Goal: Task Accomplishment & Management: Manage account settings

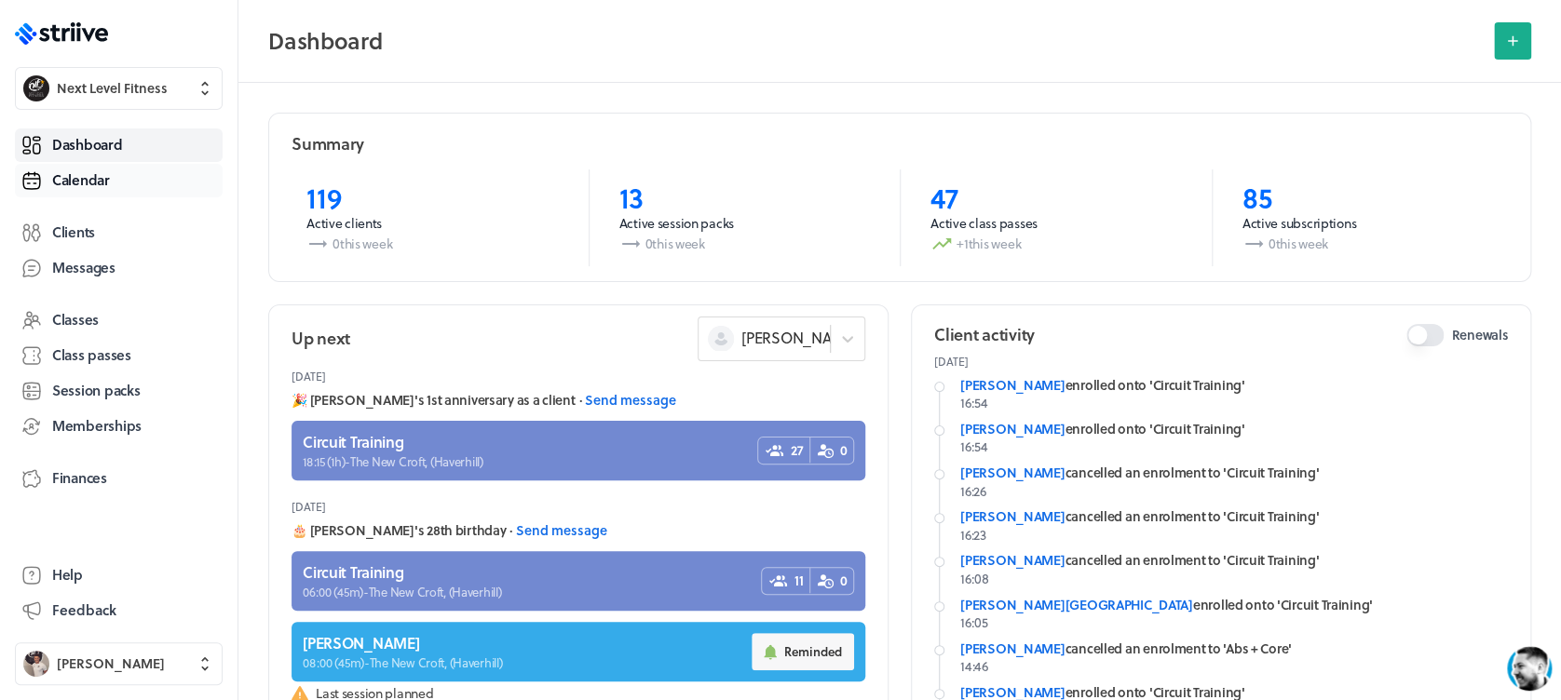
click at [103, 180] on span "Calendar" at bounding box center [81, 180] width 58 height 20
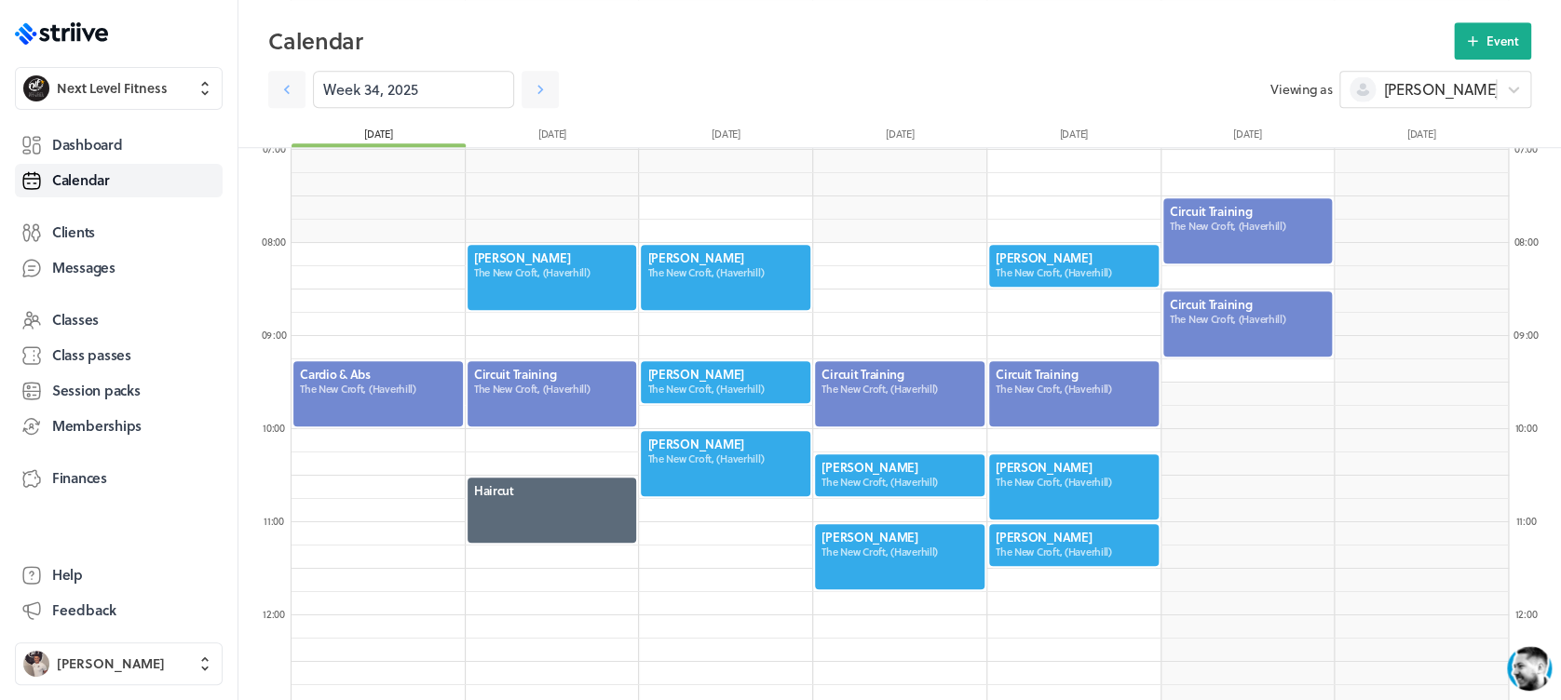
scroll to position [671, 0]
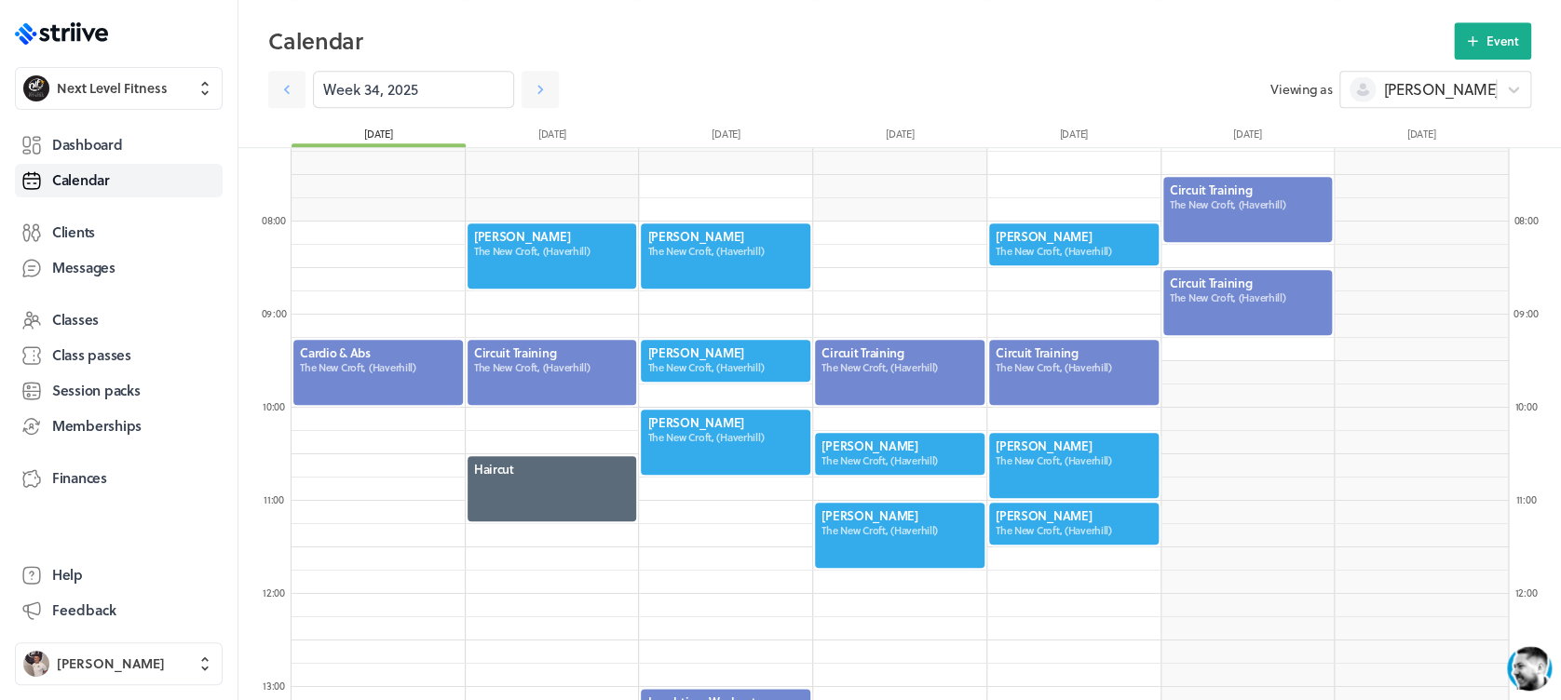
click at [479, 241] on div at bounding box center [552, 256] width 173 height 69
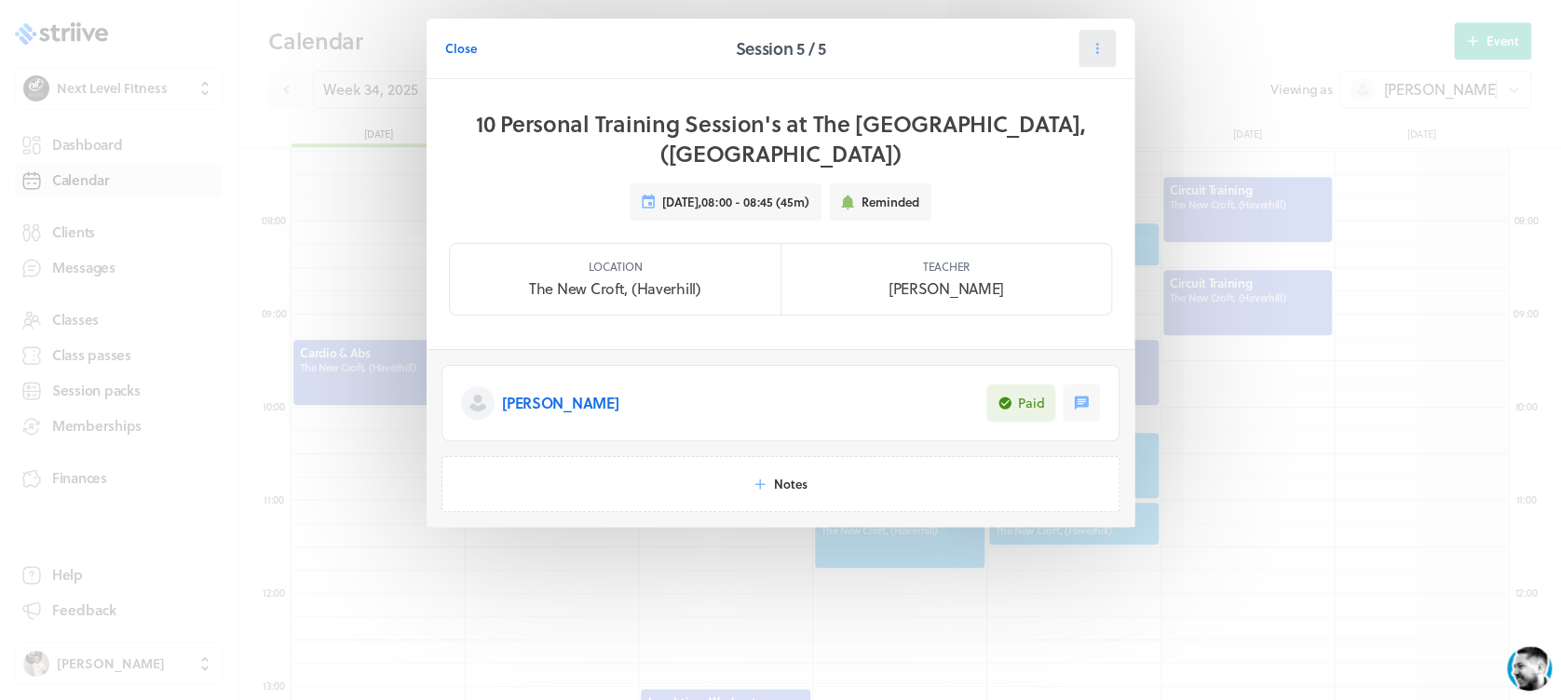
click at [1103, 55] on icon at bounding box center [1097, 48] width 17 height 17
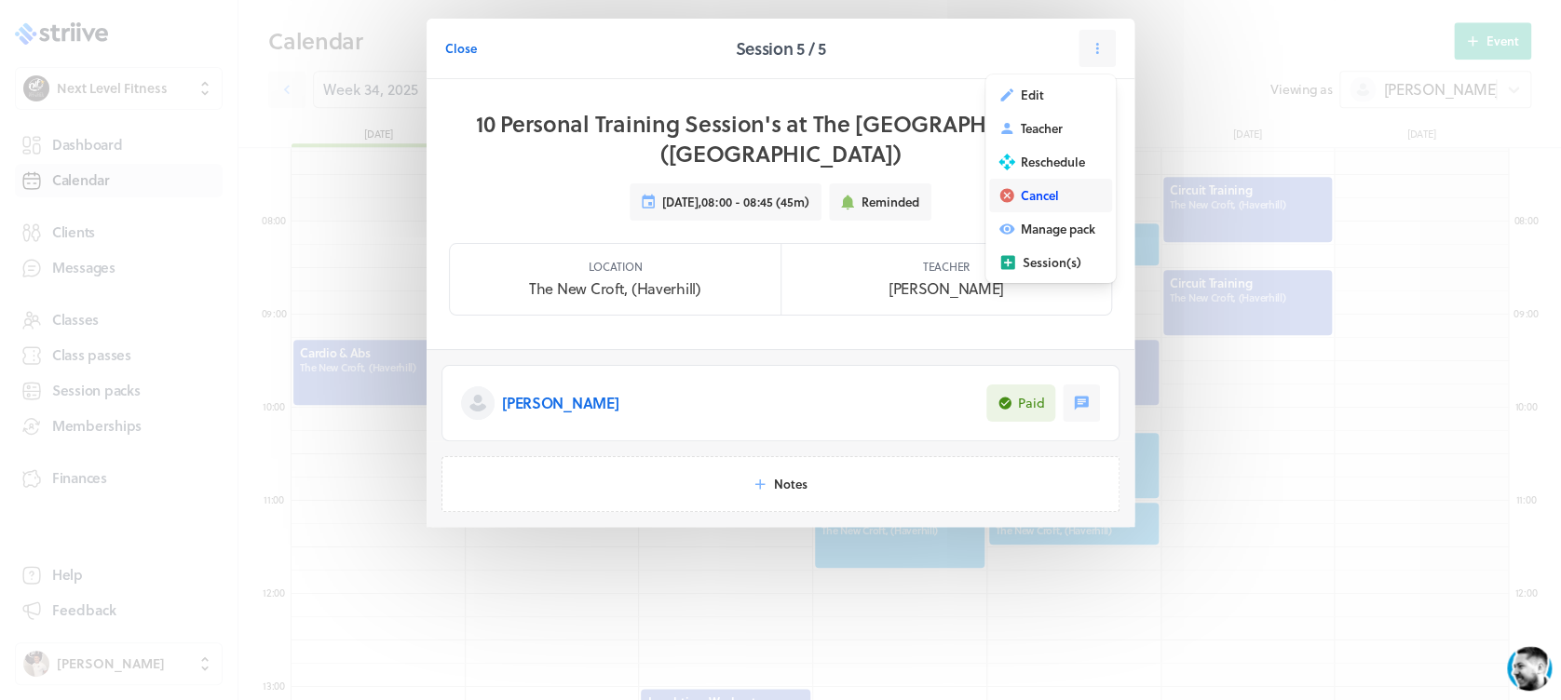
click at [1063, 197] on button "Cancel" at bounding box center [1050, 196] width 123 height 34
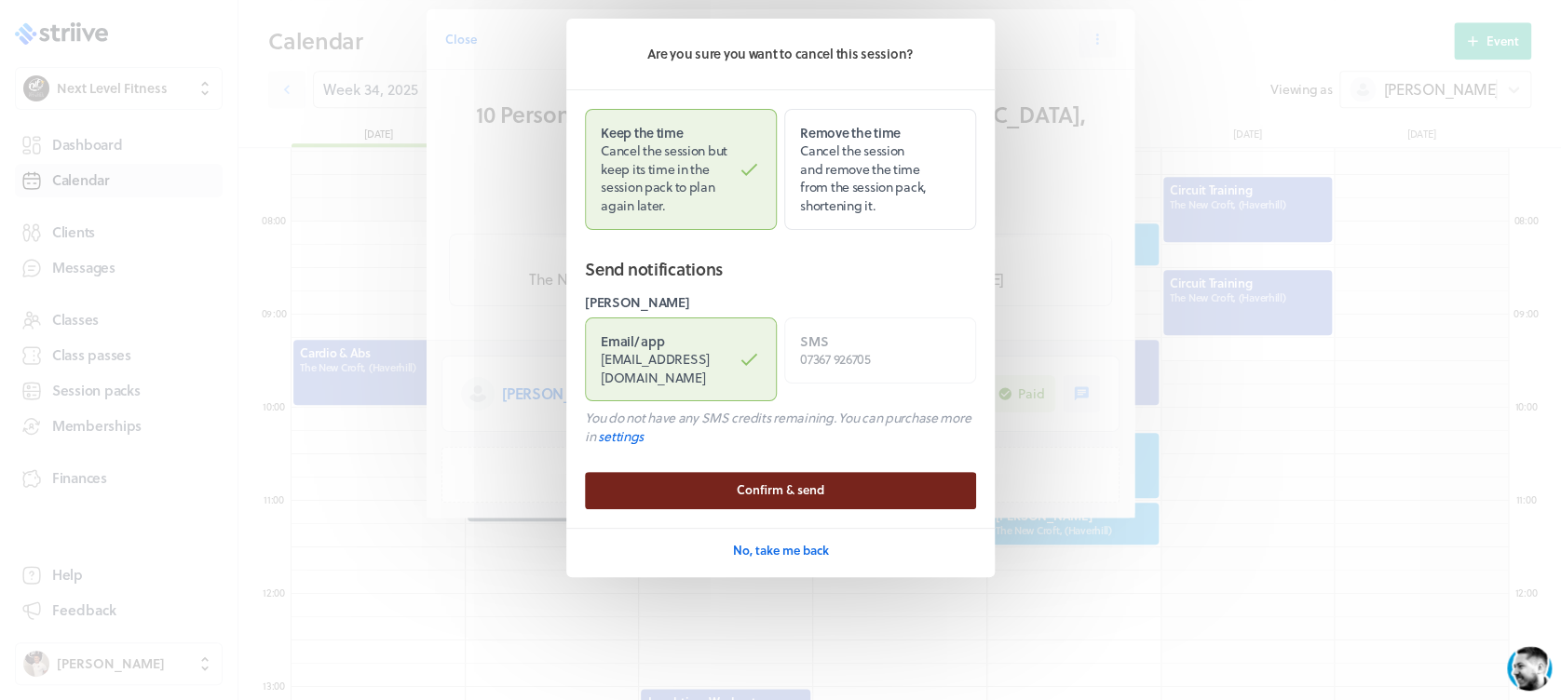
click at [789, 481] on span "Confirm & send" at bounding box center [781, 489] width 88 height 17
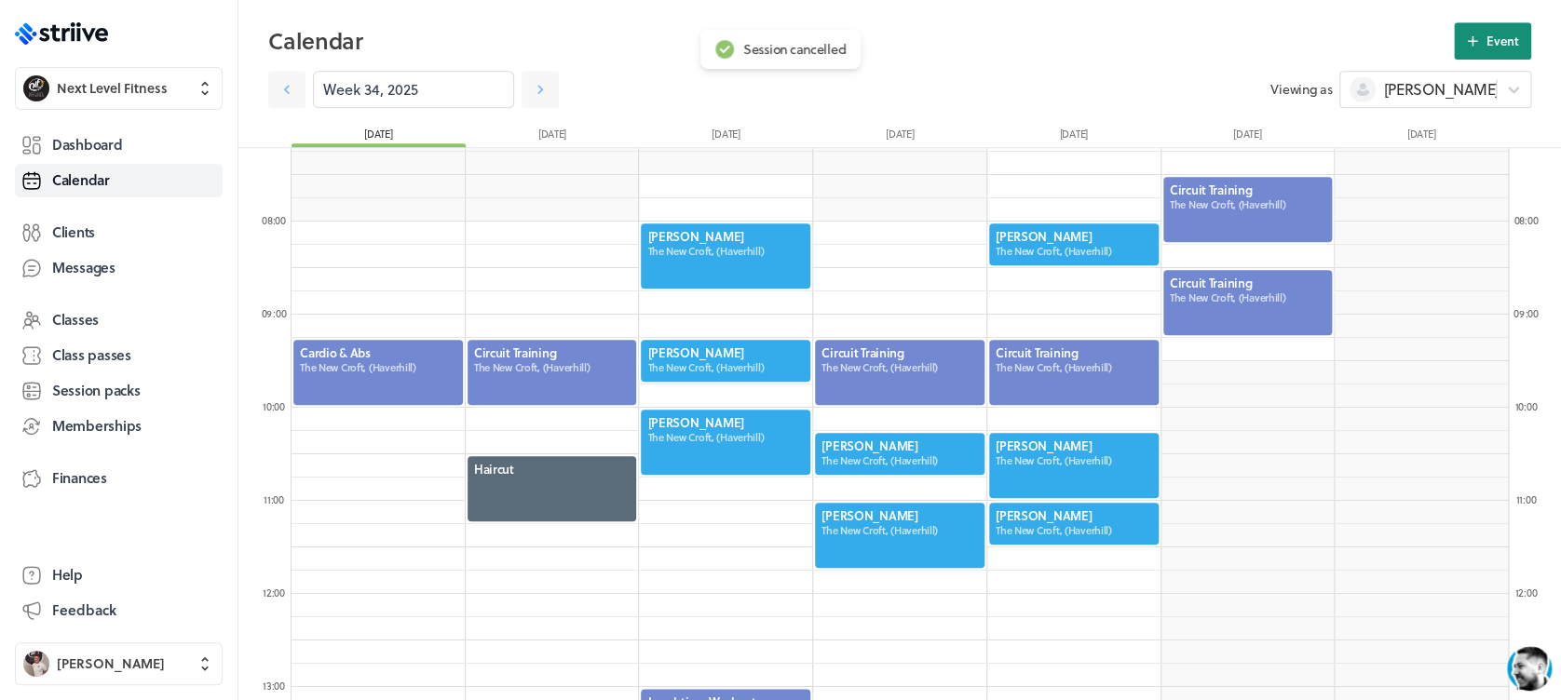
click at [1499, 37] on span "Event" at bounding box center [1502, 41] width 33 height 17
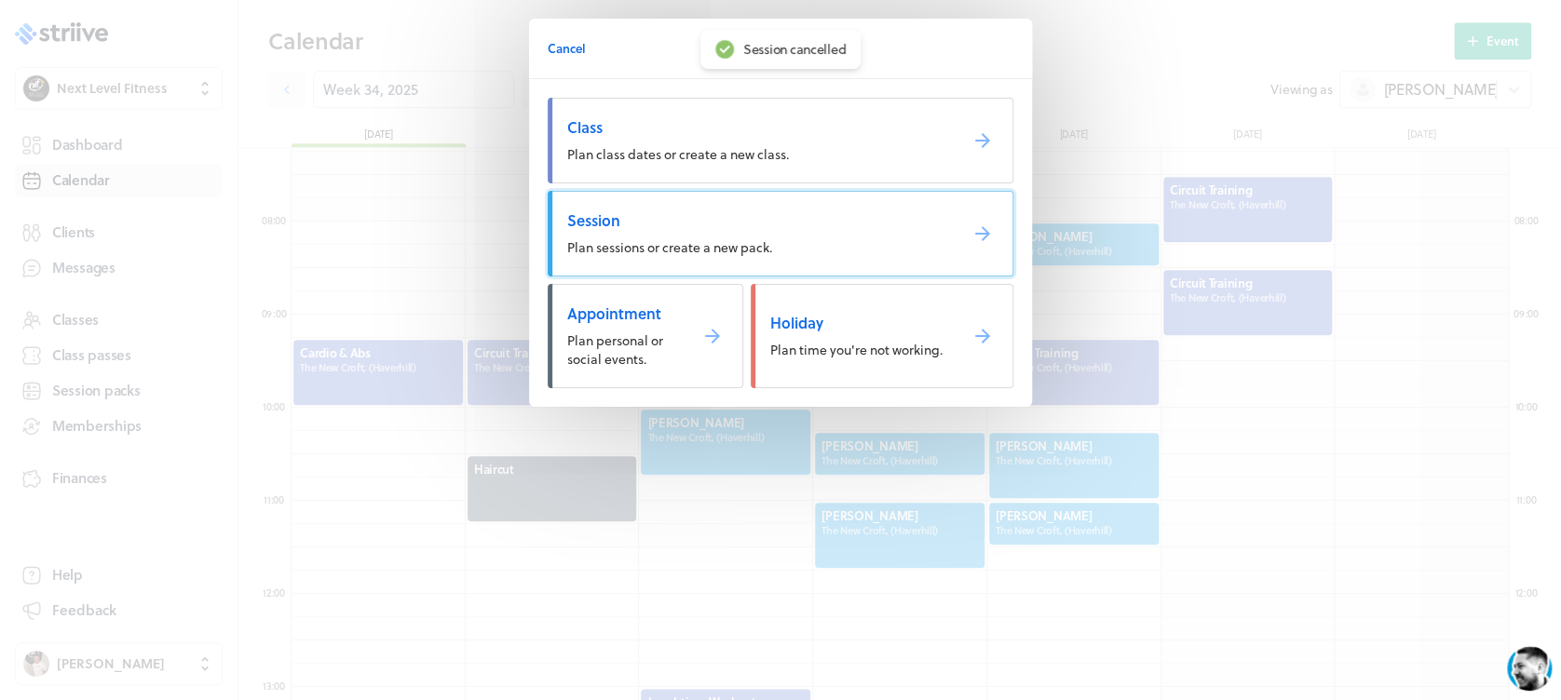
click at [675, 224] on span "Session" at bounding box center [754, 220] width 375 height 20
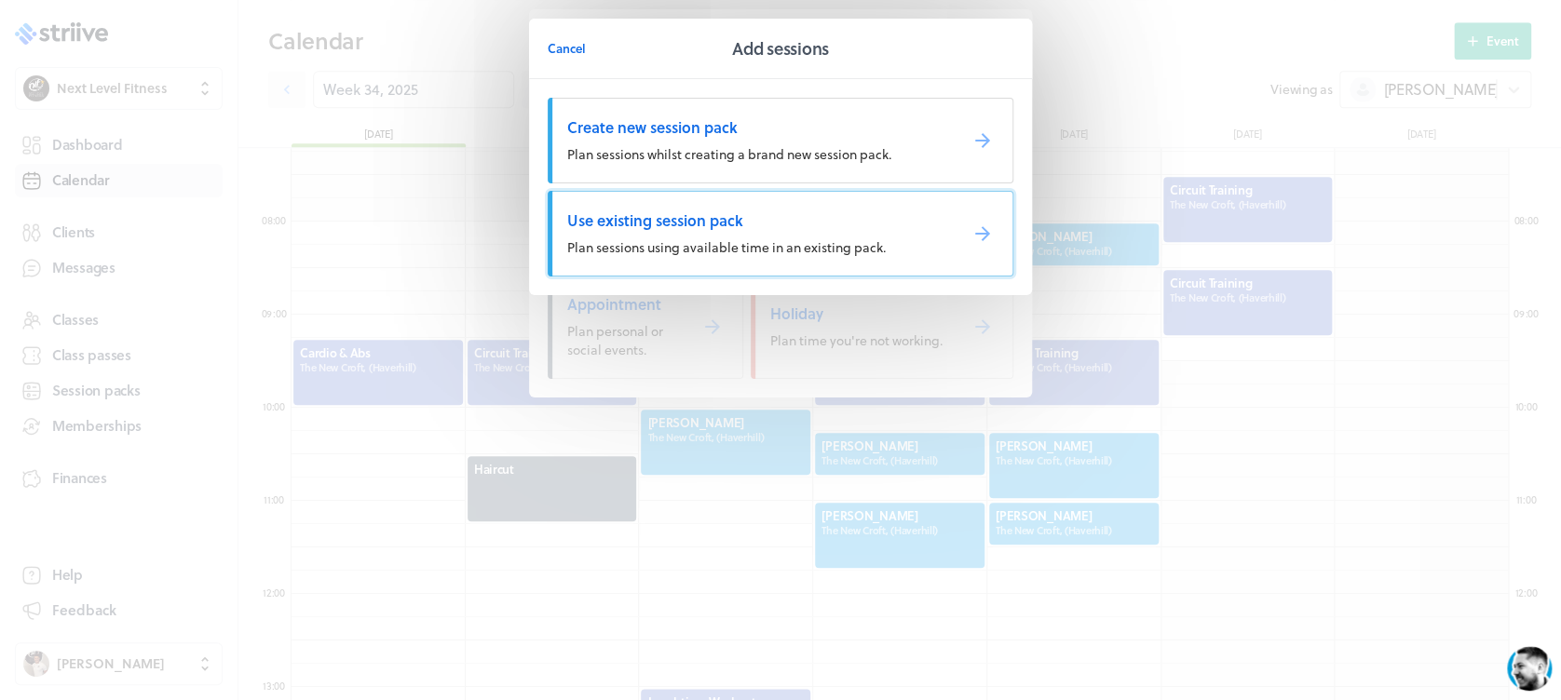
click at [635, 224] on span "Use existing session pack" at bounding box center [754, 220] width 375 height 20
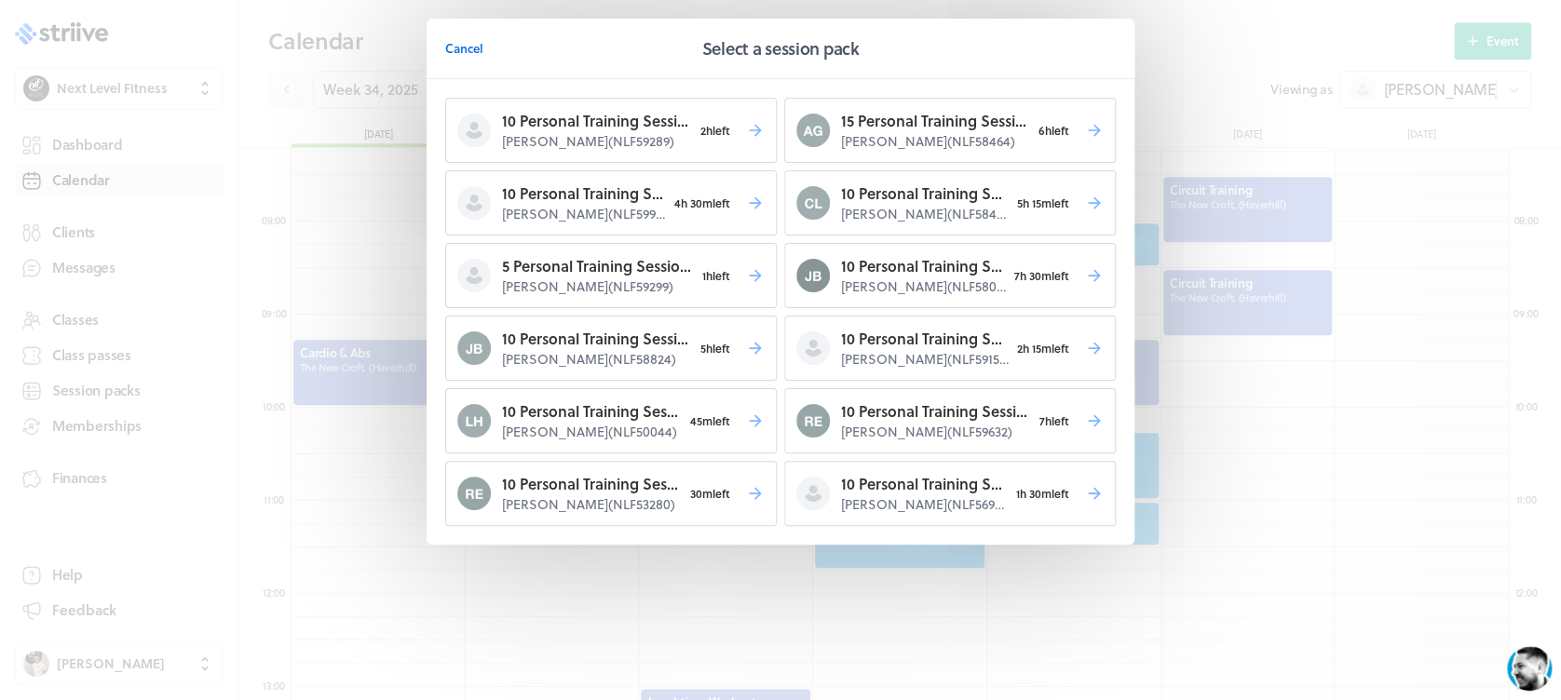
click at [635, 224] on button "10 Personal Training Session's [PERSON_NAME] ( NLF59980 ) 4h 30m left" at bounding box center [611, 202] width 332 height 65
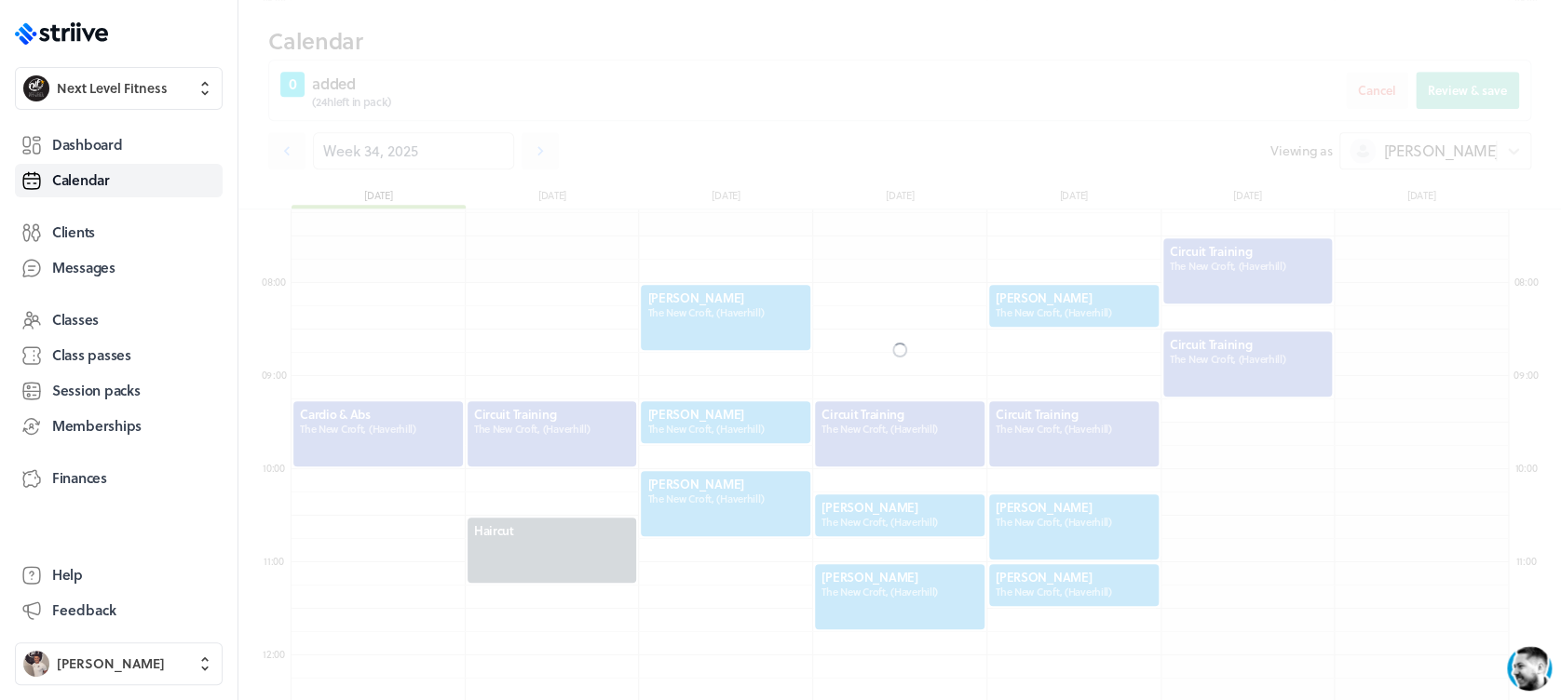
scroll to position [733, 0]
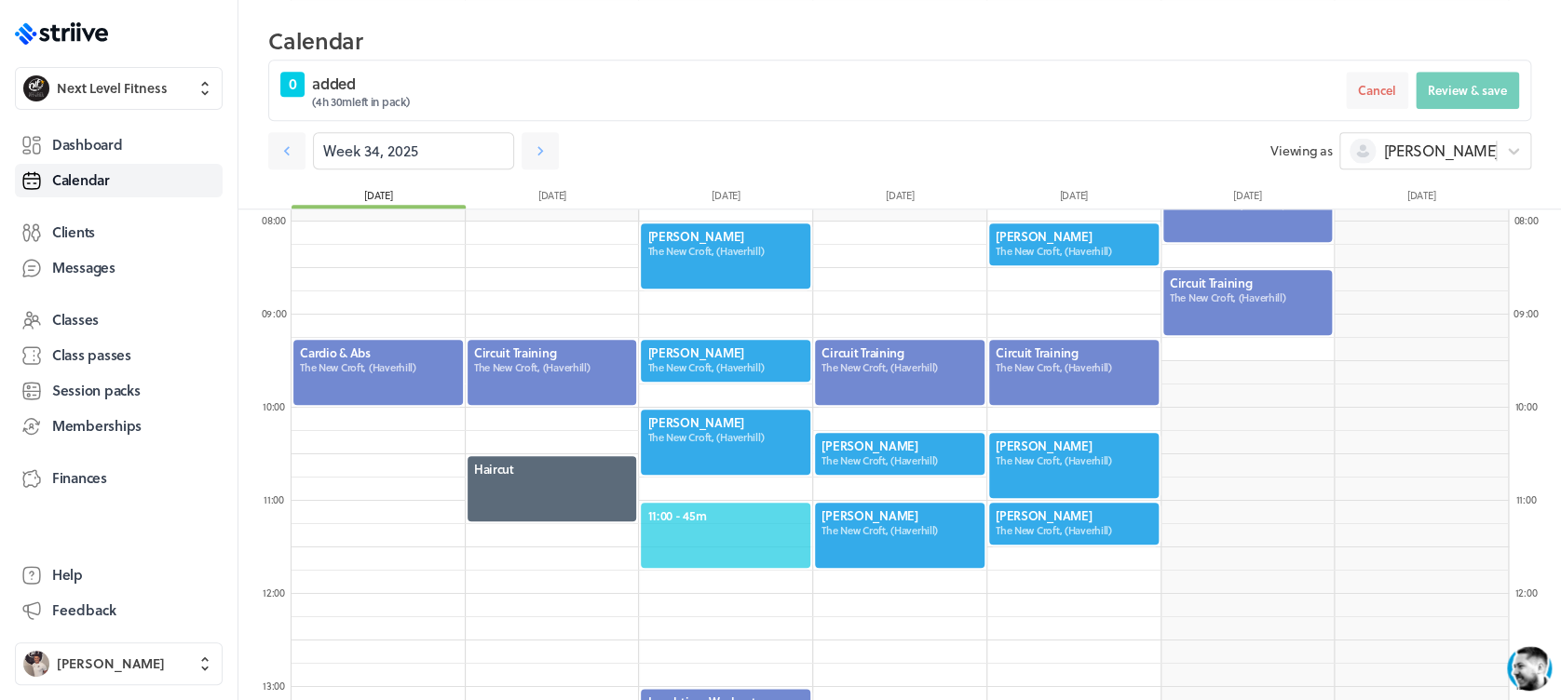
click at [707, 505] on div "11:00 - 45m" at bounding box center [725, 535] width 173 height 69
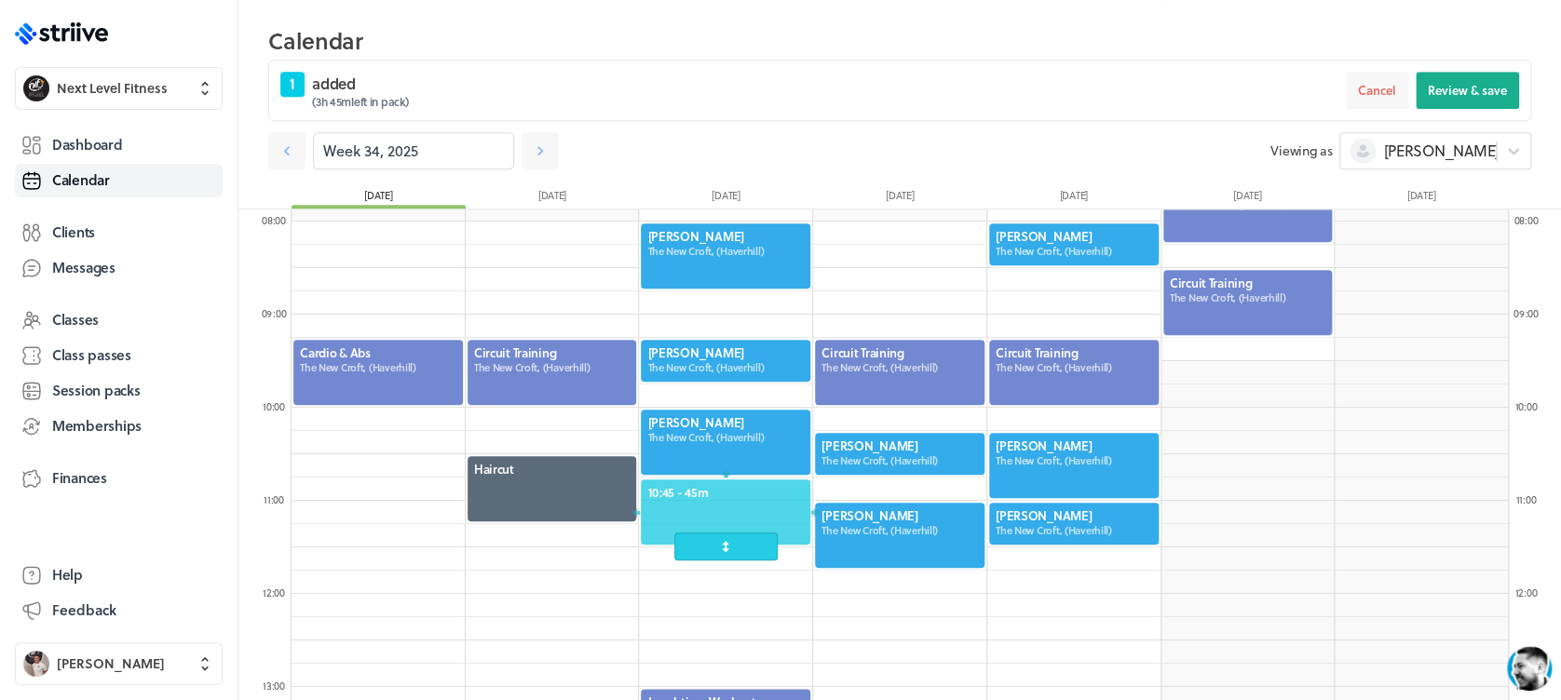
drag, startPoint x: 726, startPoint y: 540, endPoint x: 726, endPoint y: 529, distance: 11.2
click at [726, 529] on div at bounding box center [725, 512] width 173 height 69
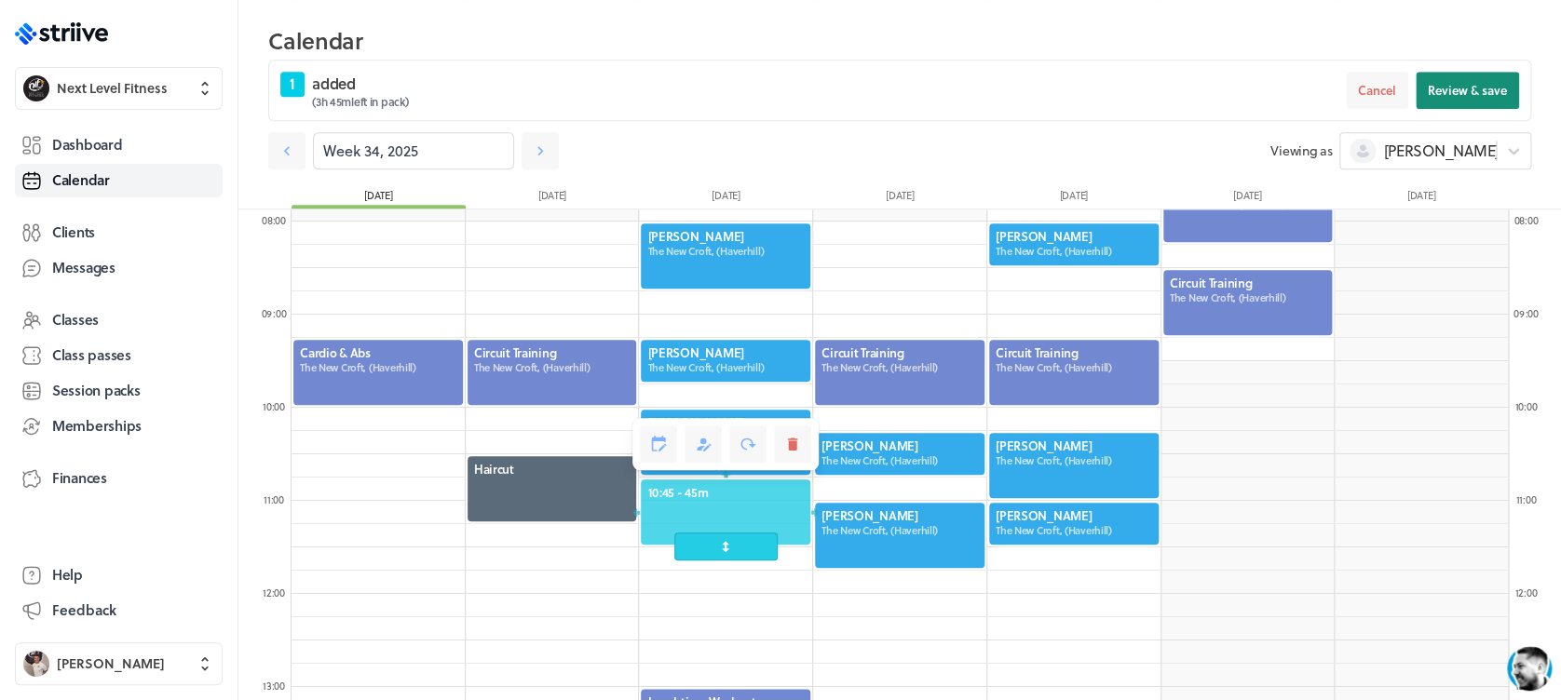
click at [1438, 96] on span "Review & save" at bounding box center [1467, 90] width 79 height 17
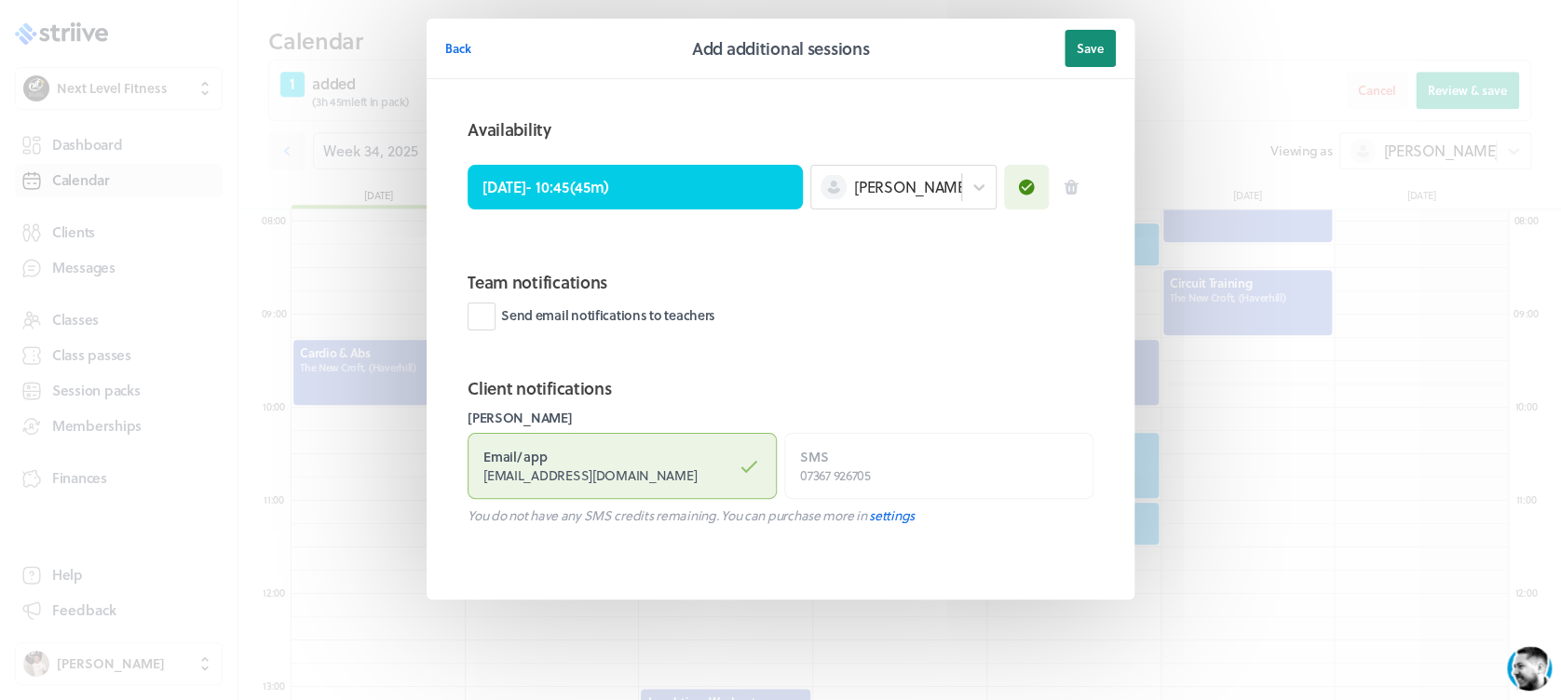
click at [1107, 47] on button "Save" at bounding box center [1089, 48] width 51 height 37
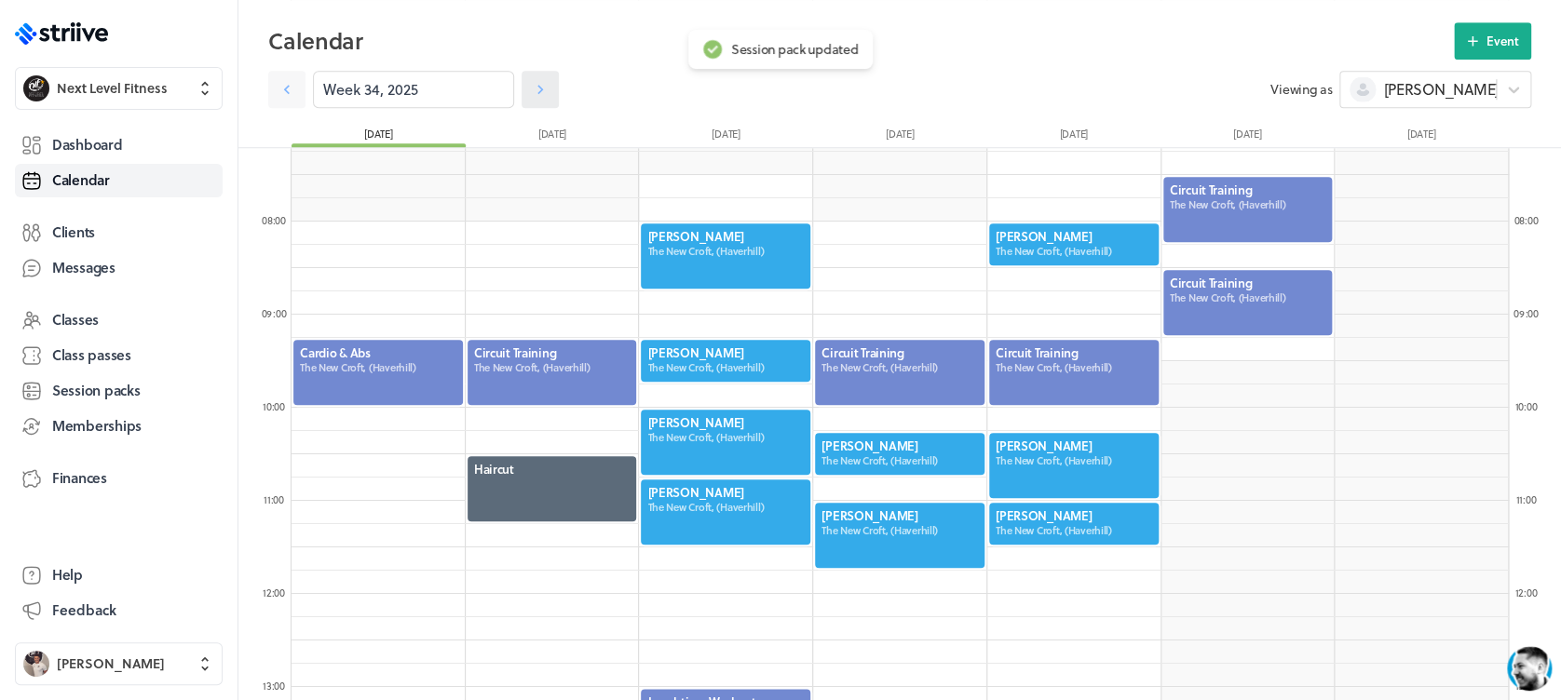
click at [536, 89] on link at bounding box center [540, 89] width 37 height 37
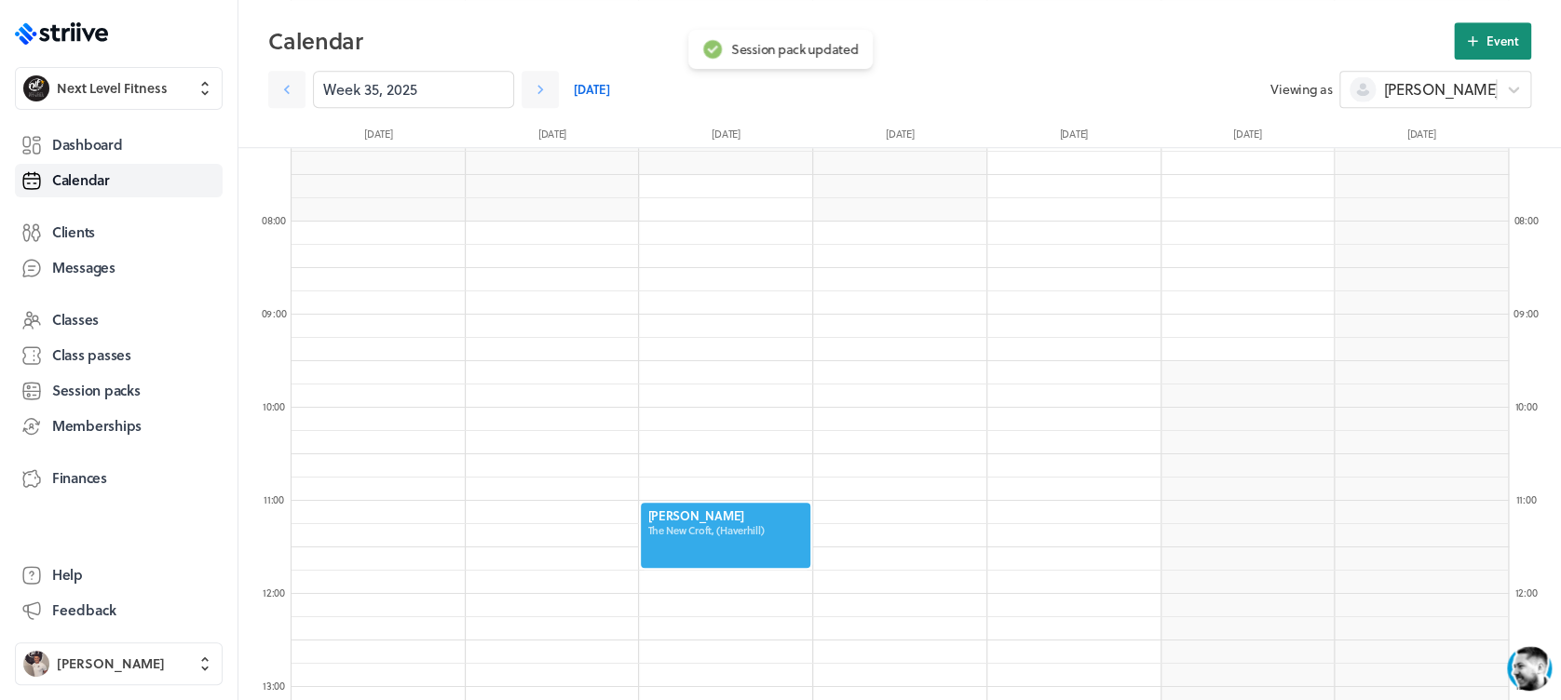
click at [1487, 50] on button "Event" at bounding box center [1492, 40] width 77 height 37
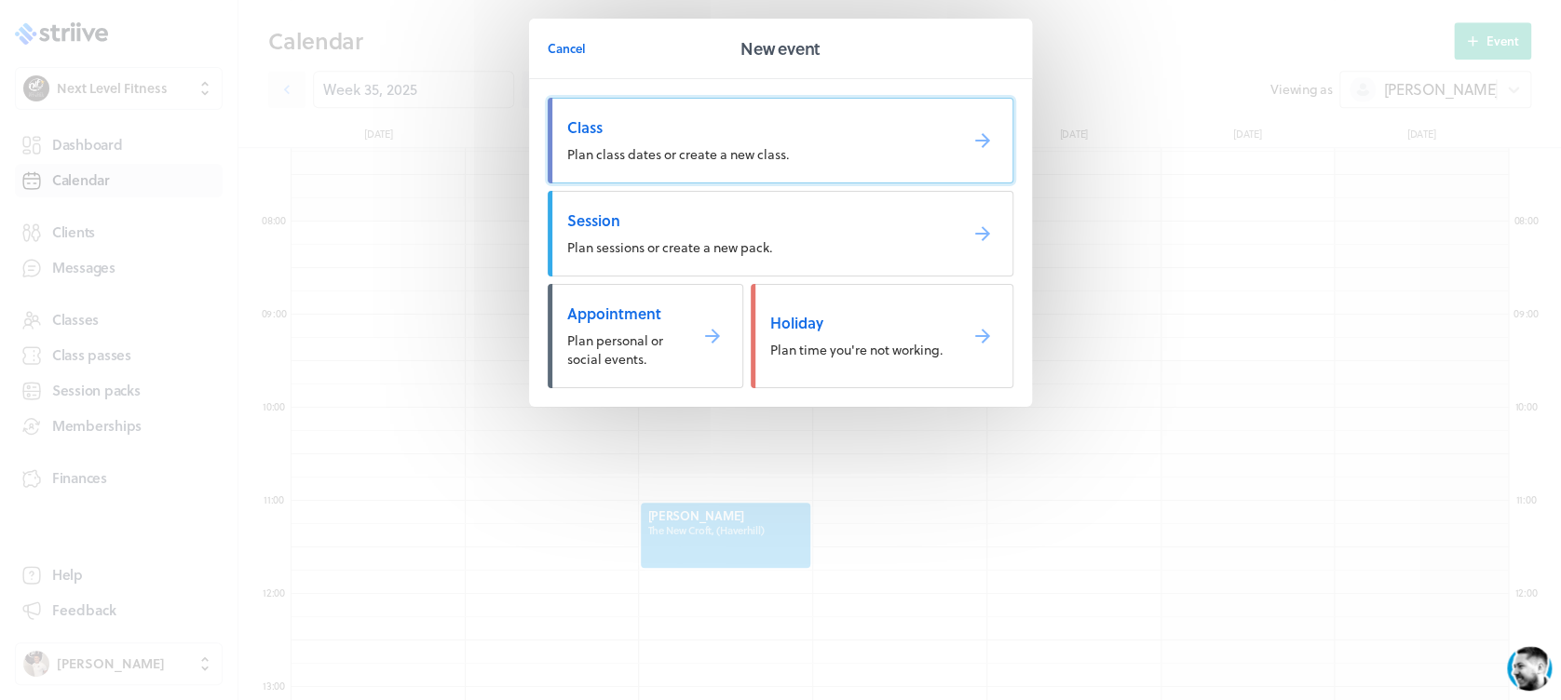
click at [621, 163] on span "Plan class dates or create a new class." at bounding box center [678, 154] width 222 height 20
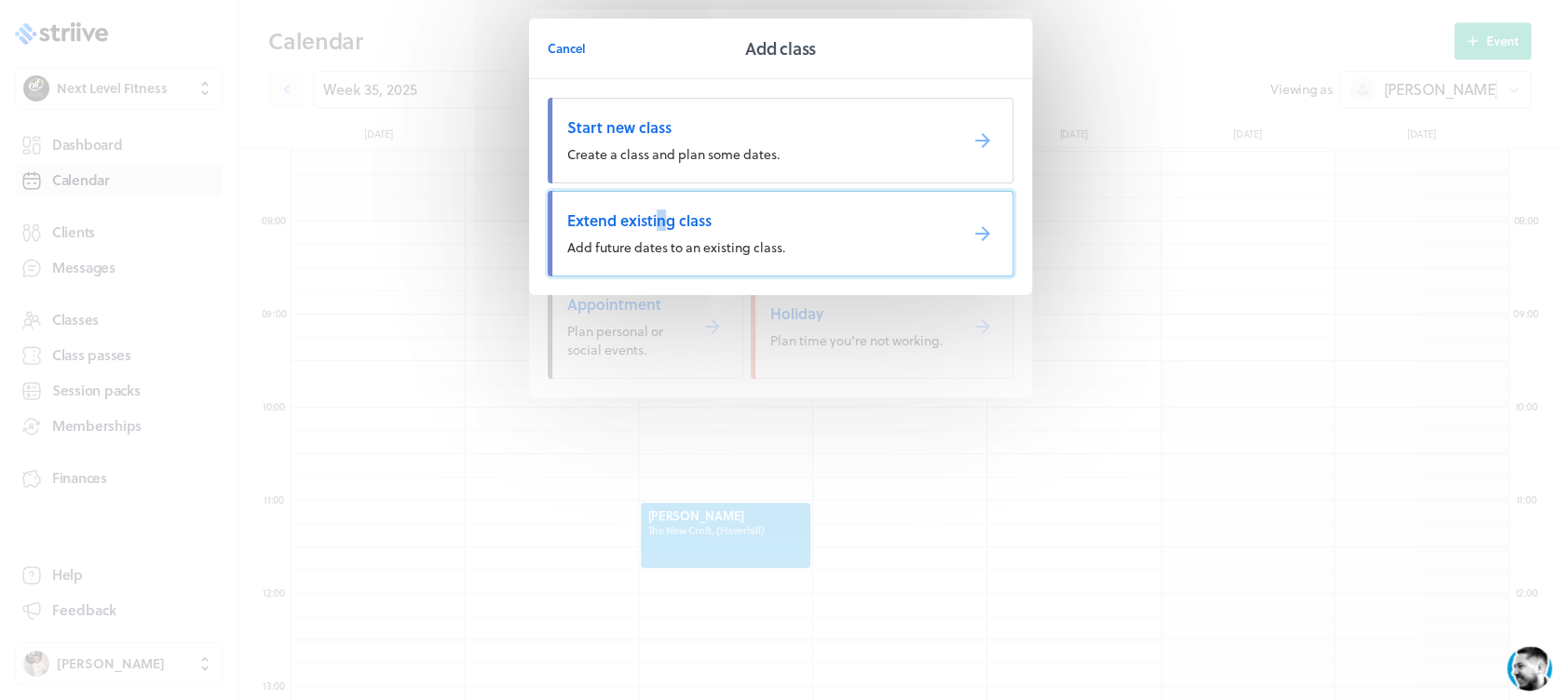
click at [662, 222] on span "Extend existing class" at bounding box center [754, 220] width 375 height 20
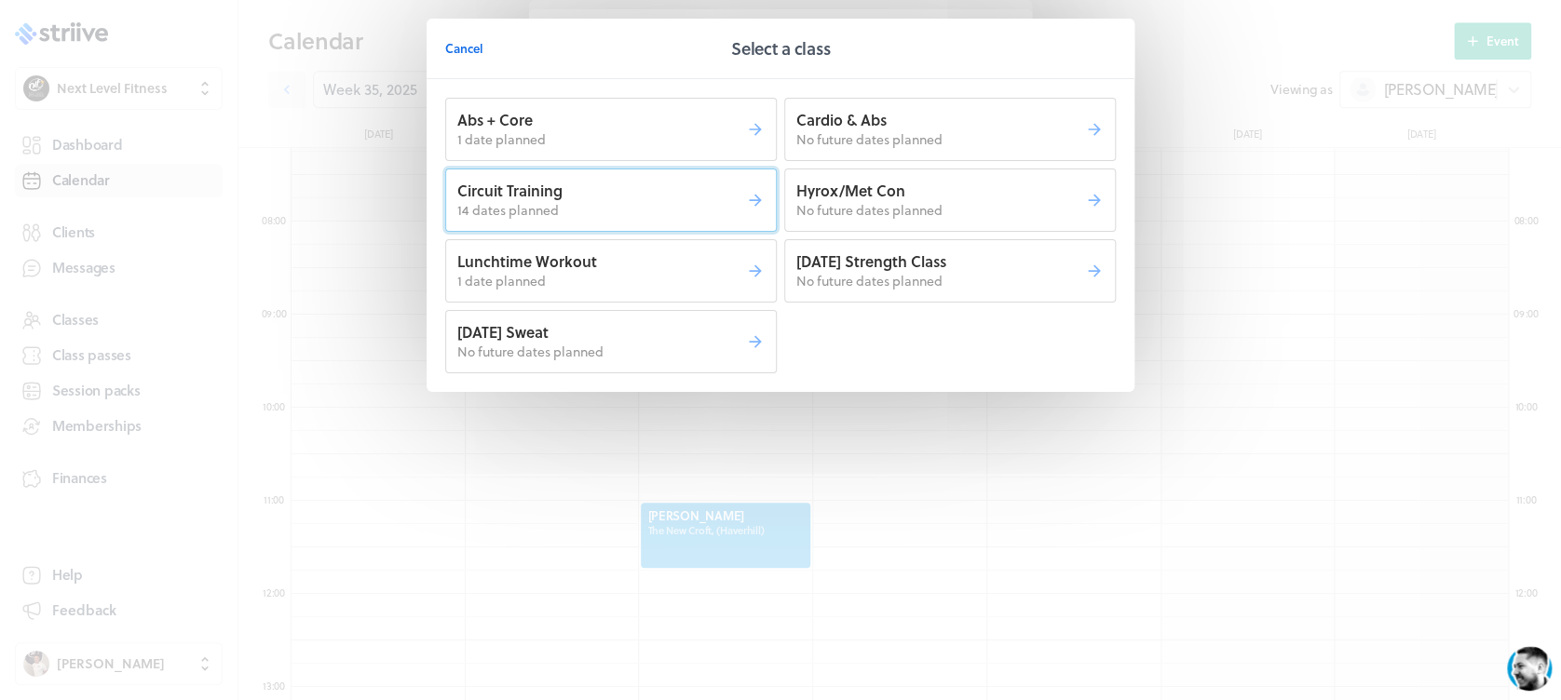
click at [650, 212] on p "14 dates planned" at bounding box center [601, 210] width 289 height 19
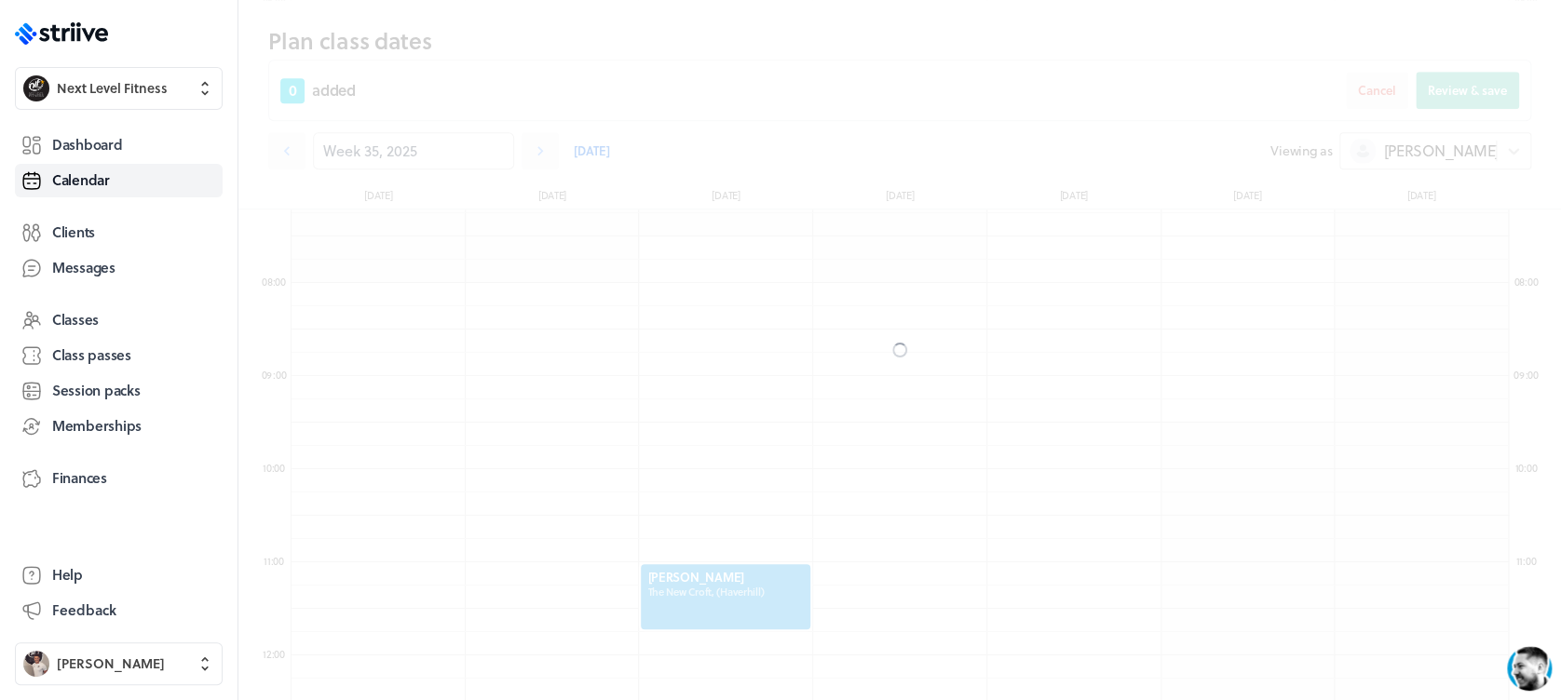
scroll to position [733, 0]
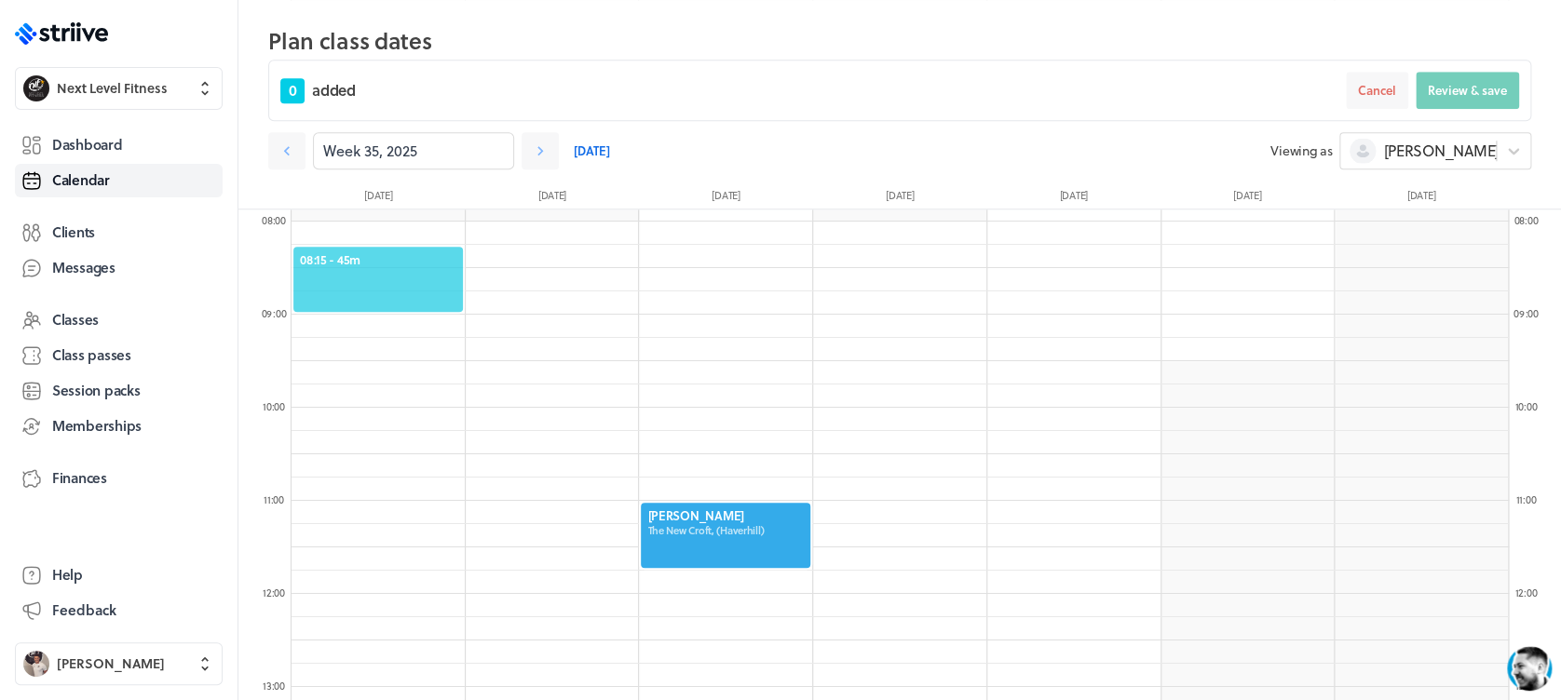
click at [406, 261] on span "08:15 - 45m" at bounding box center [378, 259] width 156 height 17
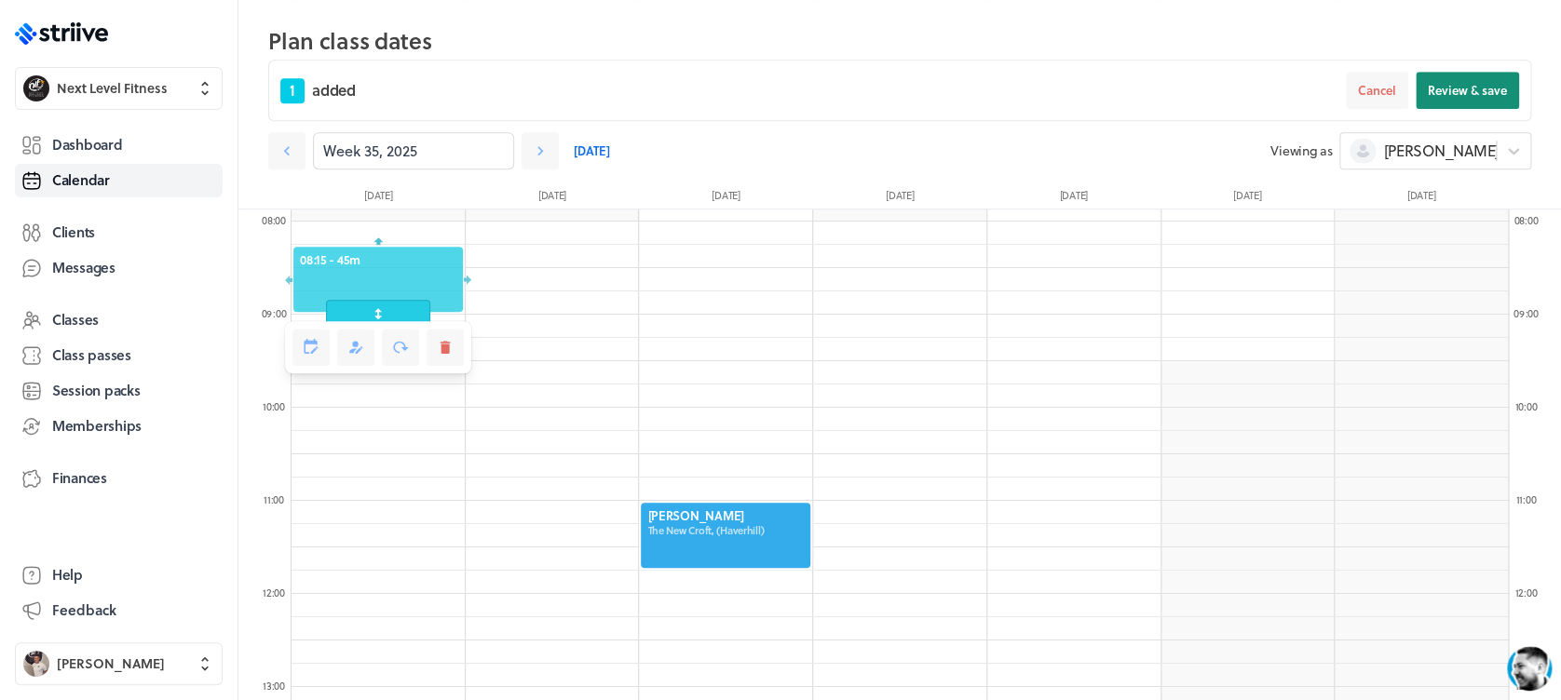
click at [1471, 98] on button "Review & save" at bounding box center [1467, 90] width 103 height 37
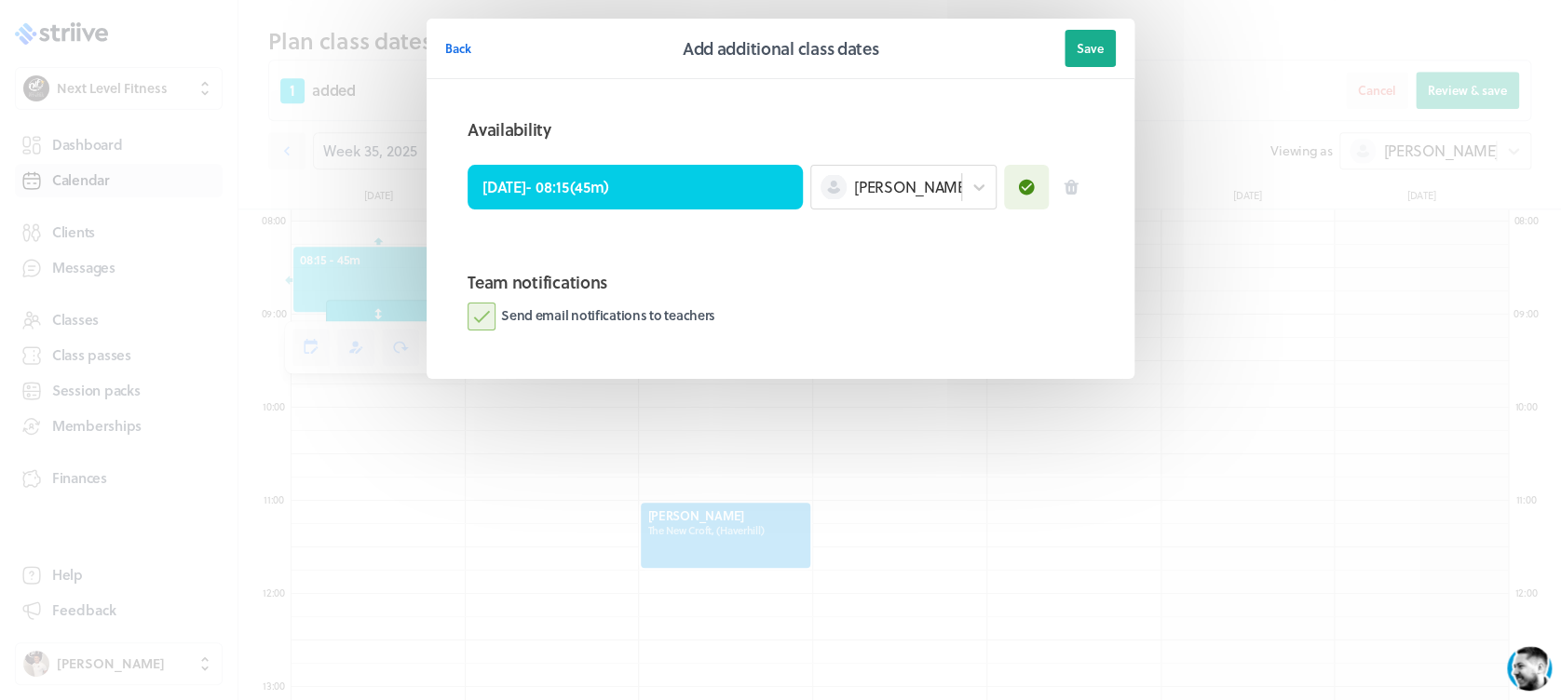
click at [488, 320] on label "Send email notifications to teachers" at bounding box center [592, 317] width 248 height 28
click at [0, 0] on input "Send email notifications to teachers" at bounding box center [0, 0] width 0 height 0
click at [1102, 54] on span "Save" at bounding box center [1090, 48] width 27 height 17
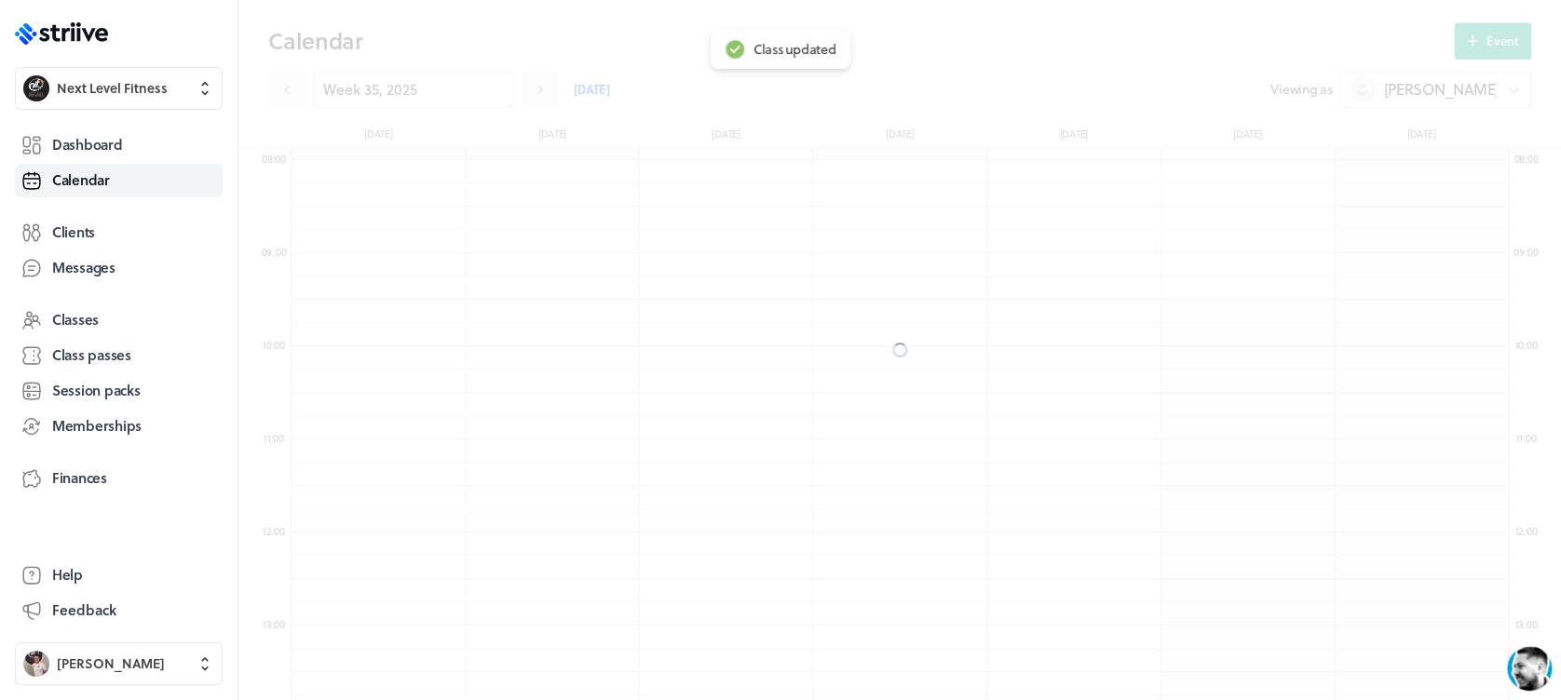
scroll to position [671, 0]
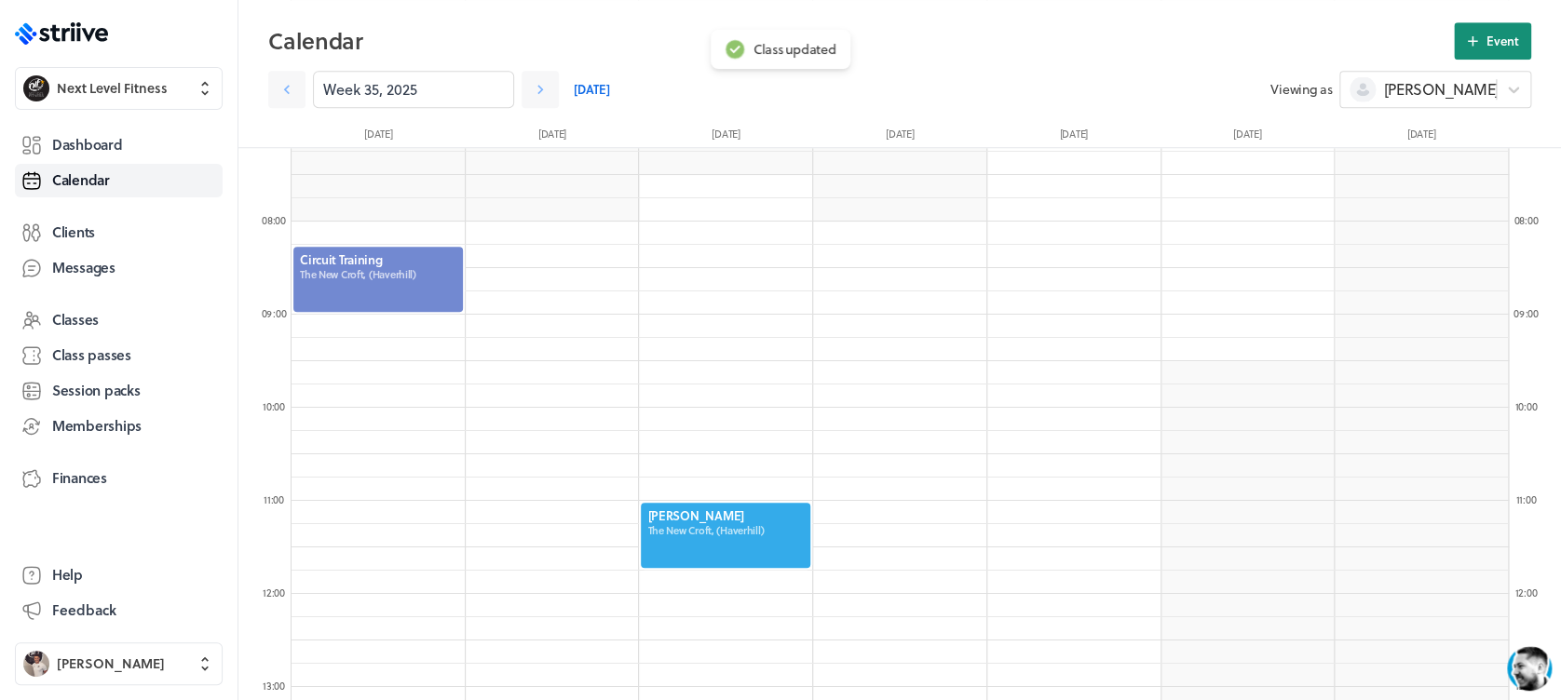
click at [1481, 51] on button "Event" at bounding box center [1492, 40] width 77 height 37
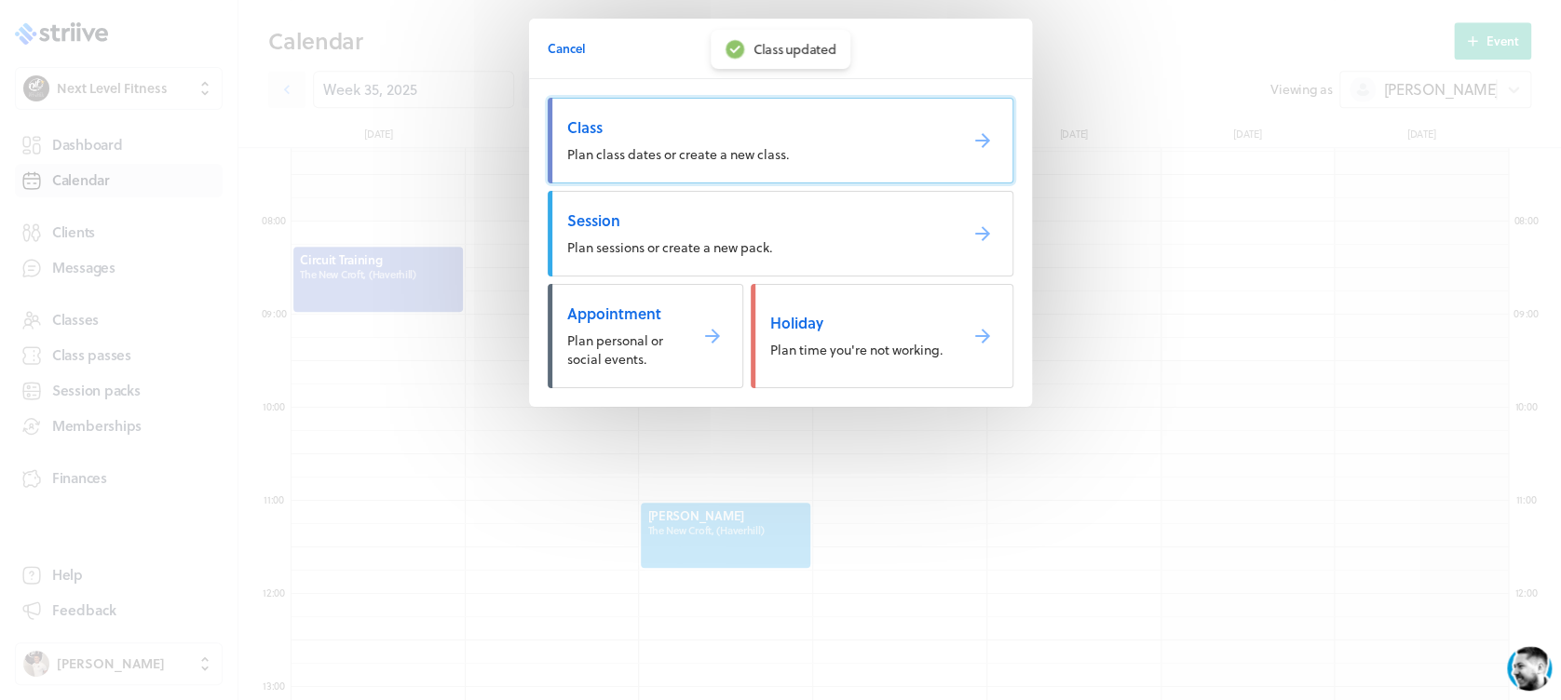
click at [680, 160] on span "Plan class dates or create a new class." at bounding box center [678, 154] width 222 height 20
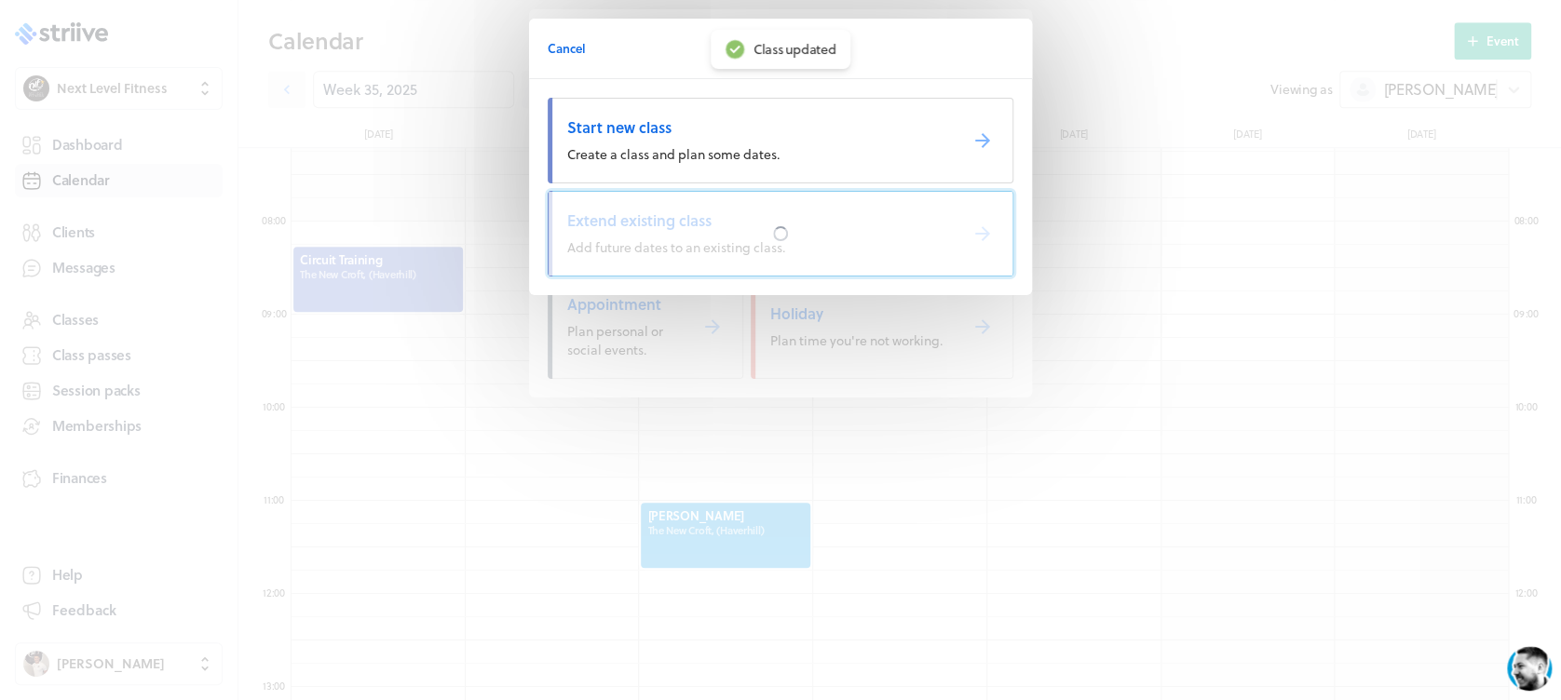
click at [690, 248] on div at bounding box center [781, 234] width 464 height 84
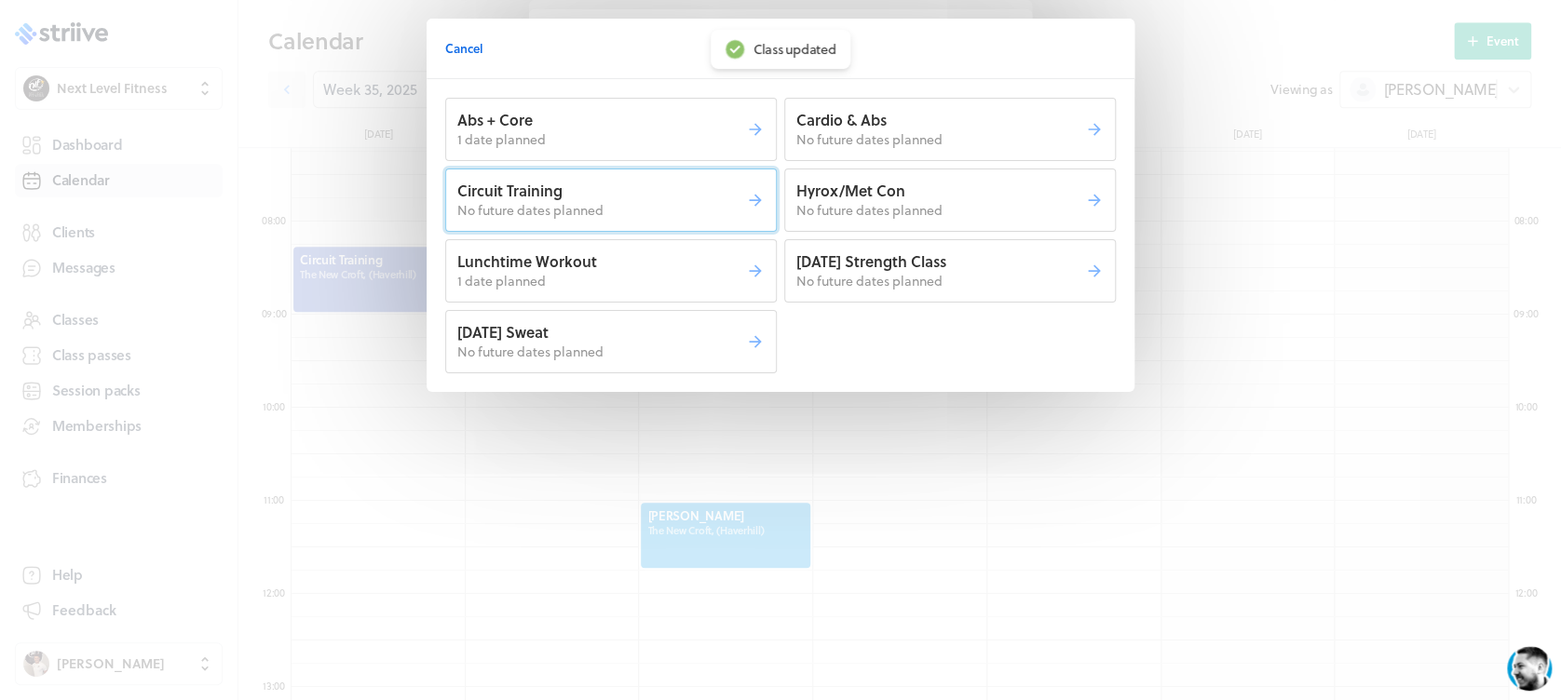
click at [692, 205] on p "No future dates planned" at bounding box center [601, 210] width 289 height 19
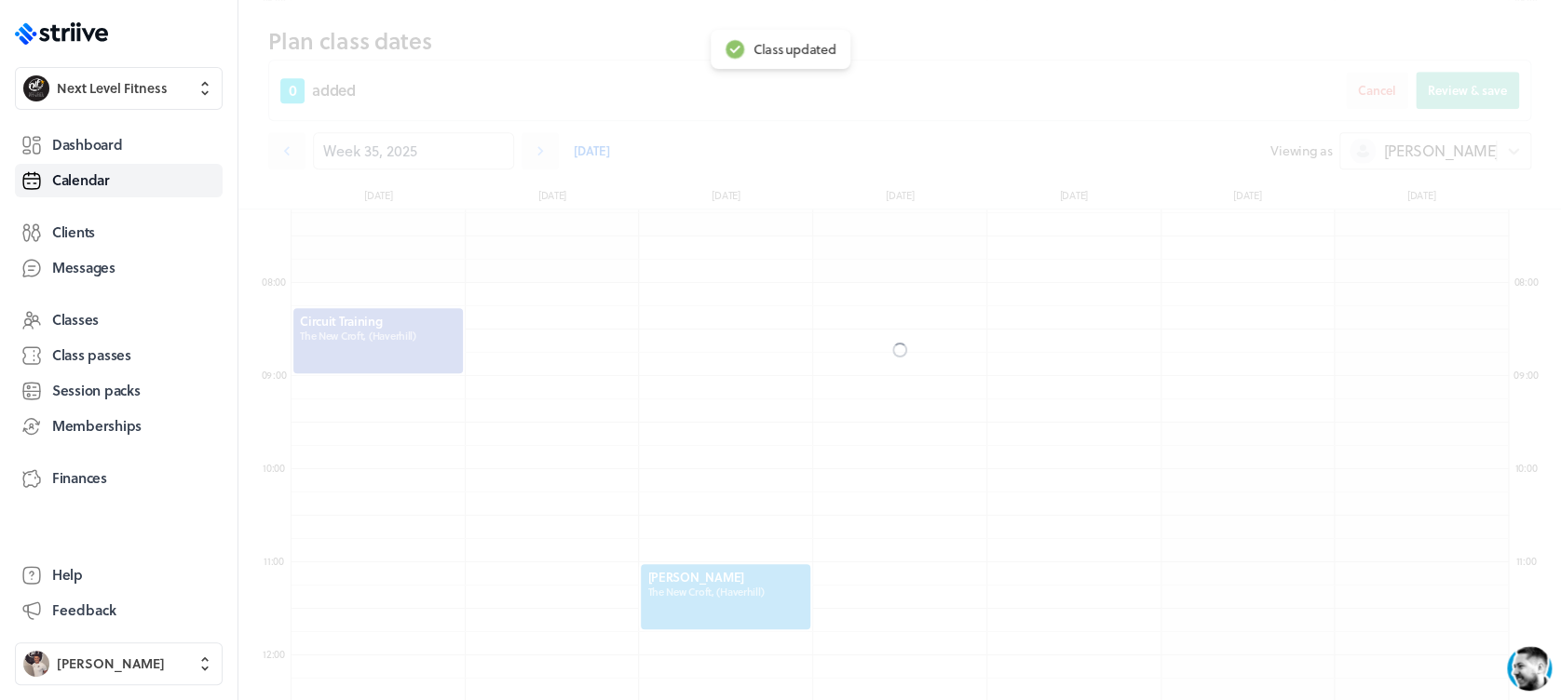
scroll to position [733, 0]
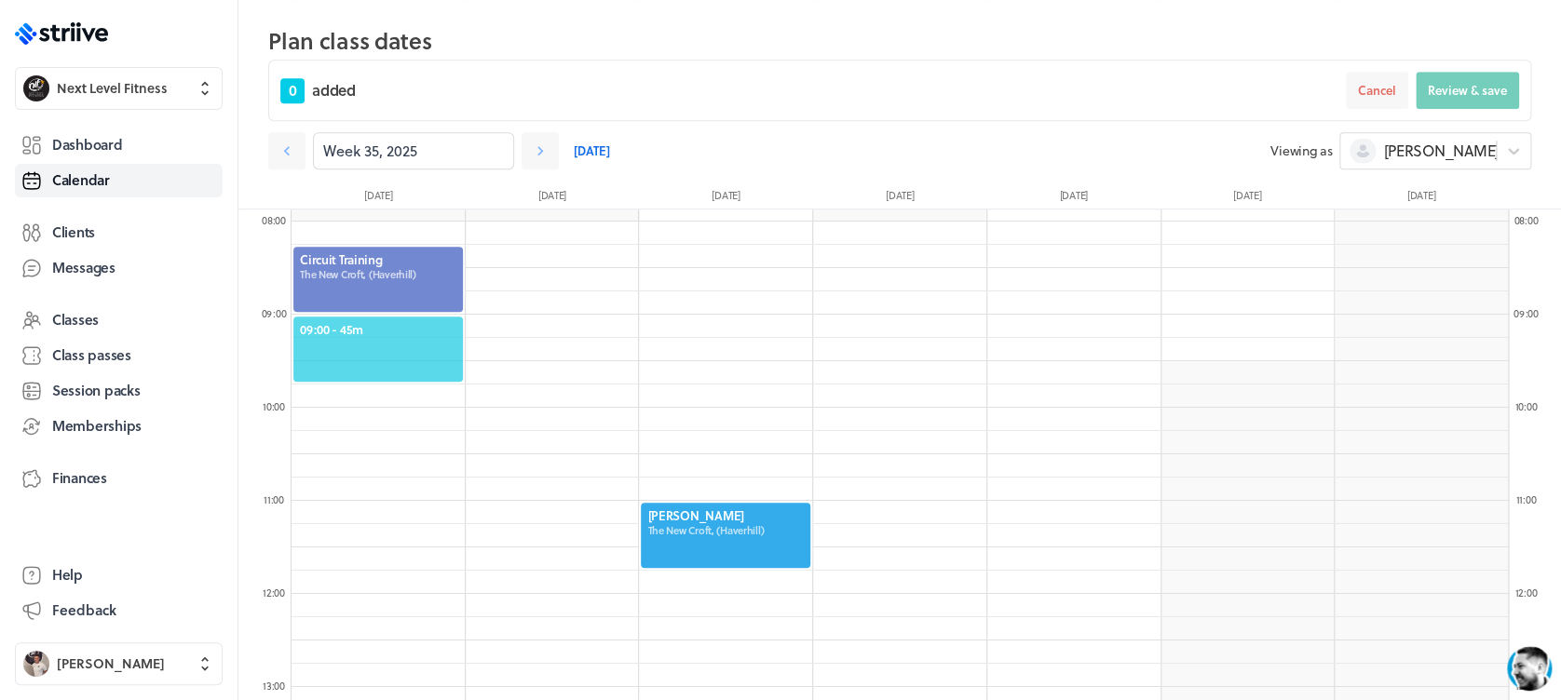
click at [373, 328] on span "09:00 - 45m" at bounding box center [378, 329] width 156 height 17
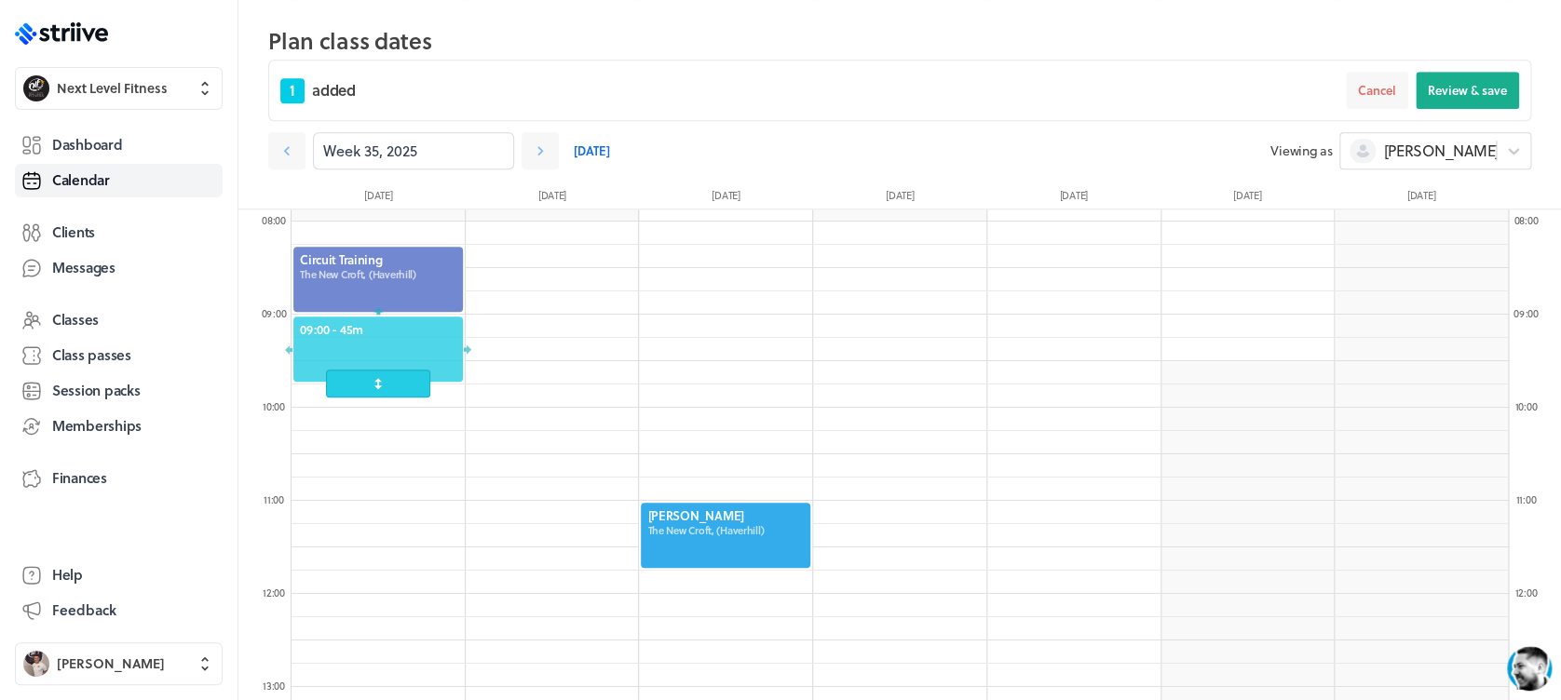
drag, startPoint x: 418, startPoint y: 357, endPoint x: 419, endPoint y: 373, distance: 15.9
click at [419, 373] on div "09:00 - 45m" at bounding box center [377, 349] width 173 height 69
click at [440, 279] on icon at bounding box center [445, 281] width 17 height 17
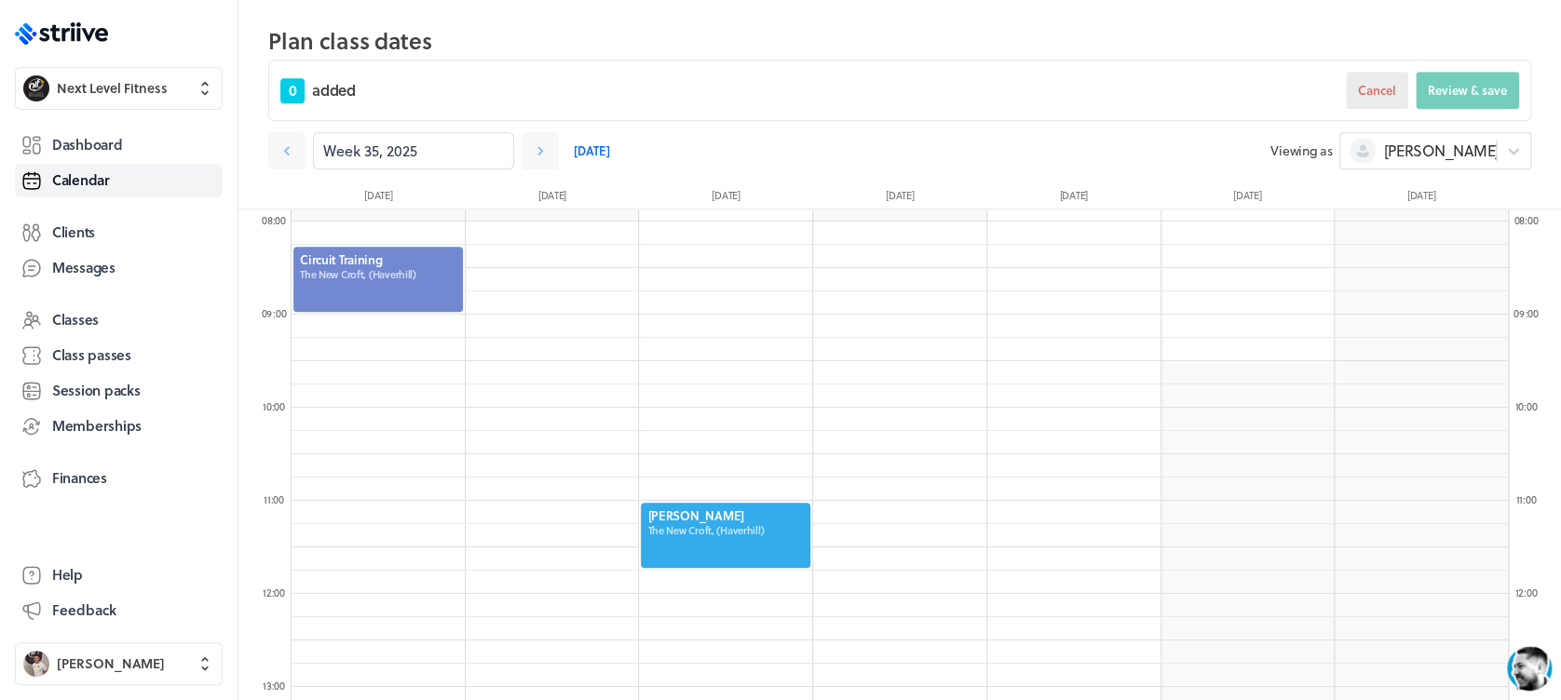
click at [1371, 97] on span "Cancel" at bounding box center [1377, 90] width 38 height 17
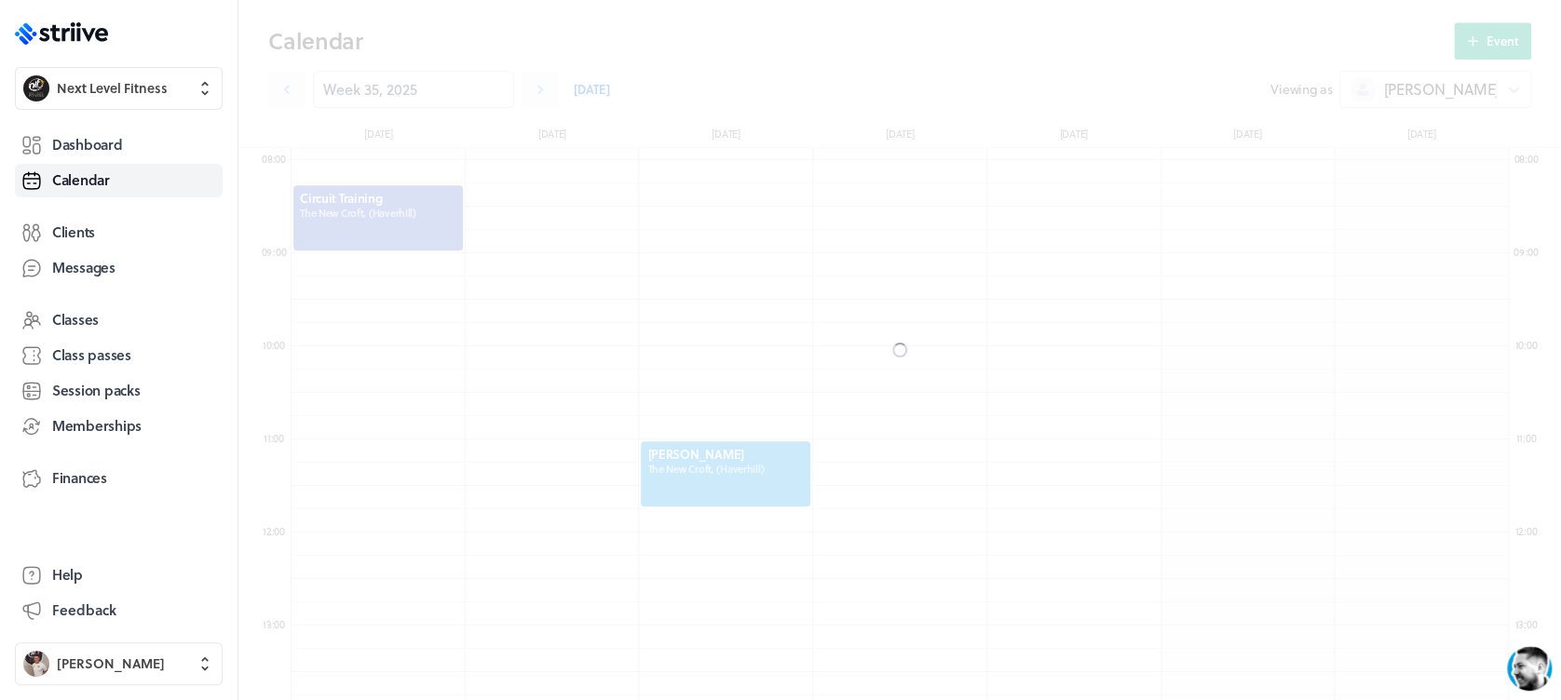
scroll to position [671, 0]
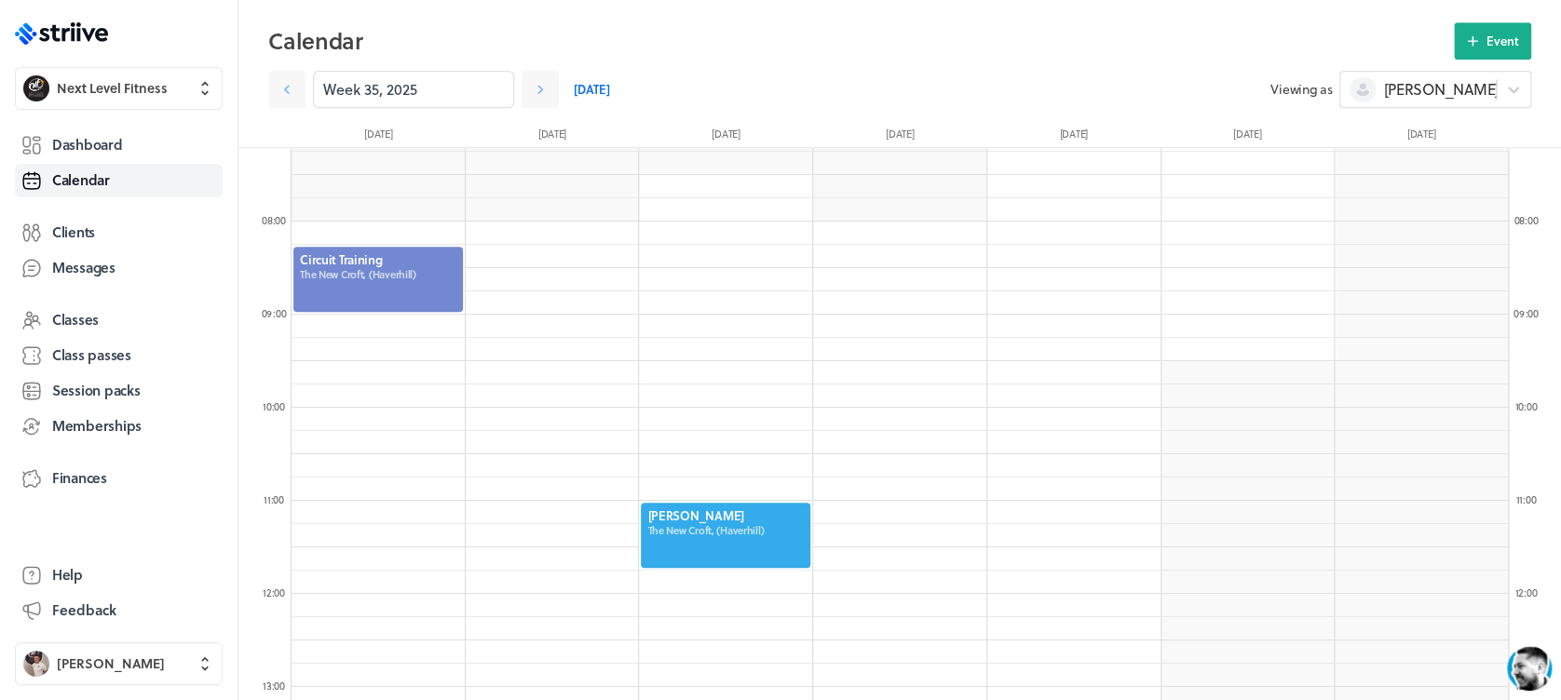
click at [402, 291] on div at bounding box center [377, 279] width 173 height 69
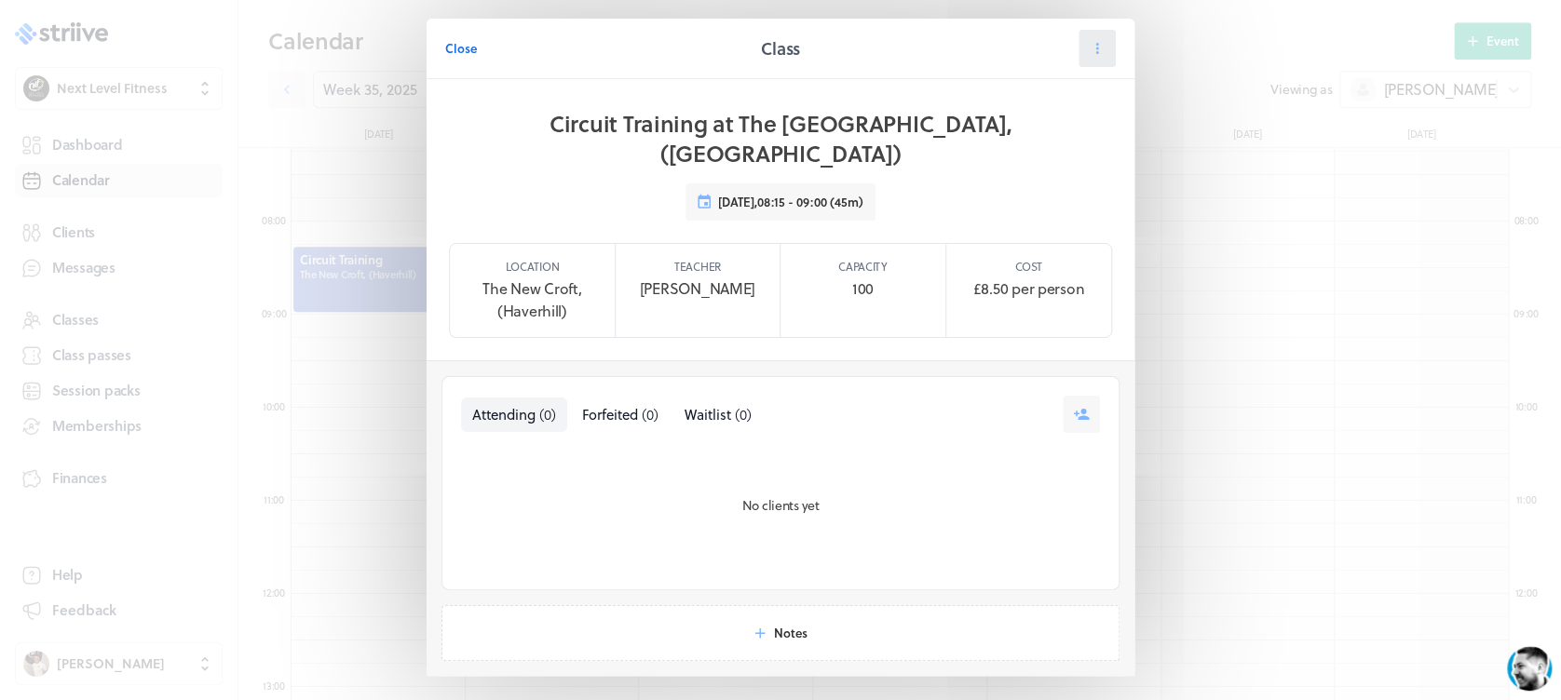
click at [1089, 48] on icon at bounding box center [1097, 48] width 17 height 17
click at [1055, 156] on span "Reschedule" at bounding box center [1053, 162] width 64 height 17
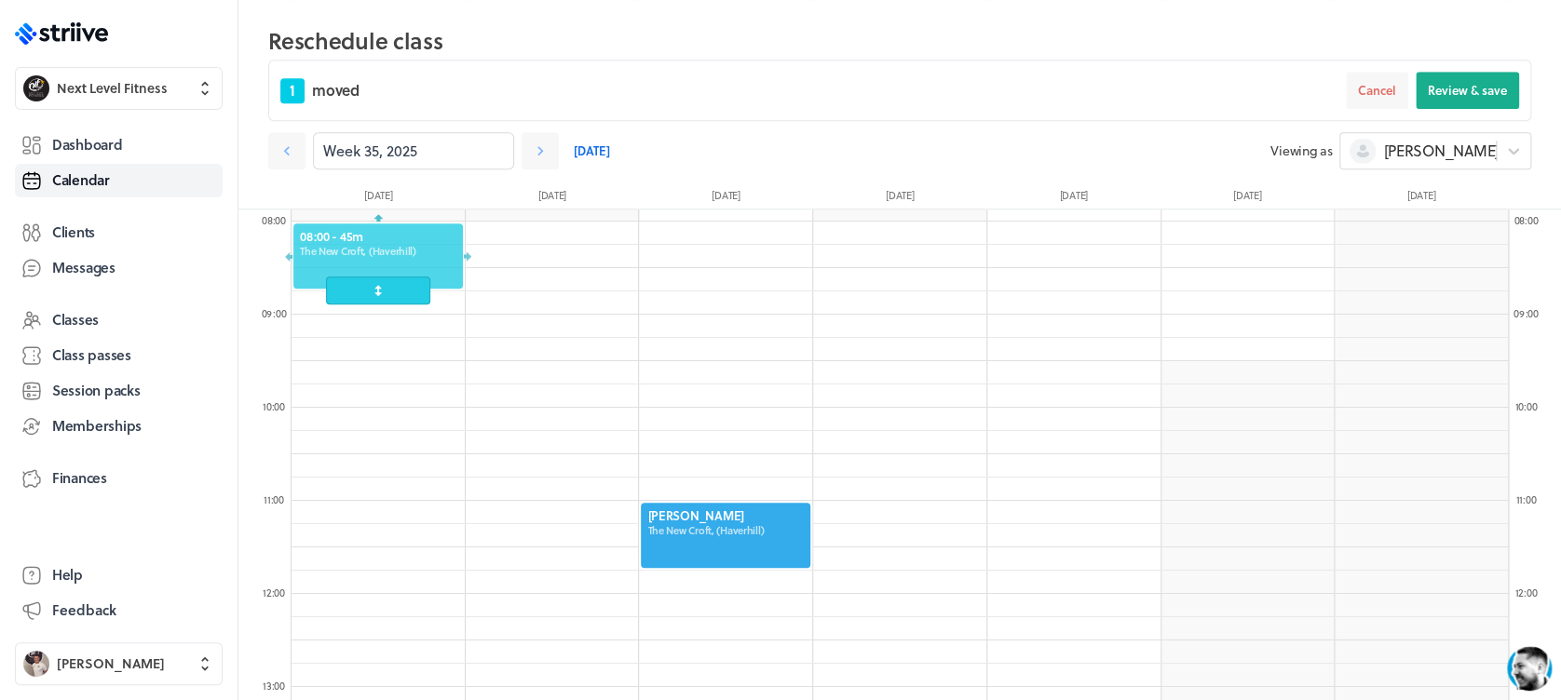
click at [411, 268] on div at bounding box center [377, 256] width 173 height 69
click at [1454, 90] on span "Review & save" at bounding box center [1467, 90] width 79 height 17
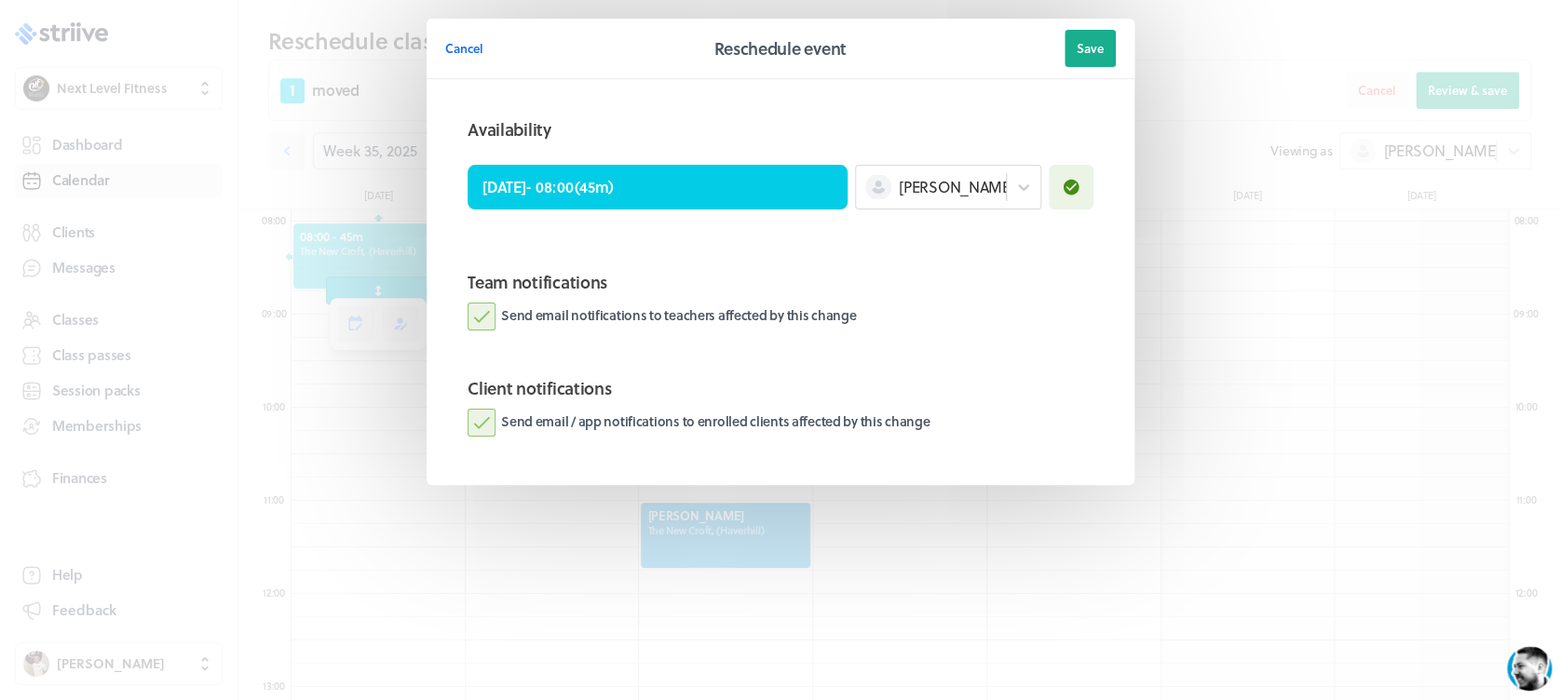
click at [472, 310] on label "Send email notifications to teachers affected by this change" at bounding box center [662, 317] width 388 height 28
click at [0, 0] on input "Send email notifications to teachers affected by this change" at bounding box center [0, 0] width 0 height 0
click at [472, 424] on label "Send email / app notifications to enrolled clients affected by this change" at bounding box center [699, 423] width 462 height 28
click at [0, 0] on input "Send email / app notifications to enrolled clients affected by this change" at bounding box center [0, 0] width 0 height 0
click at [1098, 55] on span "Save" at bounding box center [1090, 48] width 27 height 17
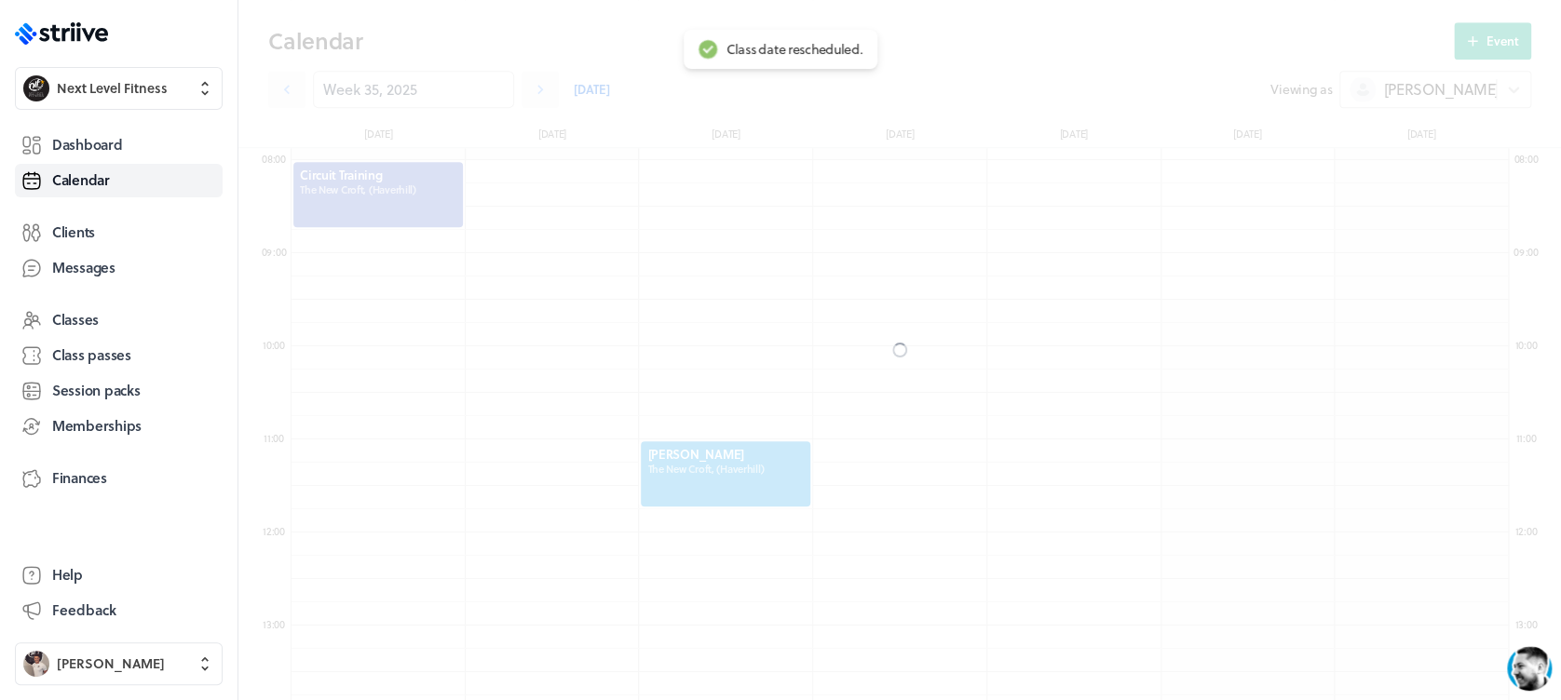
scroll to position [671, 0]
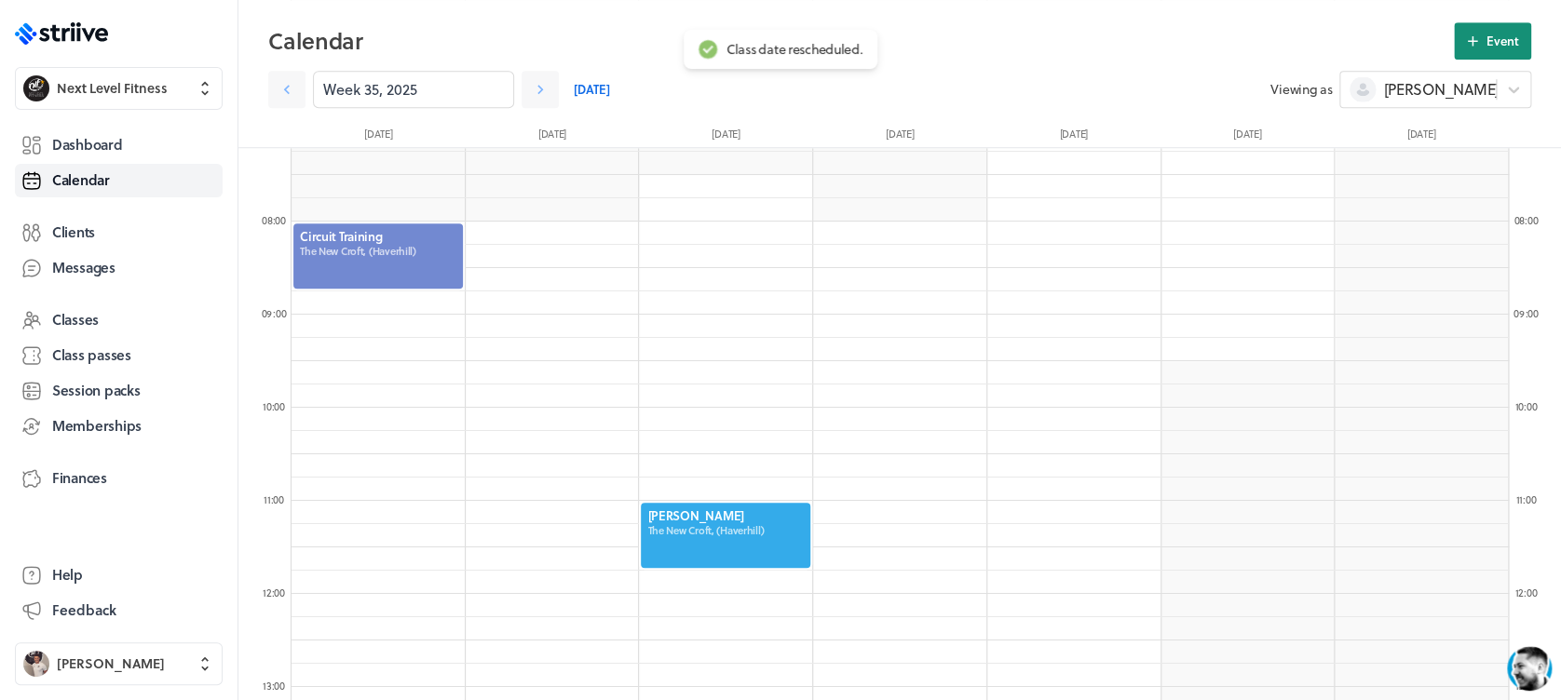
click at [1486, 37] on span "Event" at bounding box center [1502, 41] width 33 height 17
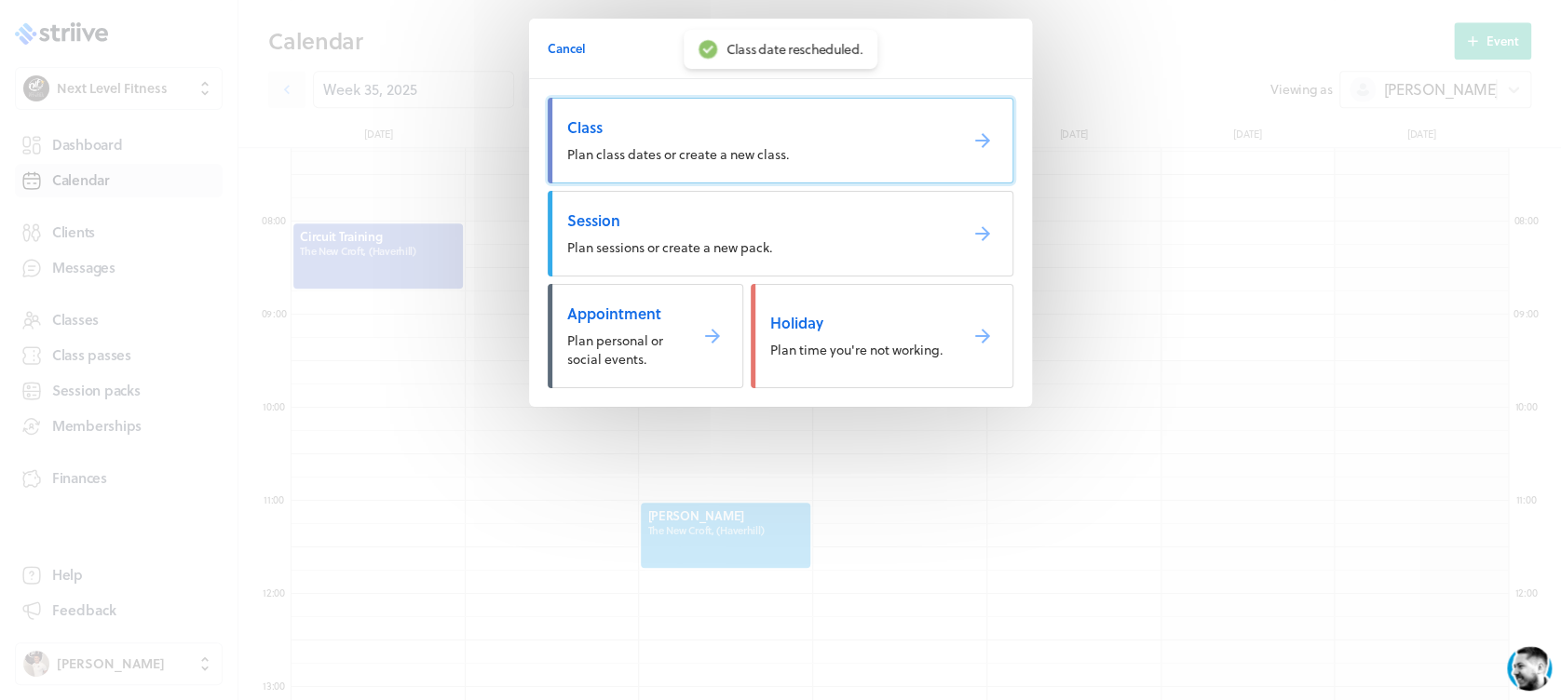
click at [656, 164] on link "Class Plan class dates or create a new class." at bounding box center [781, 141] width 466 height 86
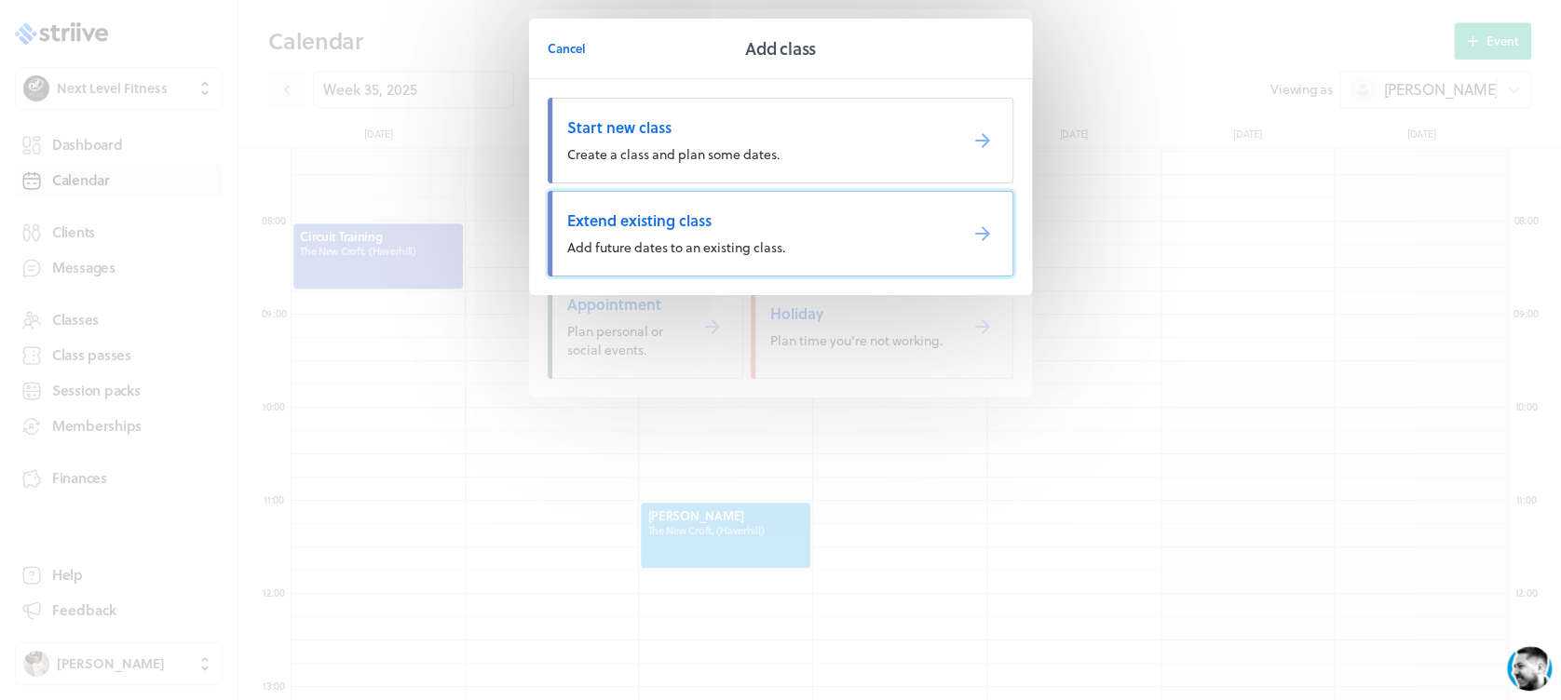
click at [687, 229] on span "Extend existing class" at bounding box center [754, 220] width 375 height 20
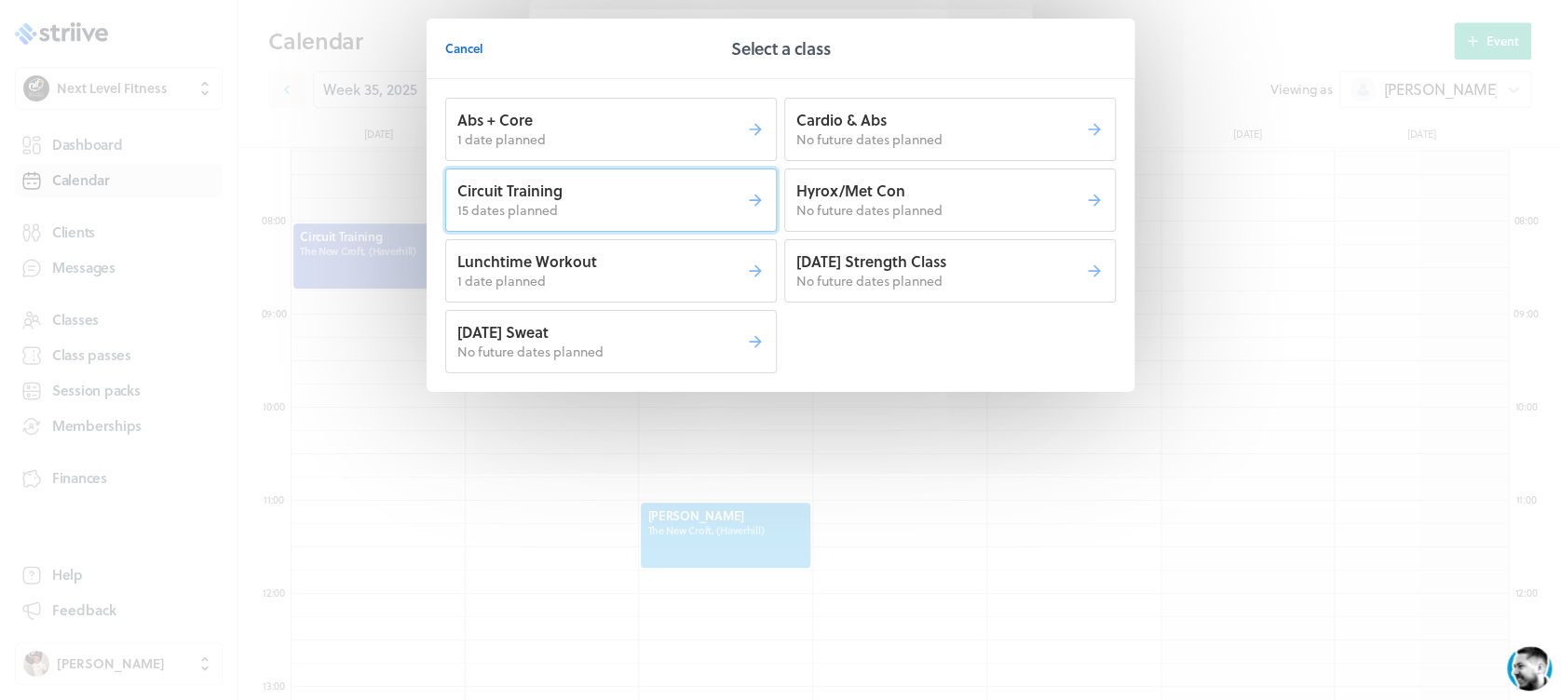
click at [670, 190] on p "Circuit Training" at bounding box center [601, 191] width 289 height 20
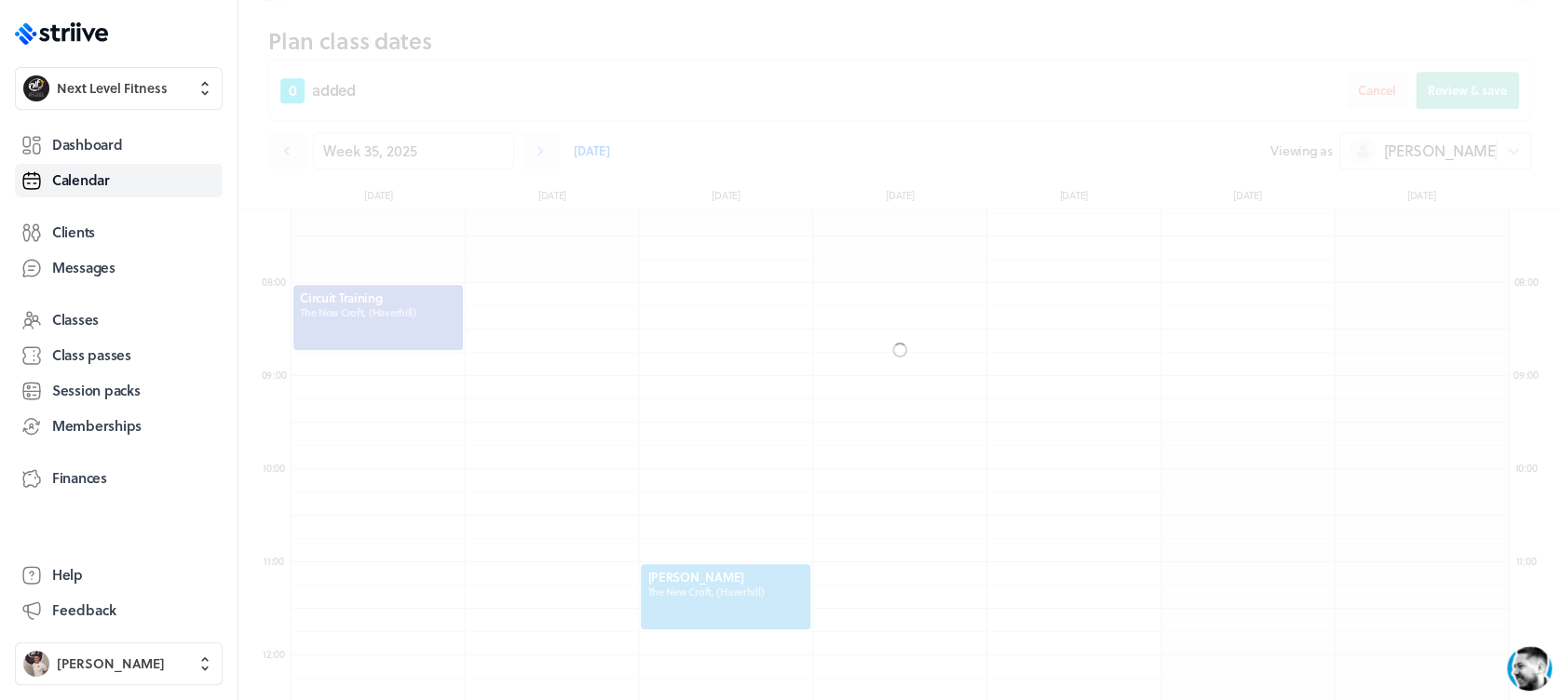
scroll to position [733, 0]
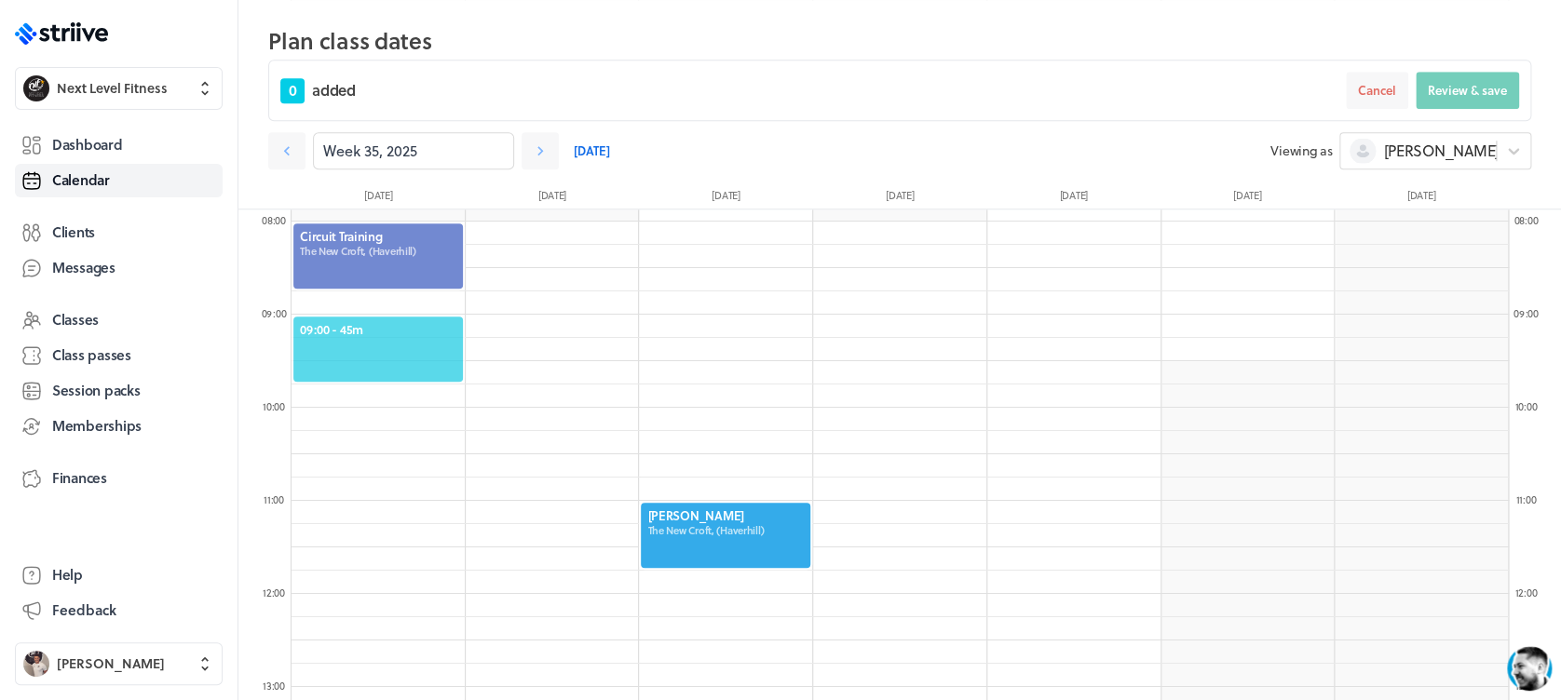
click at [372, 322] on span "09:00 - 45m" at bounding box center [378, 329] width 156 height 17
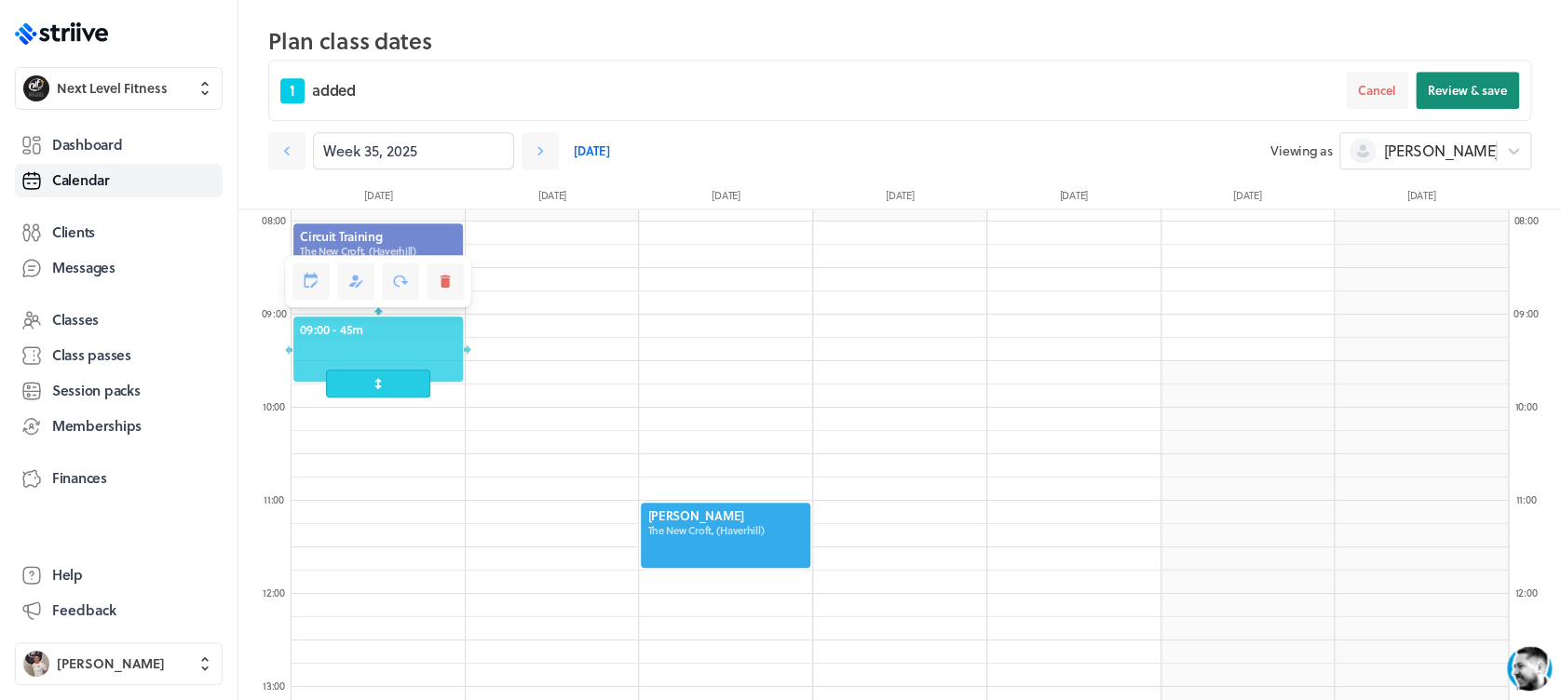
click at [1477, 92] on span "Review & save" at bounding box center [1467, 90] width 79 height 17
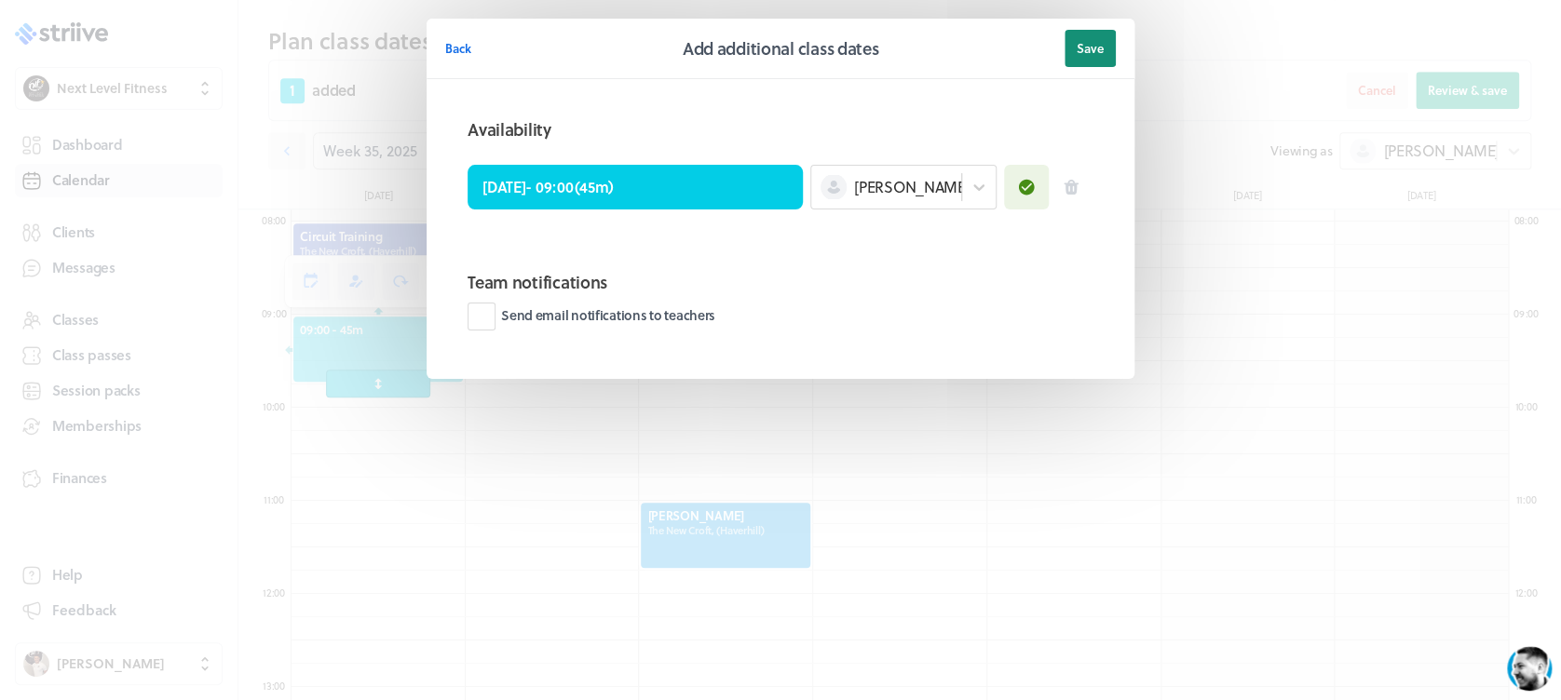
click at [1092, 30] on button "Save" at bounding box center [1089, 48] width 51 height 37
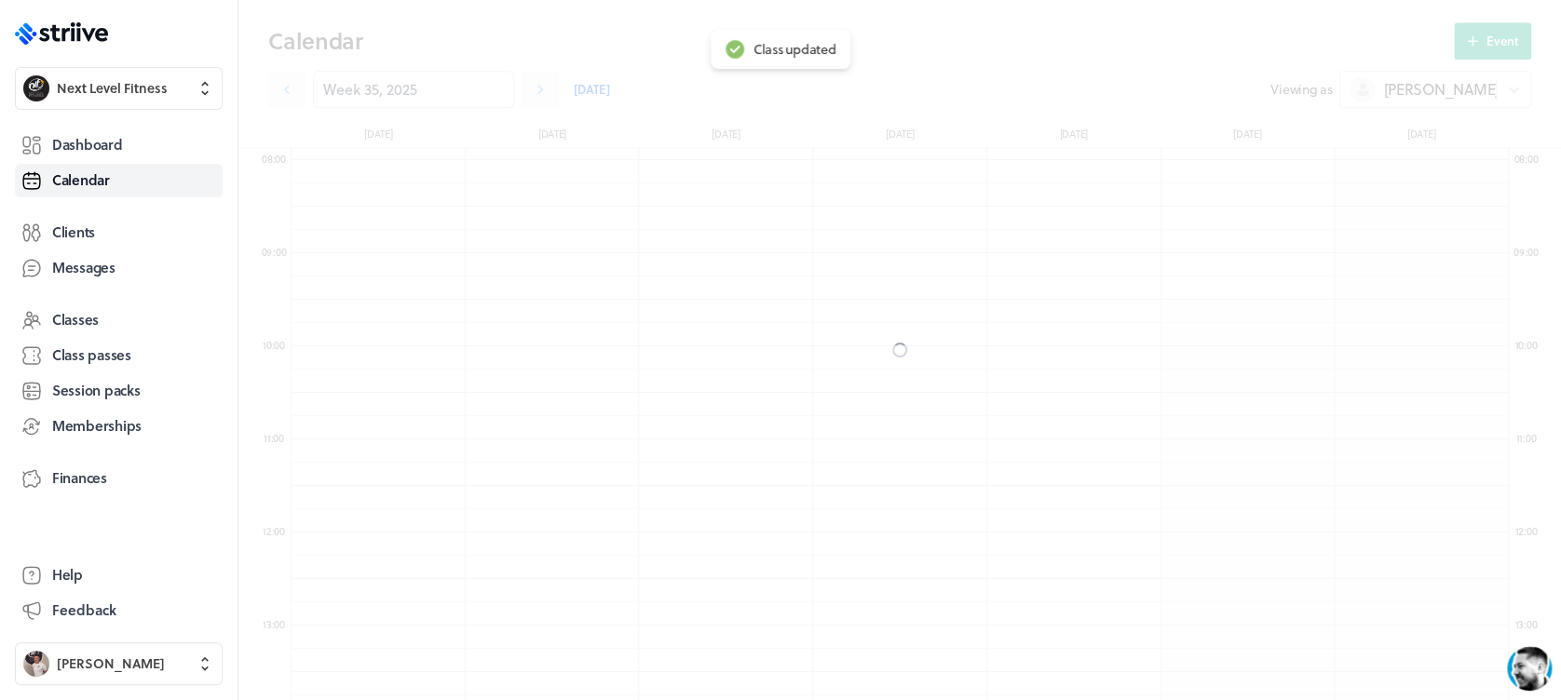
scroll to position [671, 0]
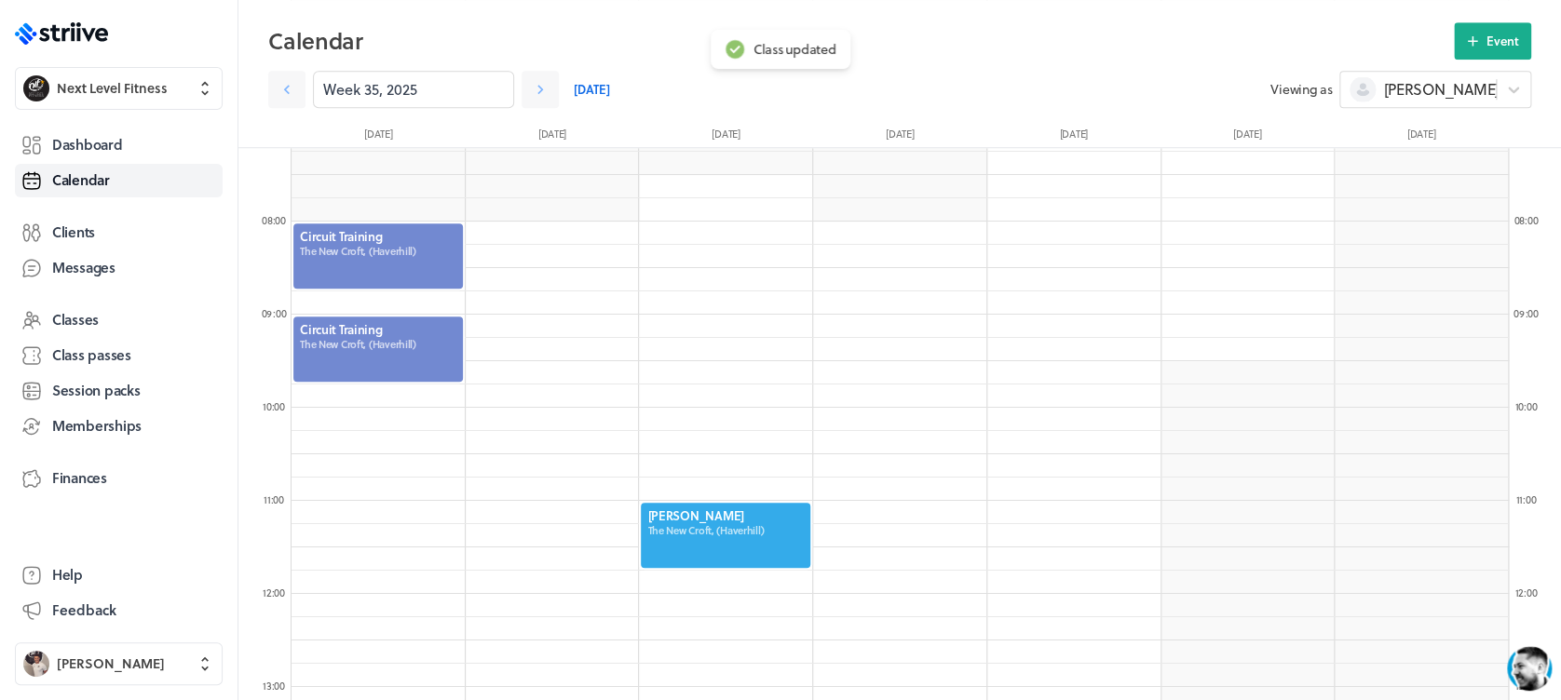
click at [400, 232] on div at bounding box center [377, 256] width 173 height 69
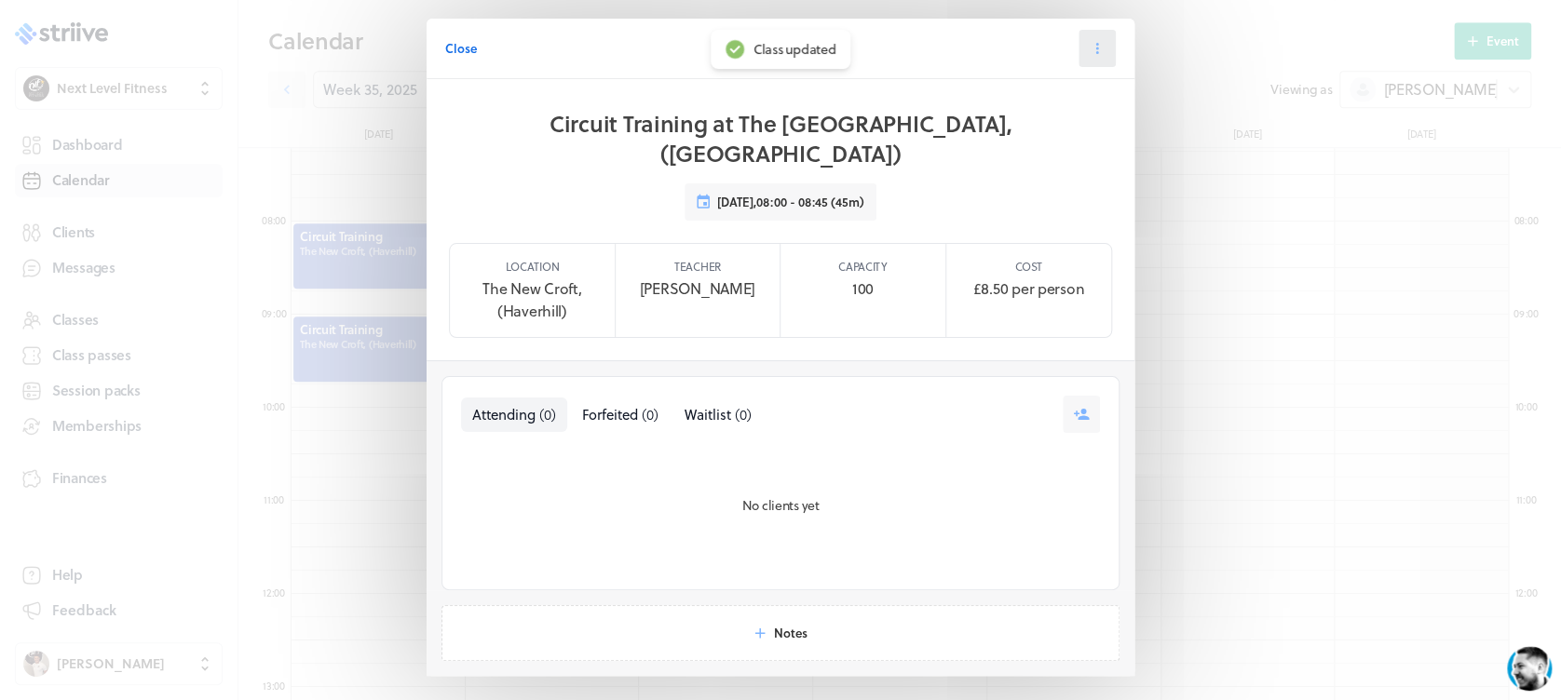
click at [1089, 45] on icon at bounding box center [1097, 48] width 17 height 17
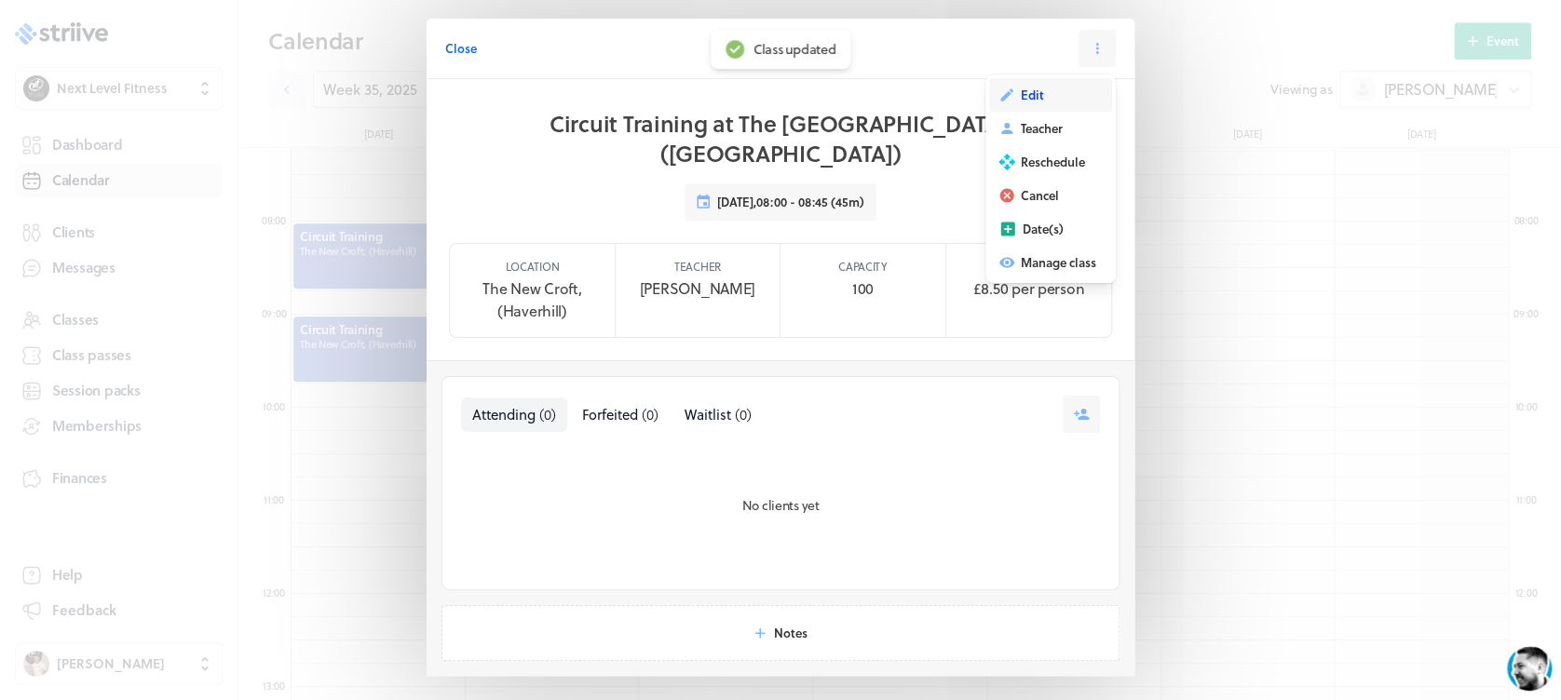
click at [1038, 89] on button "Edit" at bounding box center [1050, 95] width 123 height 34
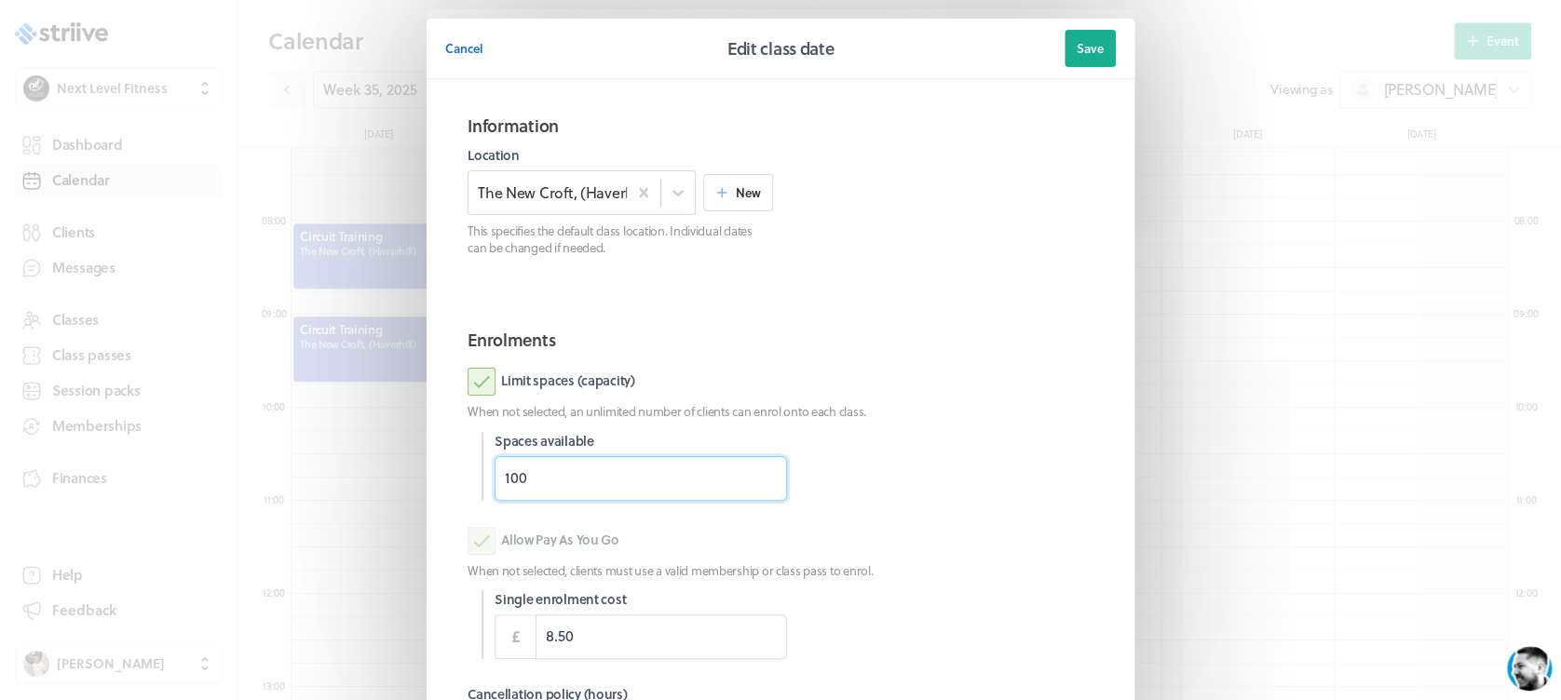
drag, startPoint x: 551, startPoint y: 488, endPoint x: 410, endPoint y: 472, distance: 142.4
click at [410, 472] on section "Cancel Edit class date Save Information Location The [GEOGRAPHIC_DATA], (Haverh…" at bounding box center [780, 481] width 745 height 963
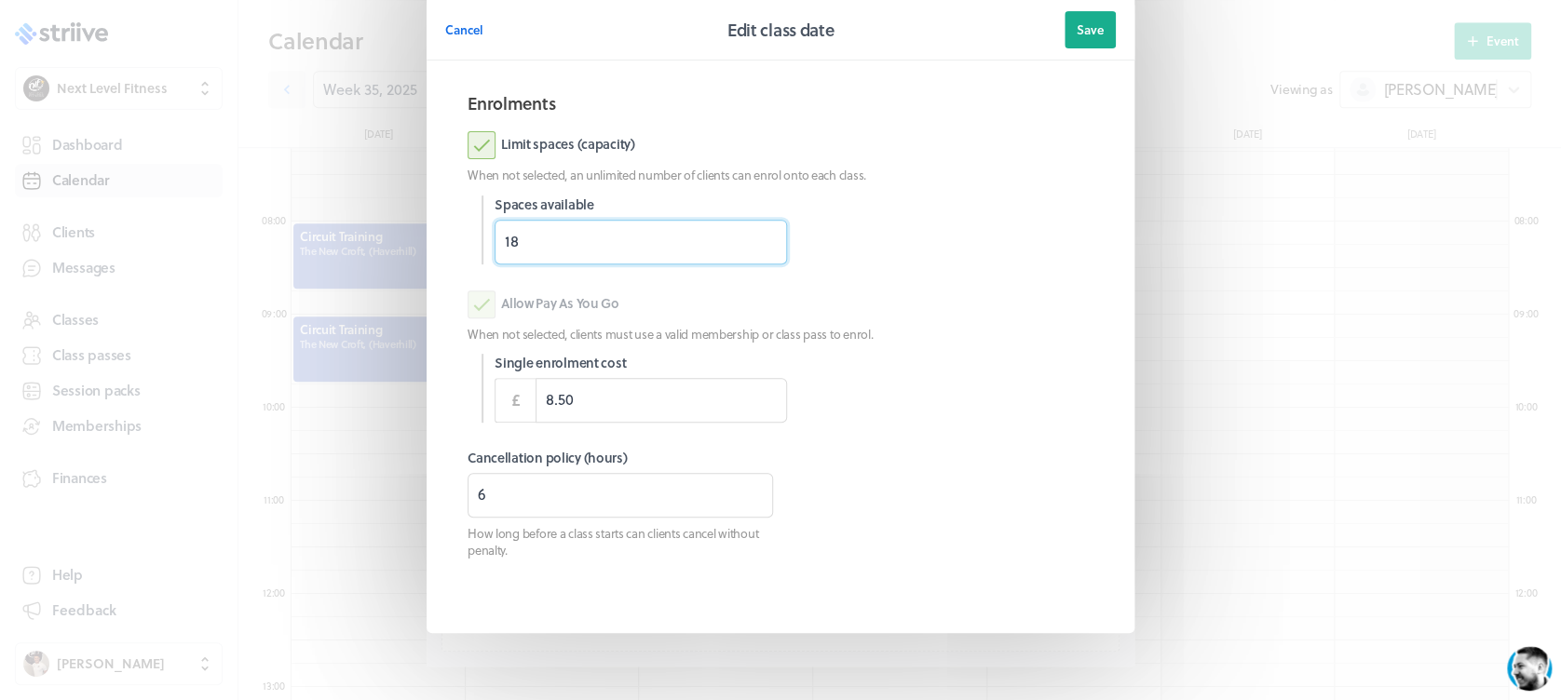
scroll to position [262, 0]
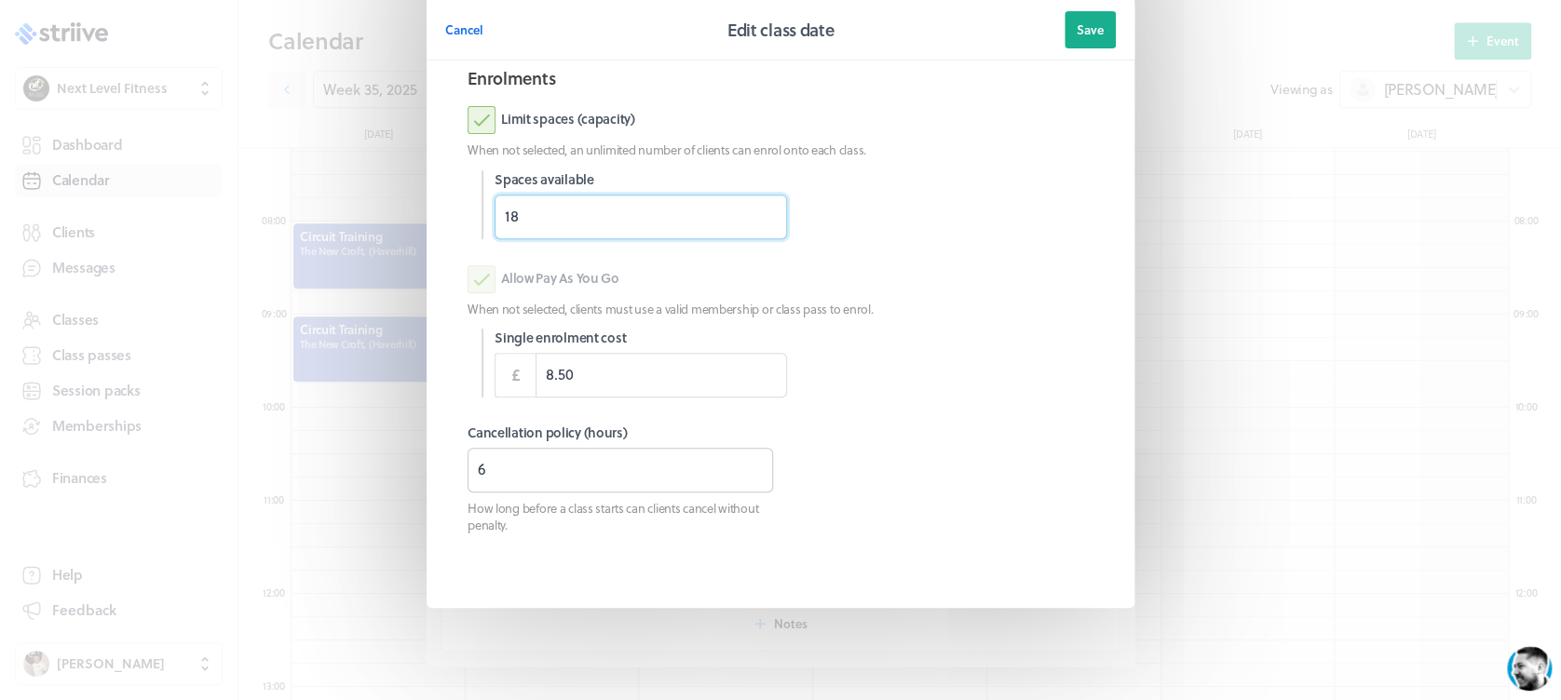
type input "18"
drag, startPoint x: 586, startPoint y: 468, endPoint x: 451, endPoint y: 464, distance: 135.1
click at [451, 464] on section "Enrolments Limit spaces (capacity) When not selected, an unlimited number of cl…" at bounding box center [780, 319] width 671 height 539
type input "3"
click at [1080, 40] on button "Save" at bounding box center [1089, 29] width 51 height 37
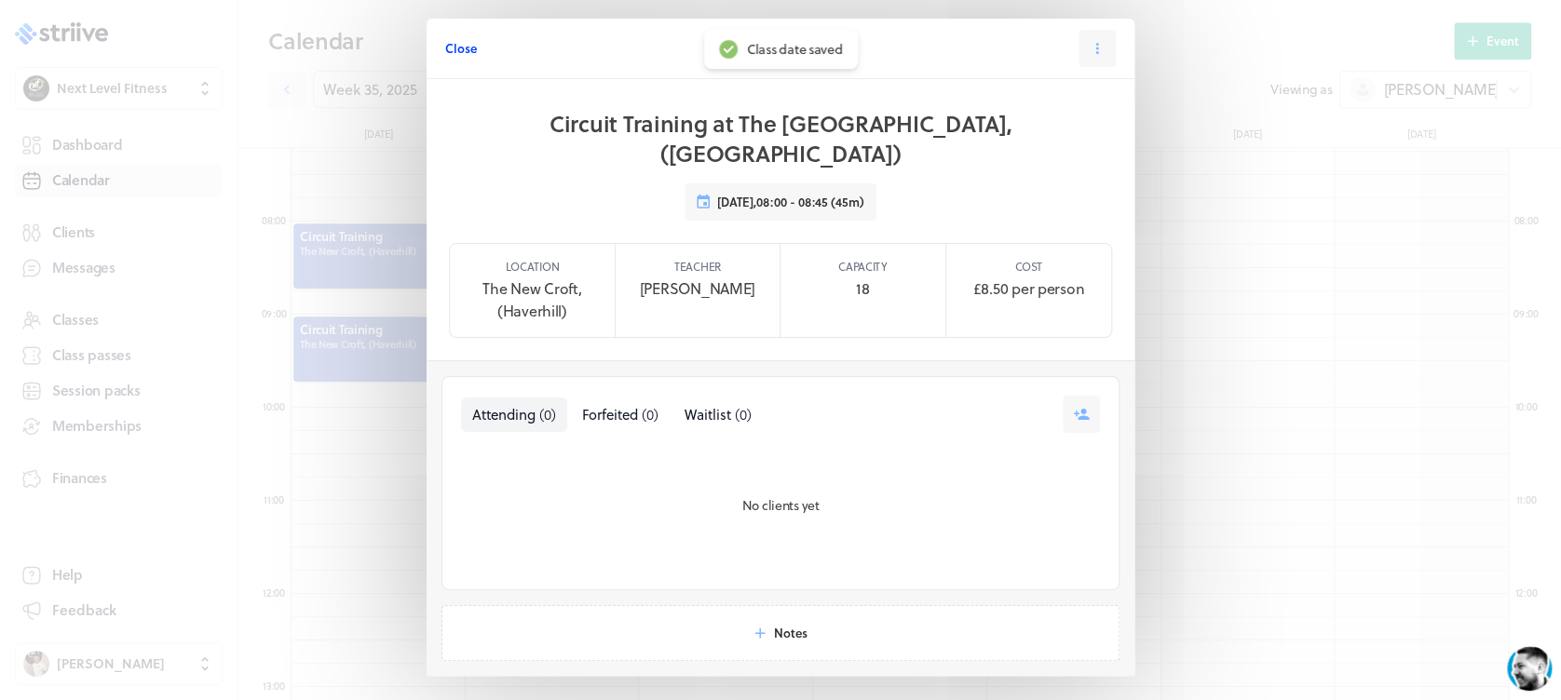
click at [454, 45] on span "Close" at bounding box center [461, 48] width 32 height 17
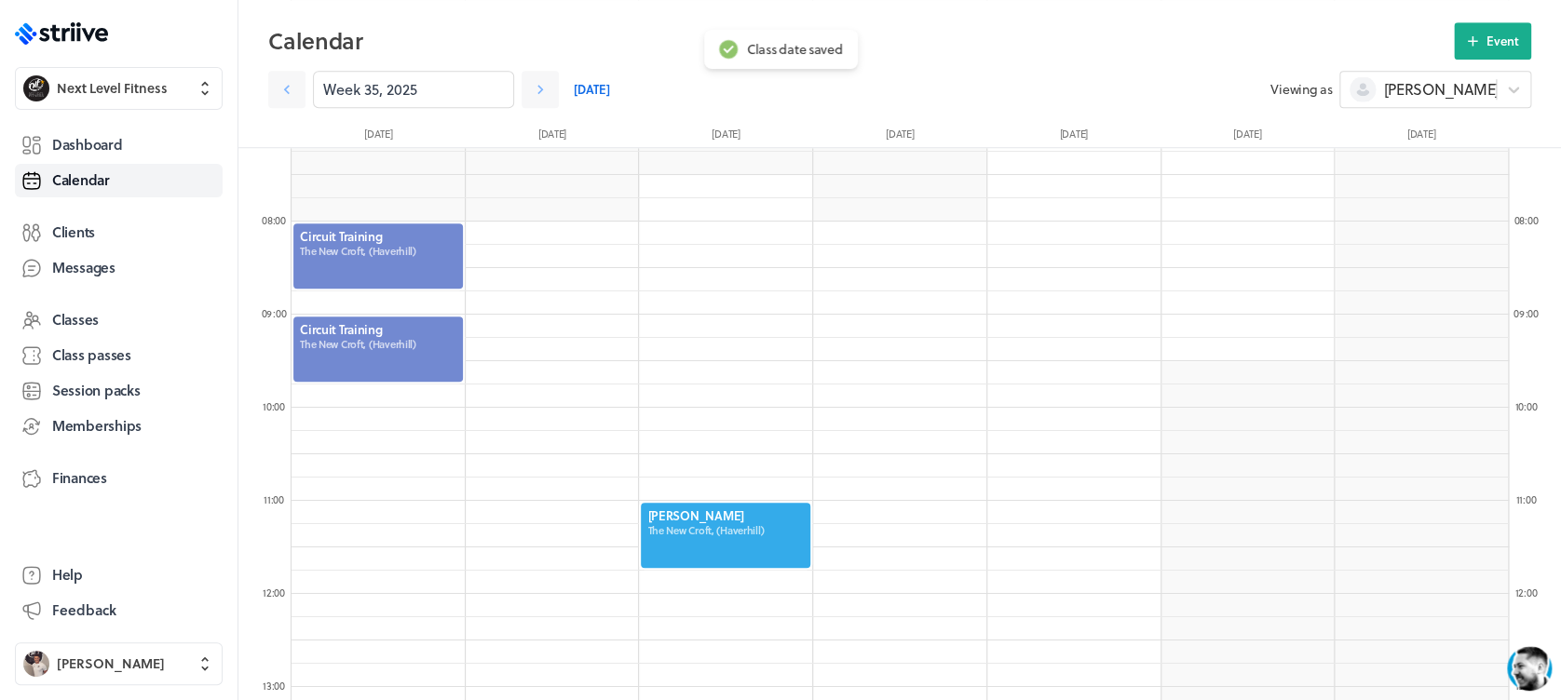
click at [378, 356] on div at bounding box center [377, 349] width 173 height 69
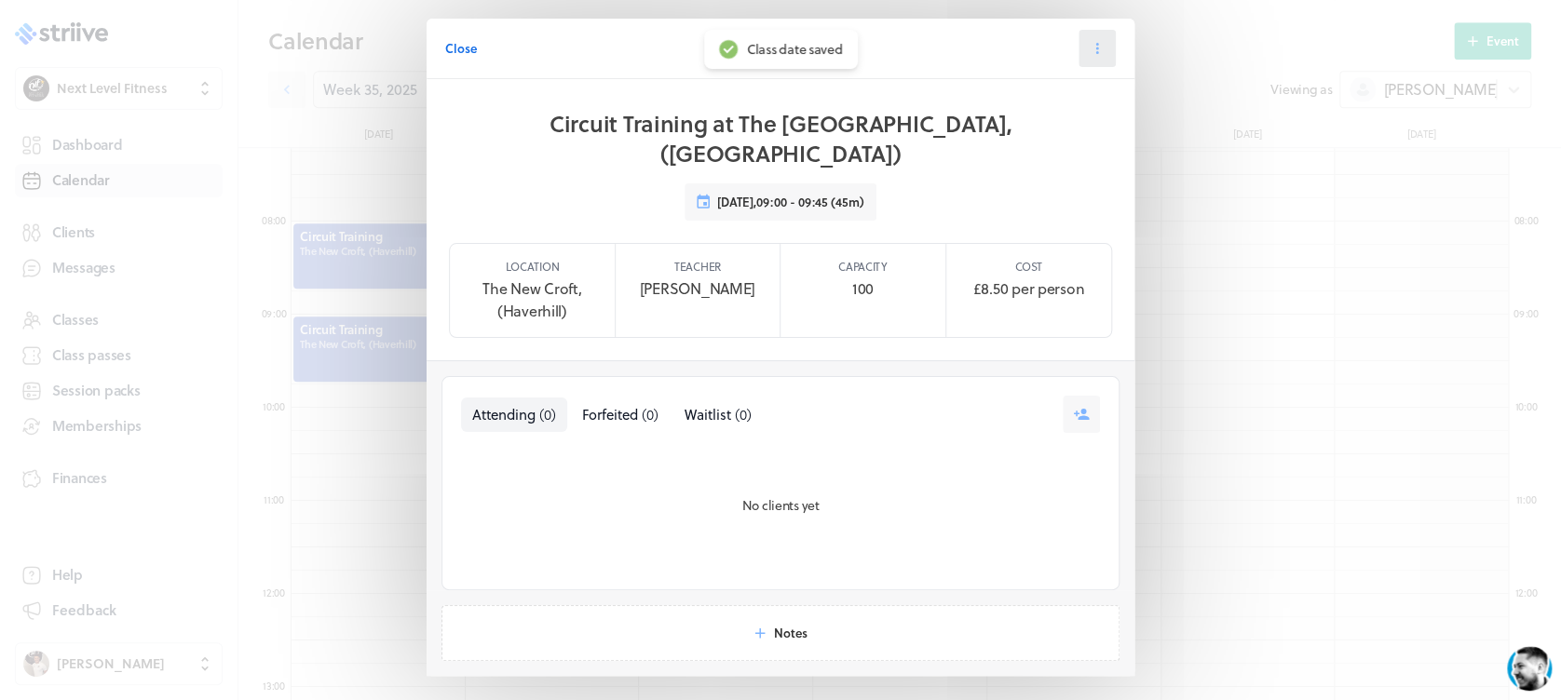
click at [1091, 46] on icon at bounding box center [1097, 48] width 17 height 17
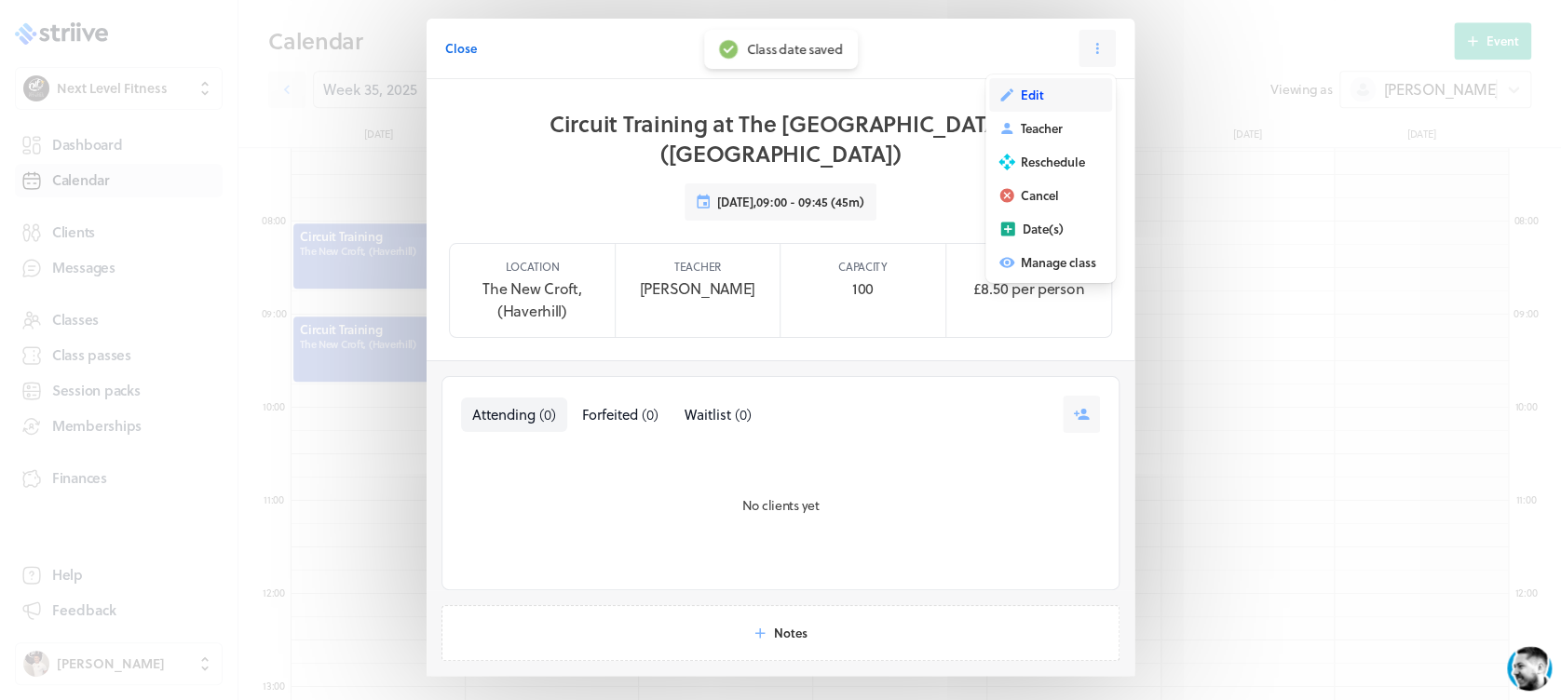
click at [1032, 102] on span "Edit" at bounding box center [1032, 95] width 23 height 17
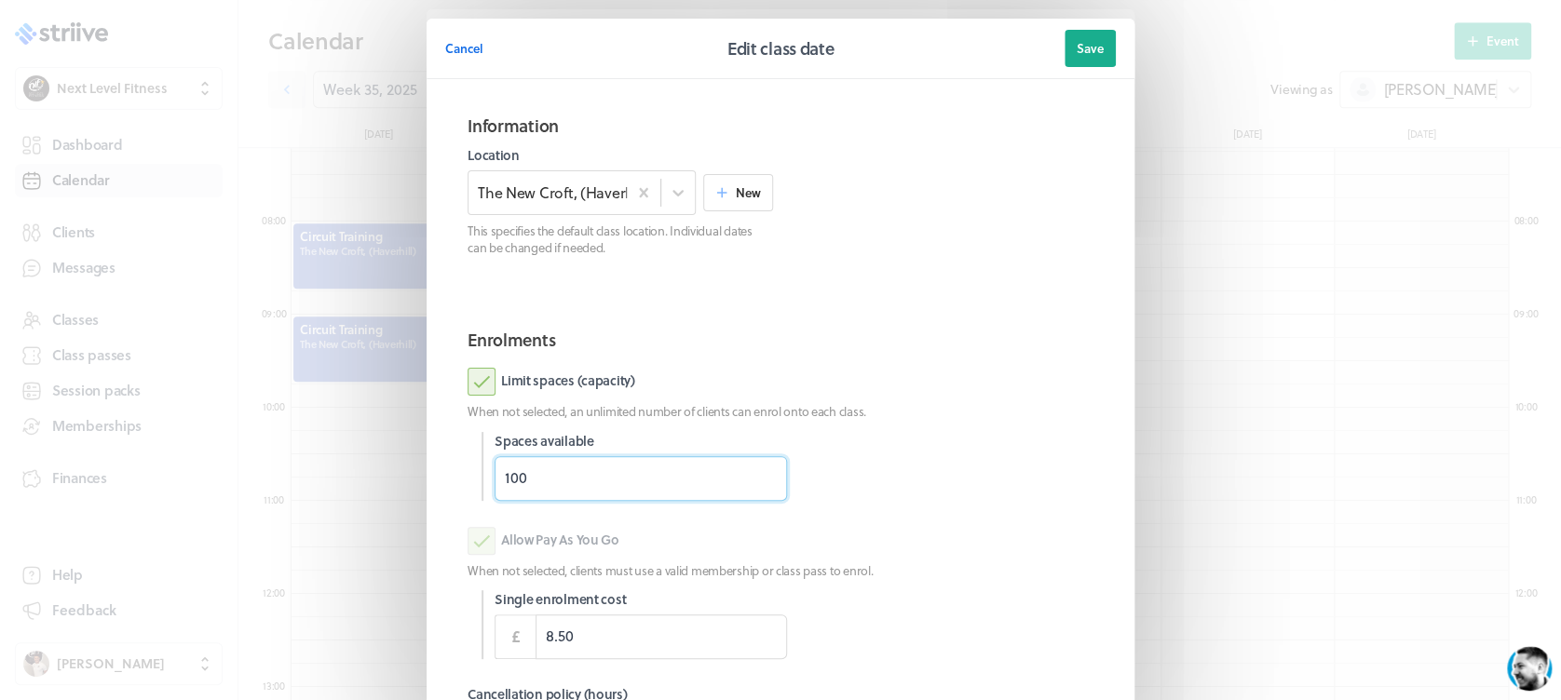
drag, startPoint x: 635, startPoint y: 473, endPoint x: 409, endPoint y: 473, distance: 226.3
click at [409, 476] on section "Cancel Edit class date Save Information Location The [GEOGRAPHIC_DATA], (Haverh…" at bounding box center [780, 481] width 745 height 963
type input "18"
click at [1025, 372] on div "Limit spaces (capacity)" at bounding box center [781, 382] width 626 height 28
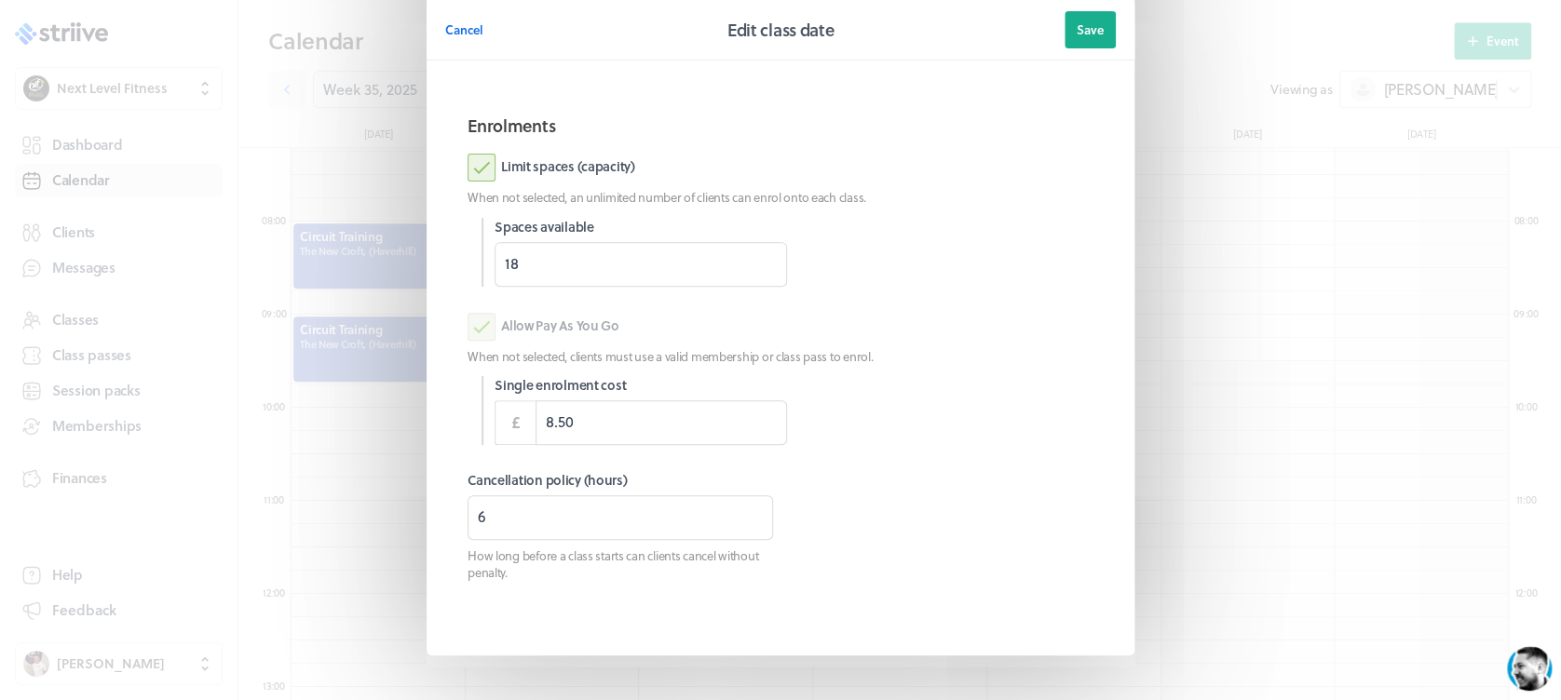
scroll to position [224, 0]
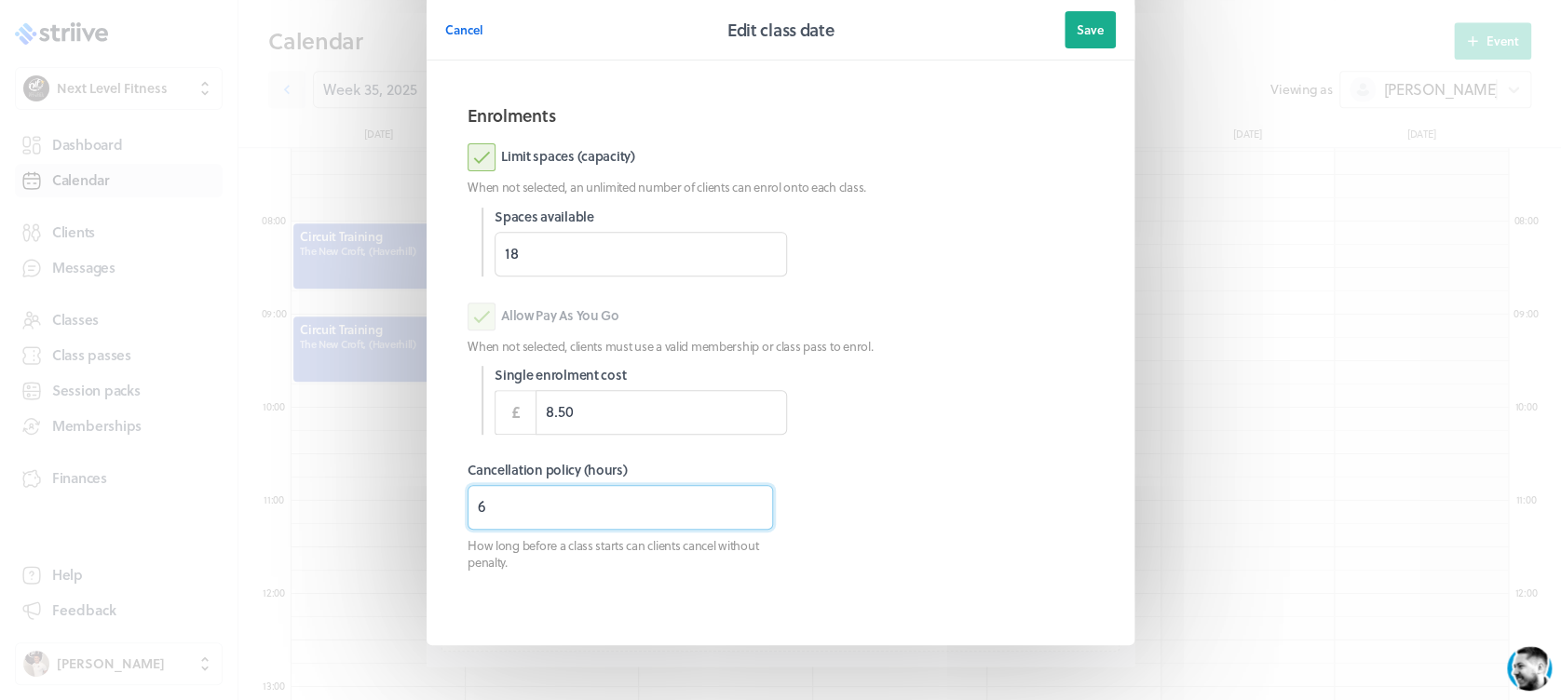
drag, startPoint x: 528, startPoint y: 514, endPoint x: 408, endPoint y: 520, distance: 120.3
click at [408, 520] on section "Cancel Edit class date Save Information Location The [GEOGRAPHIC_DATA], (Haverh…" at bounding box center [780, 257] width 745 height 963
type input "3"
click at [1090, 23] on span "Save" at bounding box center [1090, 29] width 27 height 17
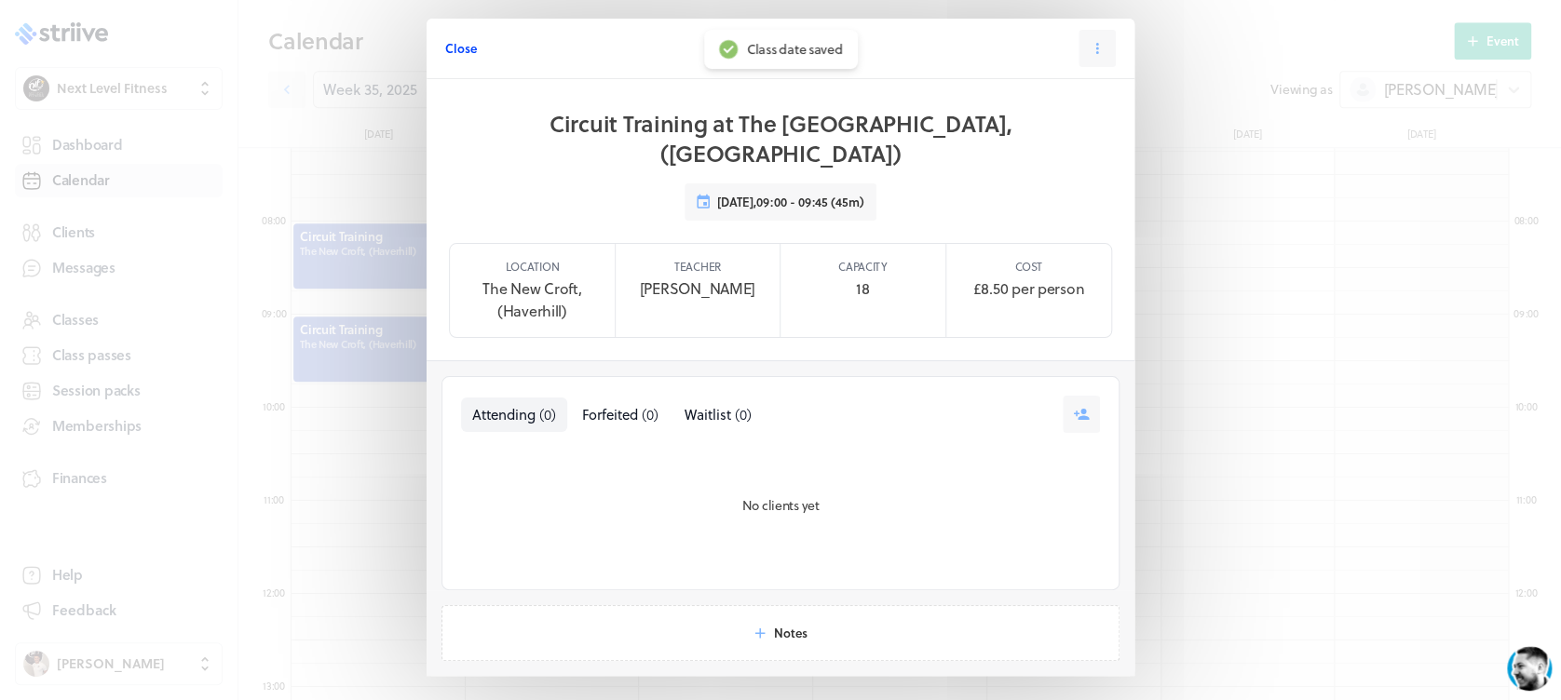
click at [445, 50] on span "Close" at bounding box center [461, 48] width 32 height 17
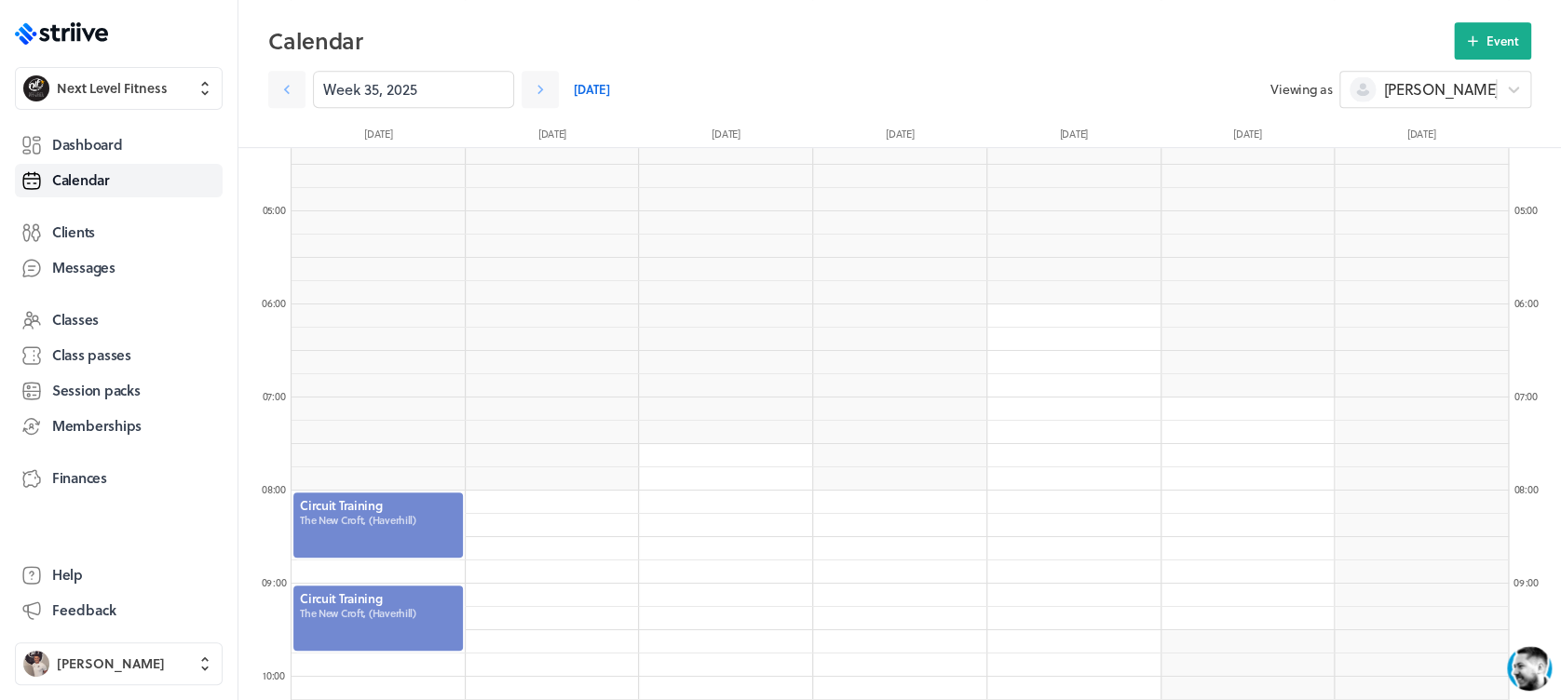
scroll to position [352, 0]
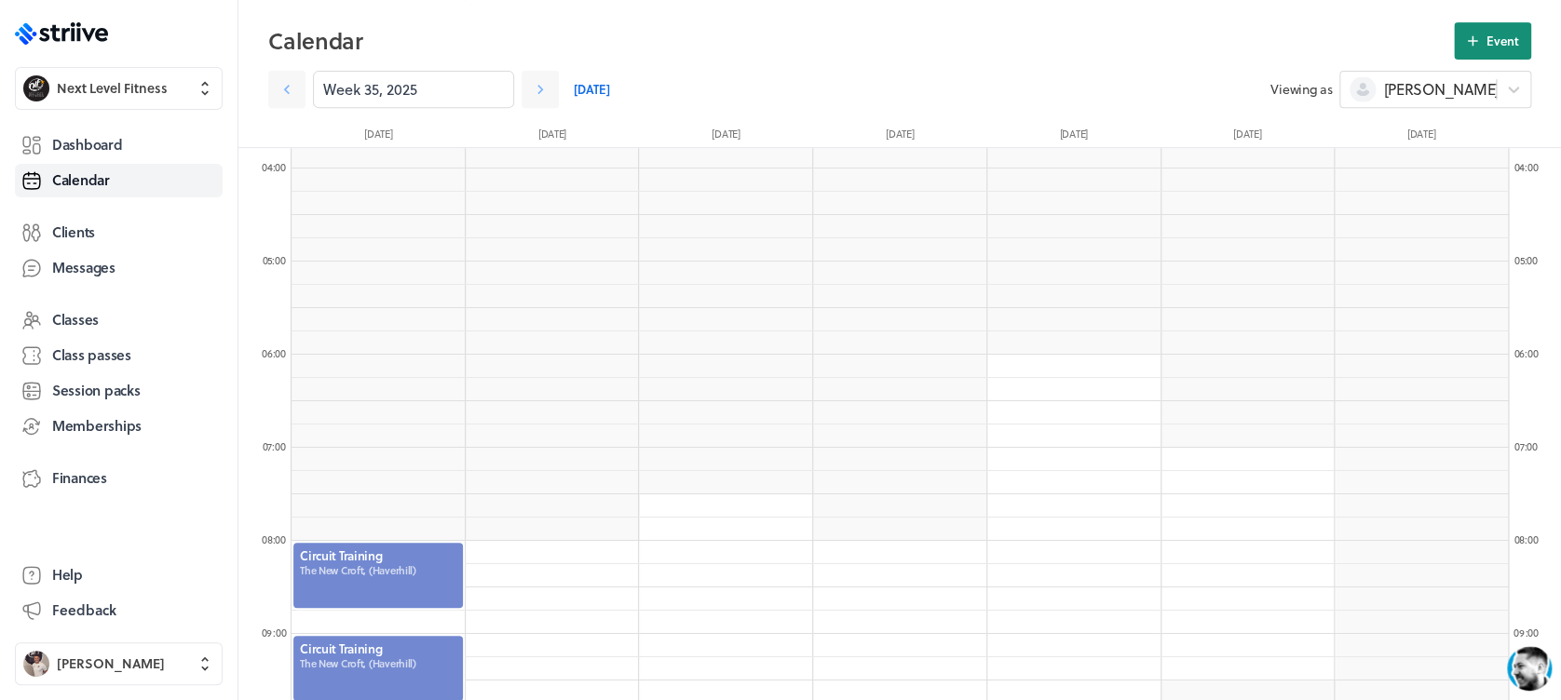
click at [1479, 34] on icon at bounding box center [1472, 41] width 17 height 17
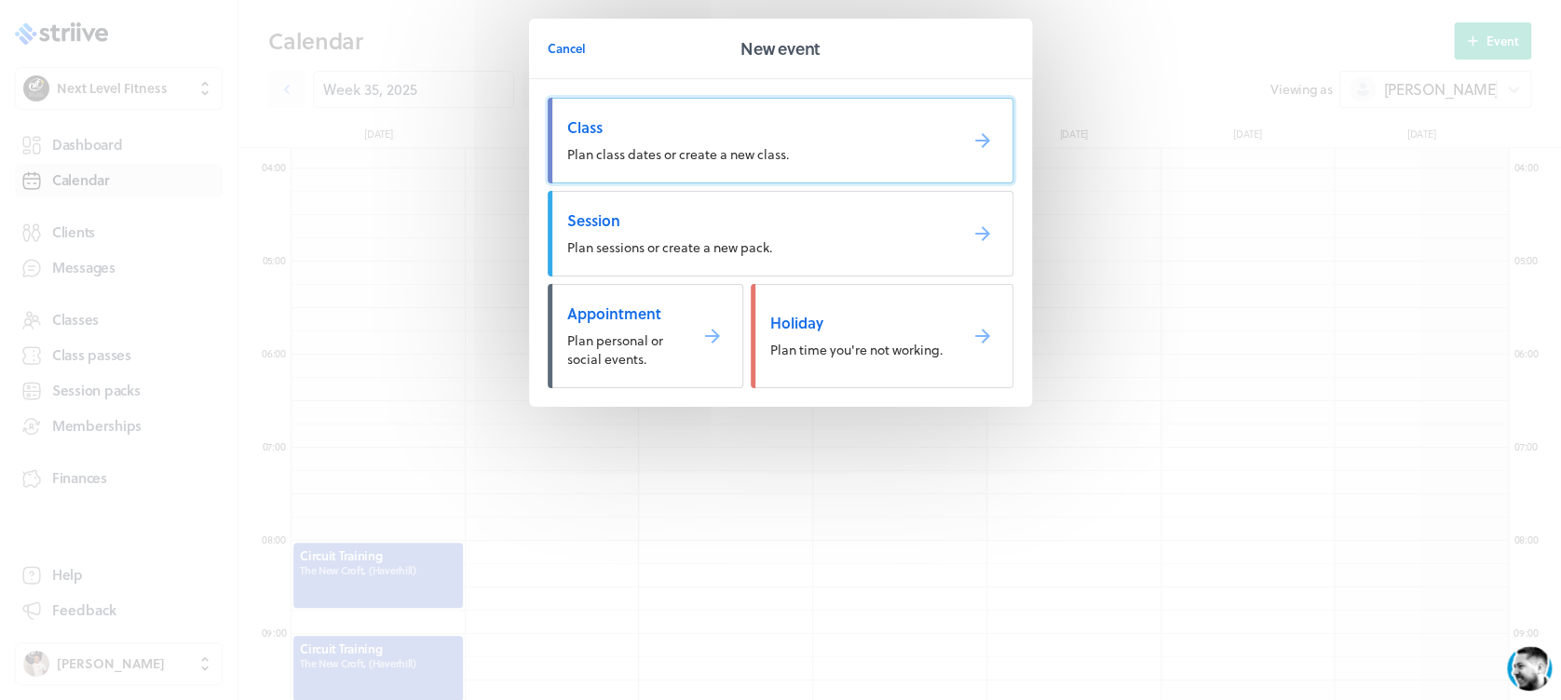
click at [666, 154] on span "Plan class dates or create a new class." at bounding box center [678, 154] width 222 height 20
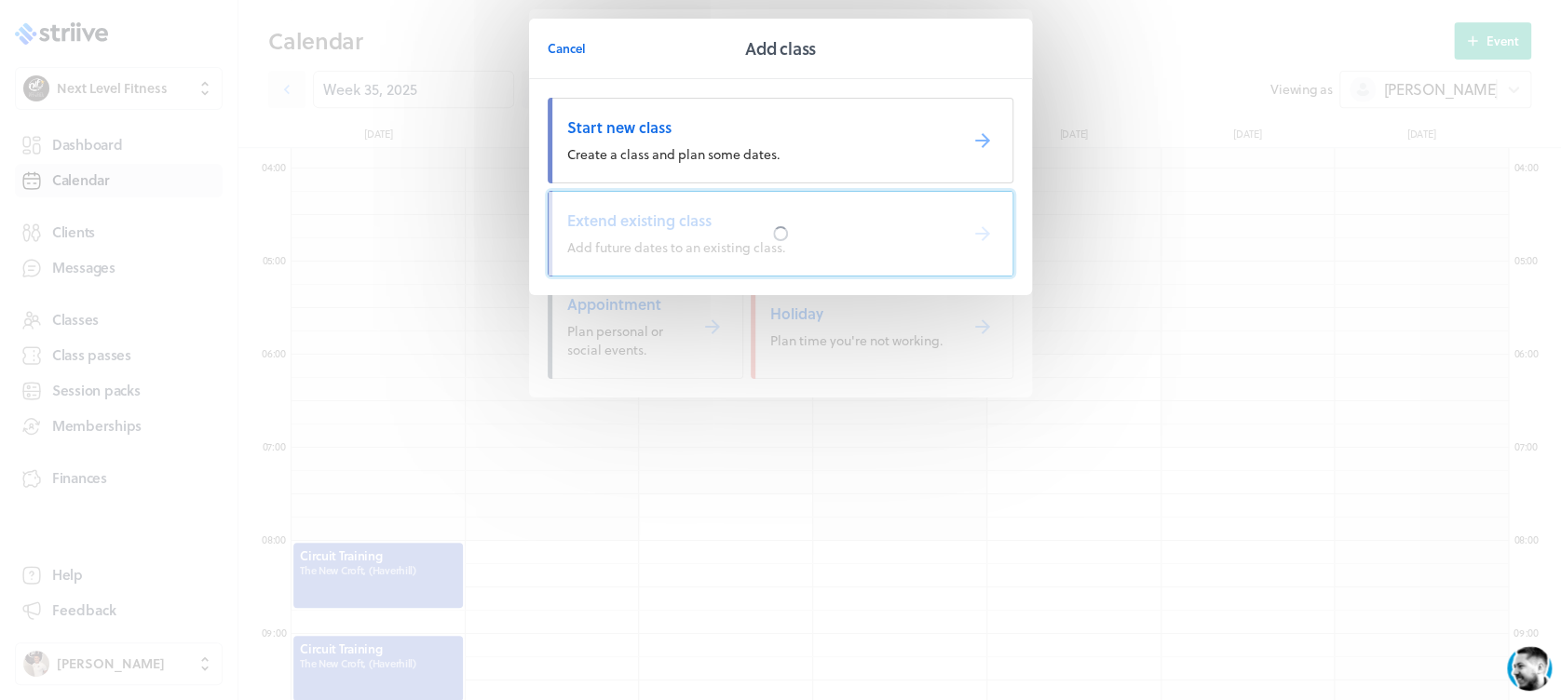
click at [709, 216] on div at bounding box center [781, 234] width 464 height 84
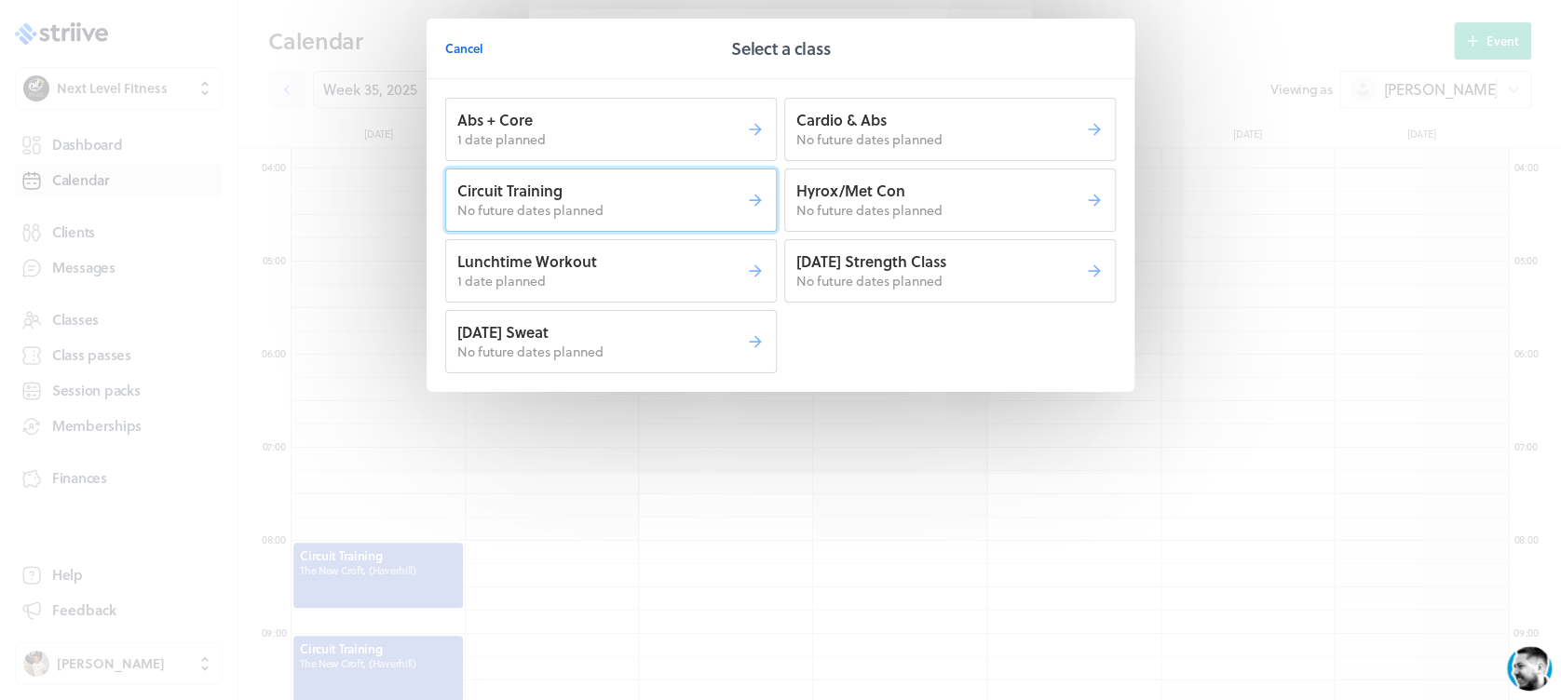
click at [688, 195] on p "Circuit Training" at bounding box center [601, 191] width 289 height 20
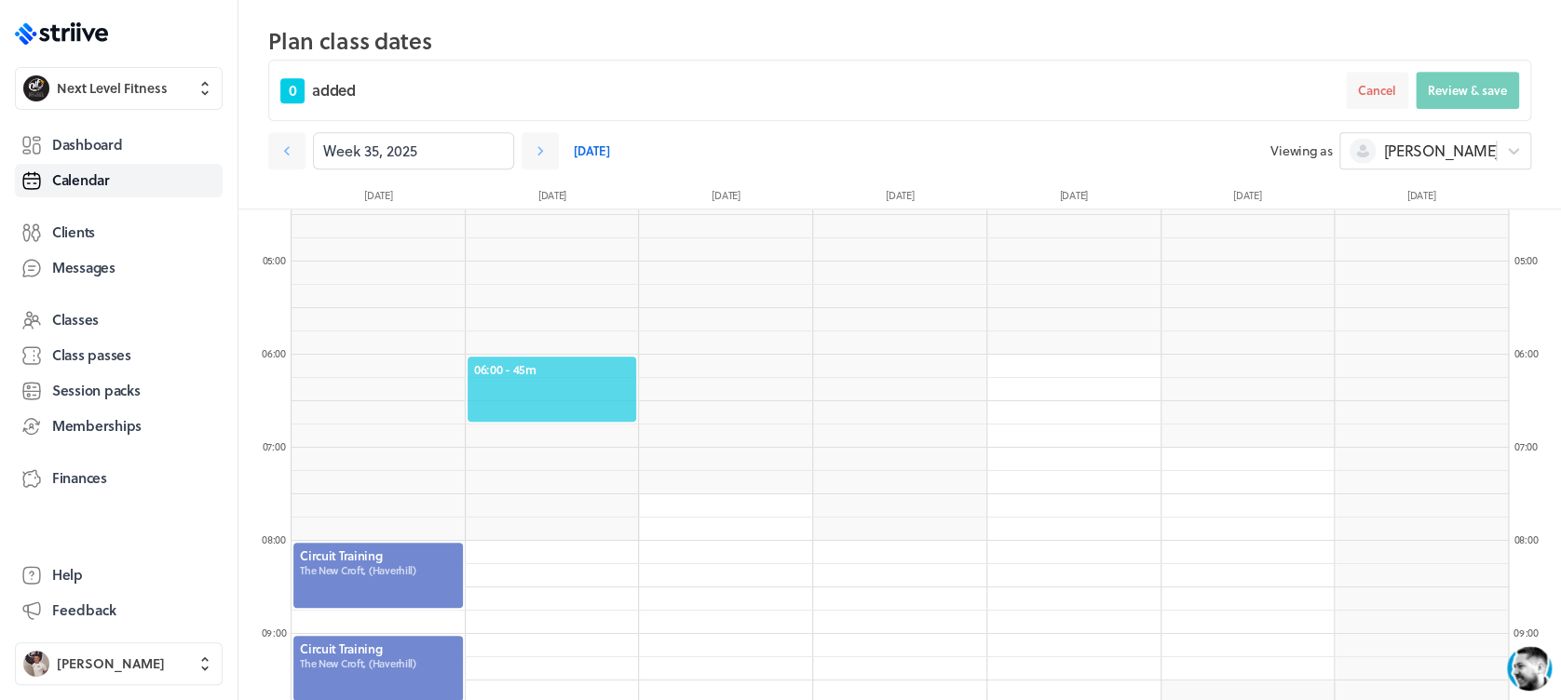
click at [531, 369] on span "06:00 - 45m" at bounding box center [552, 369] width 156 height 17
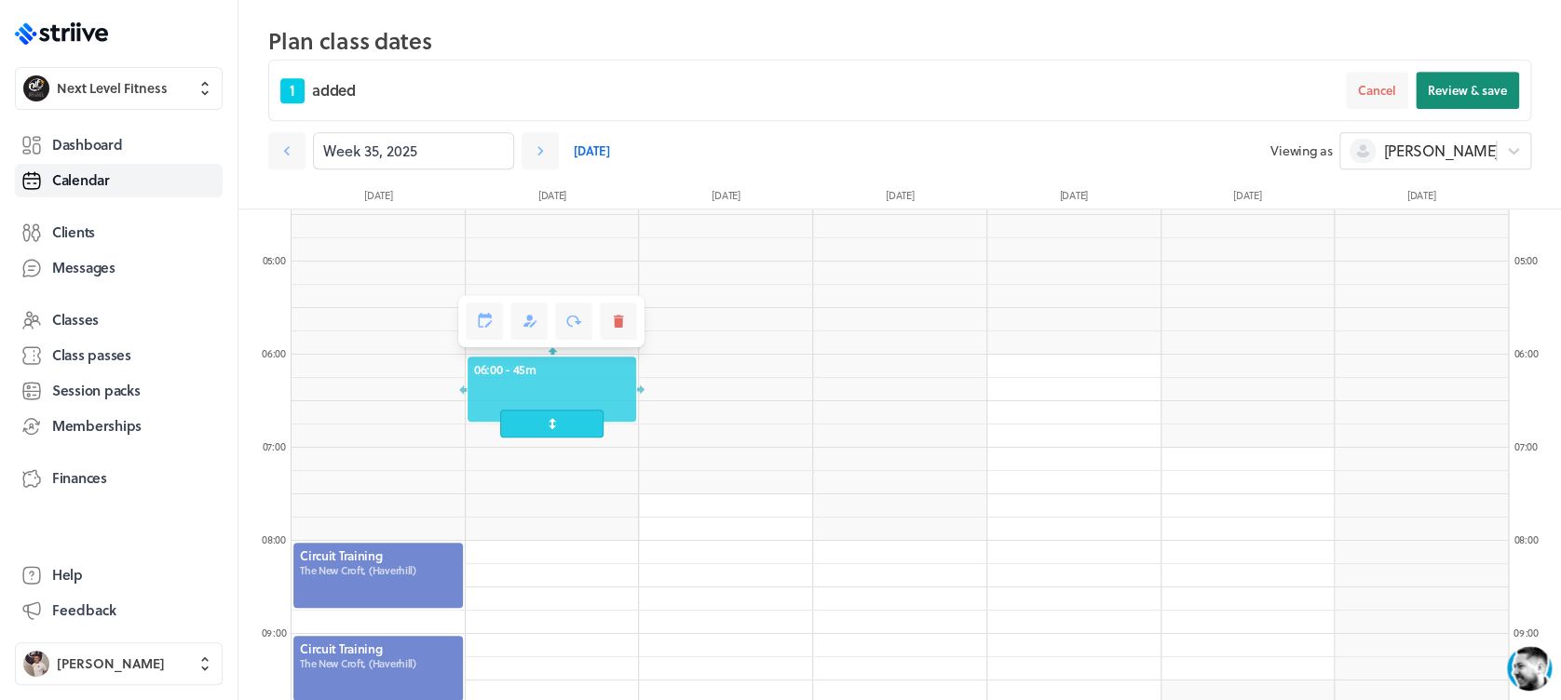
click at [1445, 94] on span "Review & save" at bounding box center [1467, 90] width 79 height 17
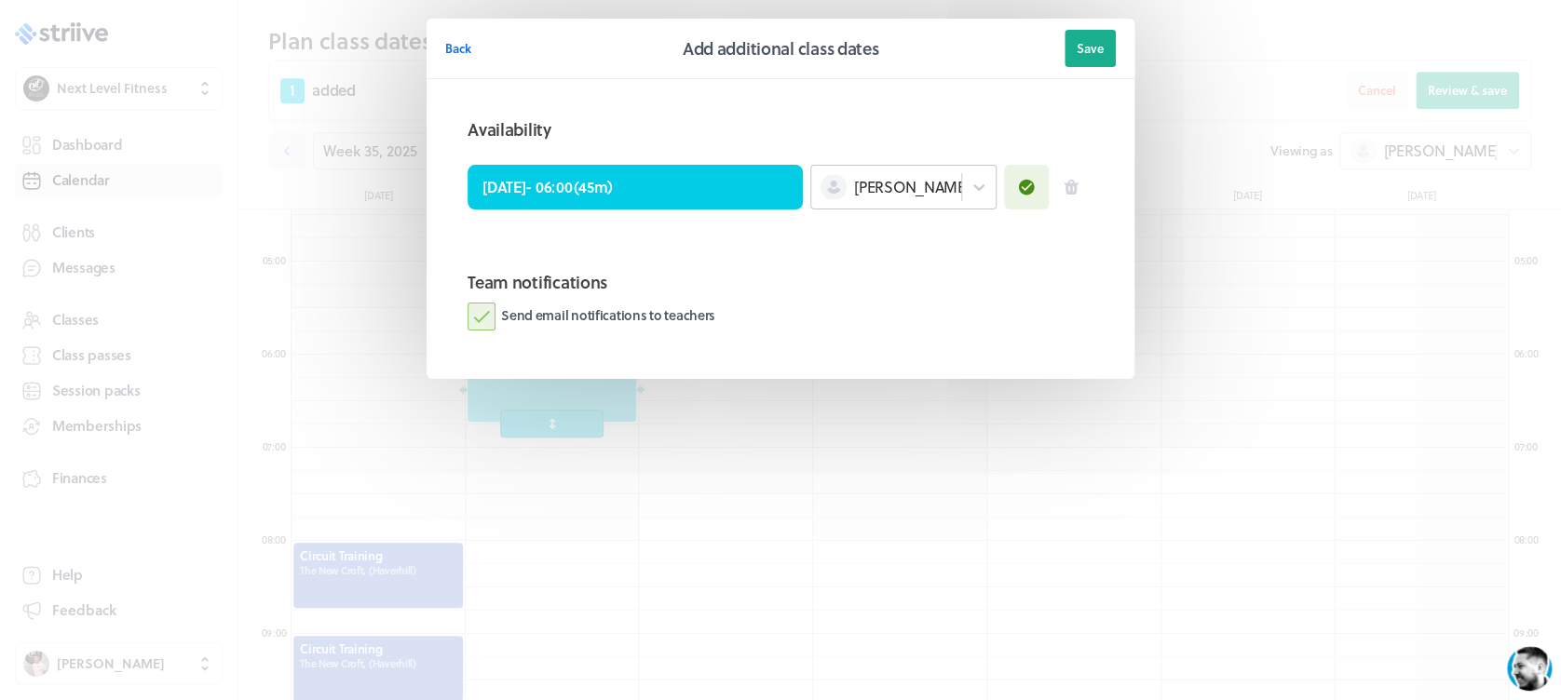
click at [910, 197] on div "[PERSON_NAME]" at bounding box center [886, 187] width 150 height 24
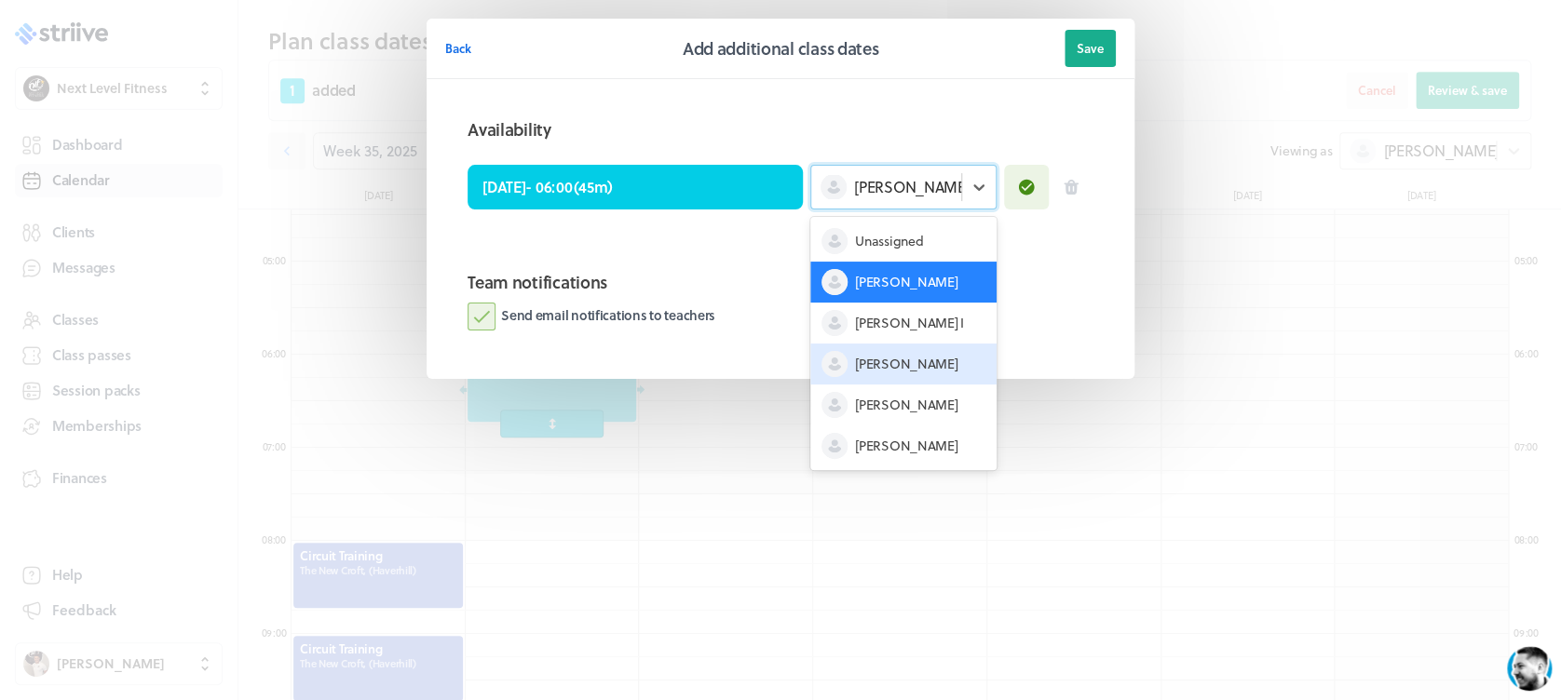
click at [901, 360] on span "[PERSON_NAME]" at bounding box center [906, 364] width 102 height 19
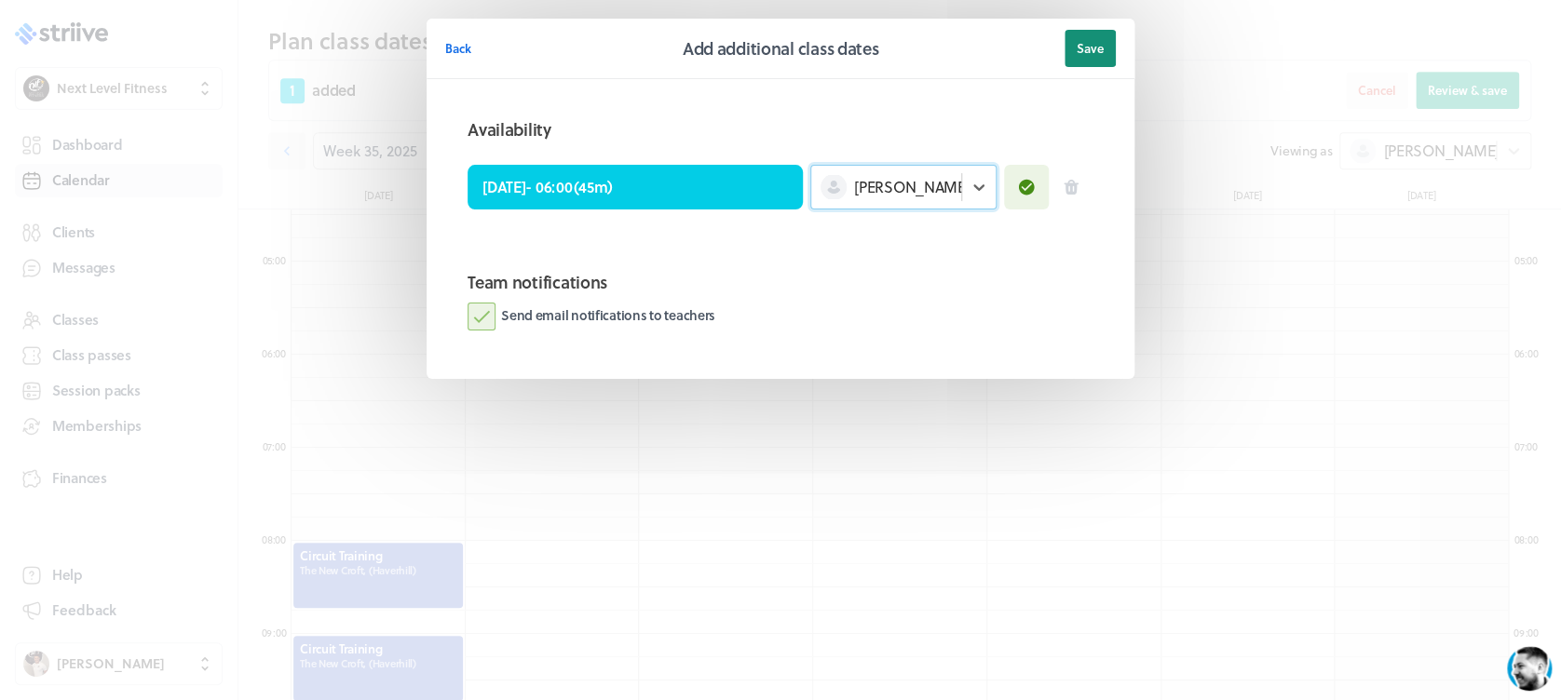
click at [1095, 59] on button "Save" at bounding box center [1089, 48] width 51 height 37
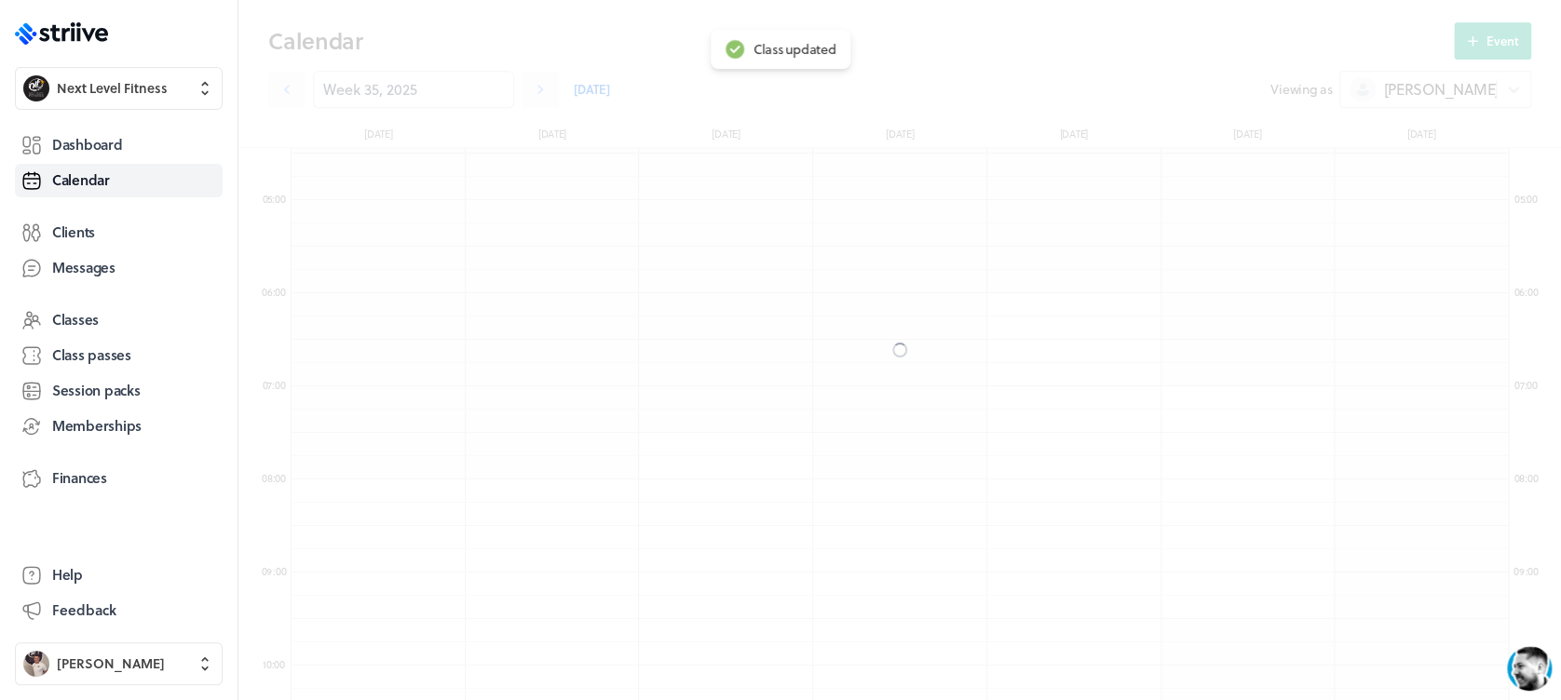
scroll to position [352, 0]
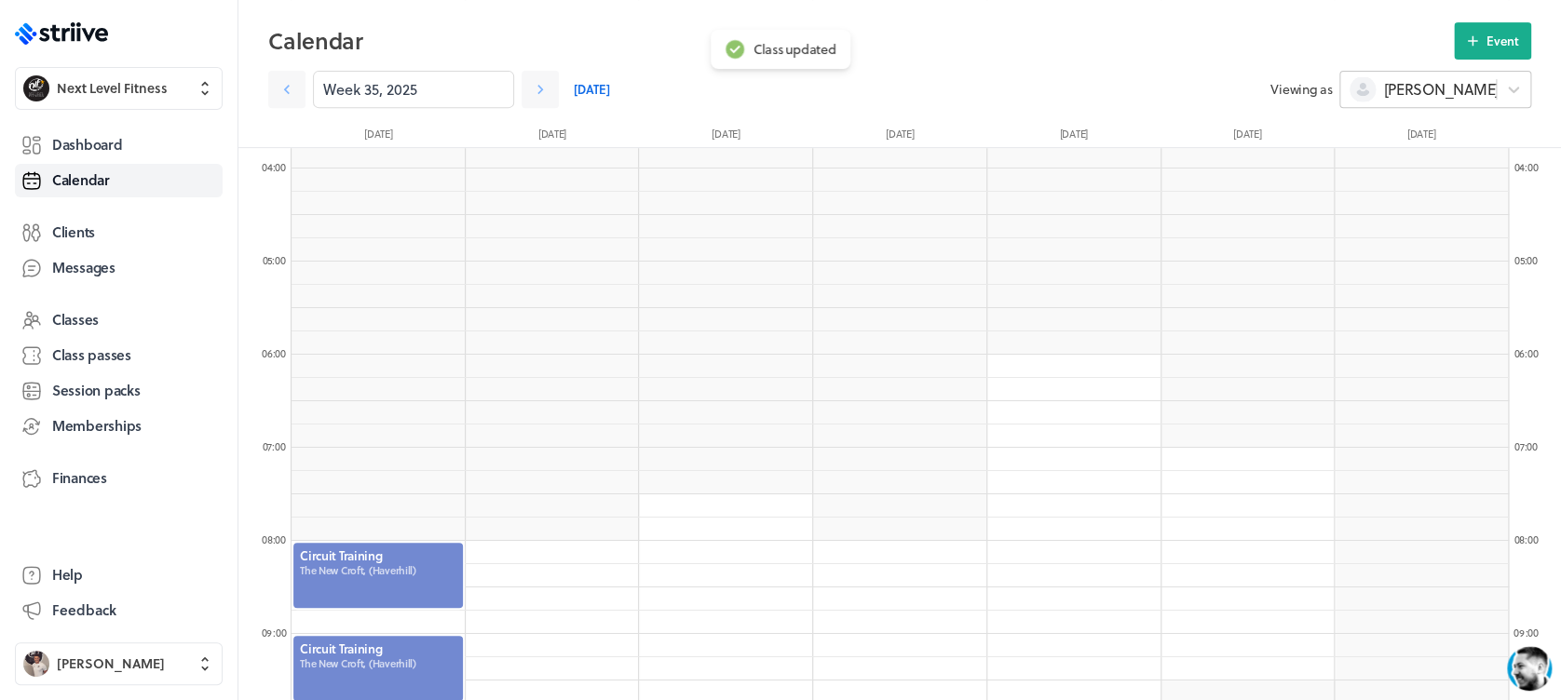
click at [1392, 84] on span "[PERSON_NAME]" at bounding box center [1440, 89] width 115 height 20
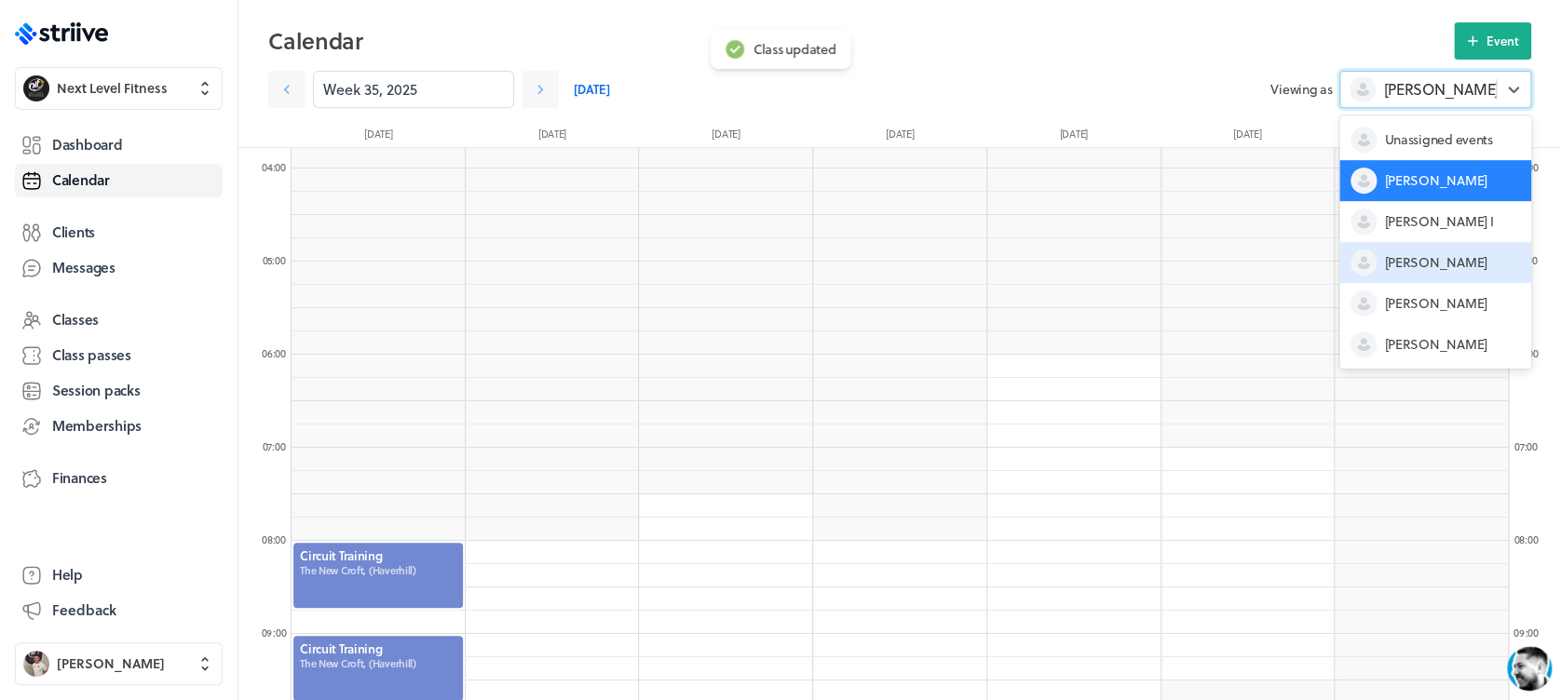
click at [1381, 268] on div "[PERSON_NAME]" at bounding box center [1435, 262] width 192 height 41
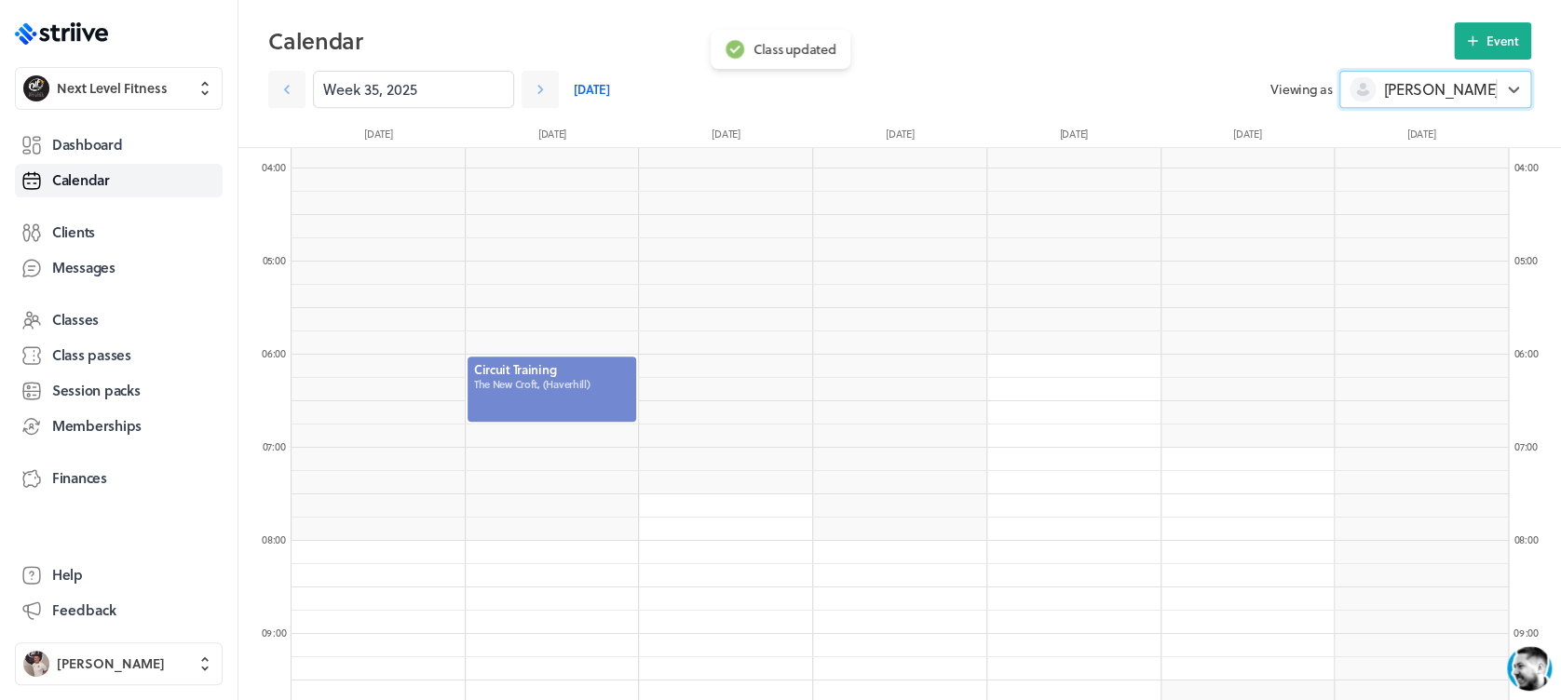
click at [568, 379] on div at bounding box center [552, 389] width 173 height 69
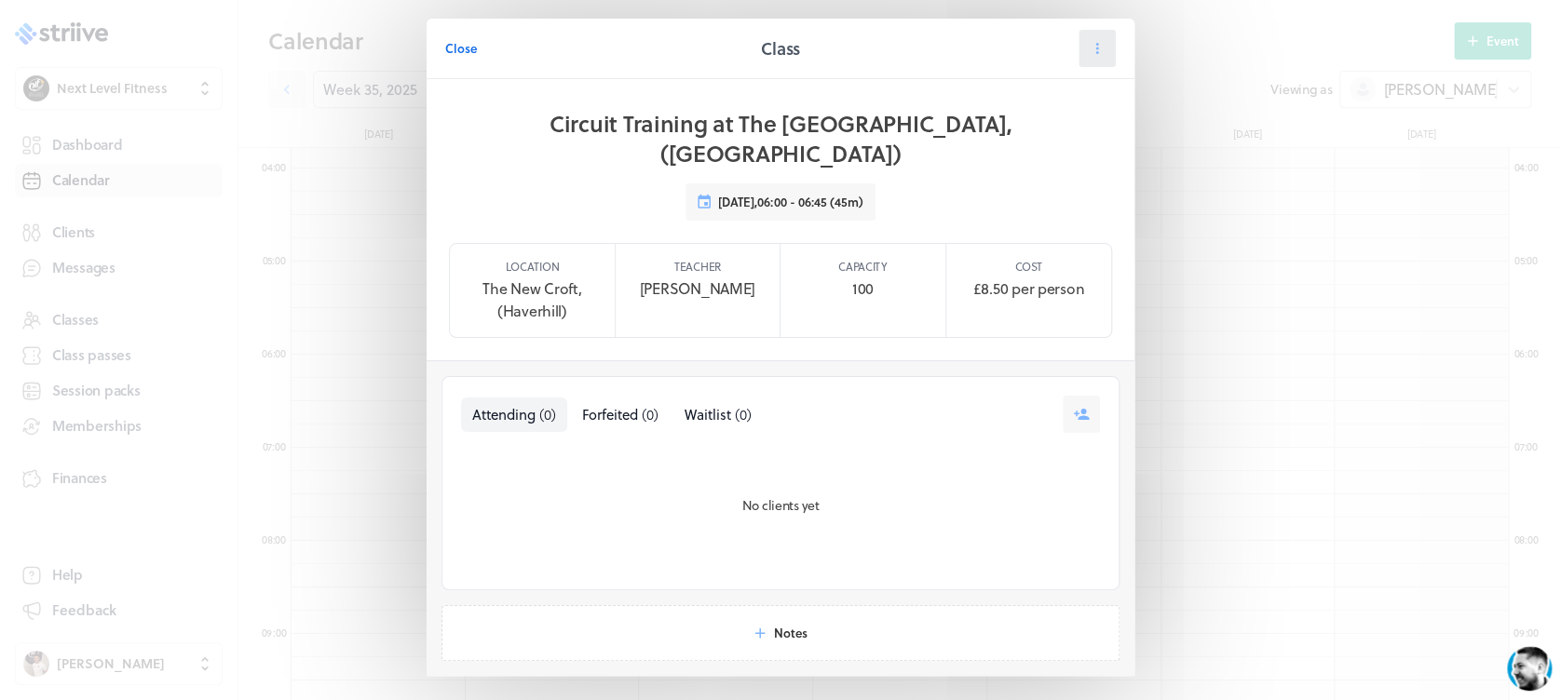
click at [1078, 61] on button at bounding box center [1096, 48] width 37 height 37
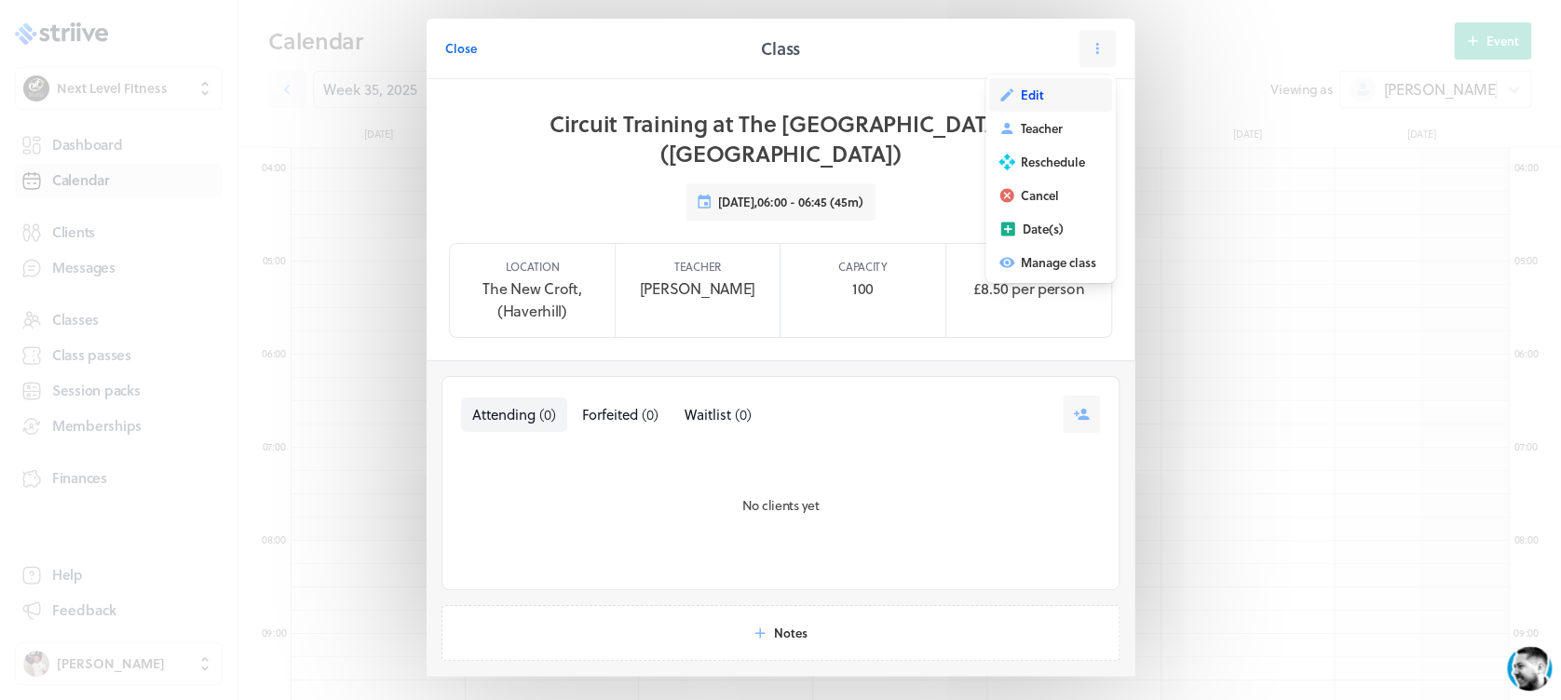
click at [1048, 102] on button "Edit" at bounding box center [1050, 95] width 123 height 34
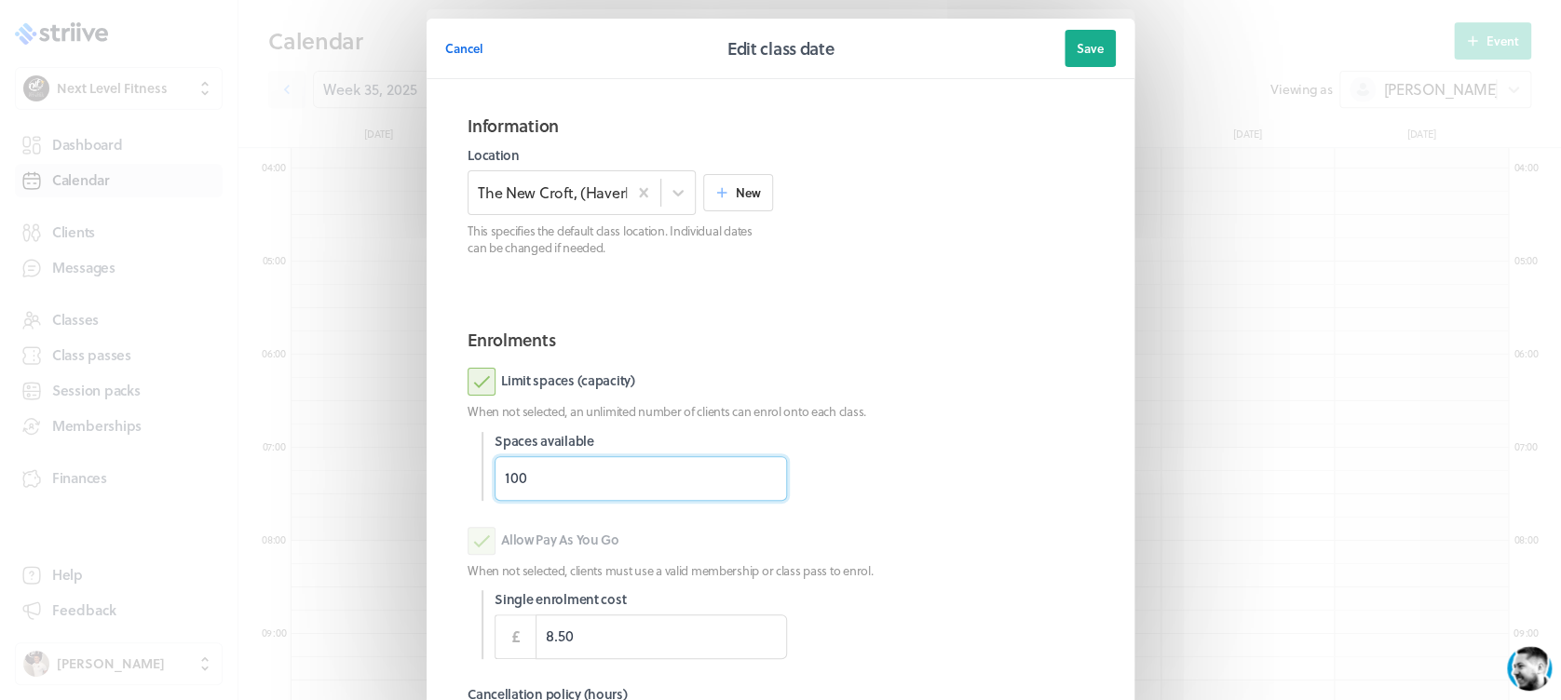
drag, startPoint x: 510, startPoint y: 484, endPoint x: 414, endPoint y: 478, distance: 96.1
click at [414, 478] on section "Cancel Edit class date Save Information Location The [GEOGRAPHIC_DATA], (Haverh…" at bounding box center [780, 481] width 745 height 963
type input "18"
click at [984, 509] on section "Enrolments Limit spaces (capacity) When not selected, an unlimited number of cl…" at bounding box center [780, 581] width 671 height 539
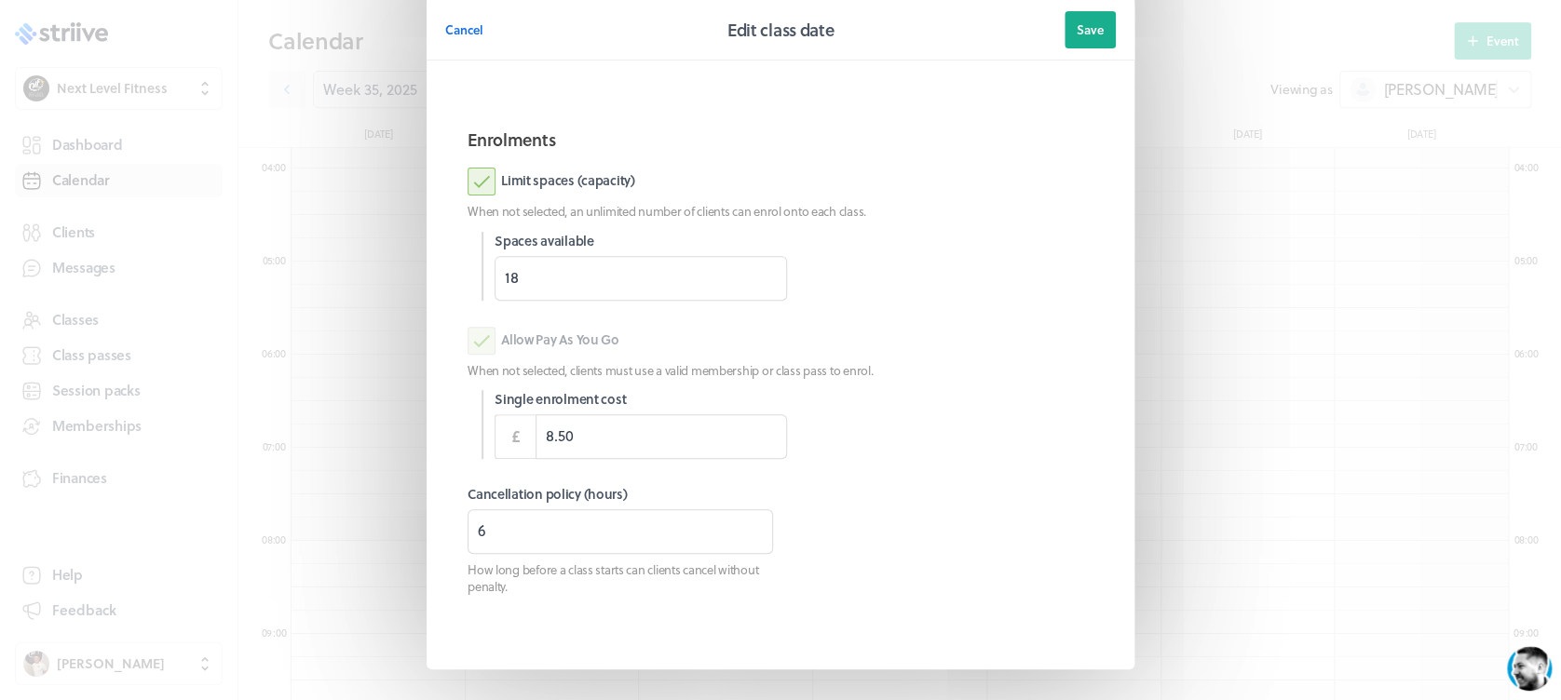
scroll to position [202, 0]
drag, startPoint x: 510, startPoint y: 529, endPoint x: 410, endPoint y: 540, distance: 101.2
click at [410, 540] on section "Cancel Edit class date Save Information Location The [GEOGRAPHIC_DATA], (Haverh…" at bounding box center [780, 279] width 745 height 963
type input "8"
click at [1078, 32] on span "Save" at bounding box center [1090, 29] width 27 height 17
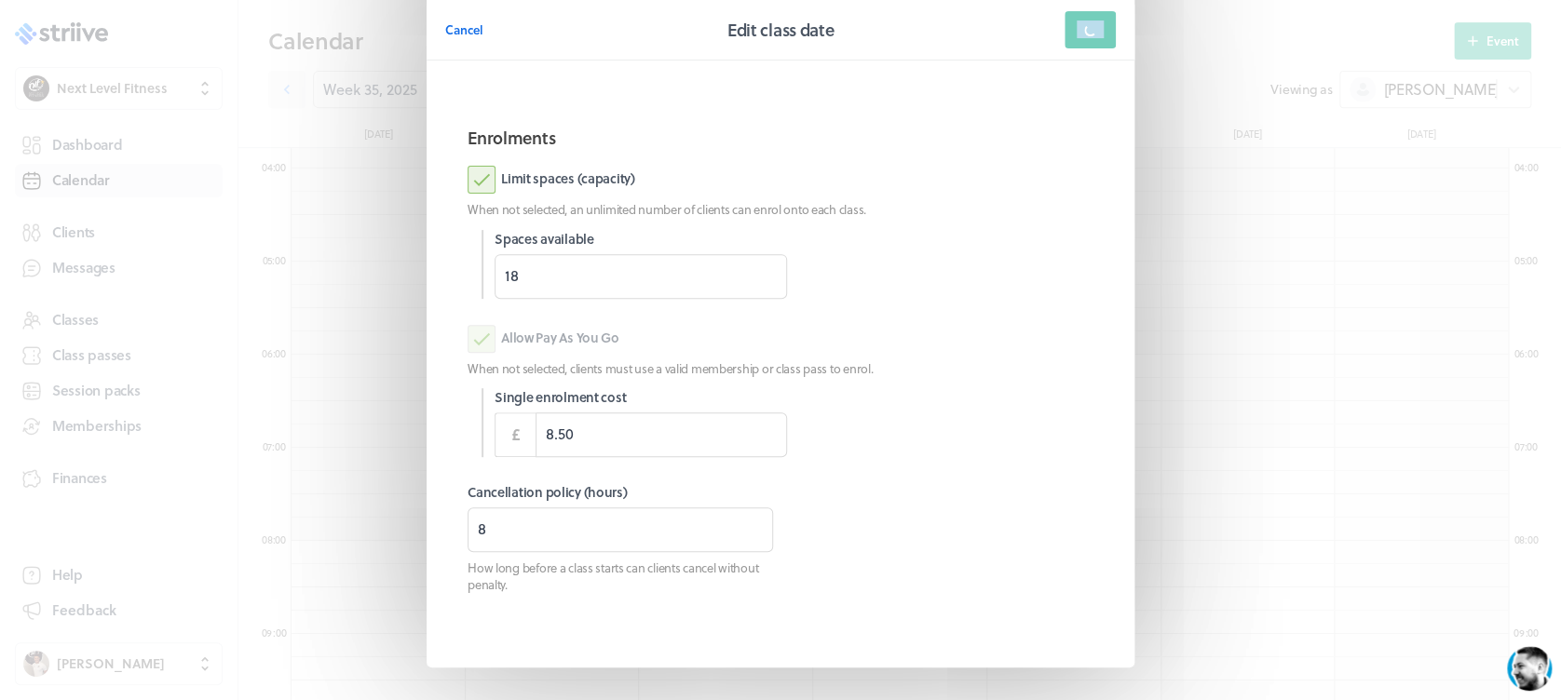
click at [1078, 32] on div "Save" at bounding box center [1089, 29] width 51 height 37
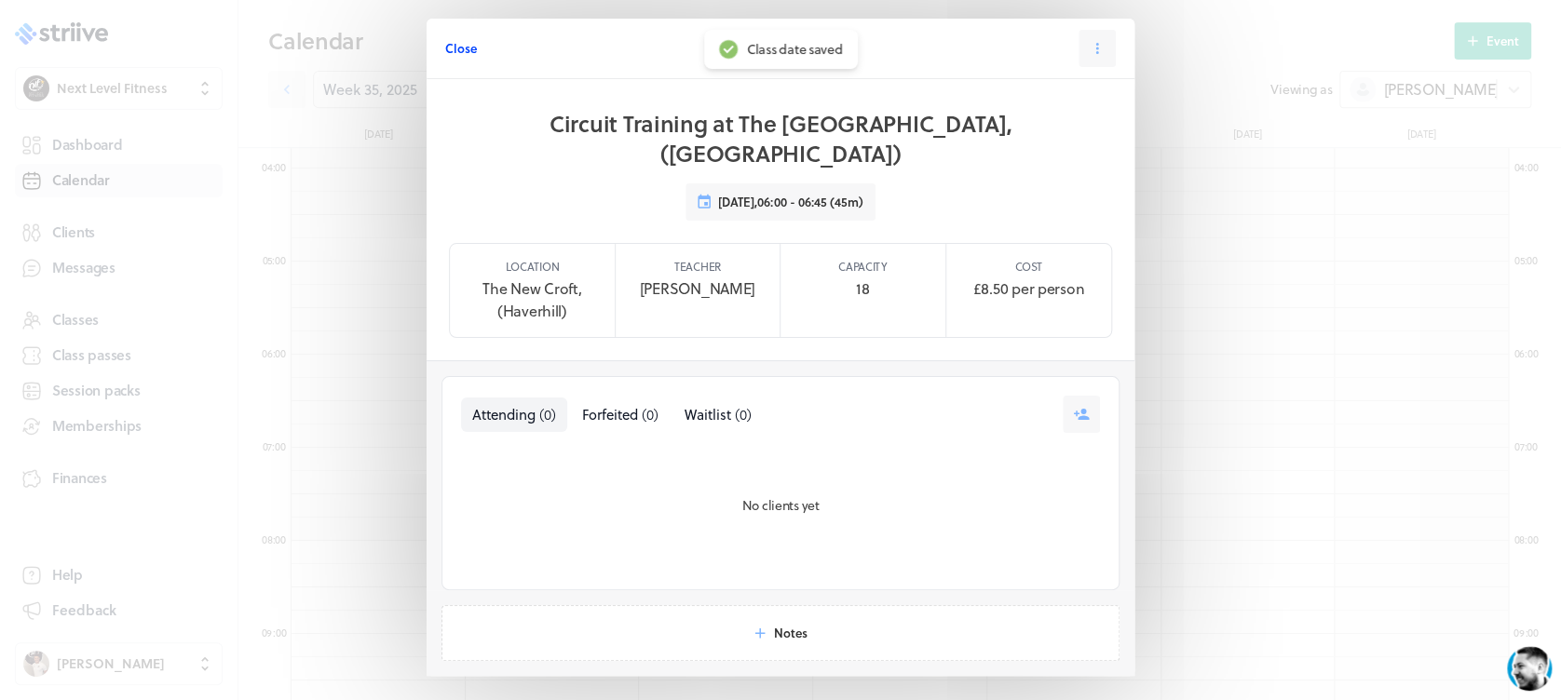
click at [461, 52] on span "Close" at bounding box center [461, 48] width 32 height 17
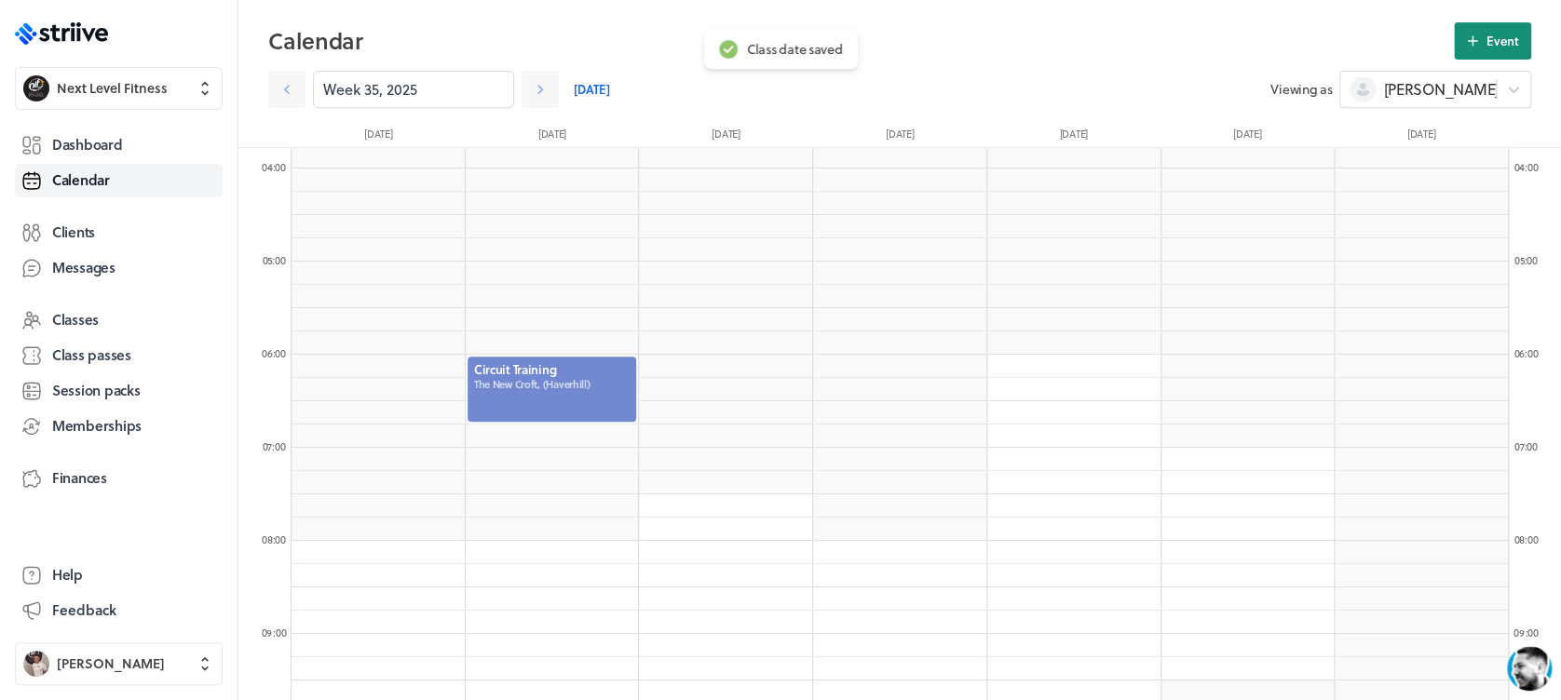
click at [1495, 43] on span "Event" at bounding box center [1502, 41] width 33 height 17
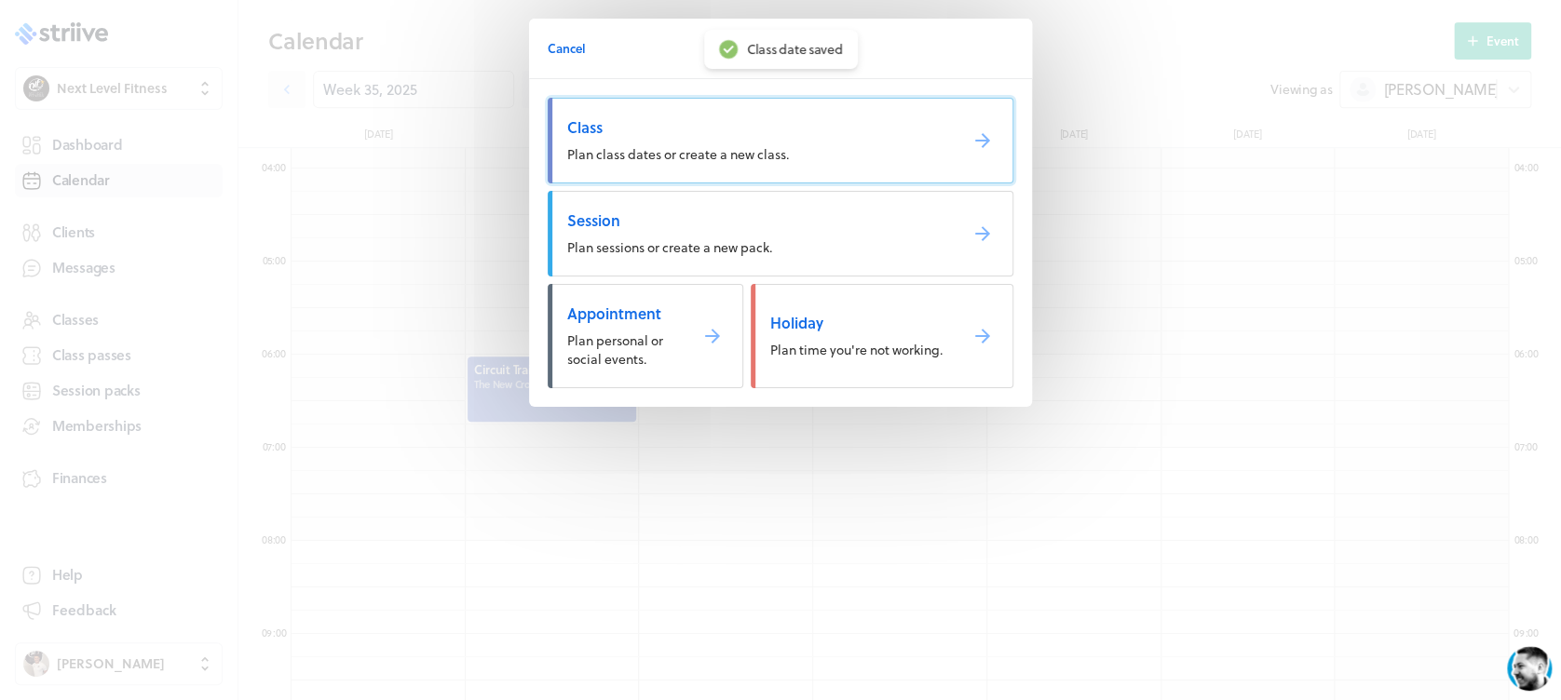
click at [738, 142] on link "Class Plan class dates or create a new class." at bounding box center [781, 141] width 466 height 86
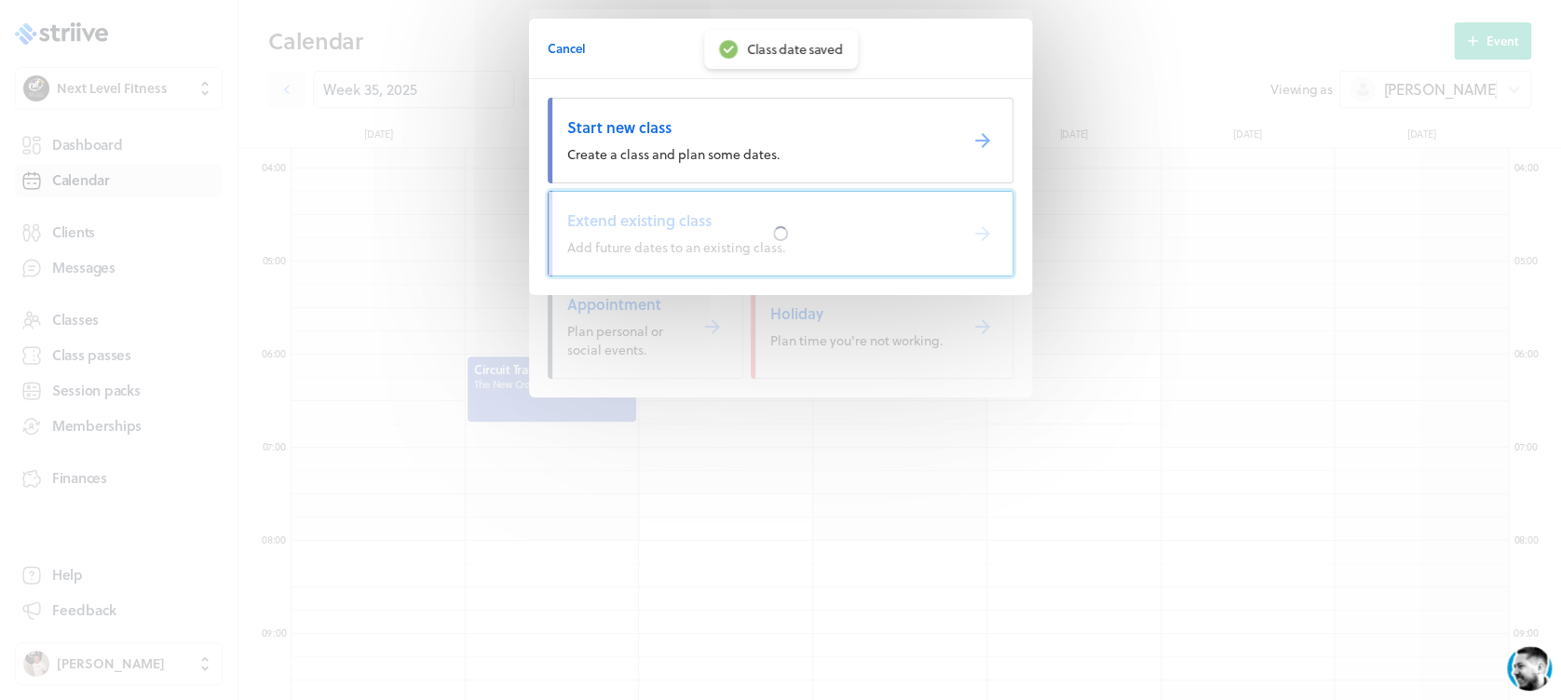
click at [746, 223] on div at bounding box center [781, 234] width 464 height 84
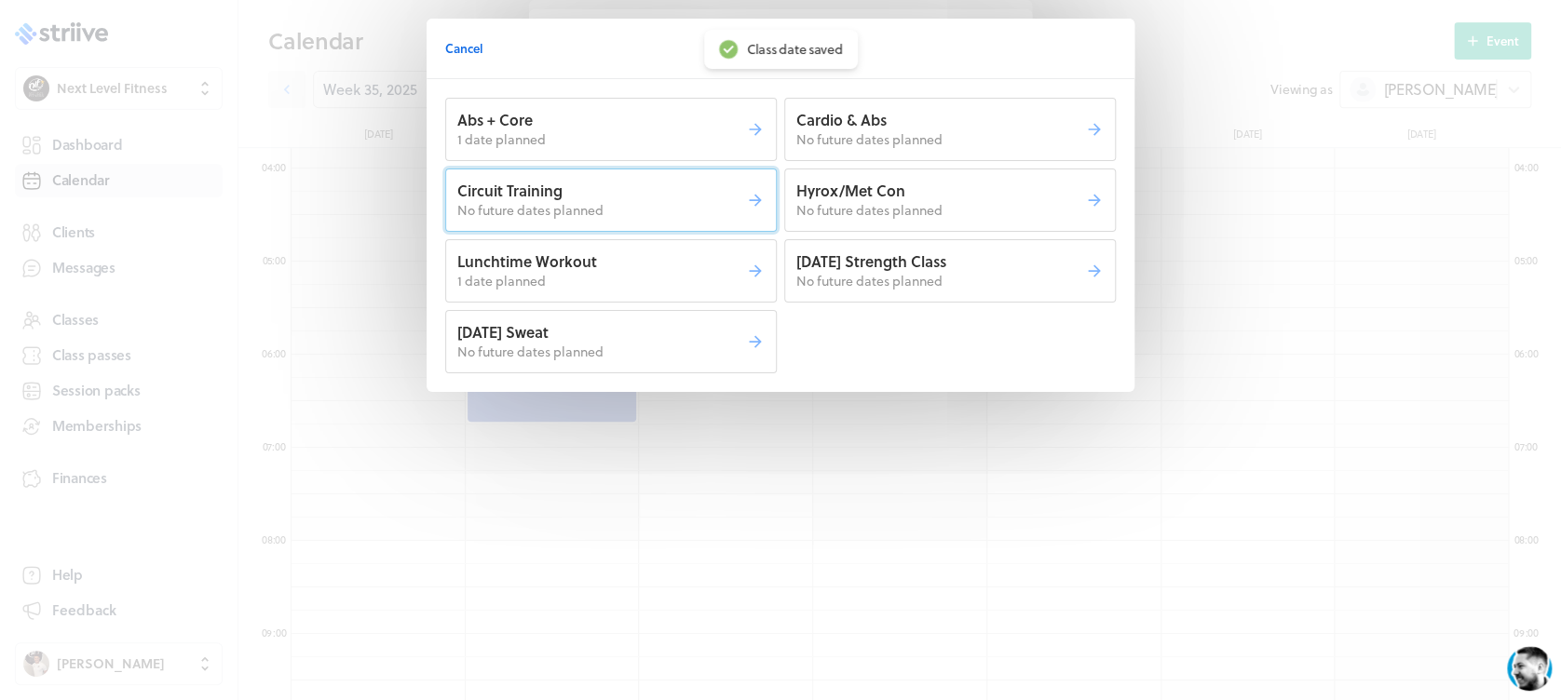
click at [698, 212] on p "No future dates planned" at bounding box center [601, 210] width 289 height 19
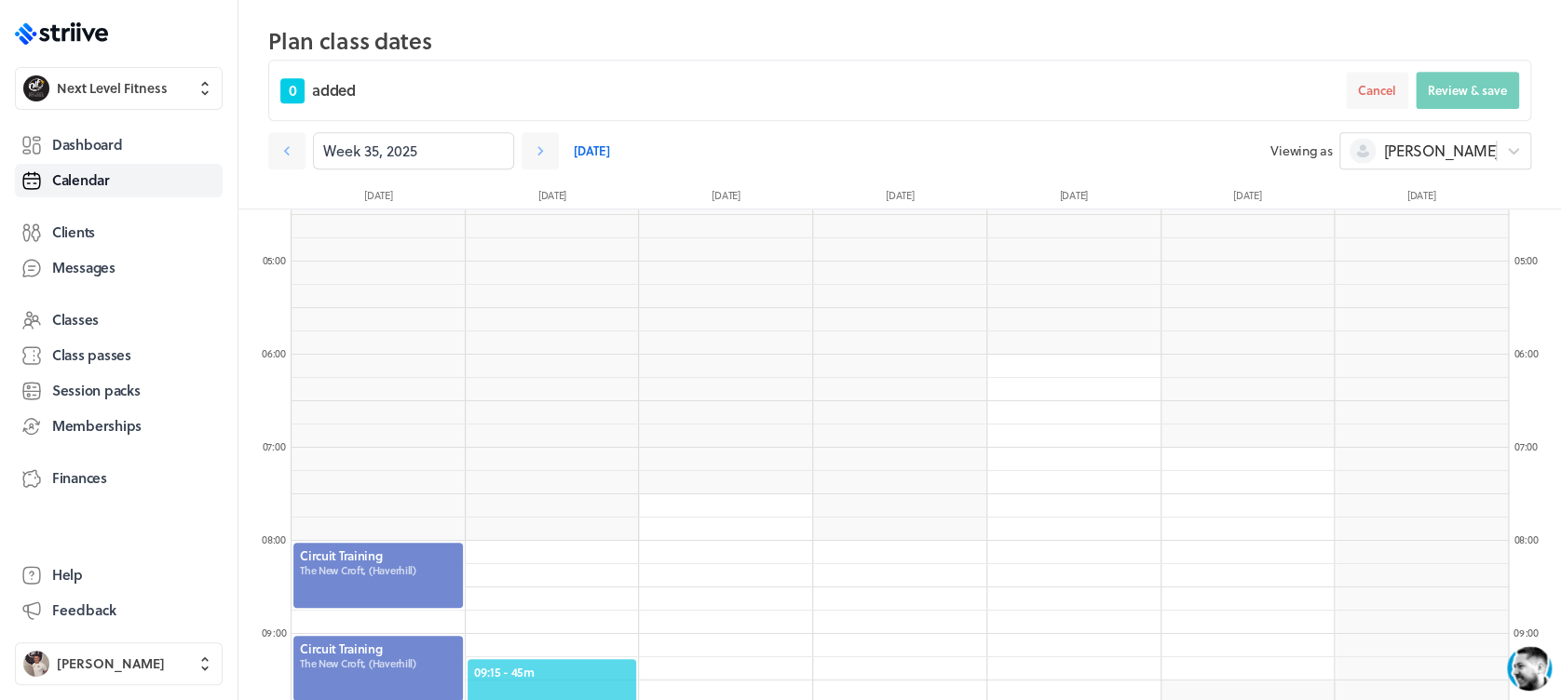
click at [588, 658] on div "09:15 - 45m" at bounding box center [552, 691] width 173 height 69
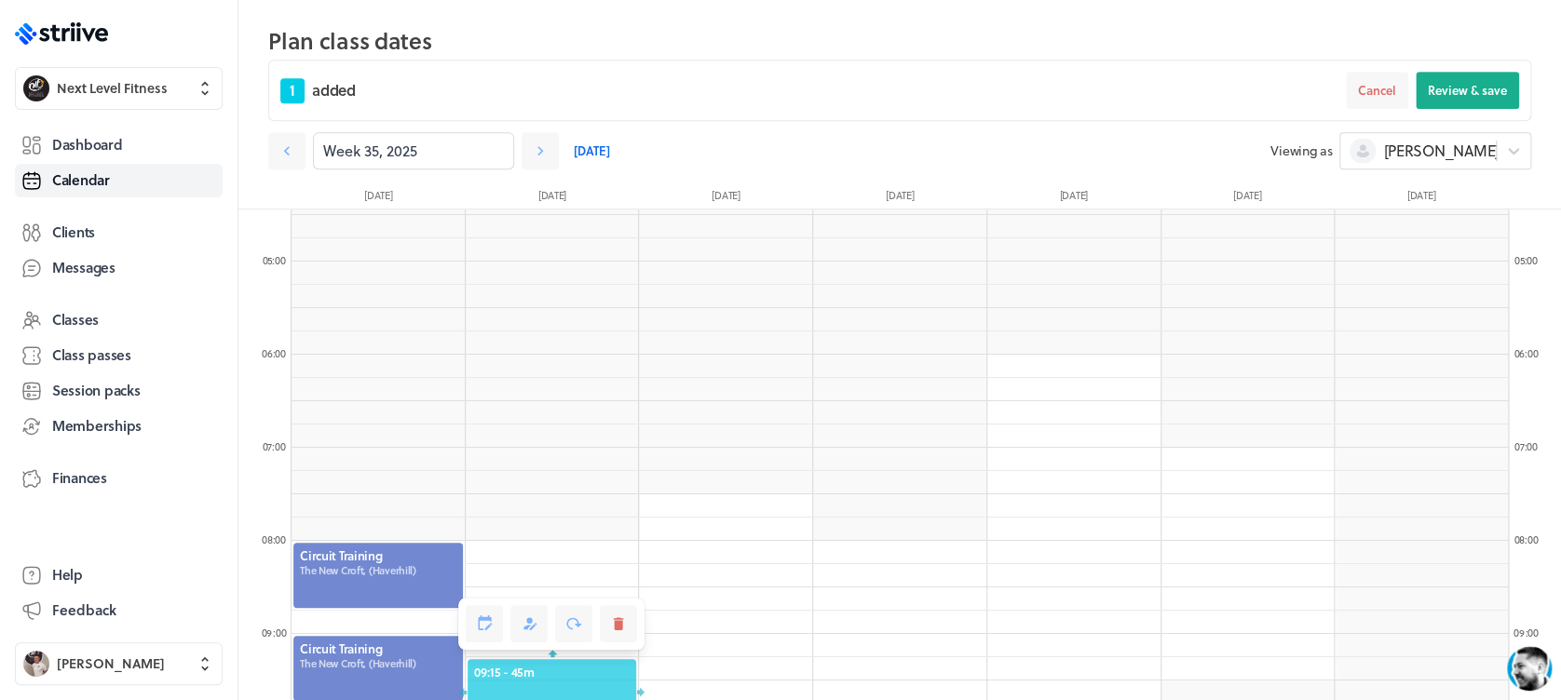
scroll to position [650, 0]
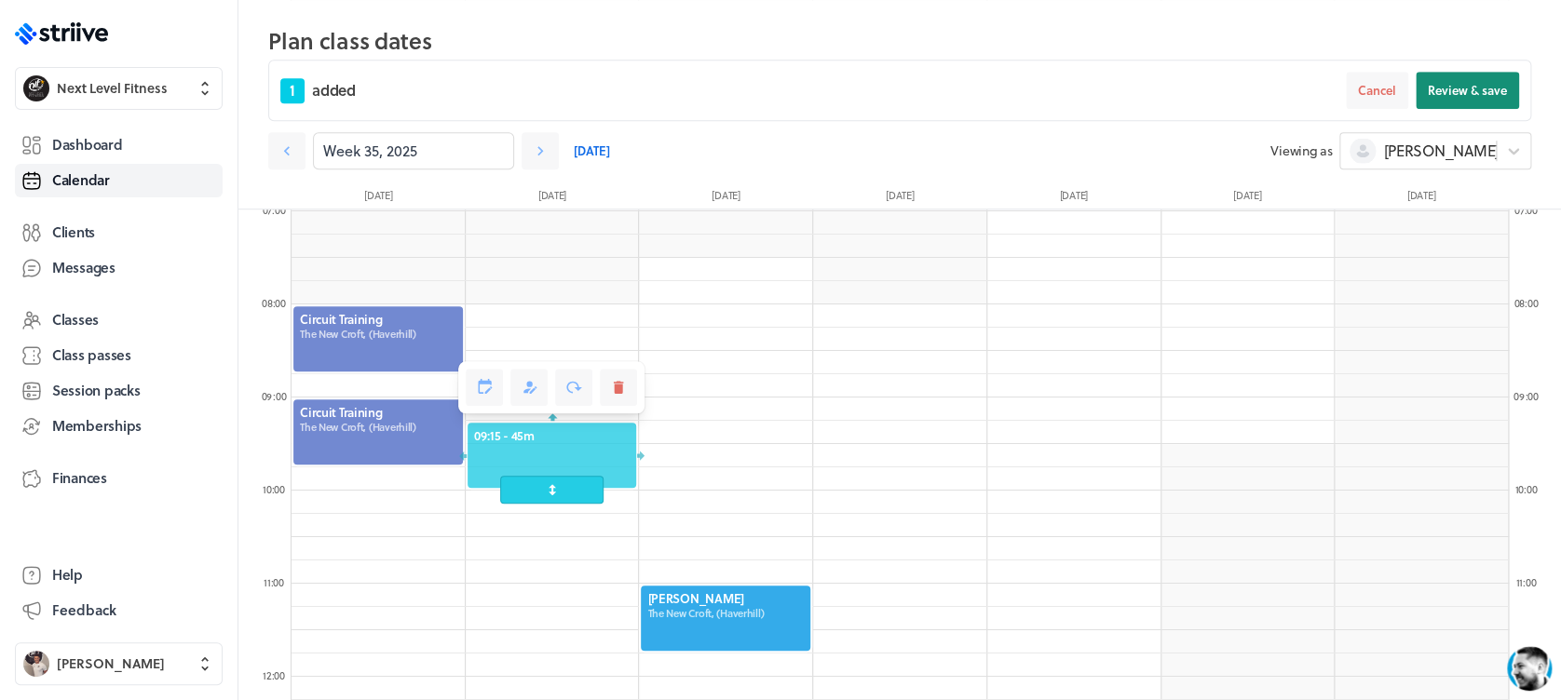
click at [1468, 102] on button "Review & save" at bounding box center [1467, 90] width 103 height 37
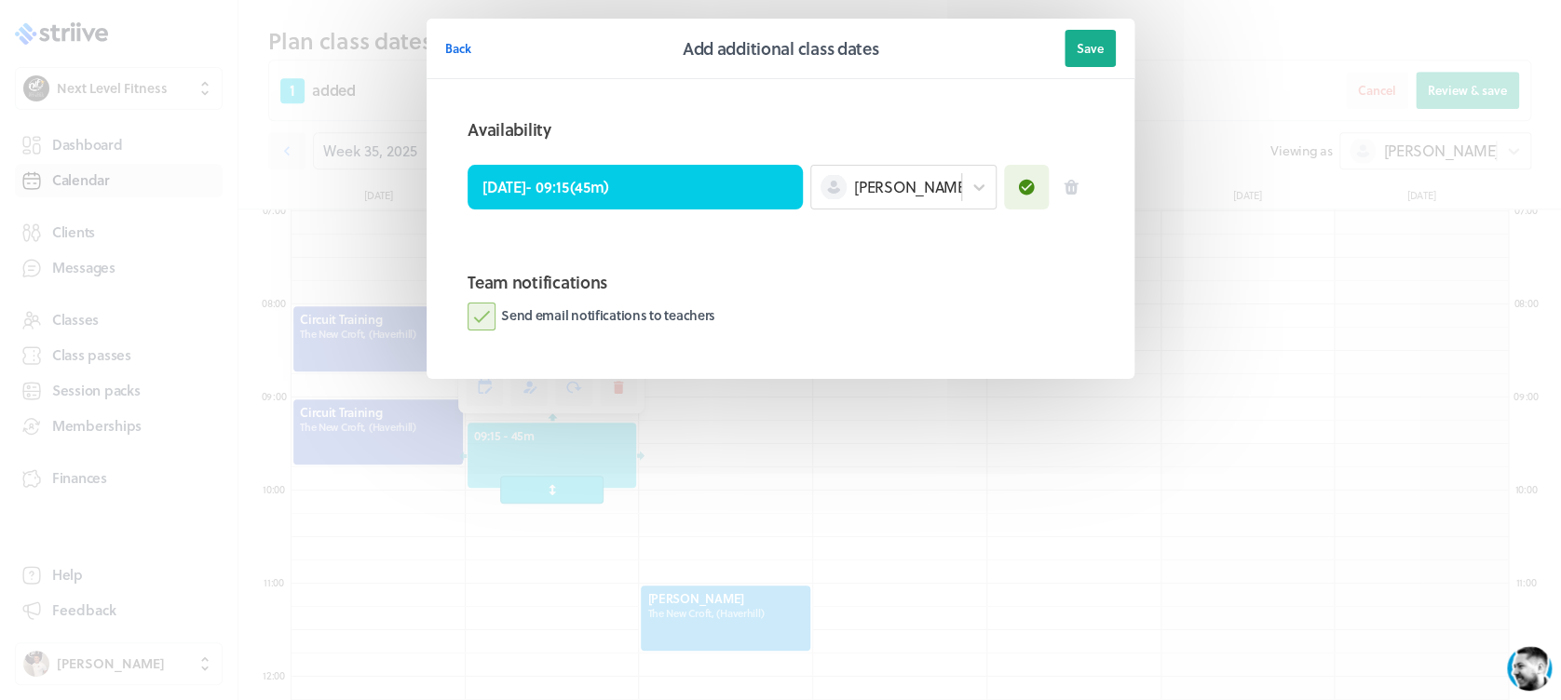
click at [489, 313] on label "Send email notifications to teachers" at bounding box center [592, 317] width 248 height 28
click at [0, 0] on input "Send email notifications to teachers" at bounding box center [0, 0] width 0 height 0
click at [1085, 43] on span "Save" at bounding box center [1090, 48] width 27 height 17
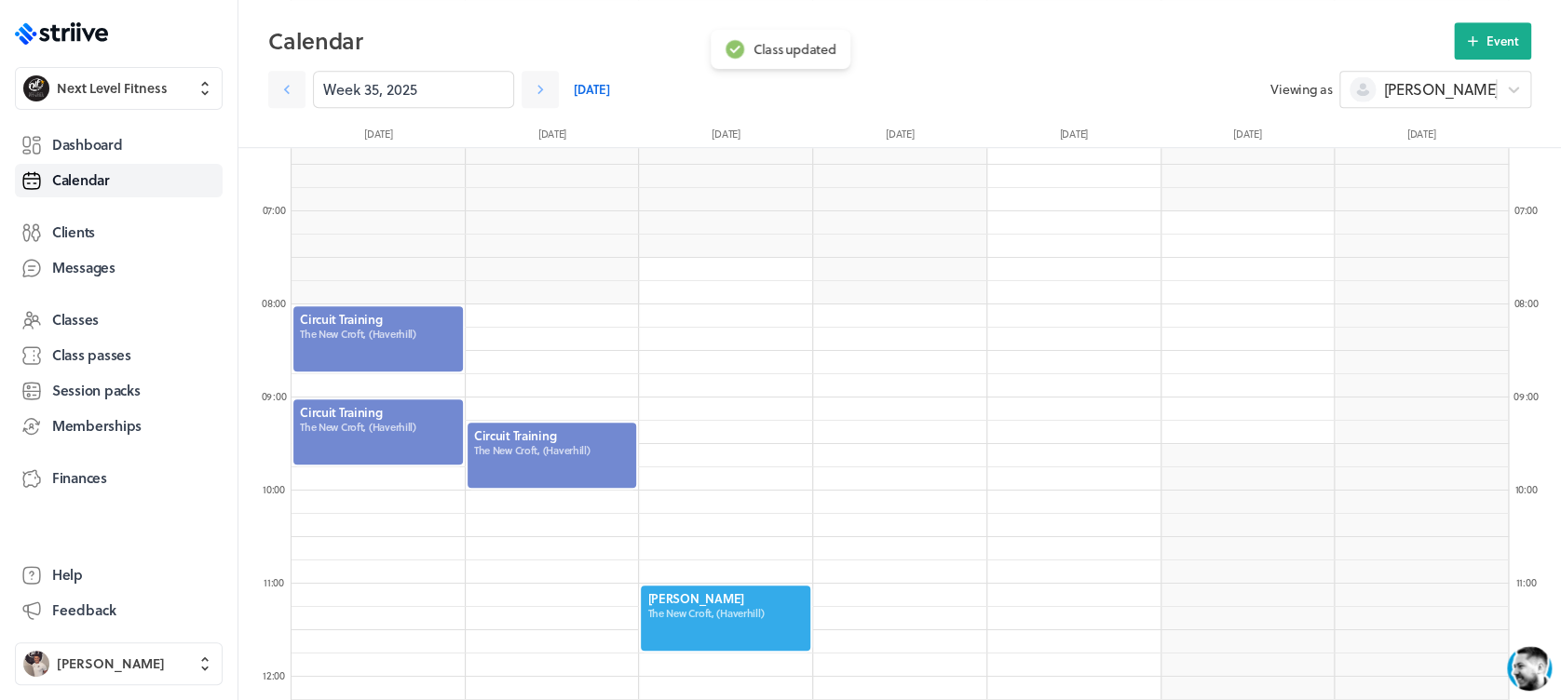
click at [553, 465] on div at bounding box center [552, 455] width 173 height 69
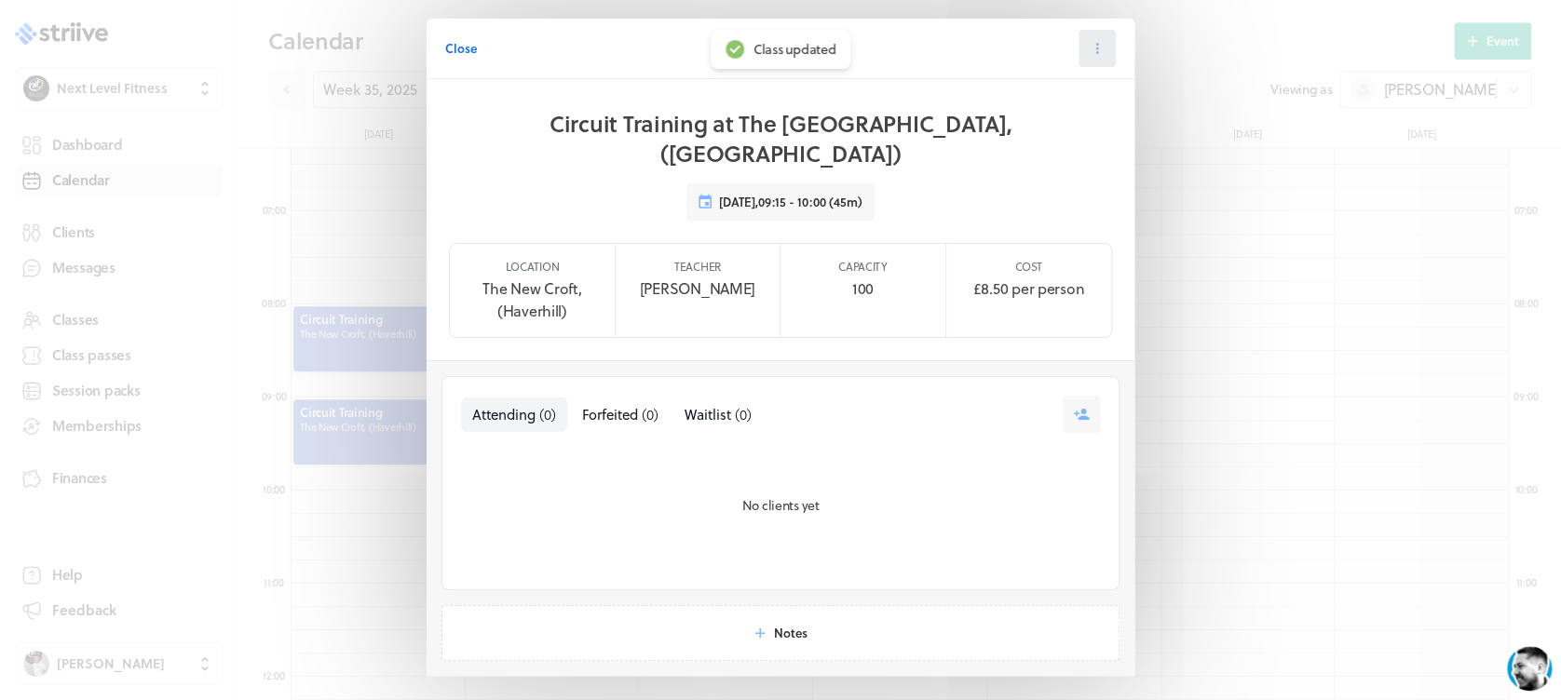
click at [1088, 60] on button at bounding box center [1096, 48] width 37 height 37
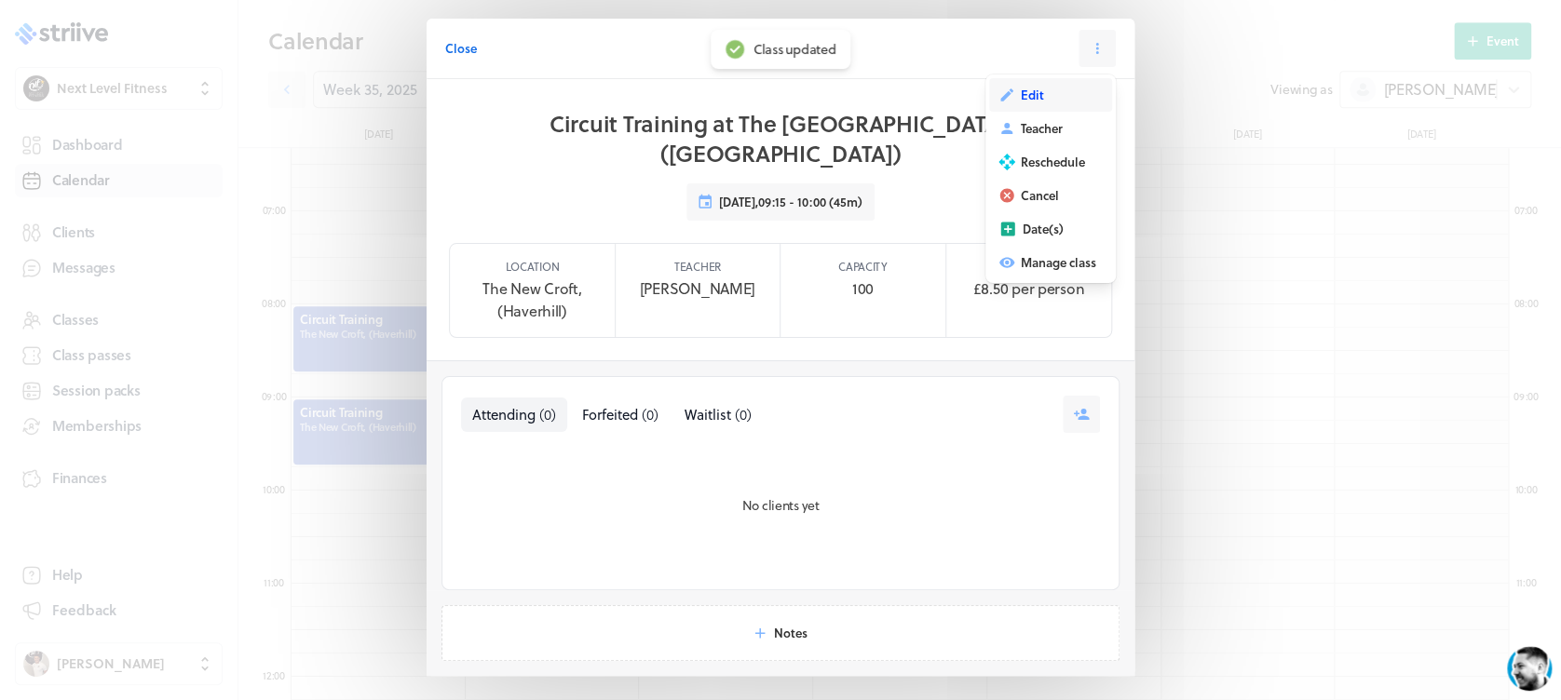
click at [1038, 100] on button "Edit" at bounding box center [1050, 95] width 123 height 34
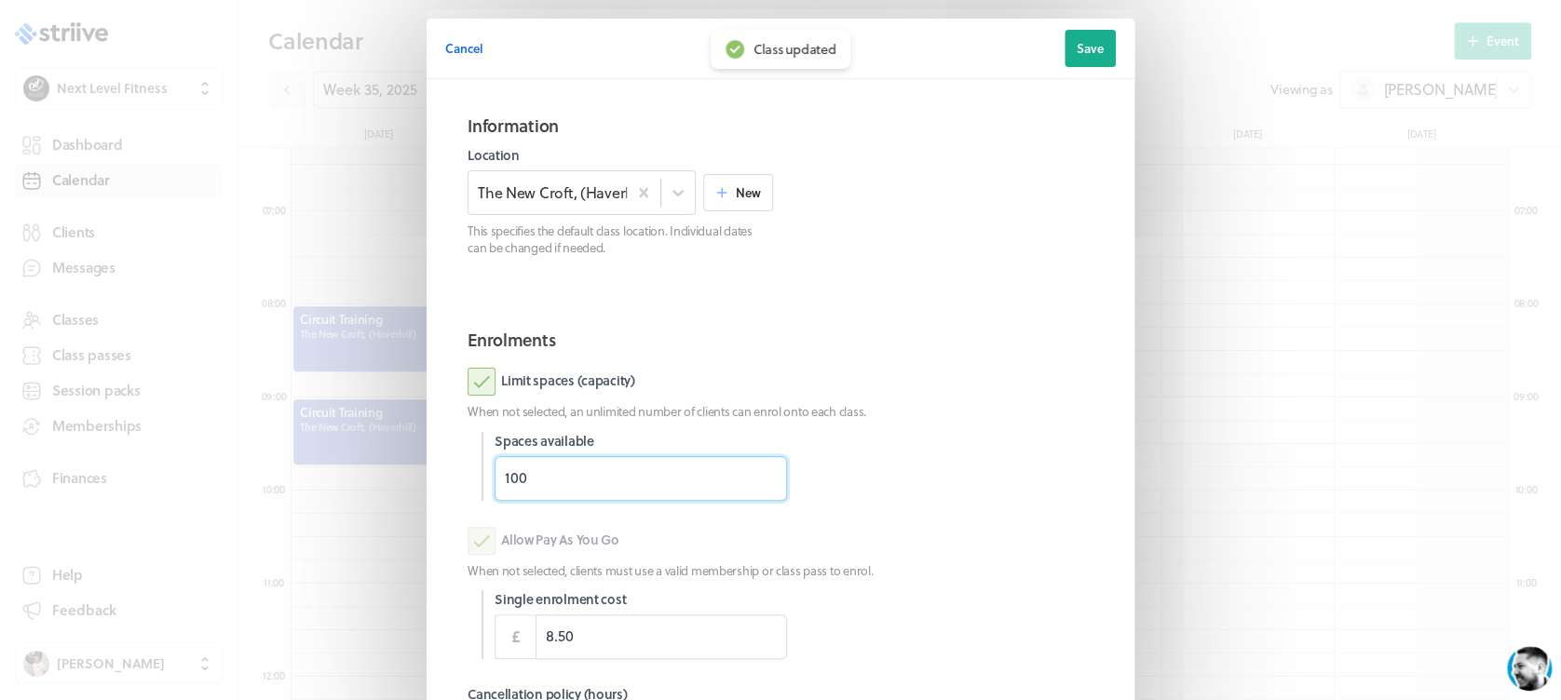
drag, startPoint x: 573, startPoint y: 482, endPoint x: 392, endPoint y: 494, distance: 181.0
click at [394, 492] on div "Cancel Edit class date Save Information Location The [GEOGRAPHIC_DATA], (Haverh…" at bounding box center [780, 481] width 1561 height 963
type input "18"
click at [998, 413] on p "When not selected, an unlimited number of clients can enrol onto each class." at bounding box center [781, 411] width 626 height 17
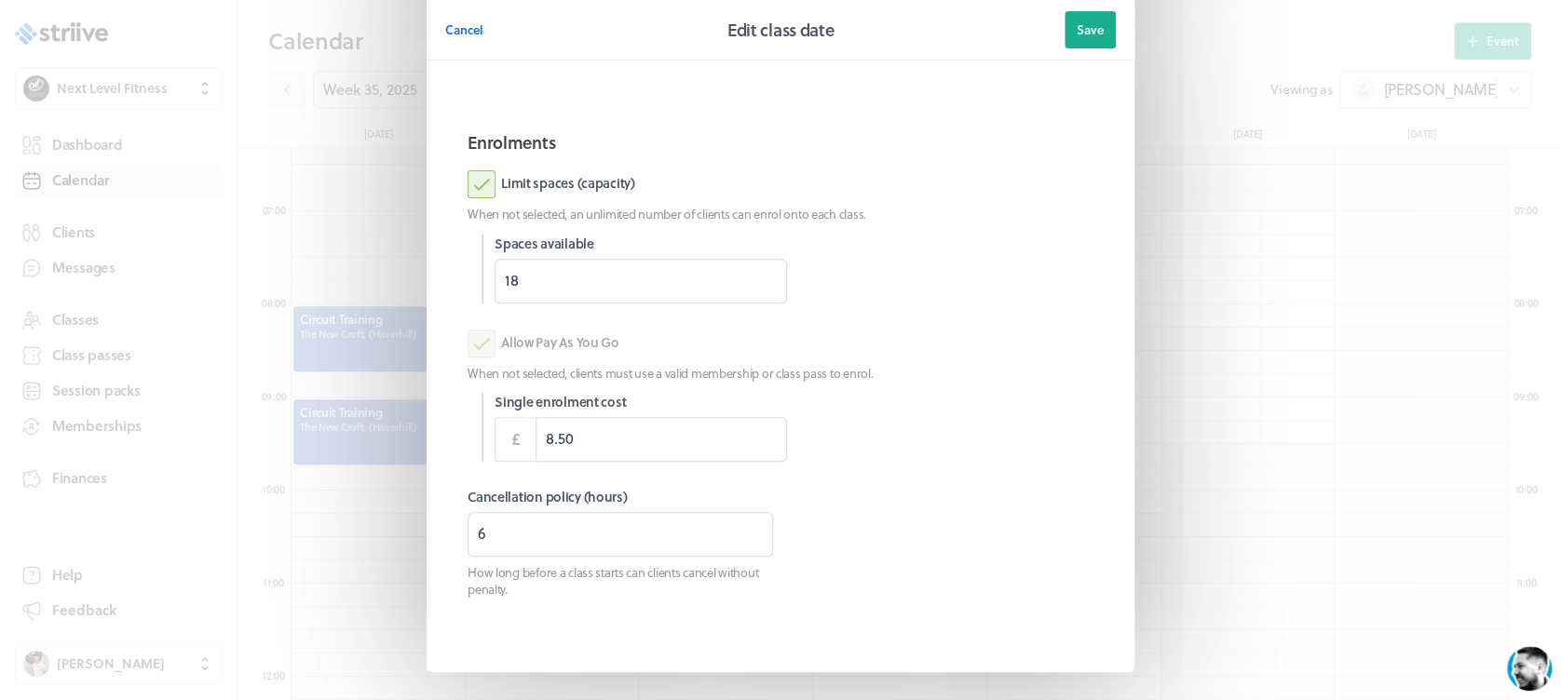
scroll to position [217, 0]
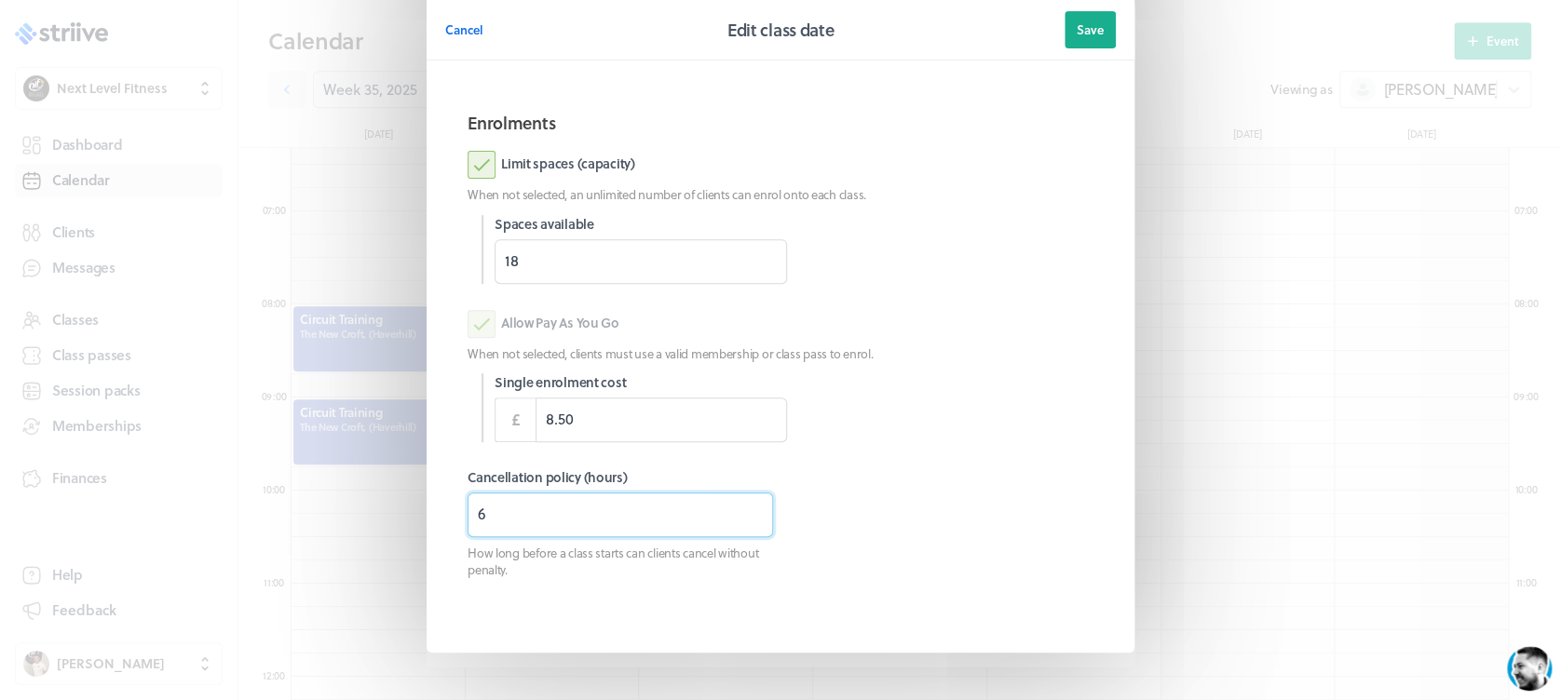
drag, startPoint x: 464, startPoint y: 509, endPoint x: 428, endPoint y: 514, distance: 35.7
click at [429, 514] on section "Information Location The [GEOGRAPHIC_DATA], ([GEOGRAPHIC_DATA]) New This specif…" at bounding box center [781, 257] width 708 height 791
type input "3"
click at [1077, 37] on span "Save" at bounding box center [1090, 29] width 27 height 17
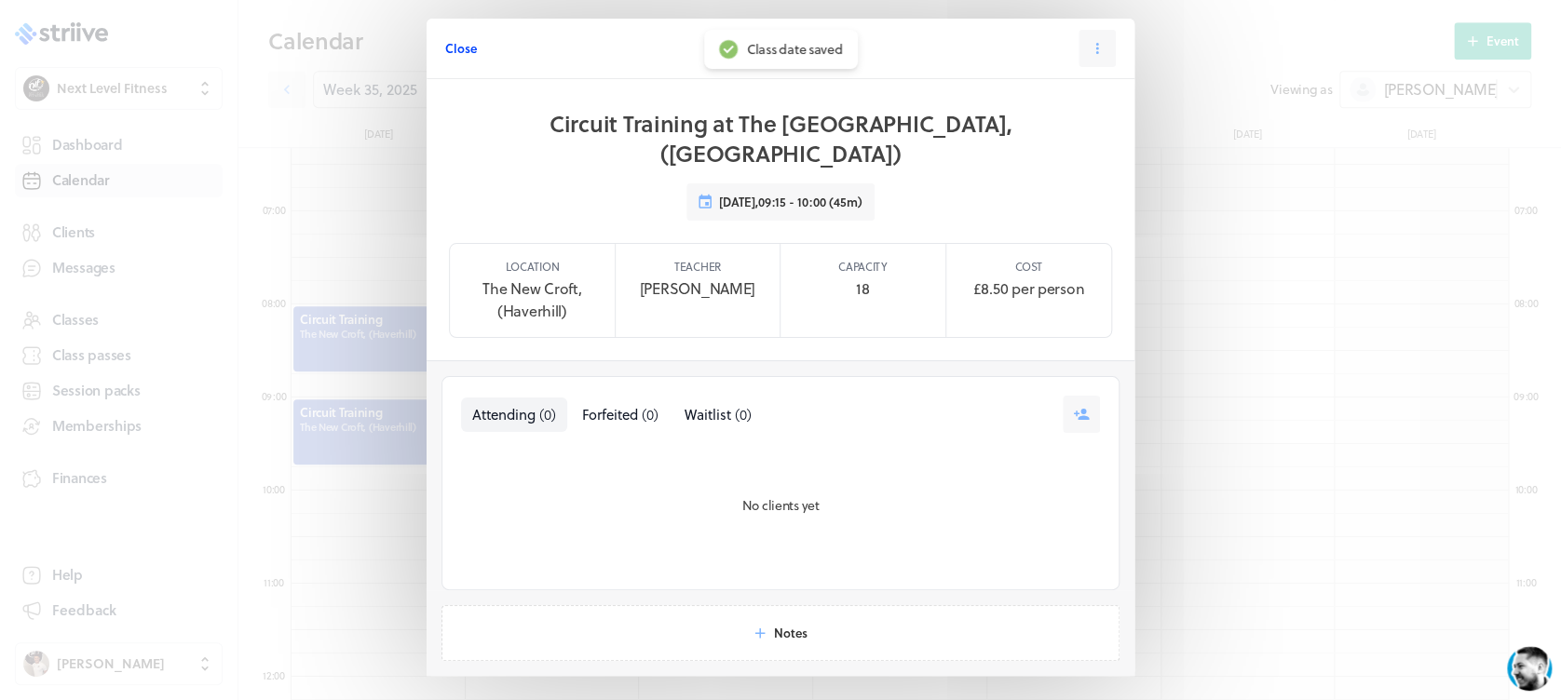
click at [464, 48] on span "Close" at bounding box center [461, 48] width 32 height 17
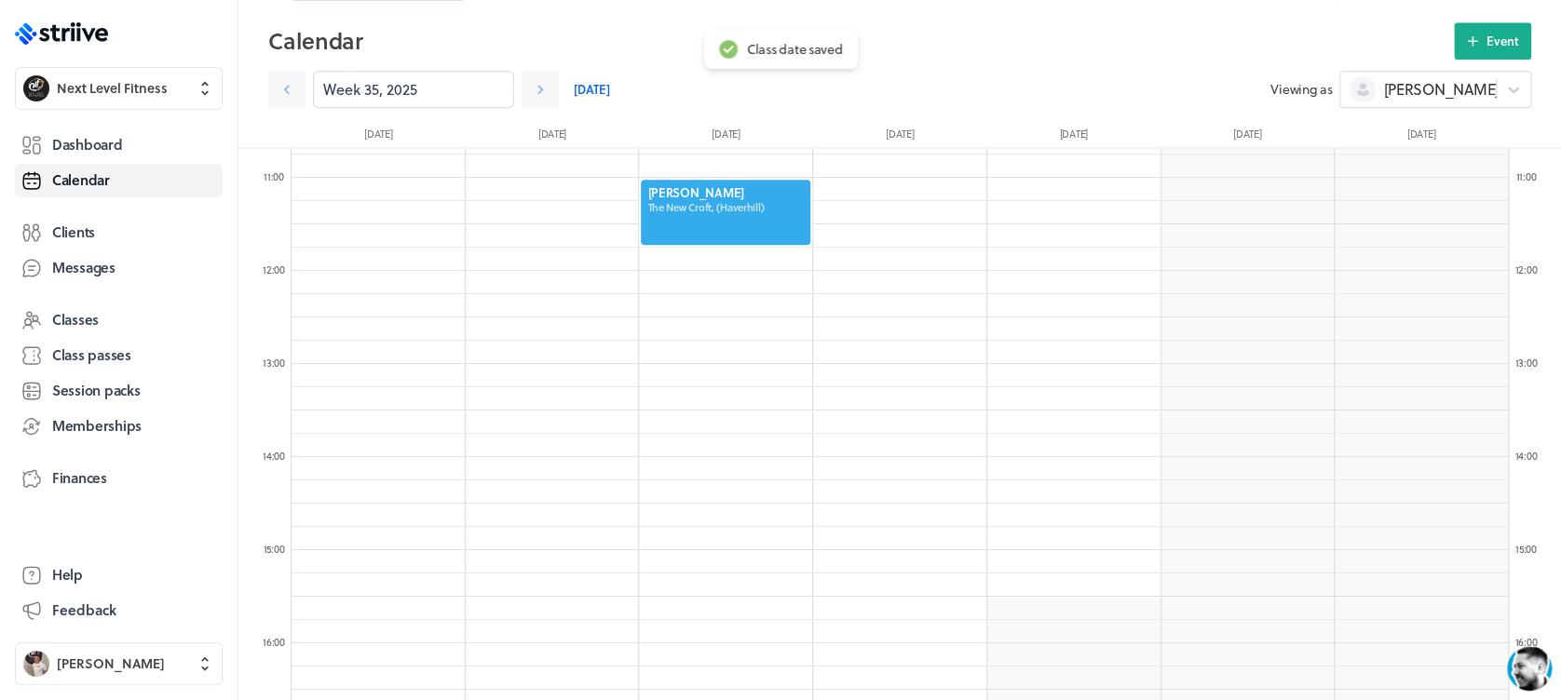
scroll to position [973, 0]
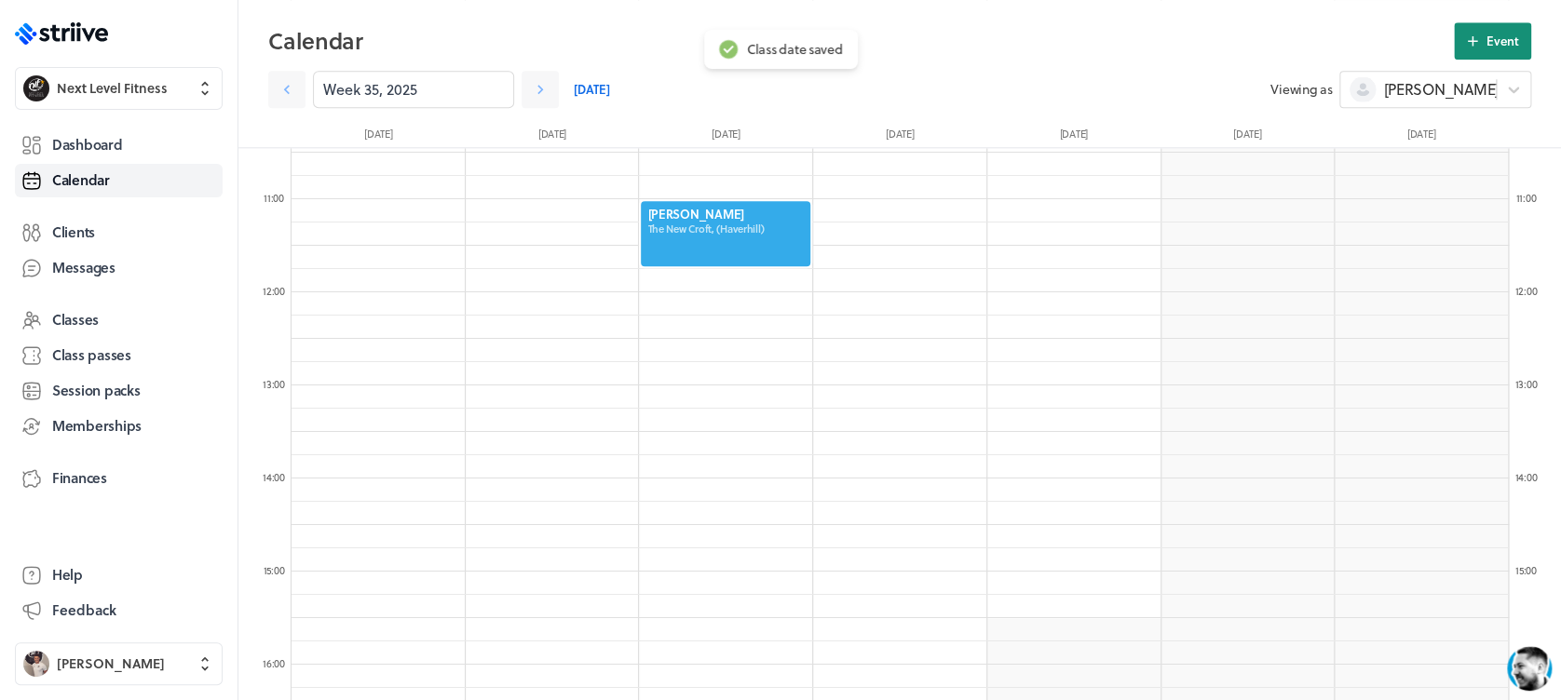
click at [1476, 48] on icon at bounding box center [1472, 41] width 17 height 17
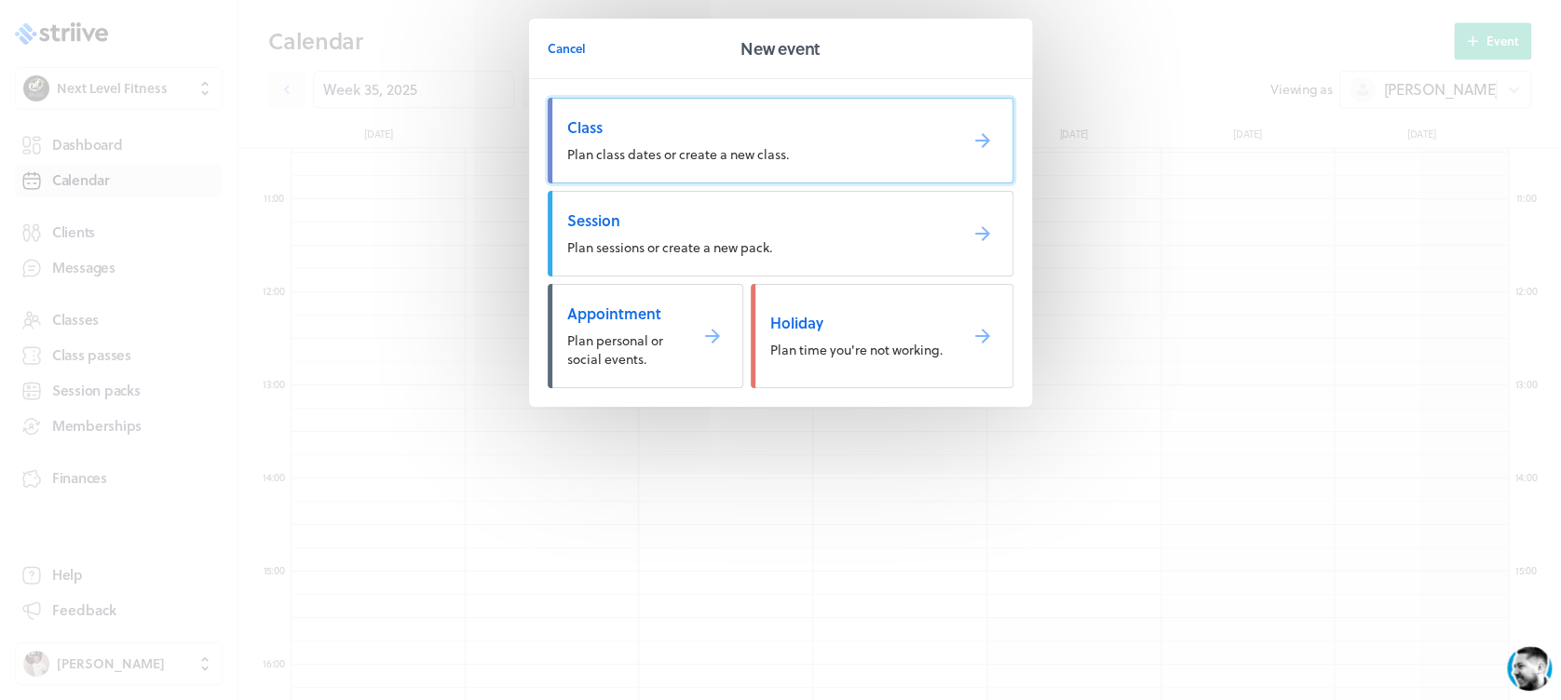
click at [696, 147] on span "Plan class dates or create a new class." at bounding box center [678, 154] width 222 height 20
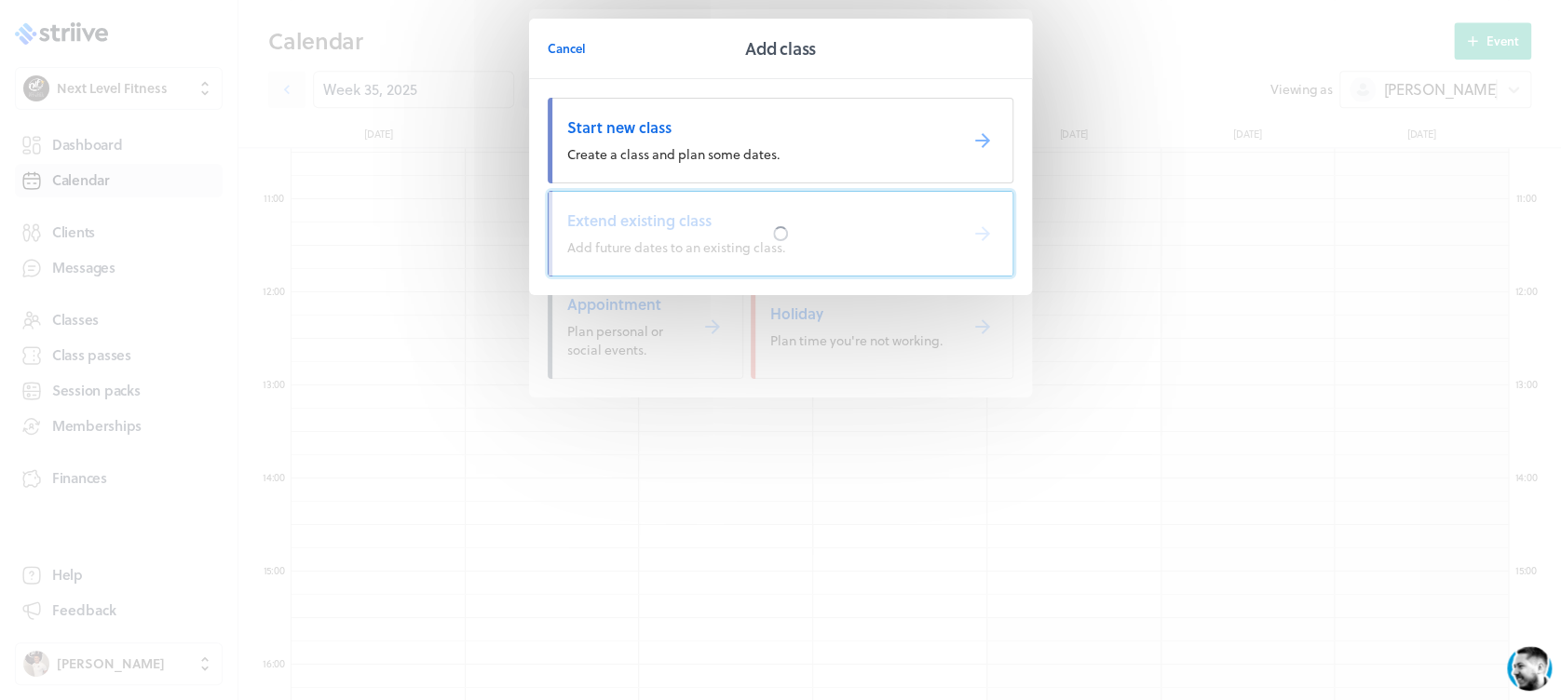
click at [746, 213] on div at bounding box center [781, 234] width 464 height 84
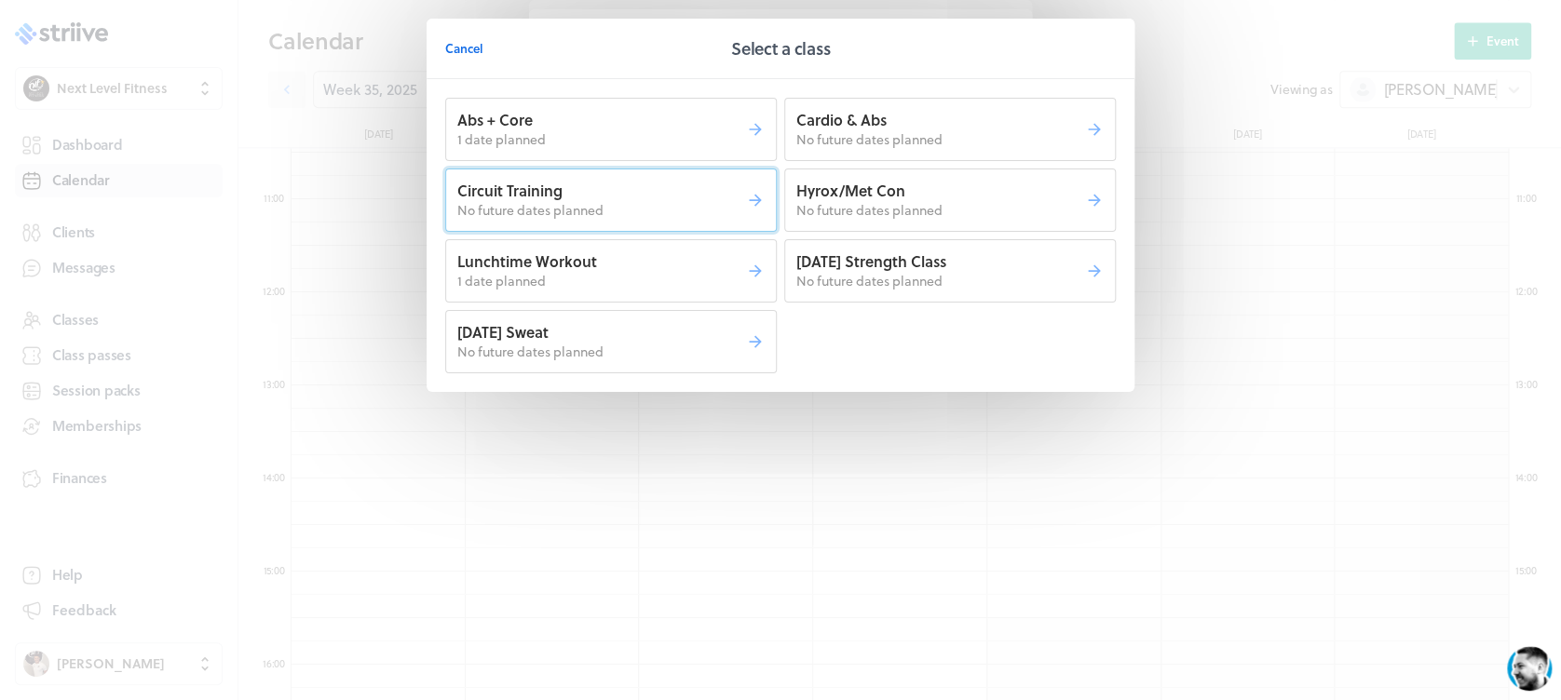
click at [674, 201] on p "No future dates planned" at bounding box center [601, 210] width 289 height 19
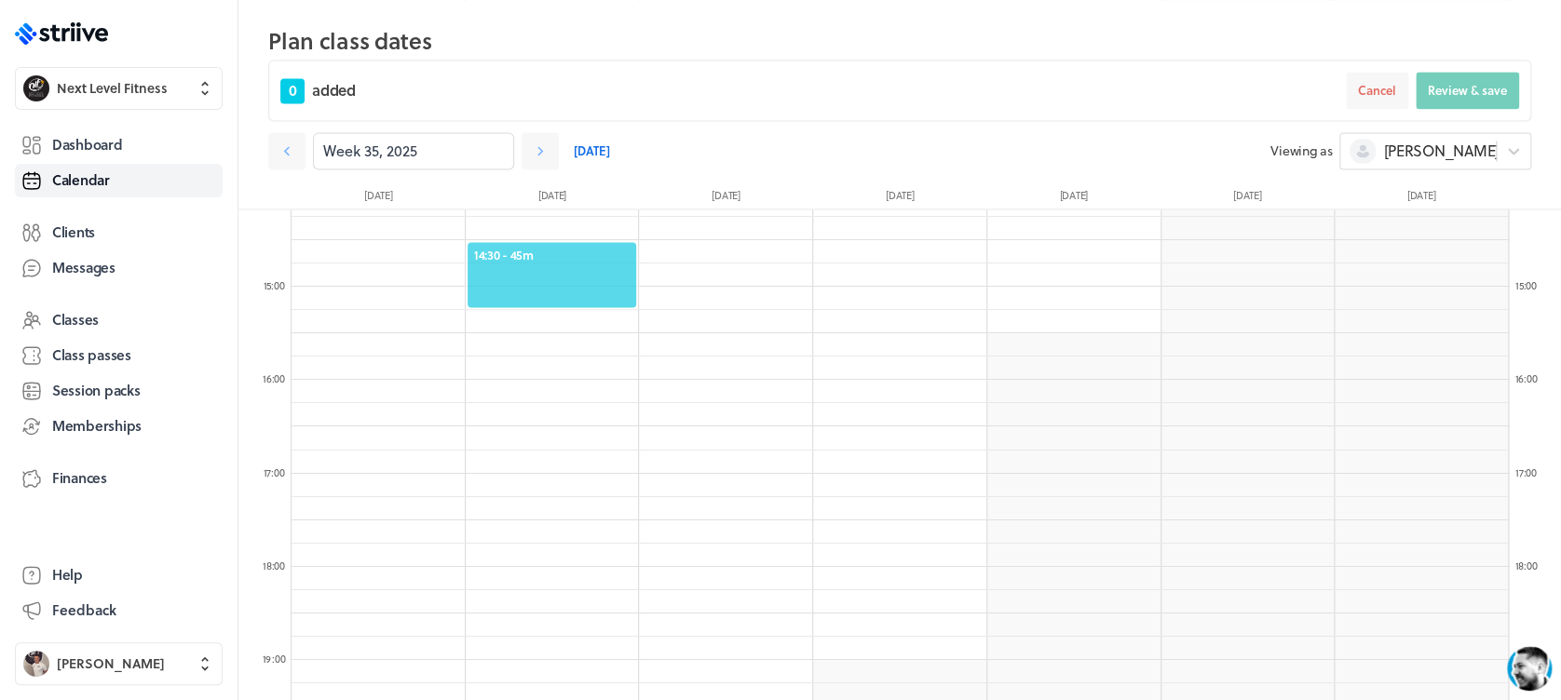
scroll to position [1333, 0]
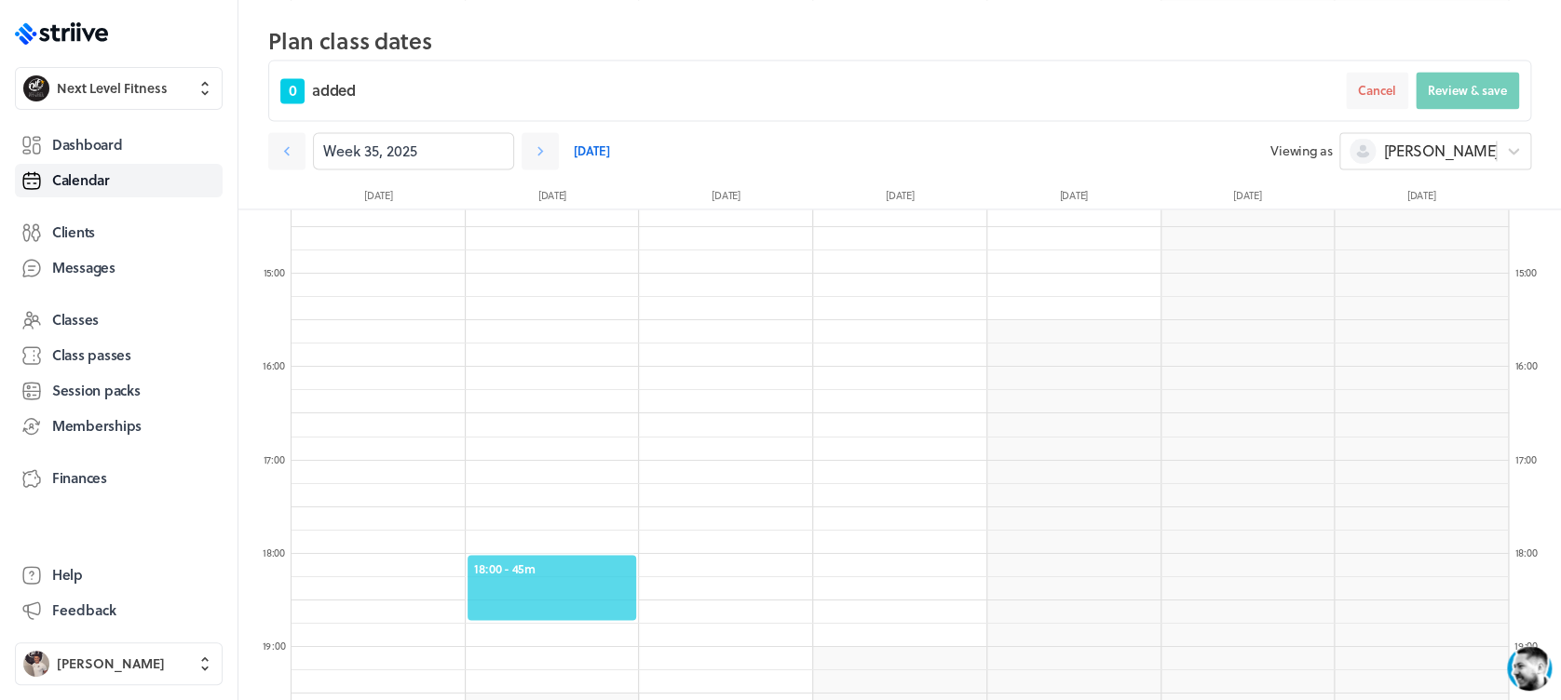
click at [582, 562] on span "18:00 - 45m" at bounding box center [552, 568] width 156 height 17
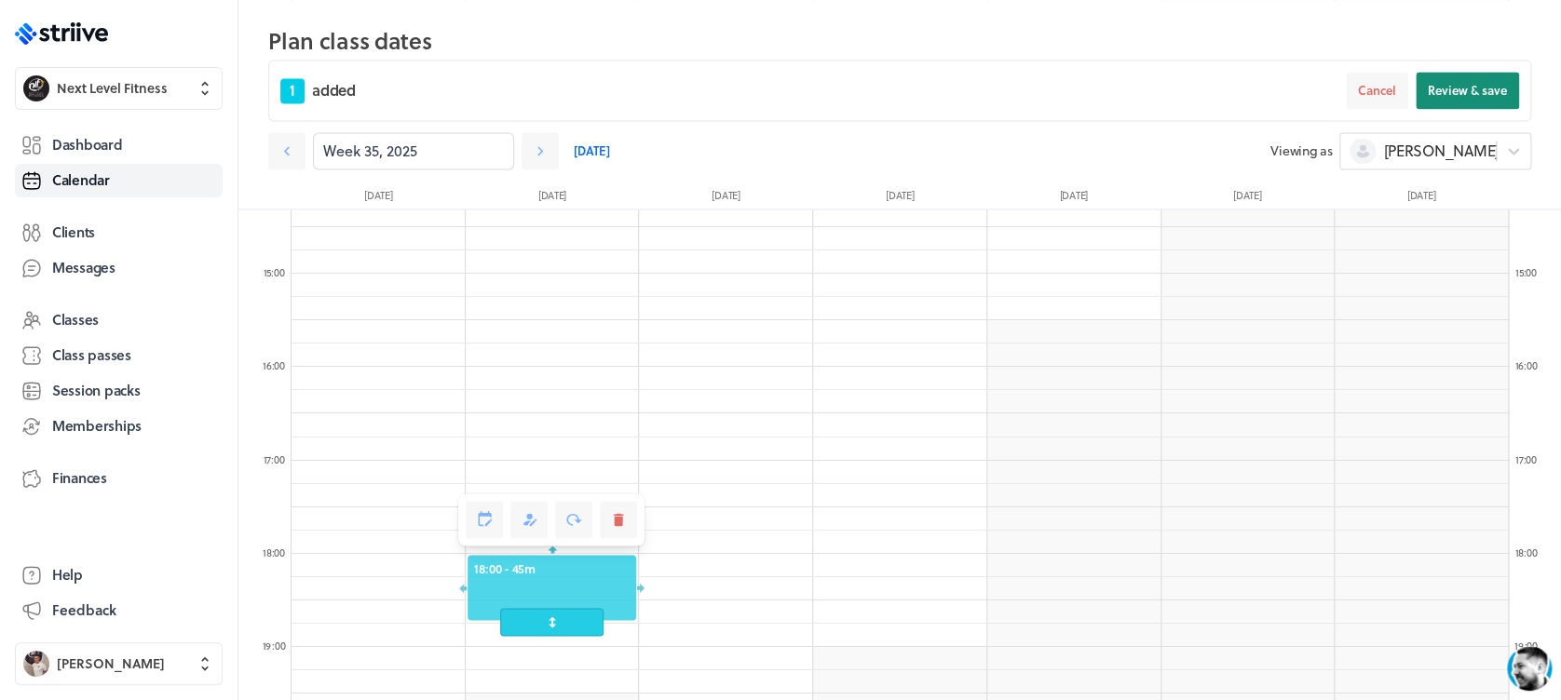
click at [1461, 94] on span "Review & save" at bounding box center [1467, 90] width 79 height 17
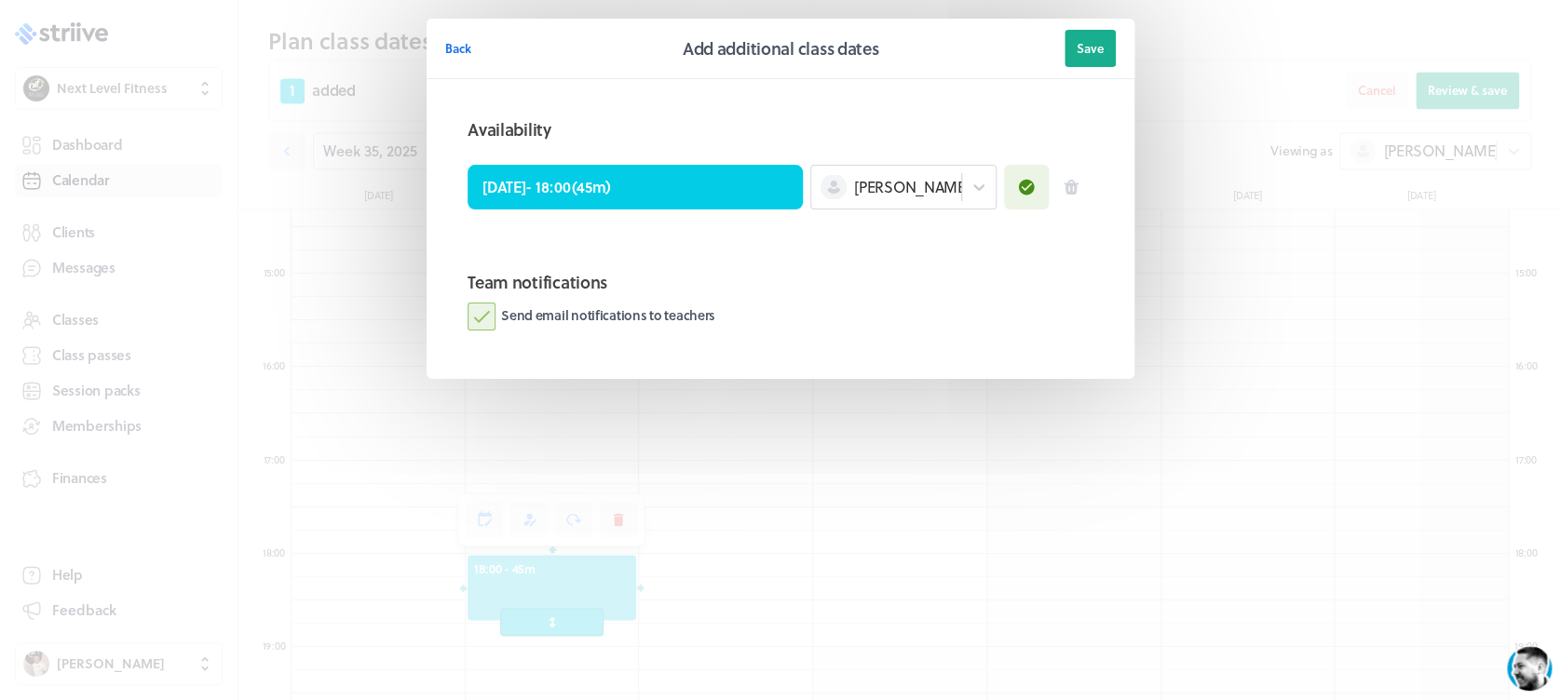
drag, startPoint x: 863, startPoint y: 203, endPoint x: 872, endPoint y: 215, distance: 14.7
click at [864, 203] on div "[PERSON_NAME]" at bounding box center [903, 187] width 186 height 45
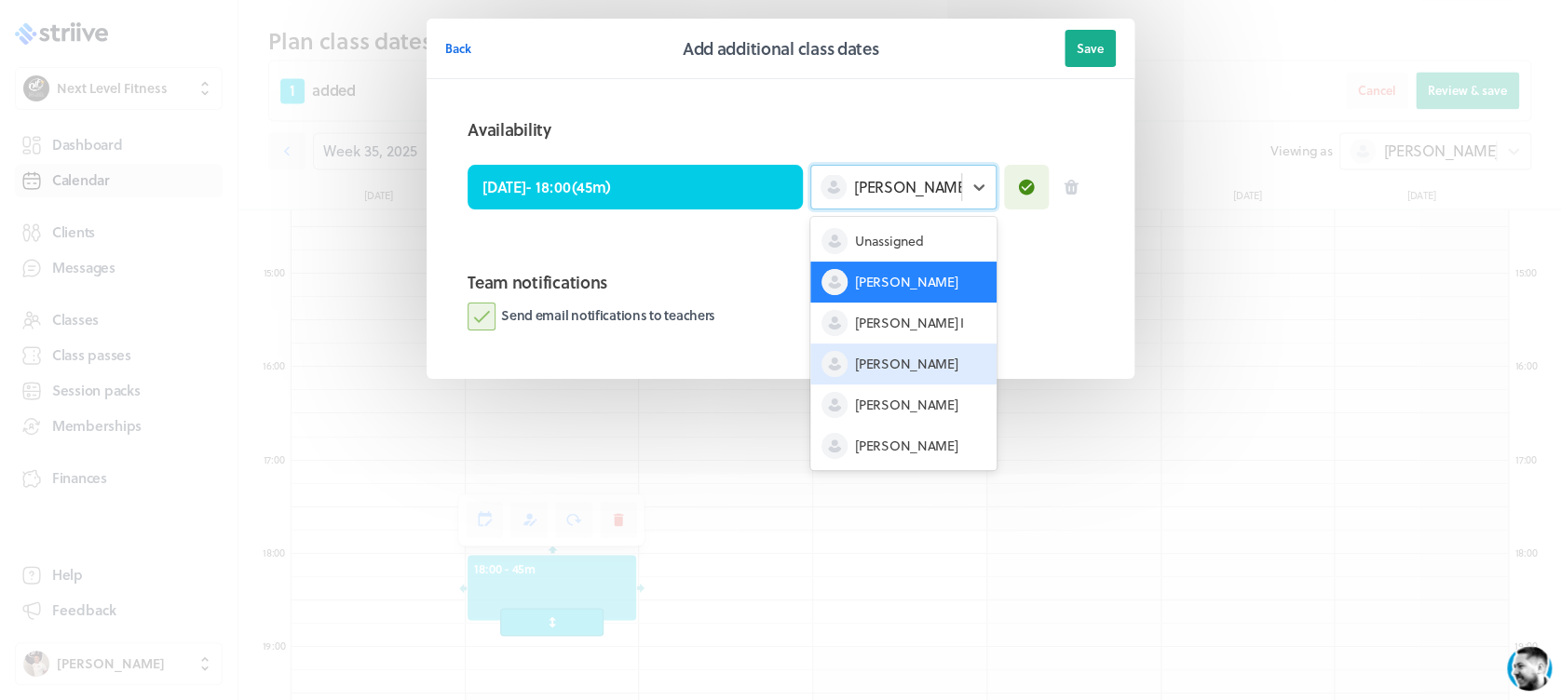
click at [927, 365] on div "[PERSON_NAME]" at bounding box center [903, 364] width 186 height 41
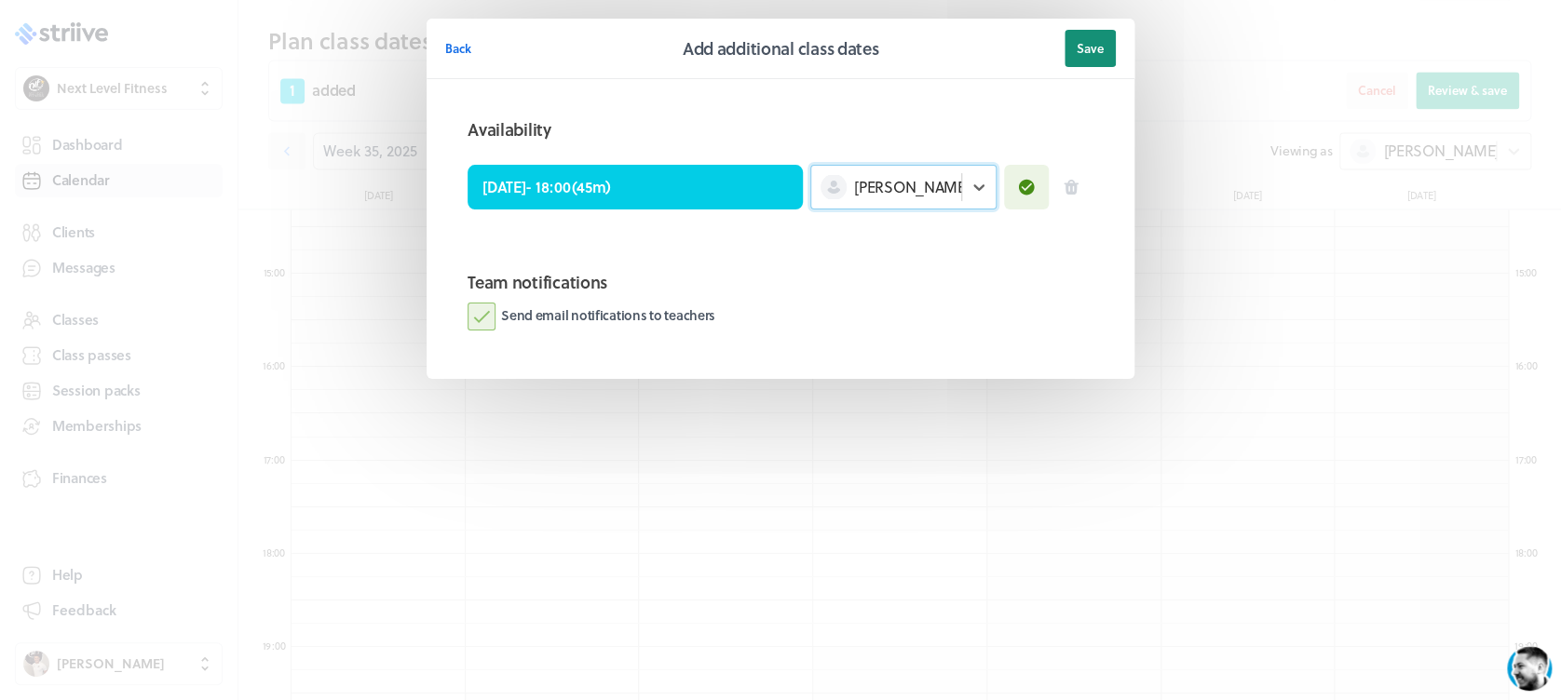
click at [1085, 40] on span "Save" at bounding box center [1090, 48] width 27 height 17
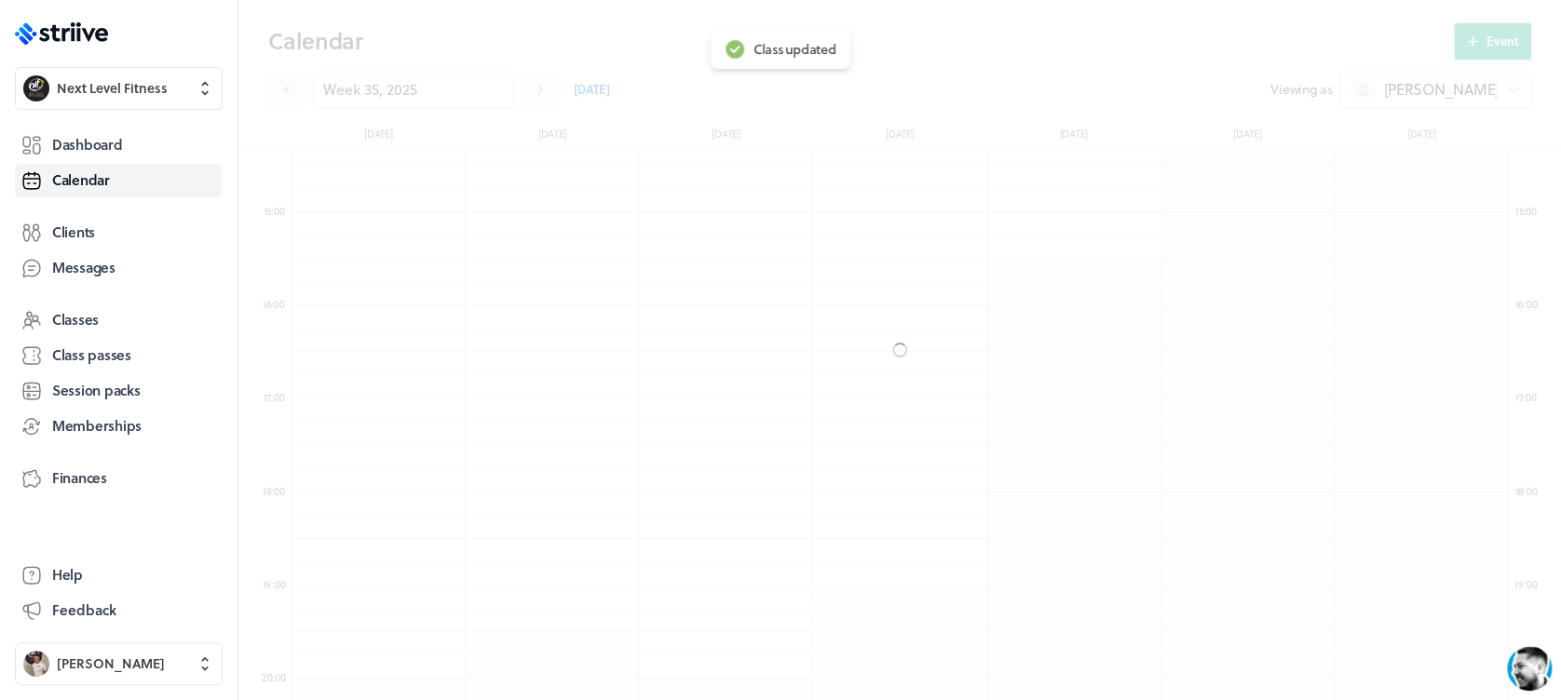
scroll to position [1271, 0]
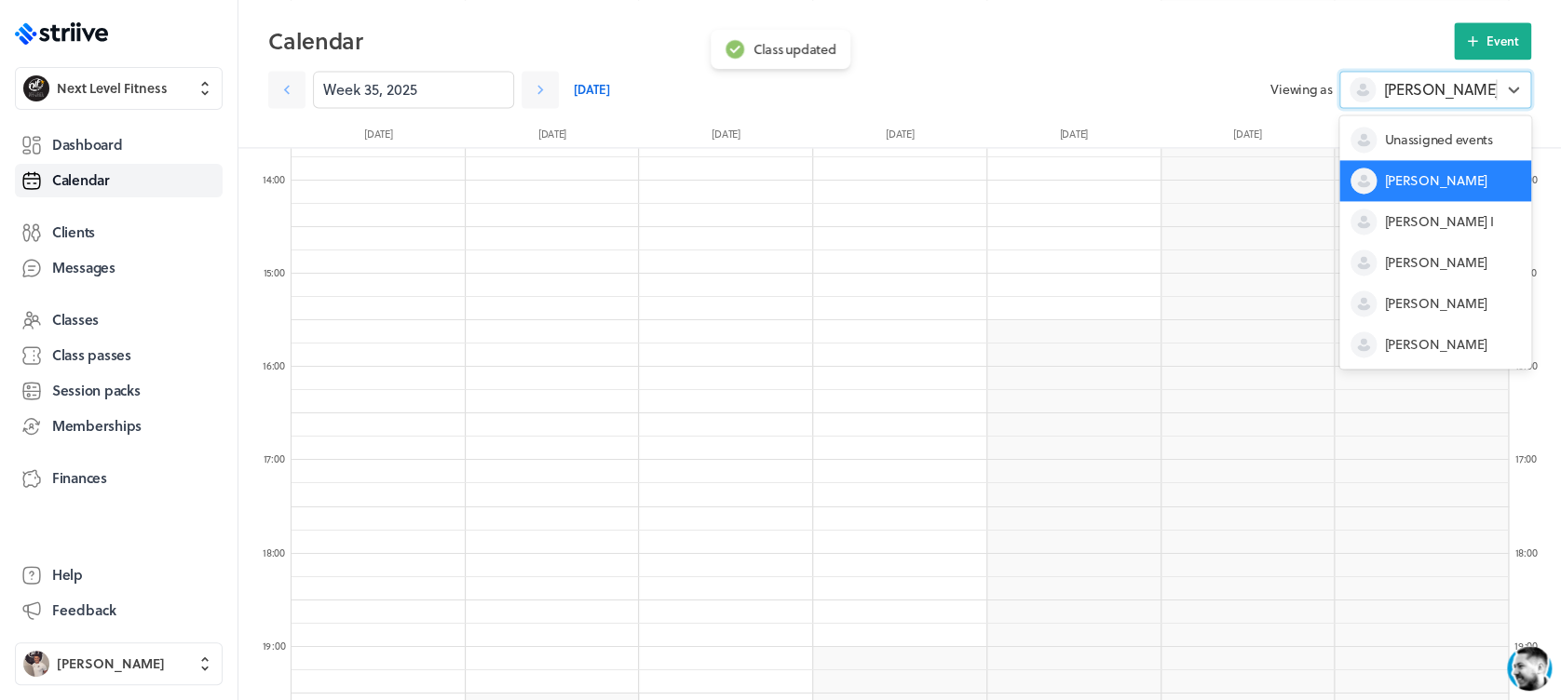
click at [1444, 92] on div "[PERSON_NAME]" at bounding box center [1418, 89] width 156 height 24
click at [1438, 253] on div "[PERSON_NAME]" at bounding box center [1435, 262] width 192 height 41
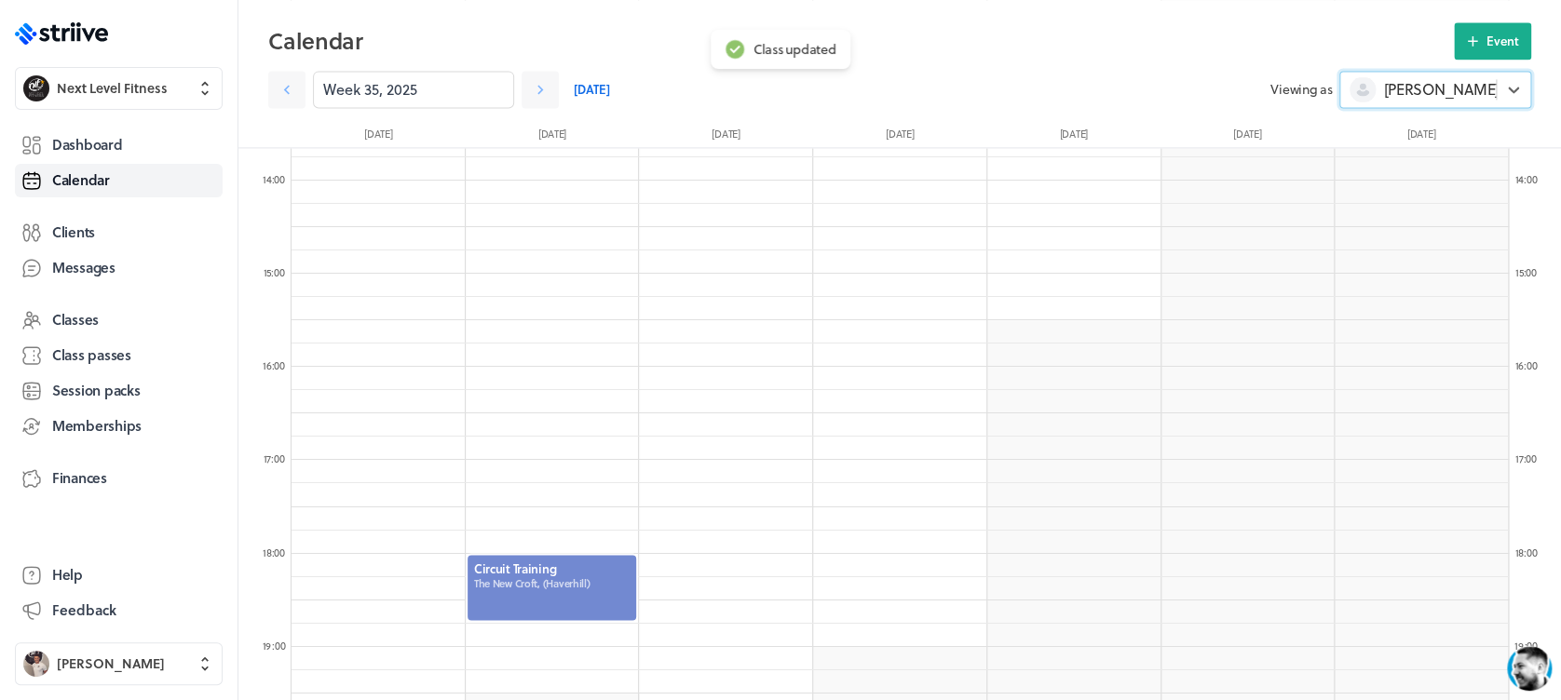
click at [576, 603] on div at bounding box center [552, 587] width 173 height 69
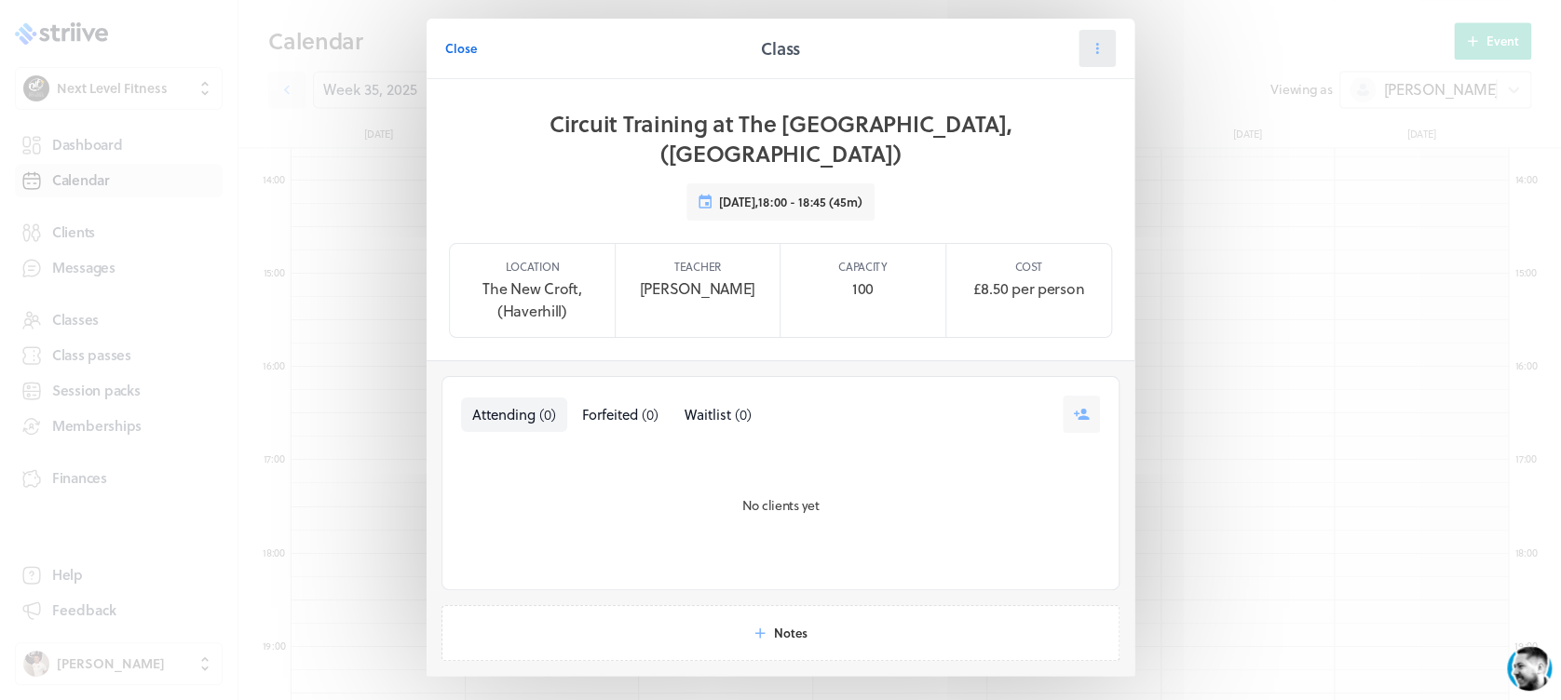
click at [1089, 47] on icon at bounding box center [1097, 48] width 17 height 17
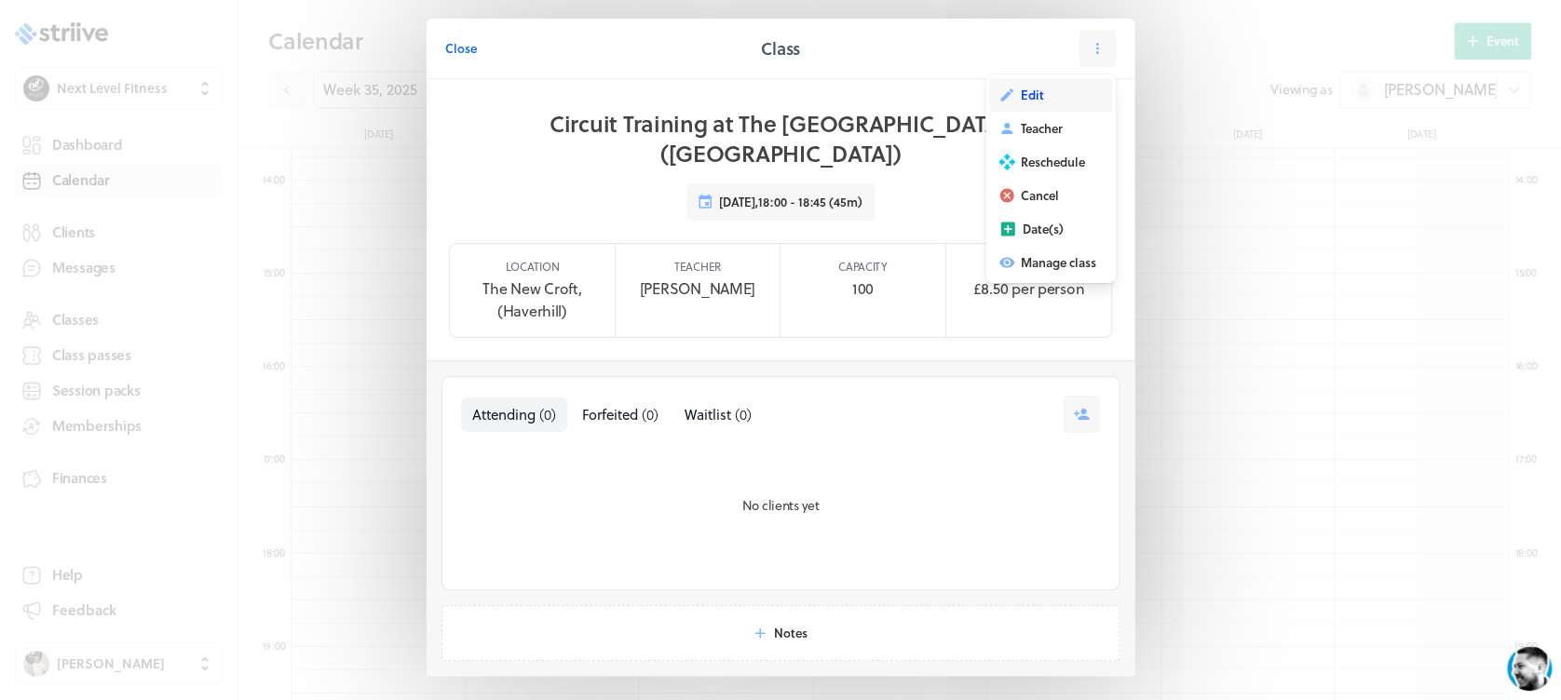
click at [1037, 97] on button "Edit" at bounding box center [1050, 95] width 123 height 34
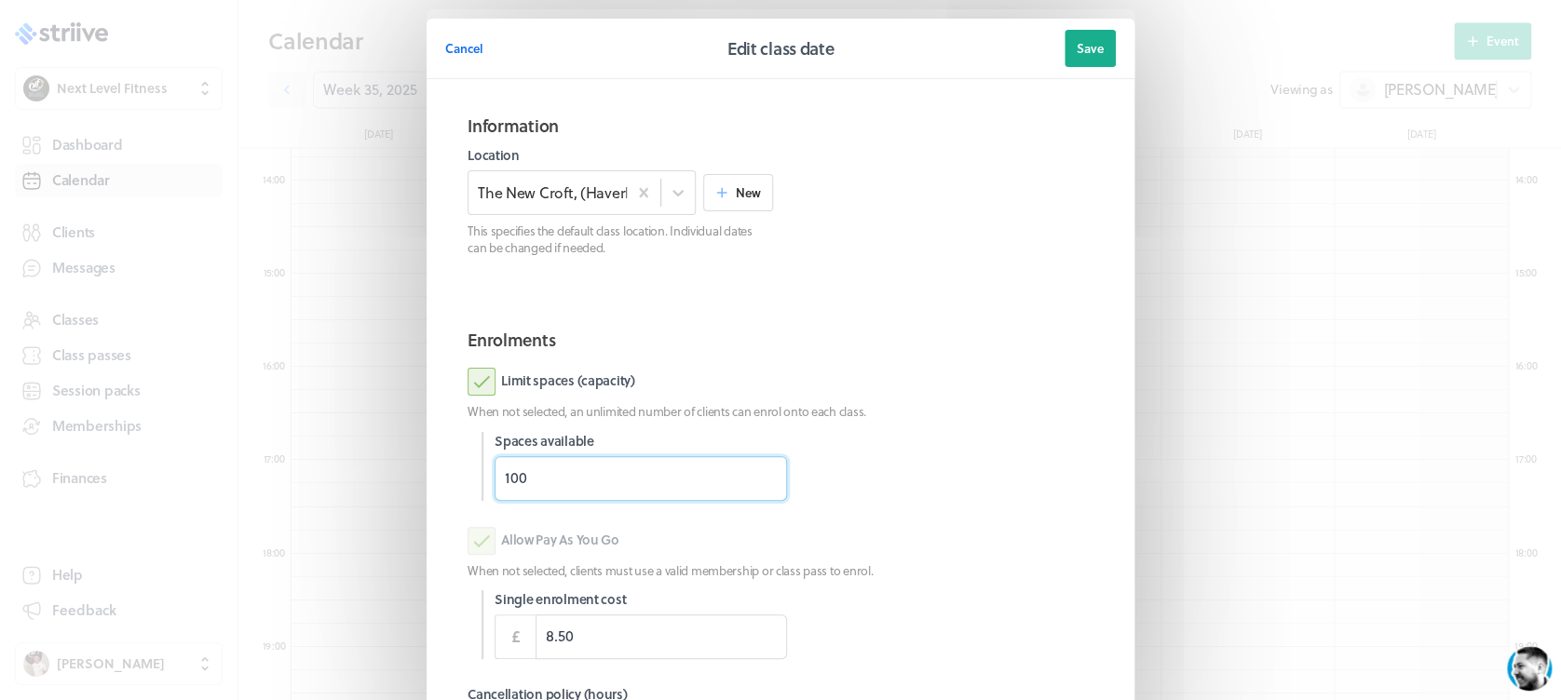
drag, startPoint x: 566, startPoint y: 487, endPoint x: 380, endPoint y: 497, distance: 186.5
click at [380, 497] on div "Cancel Edit class date Save Information Location The [GEOGRAPHIC_DATA], (Haverh…" at bounding box center [780, 481] width 1561 height 963
type input "18"
click at [955, 368] on div "Limit spaces (capacity)" at bounding box center [781, 382] width 626 height 28
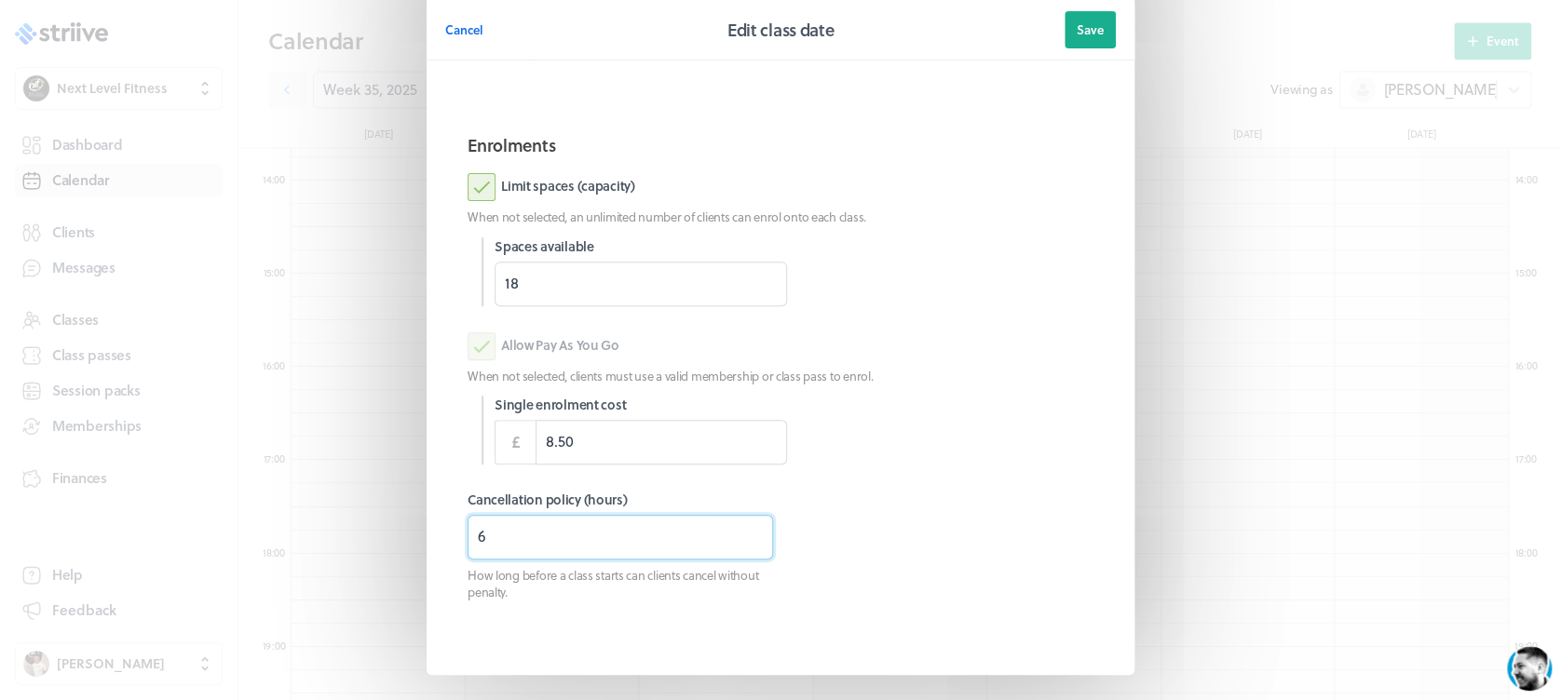
drag, startPoint x: 544, startPoint y: 534, endPoint x: 420, endPoint y: 542, distance: 124.1
click at [427, 542] on section "Information Location The [GEOGRAPHIC_DATA], ([GEOGRAPHIC_DATA]) New This specif…" at bounding box center [781, 280] width 708 height 791
type input "3"
click at [1099, 21] on button "Save" at bounding box center [1089, 29] width 51 height 37
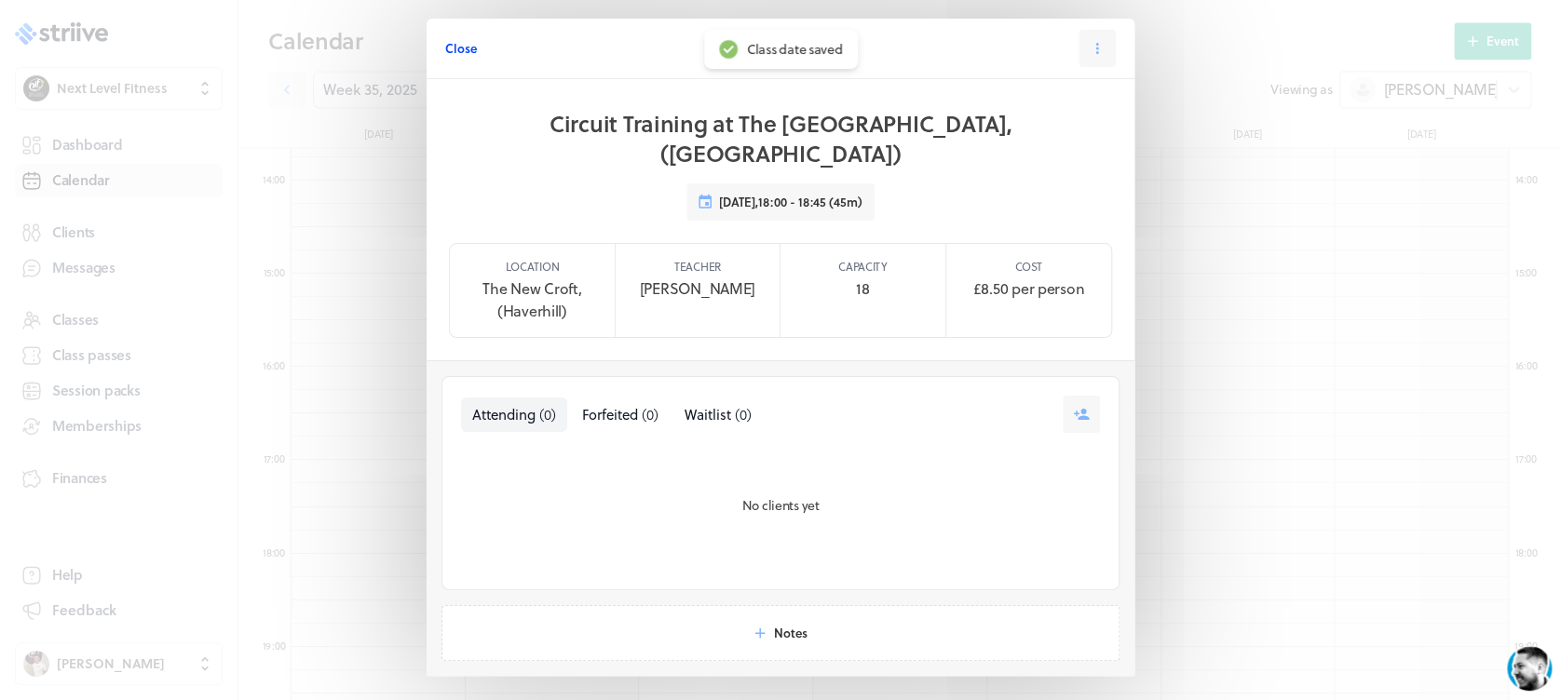
click at [452, 48] on span "Close" at bounding box center [461, 48] width 32 height 17
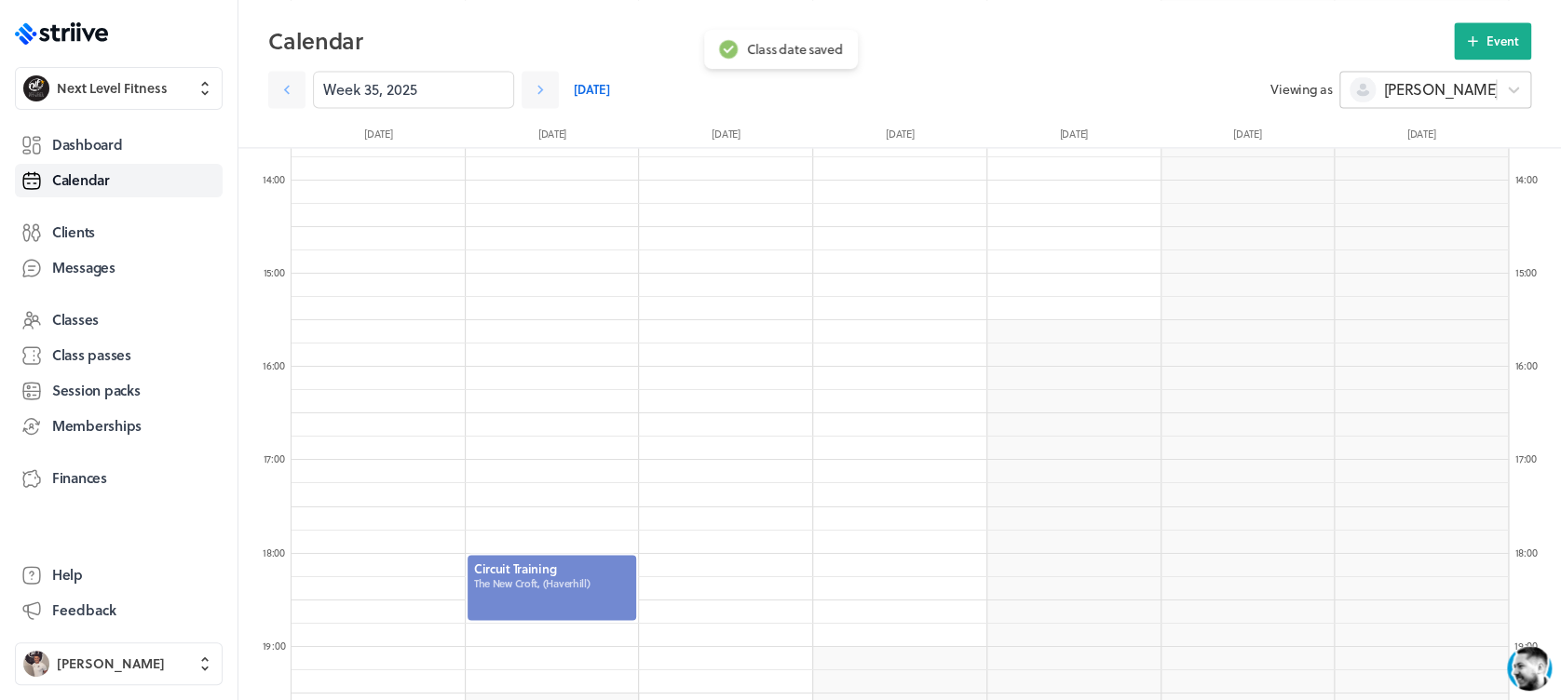
click at [1448, 93] on div "[PERSON_NAME]" at bounding box center [1418, 89] width 156 height 24
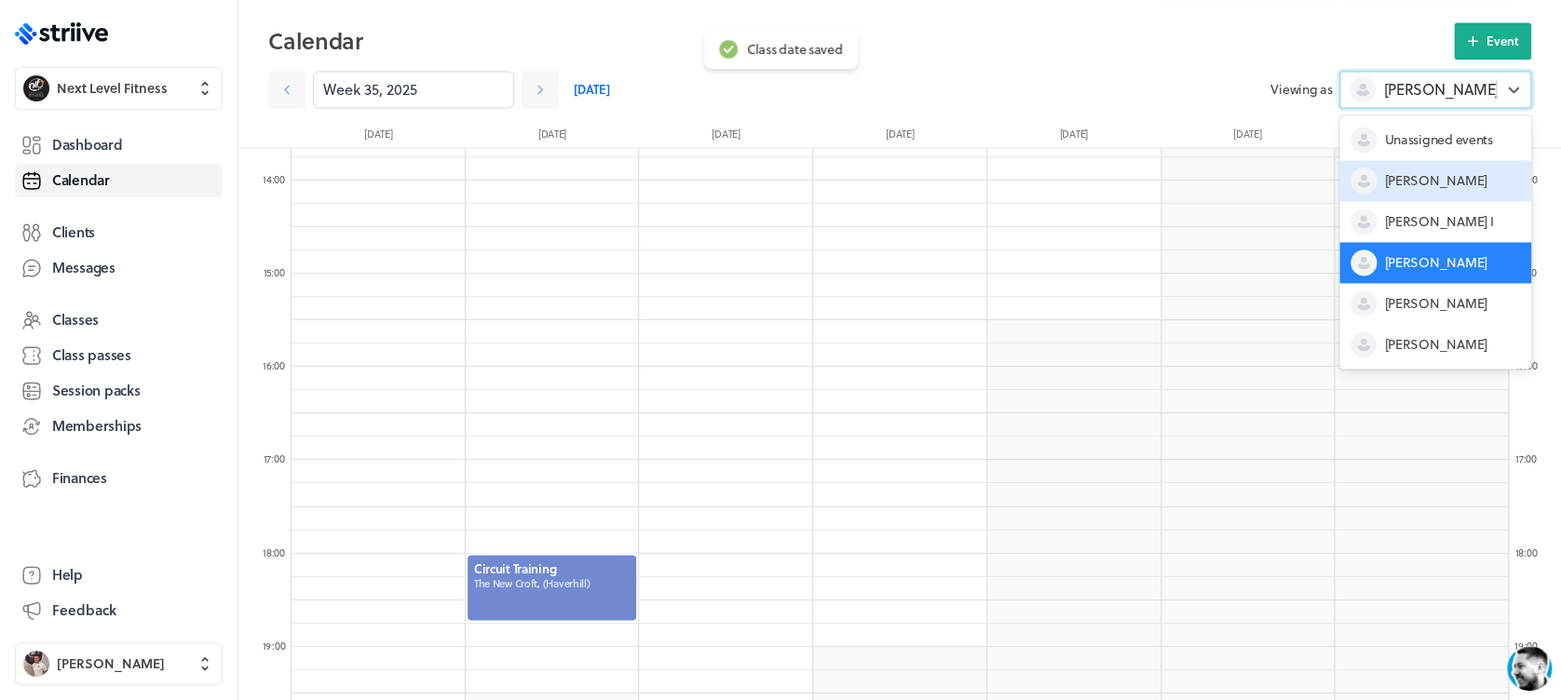
click at [1439, 171] on div "[PERSON_NAME]" at bounding box center [1435, 180] width 192 height 41
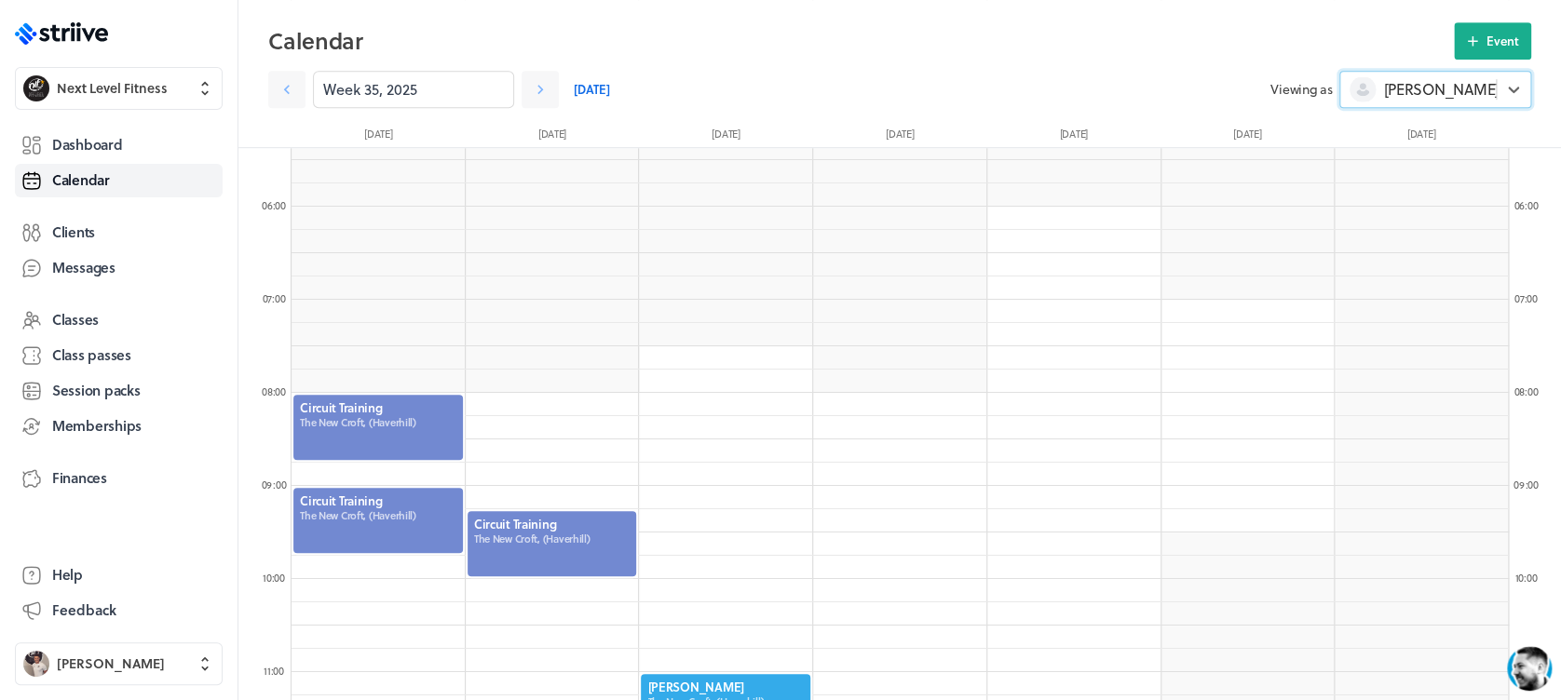
scroll to position [445, 0]
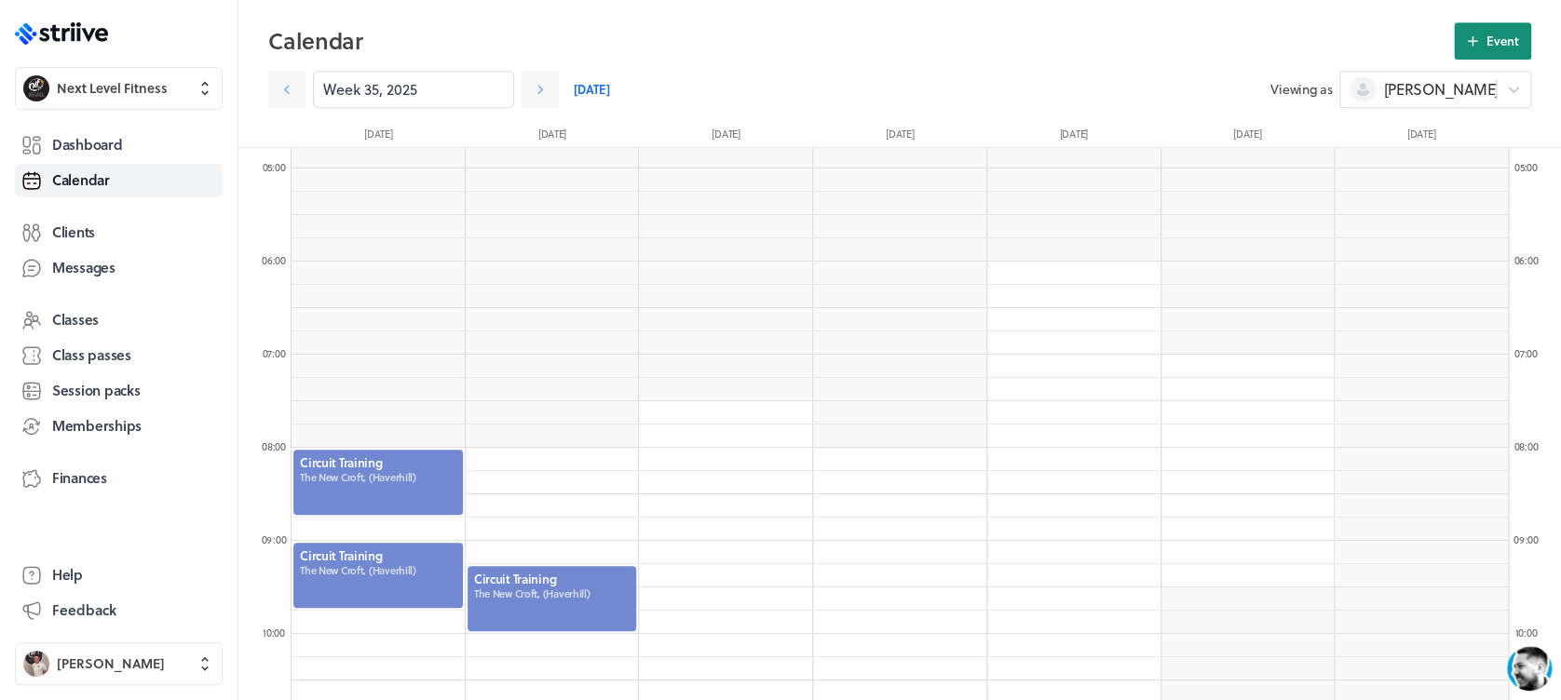
click at [1478, 30] on button "Event" at bounding box center [1492, 40] width 77 height 37
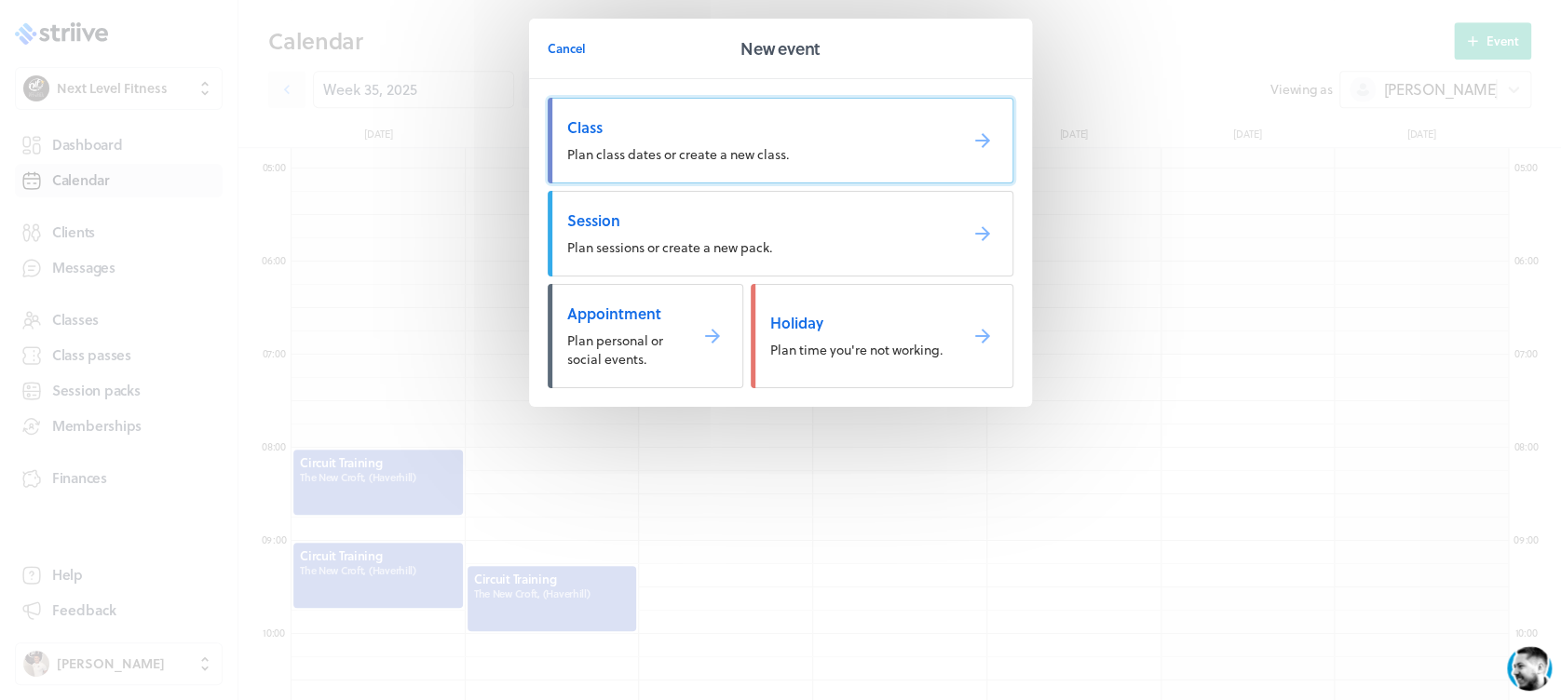
click at [783, 158] on span "Plan class dates or create a new class." at bounding box center [678, 154] width 222 height 20
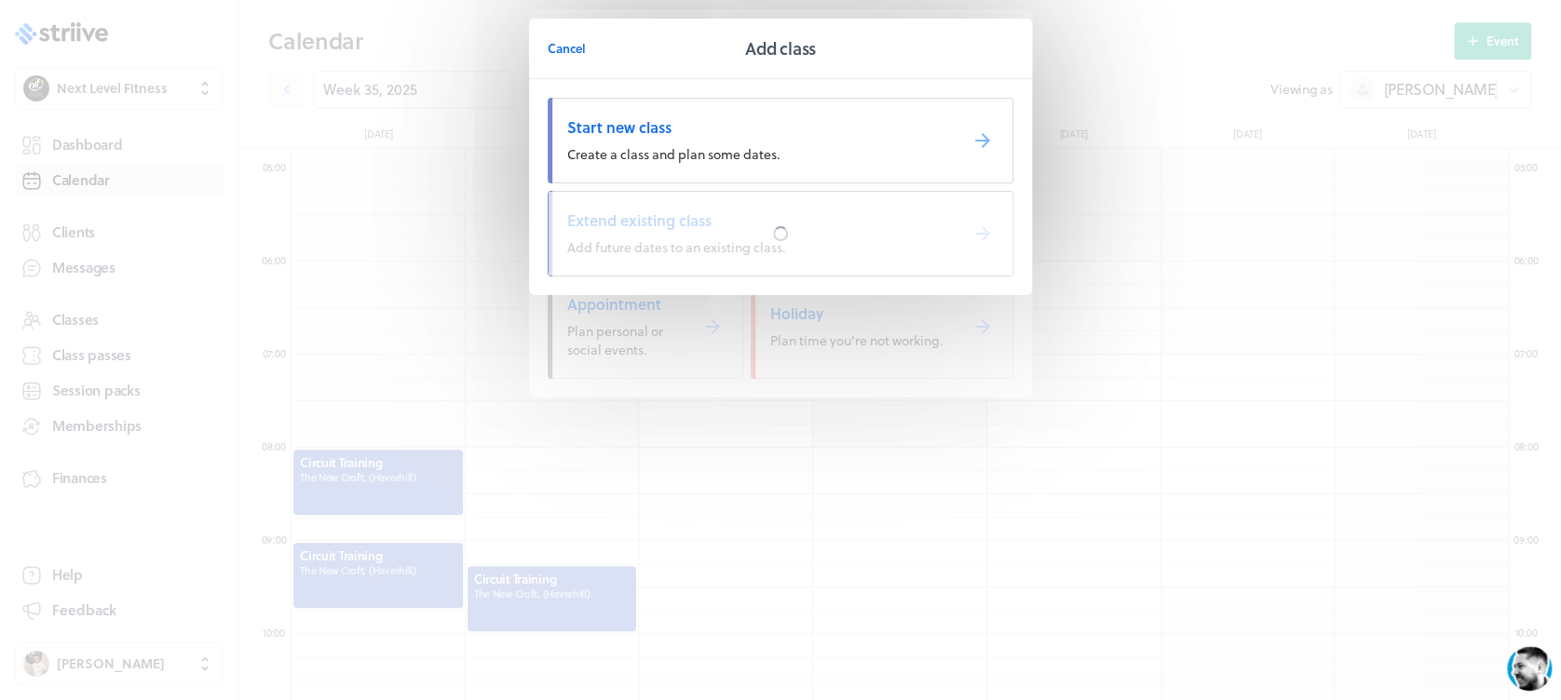
click at [798, 231] on div at bounding box center [781, 234] width 464 height 84
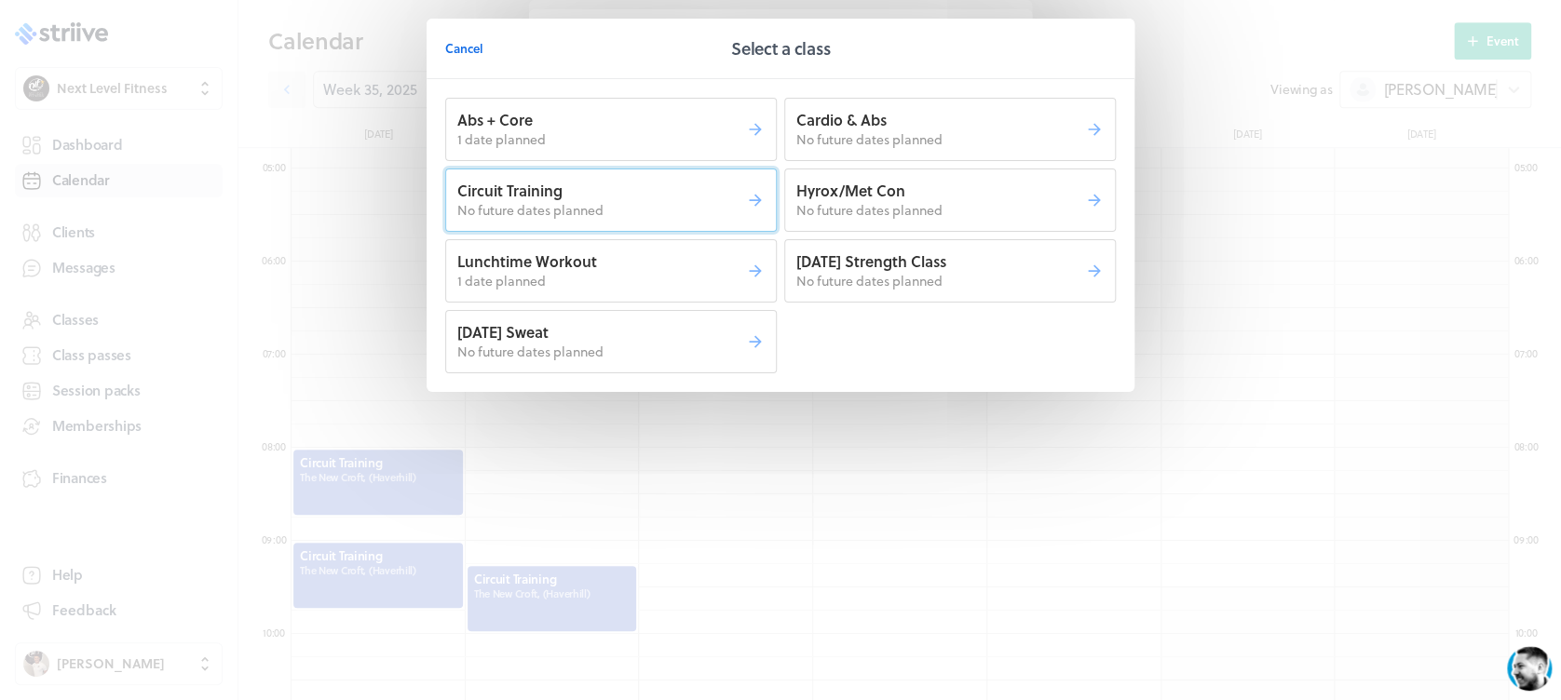
click at [684, 194] on p "Circuit Training" at bounding box center [601, 191] width 289 height 20
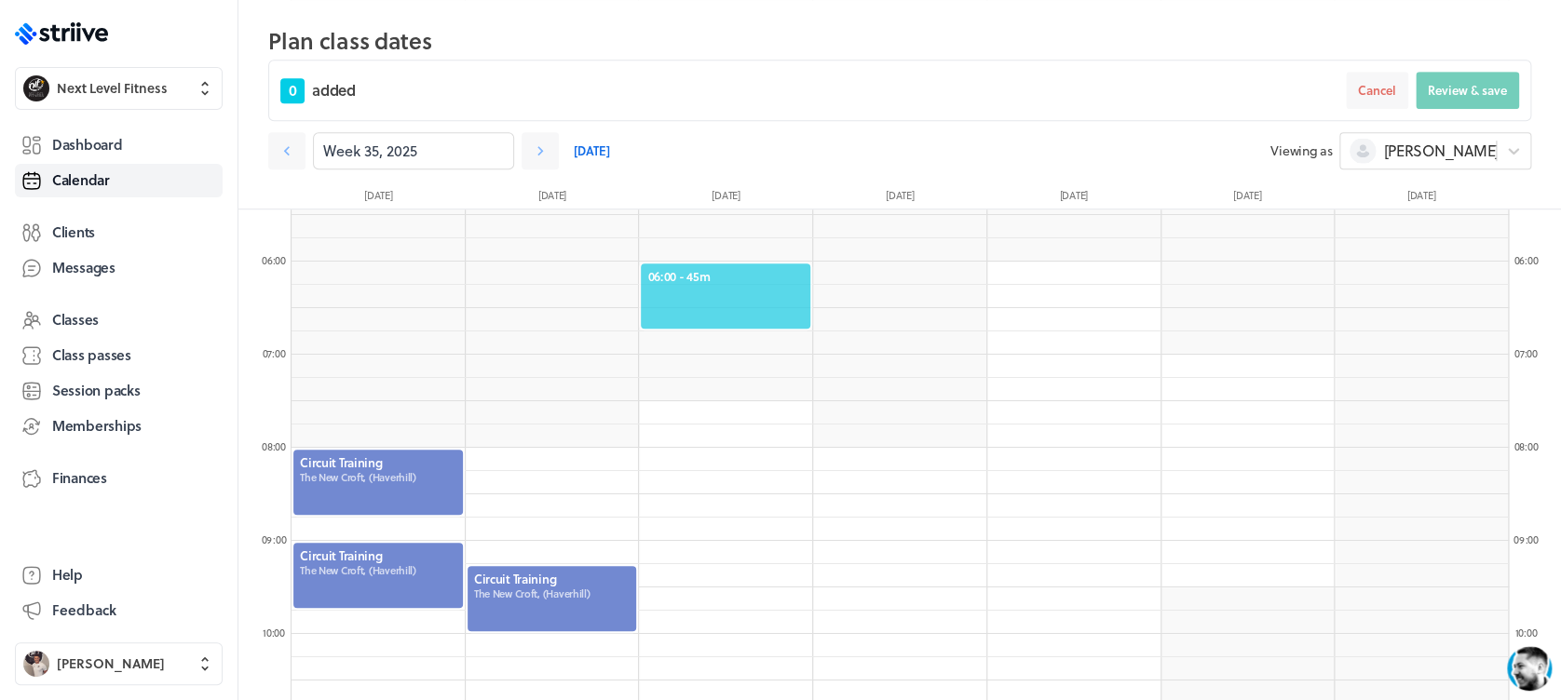
click at [780, 273] on span "06:00 - 45m" at bounding box center [725, 276] width 156 height 17
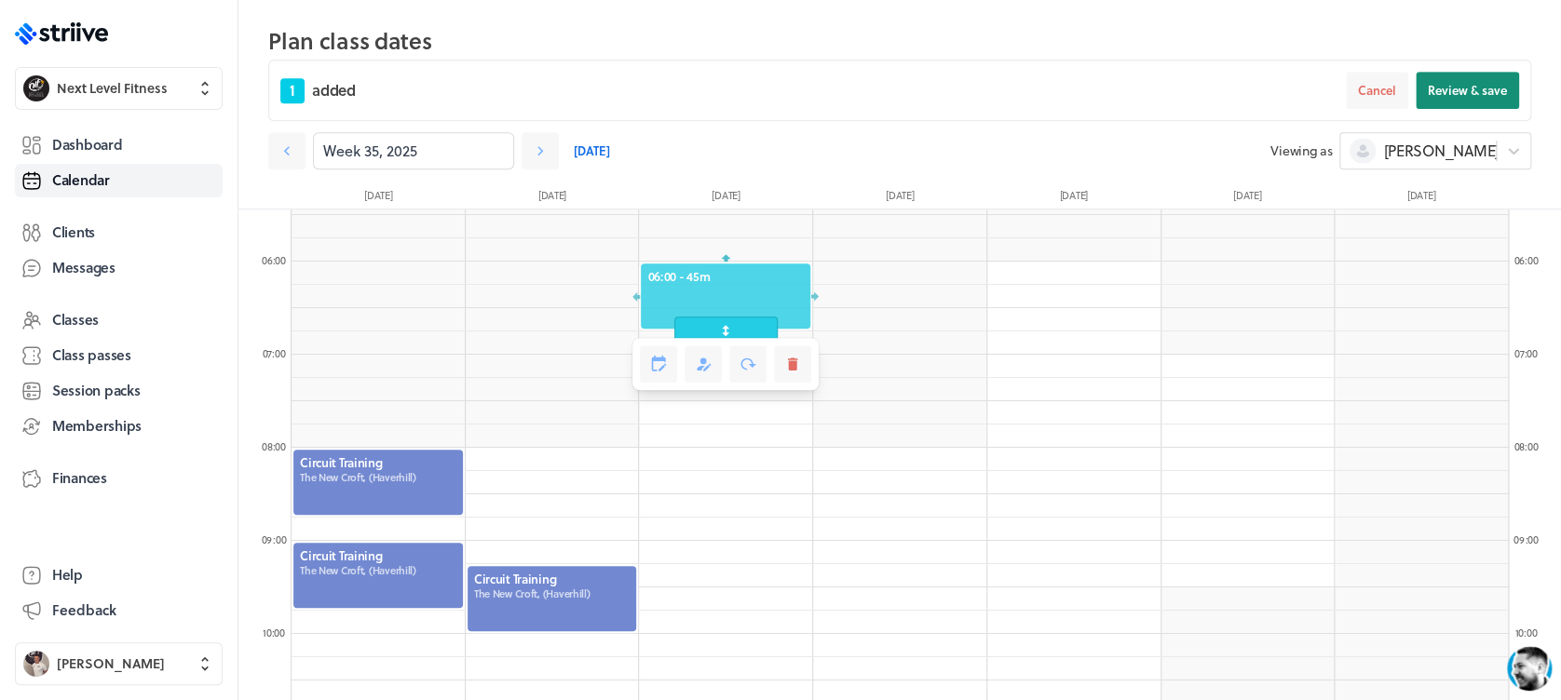
click at [1453, 85] on span "Review & save" at bounding box center [1467, 90] width 79 height 17
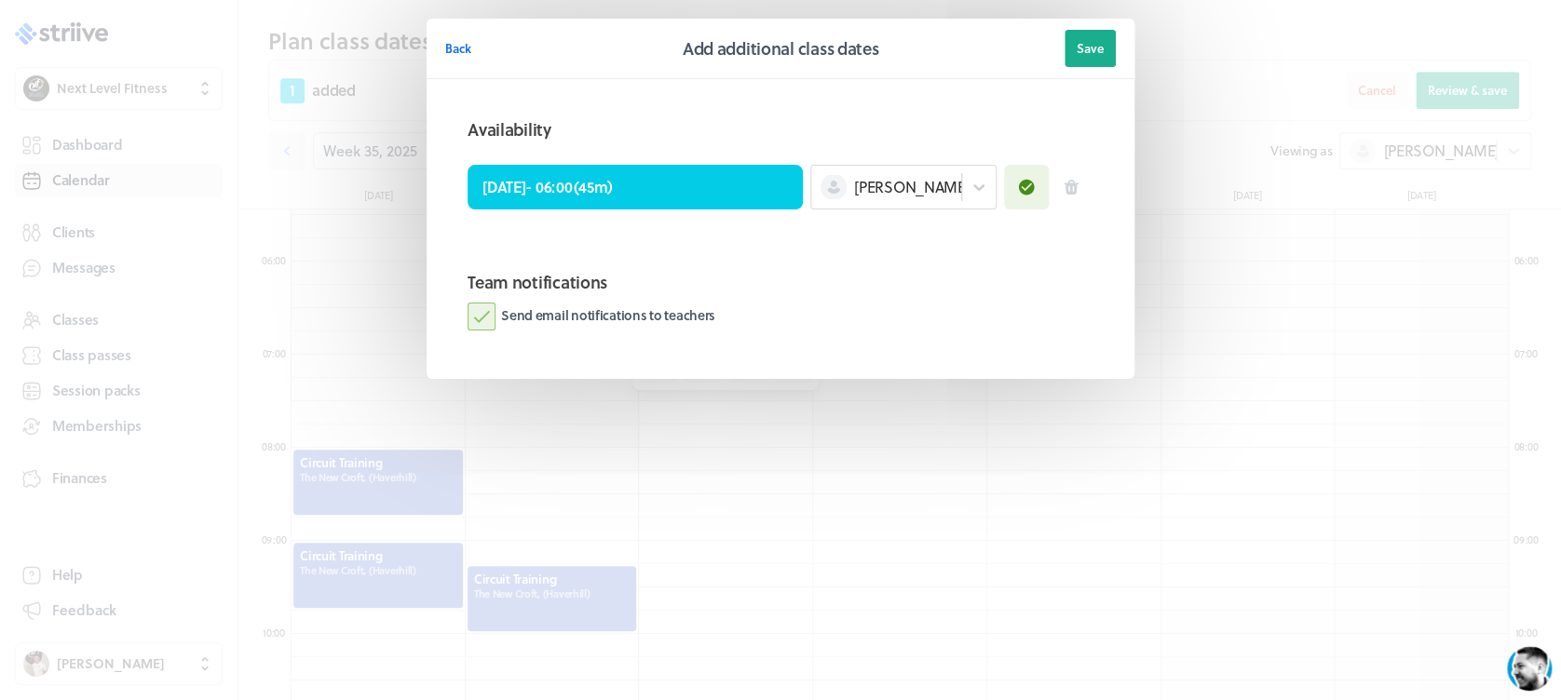
click at [477, 315] on label "Send email notifications to teachers" at bounding box center [592, 317] width 248 height 28
click at [0, 0] on input "Send email notifications to teachers" at bounding box center [0, 0] width 0 height 0
click at [1074, 45] on button "Save" at bounding box center [1089, 48] width 51 height 37
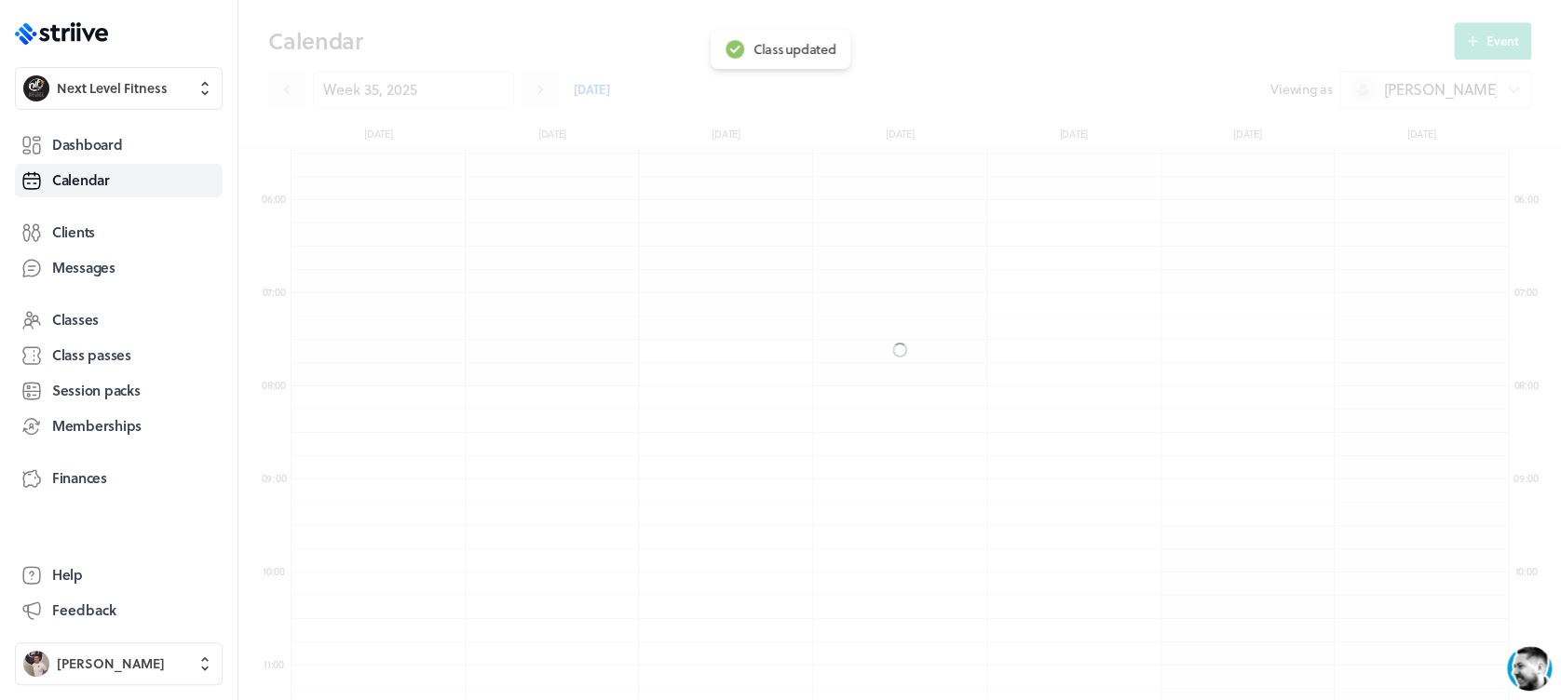
scroll to position [445, 0]
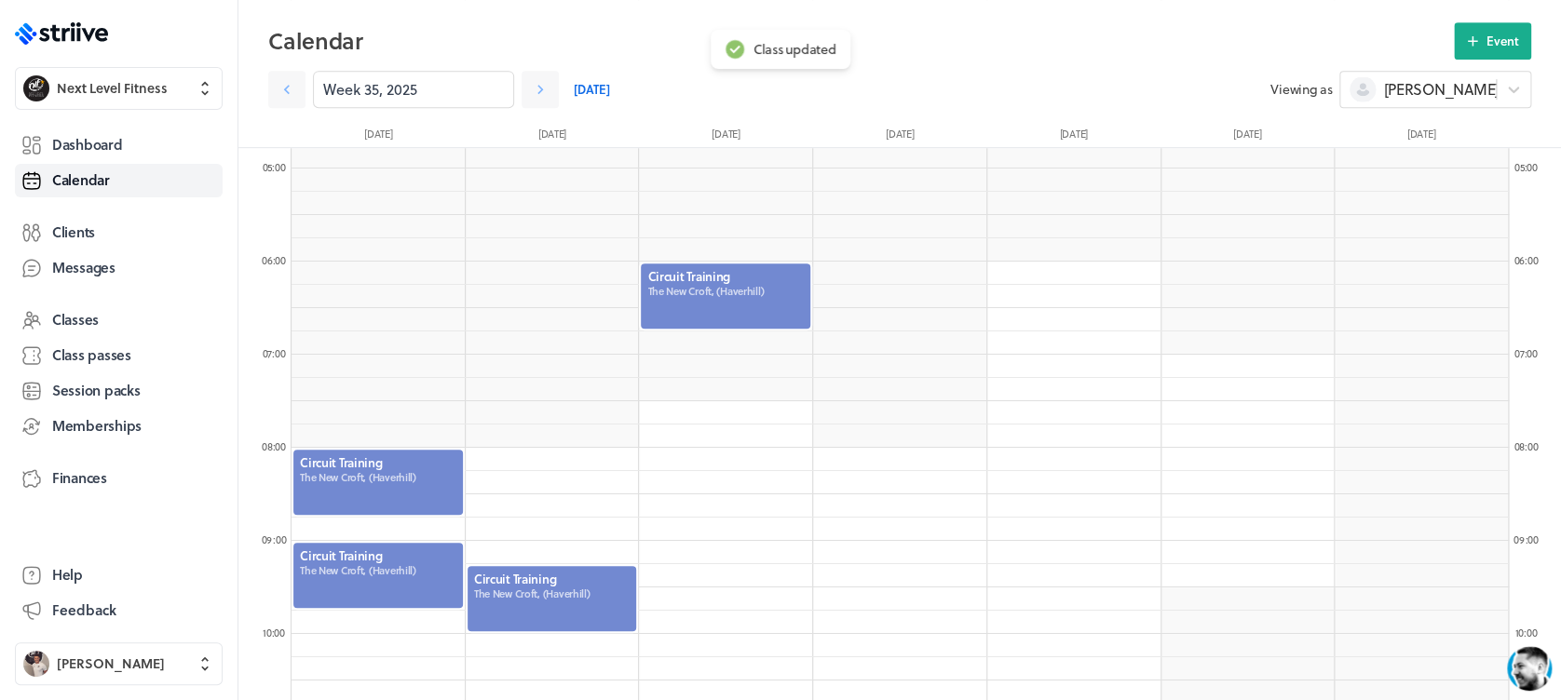
click at [714, 299] on div at bounding box center [725, 296] width 173 height 69
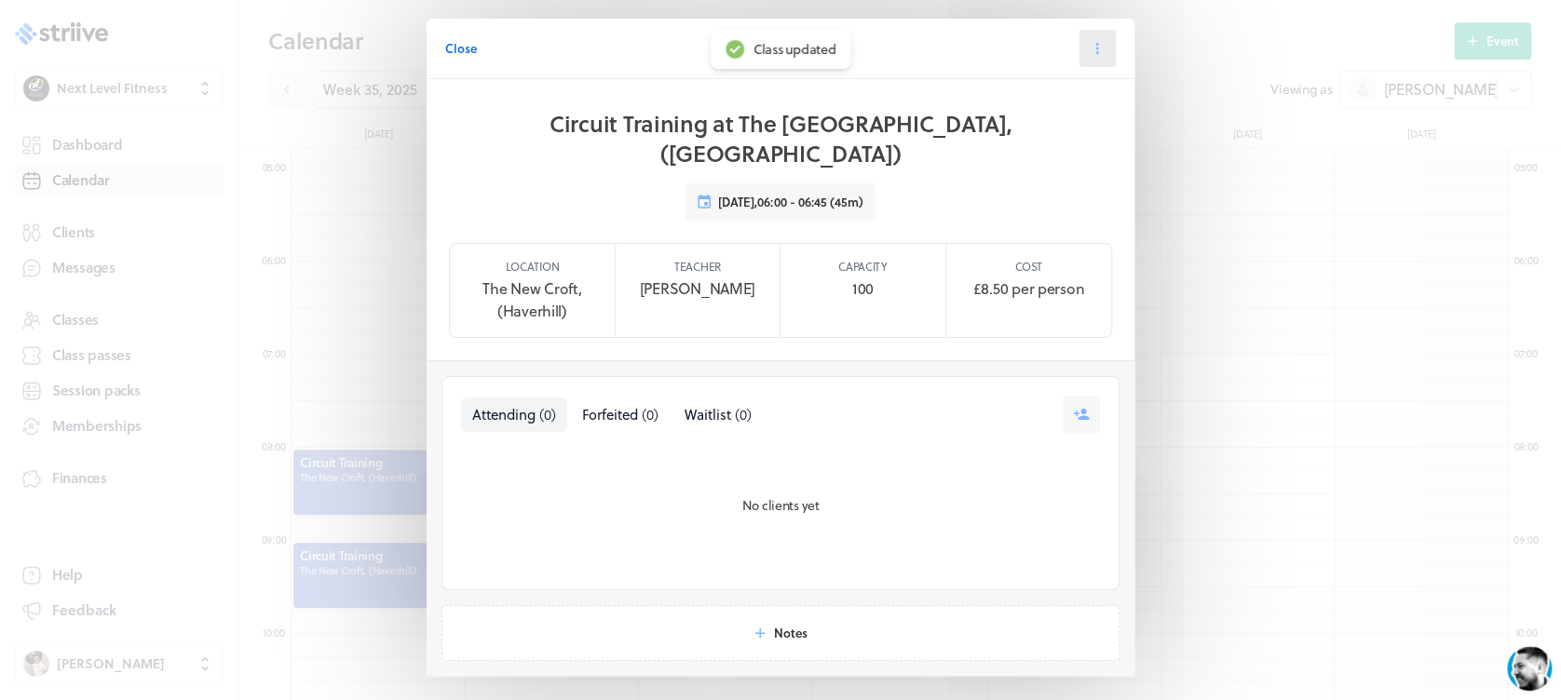
click at [1094, 44] on icon at bounding box center [1097, 48] width 17 height 17
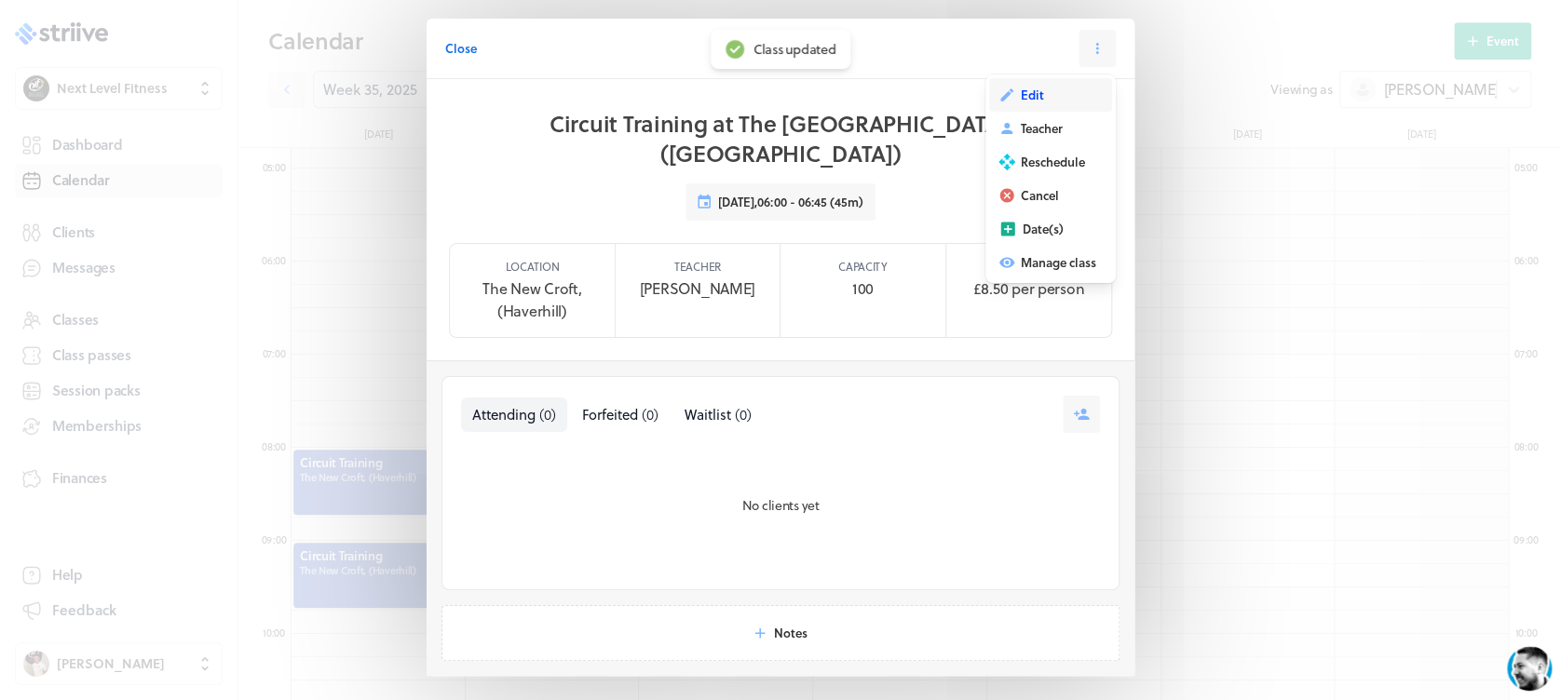
click at [1021, 101] on span "Edit" at bounding box center [1032, 95] width 23 height 17
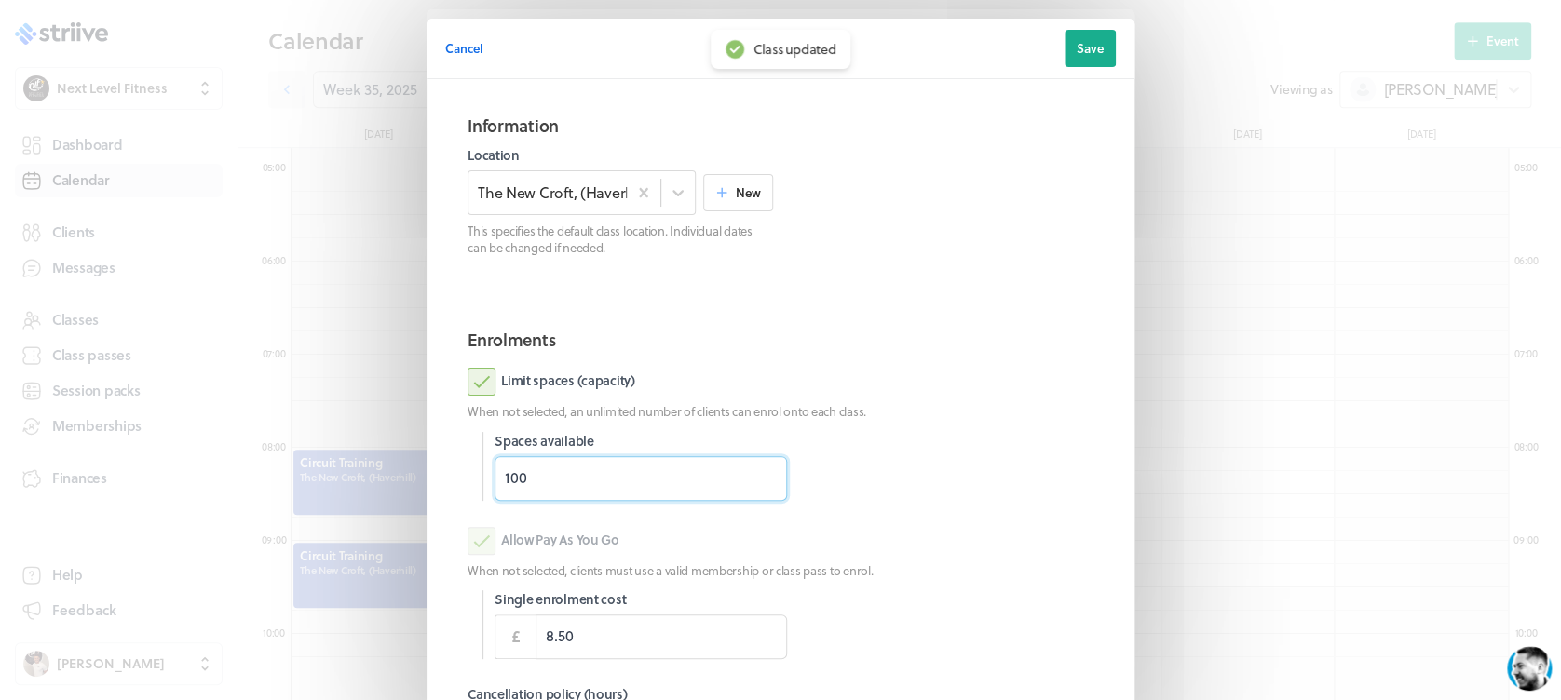
drag, startPoint x: 577, startPoint y: 476, endPoint x: 379, endPoint y: 492, distance: 199.0
click at [382, 492] on div "Cancel Edit class date Save Information Location The [GEOGRAPHIC_DATA], (Haverh…" at bounding box center [780, 481] width 1561 height 963
type input "18"
click at [944, 390] on div "Limit spaces (capacity)" at bounding box center [781, 382] width 626 height 28
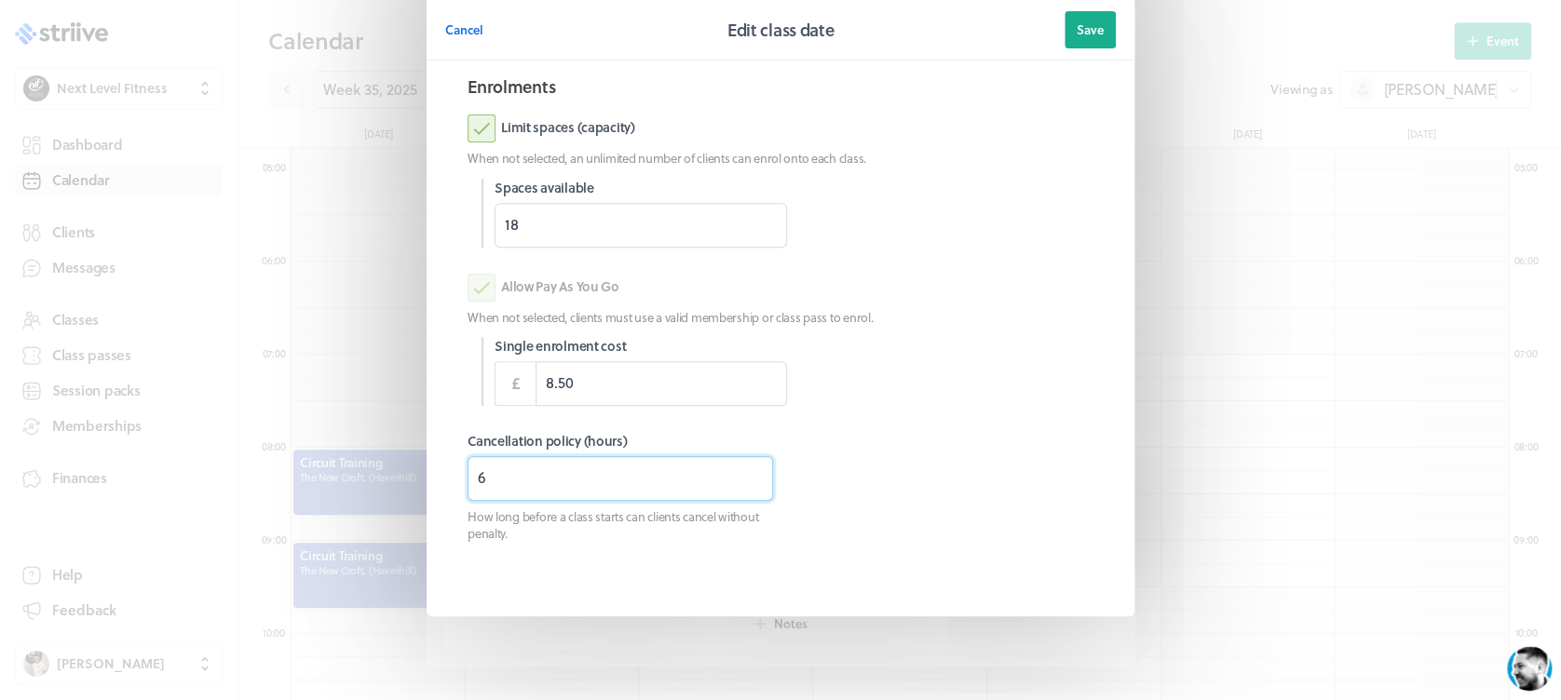
drag, startPoint x: 509, startPoint y: 478, endPoint x: 378, endPoint y: 490, distance: 131.9
click at [383, 490] on div "Cancel Edit class date Save Information Location The [GEOGRAPHIC_DATA], (Haverh…" at bounding box center [780, 228] width 1561 height 963
type input "8"
click at [1082, 36] on span "Save" at bounding box center [1090, 29] width 27 height 17
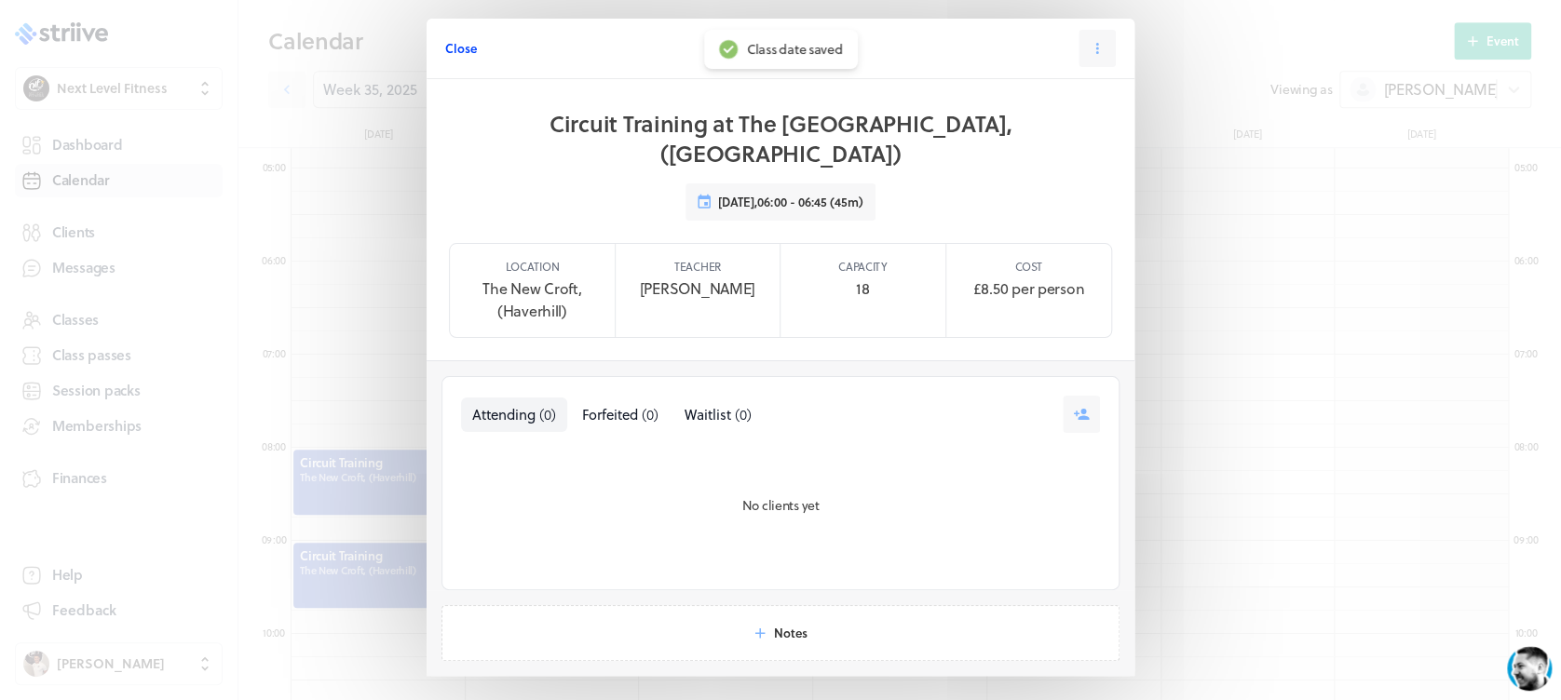
click at [454, 54] on span "Close" at bounding box center [461, 48] width 32 height 17
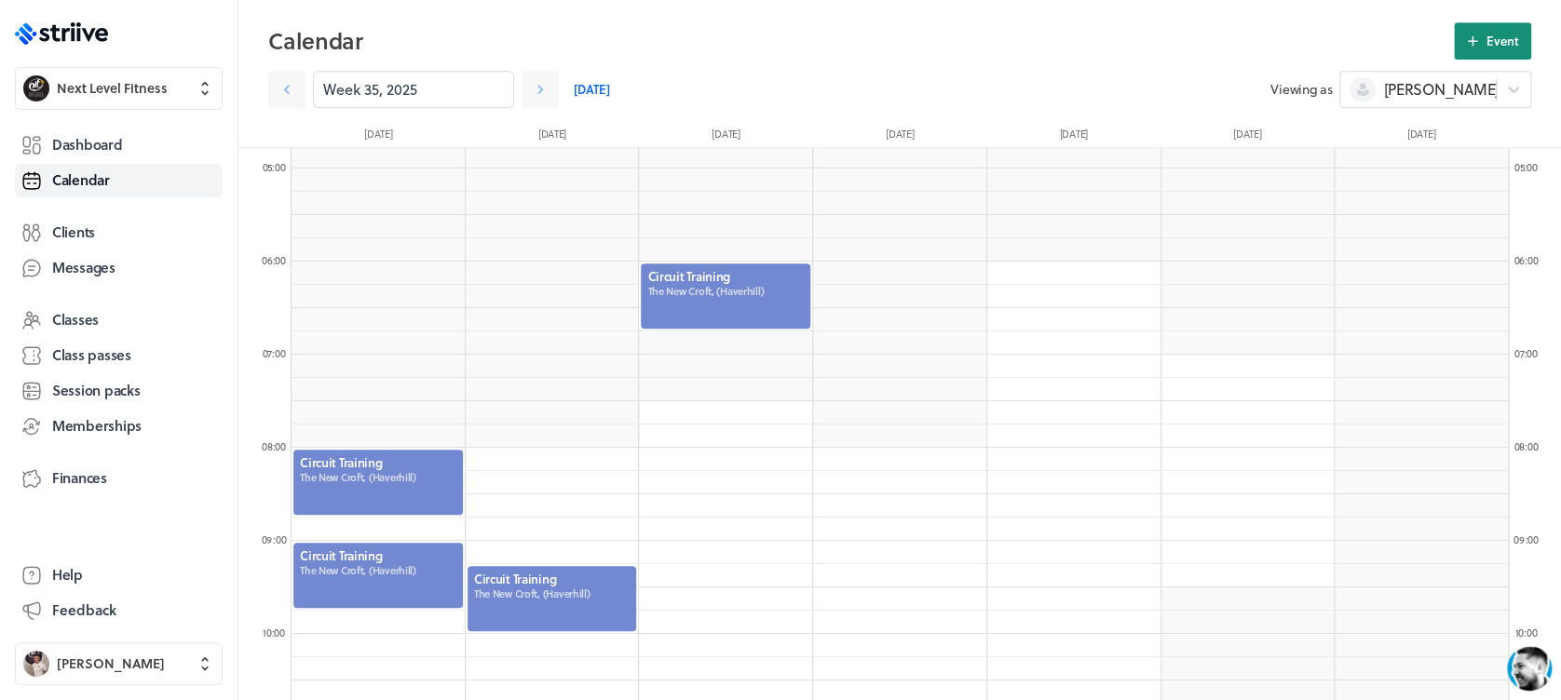
click at [1472, 40] on icon at bounding box center [1473, 41] width 10 height 10
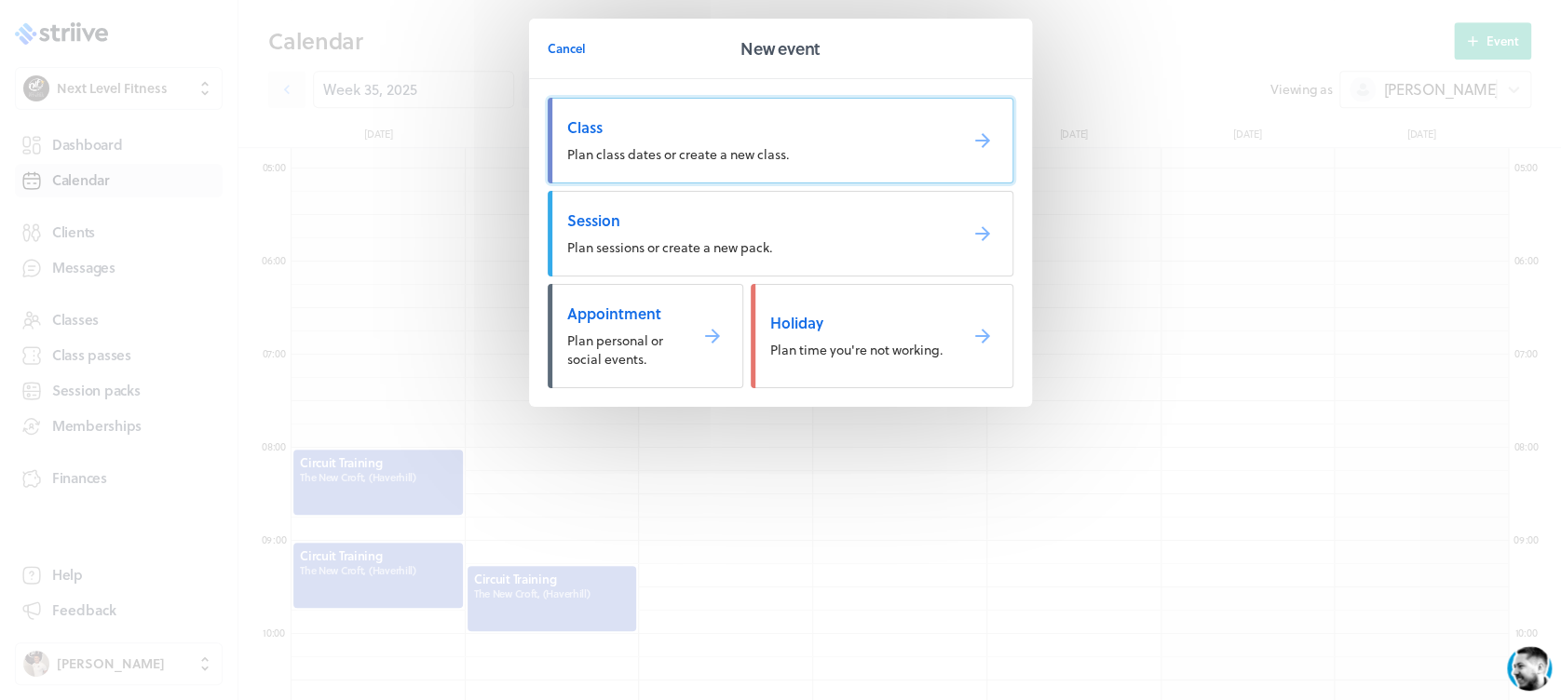
click at [820, 121] on span "Class" at bounding box center [754, 127] width 375 height 20
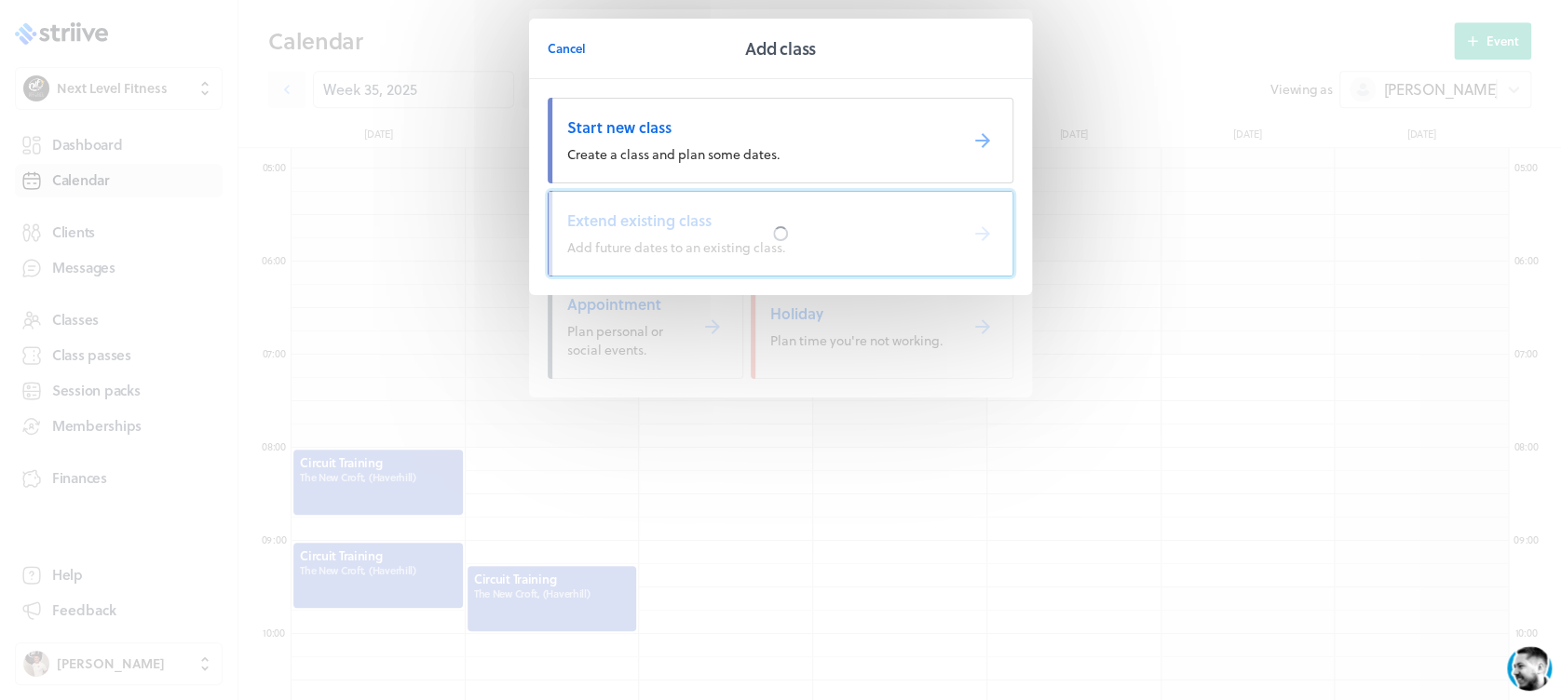
click at [715, 246] on div at bounding box center [781, 234] width 464 height 84
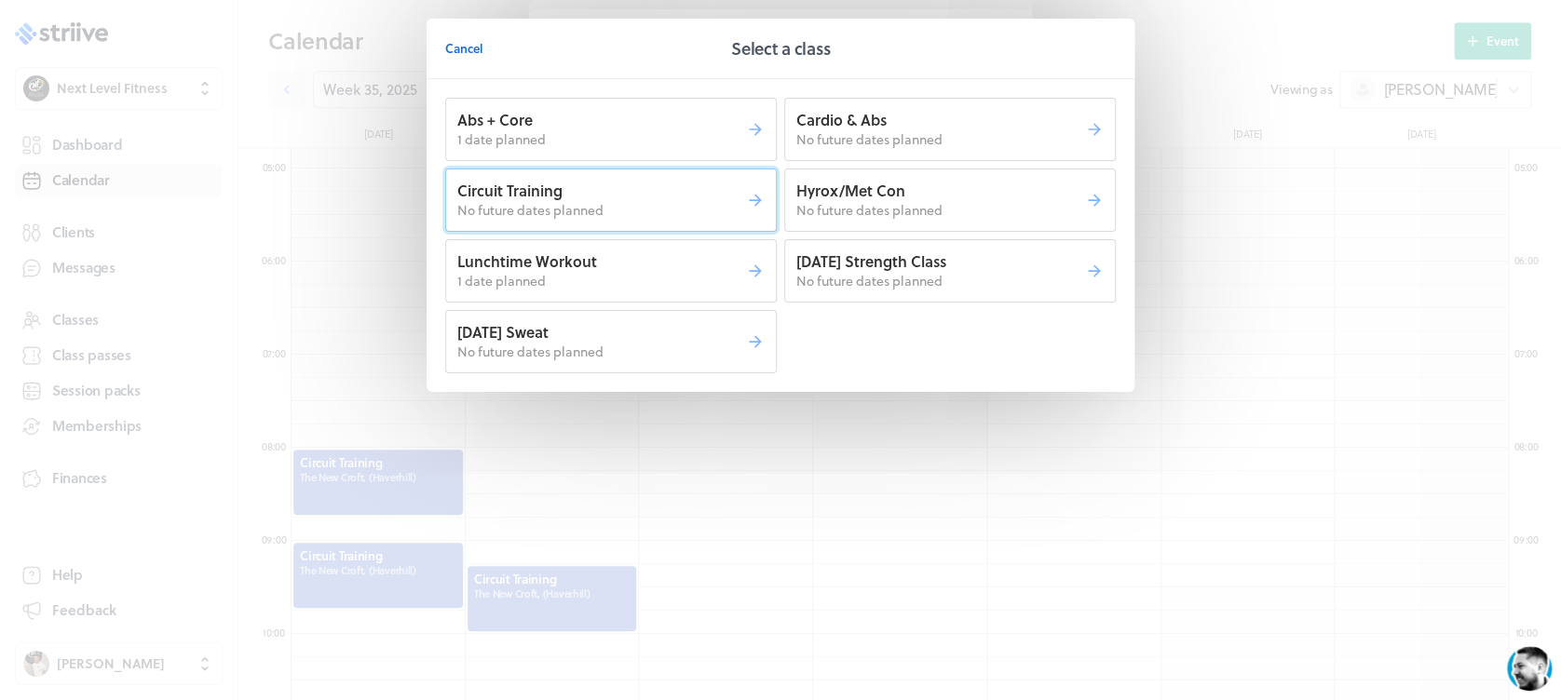
click at [693, 205] on p "No future dates planned" at bounding box center [601, 210] width 289 height 19
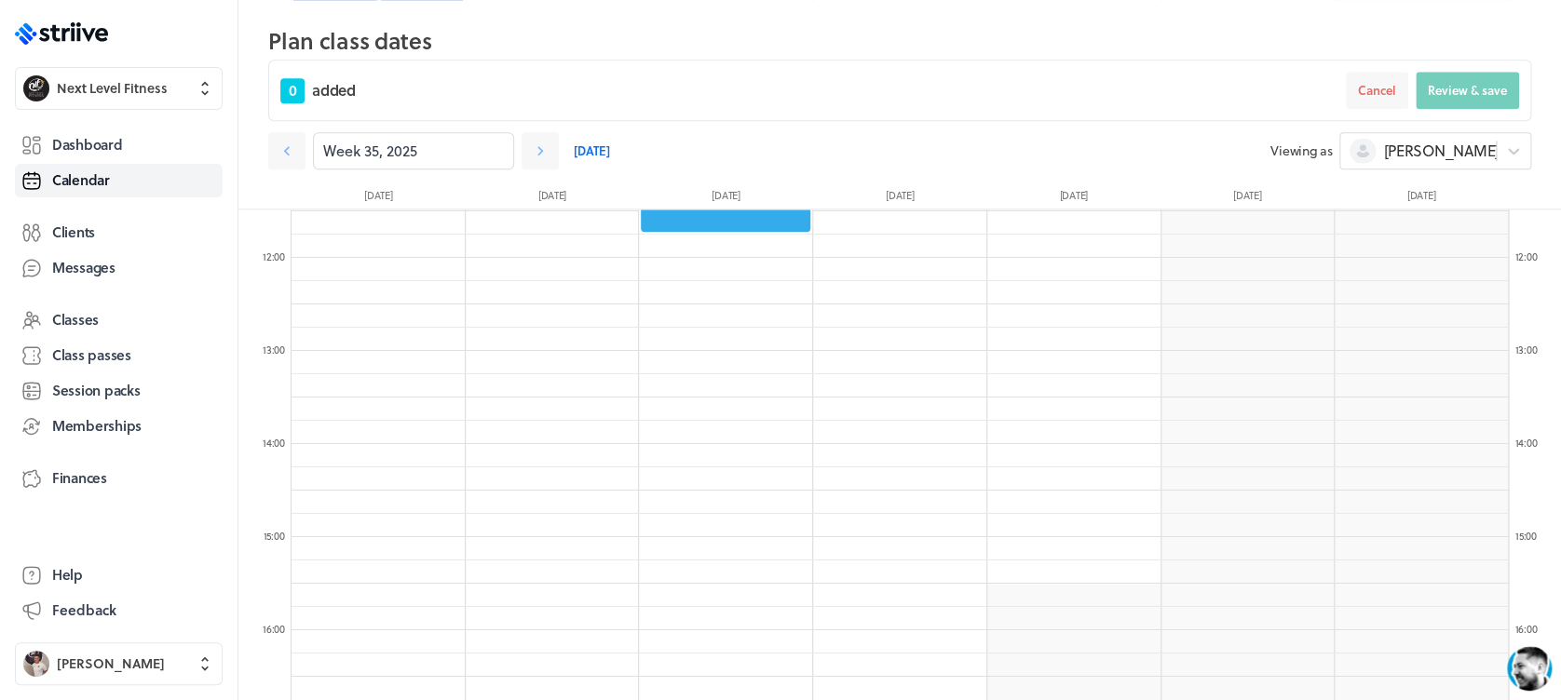
scroll to position [1103, 0]
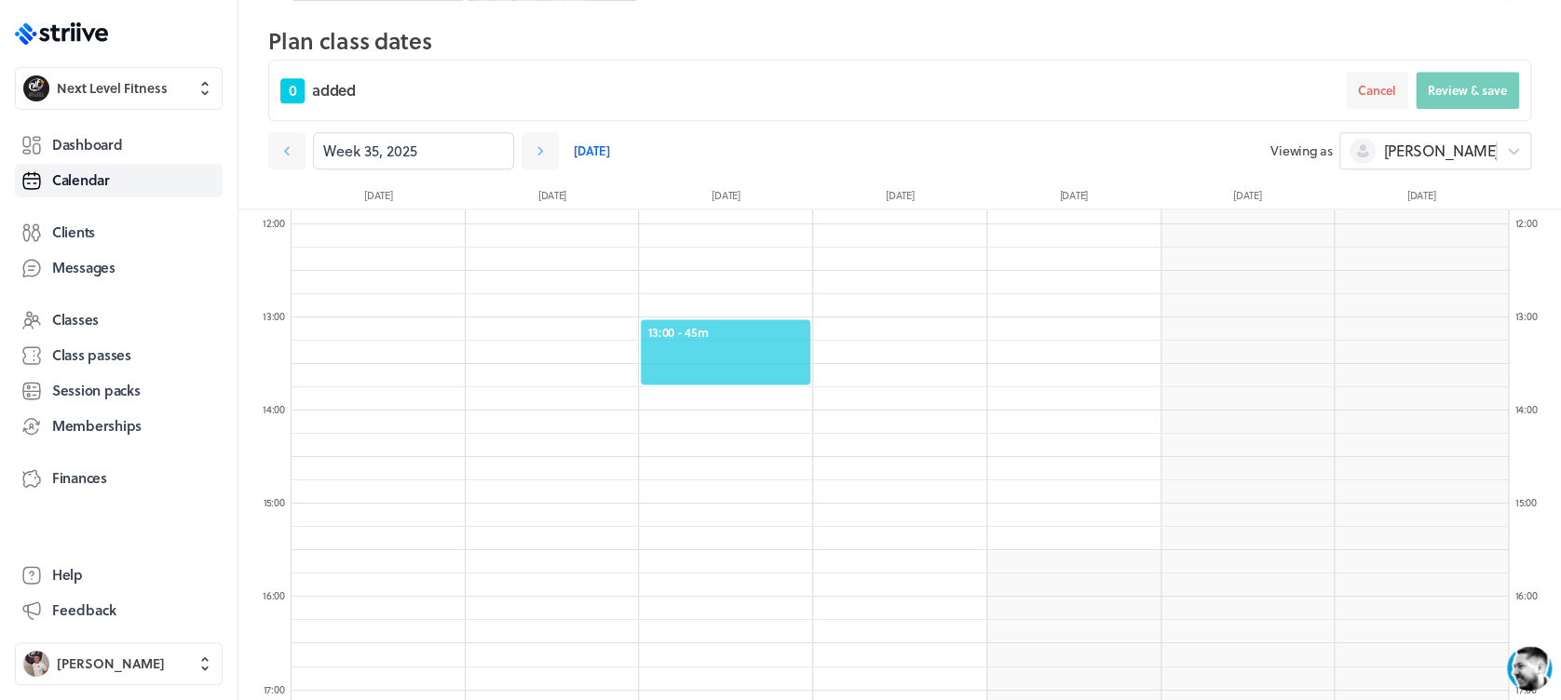
click at [747, 341] on div "13:00 - 45m" at bounding box center [725, 352] width 173 height 69
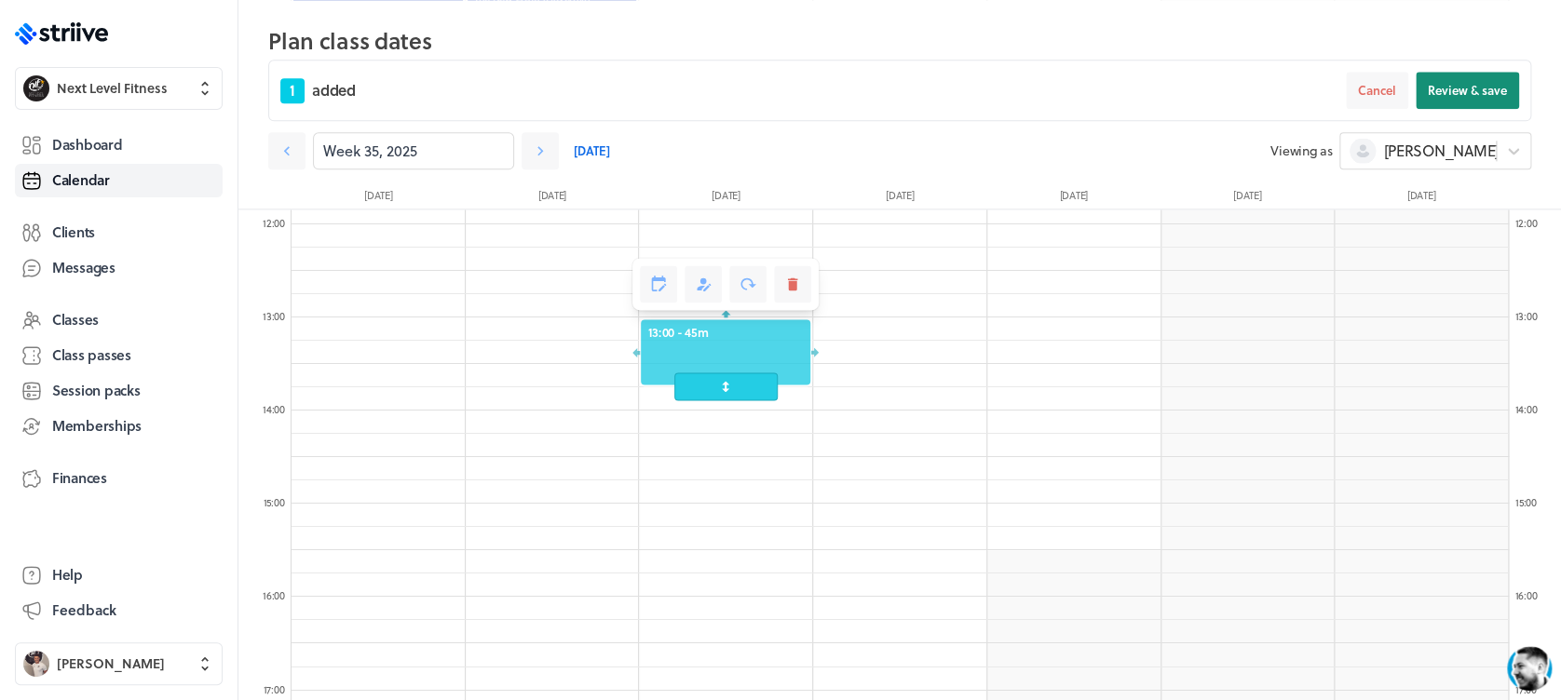
click at [1464, 102] on button "Review & save" at bounding box center [1467, 90] width 103 height 37
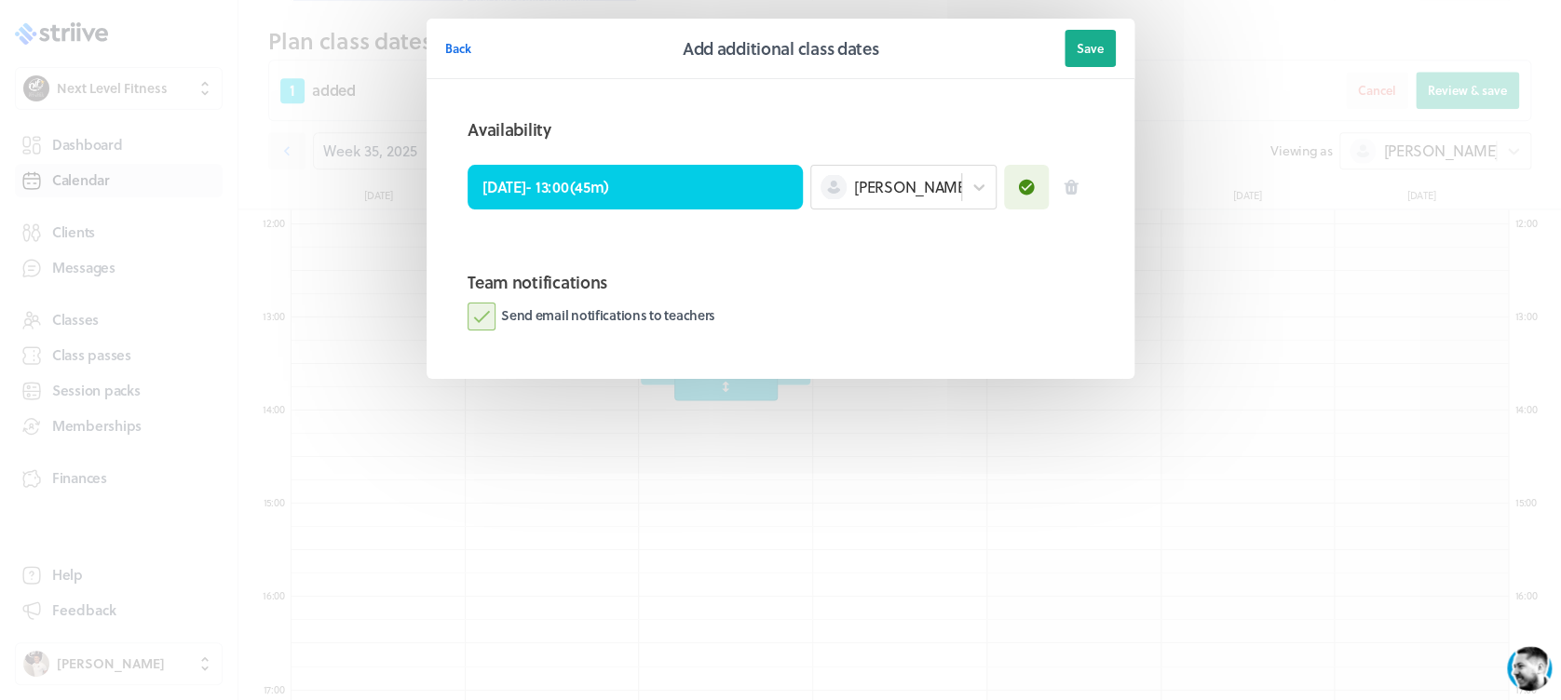
click at [484, 312] on label "Send email notifications to teachers" at bounding box center [592, 317] width 248 height 28
click at [0, 0] on input "Send email notifications to teachers" at bounding box center [0, 0] width 0 height 0
click at [1099, 41] on span "Save" at bounding box center [1090, 48] width 27 height 17
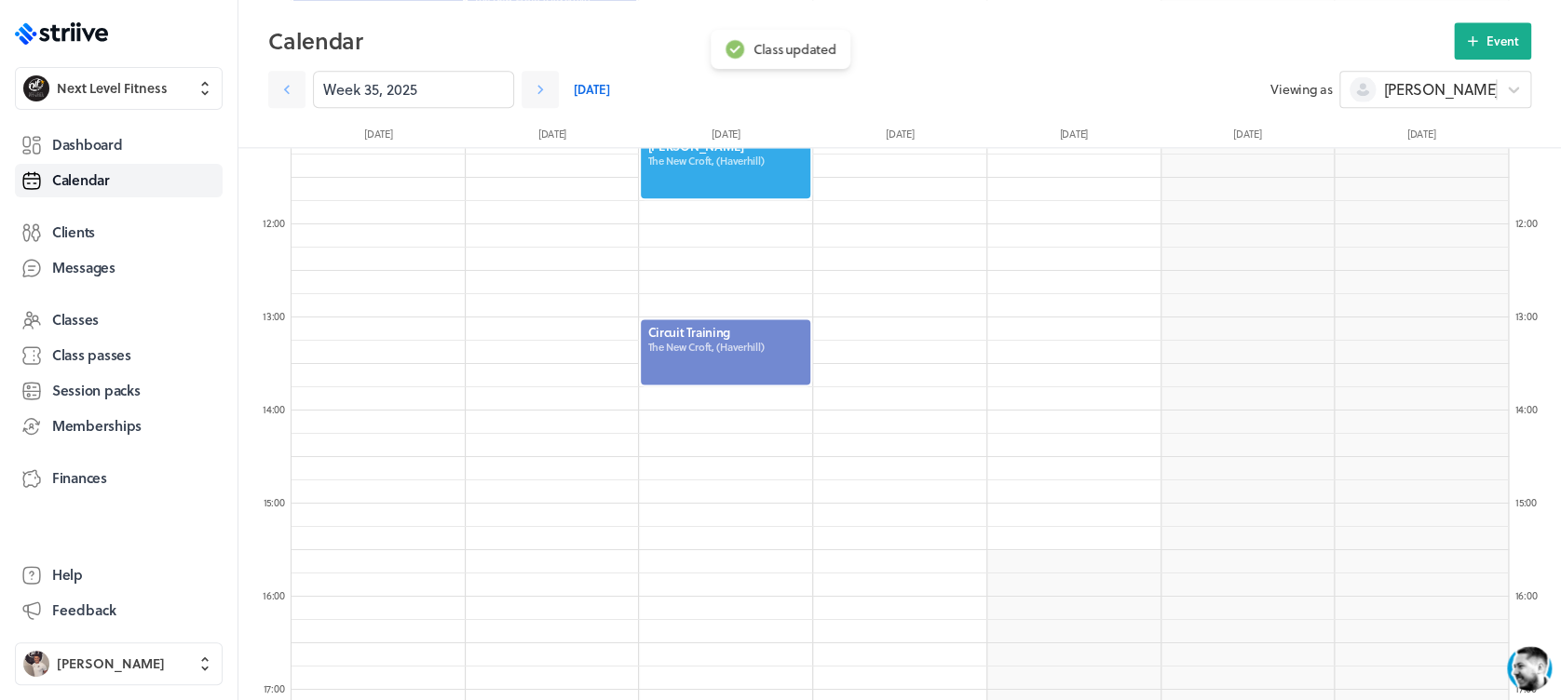
click at [752, 403] on div at bounding box center [726, 224] width 174 height 2235
click at [729, 348] on div at bounding box center [725, 352] width 173 height 69
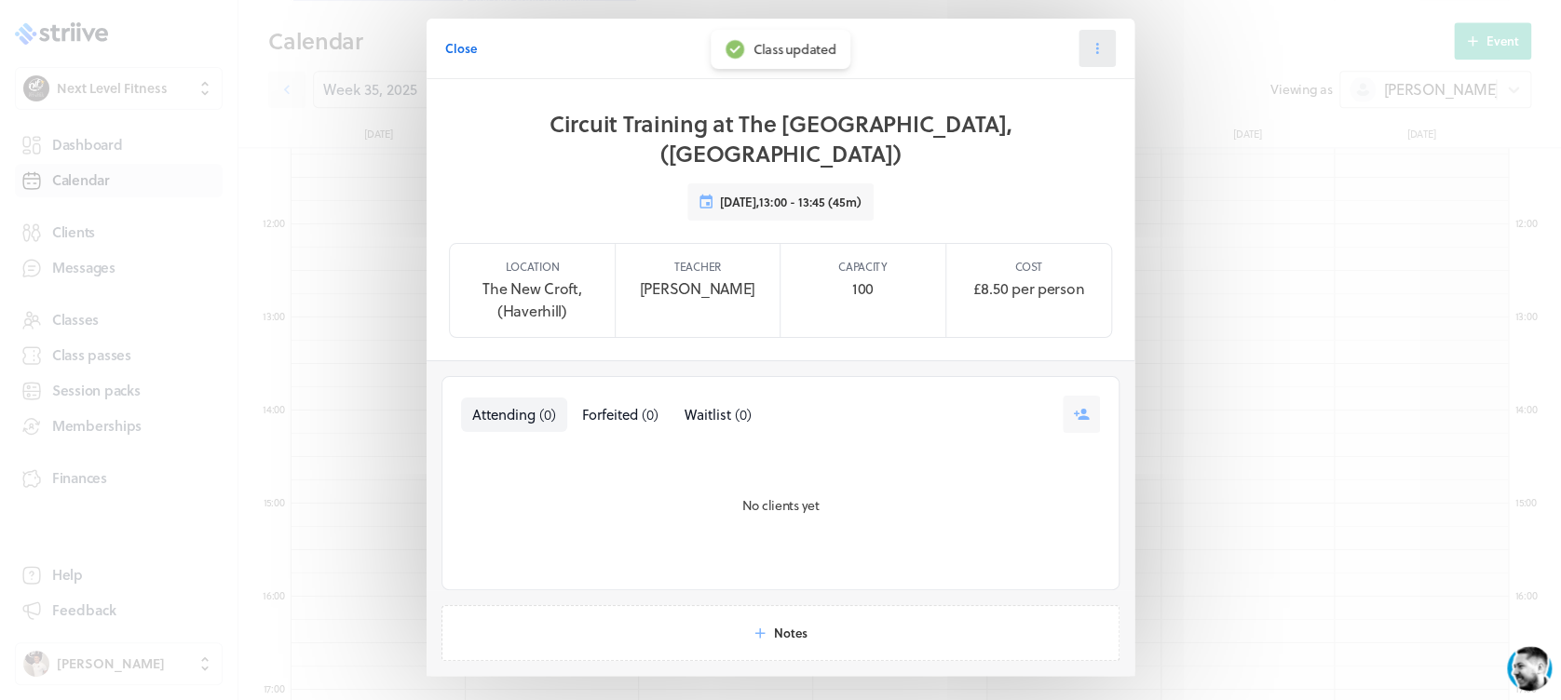
click at [1089, 49] on icon at bounding box center [1097, 48] width 17 height 17
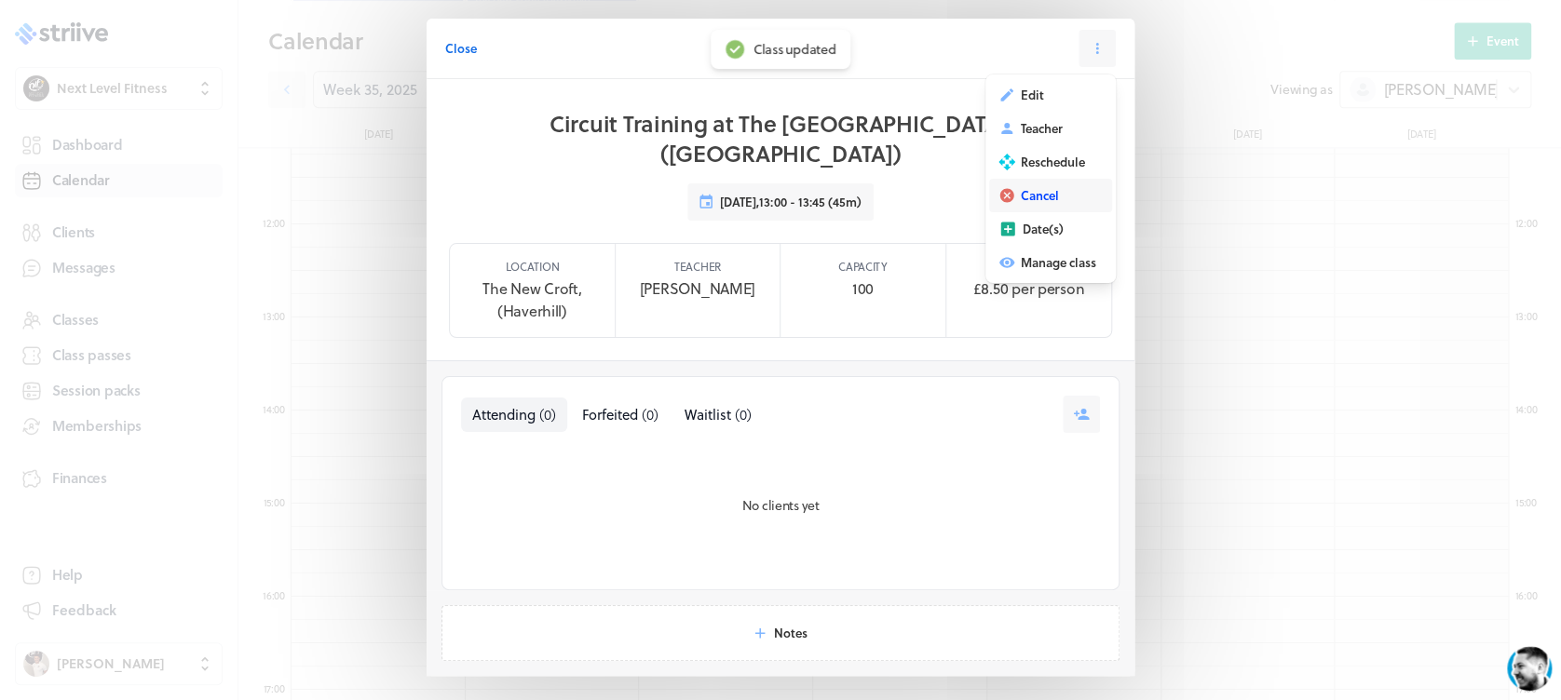
click at [1048, 206] on button "Cancel" at bounding box center [1050, 196] width 123 height 34
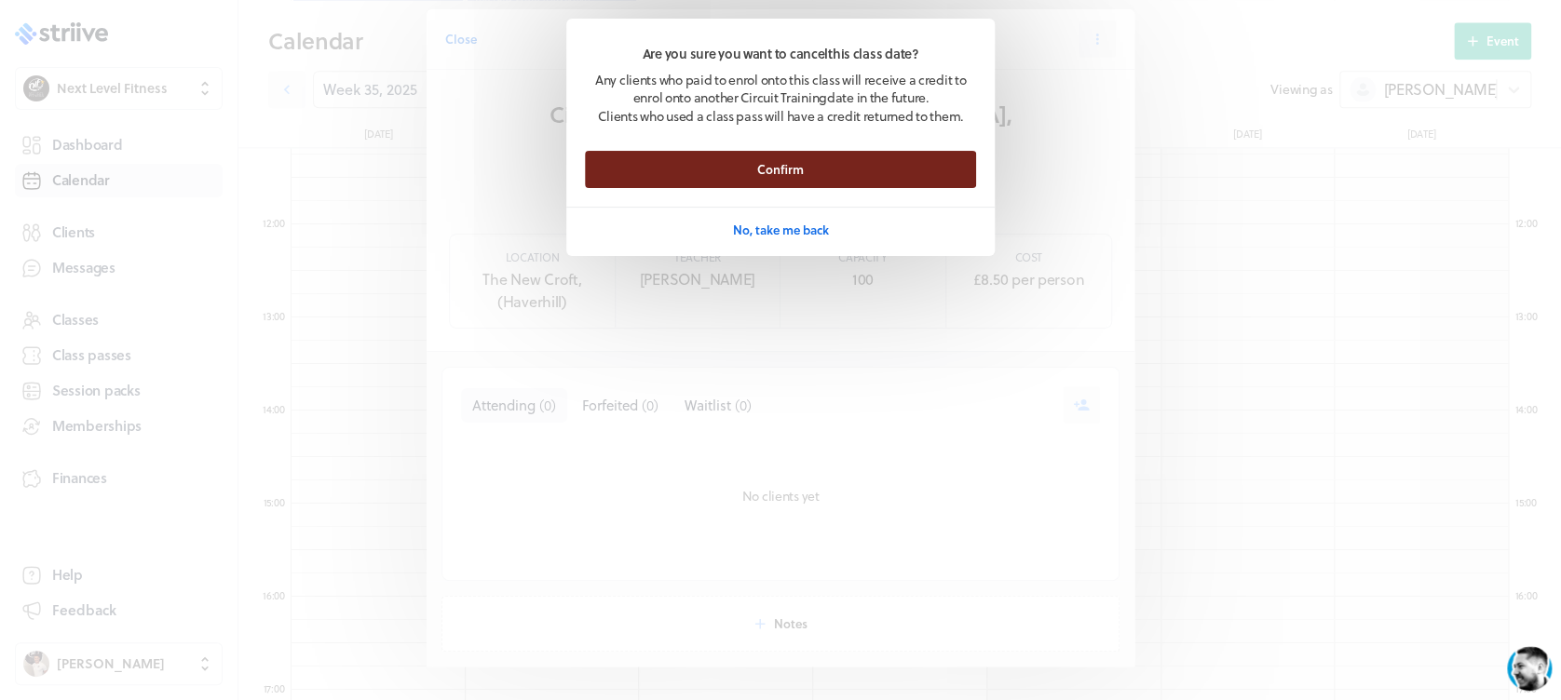
click at [855, 159] on button "Confirm" at bounding box center [780, 169] width 391 height 37
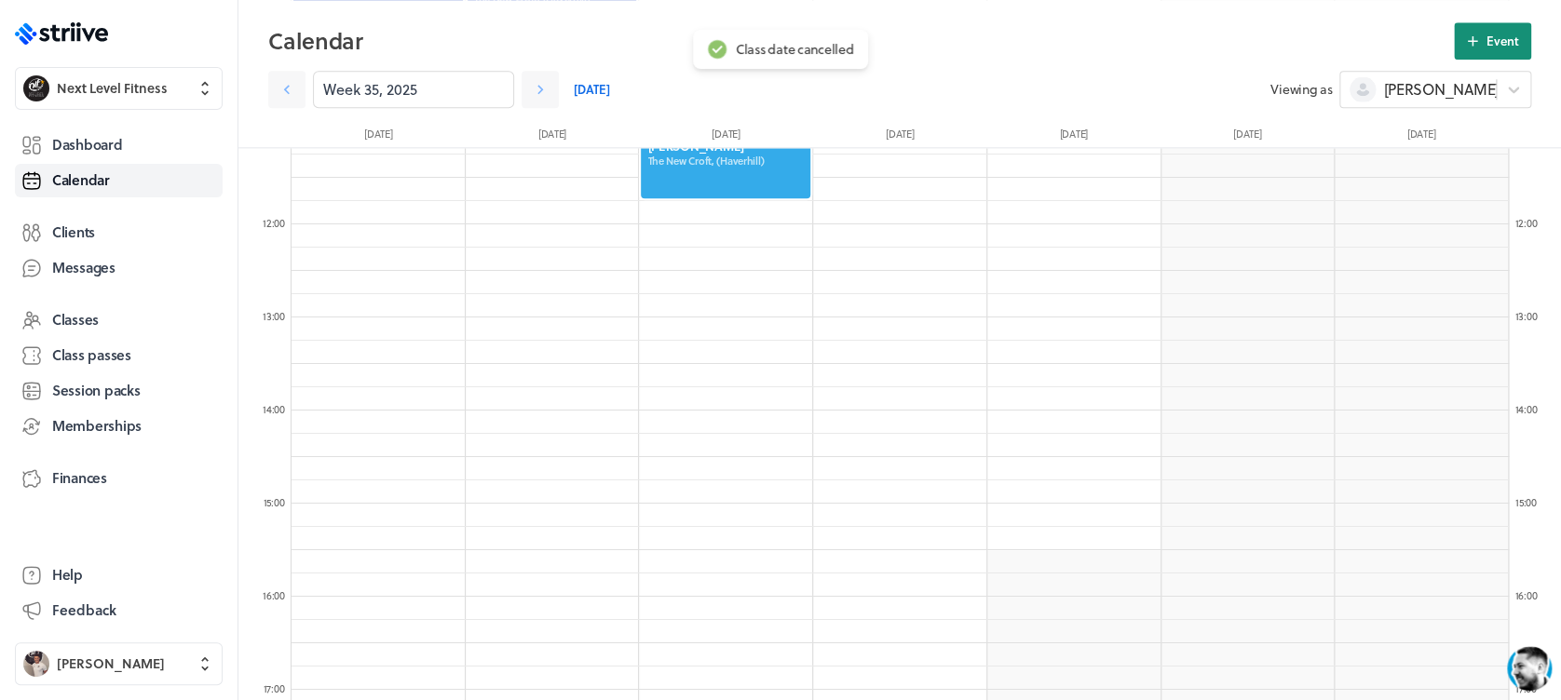
click at [1480, 47] on button "Event" at bounding box center [1492, 40] width 77 height 37
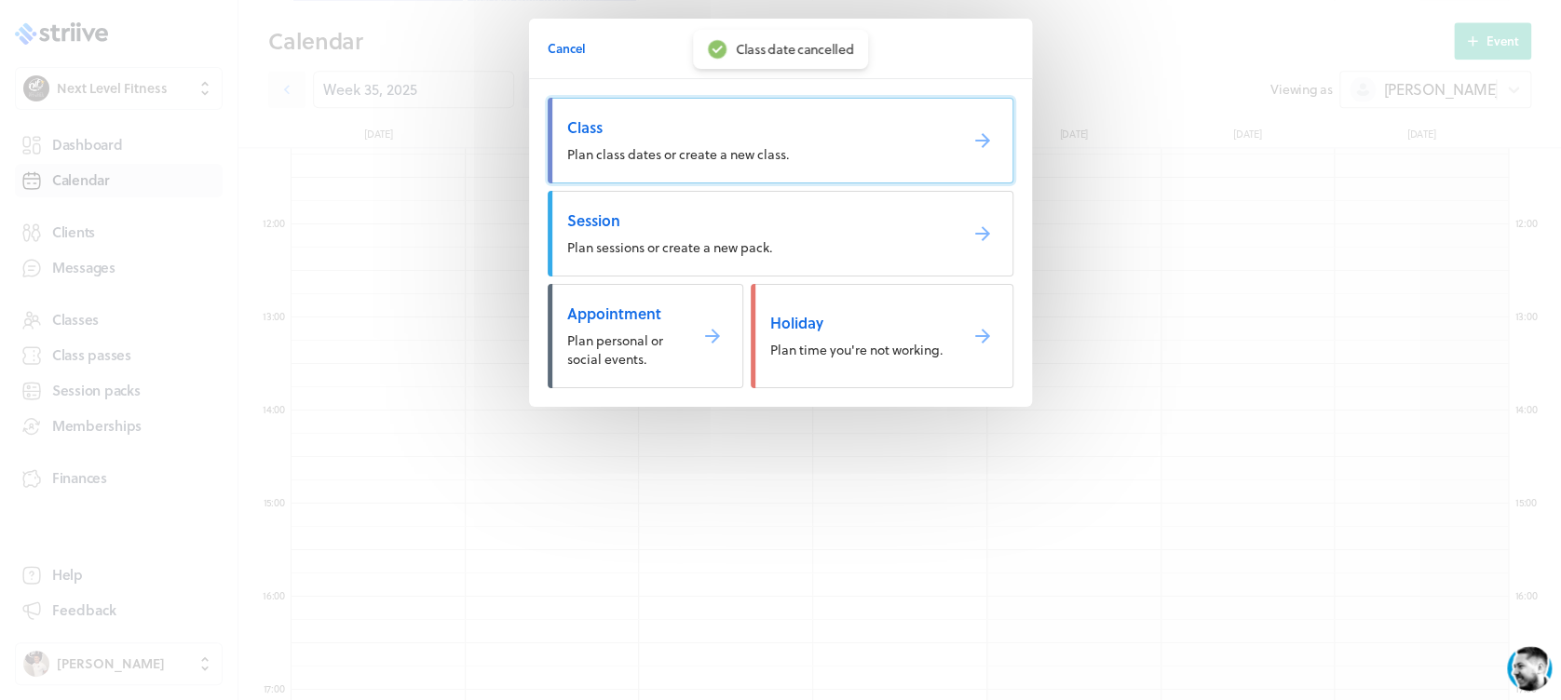
click at [838, 157] on link "Class Plan class dates or create a new class." at bounding box center [781, 141] width 466 height 86
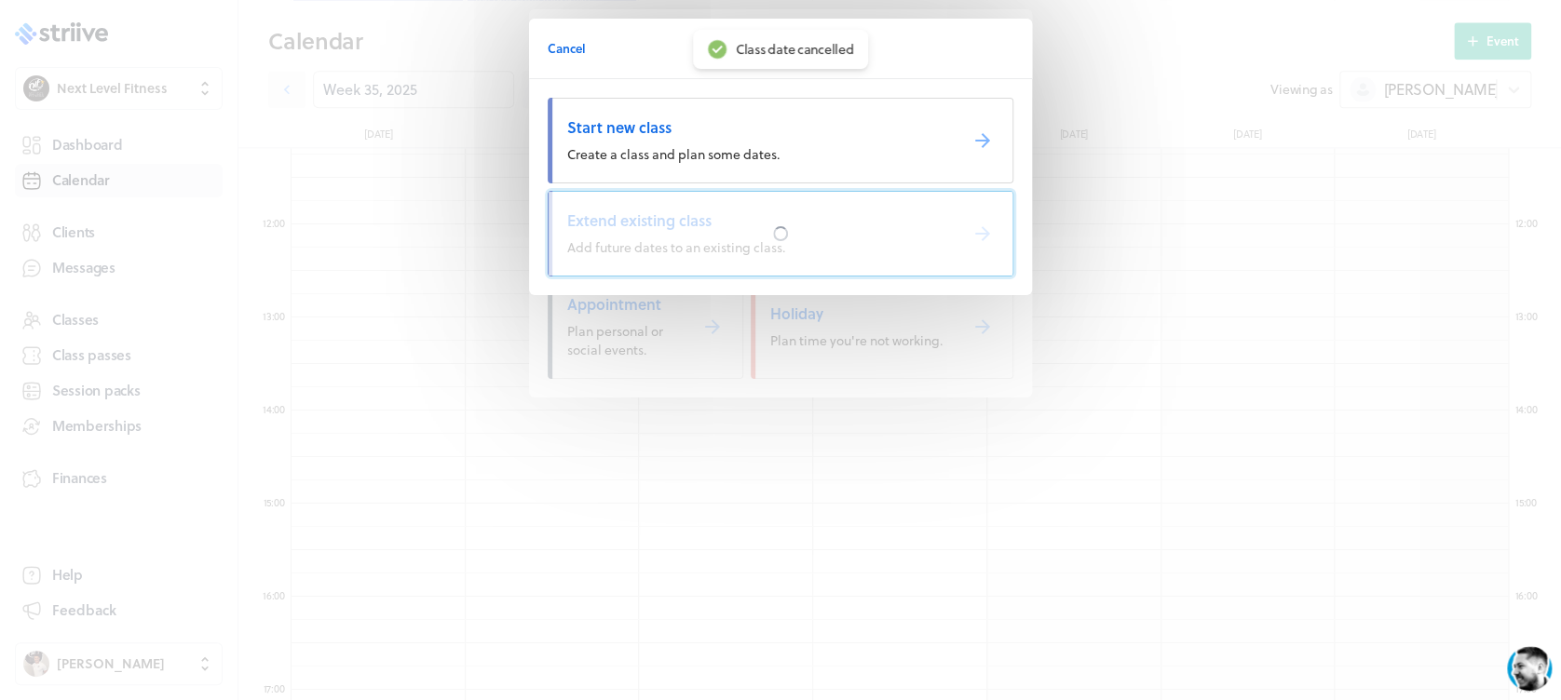
click at [734, 210] on span "Extend existing class" at bounding box center [754, 220] width 375 height 20
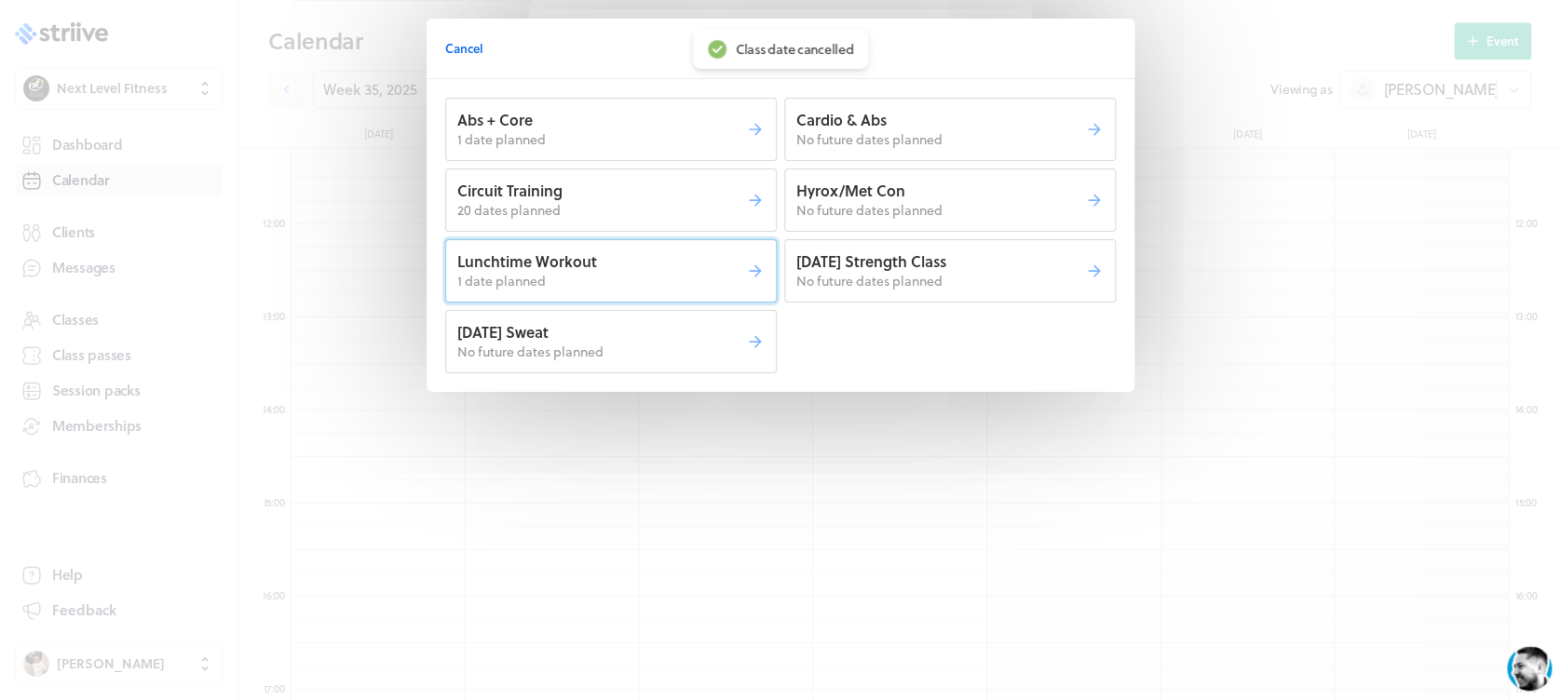
click at [726, 284] on p "1 date planned" at bounding box center [601, 281] width 289 height 19
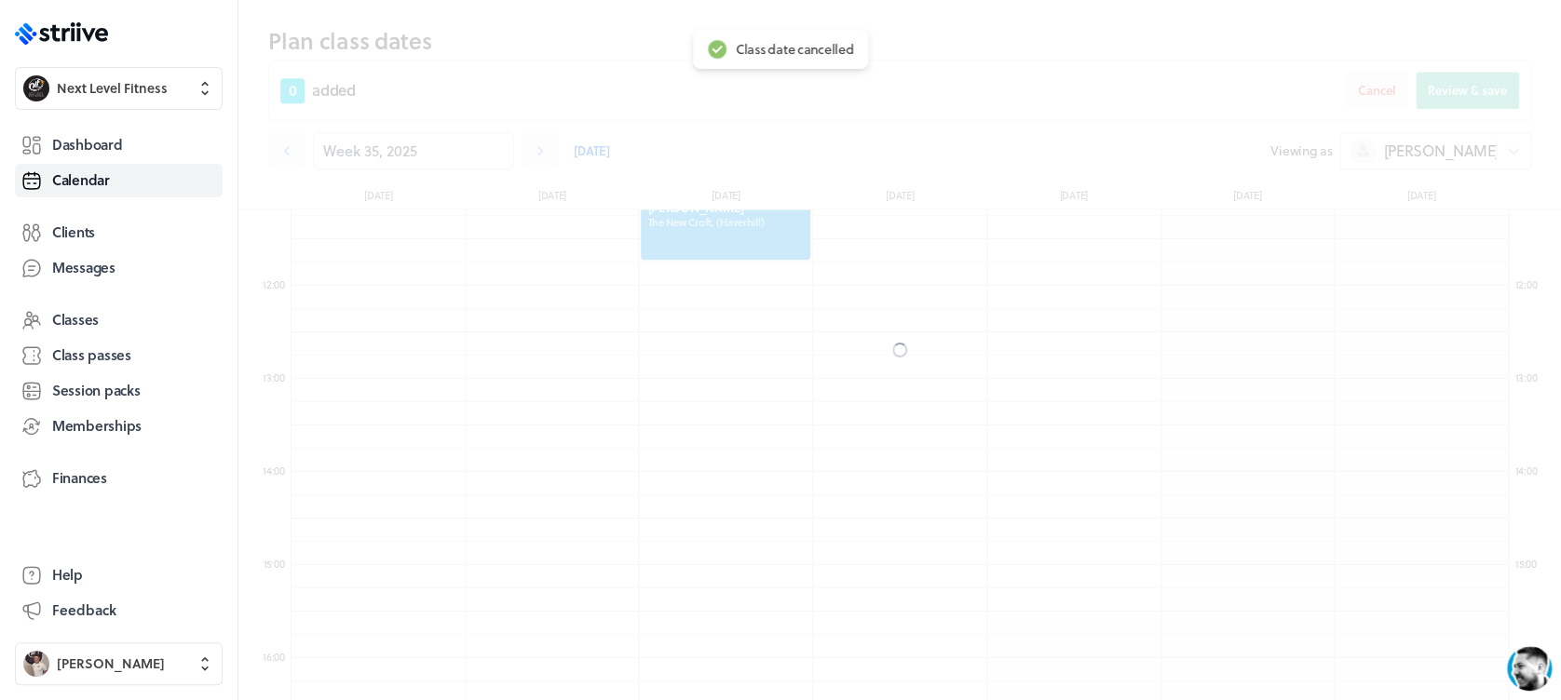
scroll to position [1103, 0]
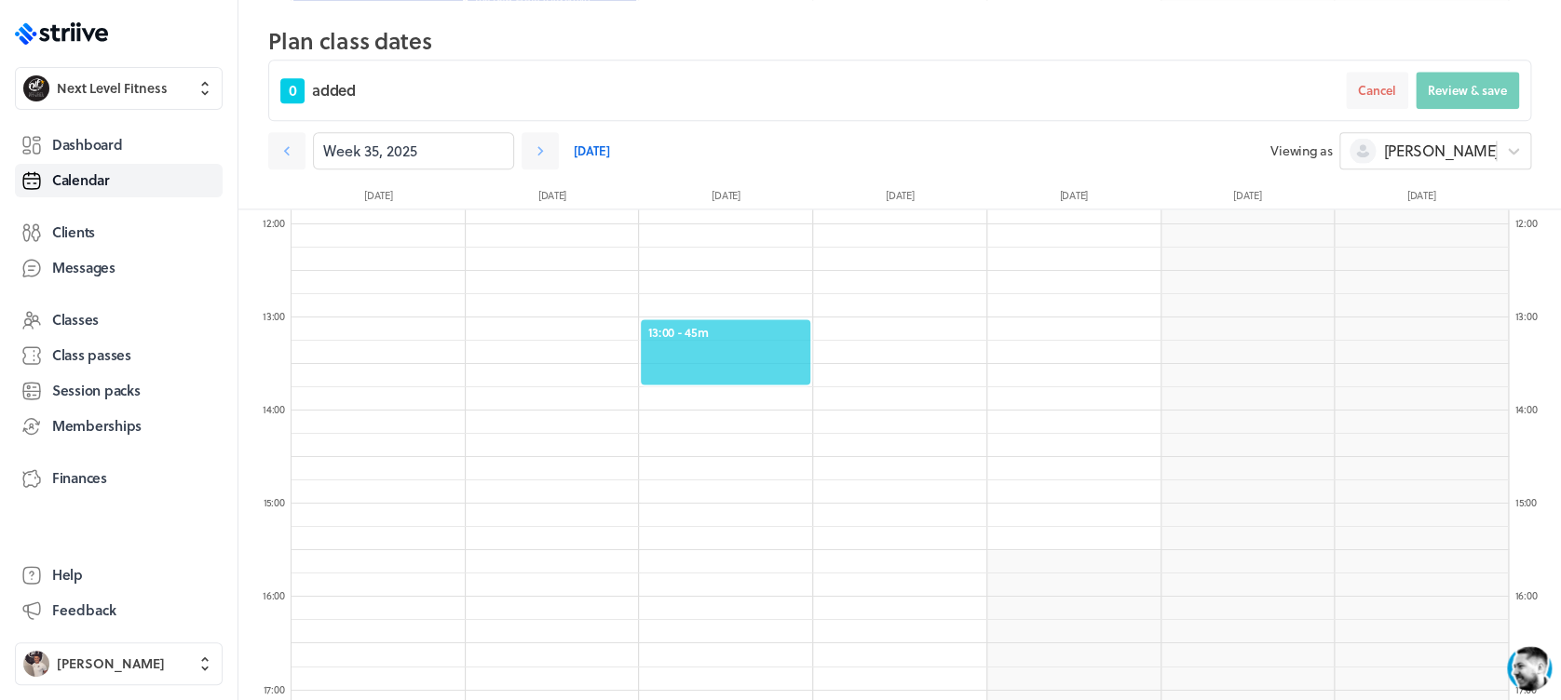
click at [778, 322] on div "13:00 - 45m" at bounding box center [725, 352] width 173 height 69
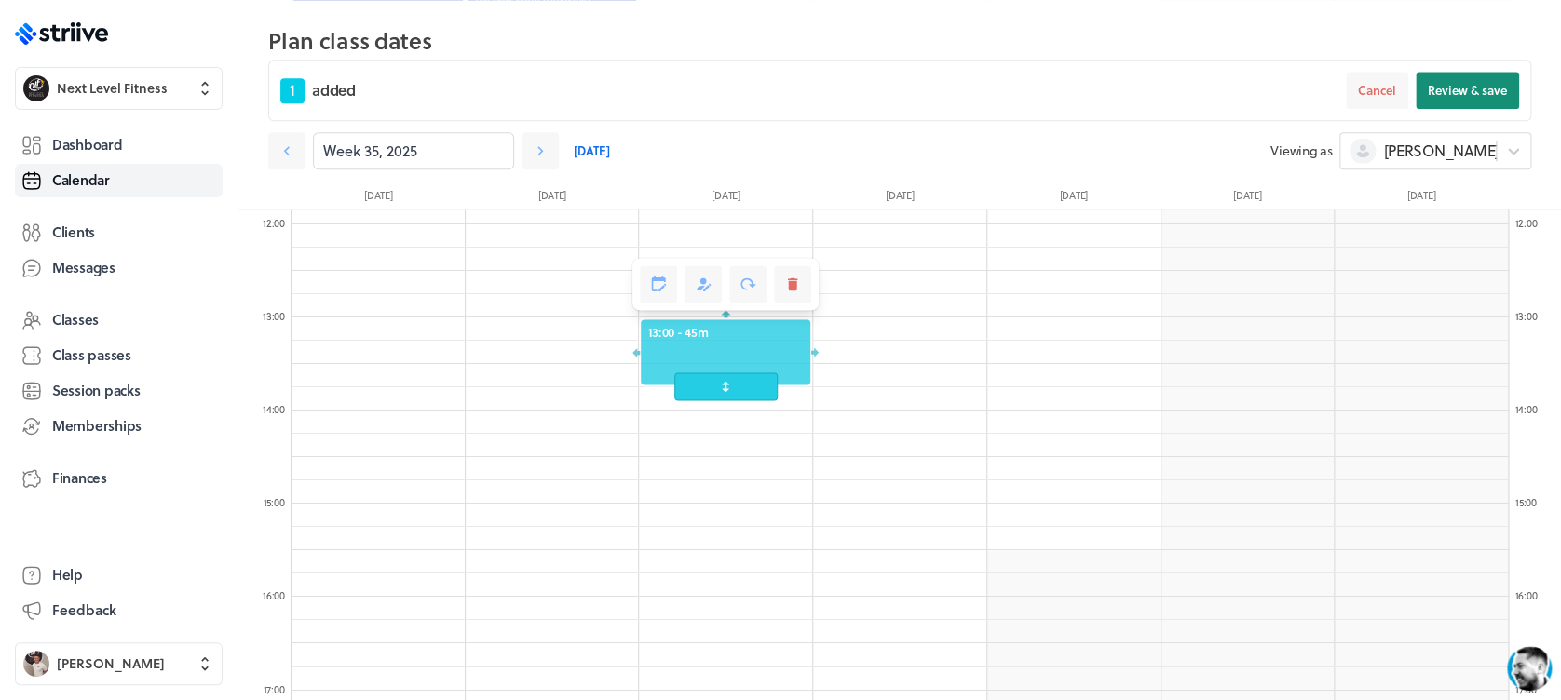
click at [1470, 95] on span "Review & save" at bounding box center [1467, 90] width 79 height 17
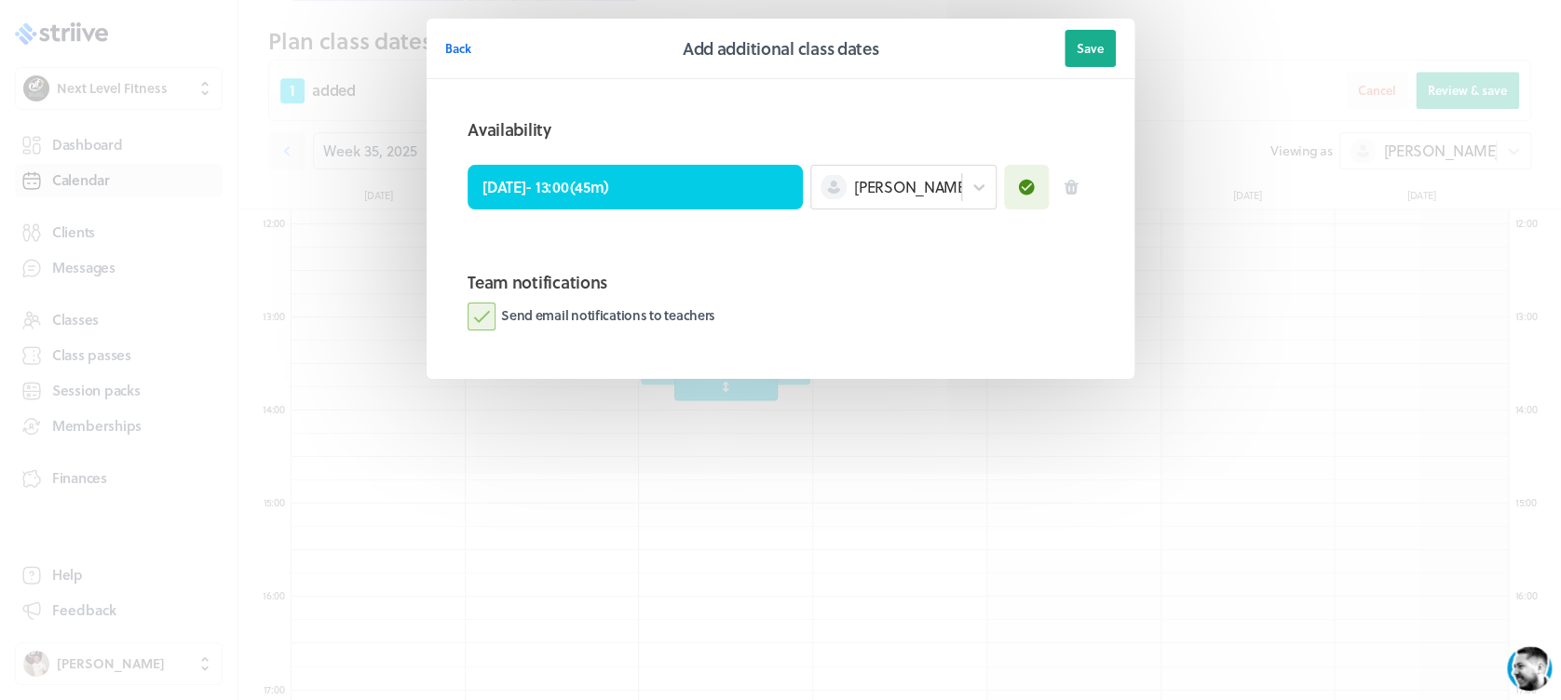
click at [477, 324] on label "Send email notifications to teachers" at bounding box center [592, 317] width 248 height 28
click at [0, 0] on input "Send email notifications to teachers" at bounding box center [0, 0] width 0 height 0
click at [1085, 37] on button "Save" at bounding box center [1089, 48] width 51 height 37
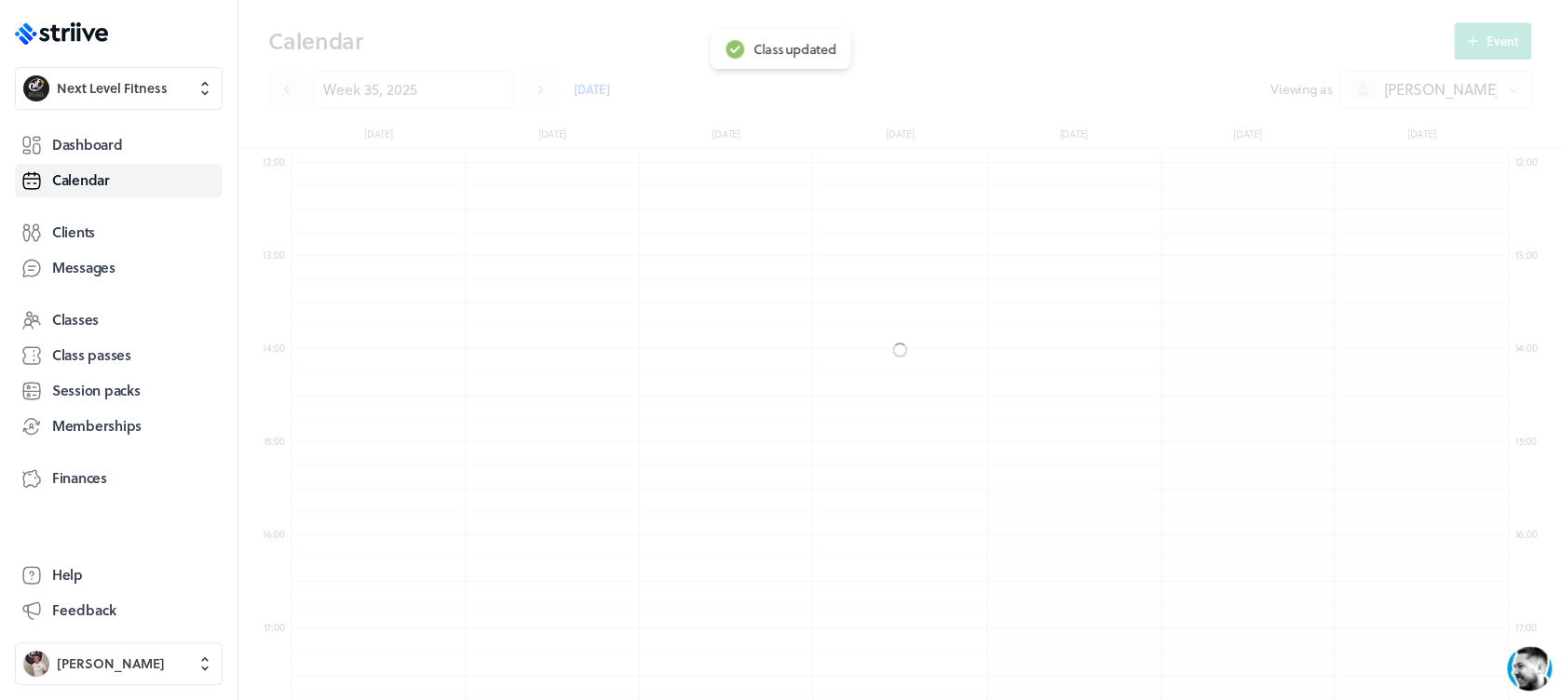
scroll to position [1041, 0]
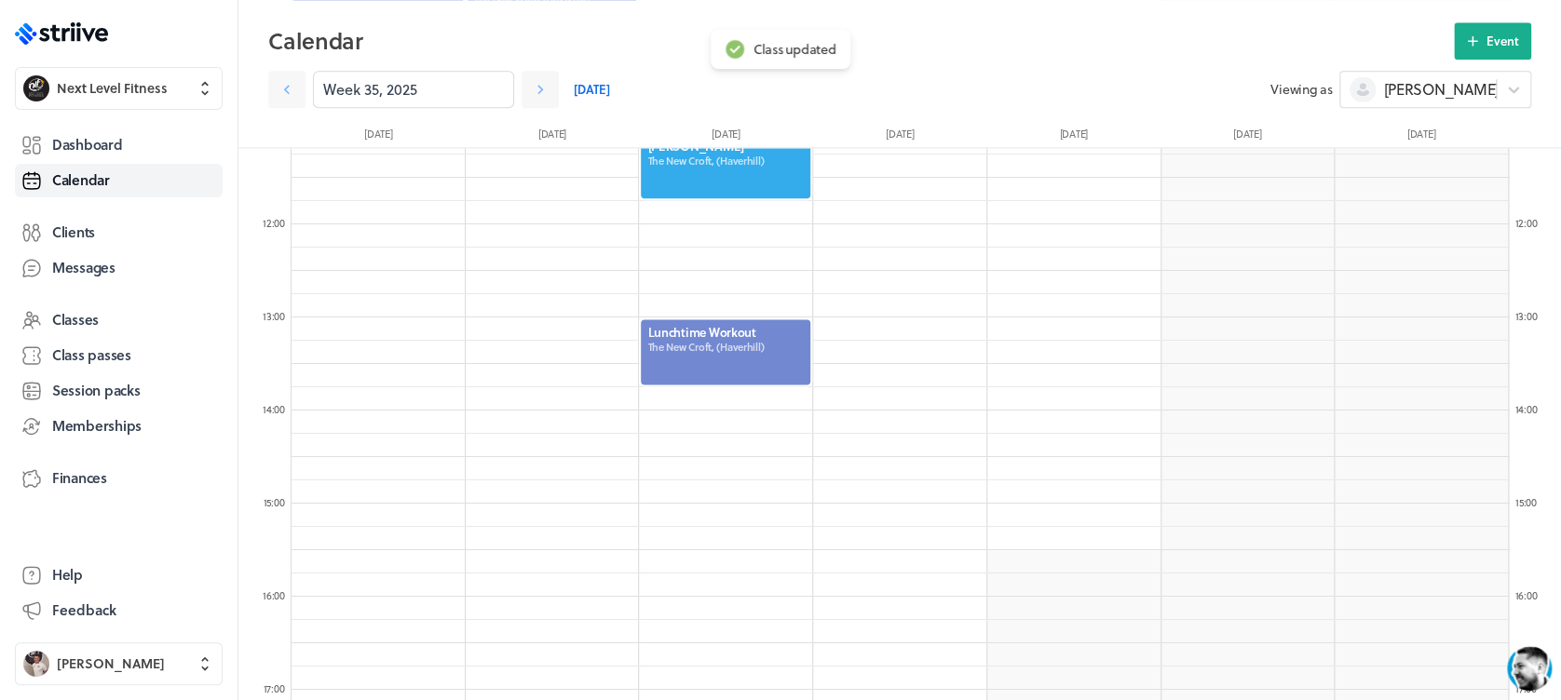
click at [739, 342] on div at bounding box center [725, 352] width 173 height 69
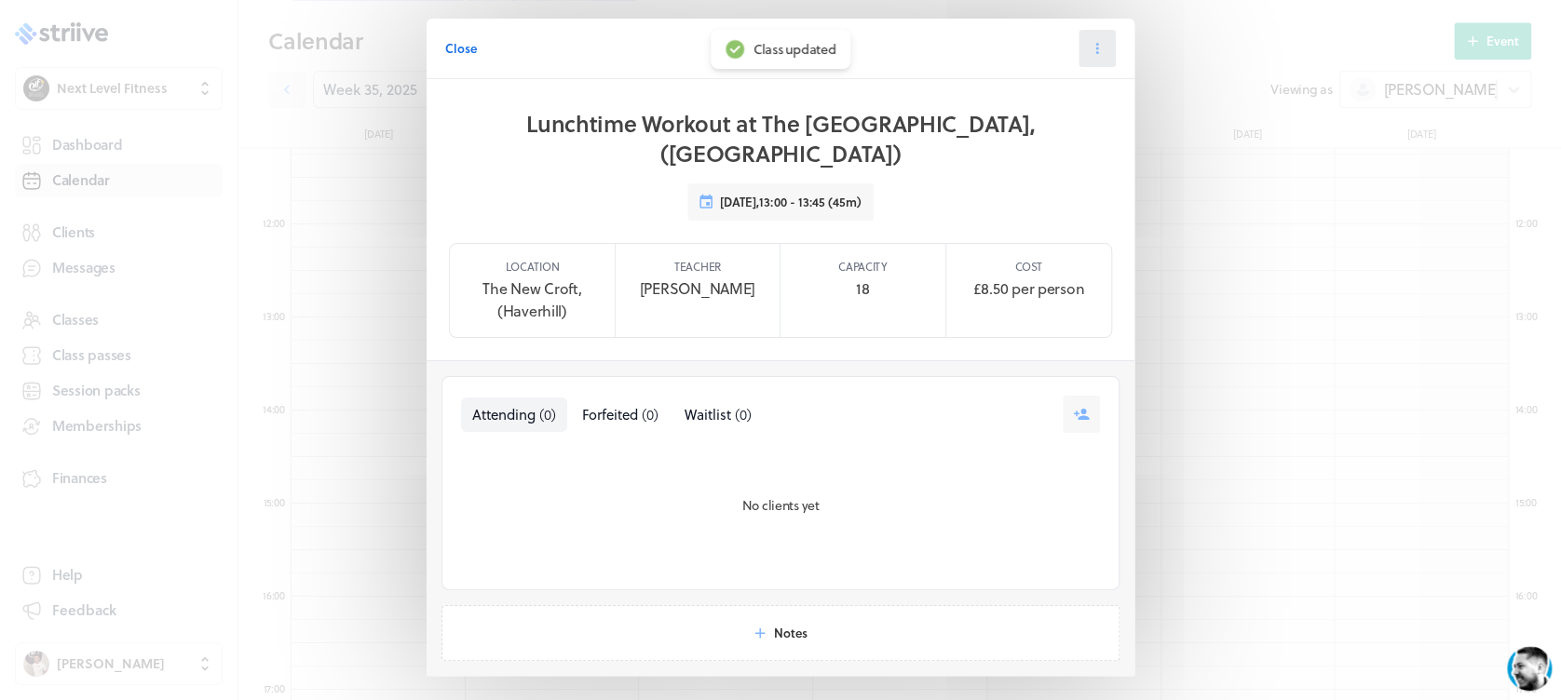
click at [1089, 56] on icon at bounding box center [1097, 48] width 17 height 17
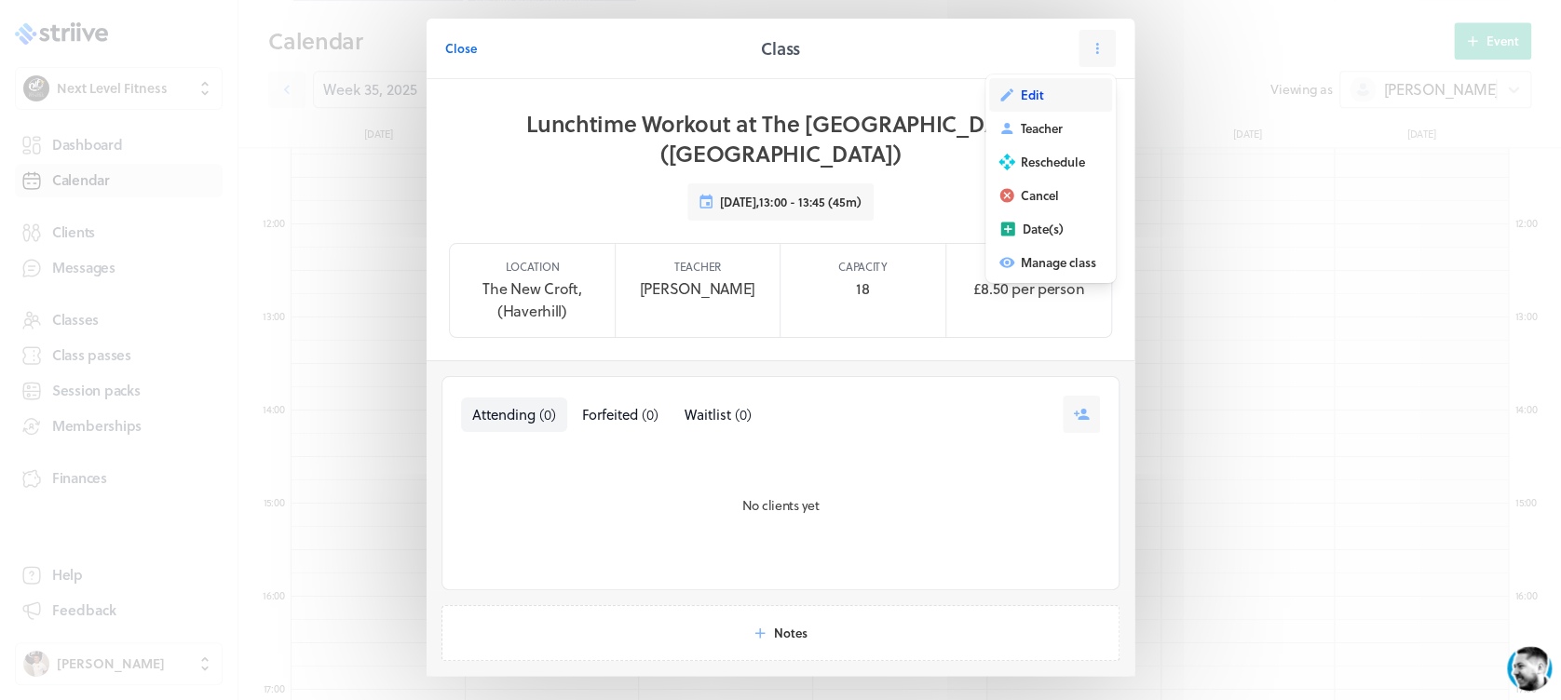
click at [1029, 95] on span "Edit" at bounding box center [1032, 95] width 23 height 17
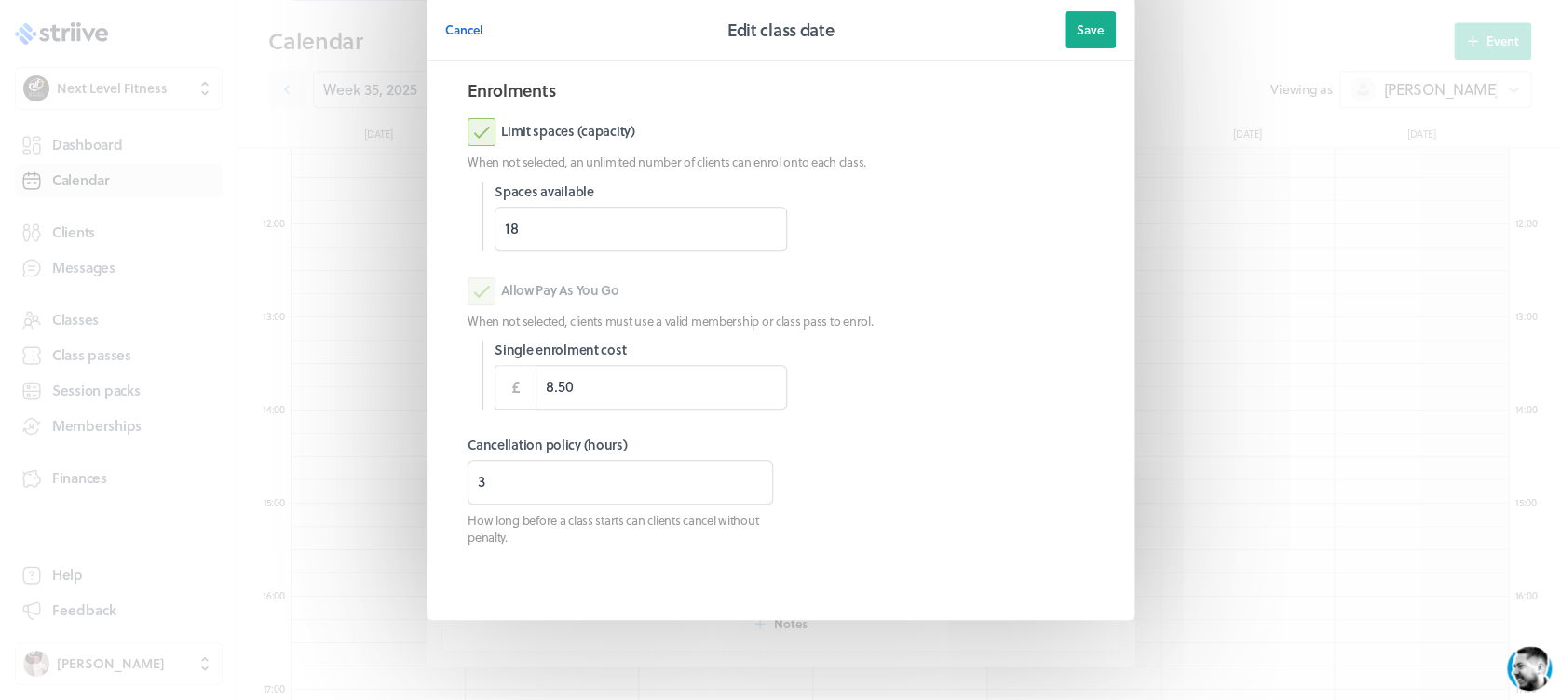
scroll to position [262, 0]
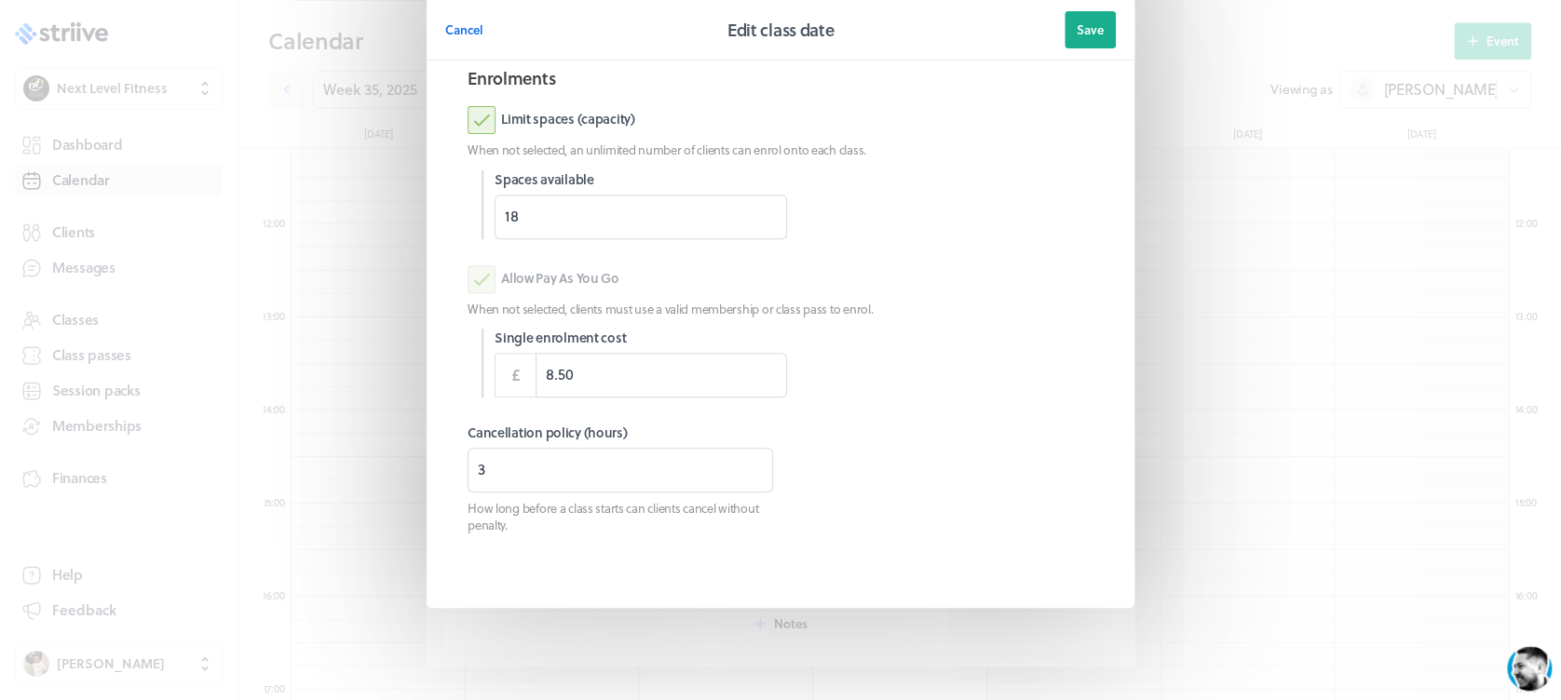
click at [469, 32] on span "Cancel" at bounding box center [464, 29] width 38 height 17
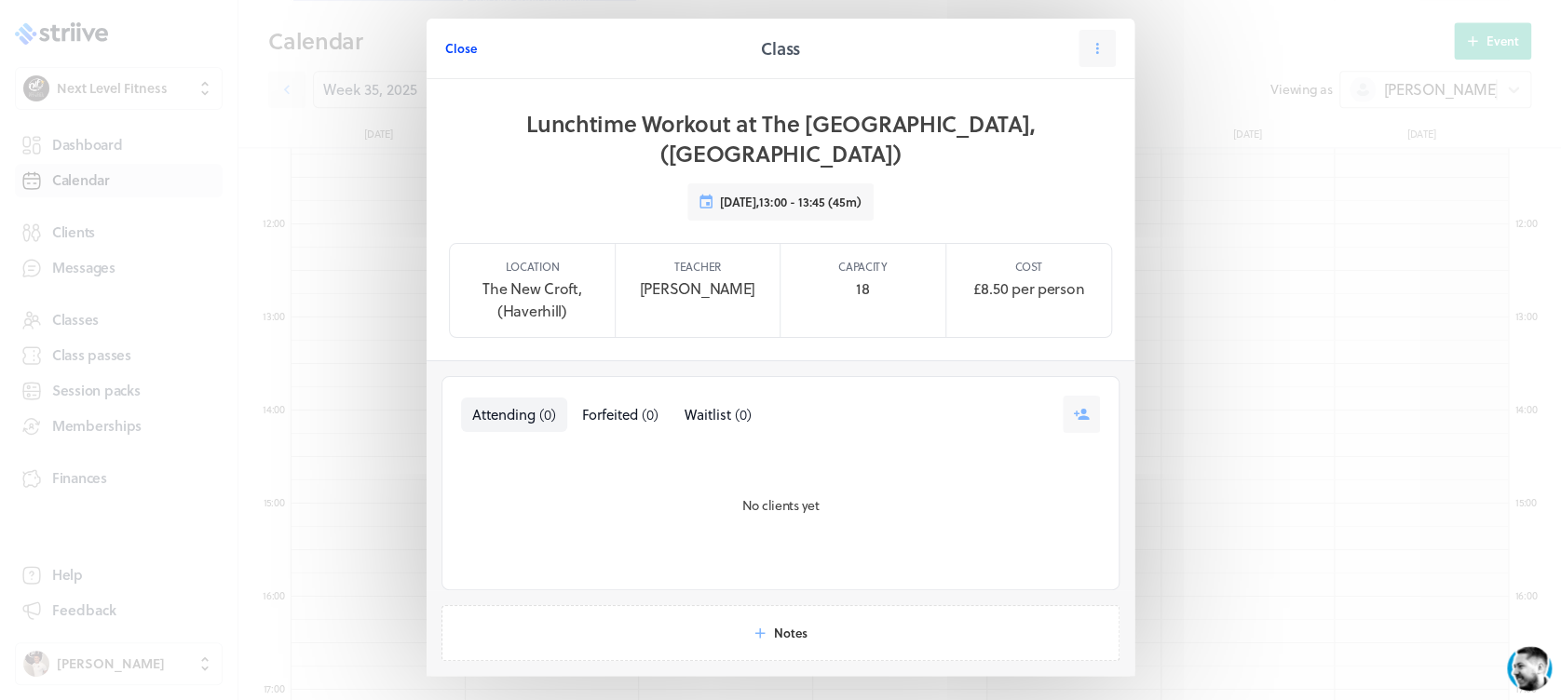
click at [456, 47] on span "Close" at bounding box center [461, 48] width 32 height 17
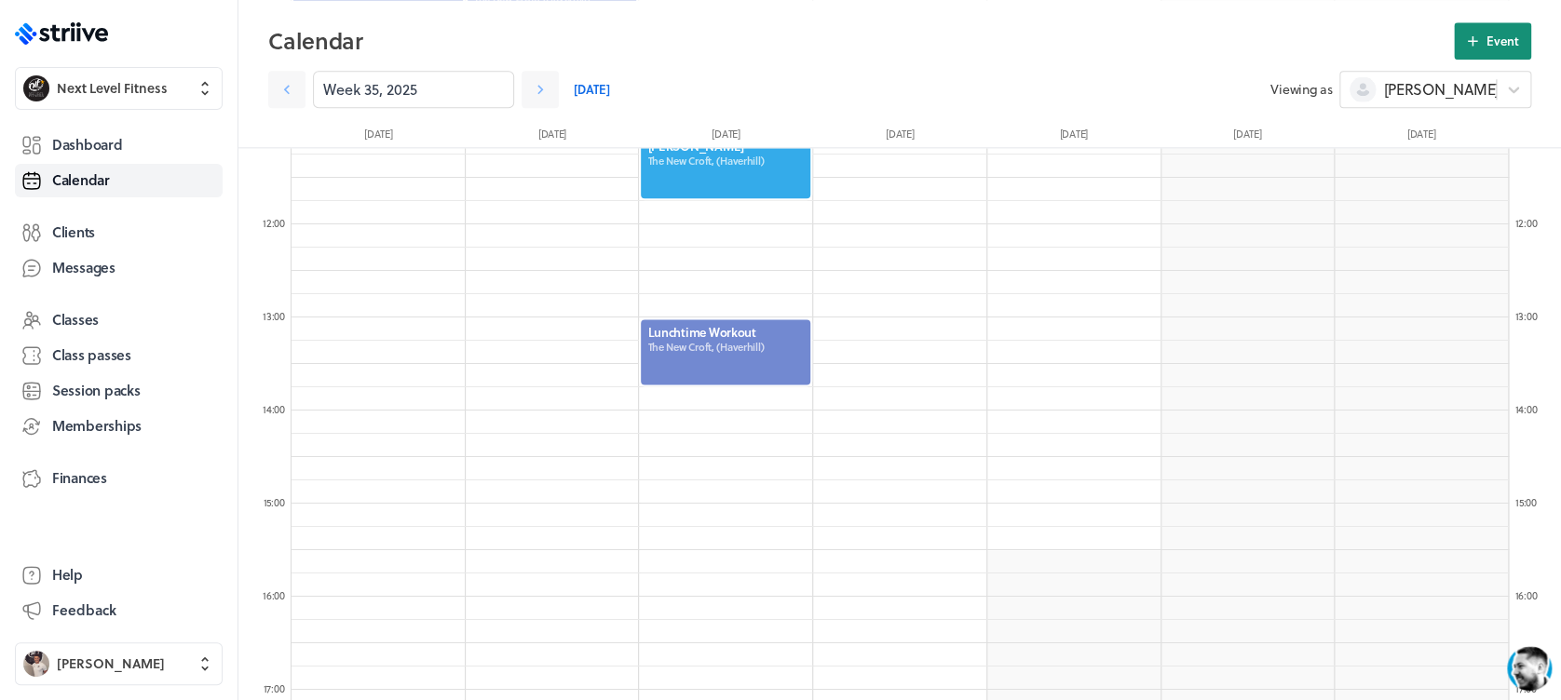
click at [1491, 45] on span "Event" at bounding box center [1502, 41] width 33 height 17
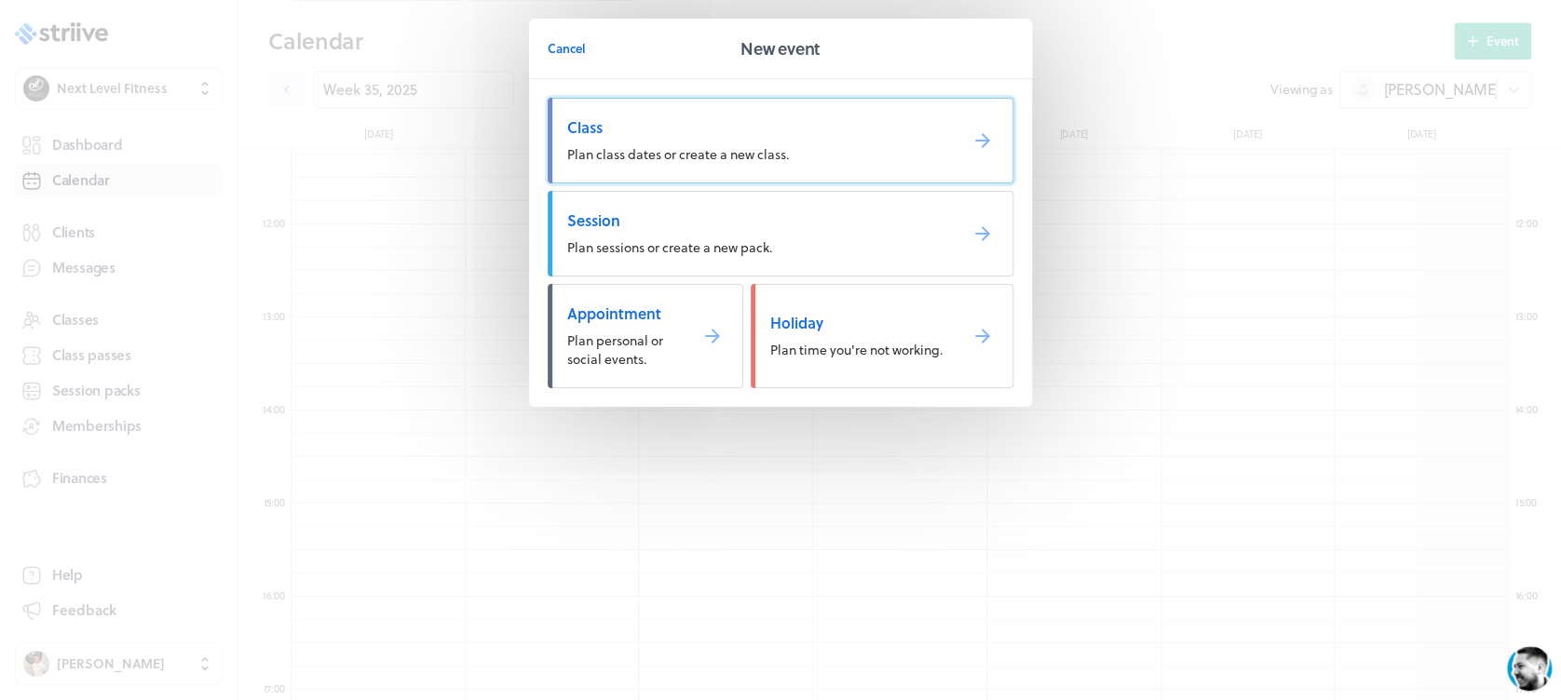
click at [838, 146] on link "Class Plan class dates or create a new class." at bounding box center [781, 141] width 466 height 86
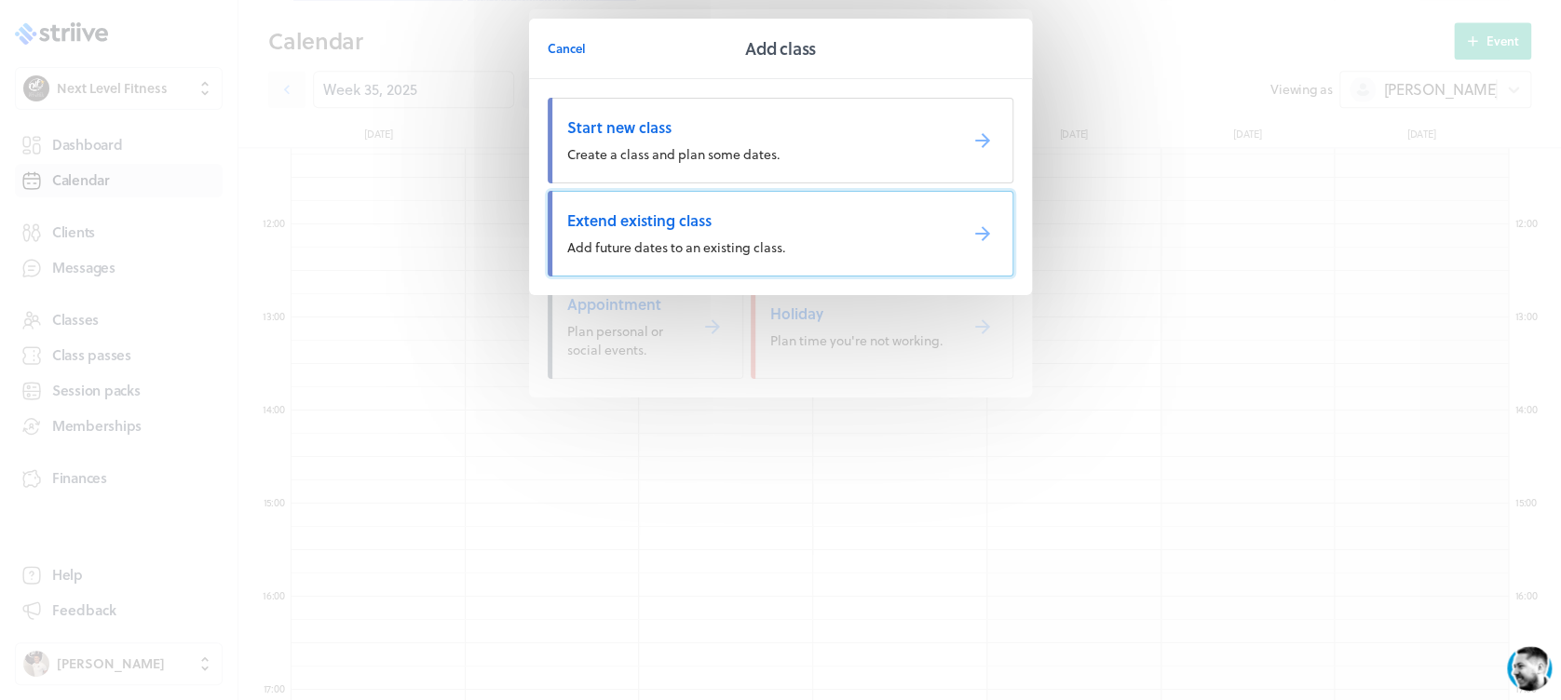
click at [741, 224] on span "Extend existing class" at bounding box center [754, 220] width 375 height 20
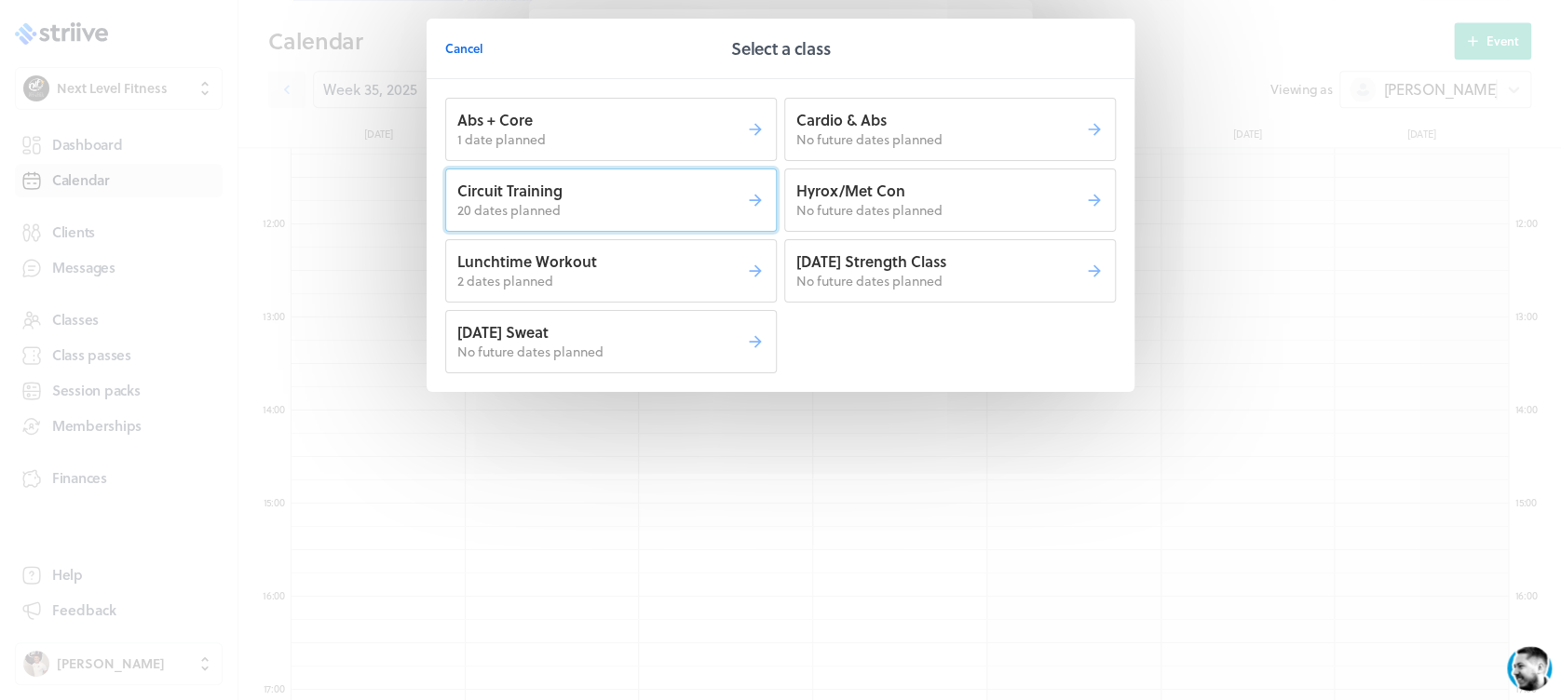
click at [652, 216] on p "20 dates planned" at bounding box center [601, 210] width 289 height 19
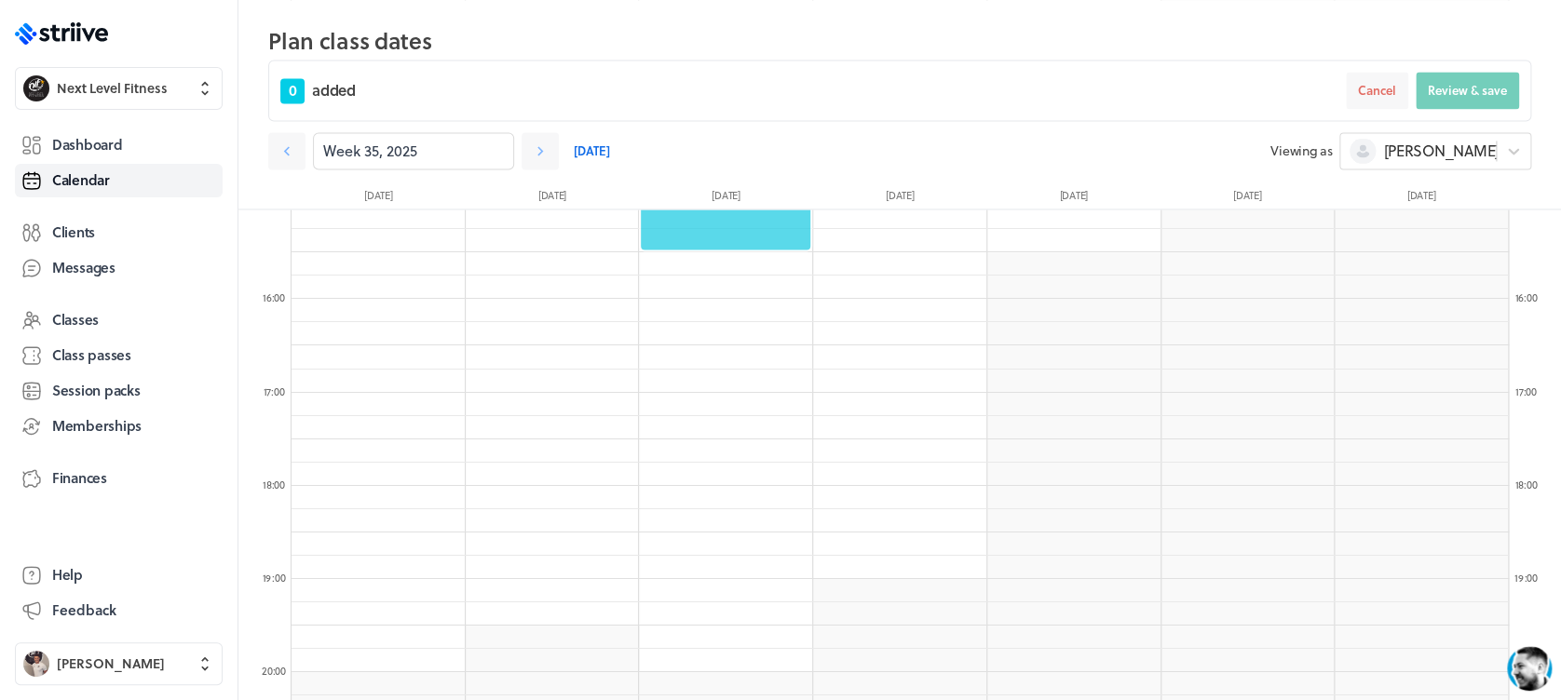
scroll to position [1450, 0]
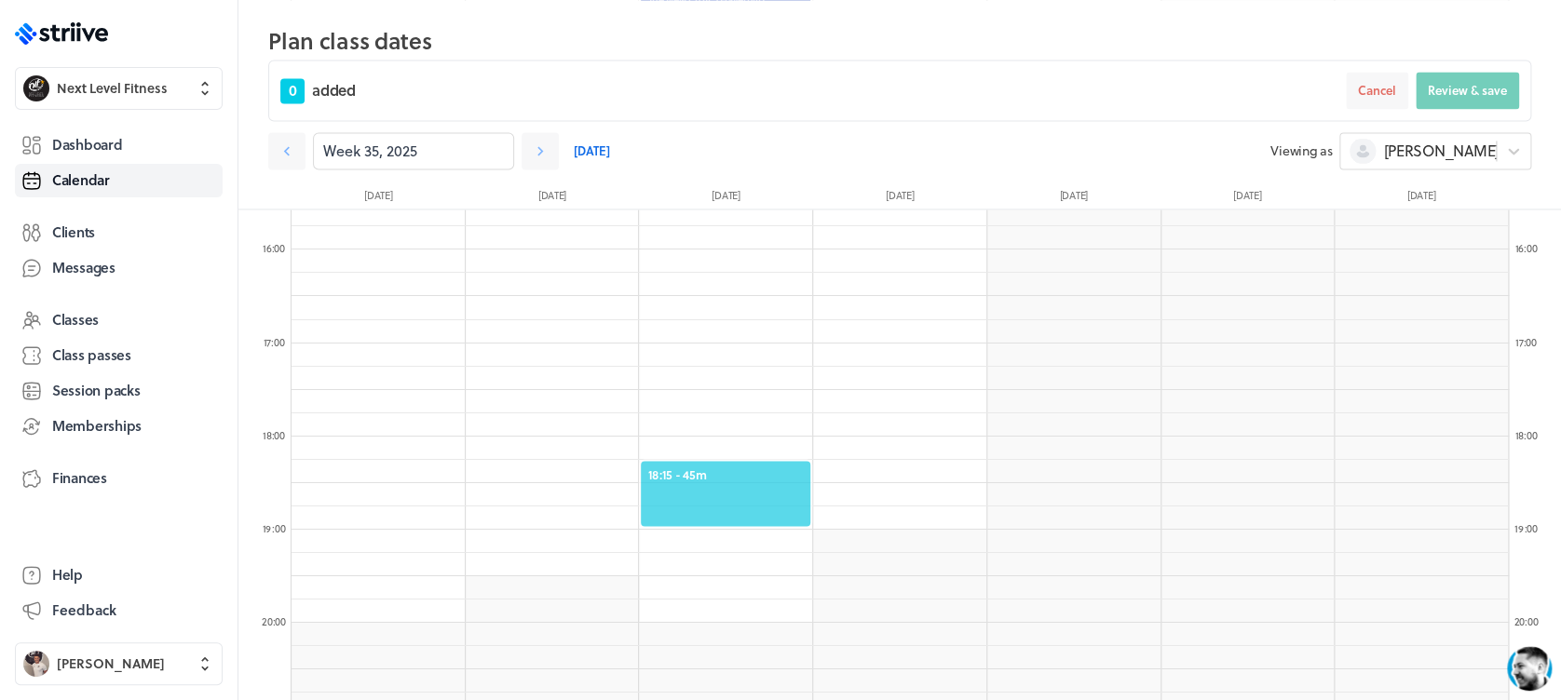
click at [741, 480] on span "18:15 - 45m" at bounding box center [725, 474] width 156 height 17
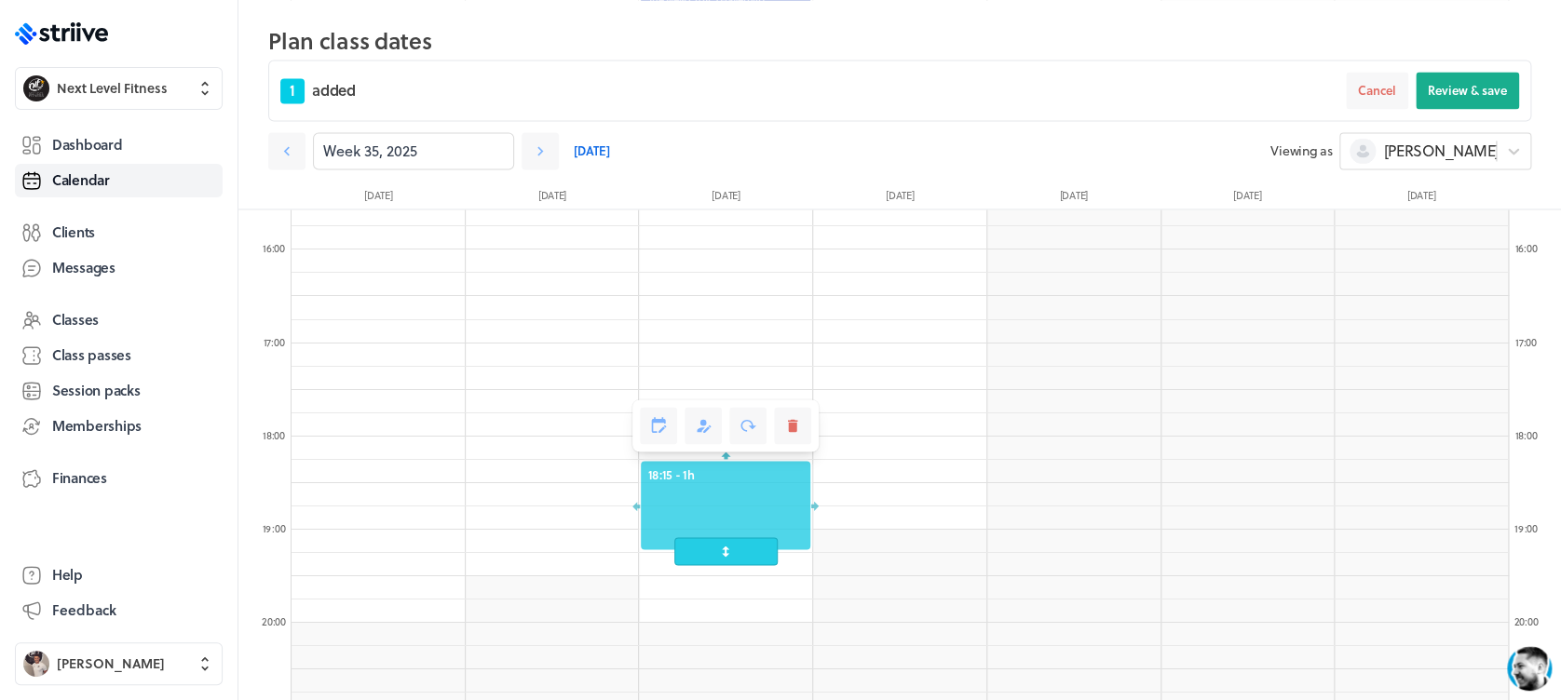
drag, startPoint x: 741, startPoint y: 534, endPoint x: 741, endPoint y: 544, distance: 10.2
click at [741, 544] on span at bounding box center [725, 551] width 103 height 28
click at [1430, 83] on span "Review & save" at bounding box center [1467, 90] width 79 height 17
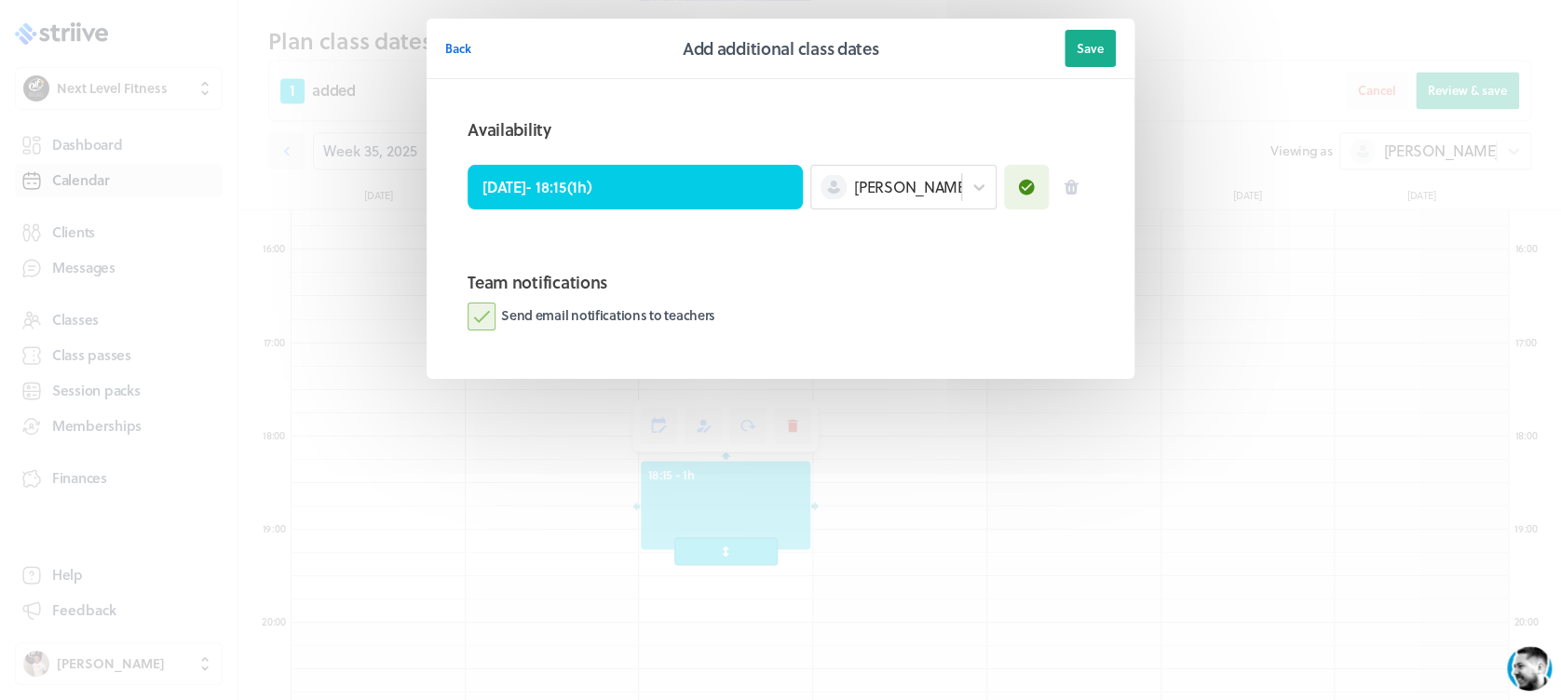
click at [481, 325] on label "Send email notifications to teachers" at bounding box center [592, 317] width 248 height 28
click at [0, 0] on input "Send email notifications to teachers" at bounding box center [0, 0] width 0 height 0
click at [1081, 49] on span "Save" at bounding box center [1090, 48] width 27 height 17
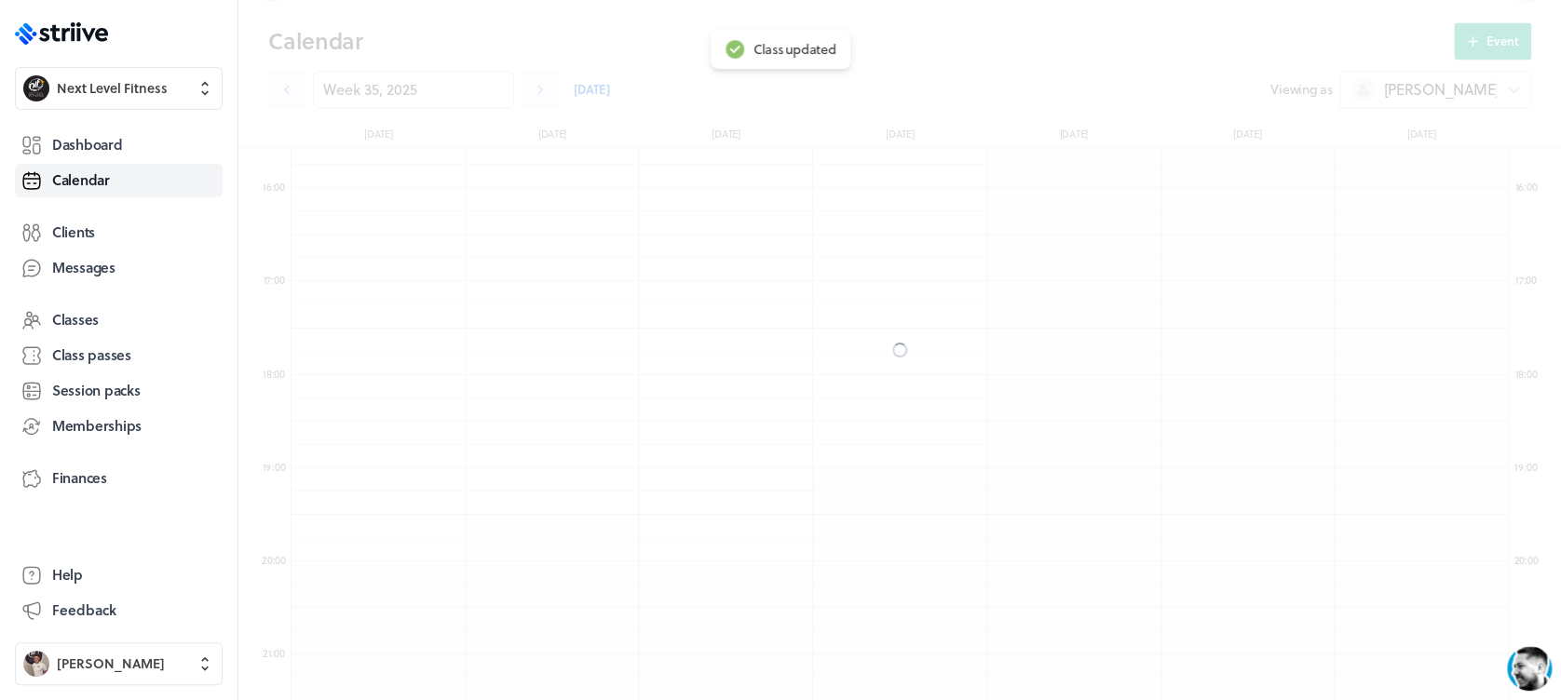
scroll to position [1389, 0]
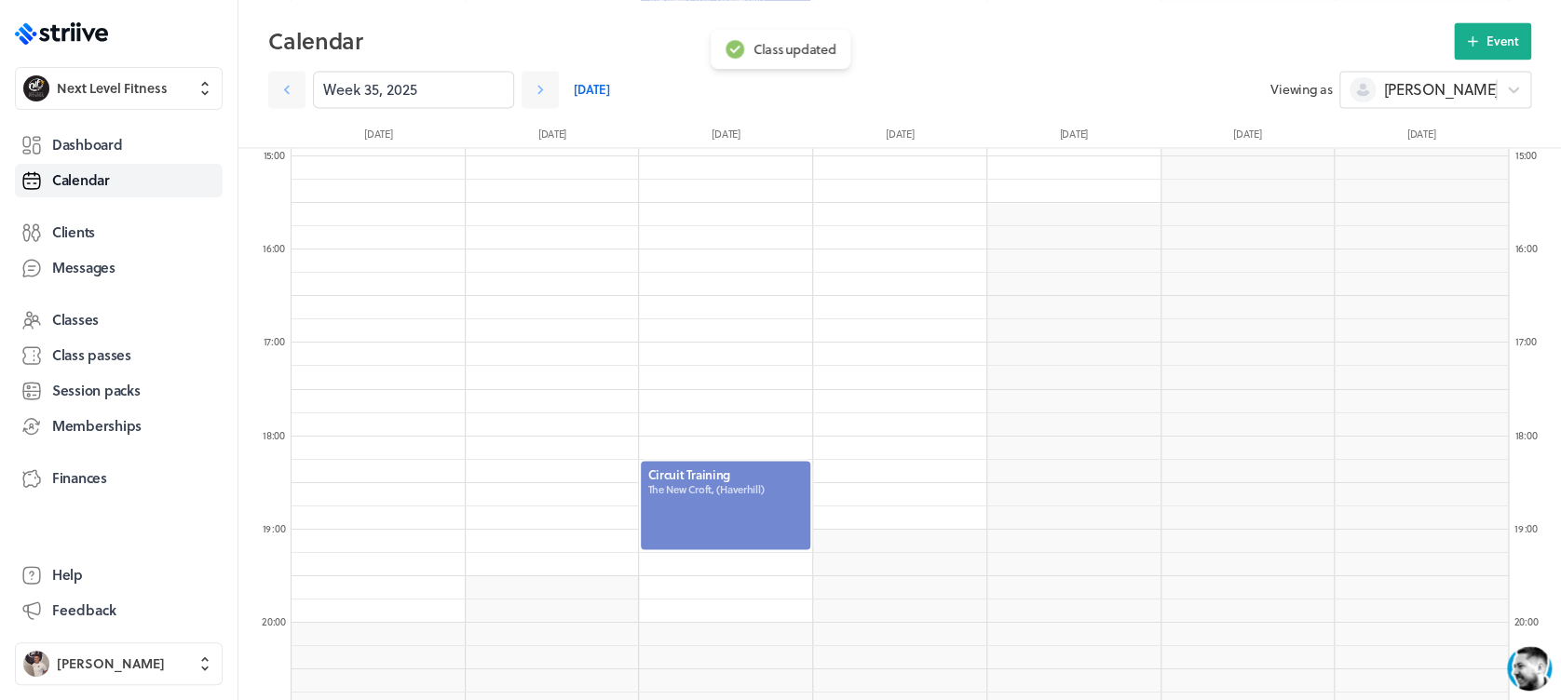
click at [724, 495] on div at bounding box center [725, 505] width 173 height 92
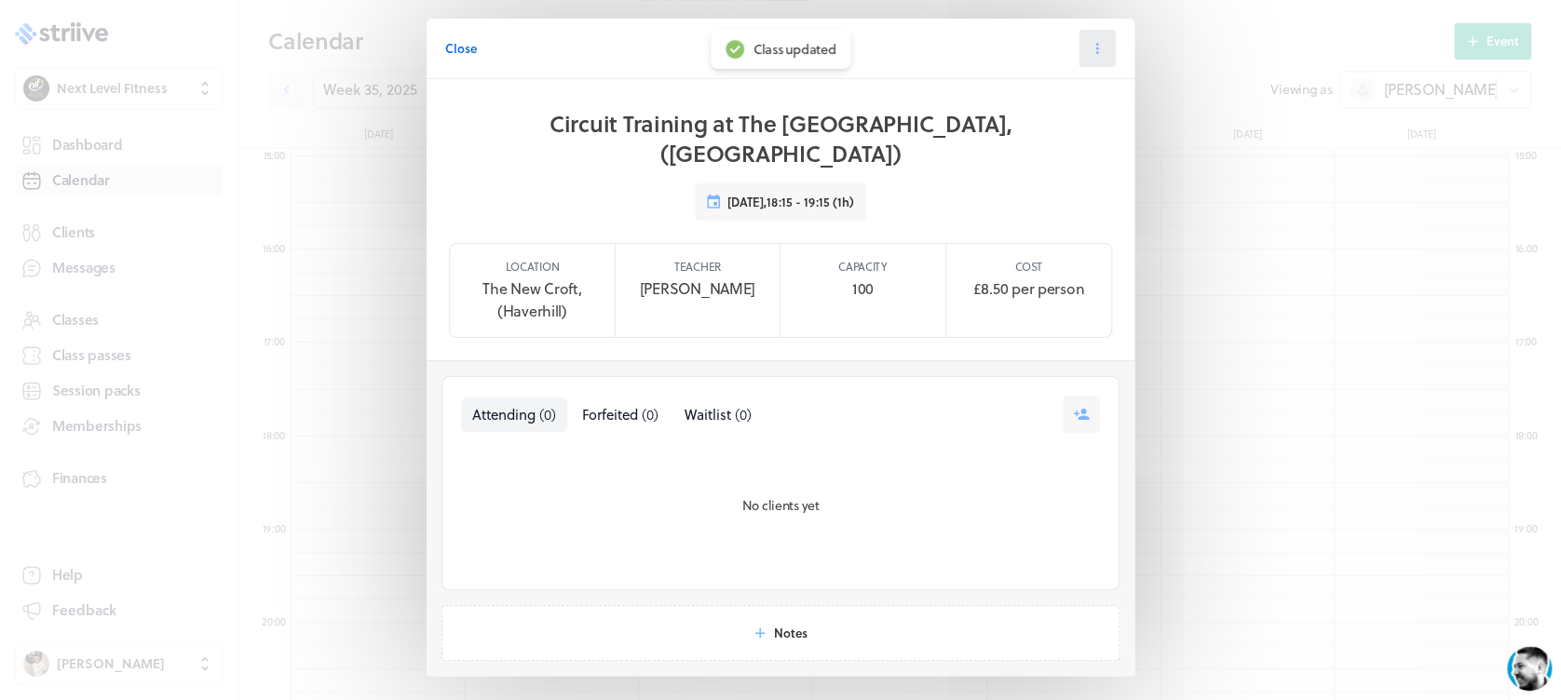
click at [1091, 53] on icon at bounding box center [1097, 48] width 17 height 17
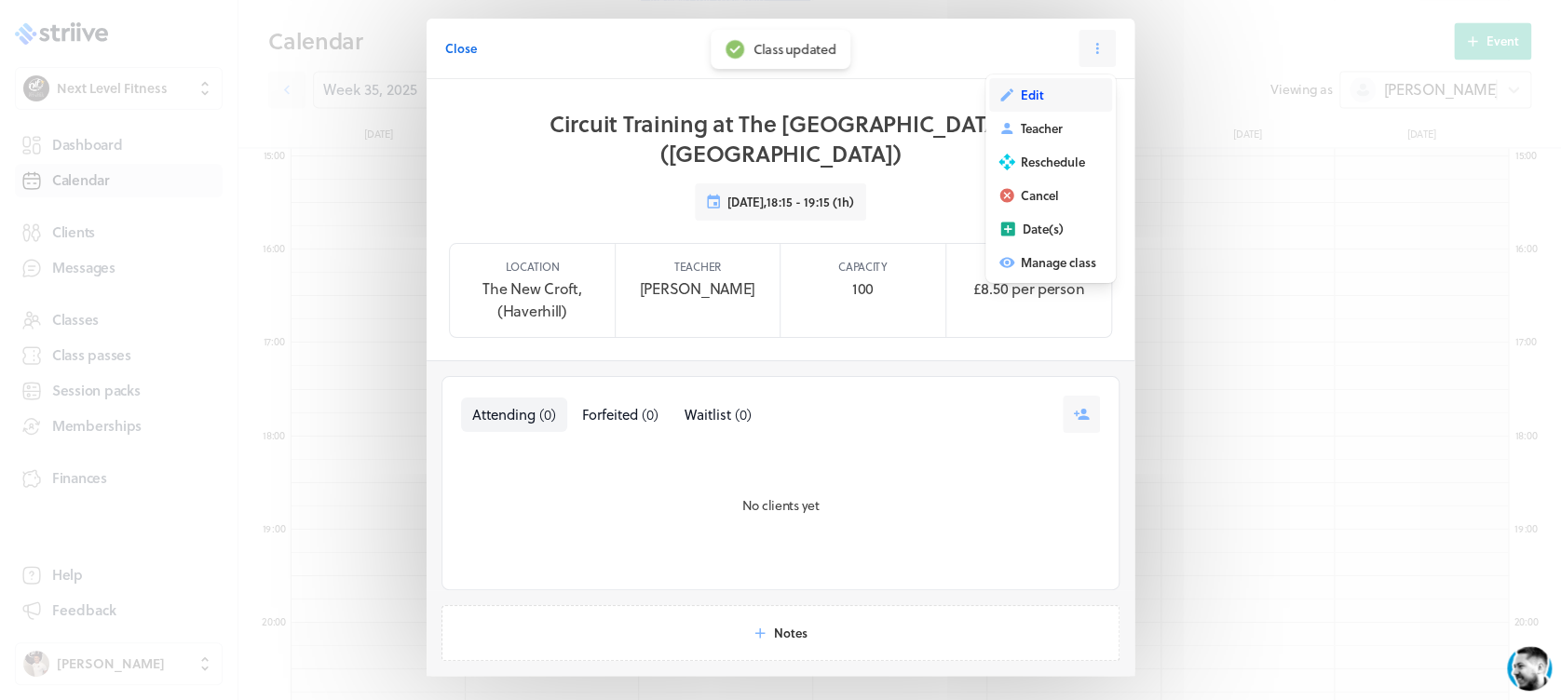
click at [1021, 90] on span "Edit" at bounding box center [1032, 95] width 23 height 17
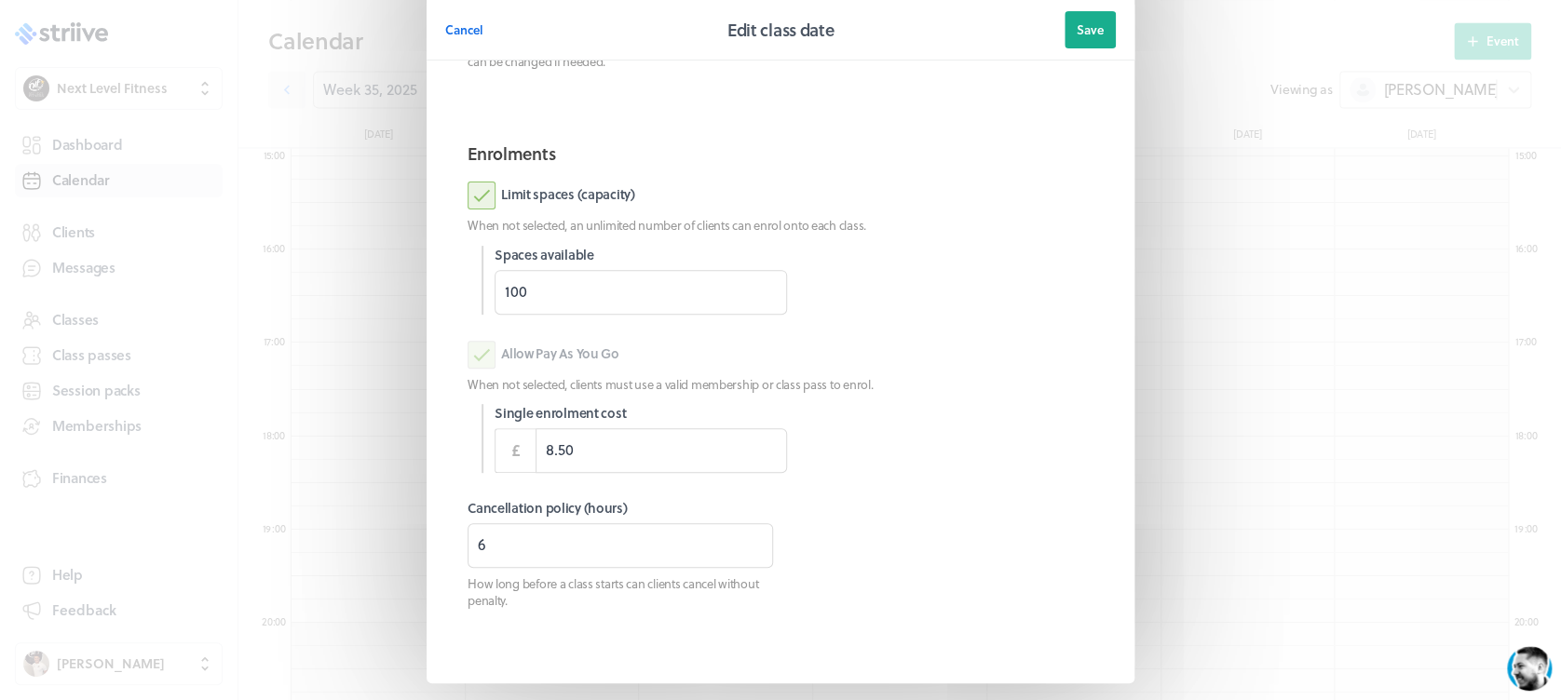
scroll to position [262, 0]
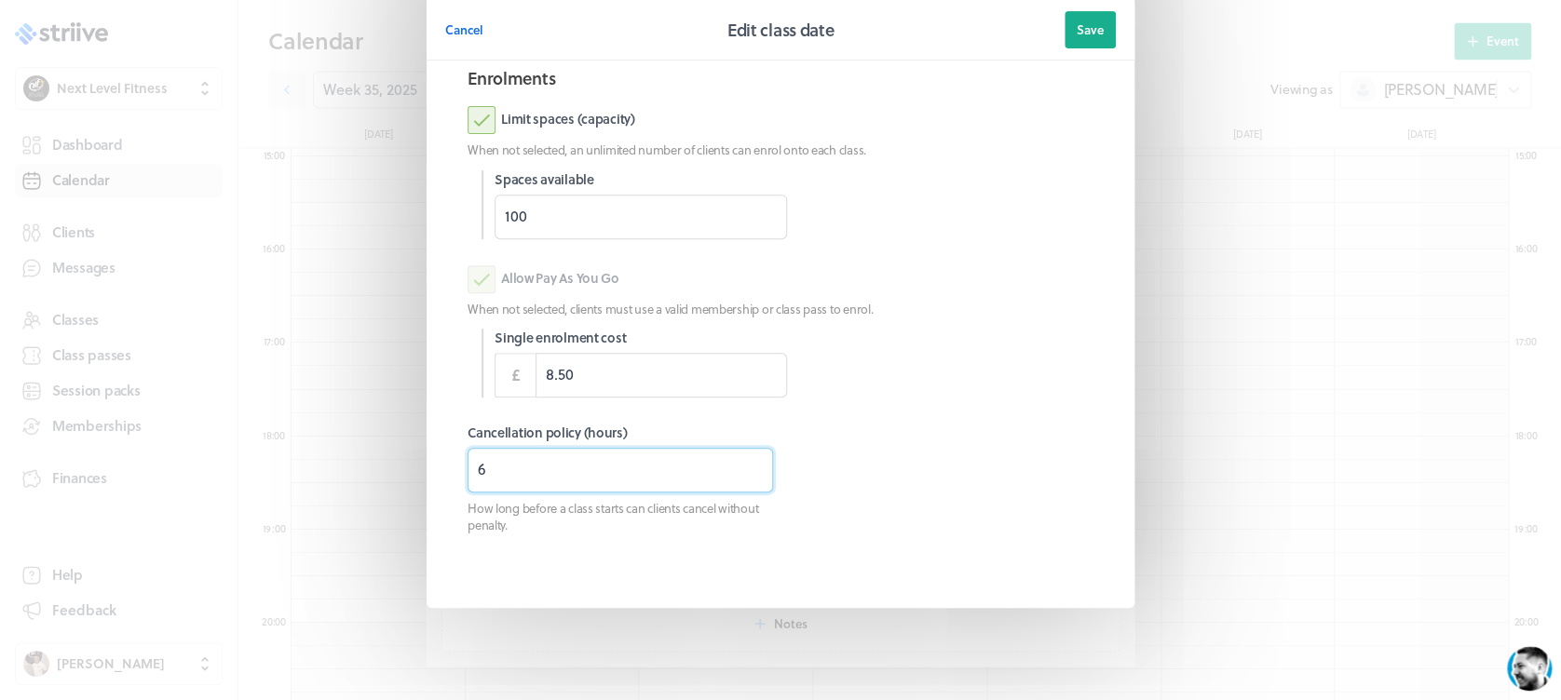
drag, startPoint x: 483, startPoint y: 478, endPoint x: 430, endPoint y: 490, distance: 54.4
click at [434, 489] on section "Information Location The [GEOGRAPHIC_DATA], ([GEOGRAPHIC_DATA]) New This specif…" at bounding box center [781, 212] width 708 height 791
type input "0"
click at [1074, 38] on button "Save" at bounding box center [1089, 29] width 51 height 37
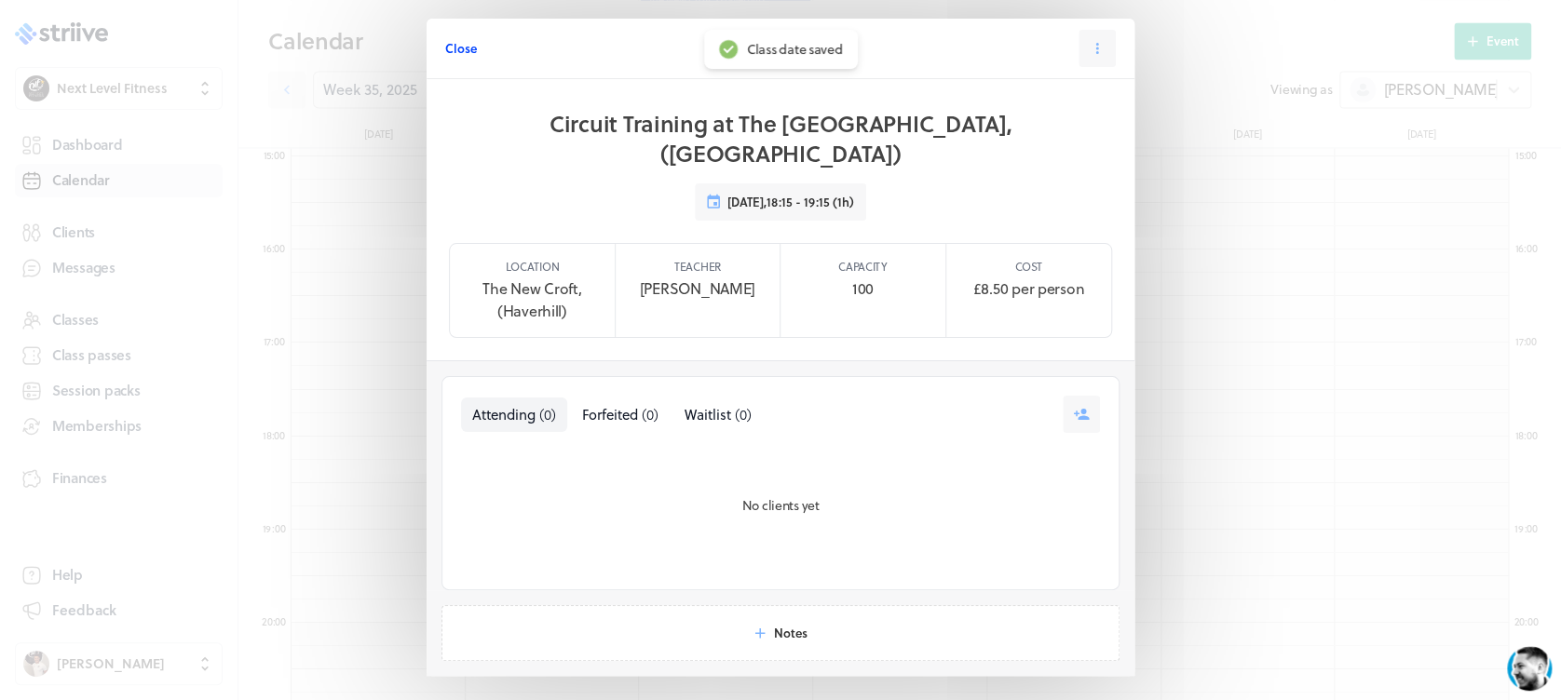
click at [445, 47] on span "Close" at bounding box center [461, 48] width 32 height 17
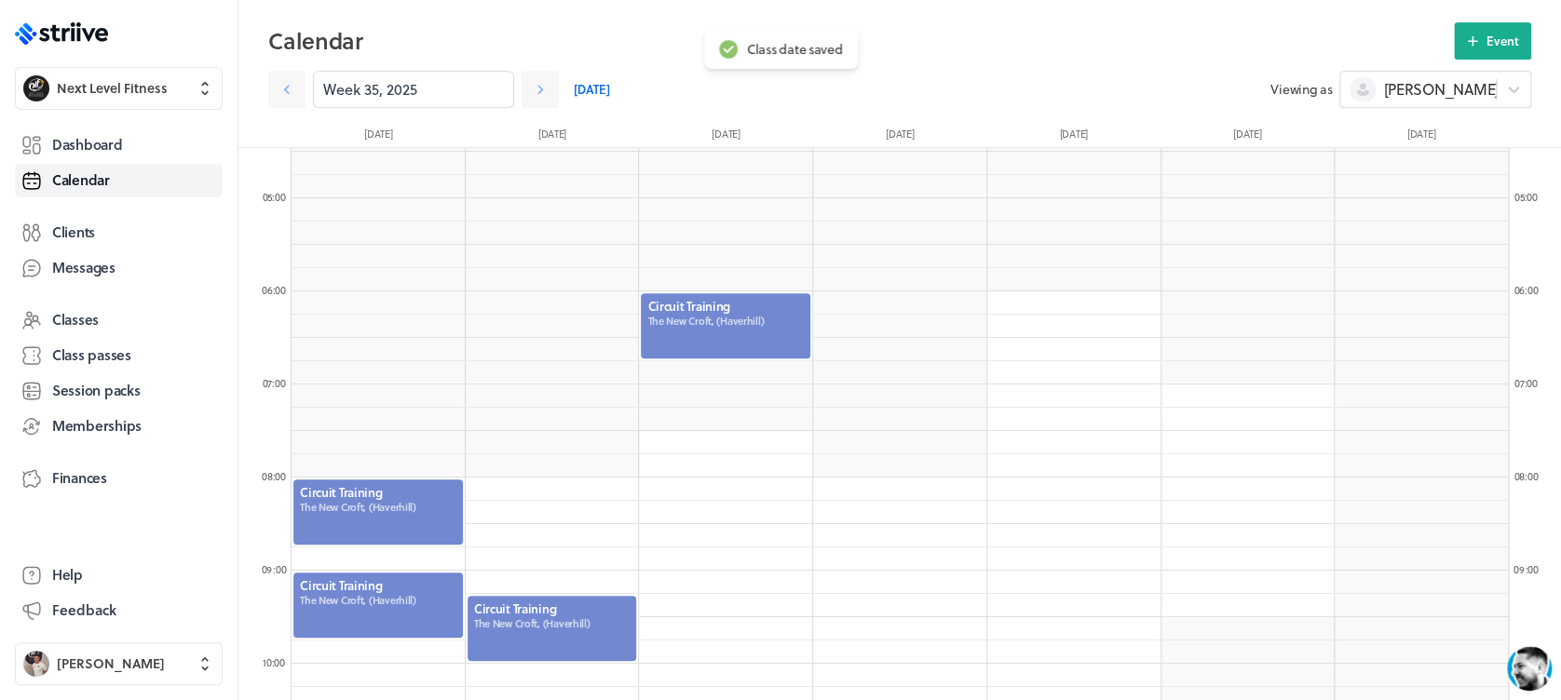
scroll to position [394, 0]
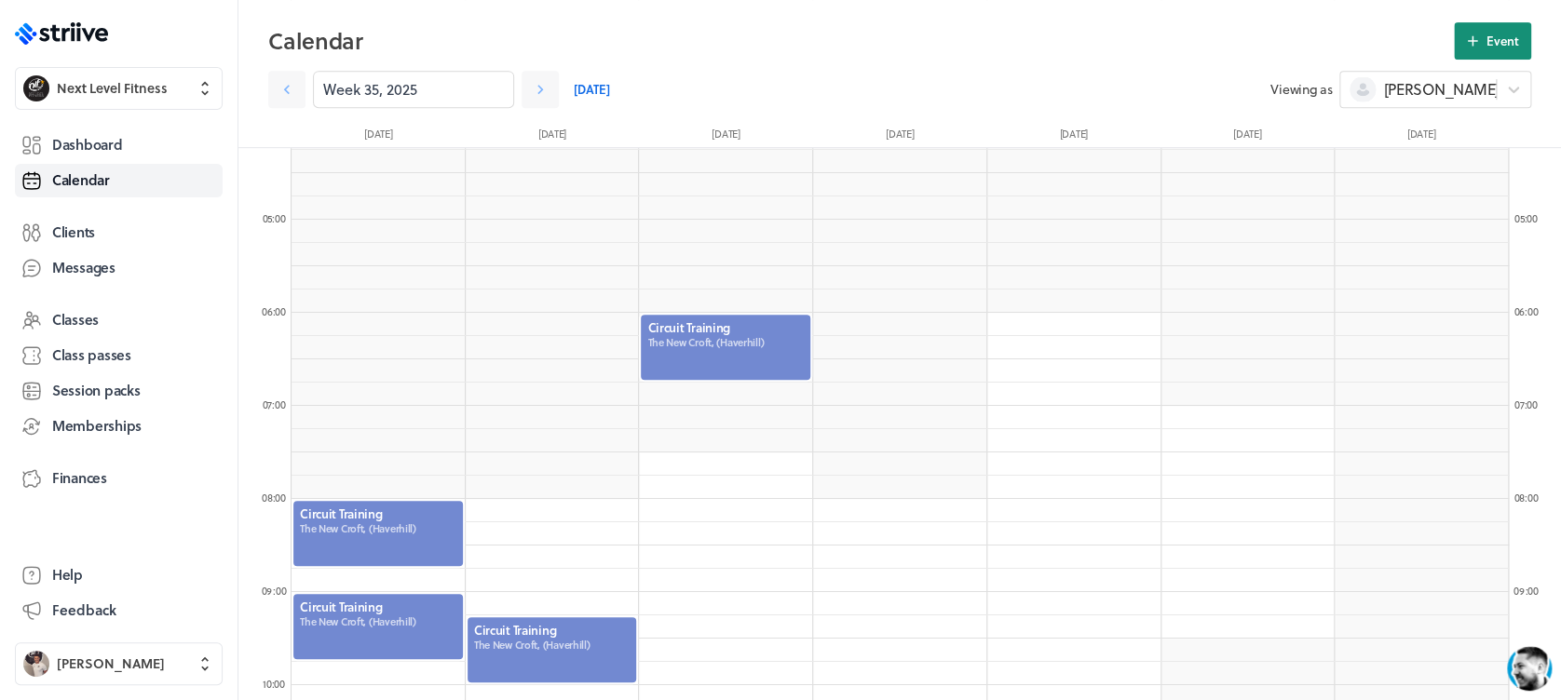
click at [1469, 37] on icon at bounding box center [1472, 41] width 17 height 17
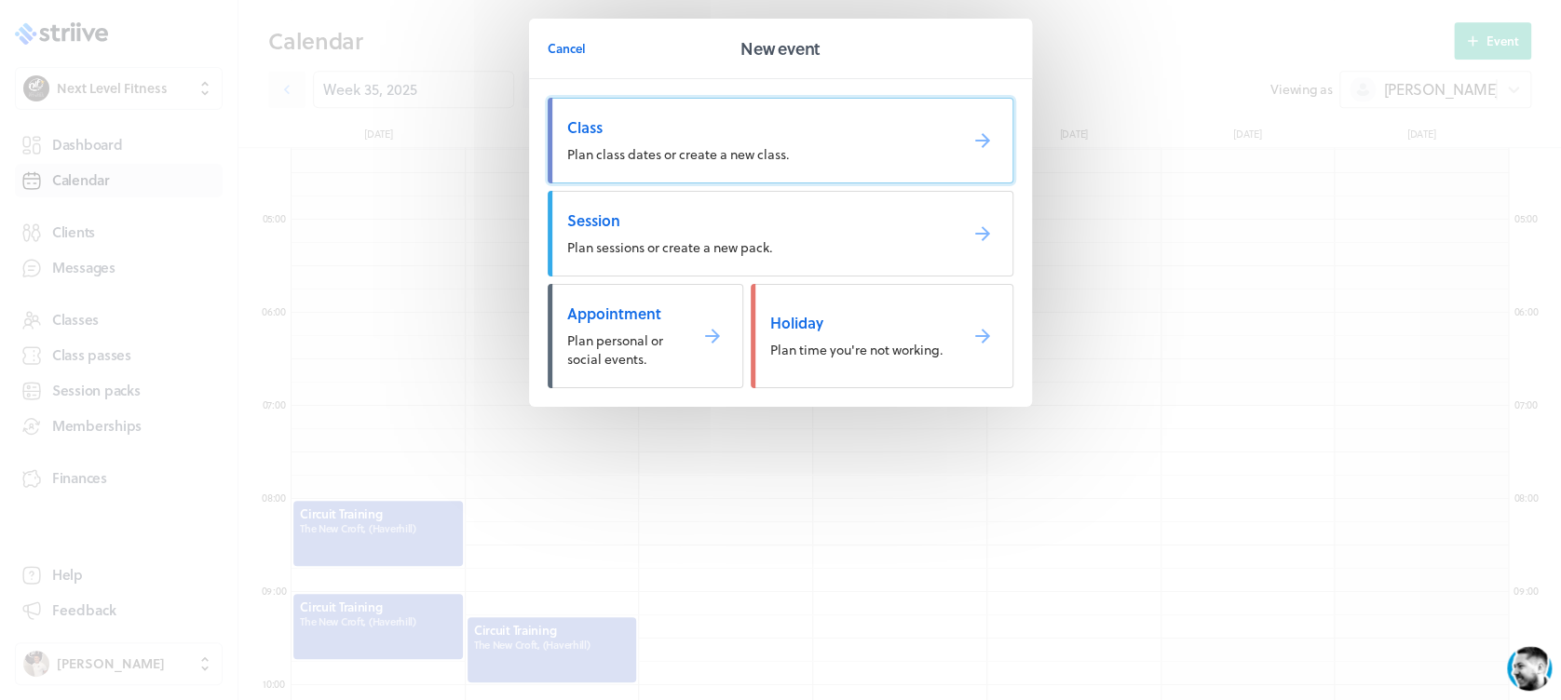
click at [775, 151] on span "Plan class dates or create a new class." at bounding box center [678, 154] width 222 height 20
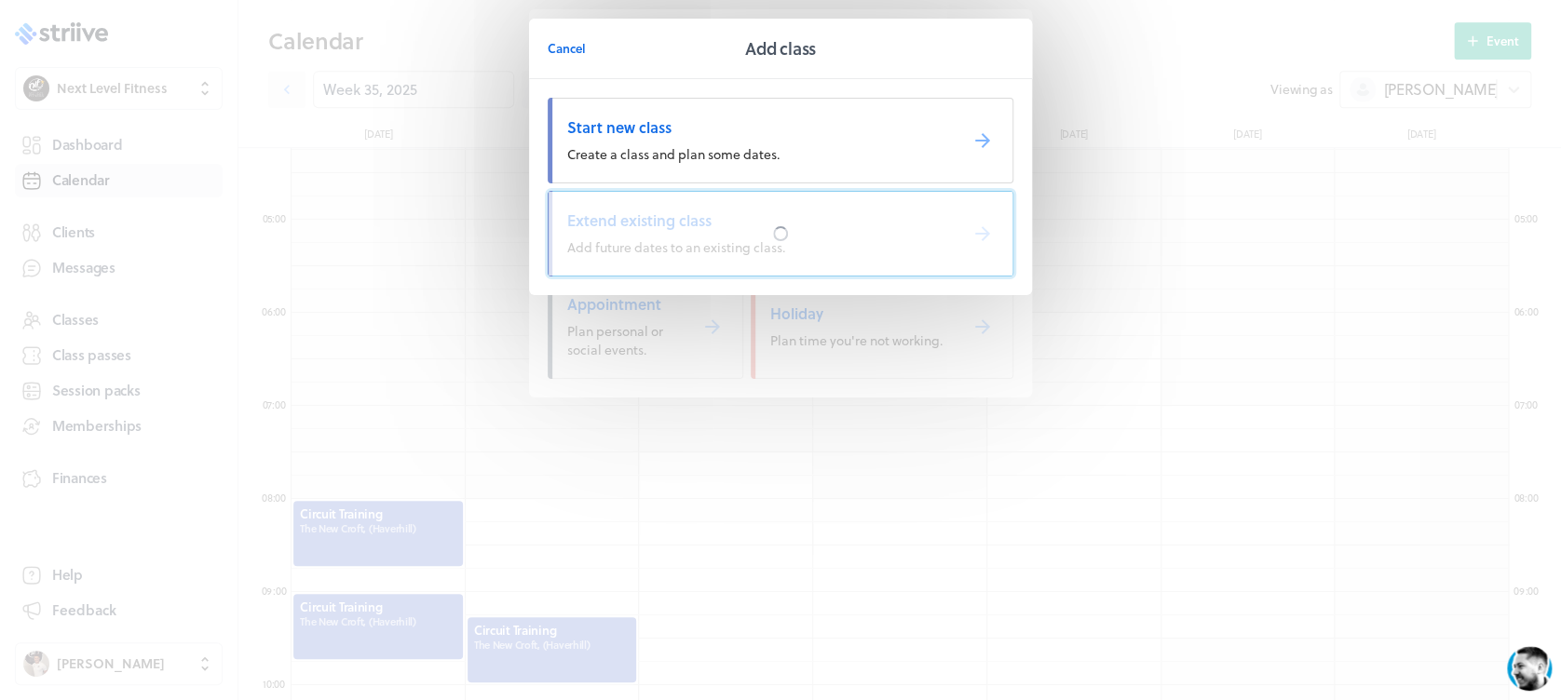
click at [792, 210] on div at bounding box center [781, 234] width 464 height 84
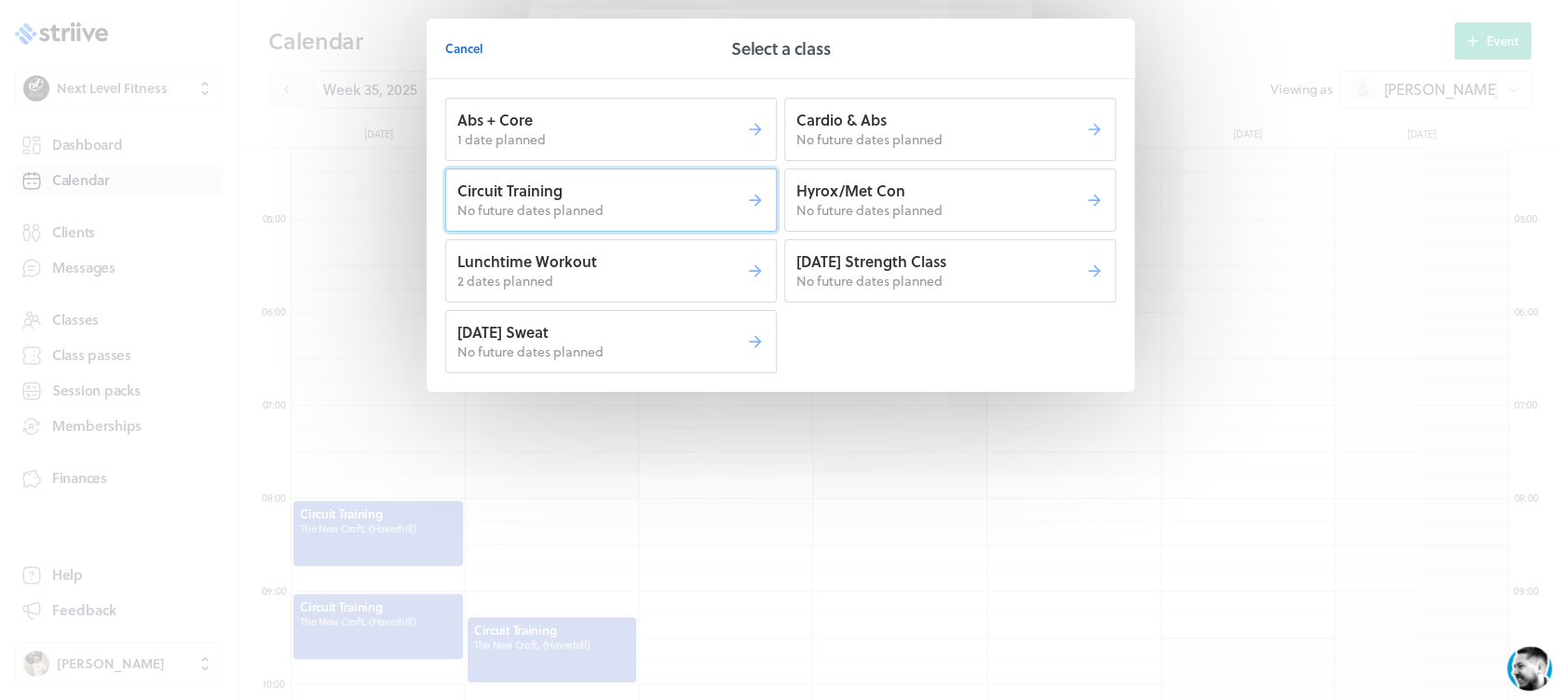
click at [738, 209] on p "No future dates planned" at bounding box center [601, 210] width 289 height 19
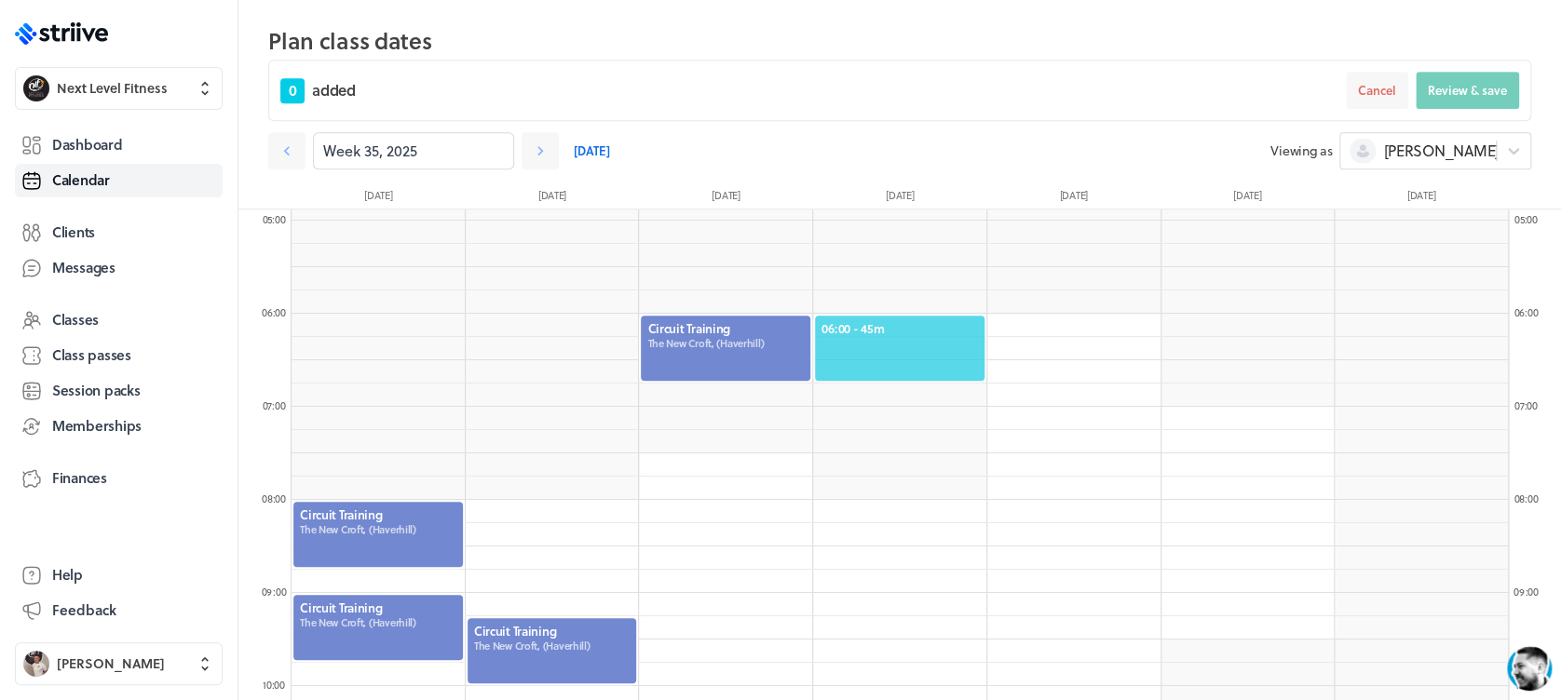
click at [907, 326] on span "06:00 - 45m" at bounding box center [899, 328] width 156 height 17
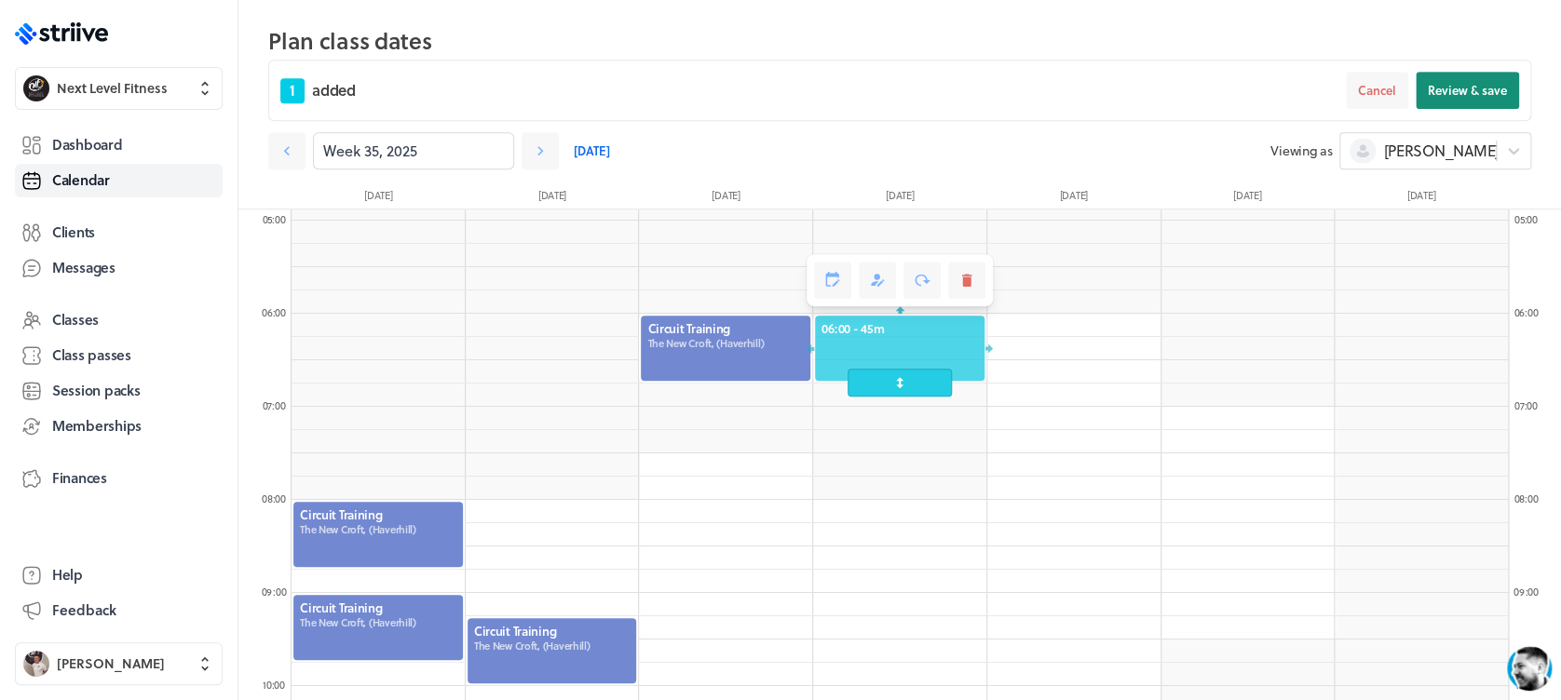
click at [1452, 90] on span "Review & save" at bounding box center [1467, 90] width 79 height 17
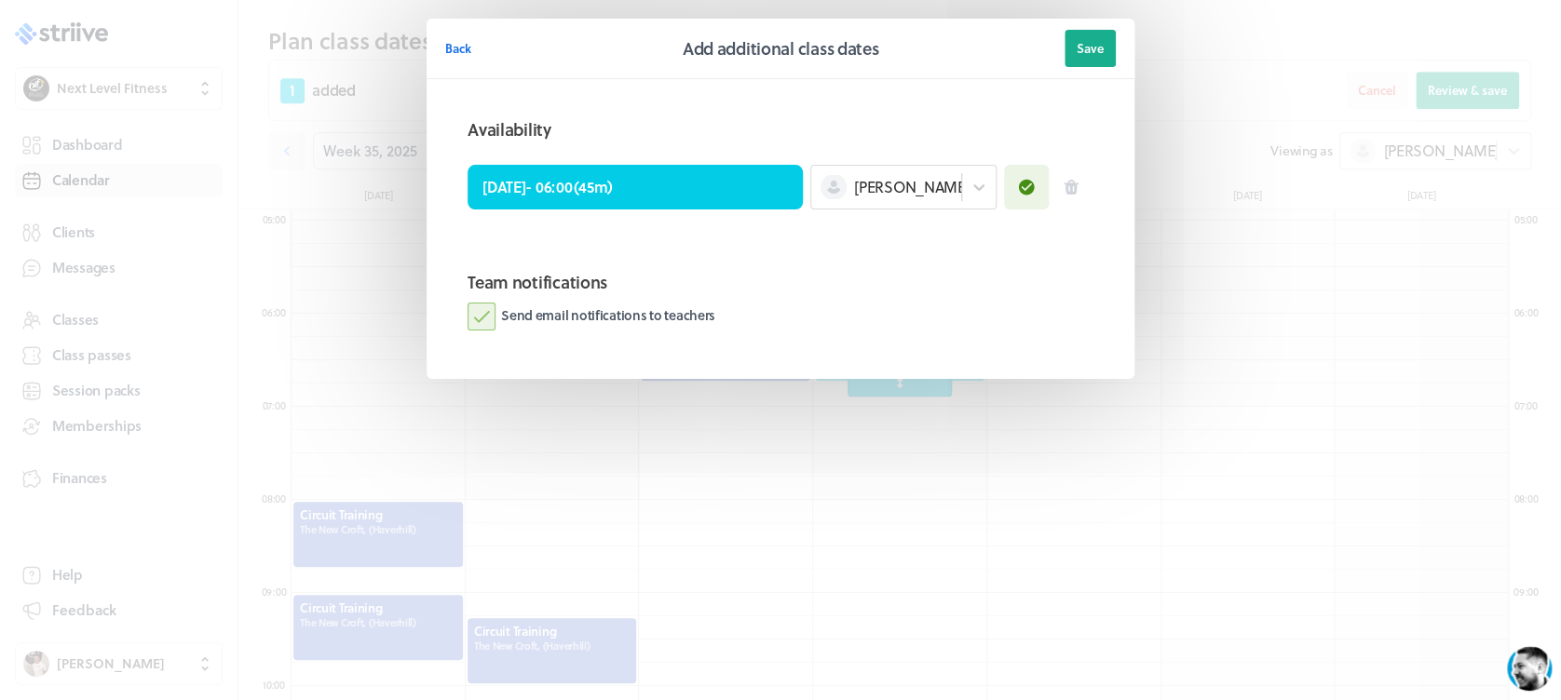
click at [483, 320] on label "Send email notifications to teachers" at bounding box center [592, 317] width 248 height 28
click at [0, 0] on input "Send email notifications to teachers" at bounding box center [0, 0] width 0 height 0
click at [1110, 43] on button "Save" at bounding box center [1089, 48] width 51 height 37
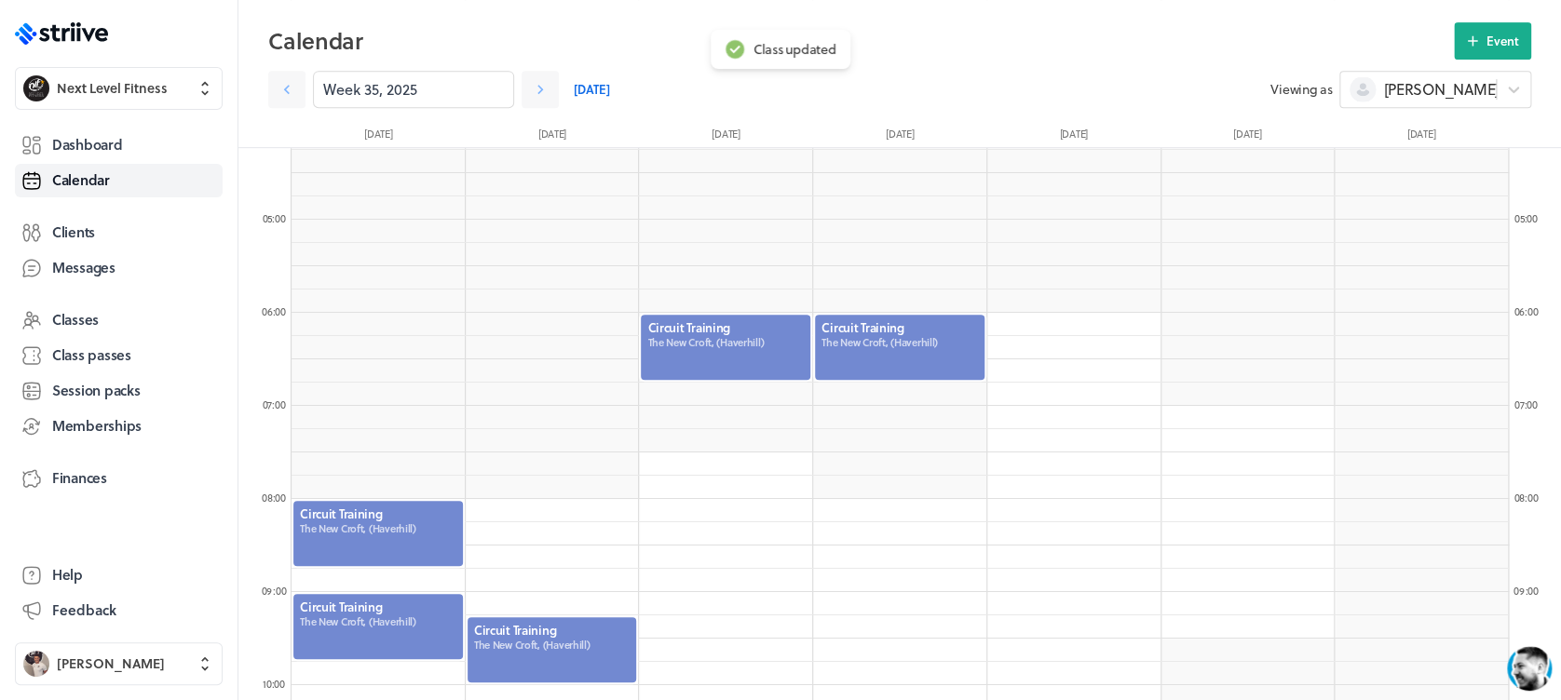
click at [912, 324] on div at bounding box center [899, 347] width 173 height 69
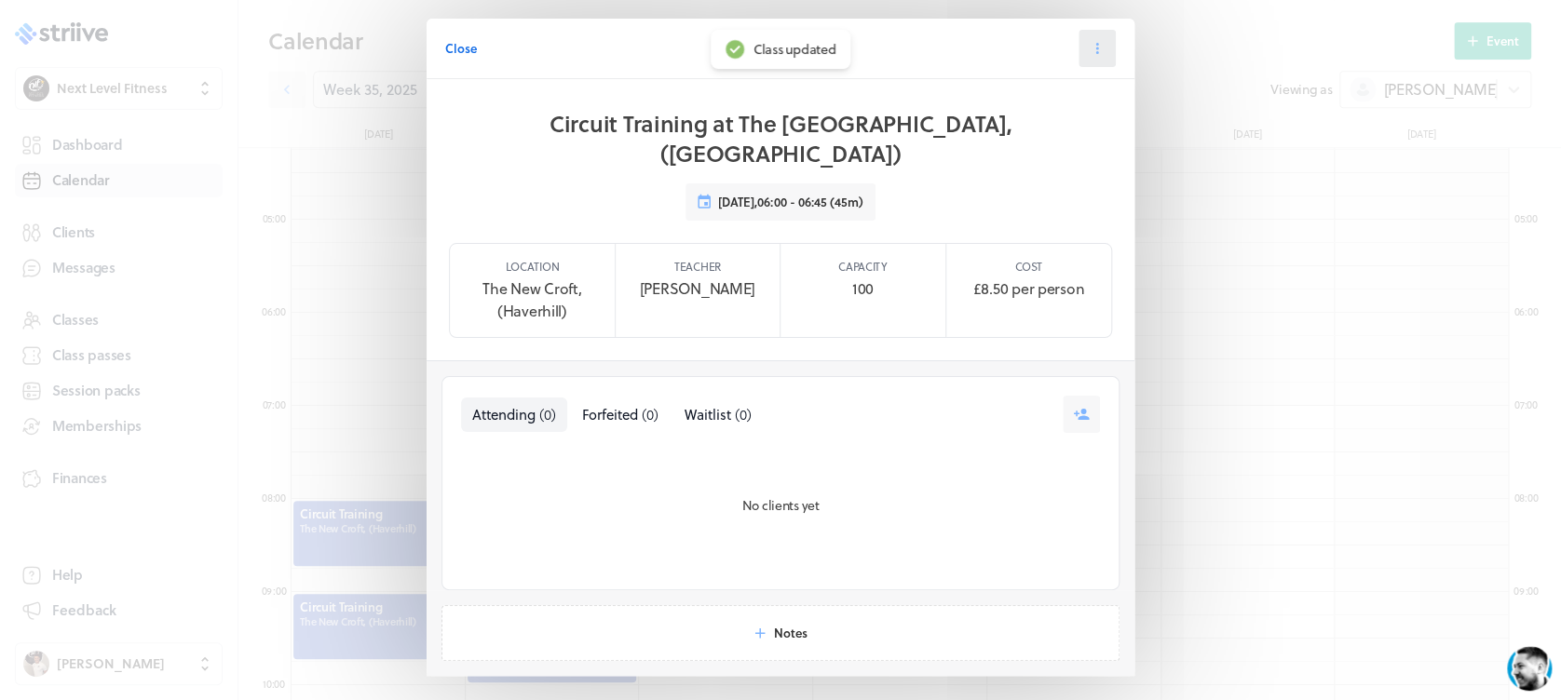
click at [1089, 49] on icon at bounding box center [1097, 48] width 17 height 17
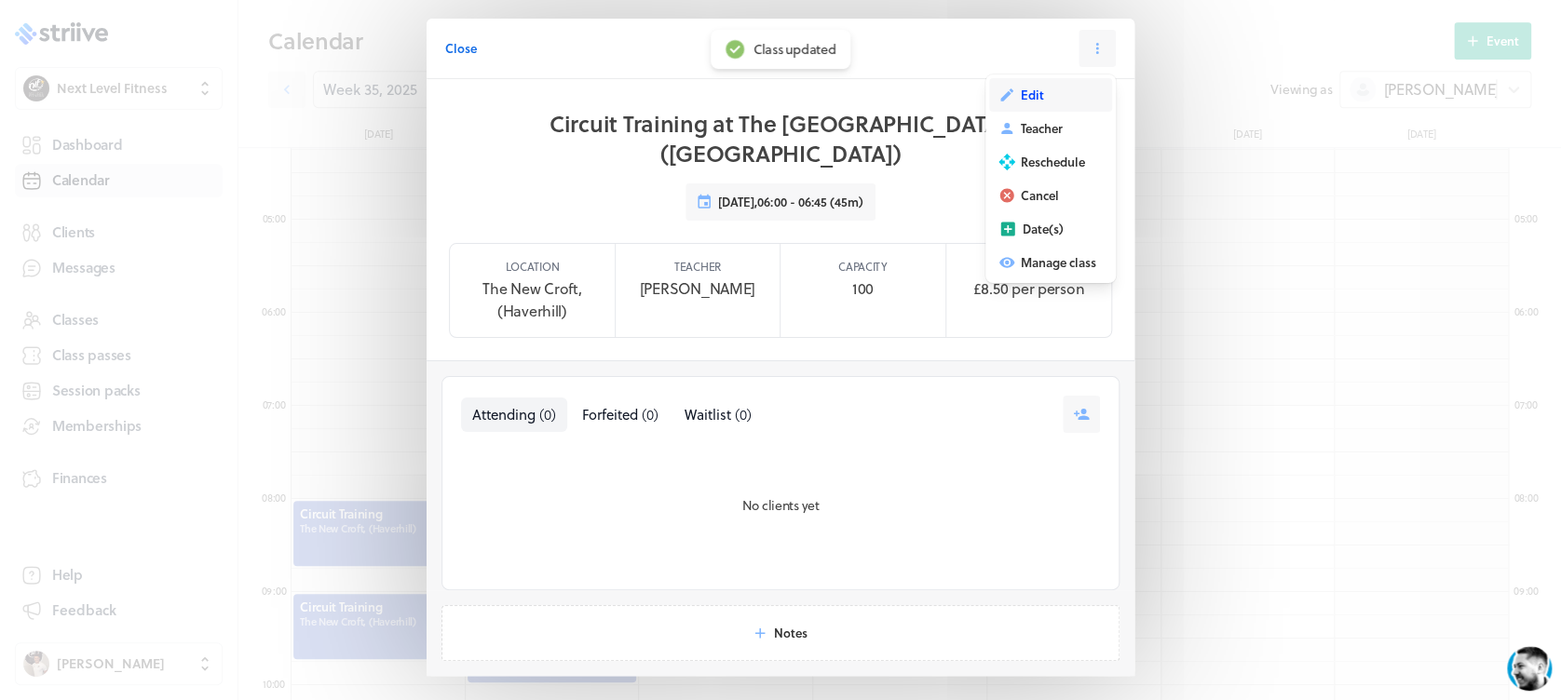
click at [1035, 97] on button "Edit" at bounding box center [1050, 95] width 123 height 34
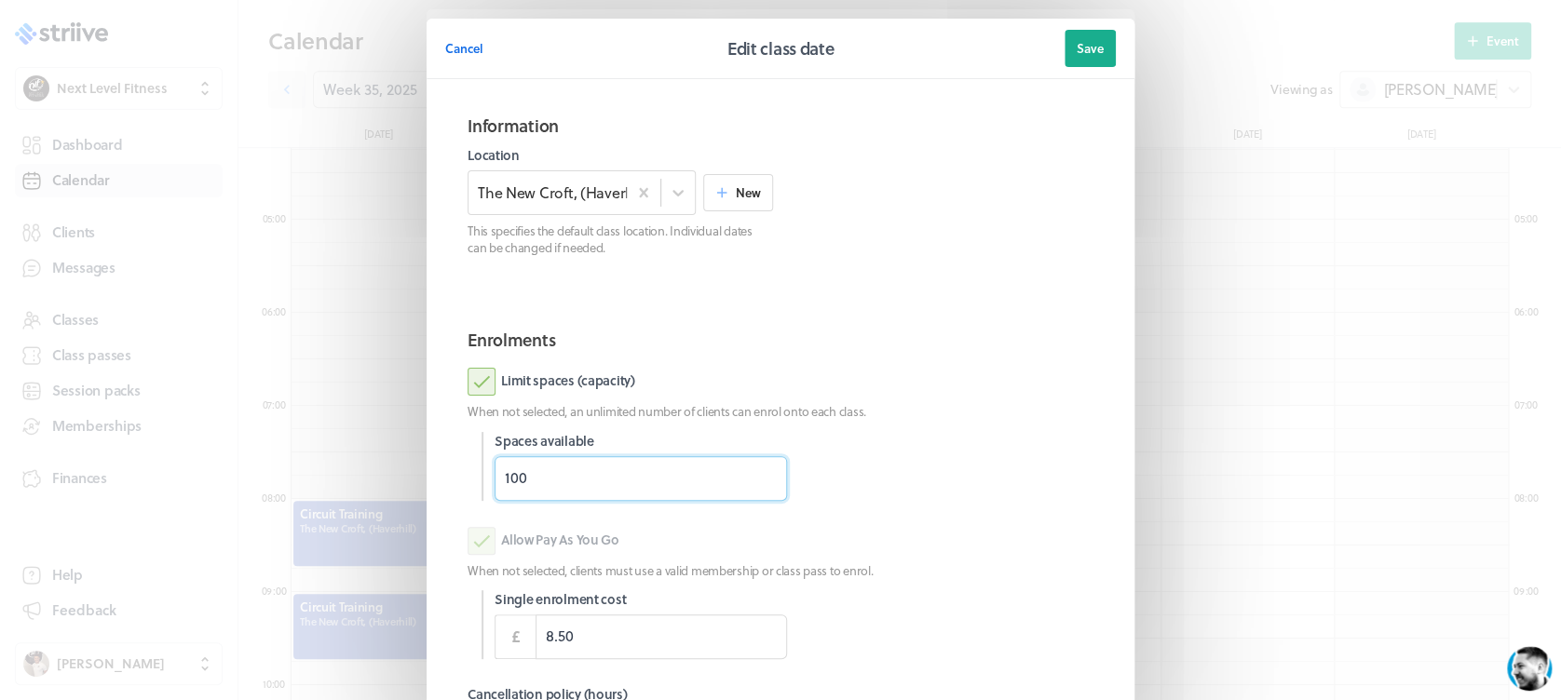
drag, startPoint x: 547, startPoint y: 485, endPoint x: 388, endPoint y: 484, distance: 158.3
click at [388, 484] on div "Cancel Edit class date Save Information Location The [GEOGRAPHIC_DATA], (Haverh…" at bounding box center [780, 481] width 1561 height 963
type input "18"
click at [1049, 330] on h2 "Enrolments" at bounding box center [781, 340] width 626 height 26
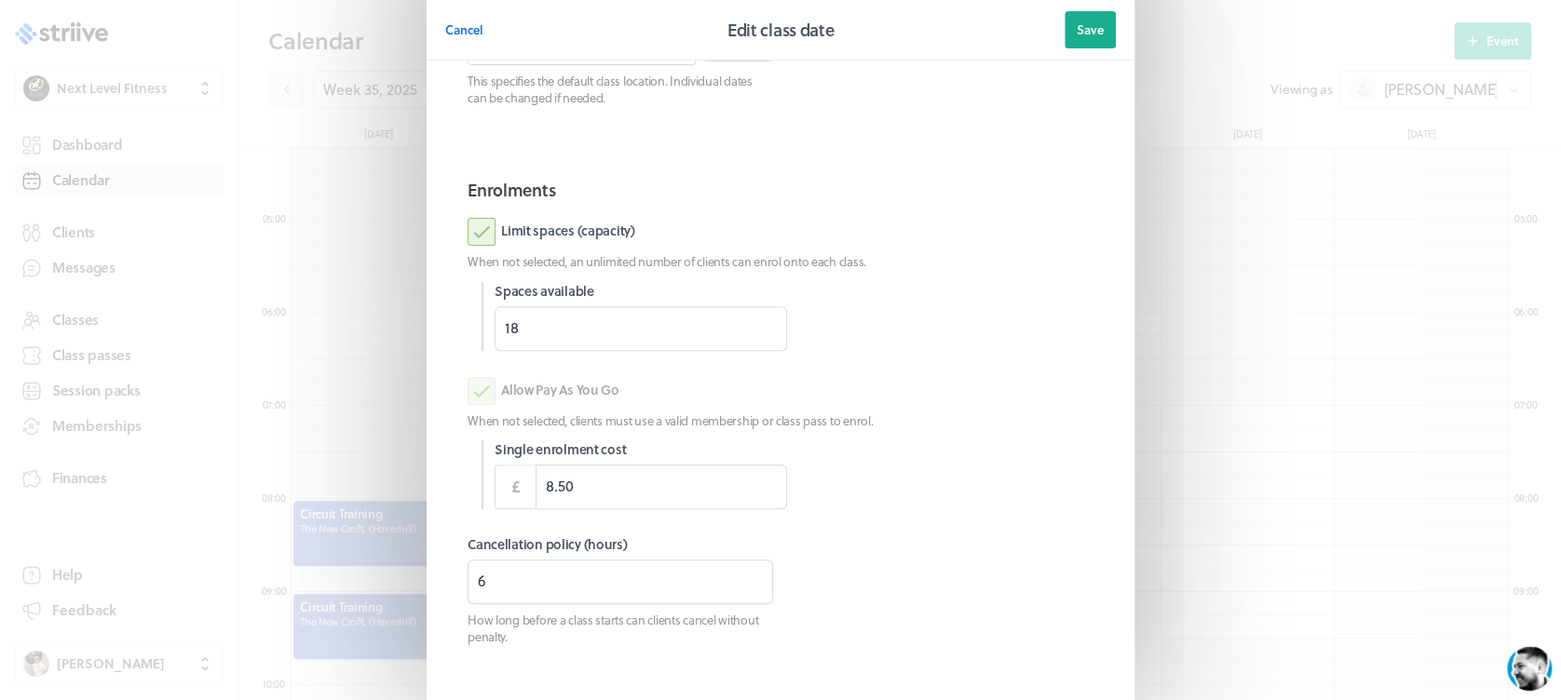
scroll to position [169, 0]
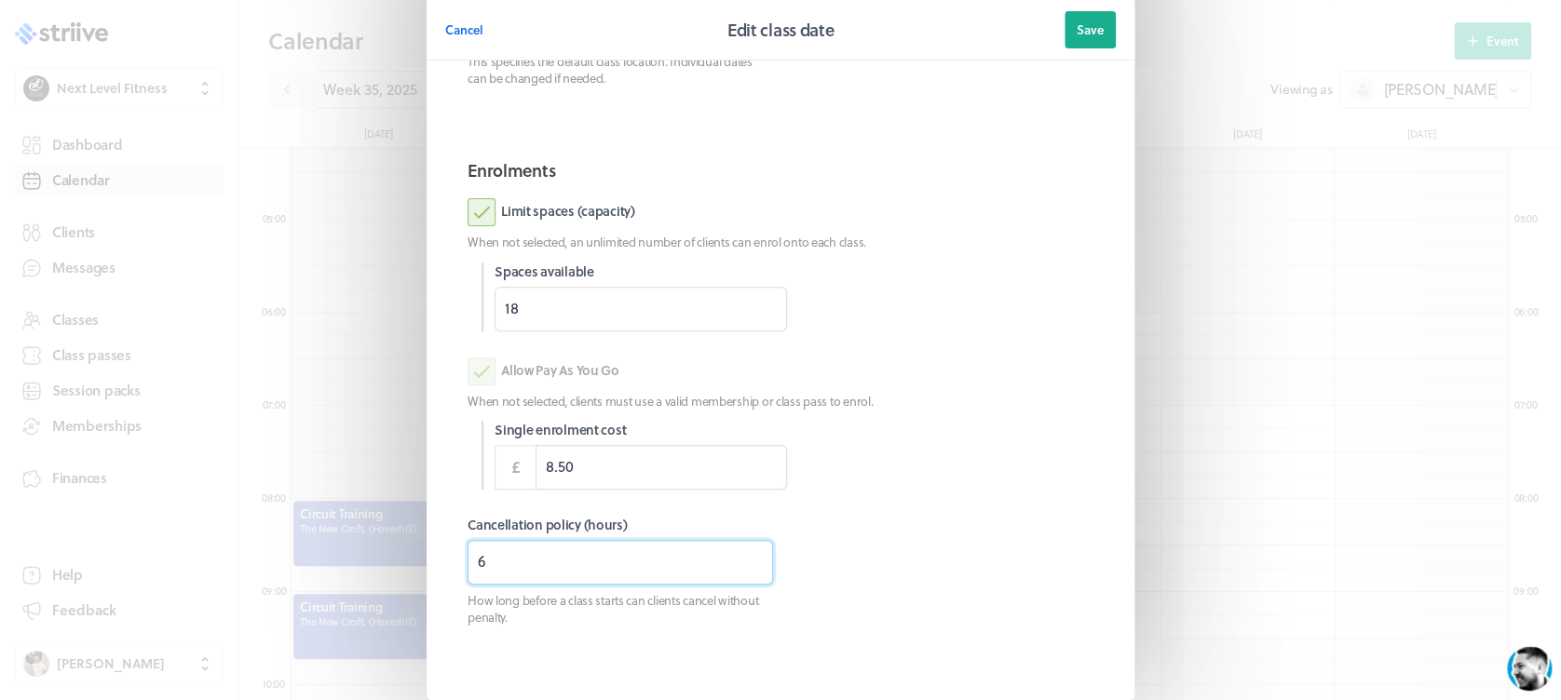
drag, startPoint x: 420, startPoint y: 558, endPoint x: 402, endPoint y: 561, distance: 17.9
click at [408, 561] on section "Cancel Edit class date Save Information Location The [GEOGRAPHIC_DATA], (Haverh…" at bounding box center [780, 312] width 745 height 963
type input "3"
type input "8"
click at [1083, 18] on button "Save" at bounding box center [1089, 29] width 51 height 37
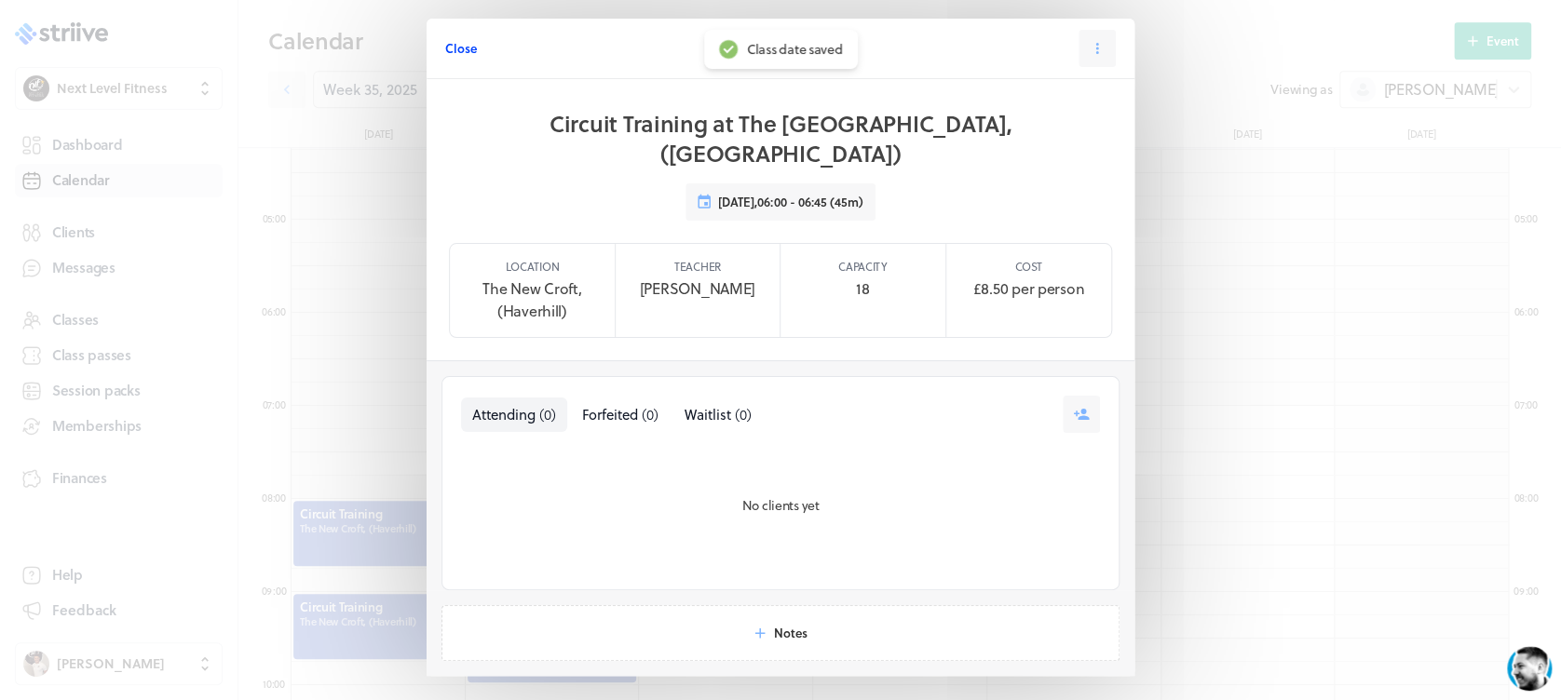
click at [456, 50] on span "Close" at bounding box center [461, 48] width 32 height 17
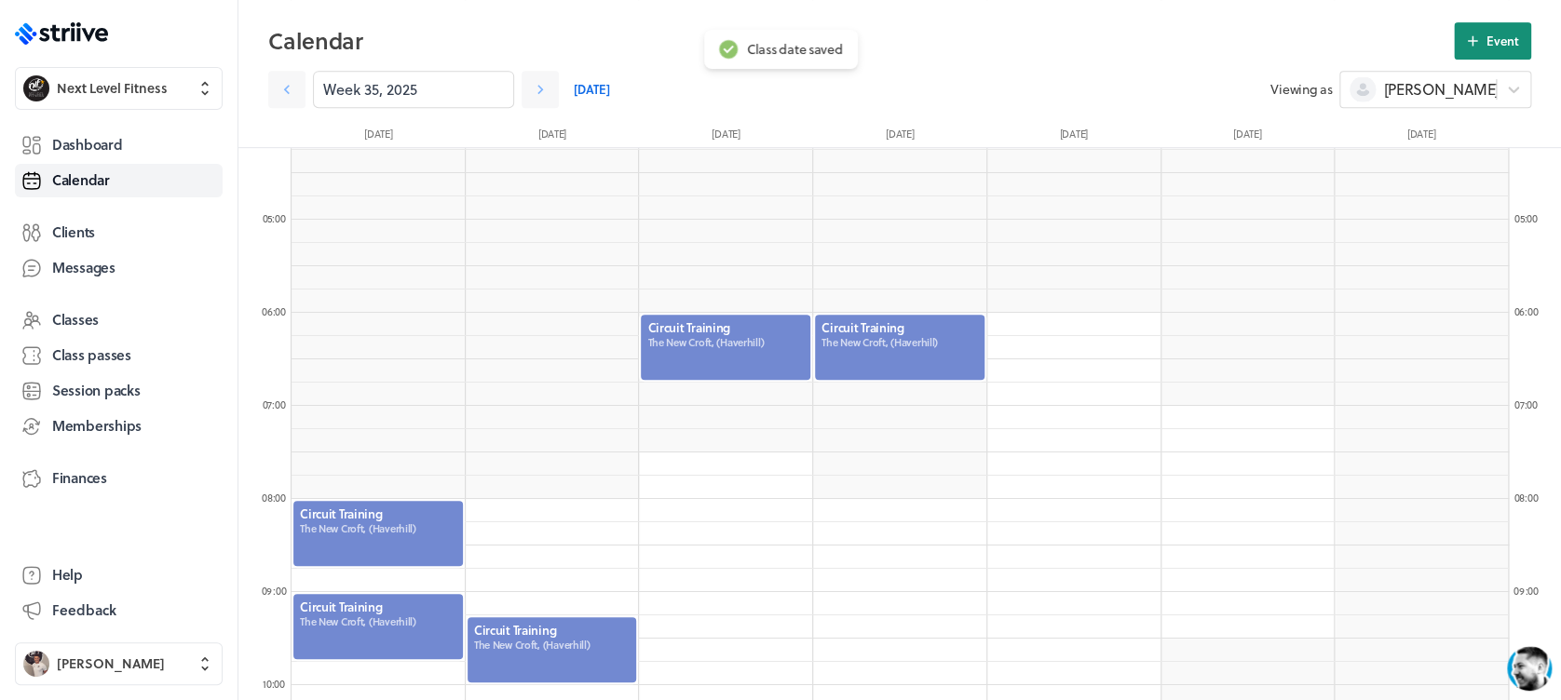
click at [1496, 39] on span "Event" at bounding box center [1502, 41] width 33 height 17
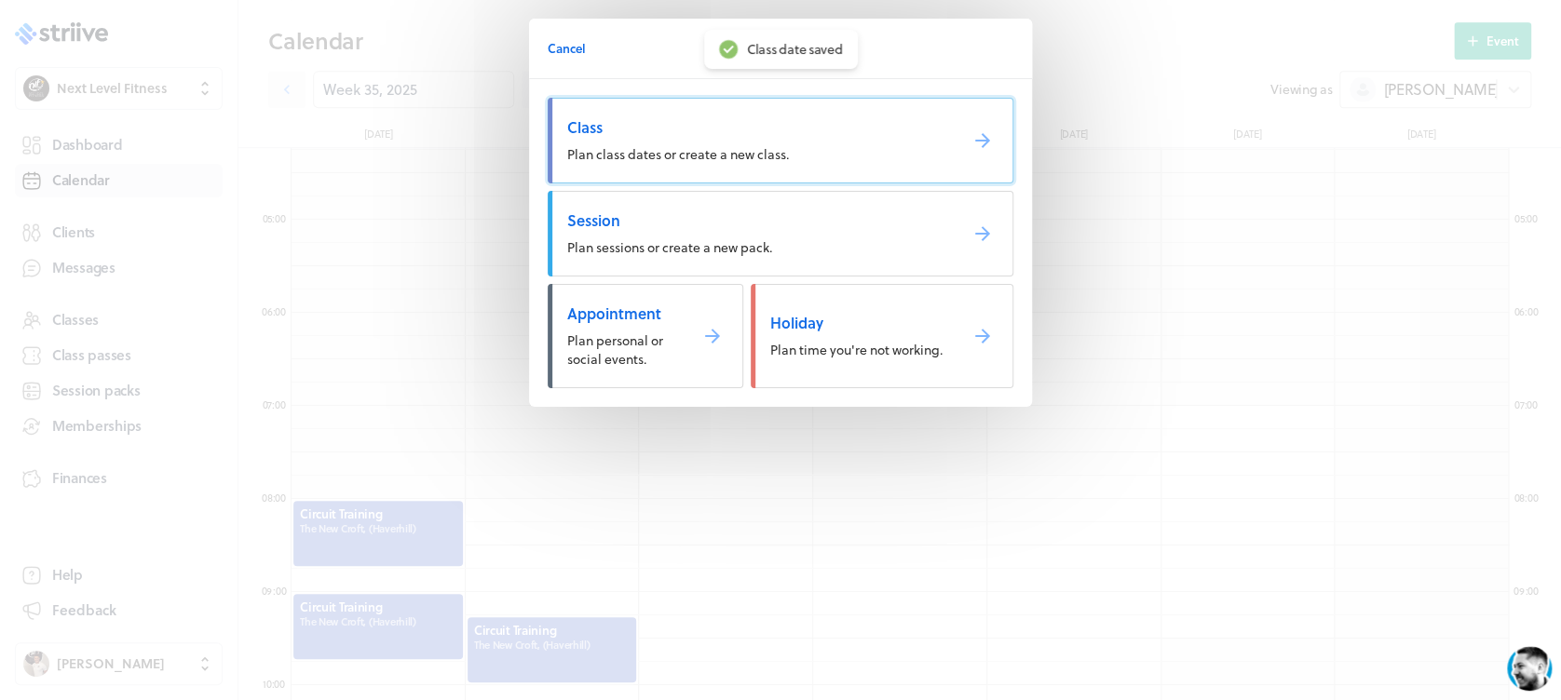
click at [783, 142] on link "Class Plan class dates or create a new class." at bounding box center [781, 141] width 466 height 86
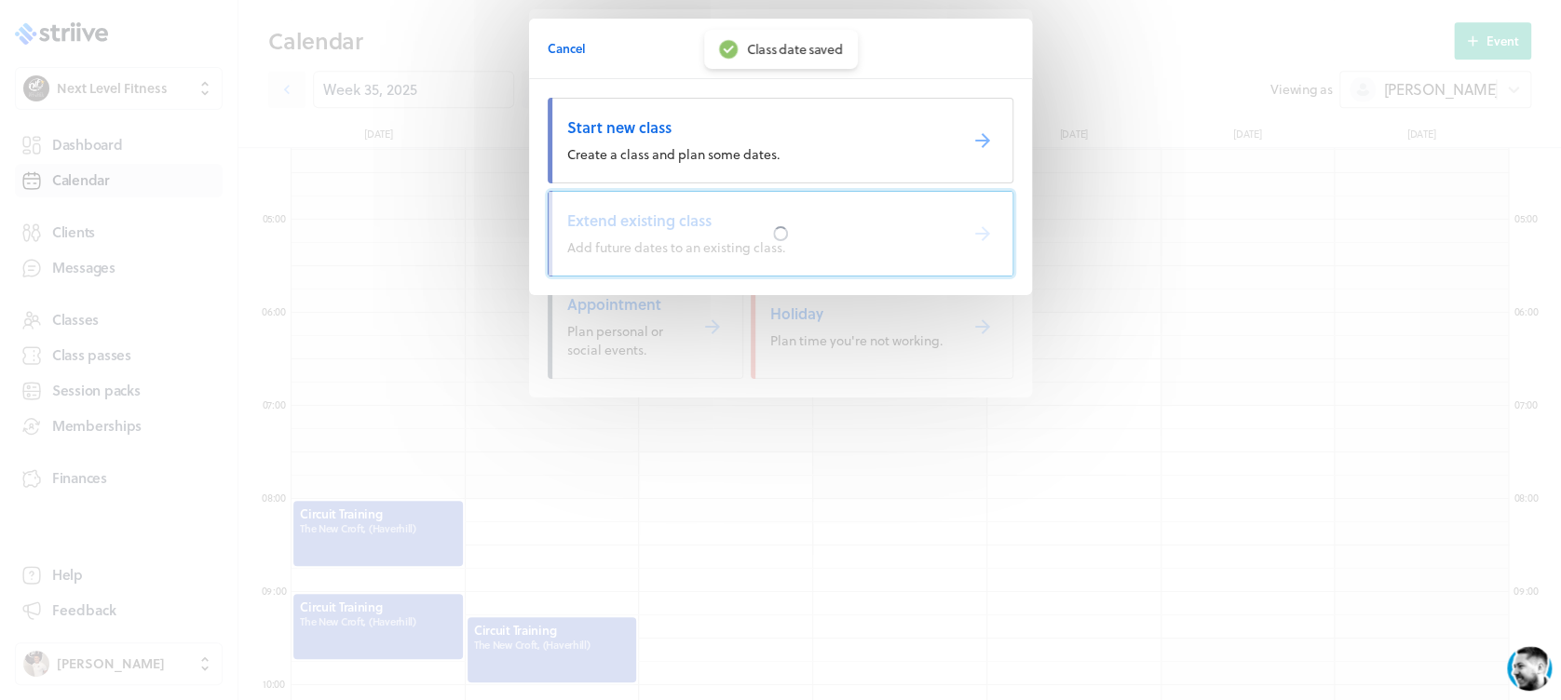
click at [752, 236] on div at bounding box center [781, 234] width 464 height 84
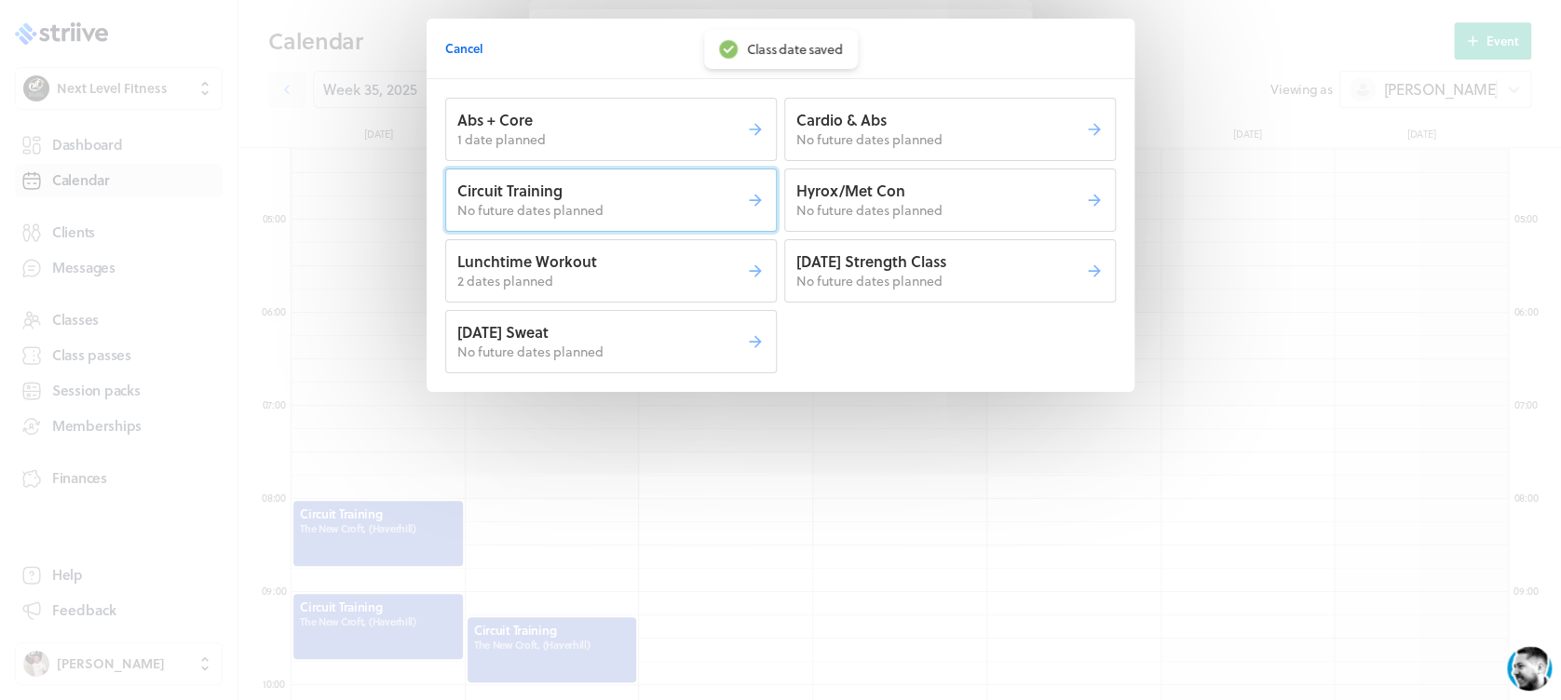
click at [685, 203] on p "No future dates planned" at bounding box center [601, 210] width 289 height 19
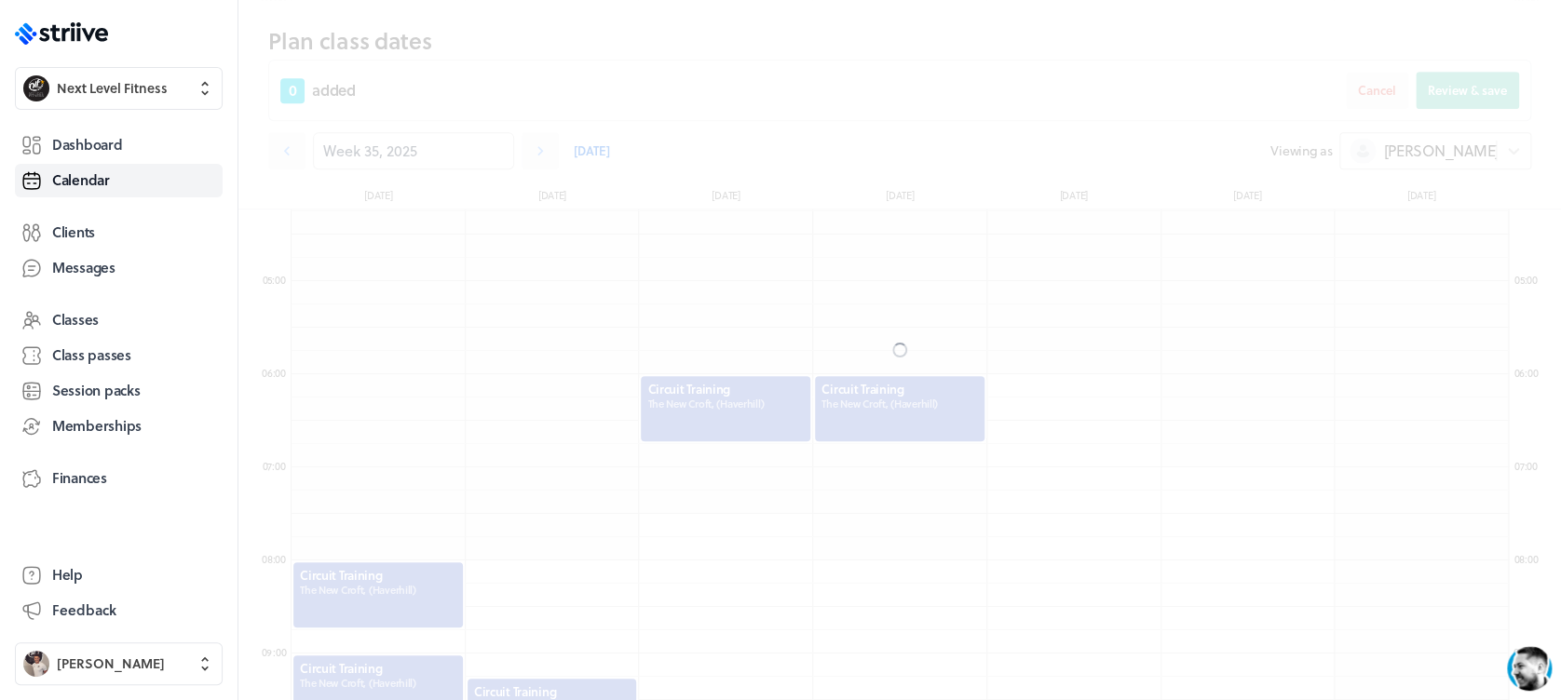
scroll to position [454, 0]
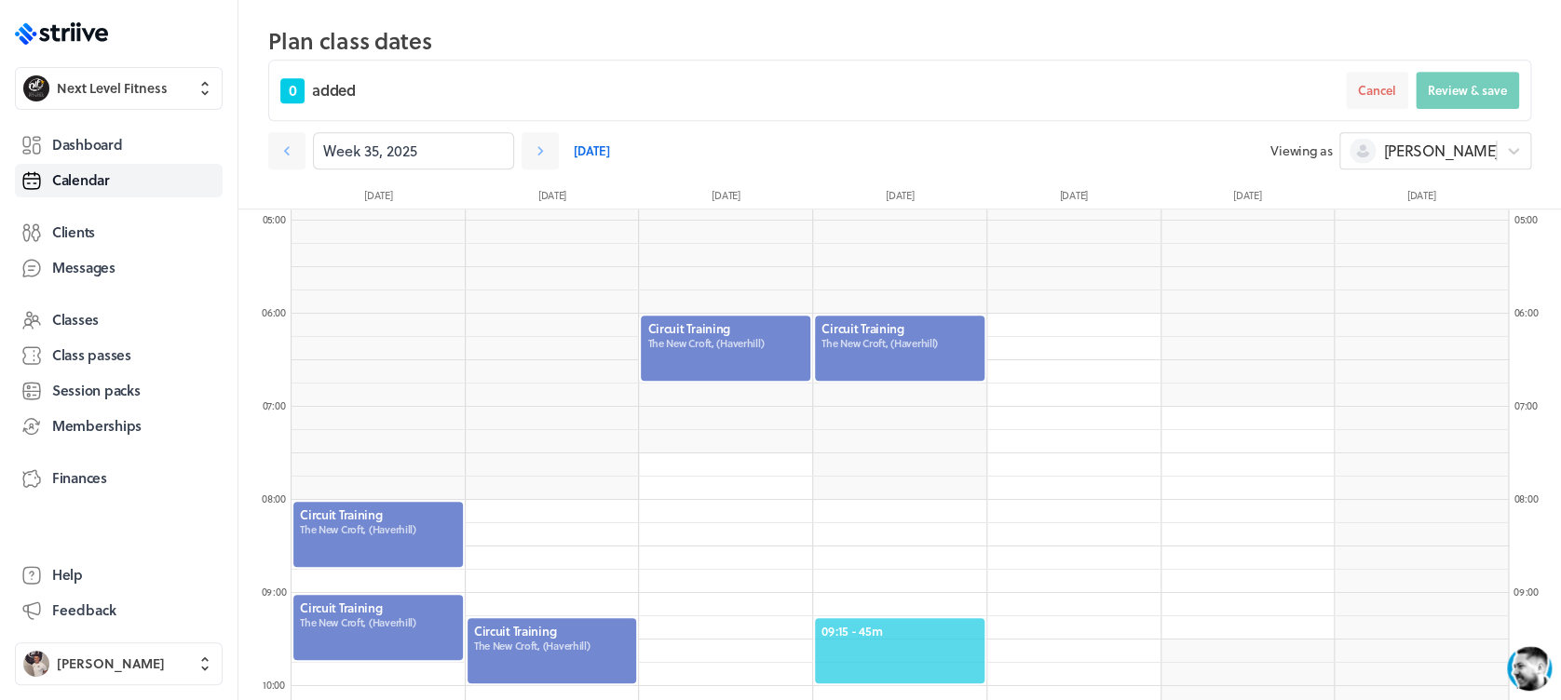
click at [888, 619] on div "09:15 - 45m" at bounding box center [899, 651] width 173 height 69
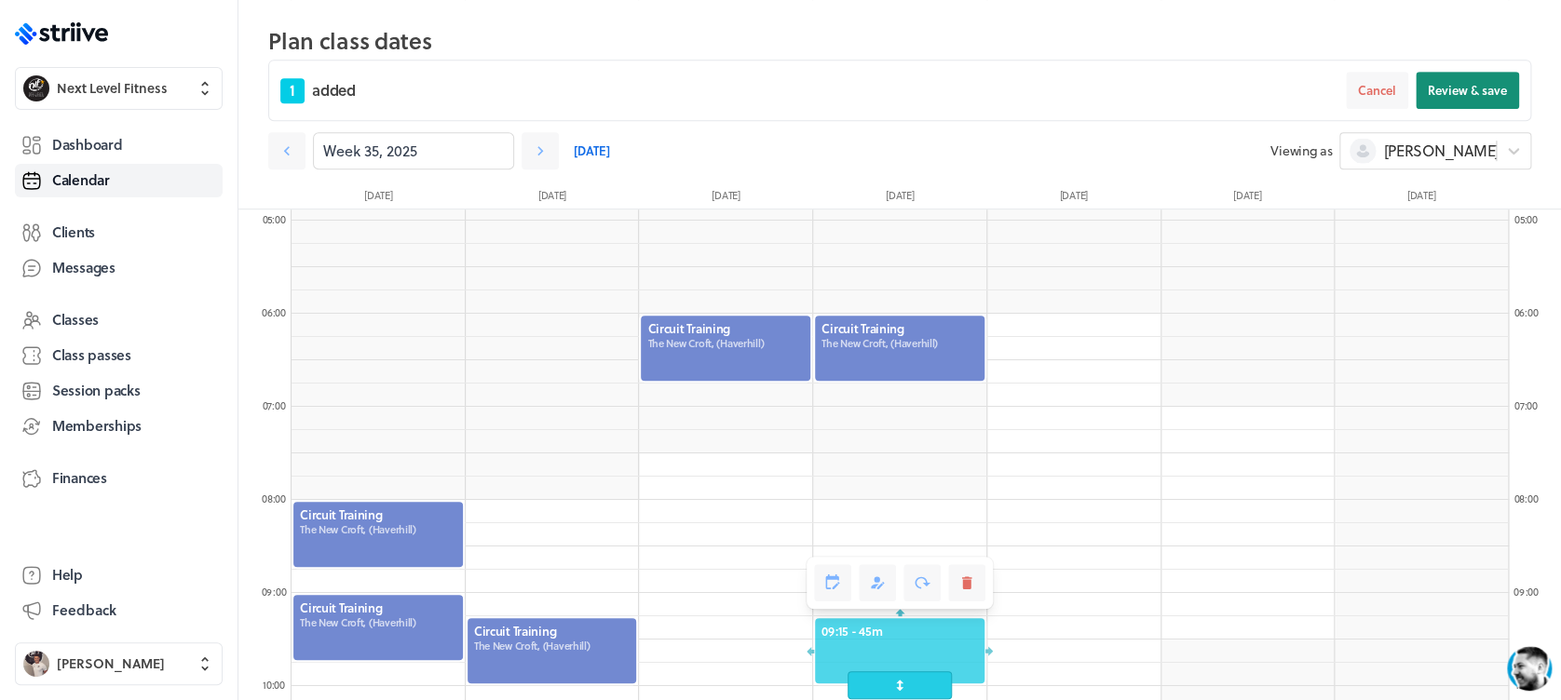
click at [1446, 83] on span "Review & save" at bounding box center [1467, 90] width 79 height 17
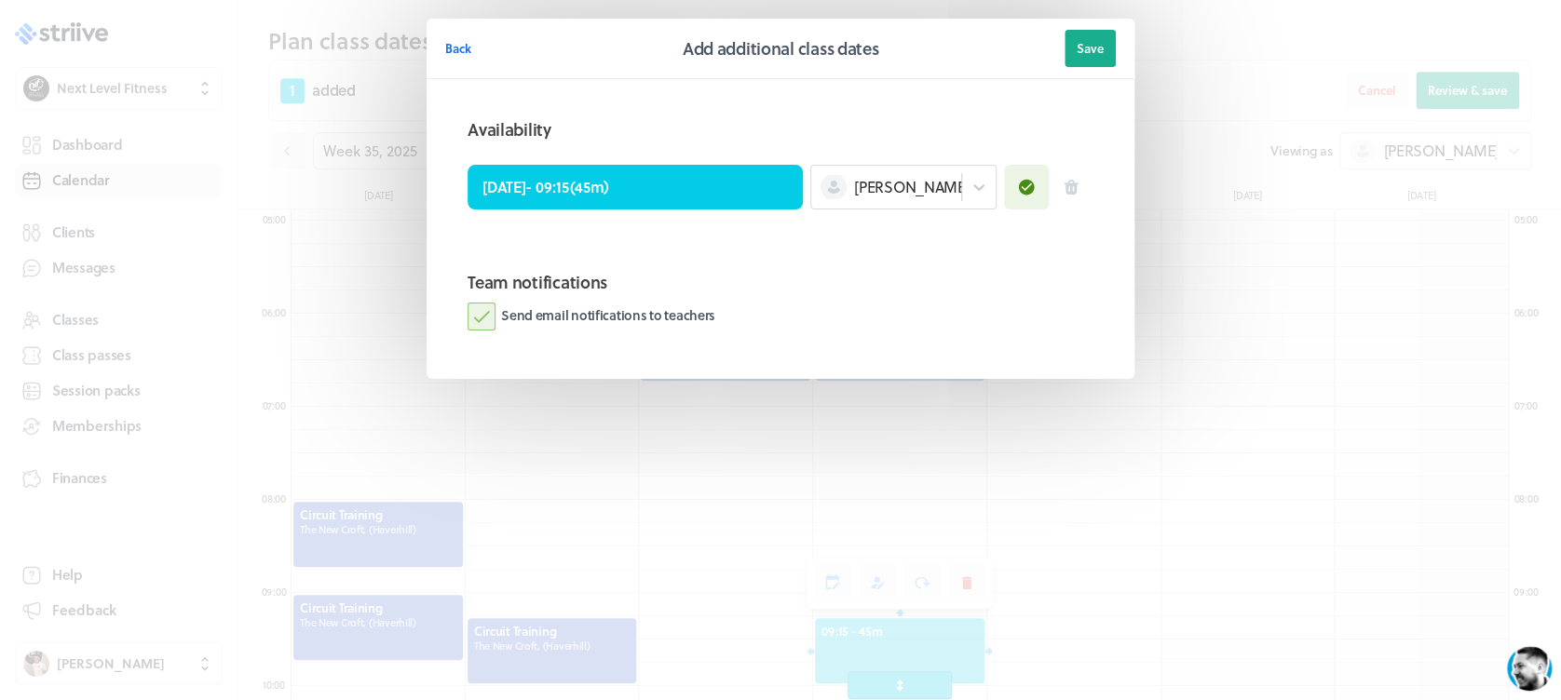
click at [480, 319] on label "Send email notifications to teachers" at bounding box center [592, 317] width 248 height 28
click at [0, 0] on input "Send email notifications to teachers" at bounding box center [0, 0] width 0 height 0
click at [1086, 45] on span "Save" at bounding box center [1090, 48] width 27 height 17
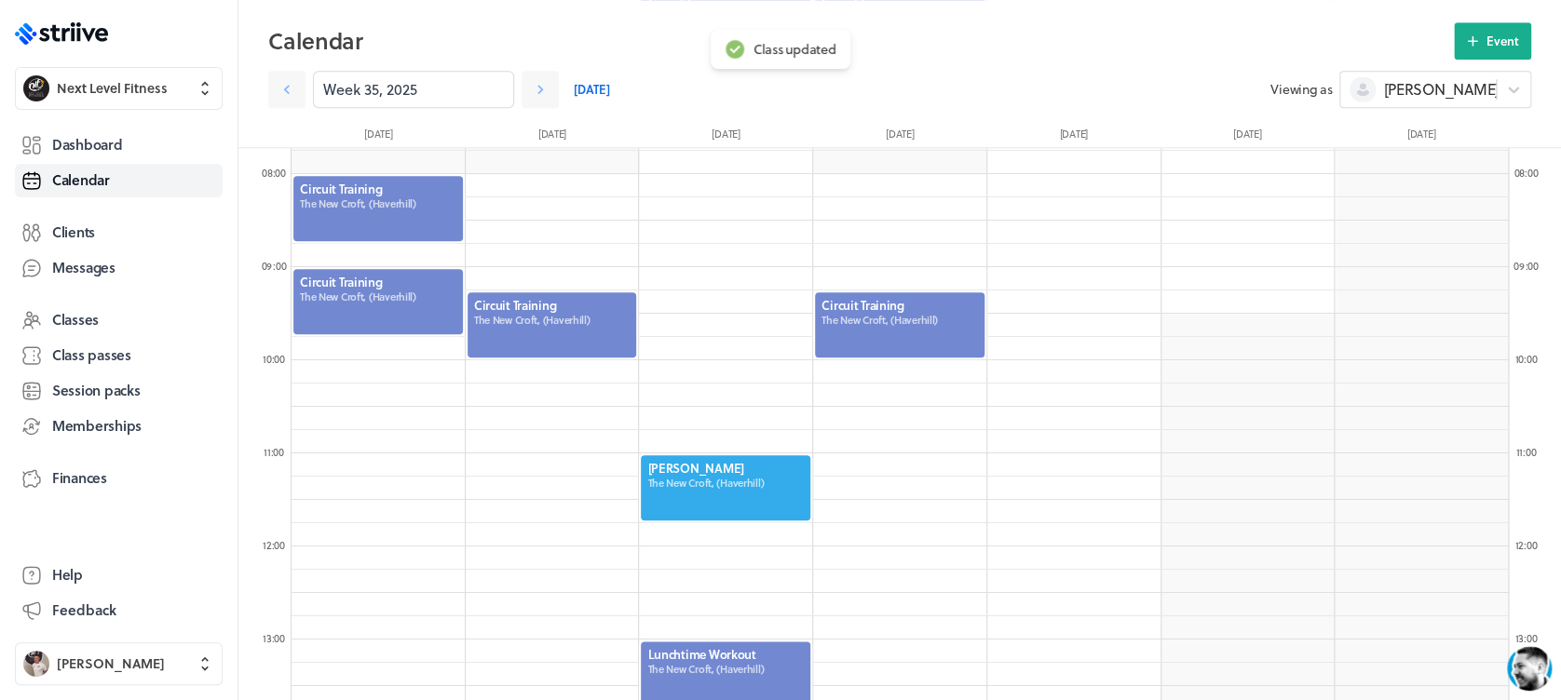
scroll to position [725, 0]
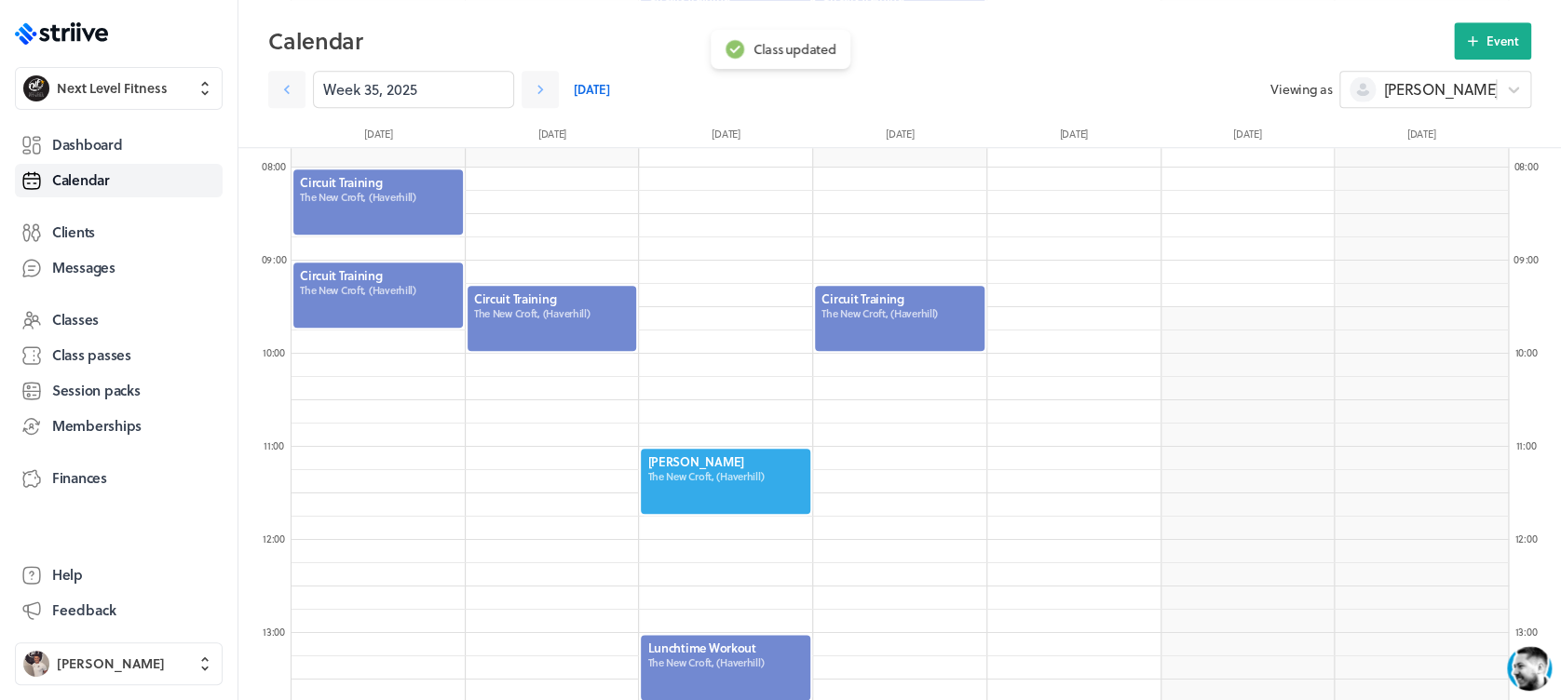
click at [924, 313] on div at bounding box center [899, 318] width 173 height 69
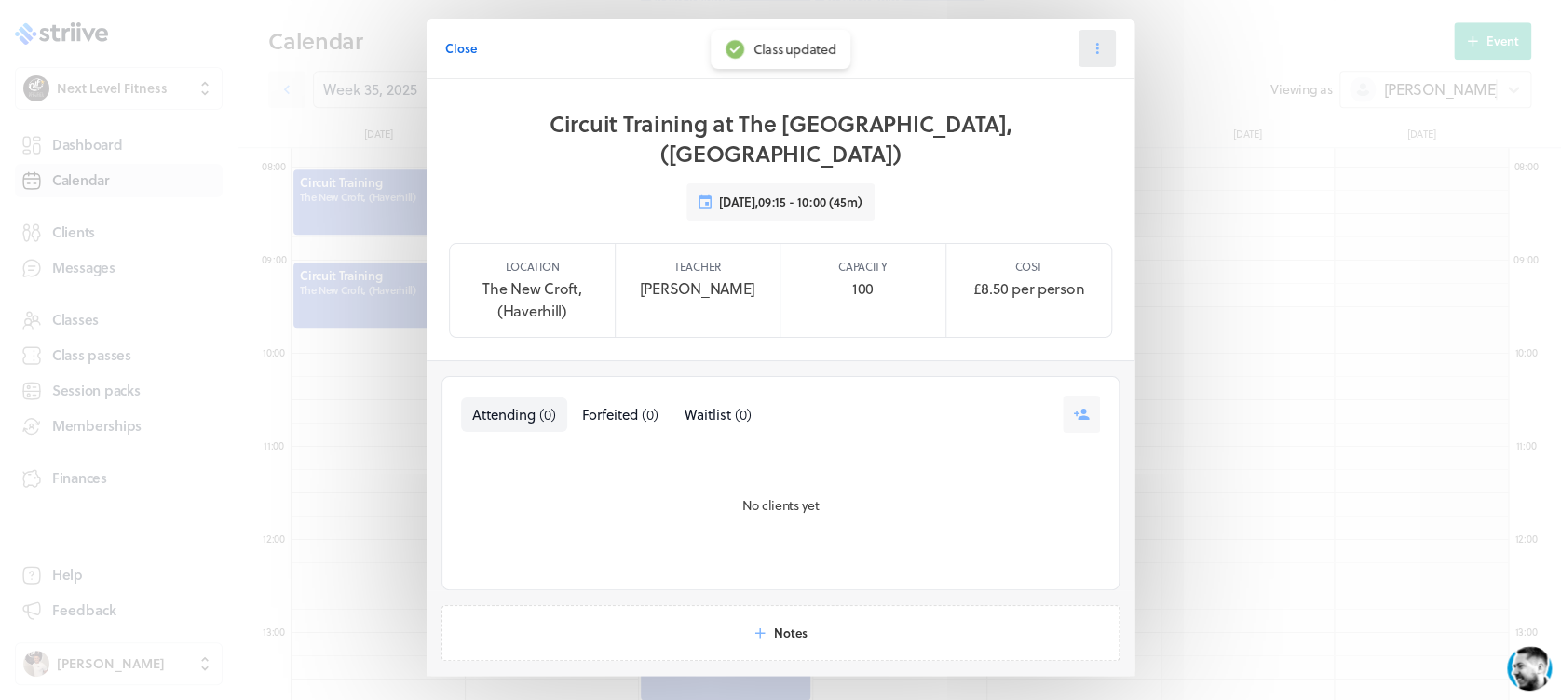
click at [1092, 55] on icon at bounding box center [1097, 48] width 17 height 17
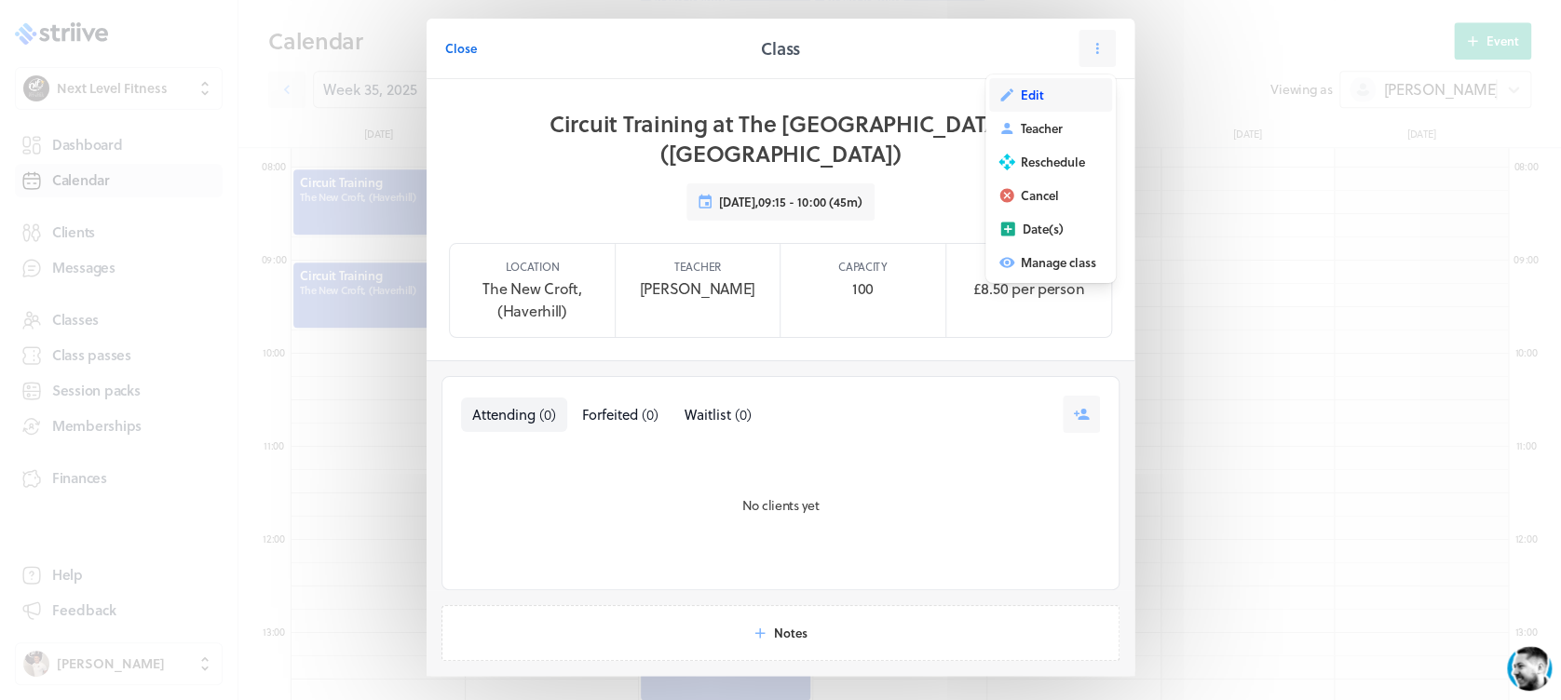
click at [1035, 96] on button "Edit" at bounding box center [1050, 95] width 123 height 34
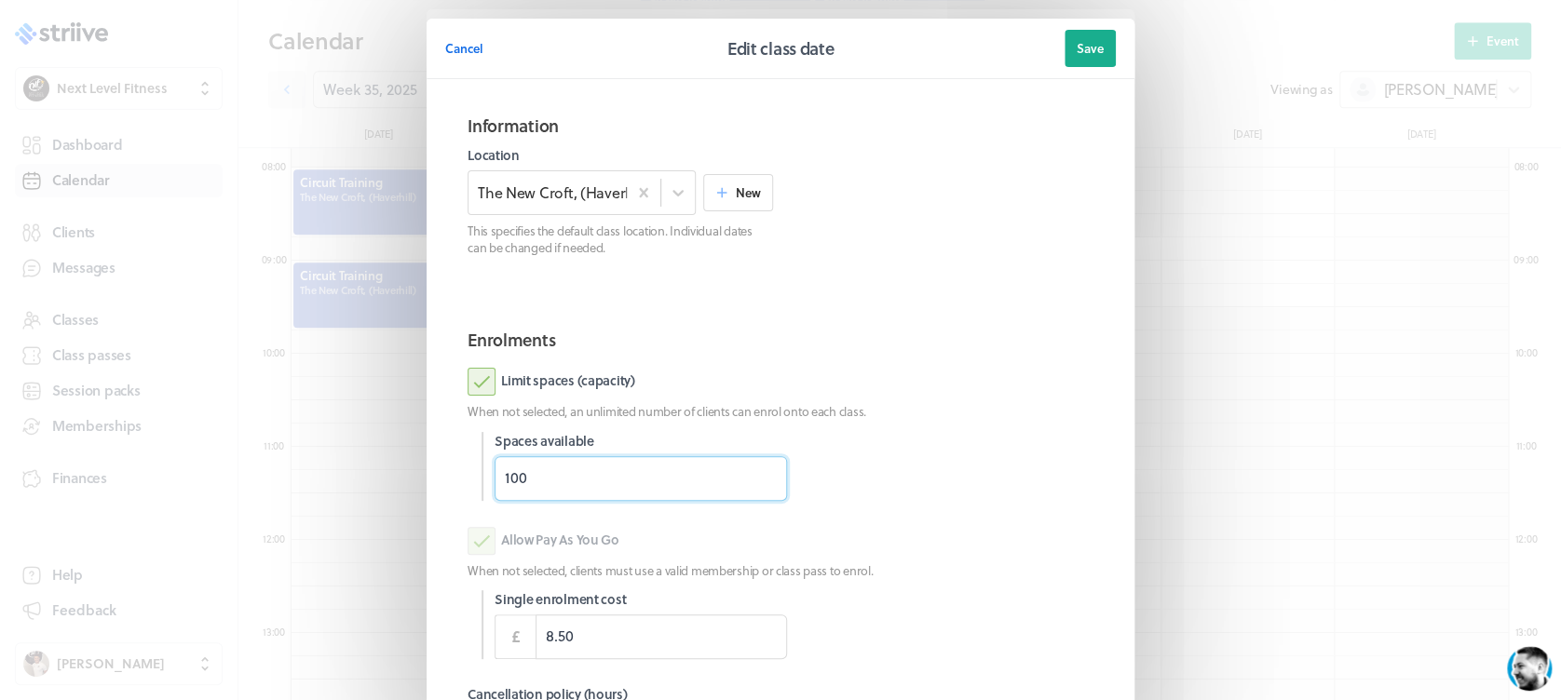
drag, startPoint x: 471, startPoint y: 482, endPoint x: 360, endPoint y: 481, distance: 110.8
click at [360, 481] on div "Cancel Edit class date Save Information Location The [GEOGRAPHIC_DATA], (Haverh…" at bounding box center [780, 481] width 1561 height 963
type input "18"
click at [997, 377] on div "Limit spaces (capacity)" at bounding box center [781, 382] width 626 height 28
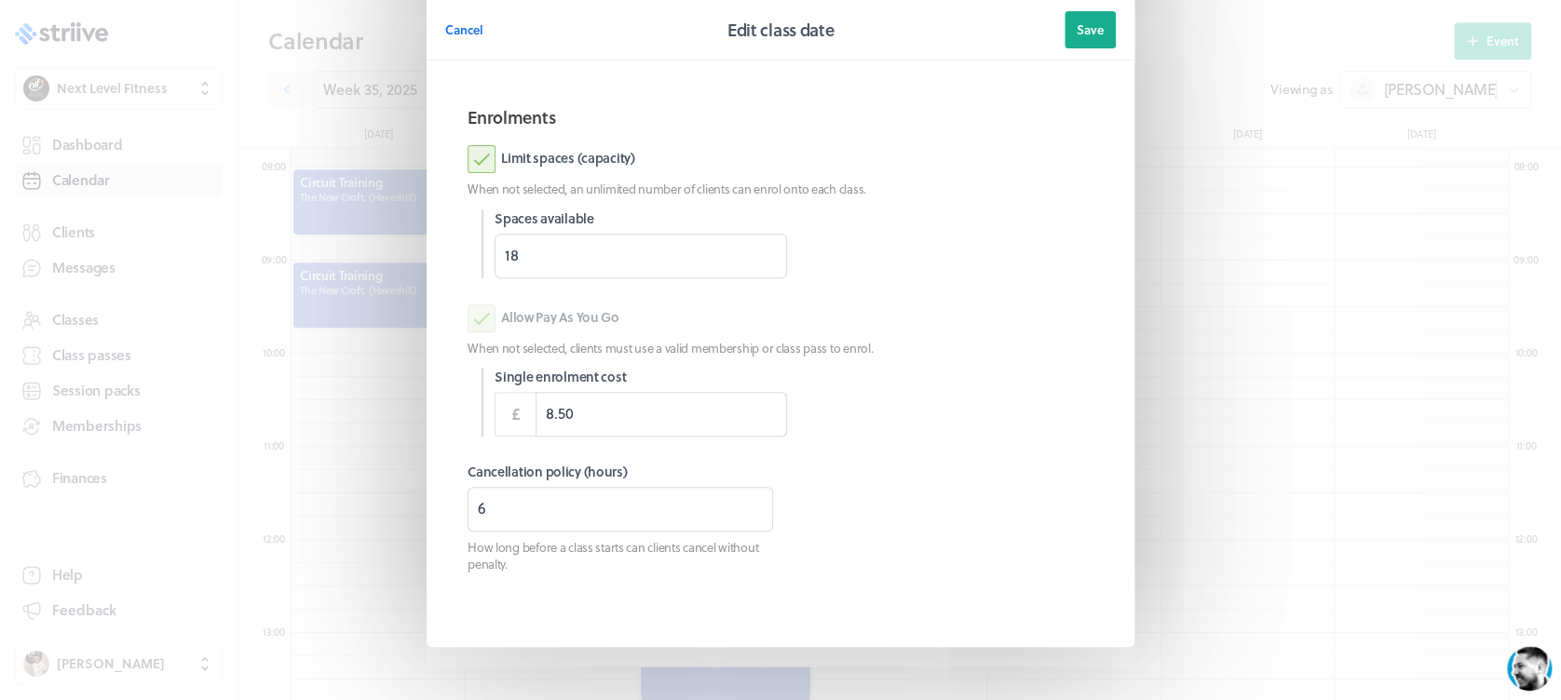
scroll to position [237, 0]
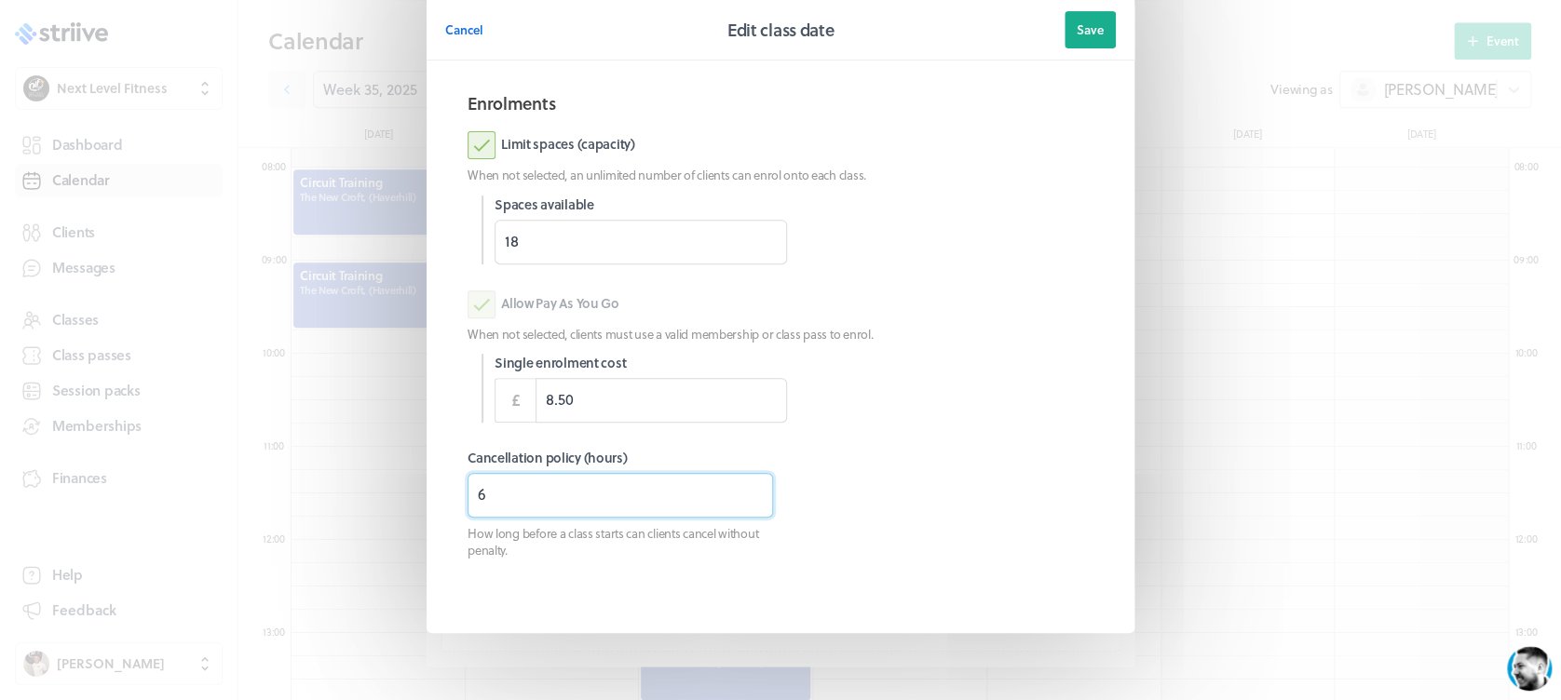
drag, startPoint x: 566, startPoint y: 499, endPoint x: 360, endPoint y: 508, distance: 206.0
click at [360, 508] on div "Cancel Edit class date Save Information Location The [GEOGRAPHIC_DATA], (Haverh…" at bounding box center [780, 244] width 1561 height 963
type input "3"
click at [1094, 22] on button "Save" at bounding box center [1089, 29] width 51 height 37
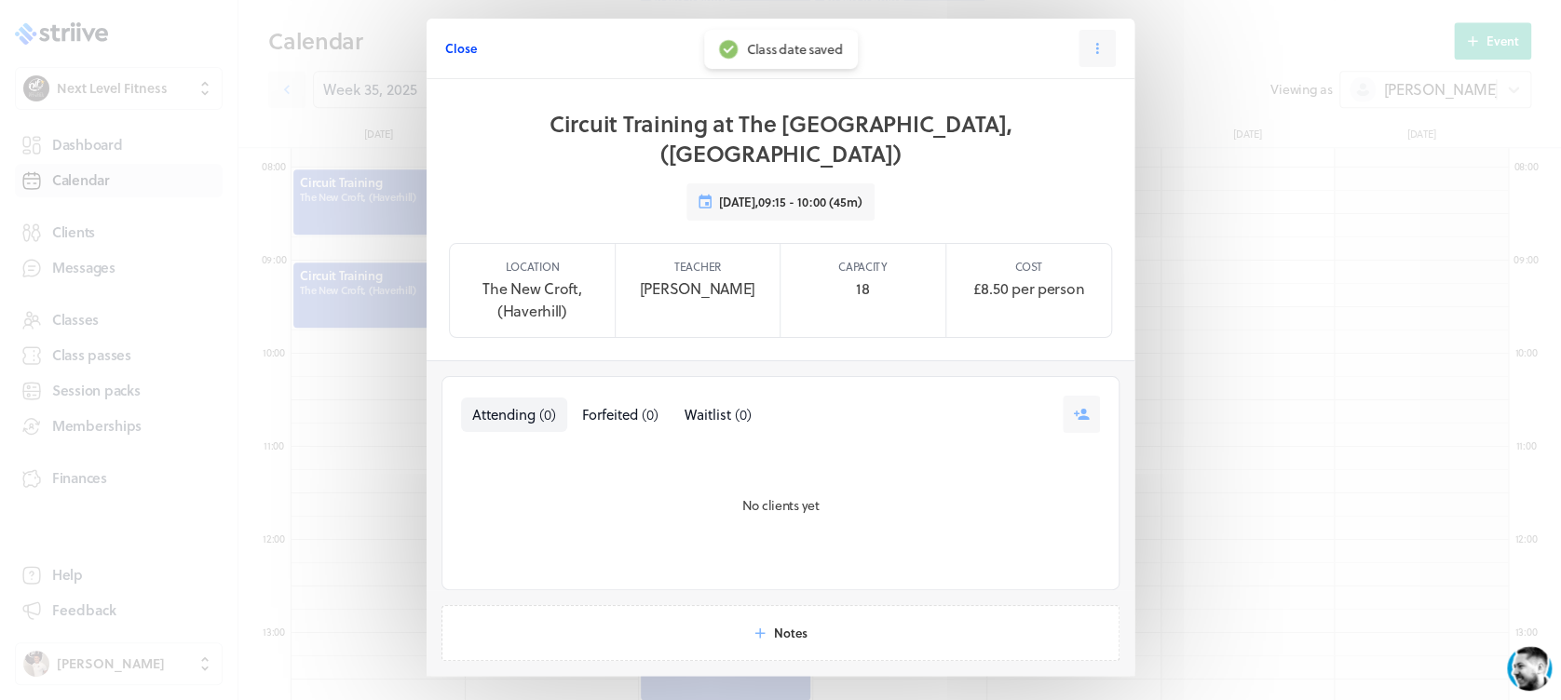
click at [445, 52] on span "Close" at bounding box center [461, 48] width 32 height 17
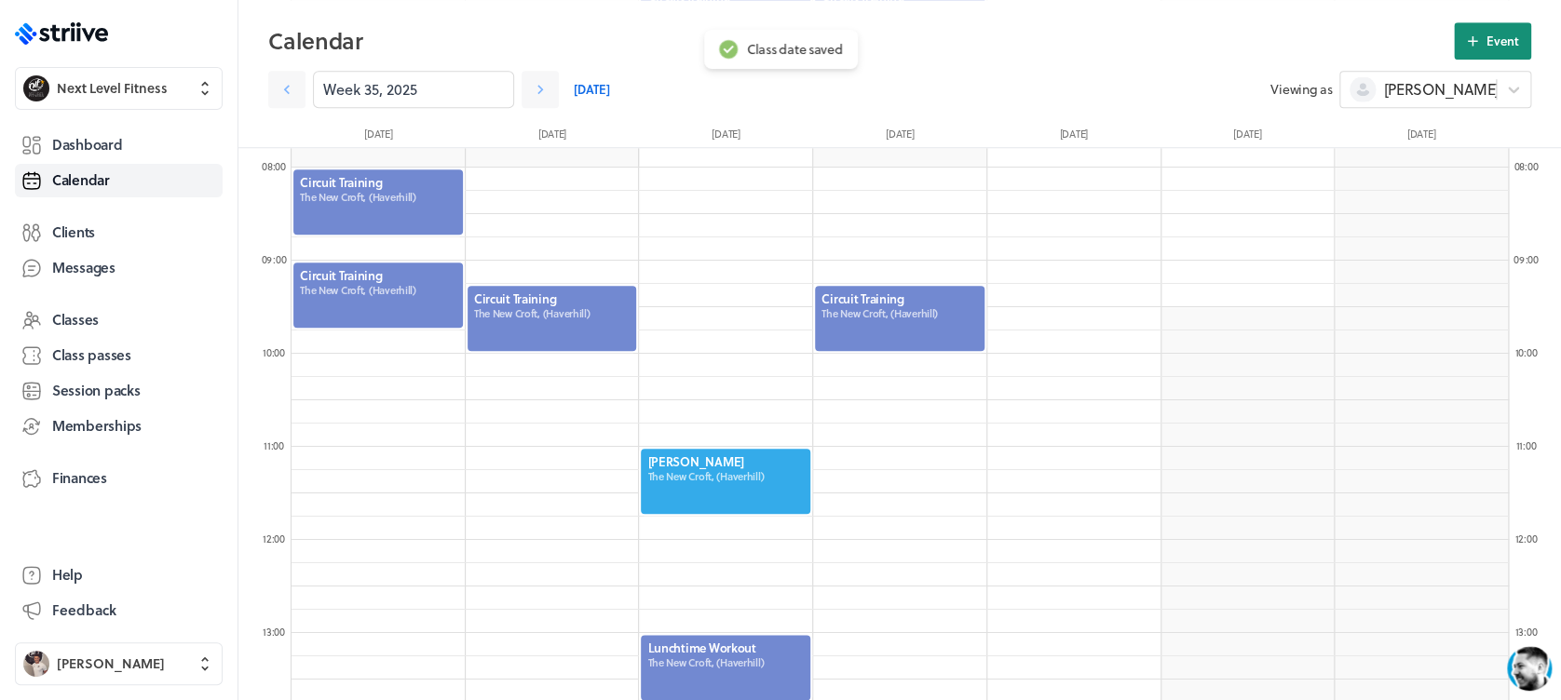
click at [1496, 34] on span "Event" at bounding box center [1502, 41] width 33 height 17
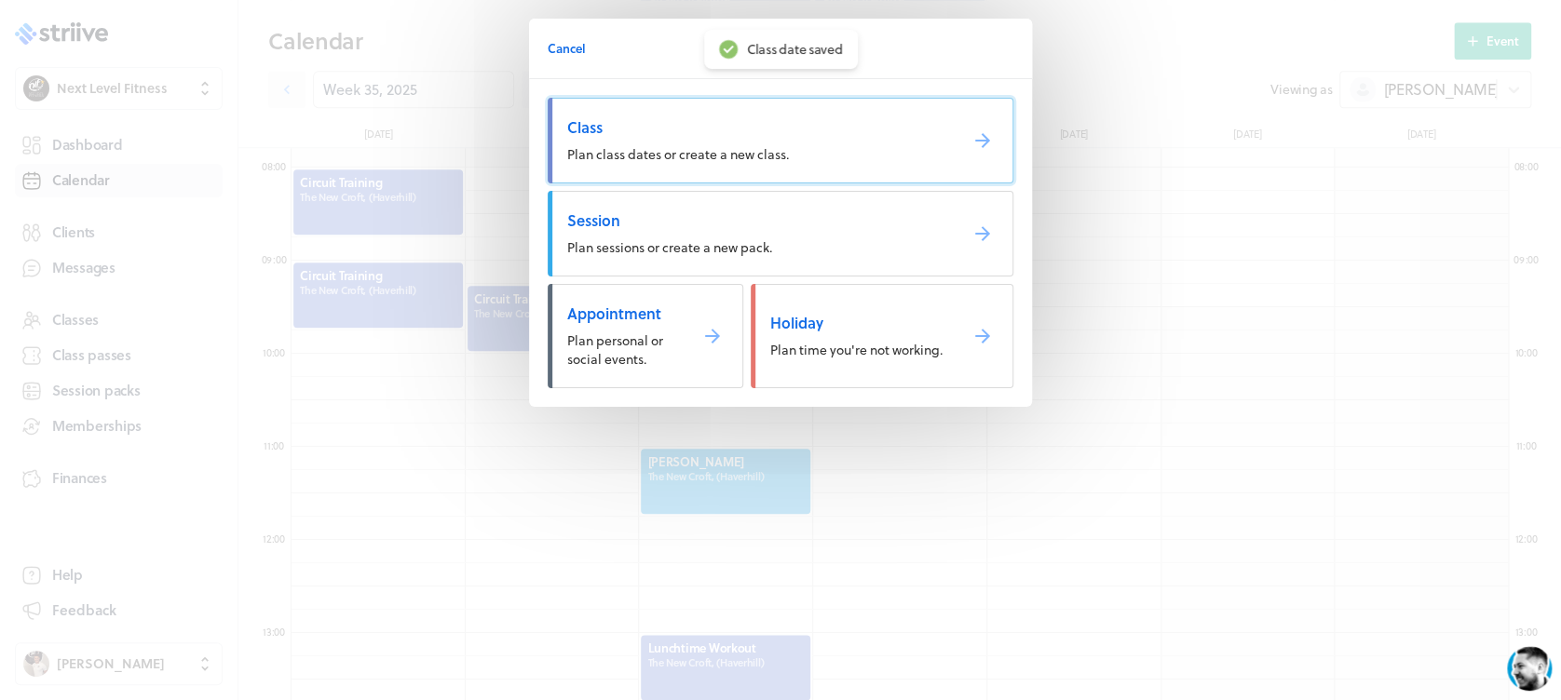
click at [804, 119] on span "Class" at bounding box center [754, 127] width 375 height 20
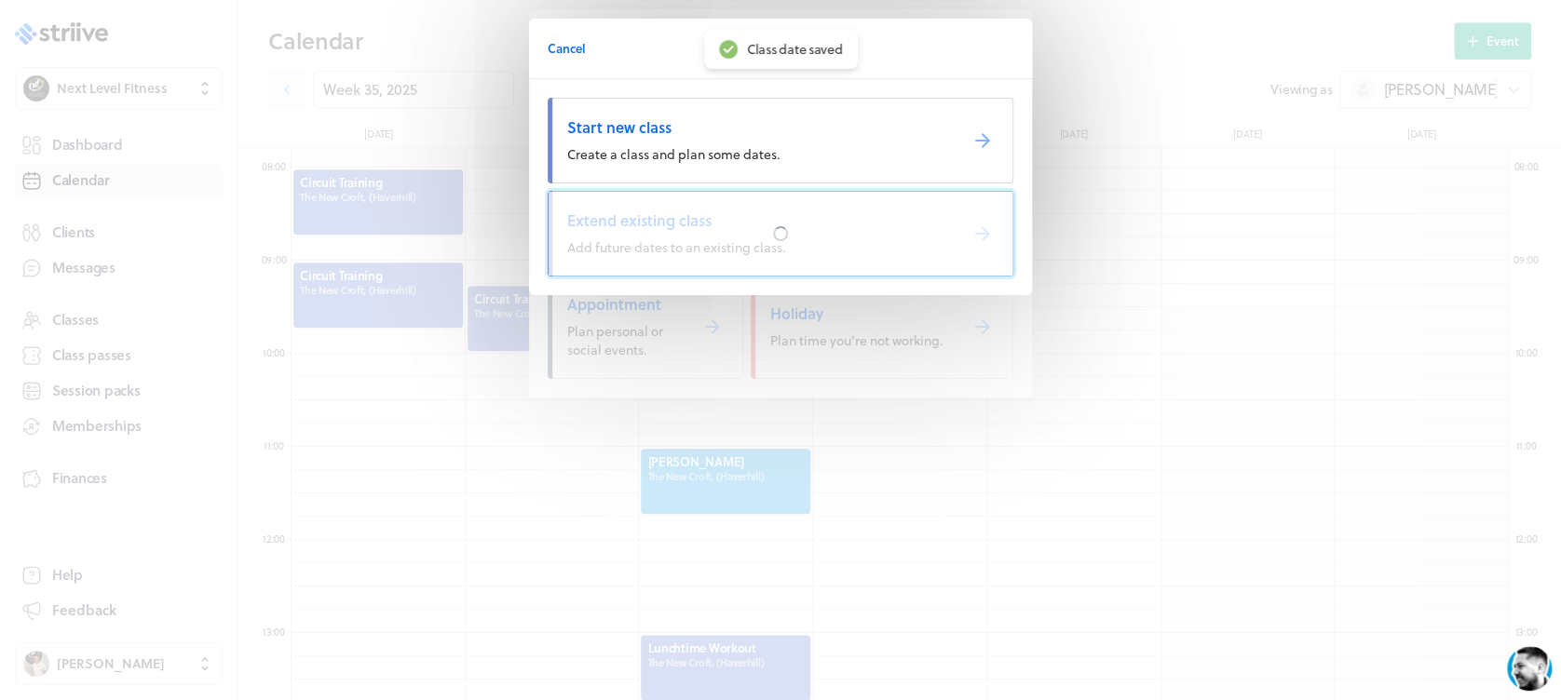
click at [783, 239] on div at bounding box center [781, 234] width 464 height 84
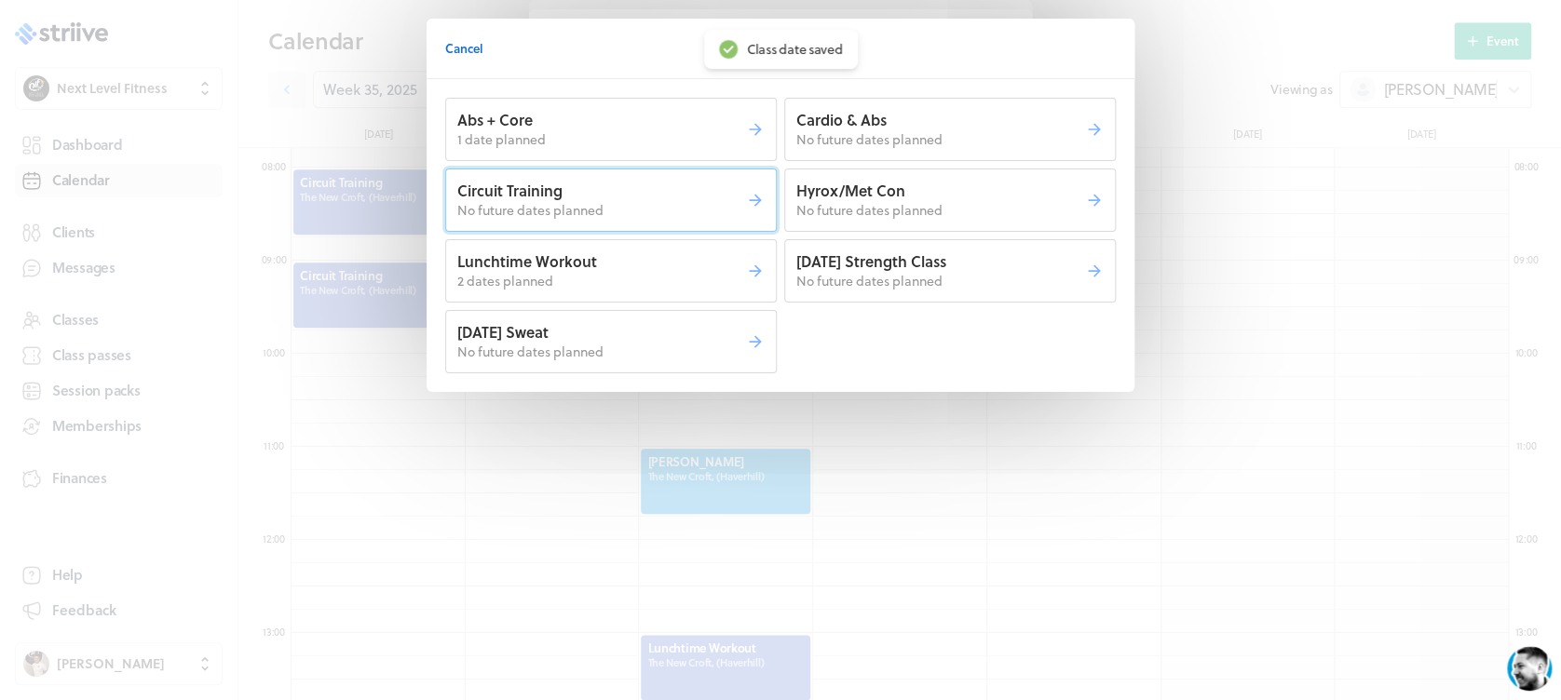
click at [682, 204] on p "No future dates planned" at bounding box center [601, 210] width 289 height 19
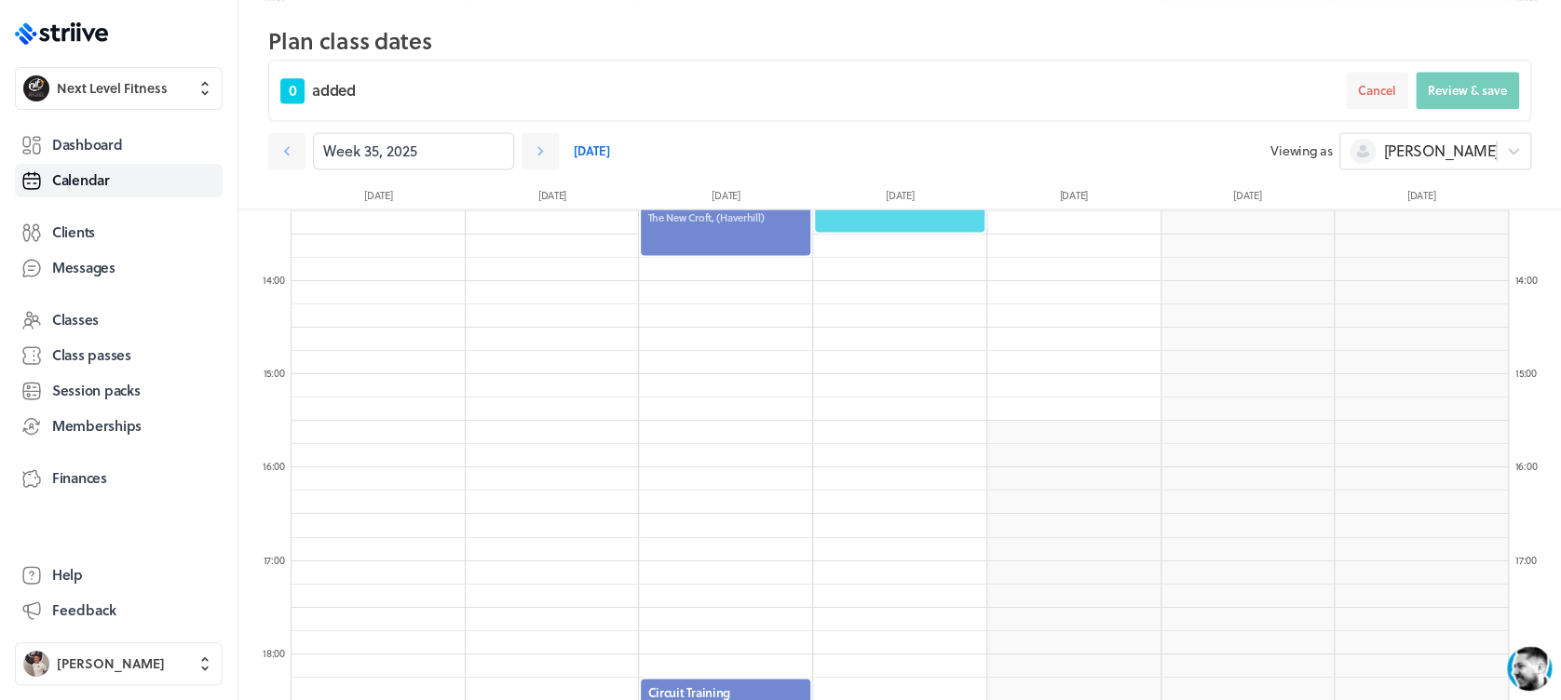
scroll to position [1234, 0]
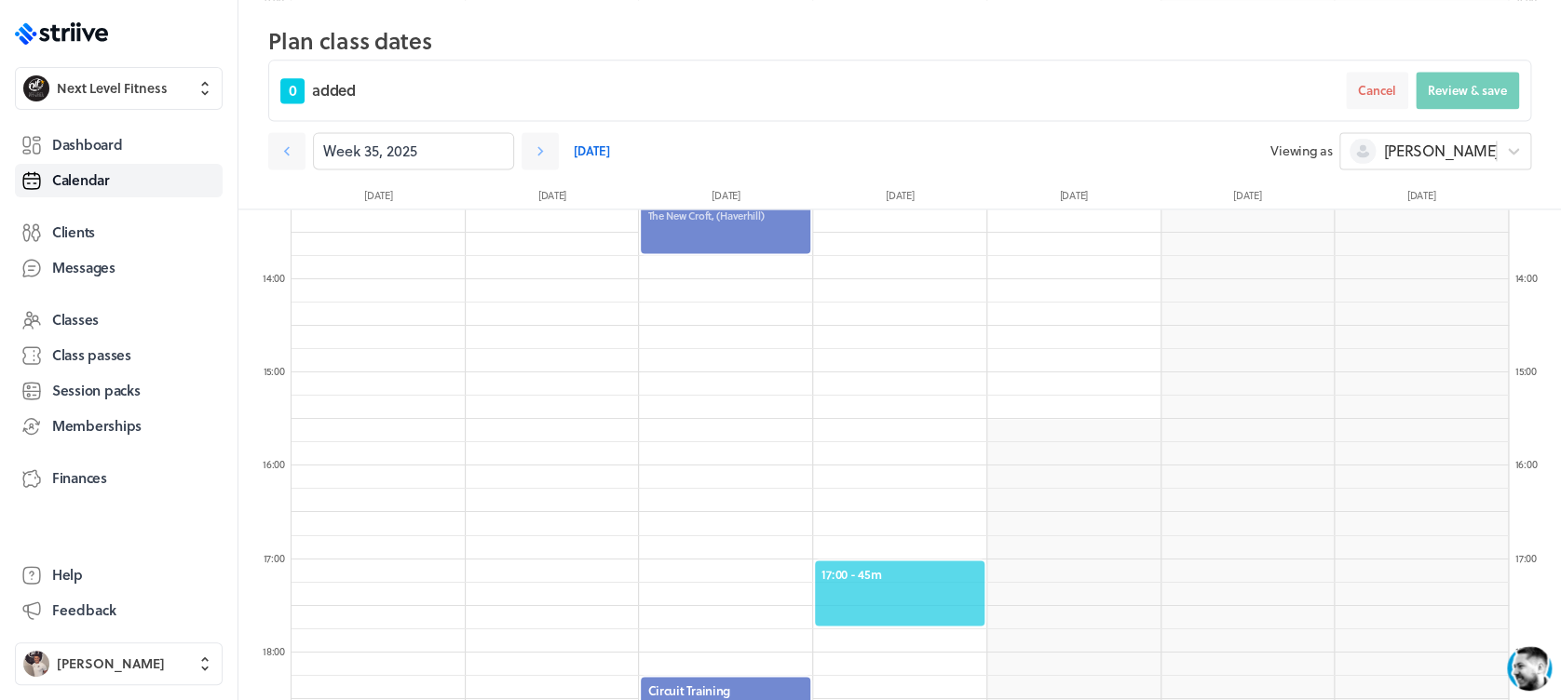
click at [916, 565] on span "17:00 - 45m" at bounding box center [899, 573] width 156 height 17
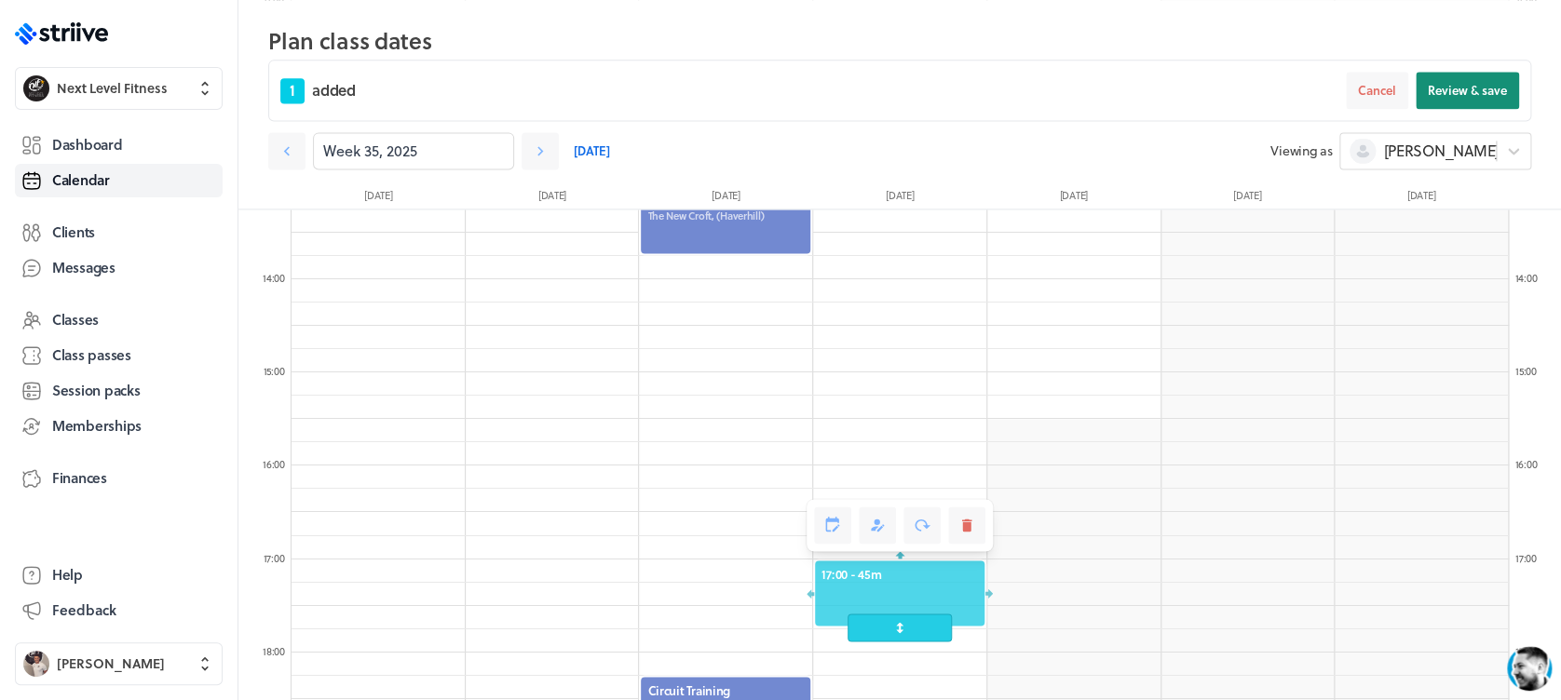
click at [1468, 82] on span "Review & save" at bounding box center [1467, 90] width 79 height 17
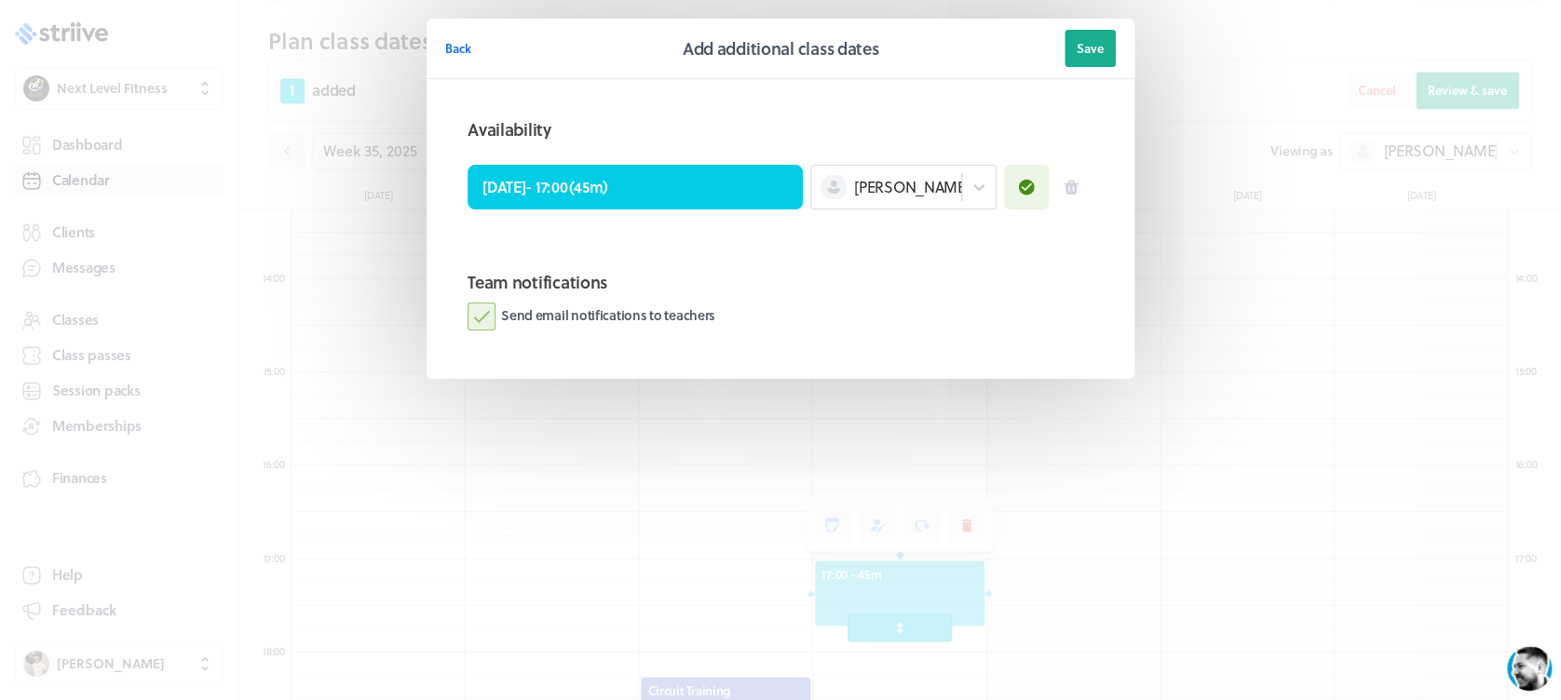
click at [476, 318] on label "Send email notifications to teachers" at bounding box center [592, 317] width 248 height 28
click at [0, 0] on input "Send email notifications to teachers" at bounding box center [0, 0] width 0 height 0
click at [1105, 39] on button "Save" at bounding box center [1089, 48] width 51 height 37
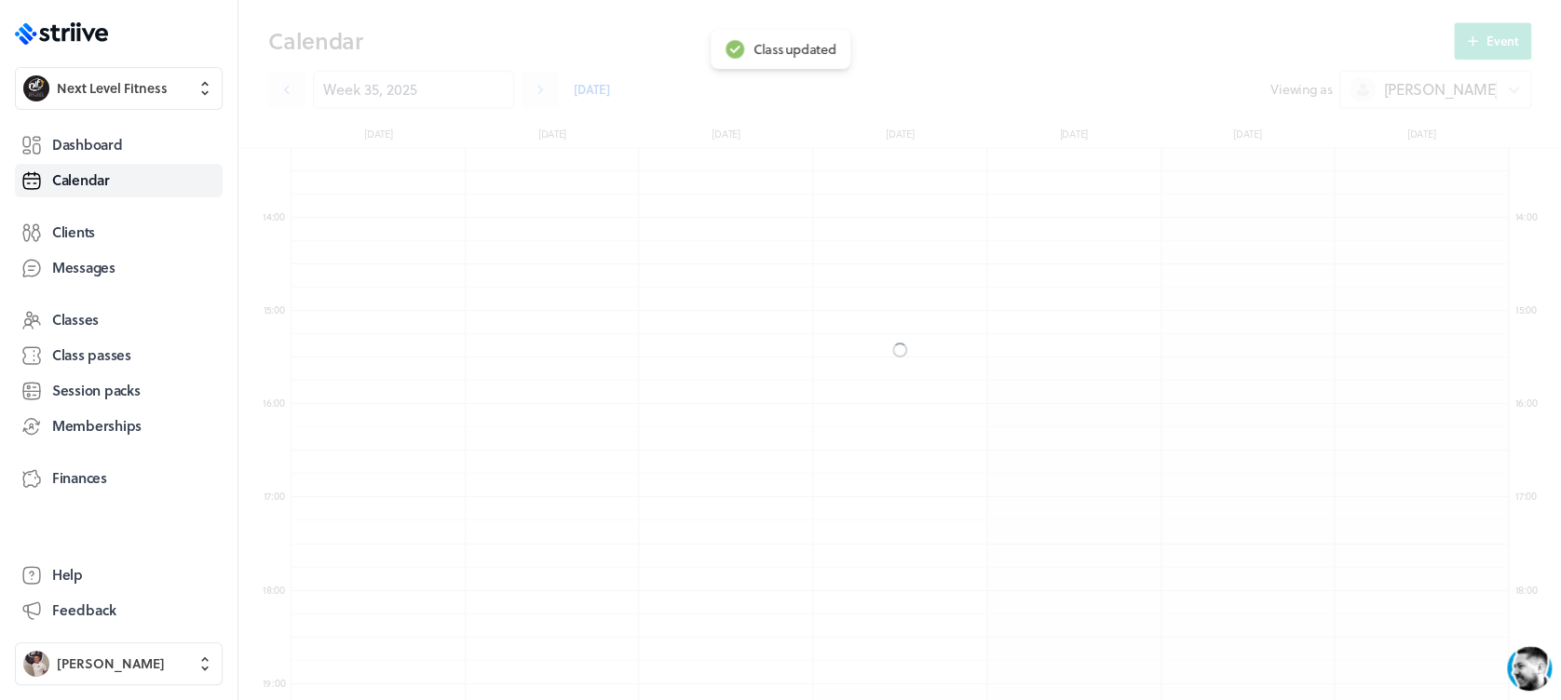
scroll to position [1173, 0]
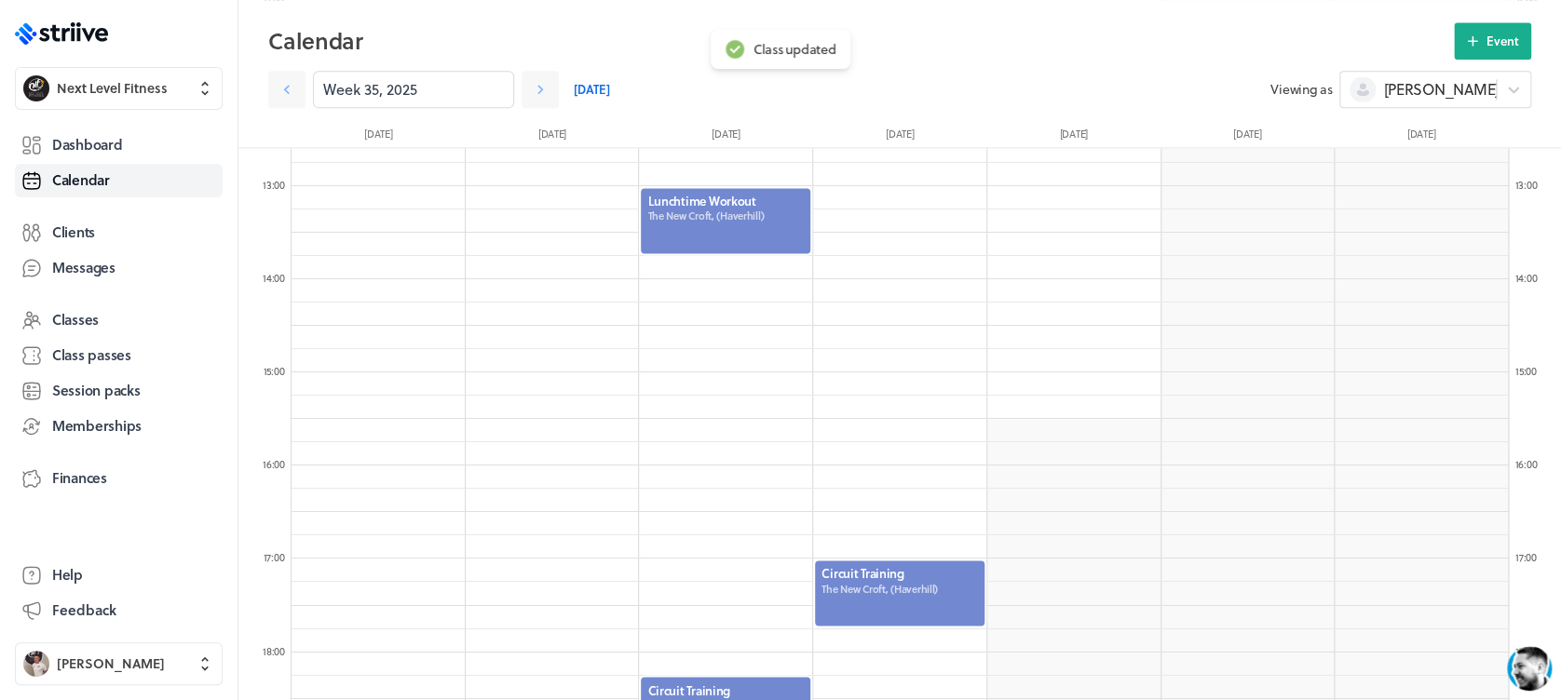
click at [880, 593] on div at bounding box center [899, 593] width 173 height 69
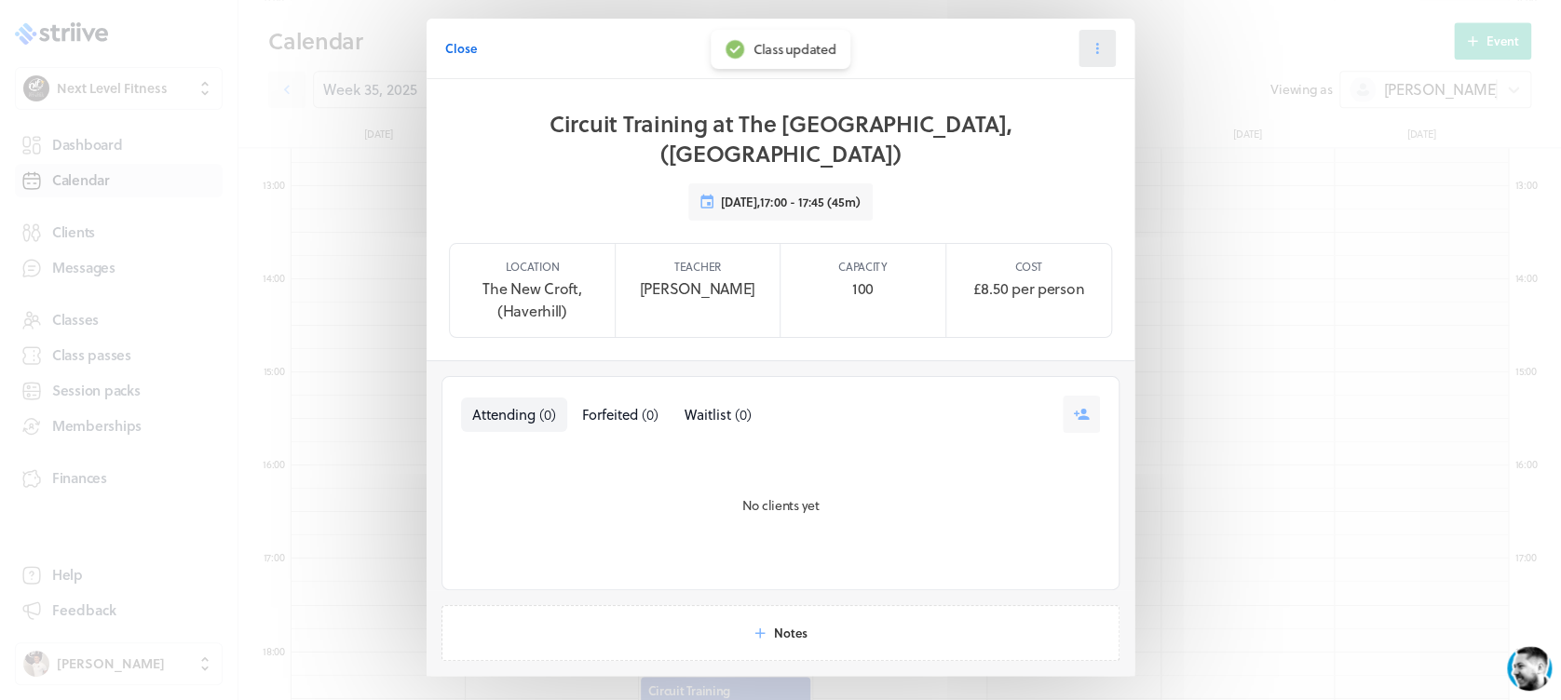
click at [1098, 51] on button at bounding box center [1096, 48] width 37 height 37
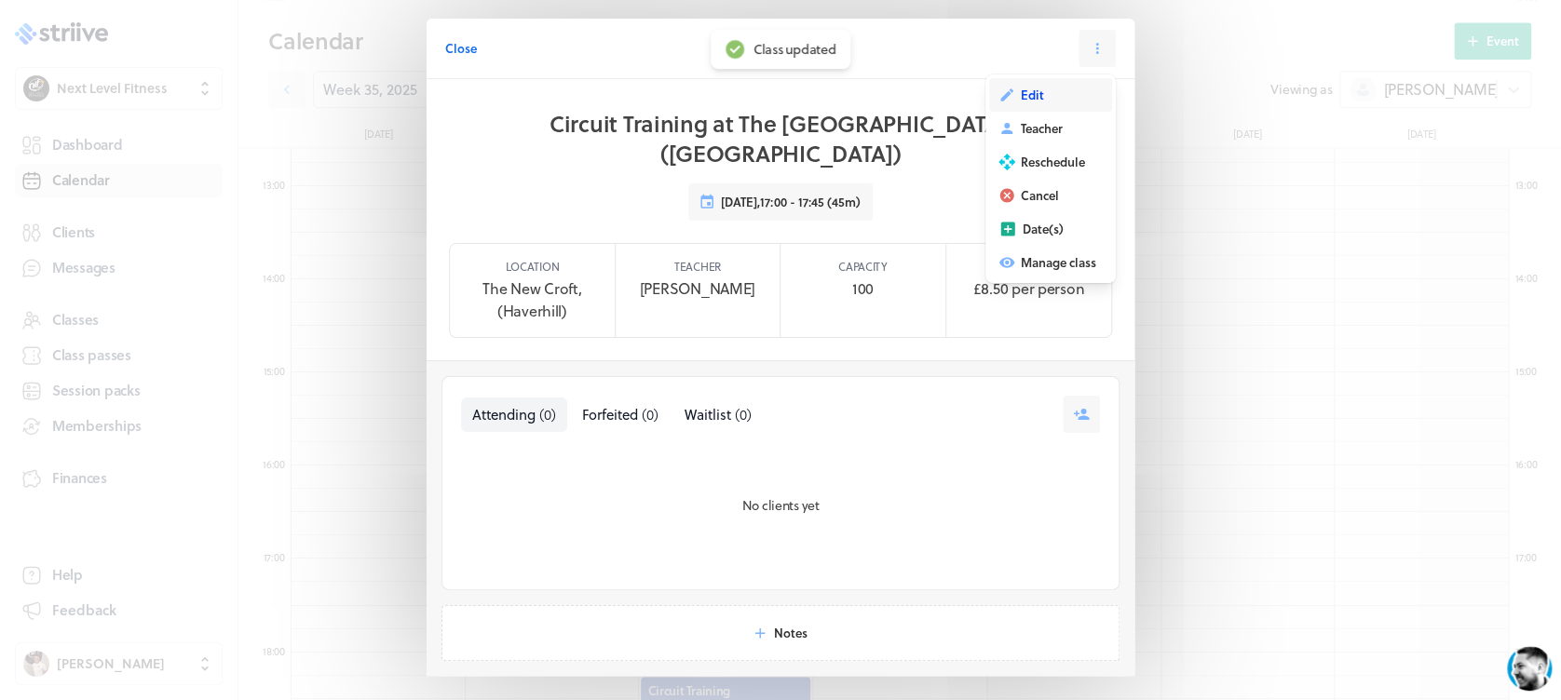
click at [1029, 89] on span "Edit" at bounding box center [1032, 95] width 23 height 17
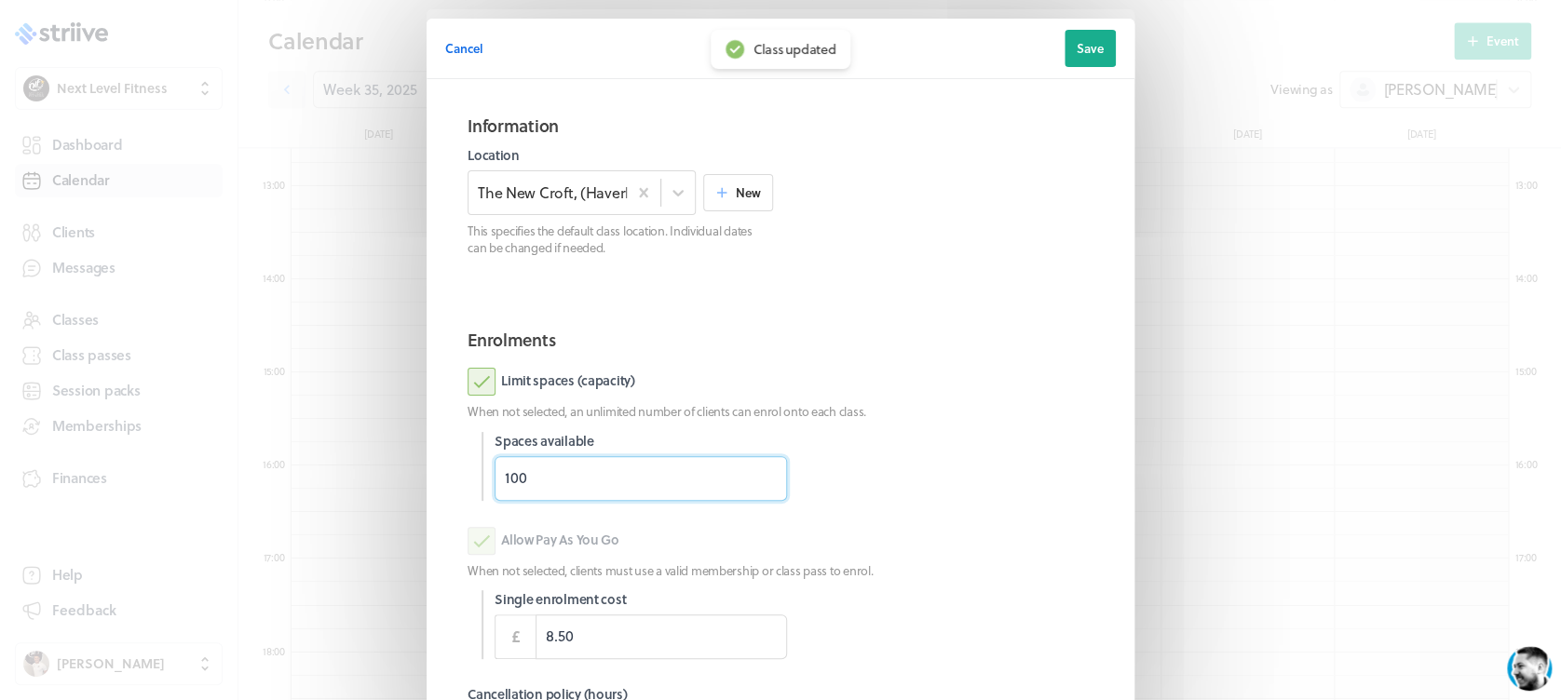
drag, startPoint x: 548, startPoint y: 478, endPoint x: 410, endPoint y: 502, distance: 139.9
click at [410, 502] on section "Cancel Edit class date Save Information Location The [GEOGRAPHIC_DATA], (Haverh…" at bounding box center [780, 481] width 745 height 963
type input "18"
click at [977, 427] on div "Limit spaces (capacity) When not selected, an unlimited number of clients can e…" at bounding box center [781, 434] width 626 height 132
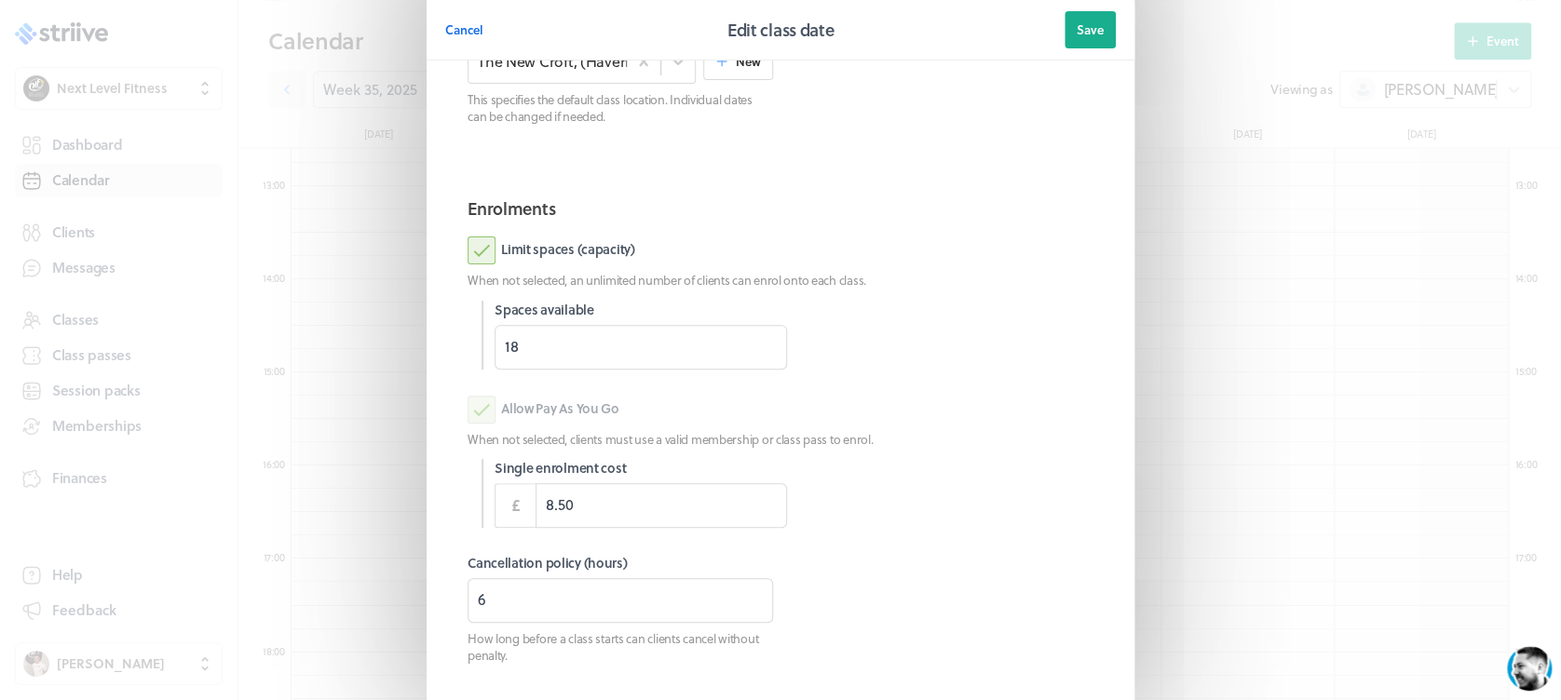
scroll to position [226, 0]
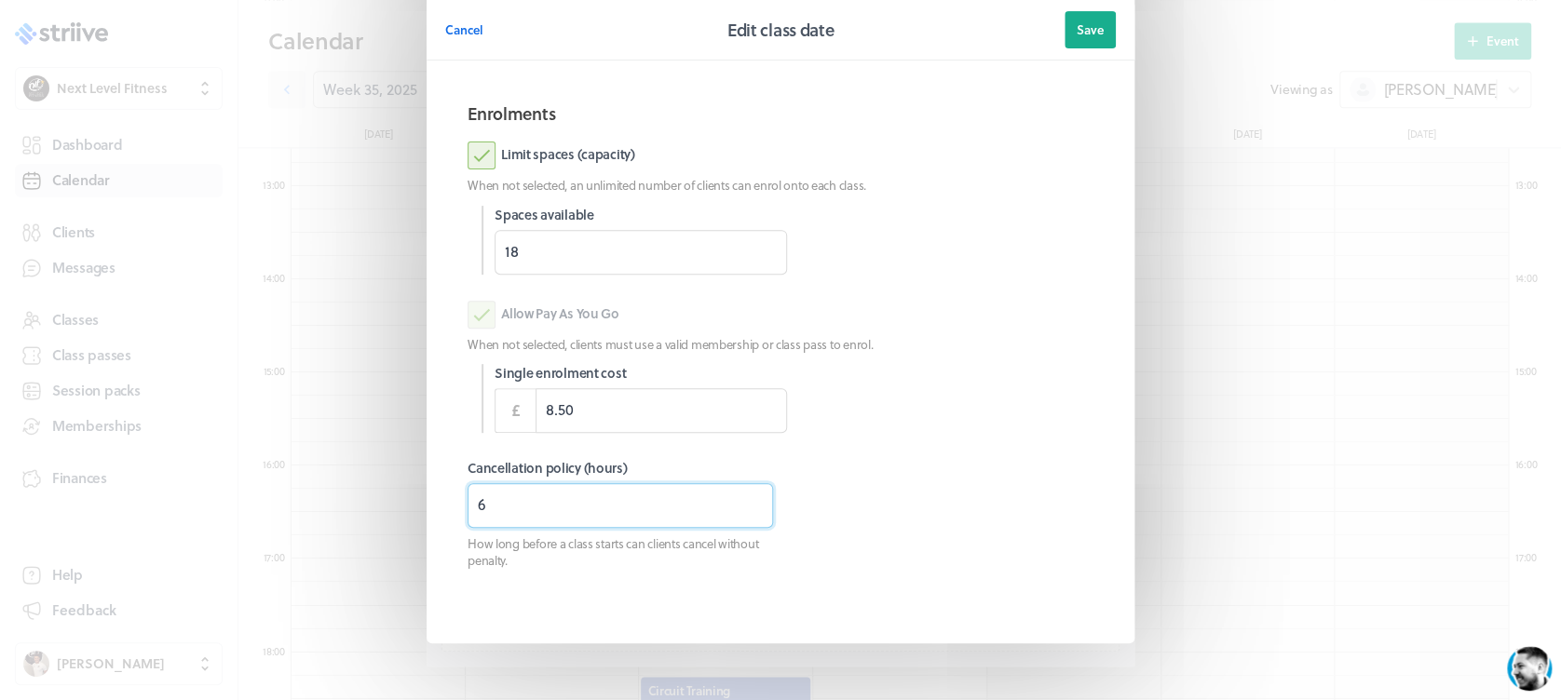
drag, startPoint x: 581, startPoint y: 498, endPoint x: 413, endPoint y: 505, distance: 168.7
click at [413, 505] on section "Cancel Edit class date Save Information Location The [GEOGRAPHIC_DATA], (Haverh…" at bounding box center [780, 255] width 745 height 963
type input "3"
click at [1073, 20] on button "Save" at bounding box center [1089, 29] width 51 height 37
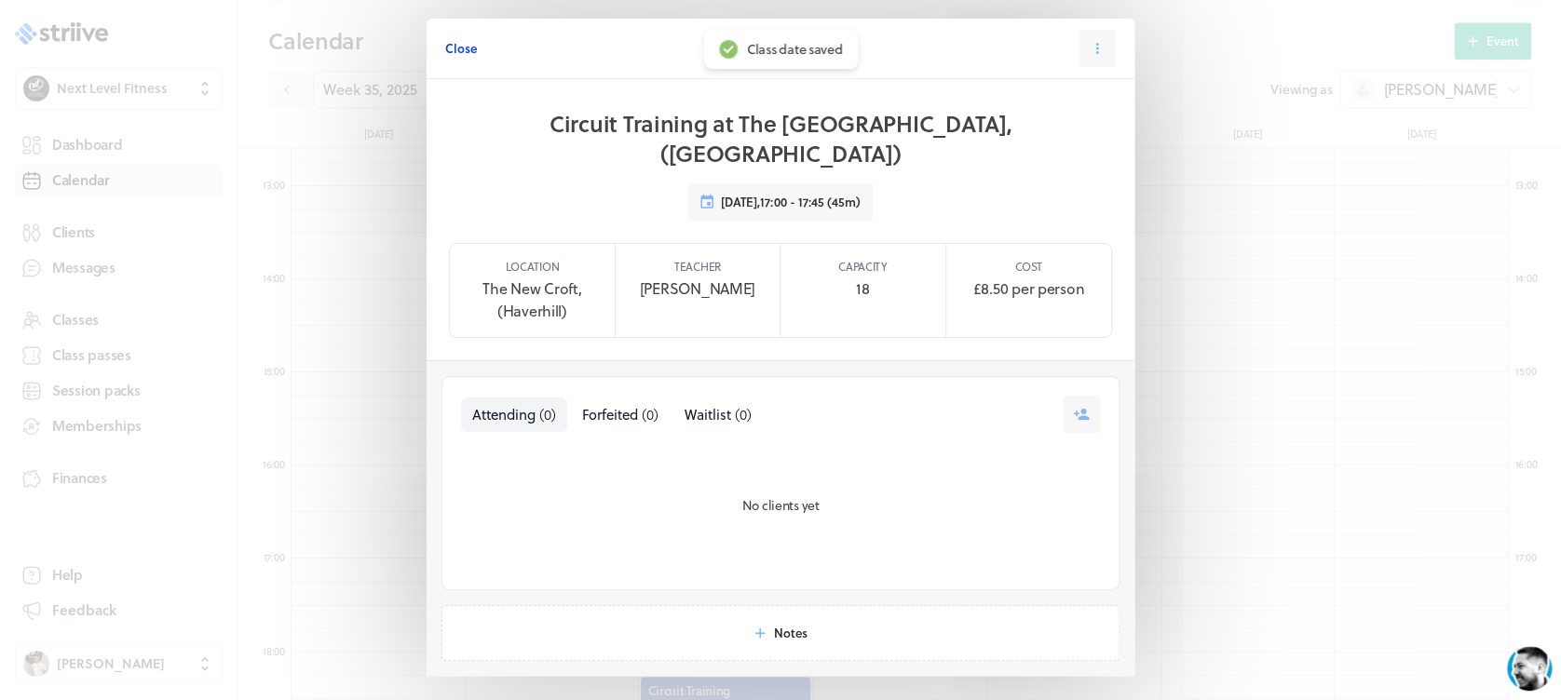
click at [455, 46] on span "Close" at bounding box center [461, 48] width 32 height 17
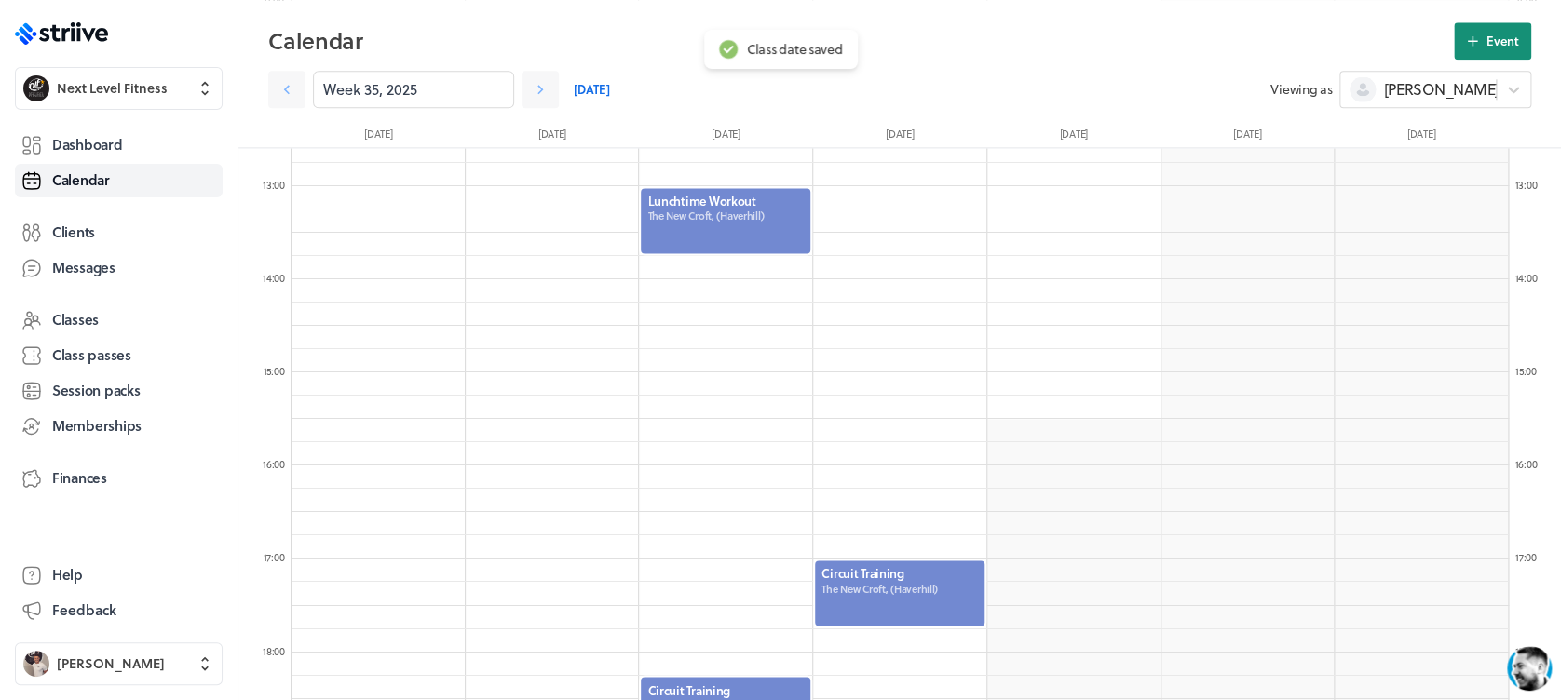
click at [1509, 27] on button "Event" at bounding box center [1492, 40] width 77 height 37
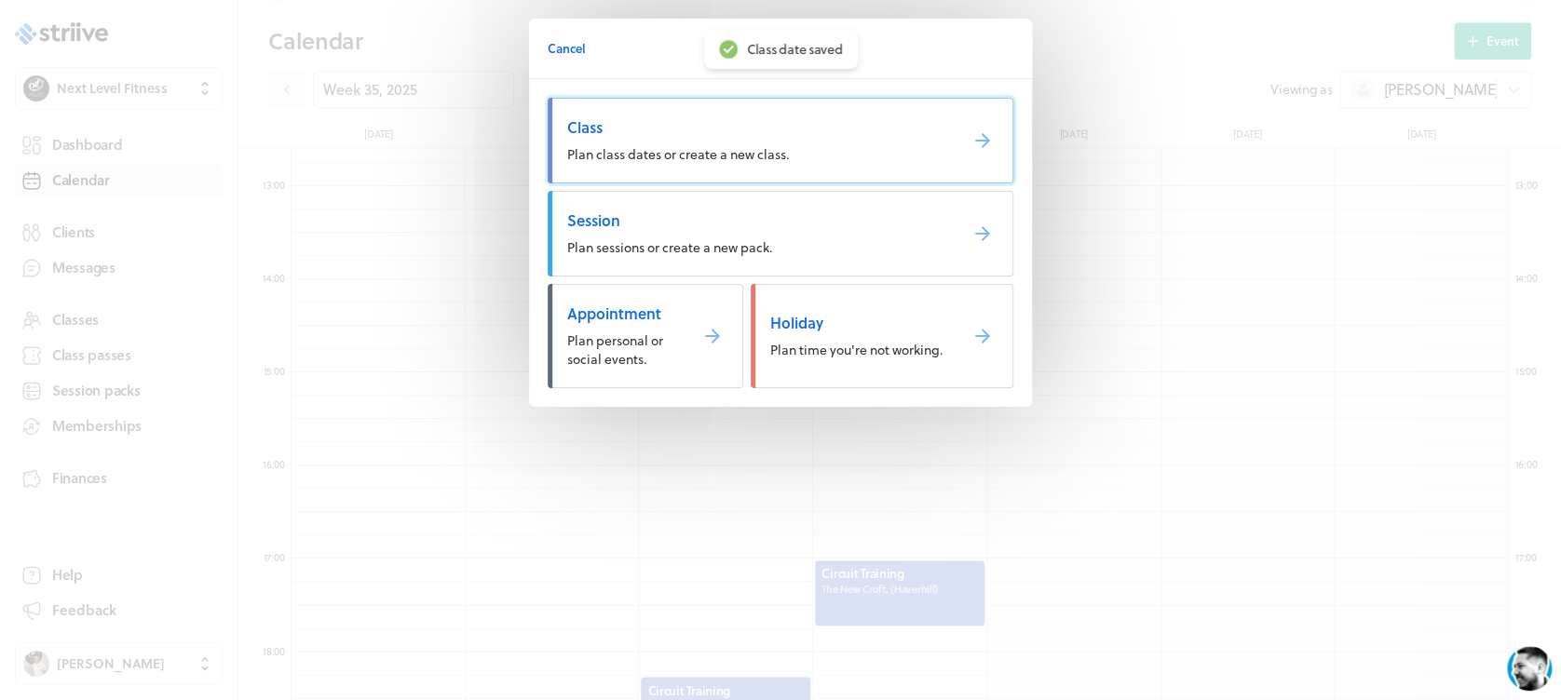
click at [837, 125] on span "Class" at bounding box center [754, 127] width 375 height 20
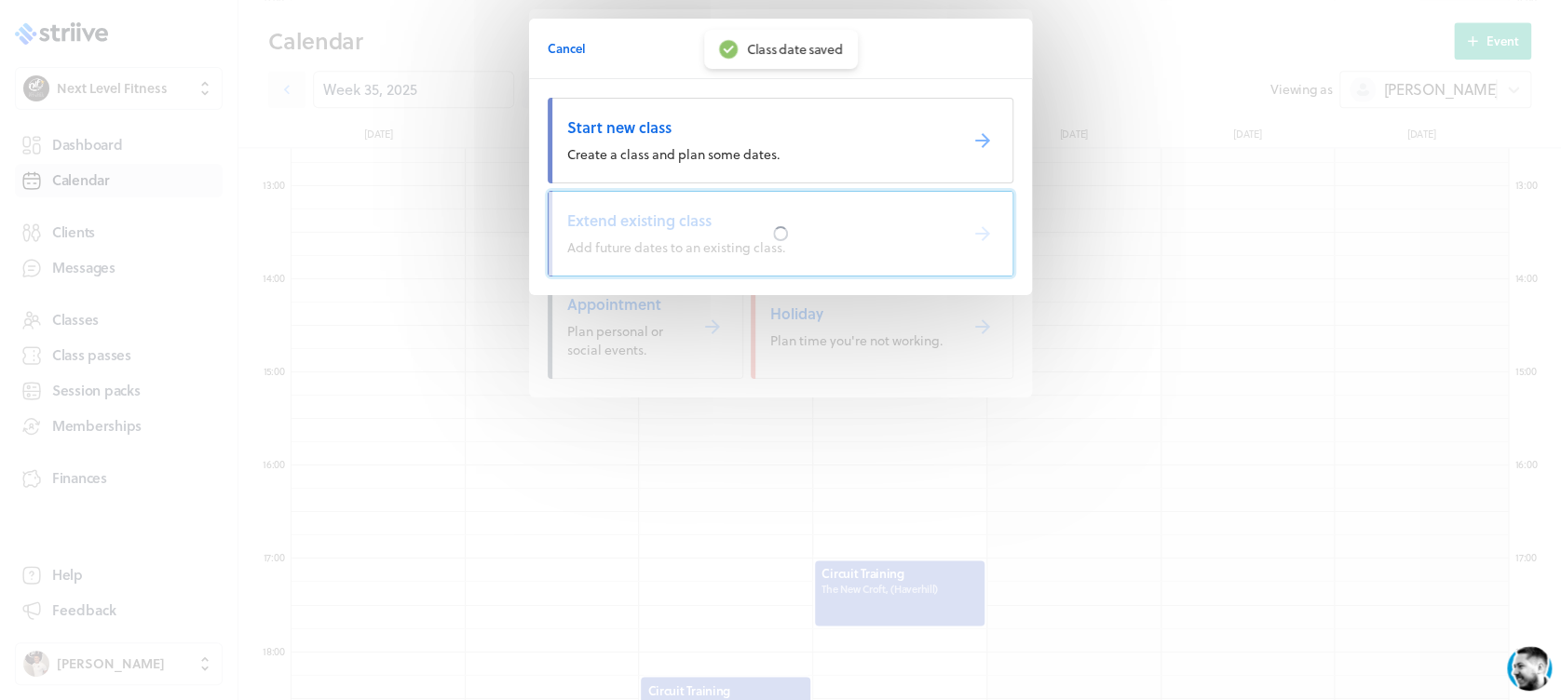
click at [704, 213] on span "Extend existing class" at bounding box center [754, 220] width 375 height 20
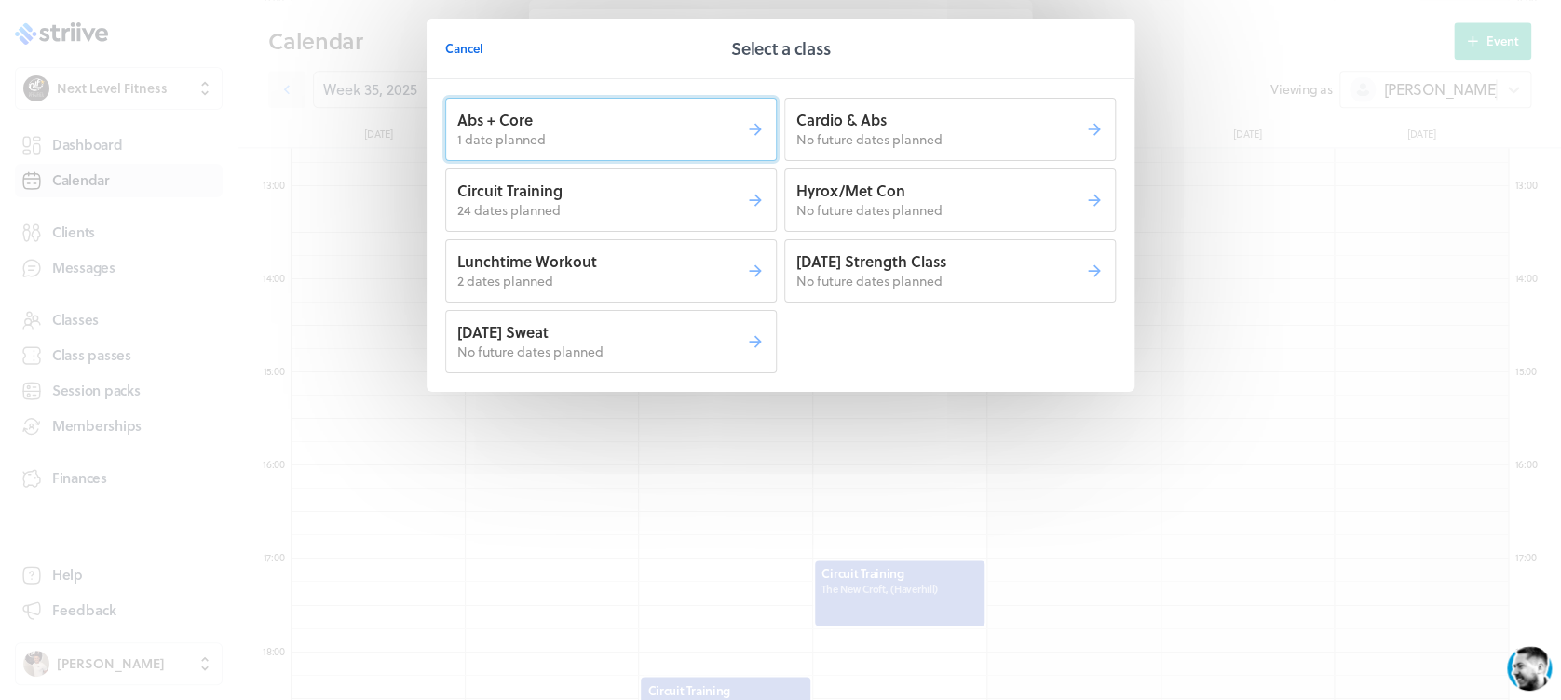
click at [676, 158] on button "Abs + Core 1 date planned" at bounding box center [611, 129] width 332 height 63
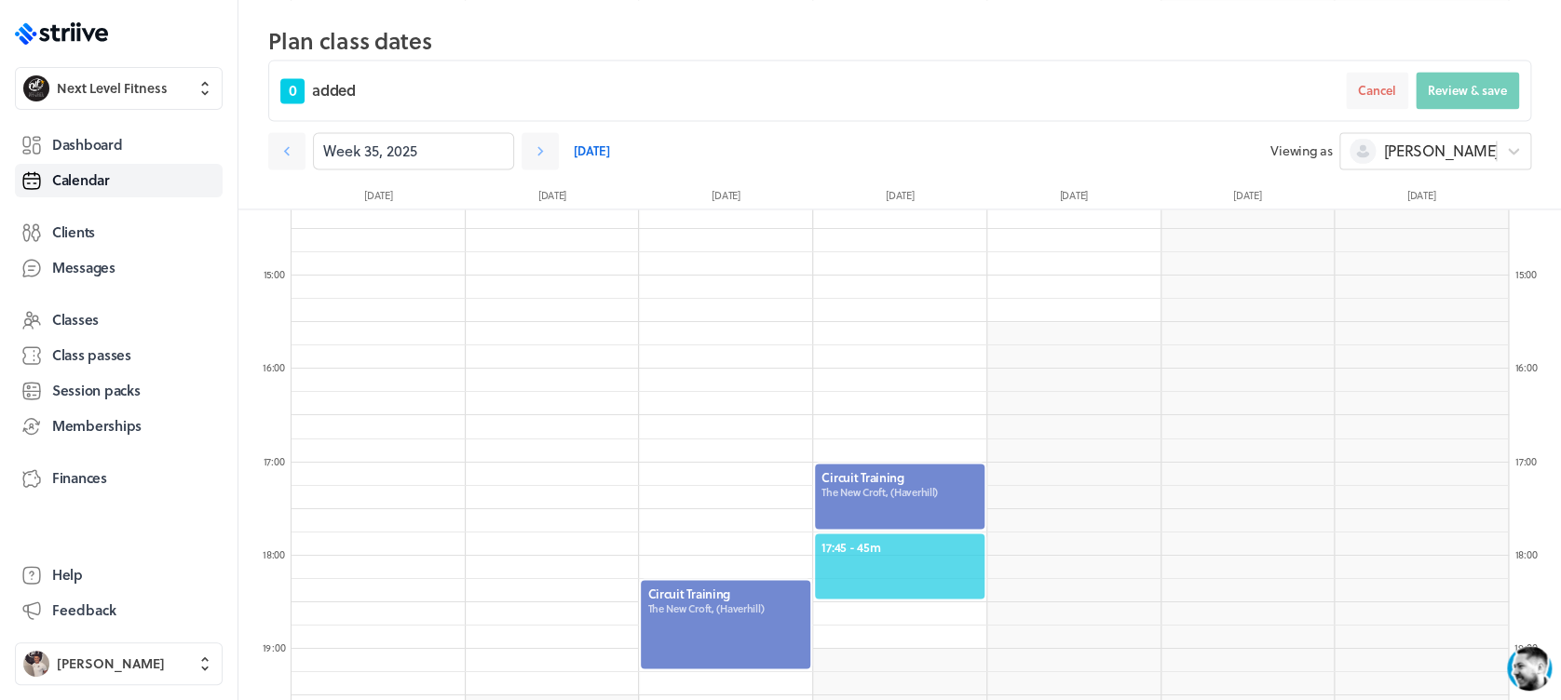
scroll to position [1334, 0]
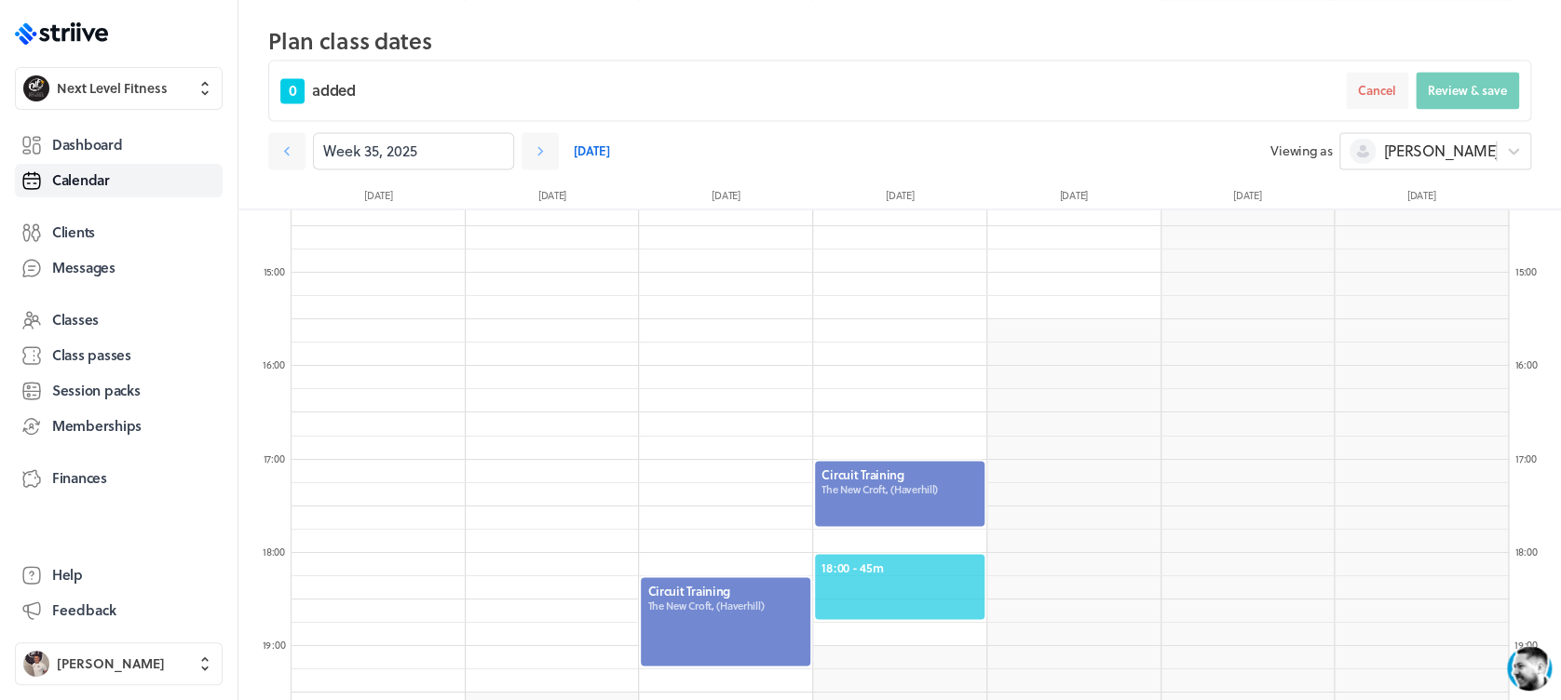
click at [920, 559] on span "18:00 - 45m" at bounding box center [899, 567] width 156 height 17
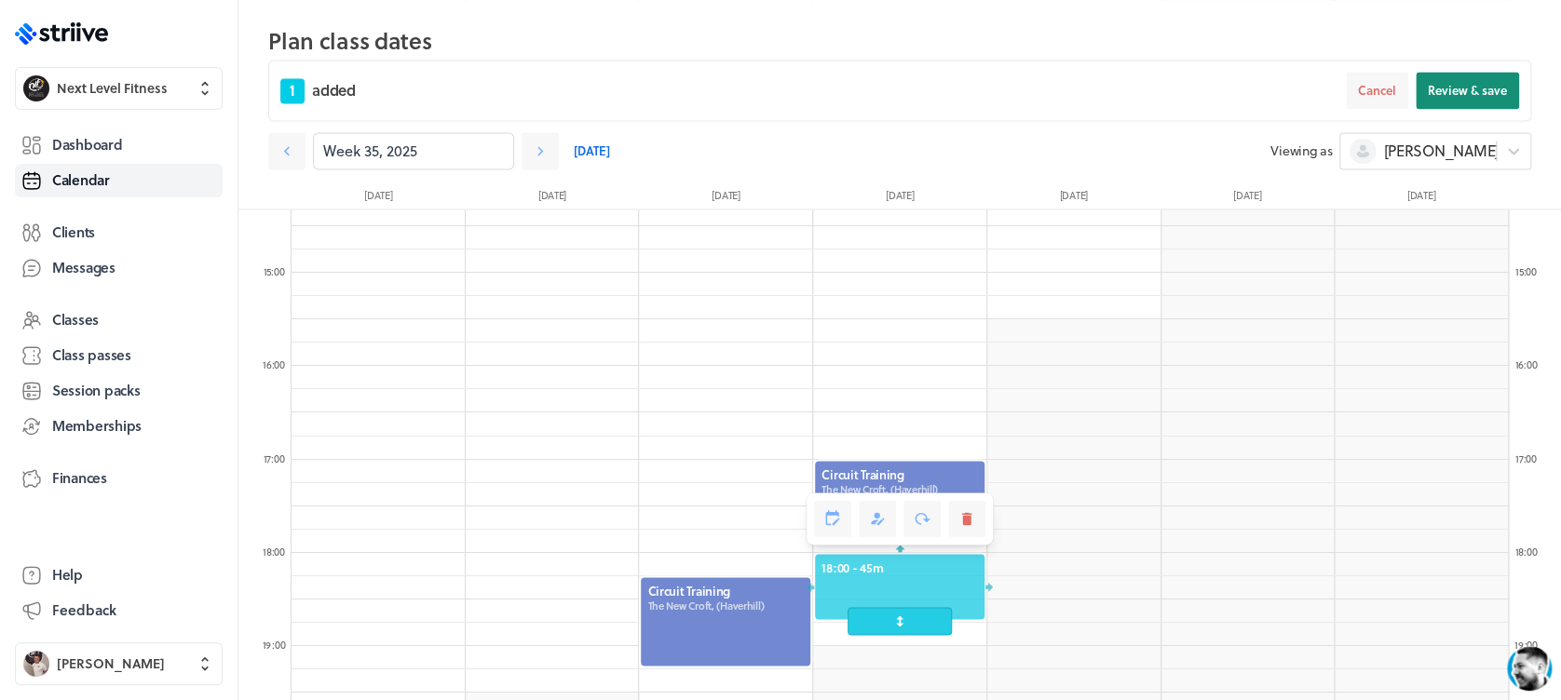
click at [1446, 99] on button "Review & save" at bounding box center [1467, 90] width 103 height 37
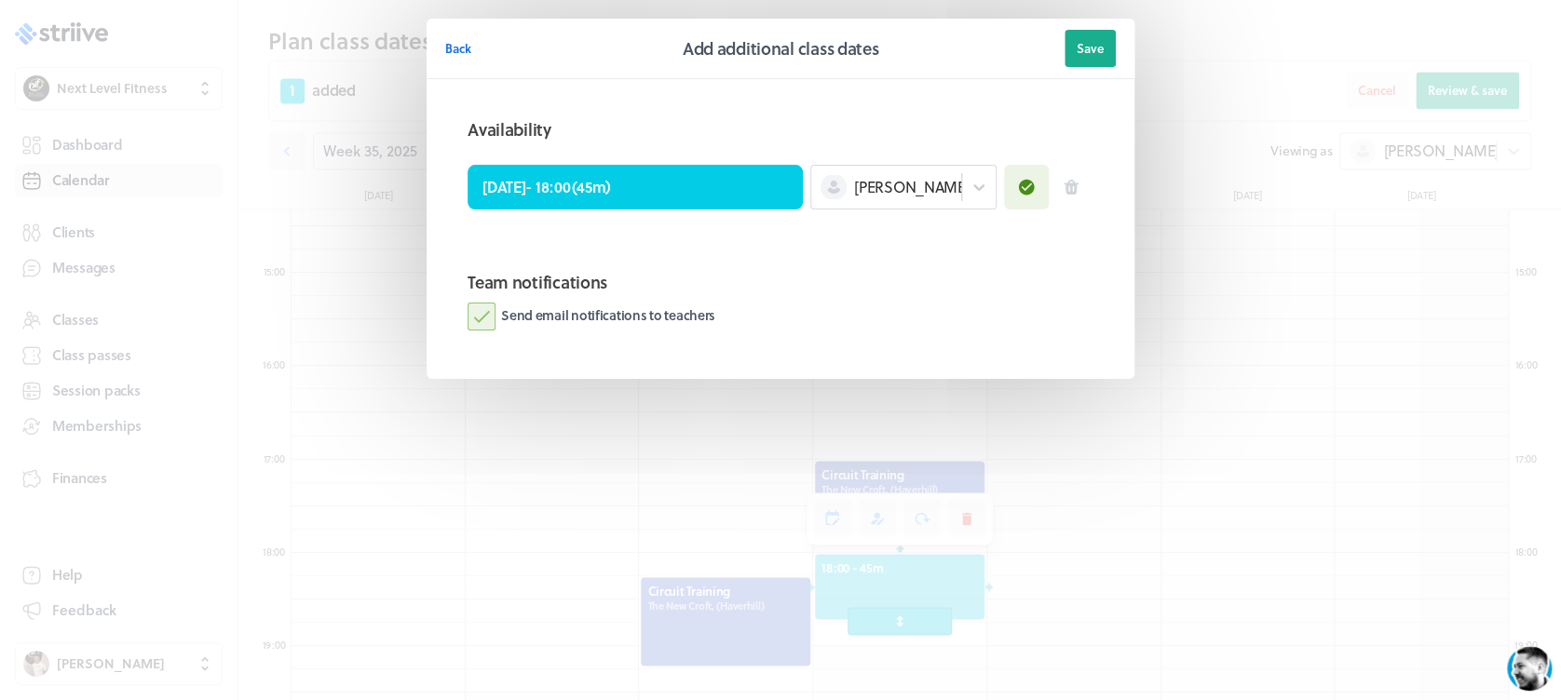
click at [483, 322] on label "Send email notifications to teachers" at bounding box center [592, 317] width 248 height 28
click at [0, 0] on input "Send email notifications to teachers" at bounding box center [0, 0] width 0 height 0
click at [1070, 47] on button "Save" at bounding box center [1089, 48] width 51 height 37
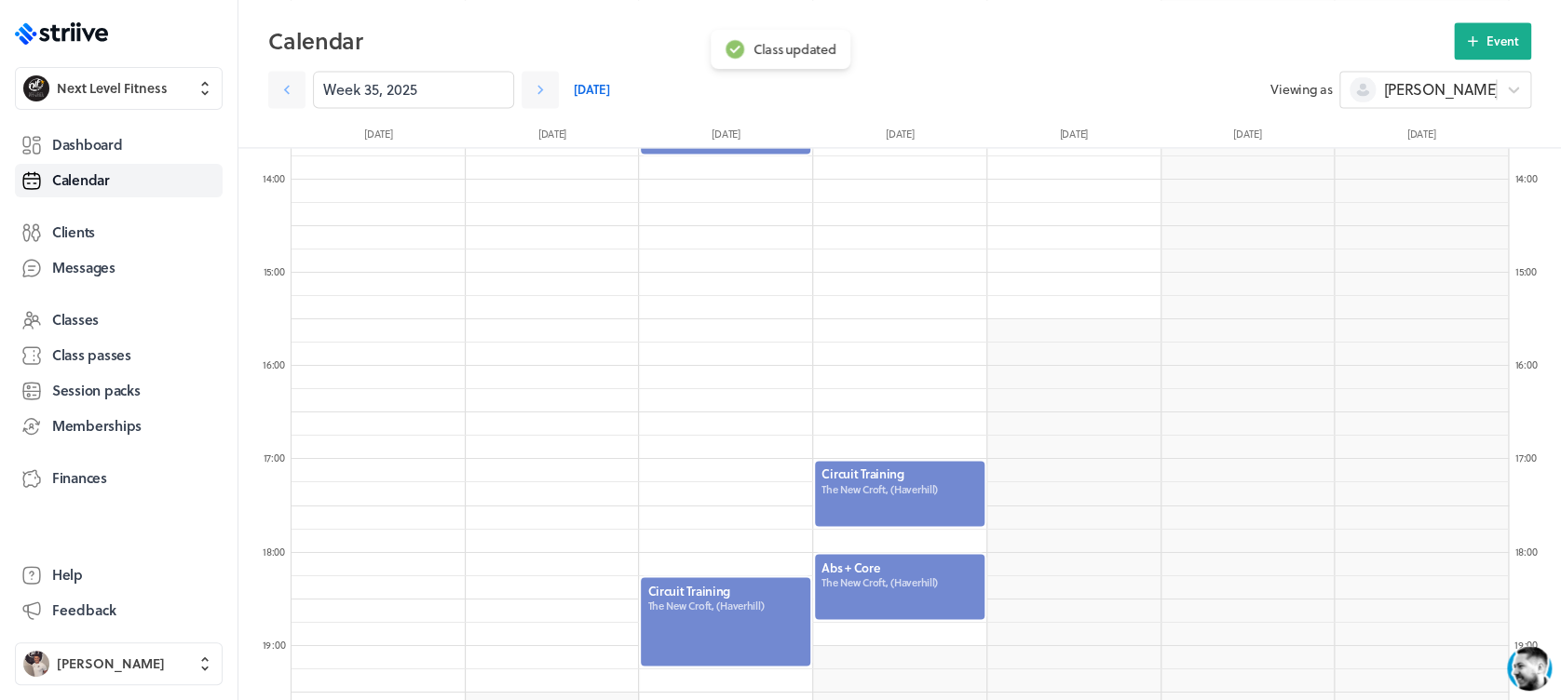
click at [905, 563] on div at bounding box center [899, 586] width 173 height 69
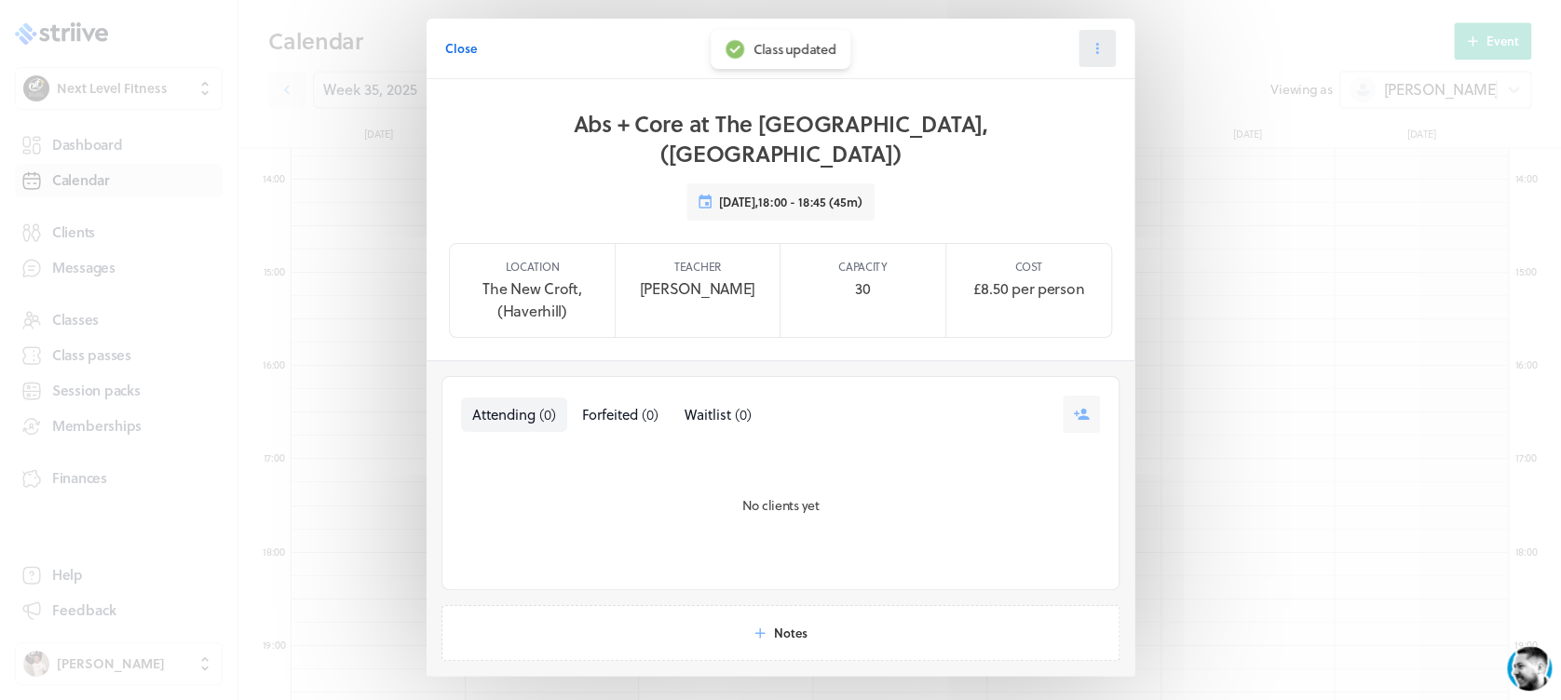
click at [1091, 42] on icon at bounding box center [1097, 48] width 17 height 17
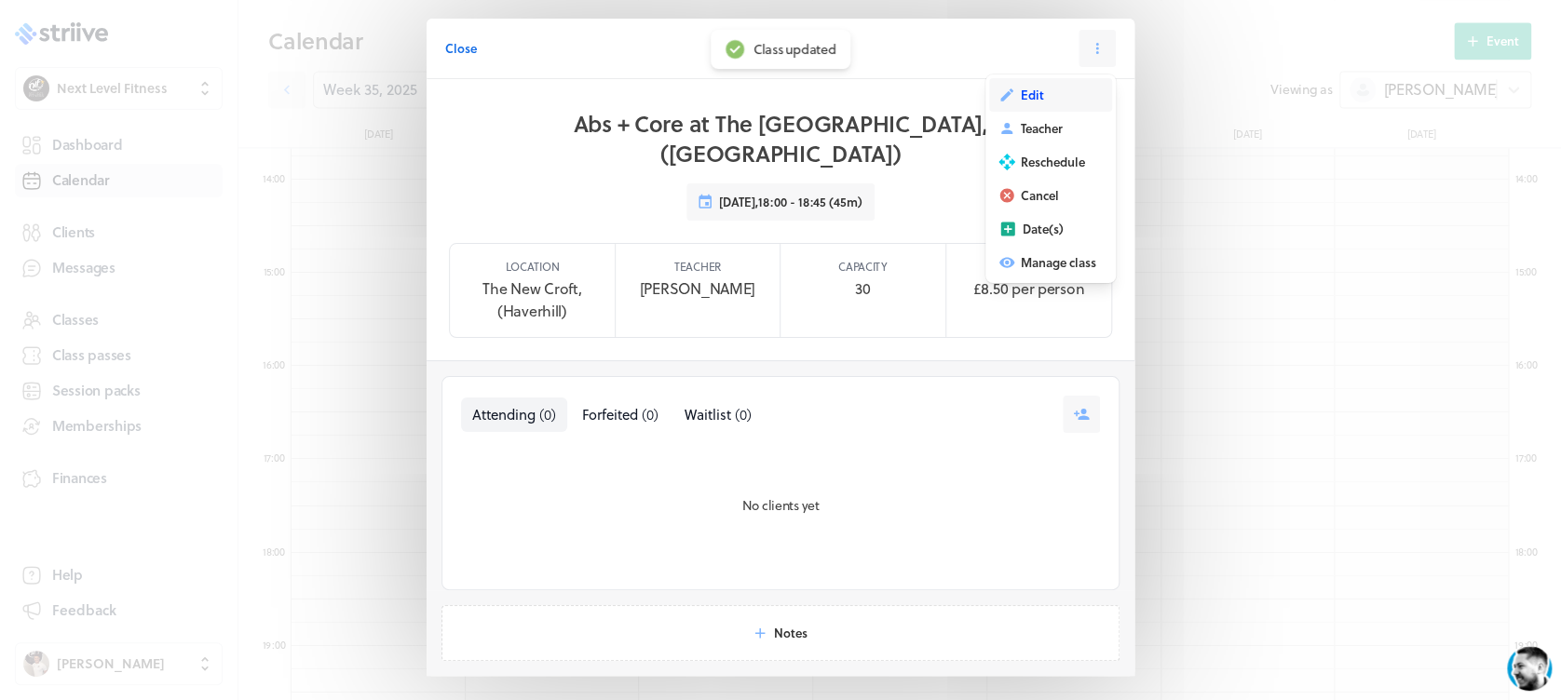
click at [1022, 93] on span "Edit" at bounding box center [1032, 95] width 23 height 17
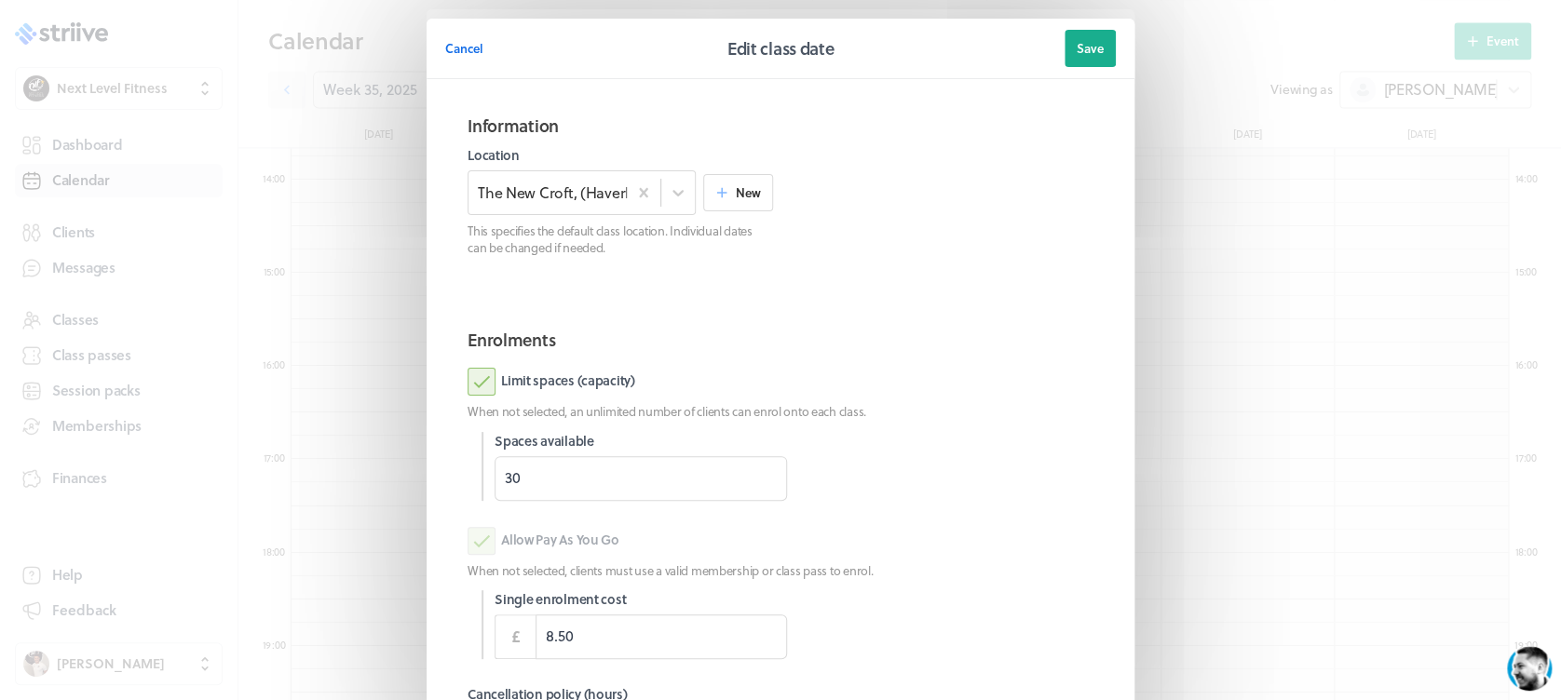
click at [1542, 186] on div "Cancel Edit class date Save Information Location The [GEOGRAPHIC_DATA], (Haverh…" at bounding box center [780, 350] width 1561 height 700
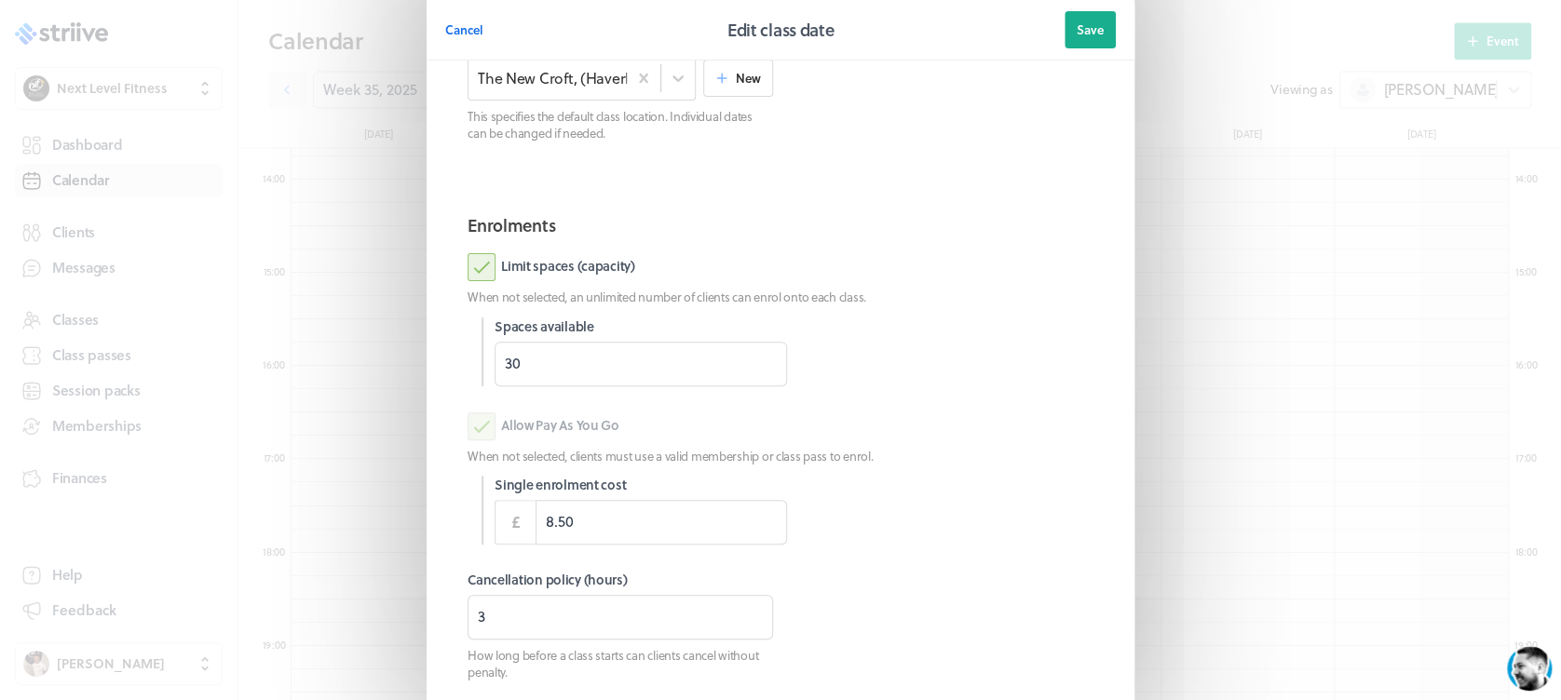
scroll to position [262, 0]
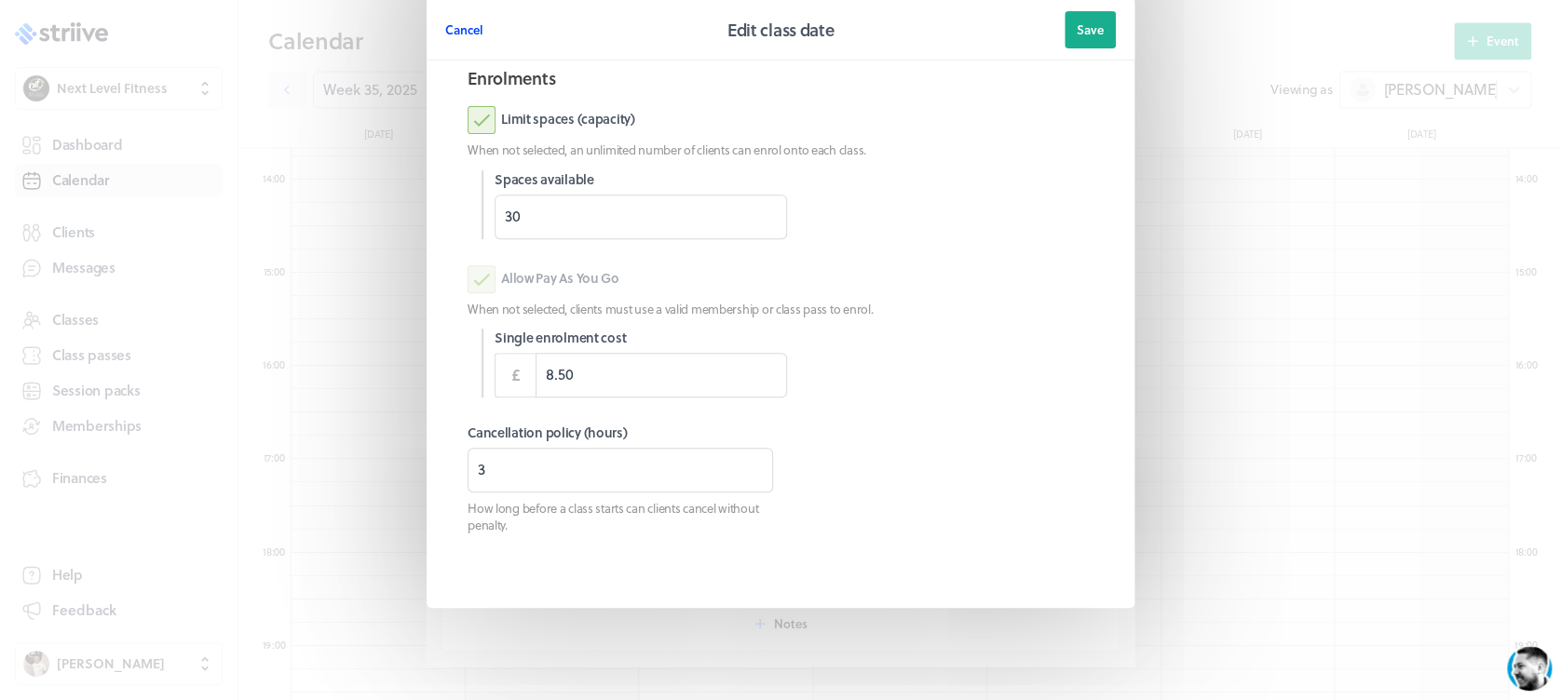
click at [454, 31] on span "Cancel" at bounding box center [464, 29] width 38 height 17
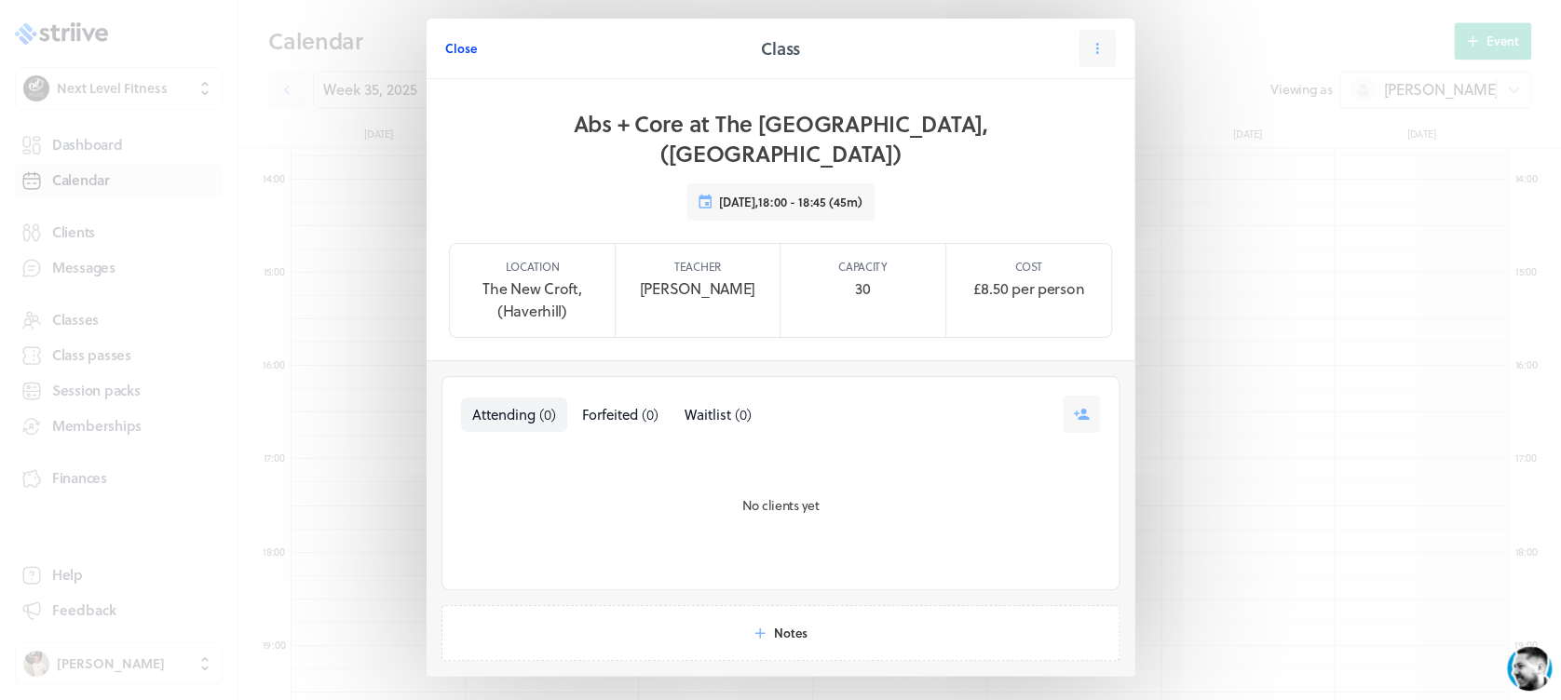
click at [458, 37] on button "Close" at bounding box center [461, 48] width 32 height 37
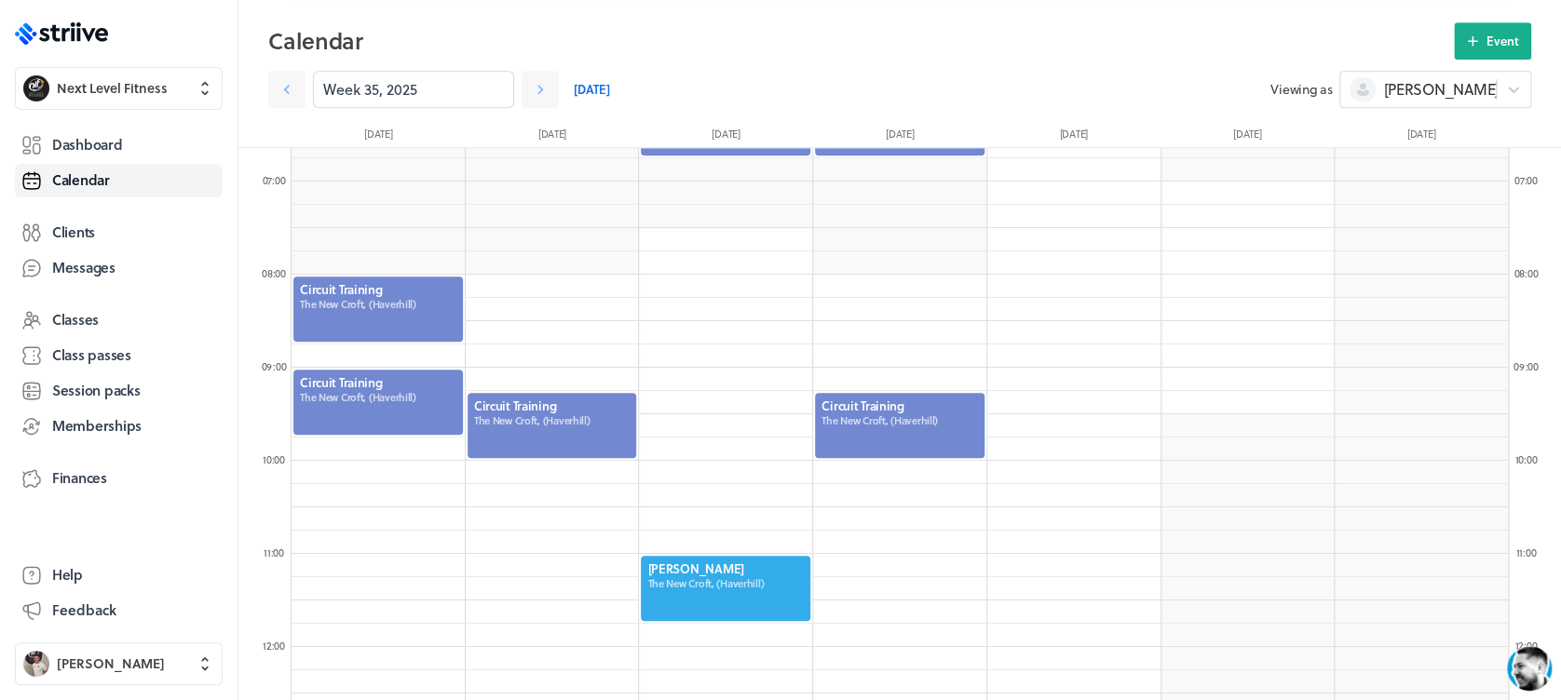
scroll to position [611, 0]
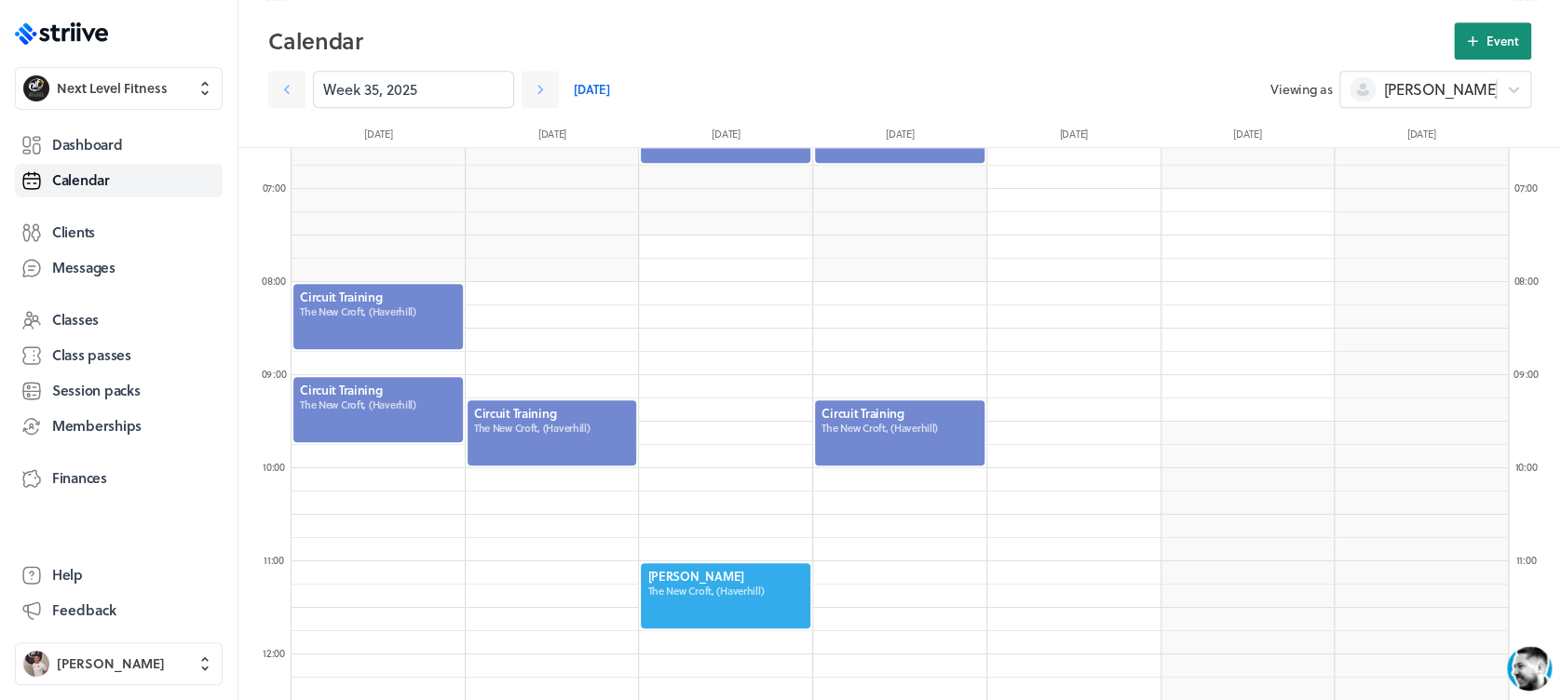
click at [1486, 43] on span "Event" at bounding box center [1502, 41] width 33 height 17
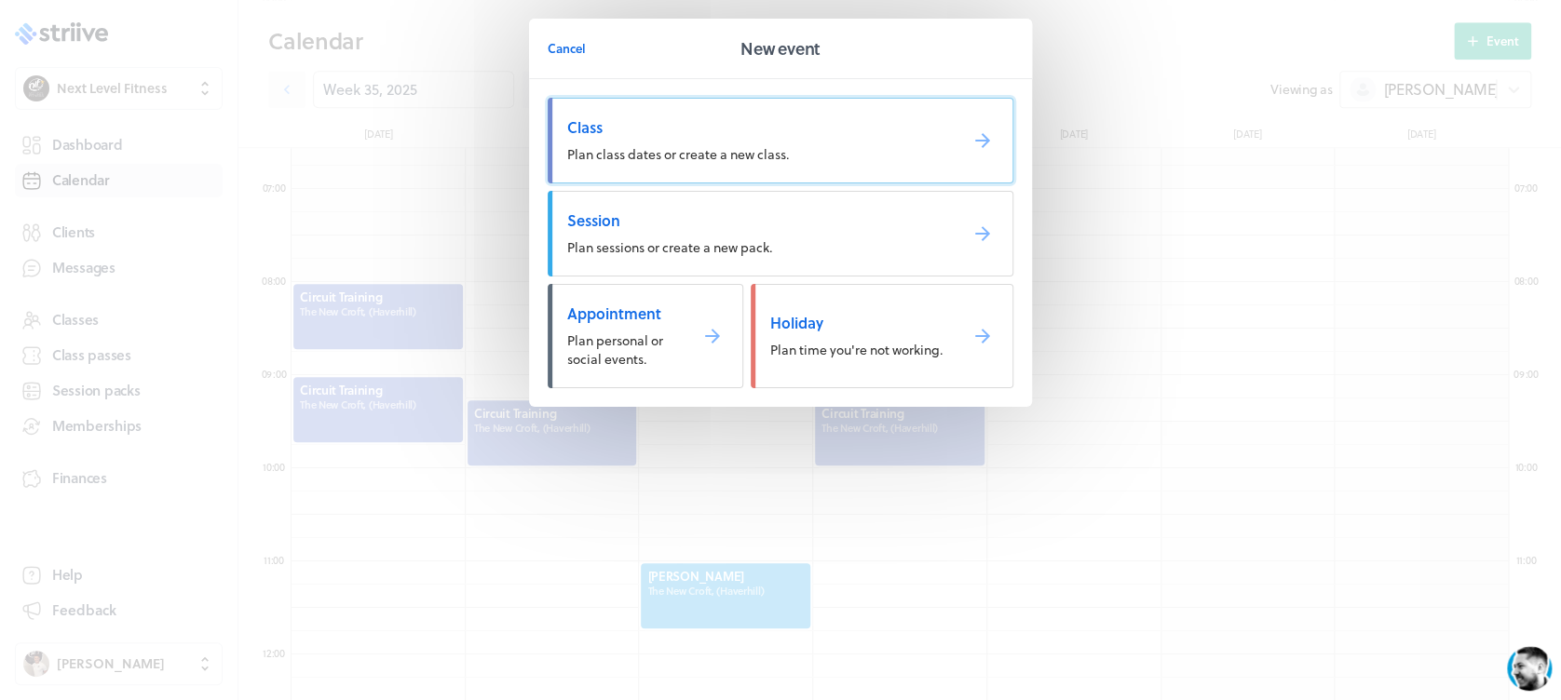
click at [779, 130] on span "Class" at bounding box center [754, 127] width 375 height 20
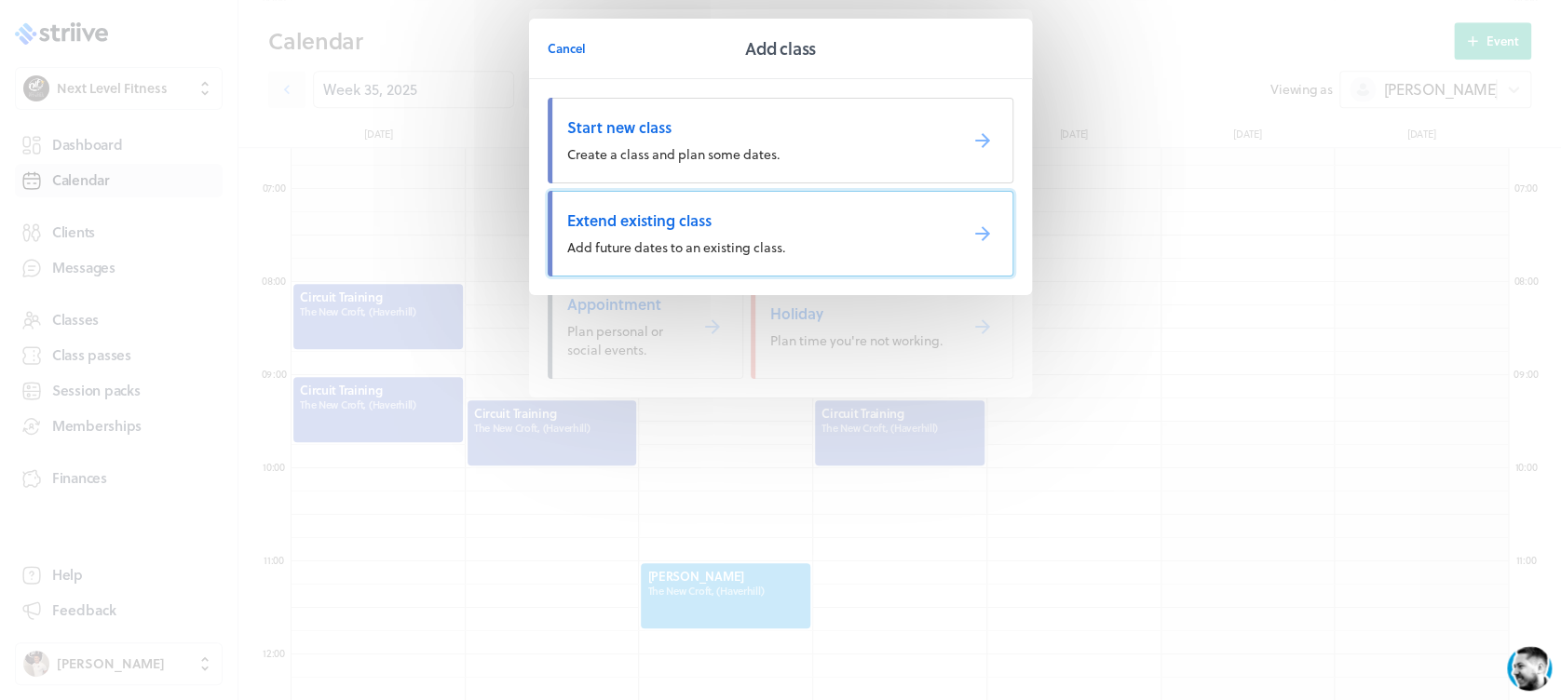
click at [652, 220] on span "Extend existing class" at bounding box center [754, 220] width 375 height 20
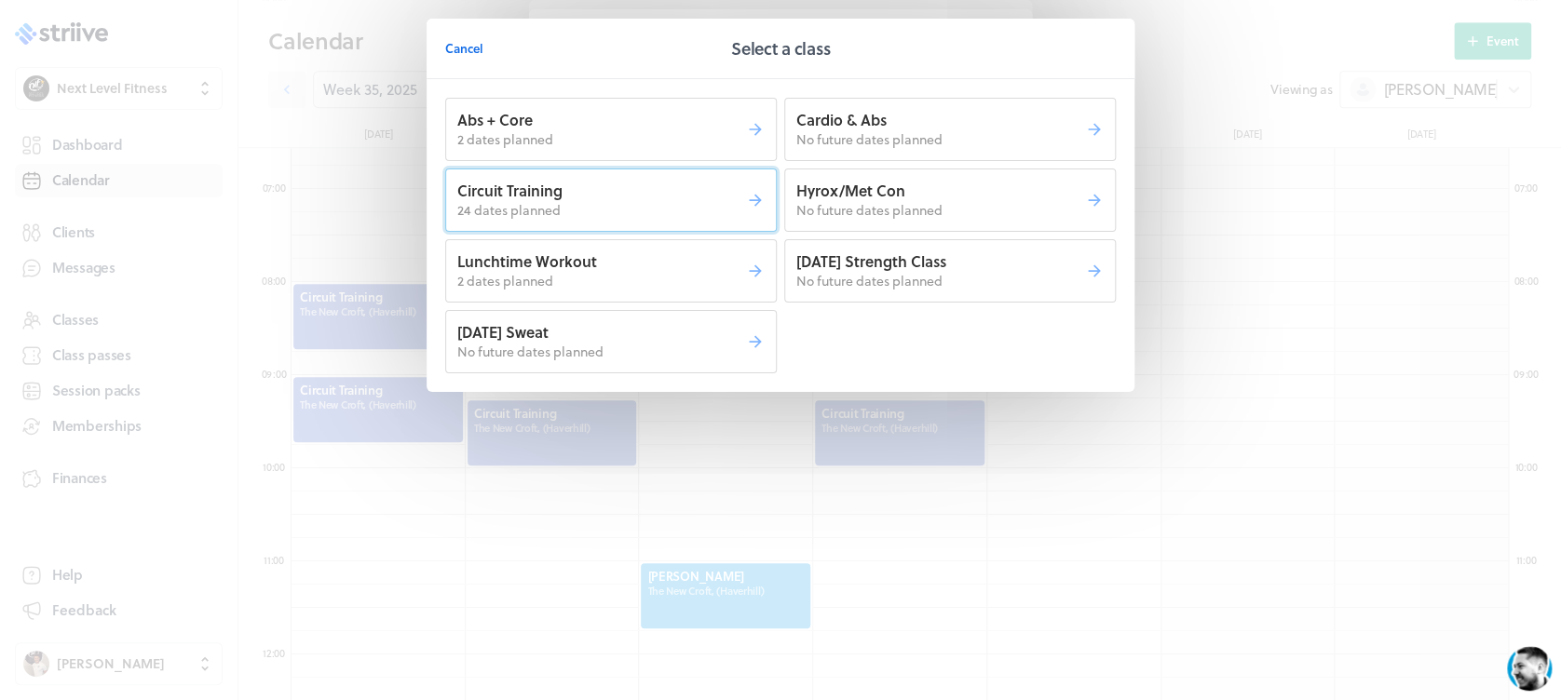
click at [619, 218] on p "24 dates planned" at bounding box center [601, 210] width 289 height 19
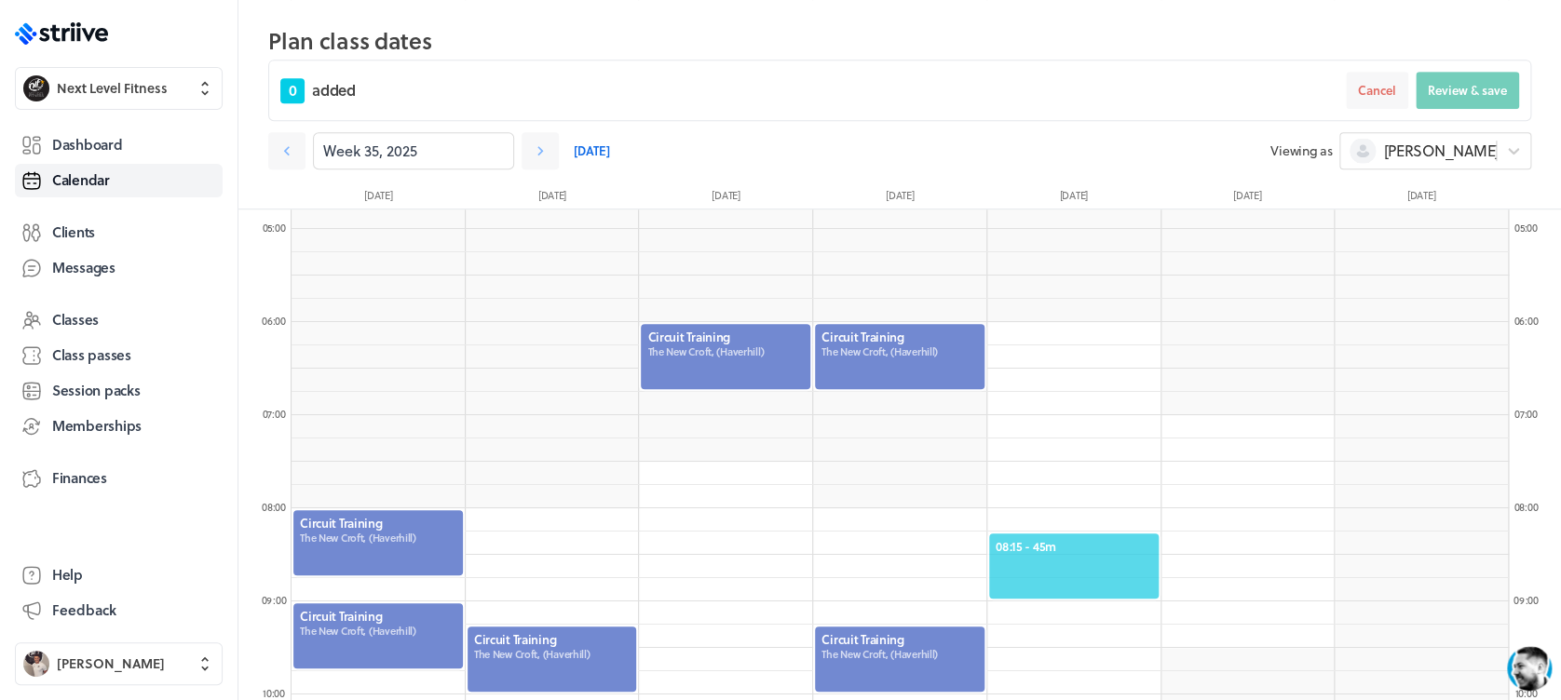
scroll to position [425, 0]
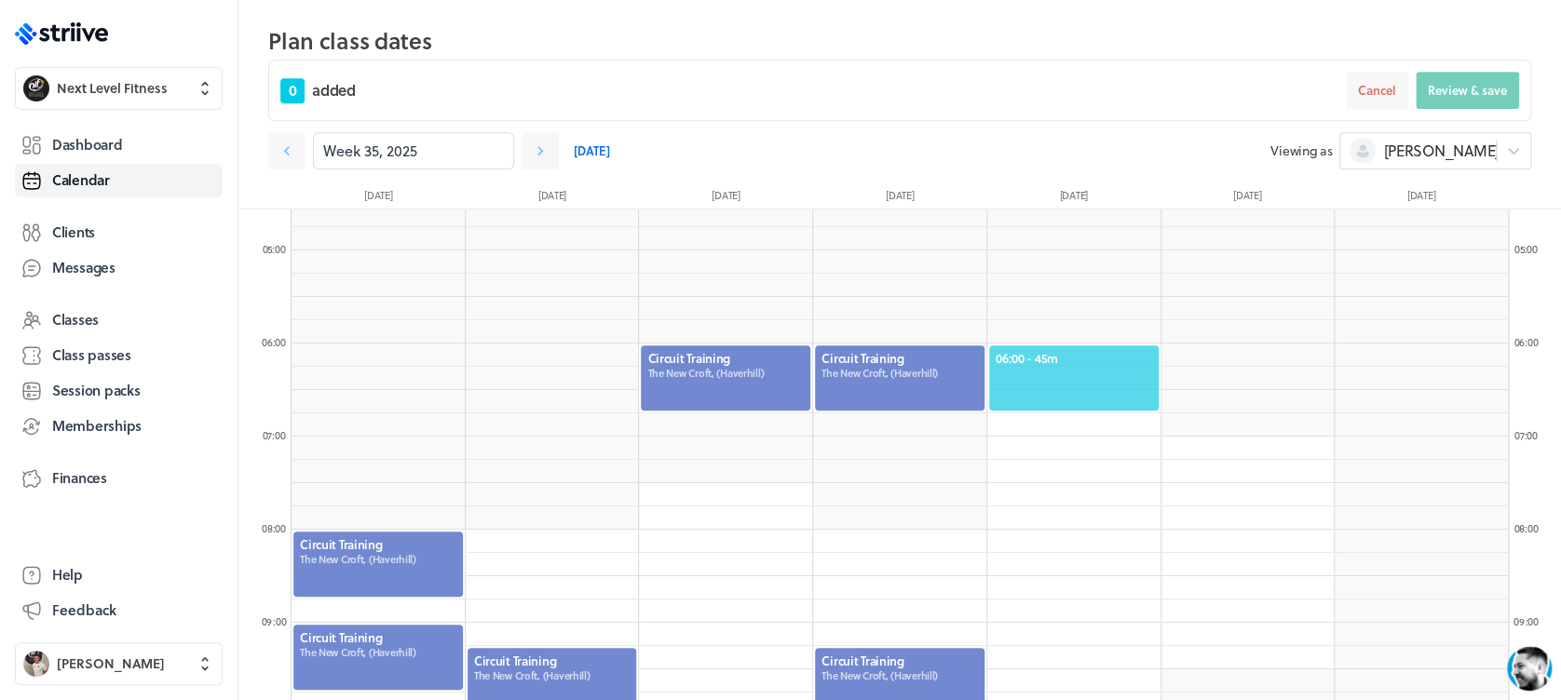
click at [1074, 358] on span "06:00 - 45m" at bounding box center [1074, 358] width 156 height 17
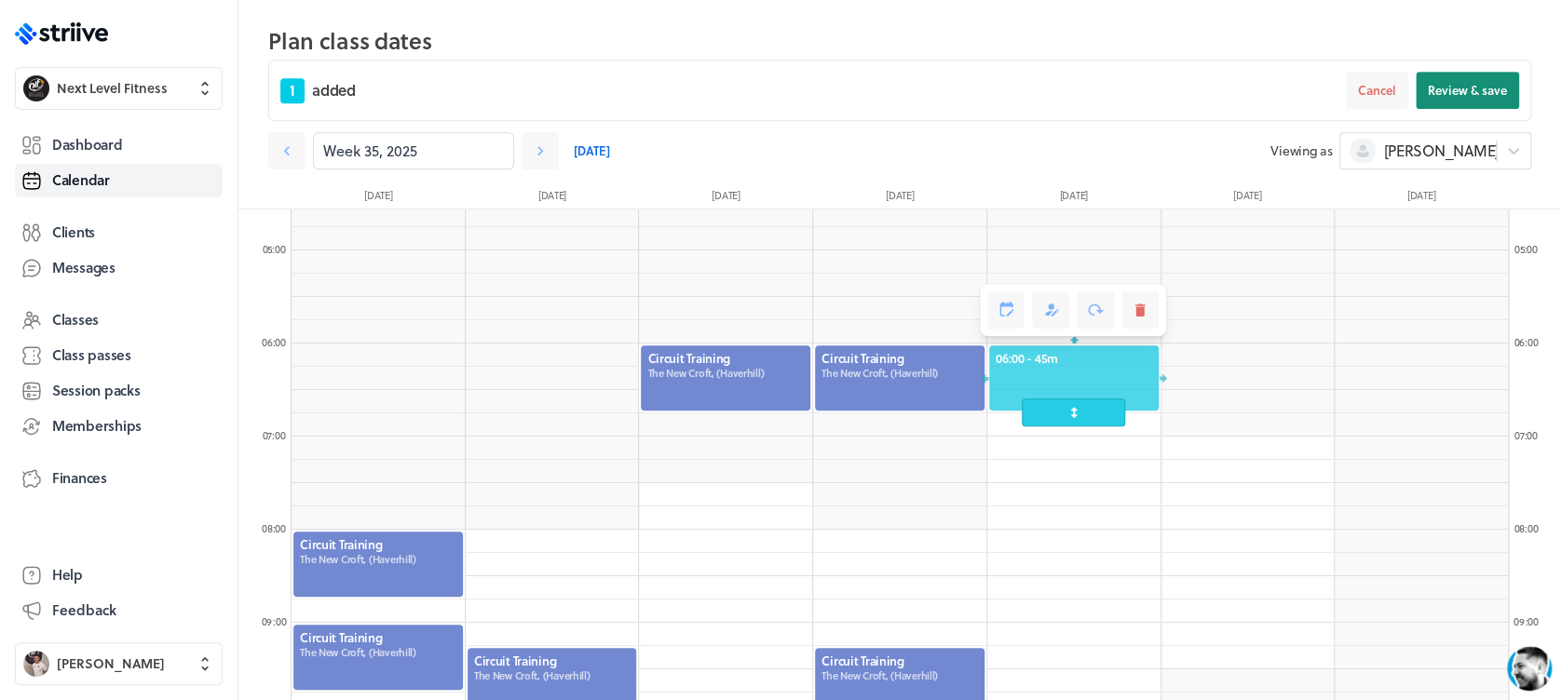
click at [1436, 89] on span "Review & save" at bounding box center [1467, 90] width 79 height 17
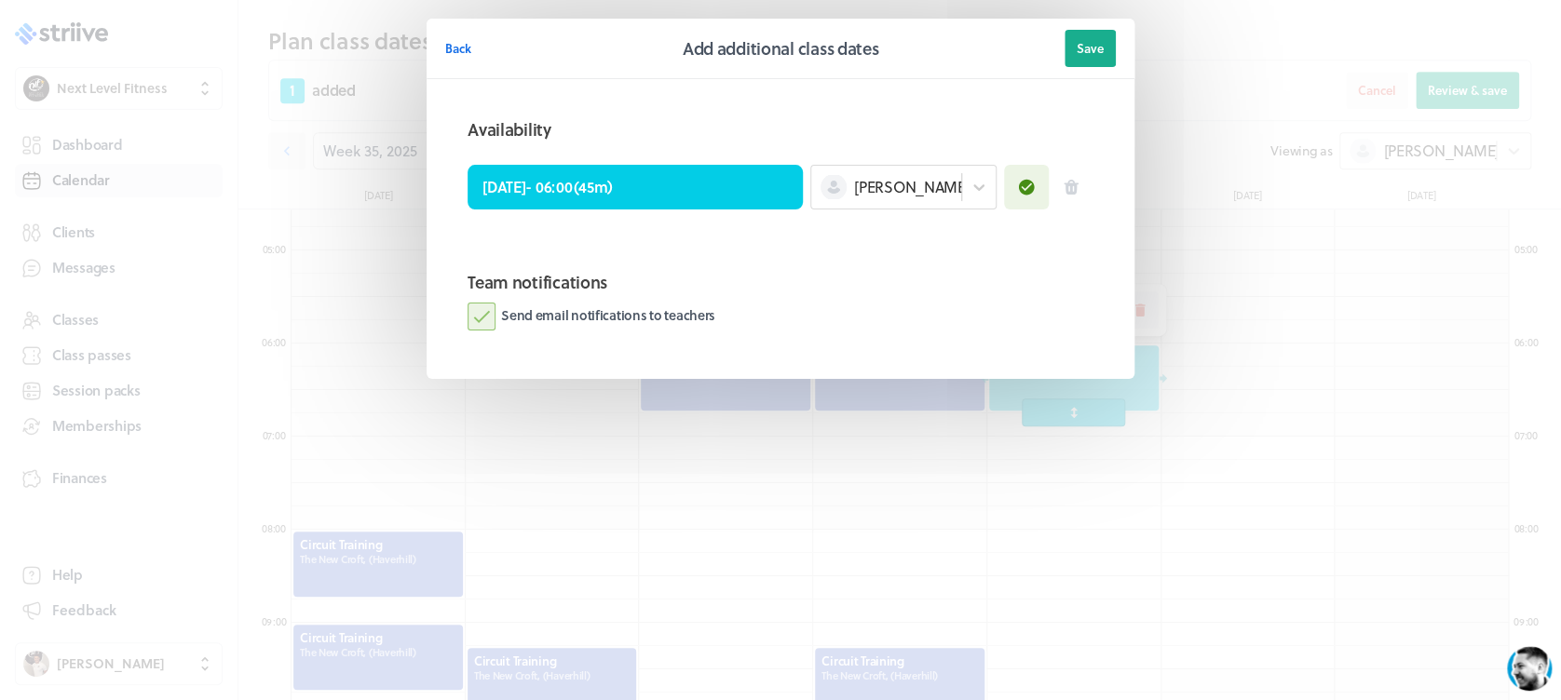
click at [480, 328] on label "Send email notifications to teachers" at bounding box center [592, 317] width 248 height 28
click at [0, 0] on input "Send email notifications to teachers" at bounding box center [0, 0] width 0 height 0
click at [1105, 50] on button "Save" at bounding box center [1089, 48] width 51 height 37
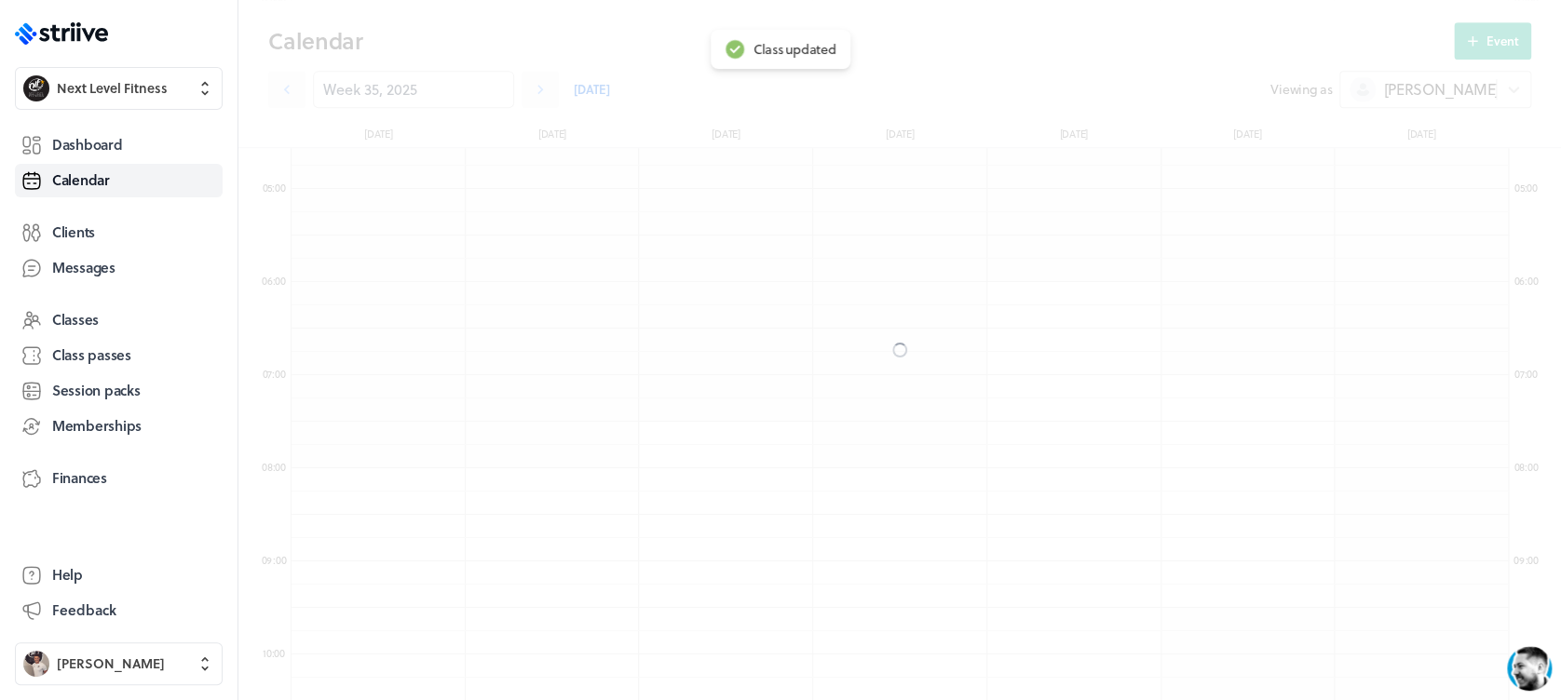
scroll to position [363, 0]
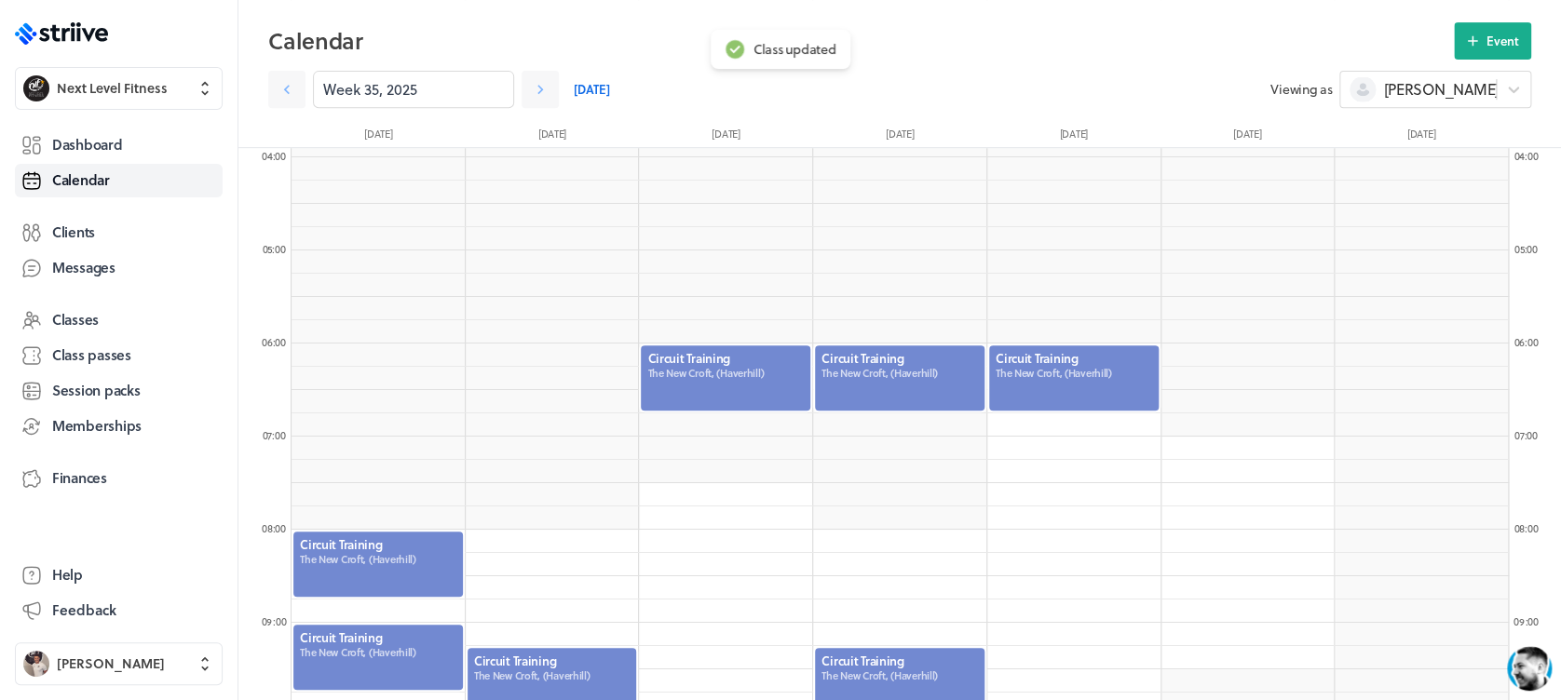
click at [904, 382] on div at bounding box center [899, 378] width 173 height 69
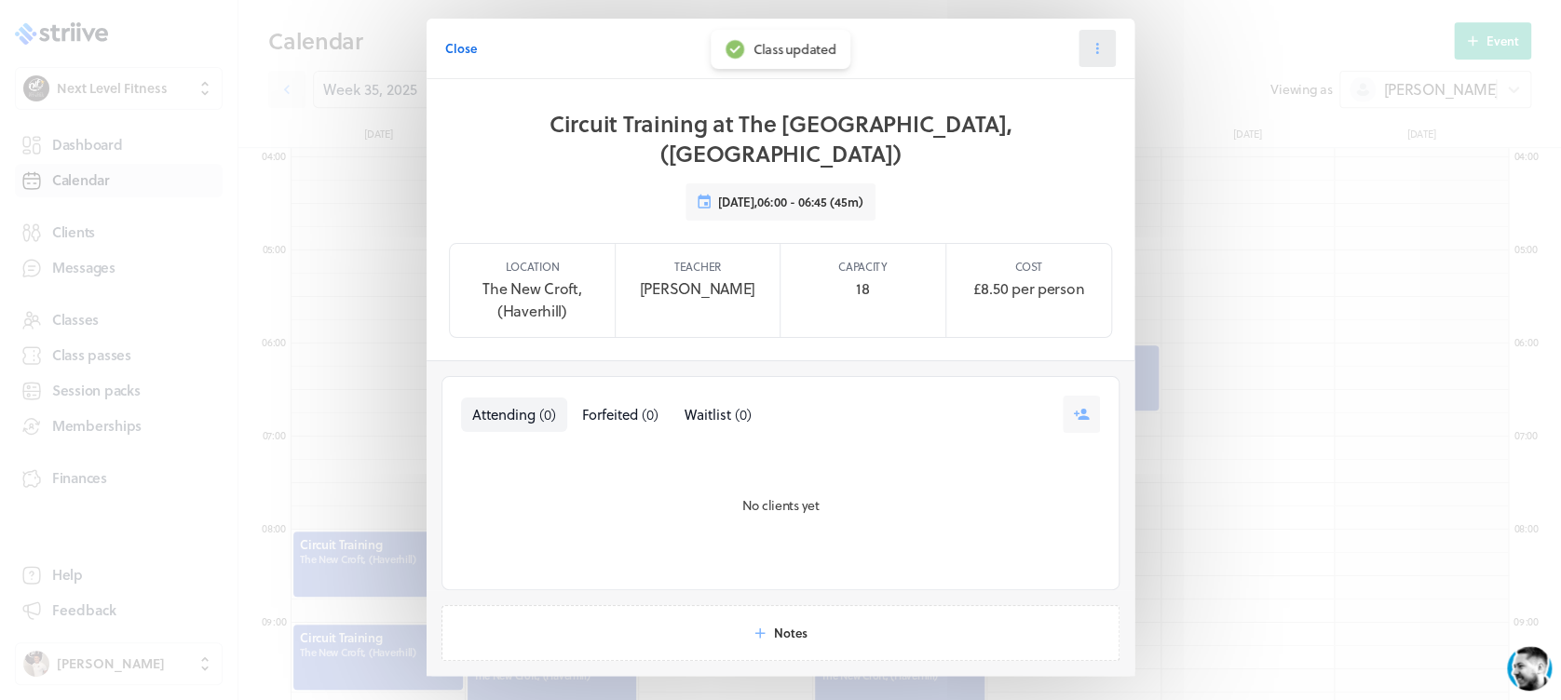
click at [1082, 37] on button at bounding box center [1096, 48] width 37 height 37
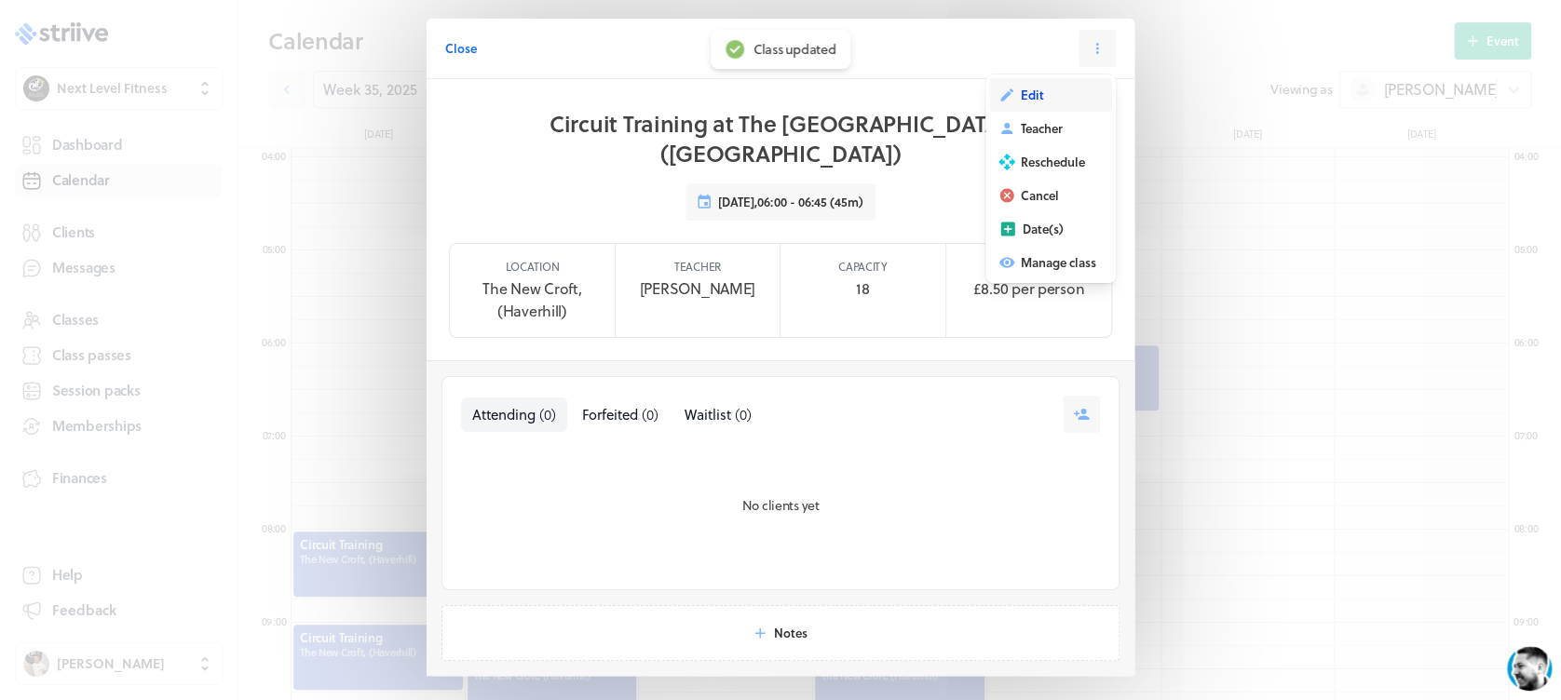
click at [1028, 93] on span "Edit" at bounding box center [1032, 95] width 23 height 17
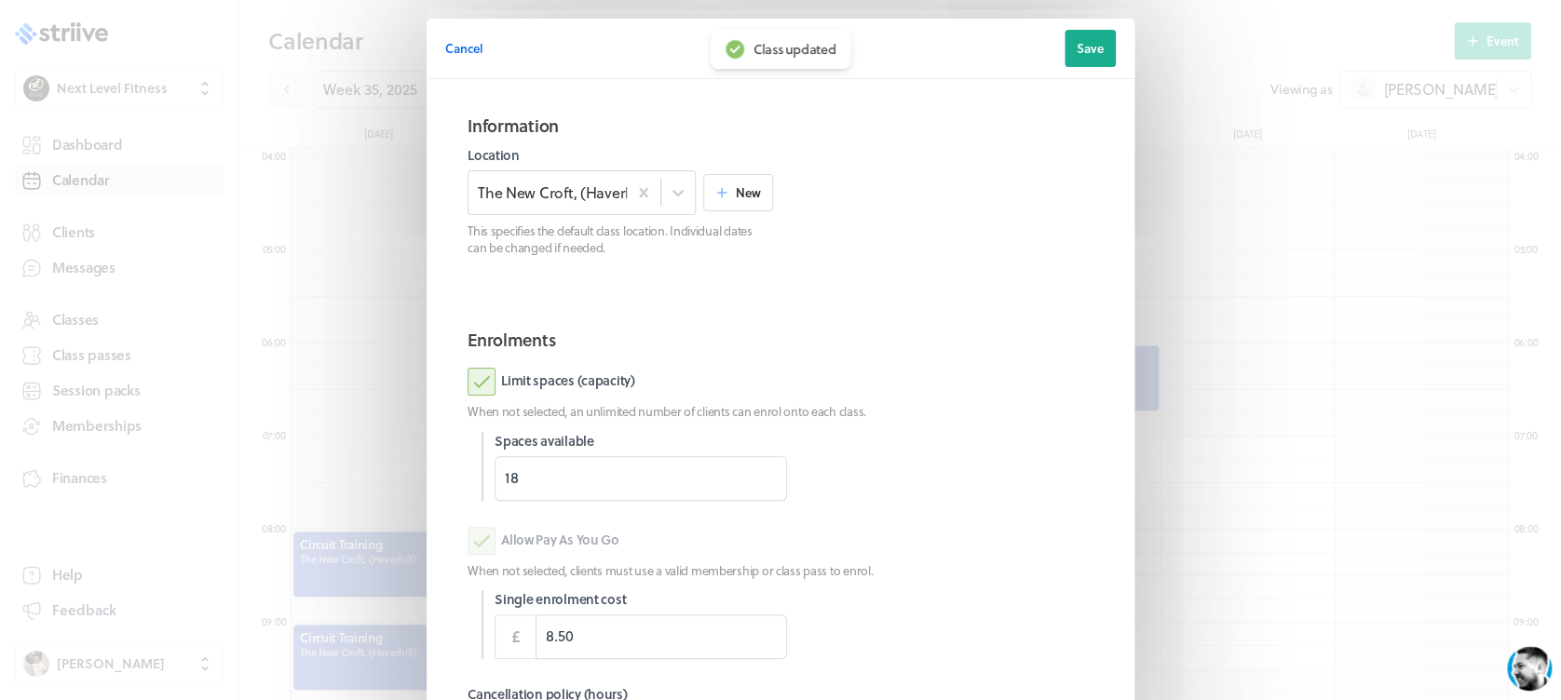
click at [477, 50] on div "Cancel" at bounding box center [581, 48] width 273 height 37
click at [463, 51] on span "Cancel" at bounding box center [464, 48] width 38 height 17
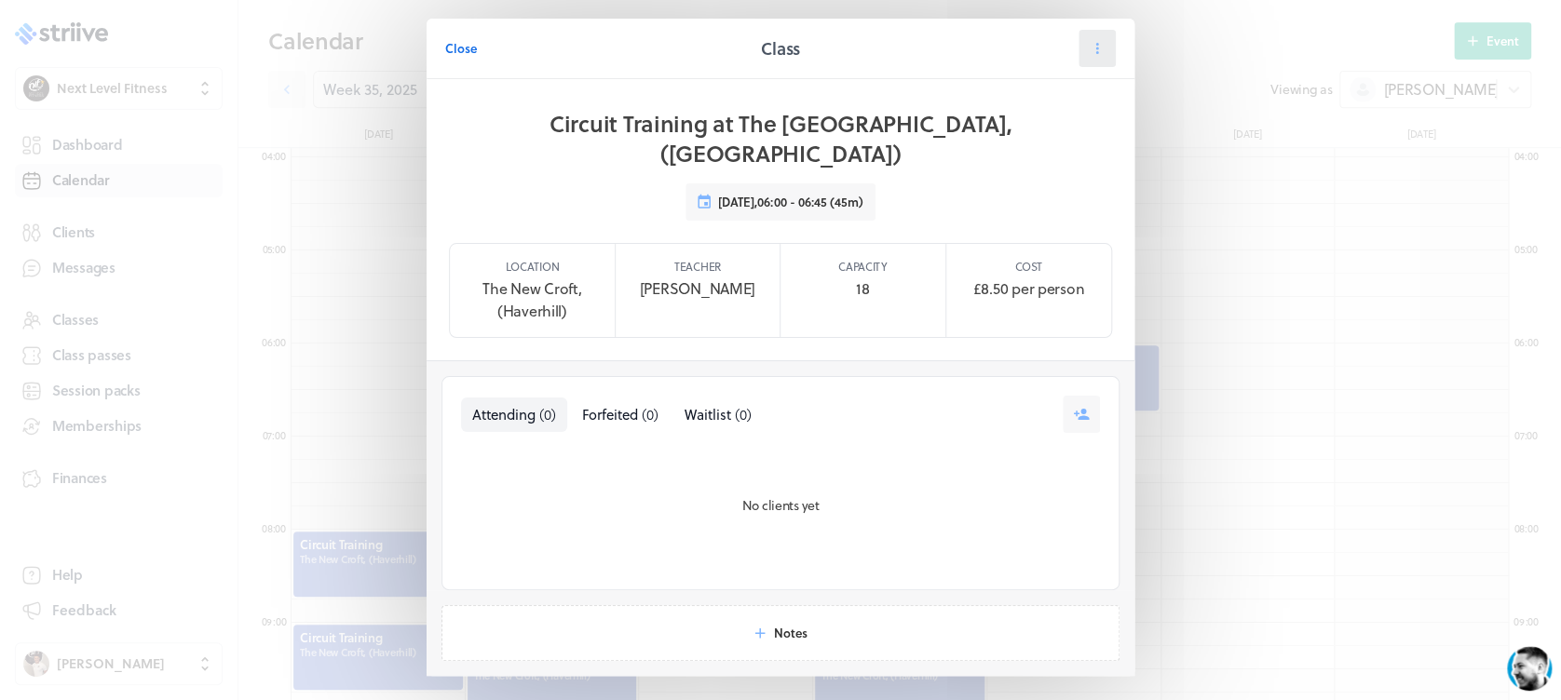
click at [1078, 55] on button at bounding box center [1096, 48] width 37 height 37
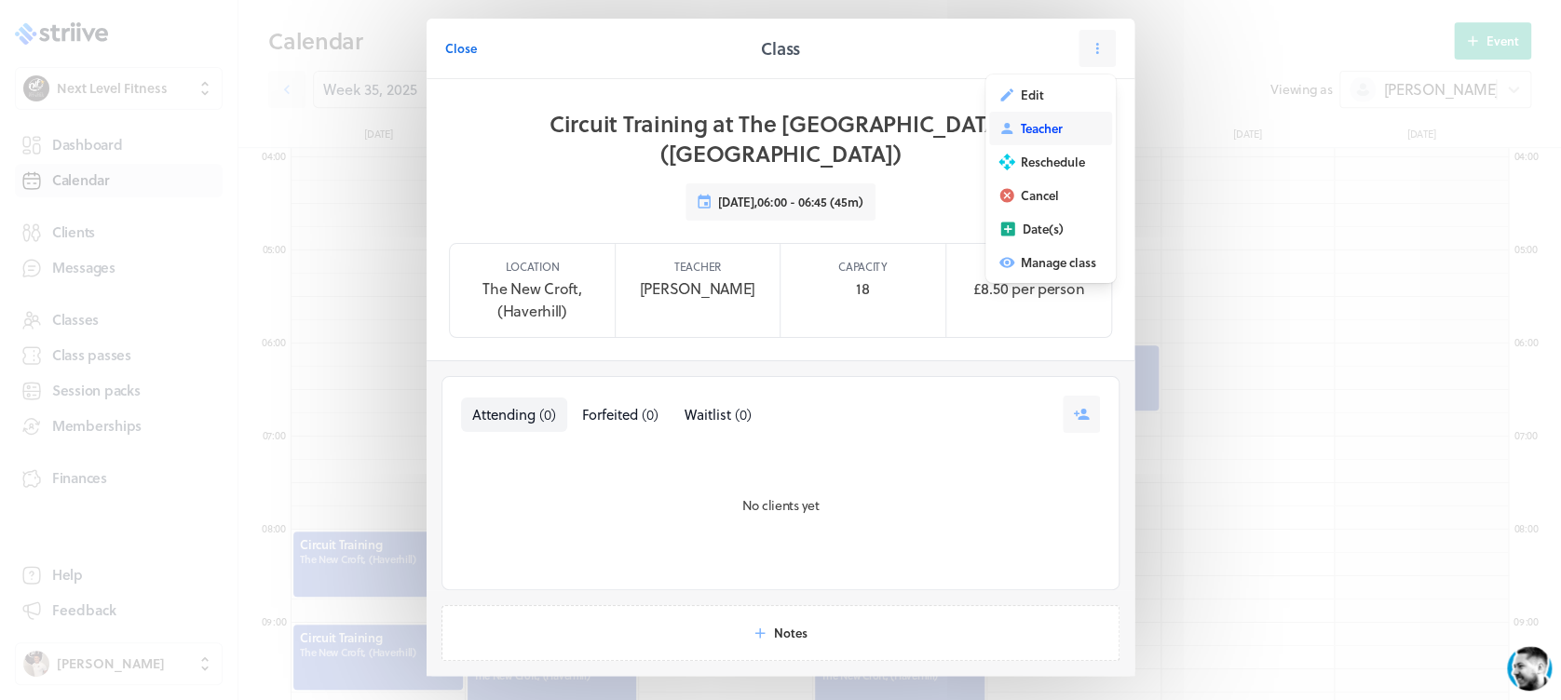
click at [1040, 129] on span "Teacher" at bounding box center [1042, 128] width 42 height 17
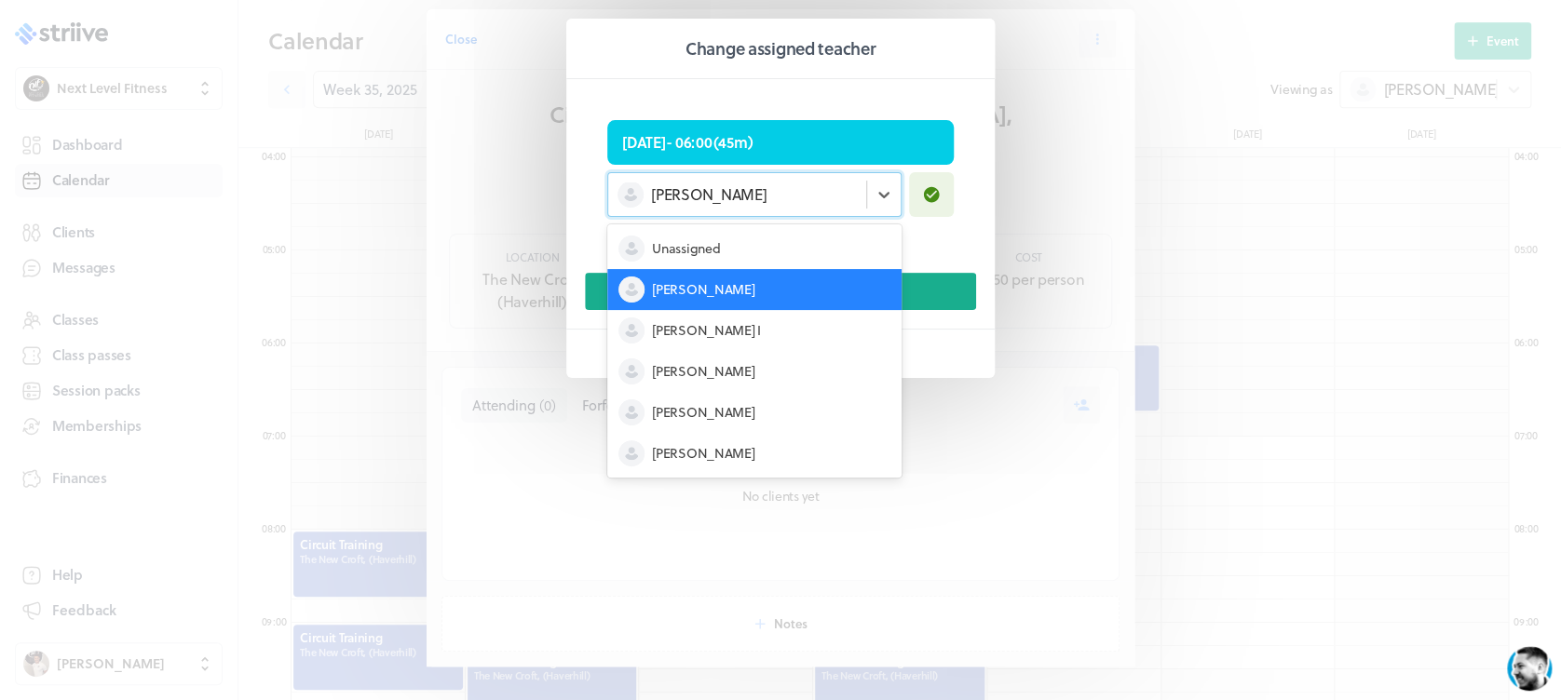
click at [717, 213] on div "[PERSON_NAME]" at bounding box center [754, 194] width 294 height 45
click at [747, 451] on div "[PERSON_NAME]" at bounding box center [754, 453] width 294 height 41
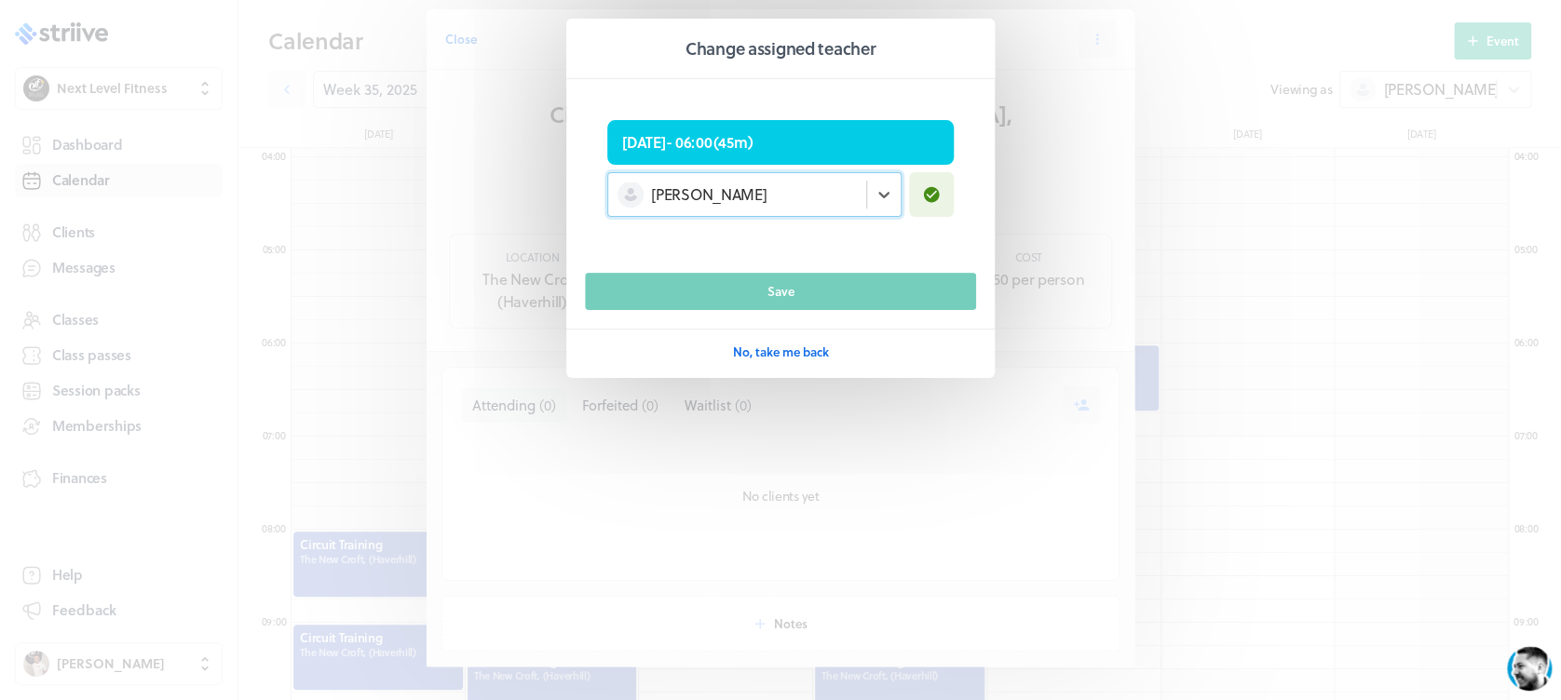
click at [828, 264] on header "[DATE] - 06:00 ( 45m ) option [PERSON_NAME], selected. Select is focused , pres…" at bounding box center [780, 176] width 428 height 194
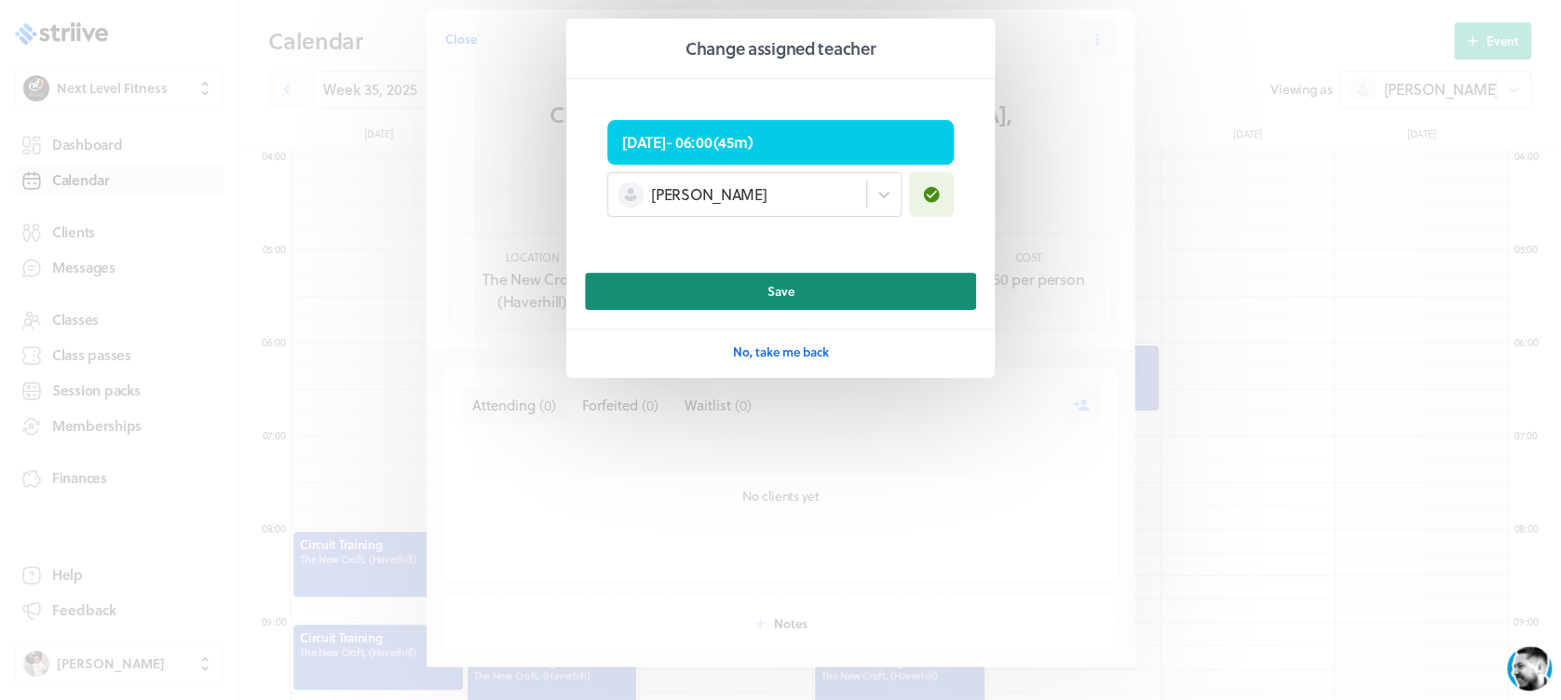
click at [828, 287] on button "Save" at bounding box center [780, 291] width 391 height 37
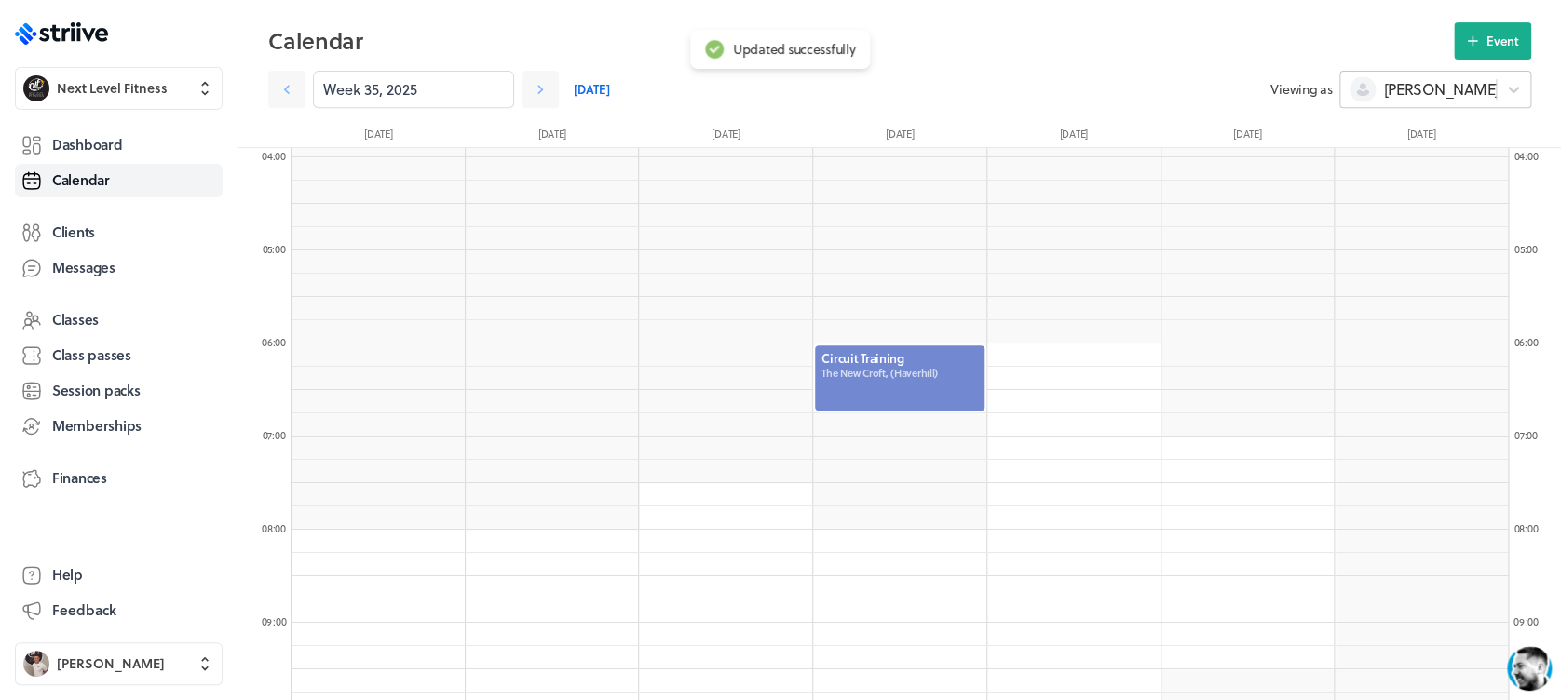
click at [1406, 89] on span "[PERSON_NAME]" at bounding box center [1440, 89] width 115 height 20
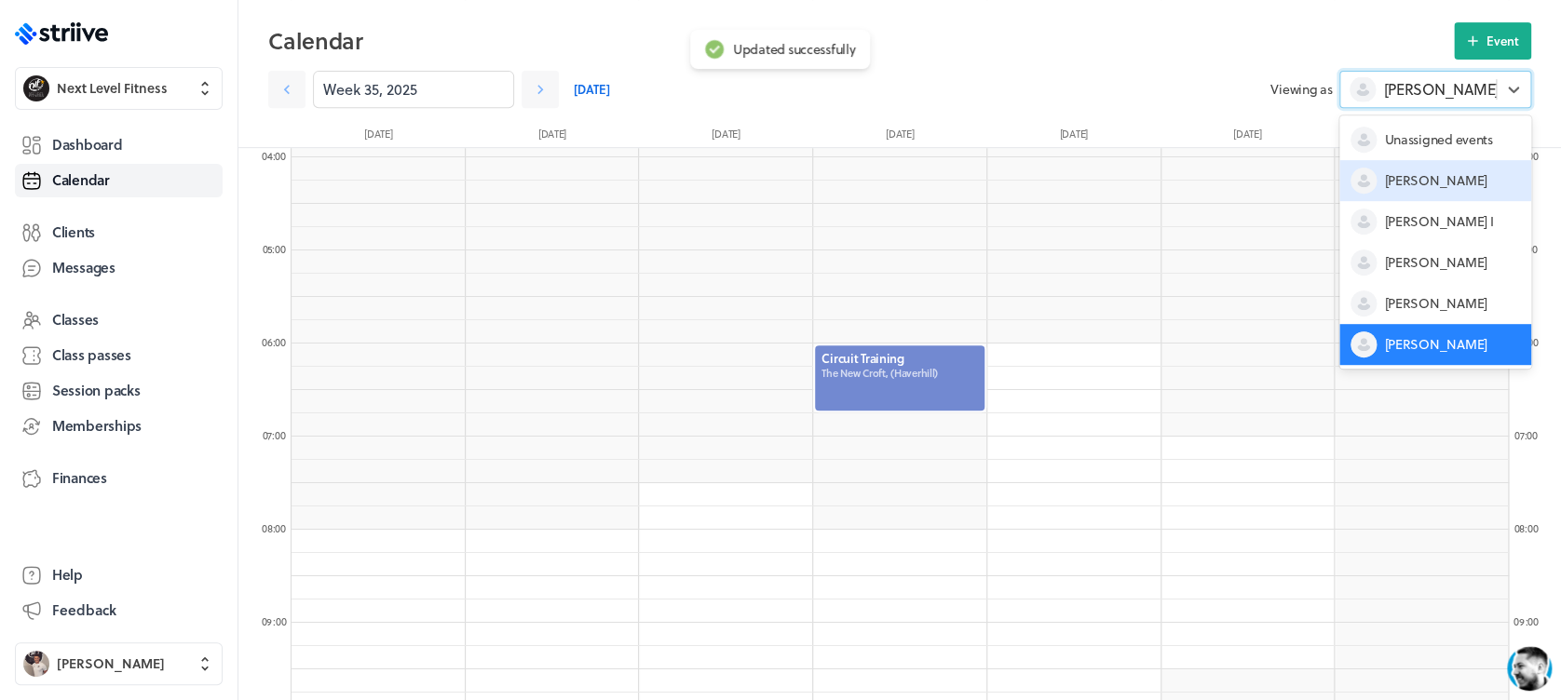
click at [1408, 180] on span "[PERSON_NAME]" at bounding box center [1435, 180] width 102 height 19
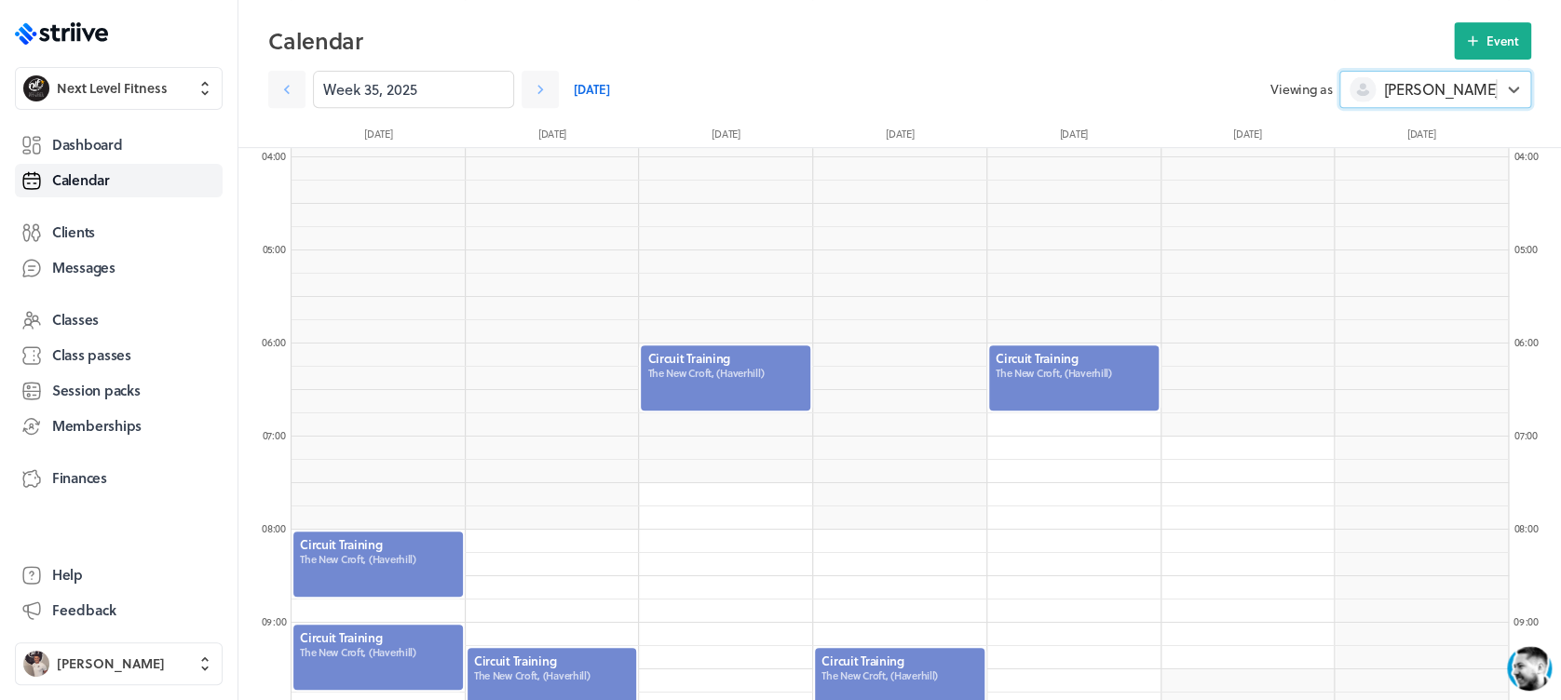
click at [1078, 376] on div at bounding box center [1073, 378] width 173 height 69
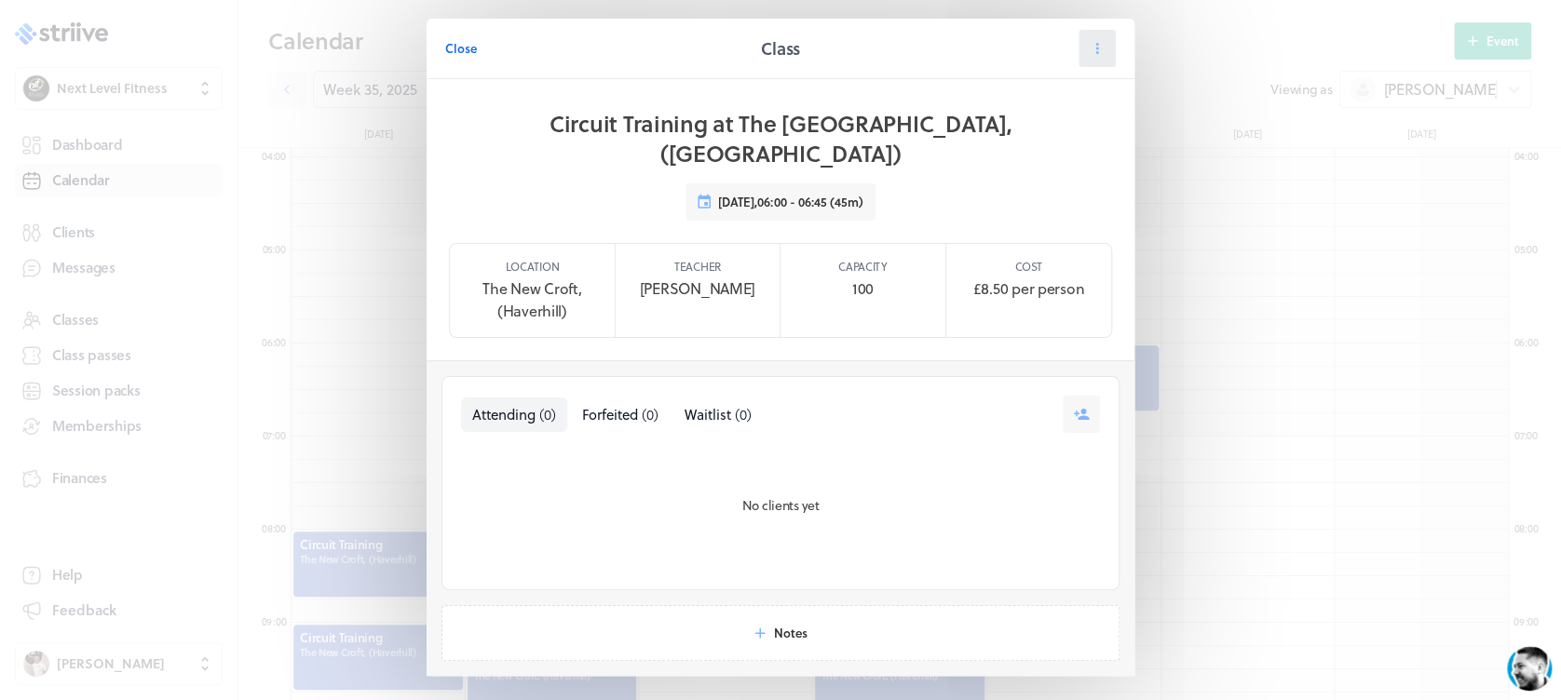
click at [1092, 37] on button at bounding box center [1096, 48] width 37 height 37
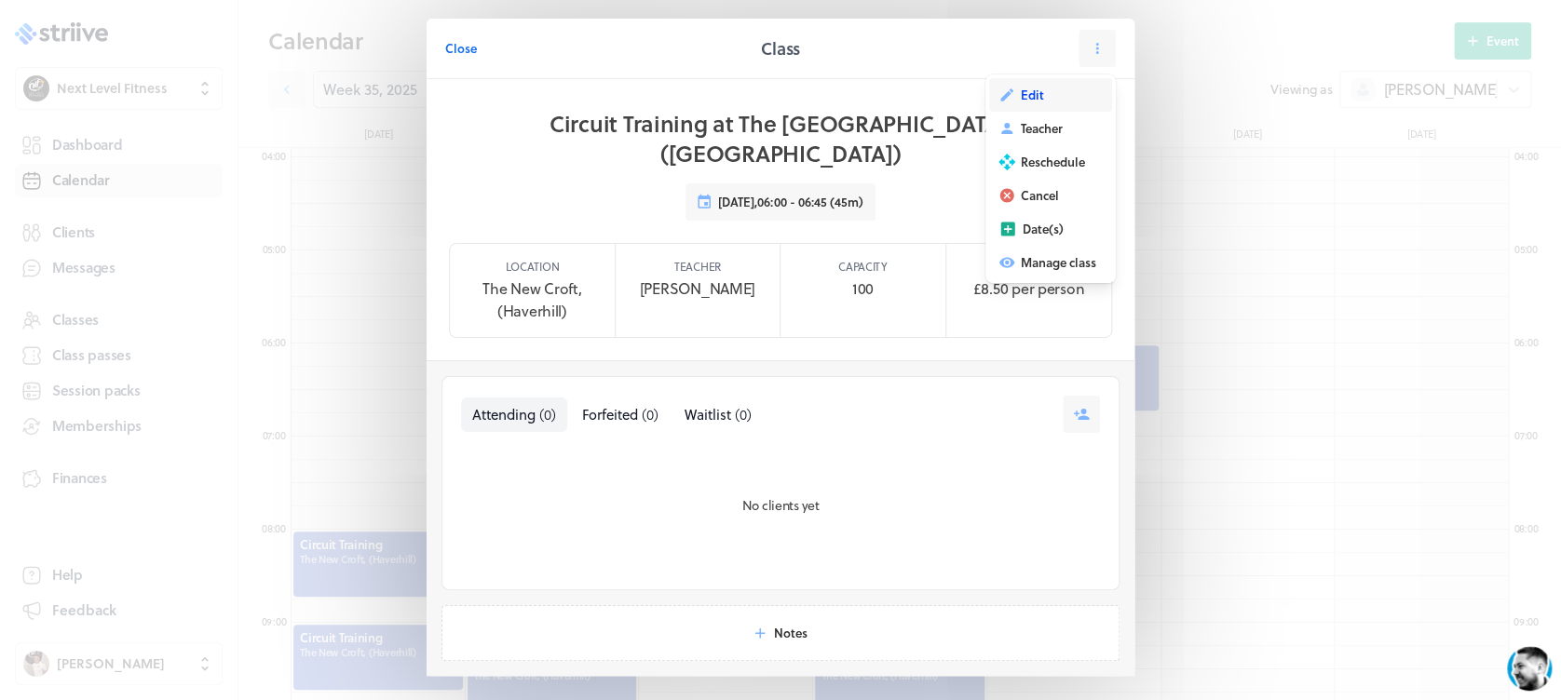
click at [1043, 89] on button "Edit" at bounding box center [1050, 95] width 123 height 34
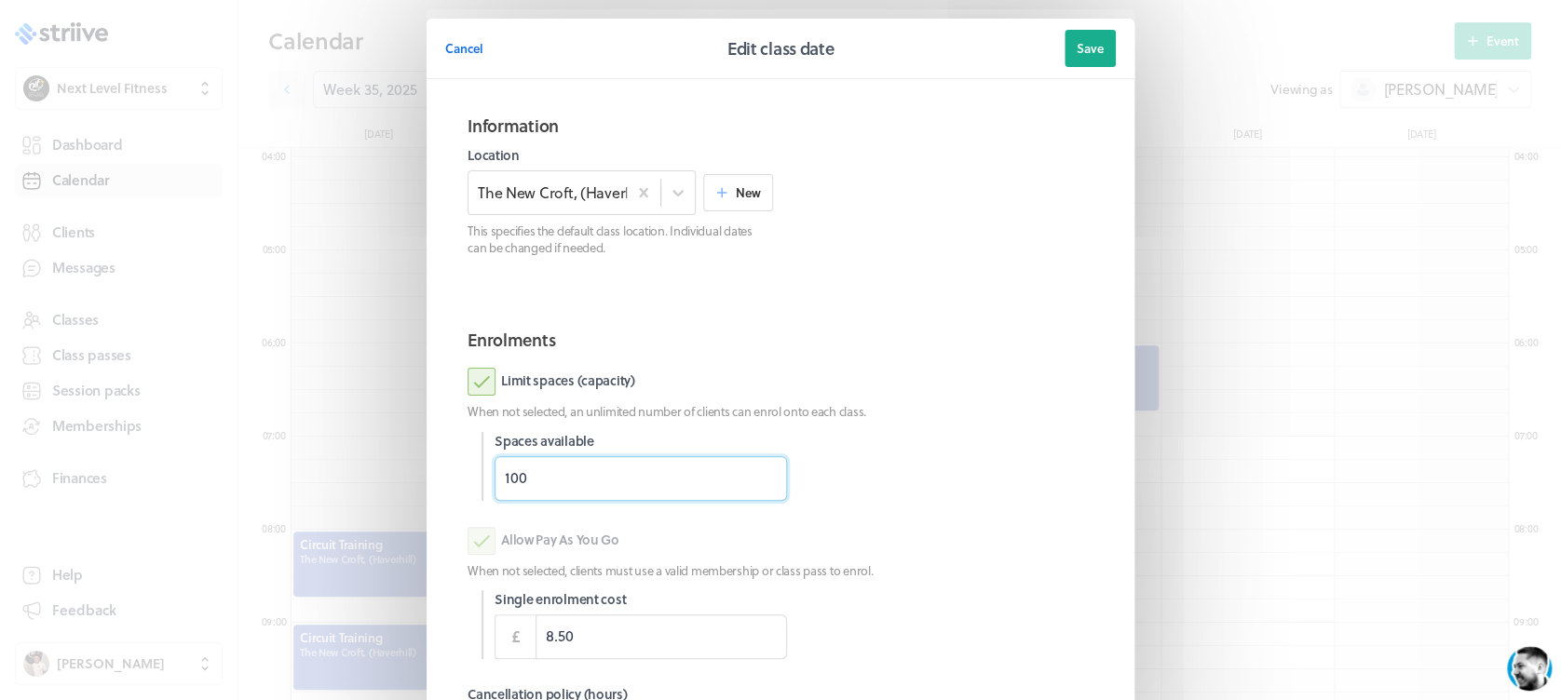
drag, startPoint x: 559, startPoint y: 468, endPoint x: 410, endPoint y: 457, distance: 149.4
click at [412, 475] on section "Cancel Edit class date Save Information Location The [GEOGRAPHIC_DATA], (Haverh…" at bounding box center [780, 481] width 745 height 963
type input "18"
drag, startPoint x: 1072, startPoint y: 412, endPoint x: 1064, endPoint y: 407, distance: 9.6
click at [1064, 407] on p "When not selected, an unlimited number of clients can enrol onto each class." at bounding box center [781, 411] width 626 height 17
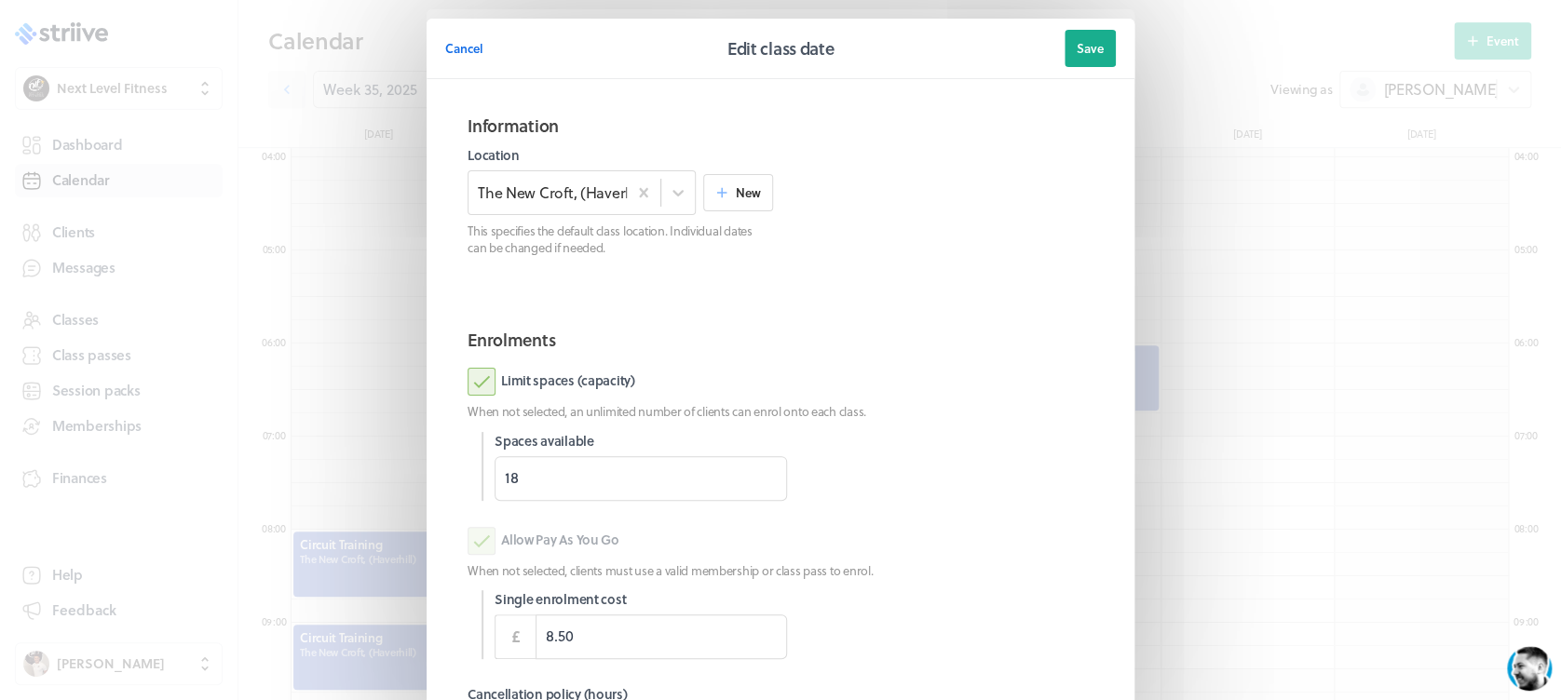
scroll to position [231, 0]
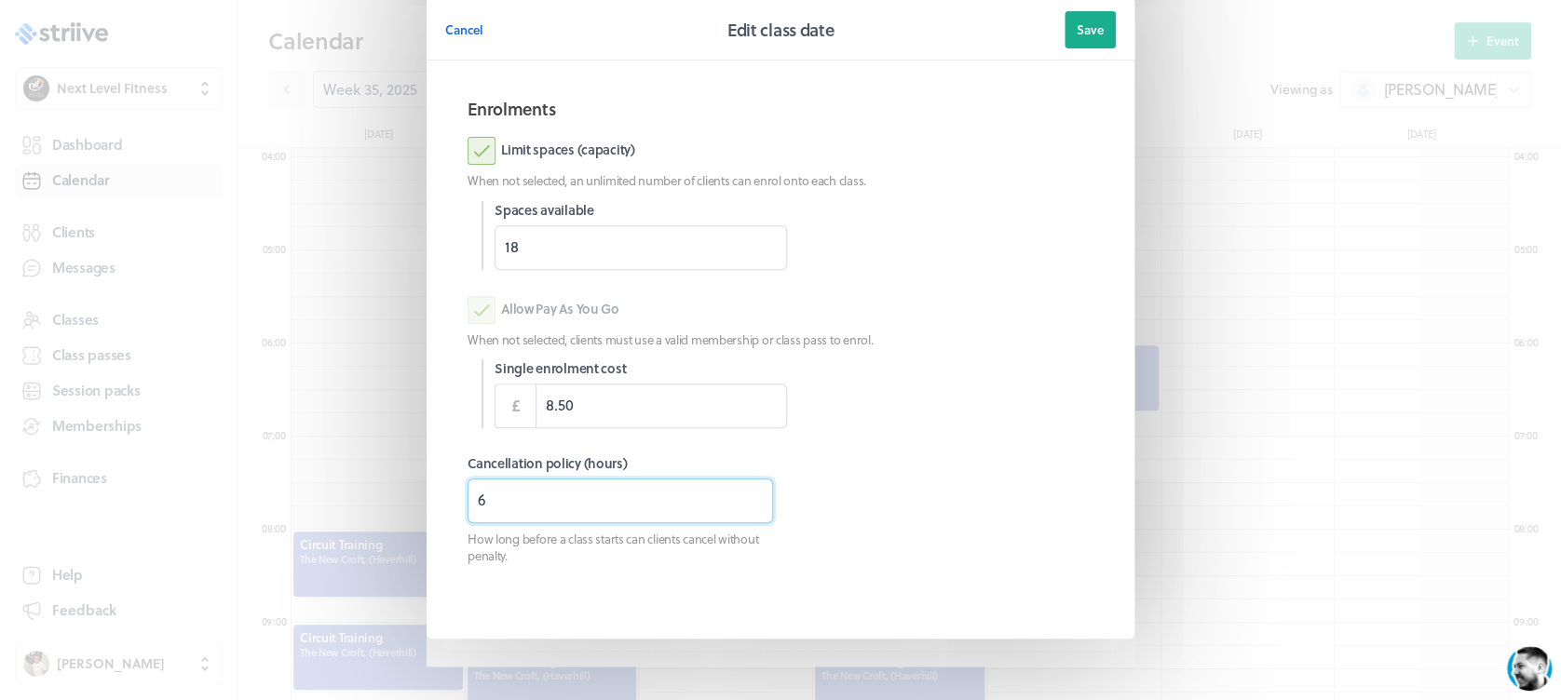
drag, startPoint x: 513, startPoint y: 506, endPoint x: 373, endPoint y: 507, distance: 140.6
click at [373, 507] on div "Cancel Edit class date Save Information Location The [GEOGRAPHIC_DATA], (Haverh…" at bounding box center [780, 250] width 1561 height 963
type input "8"
click at [1065, 35] on button "Save" at bounding box center [1089, 29] width 51 height 37
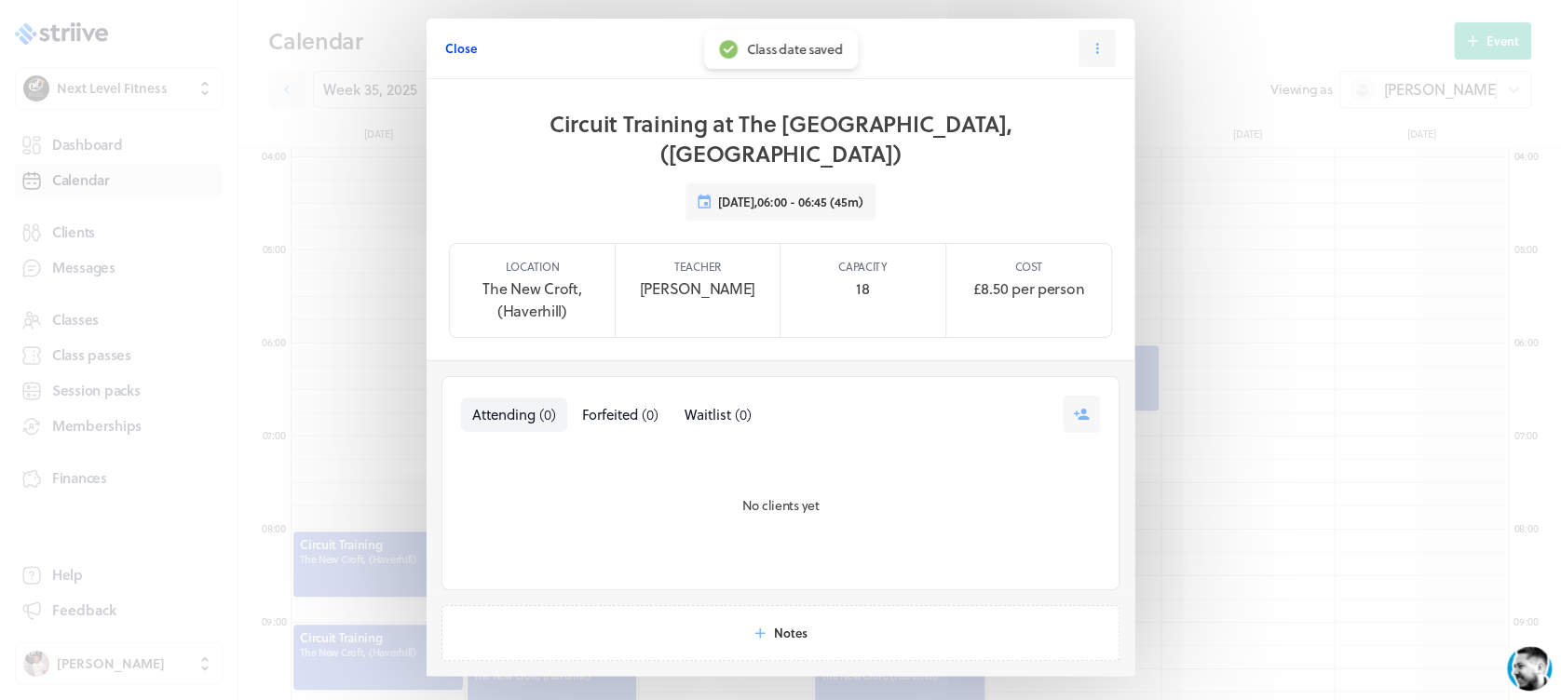
click at [454, 49] on span "Close" at bounding box center [461, 48] width 32 height 17
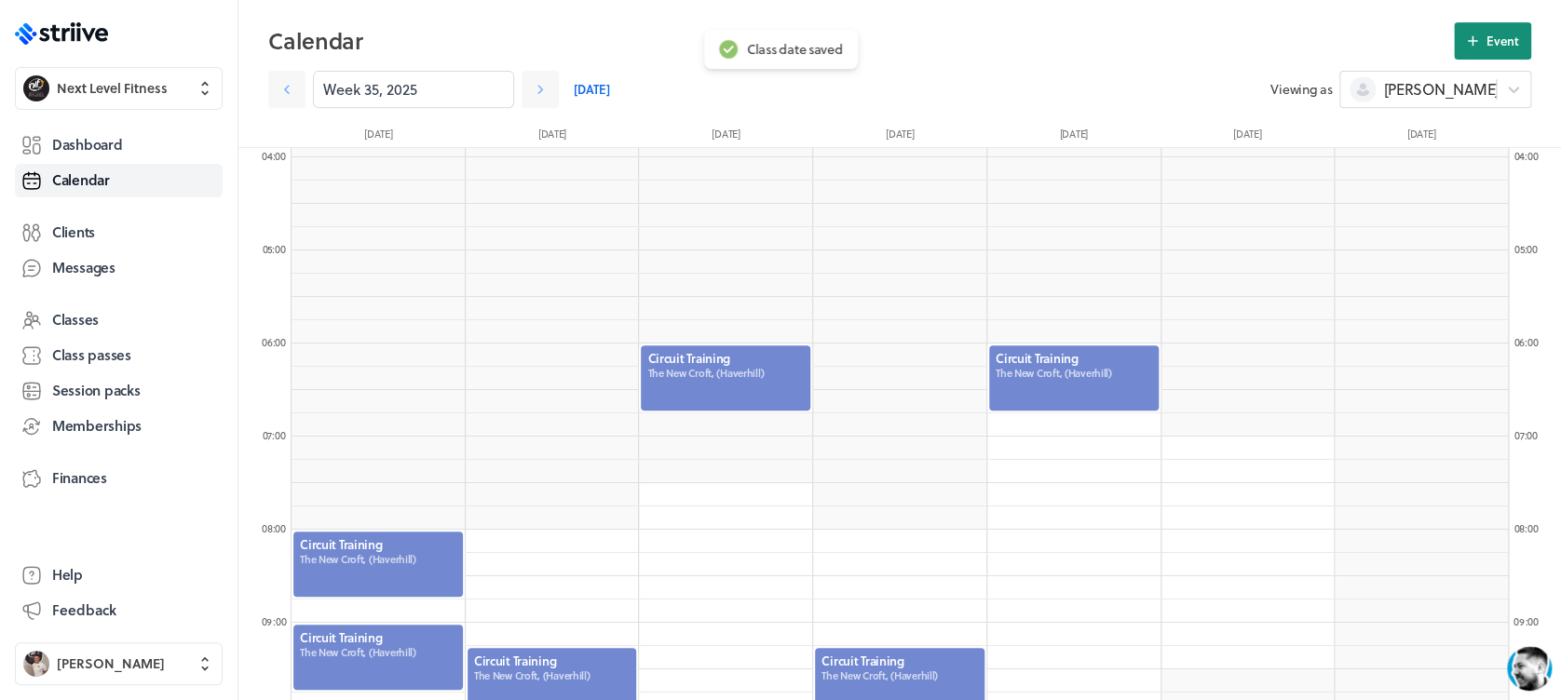
click at [1503, 45] on span "Event" at bounding box center [1502, 41] width 33 height 17
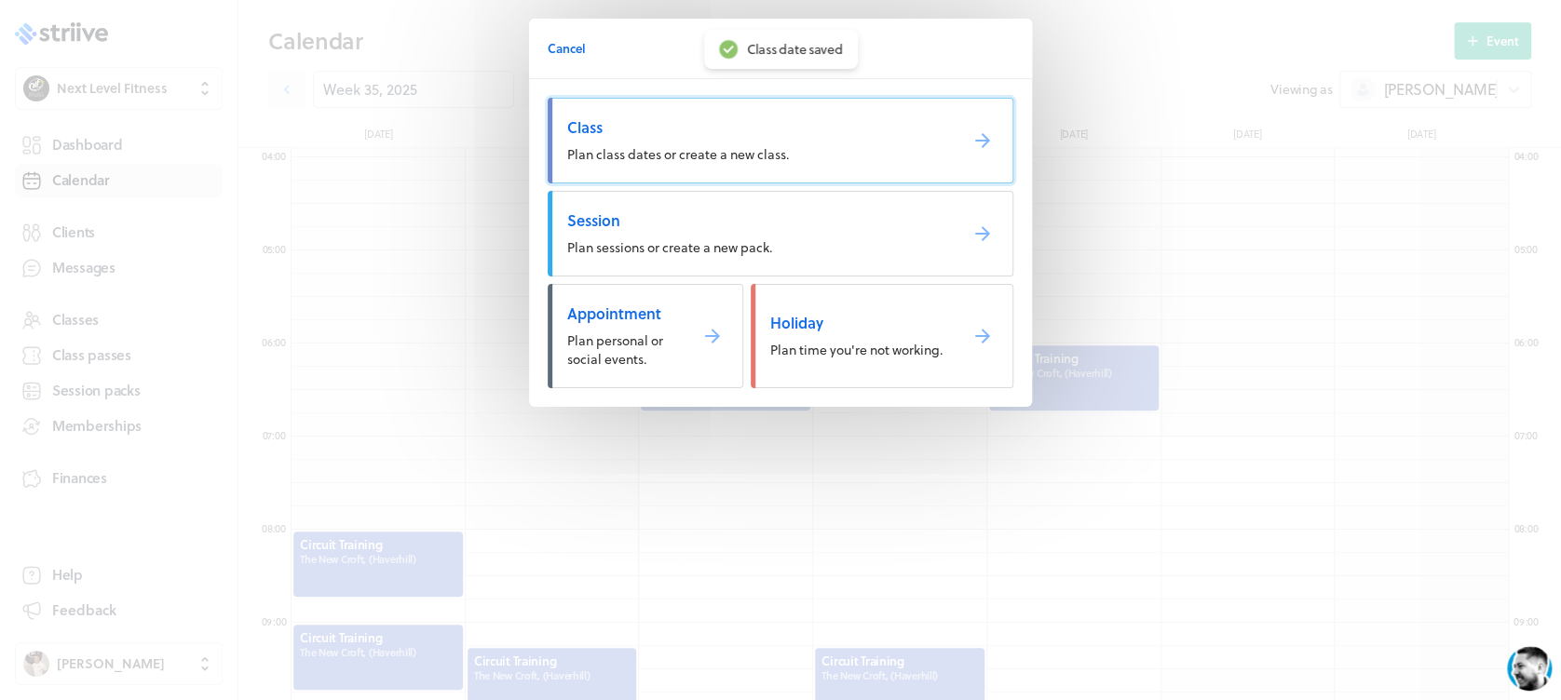
click at [805, 157] on link "Class Plan class dates or create a new class." at bounding box center [781, 141] width 466 height 86
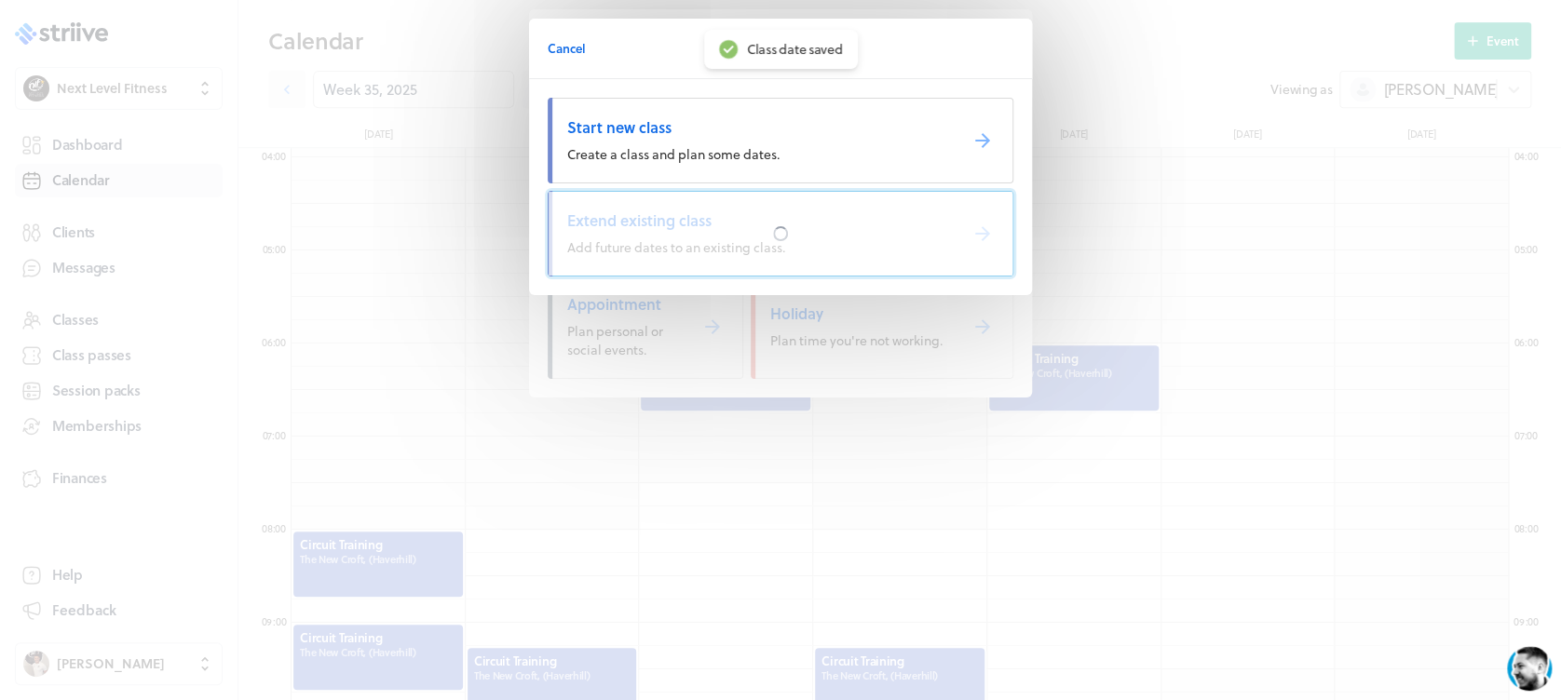
click at [808, 227] on div at bounding box center [781, 234] width 464 height 84
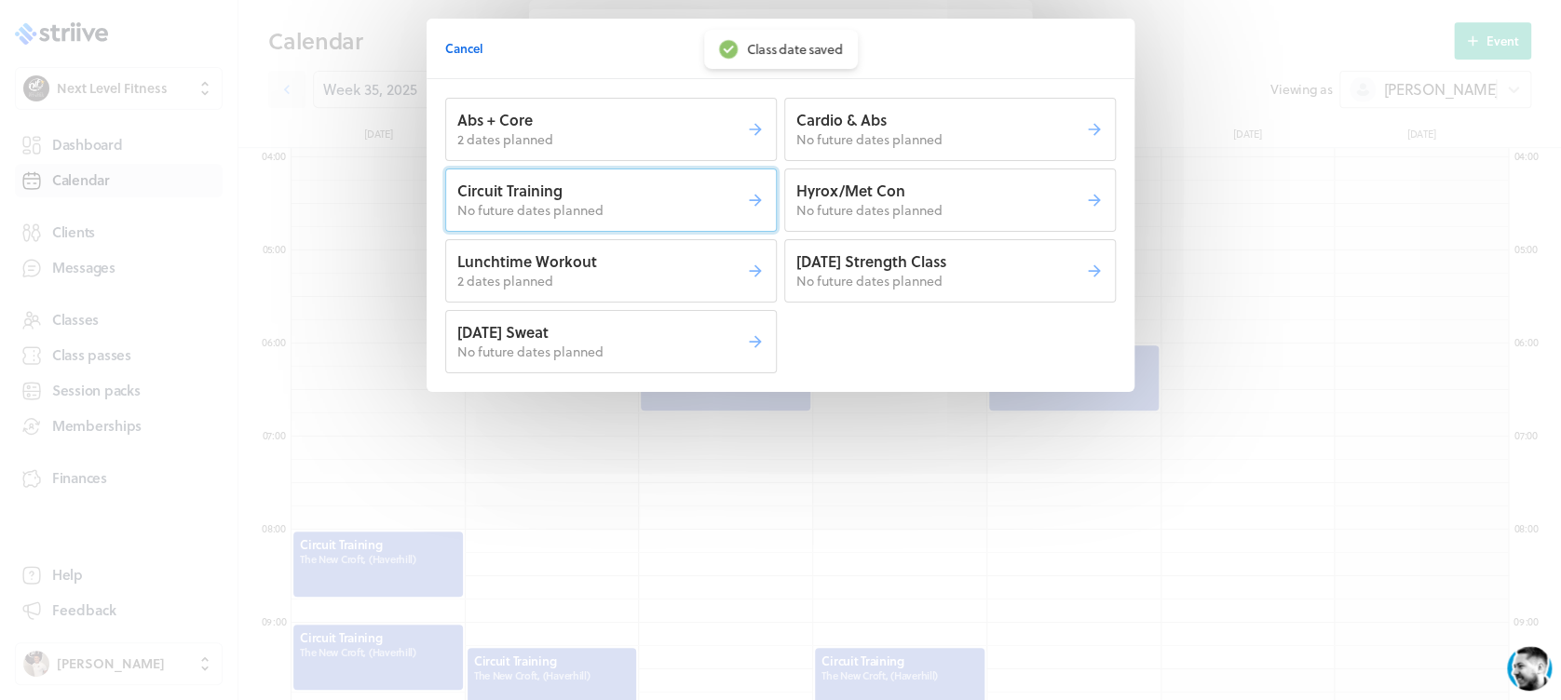
click at [723, 196] on p "Circuit Training" at bounding box center [601, 191] width 289 height 20
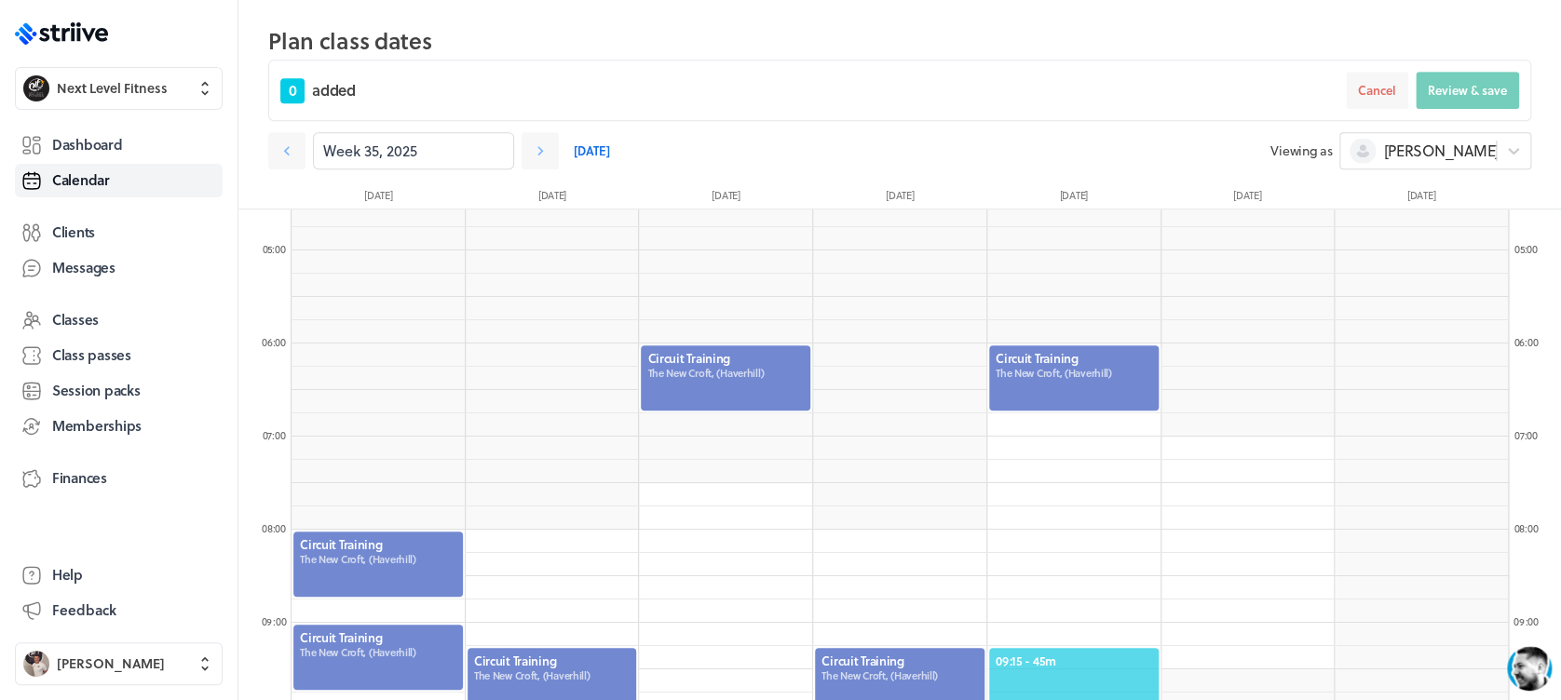
click at [1071, 656] on span "09:15 - 45m" at bounding box center [1074, 661] width 156 height 17
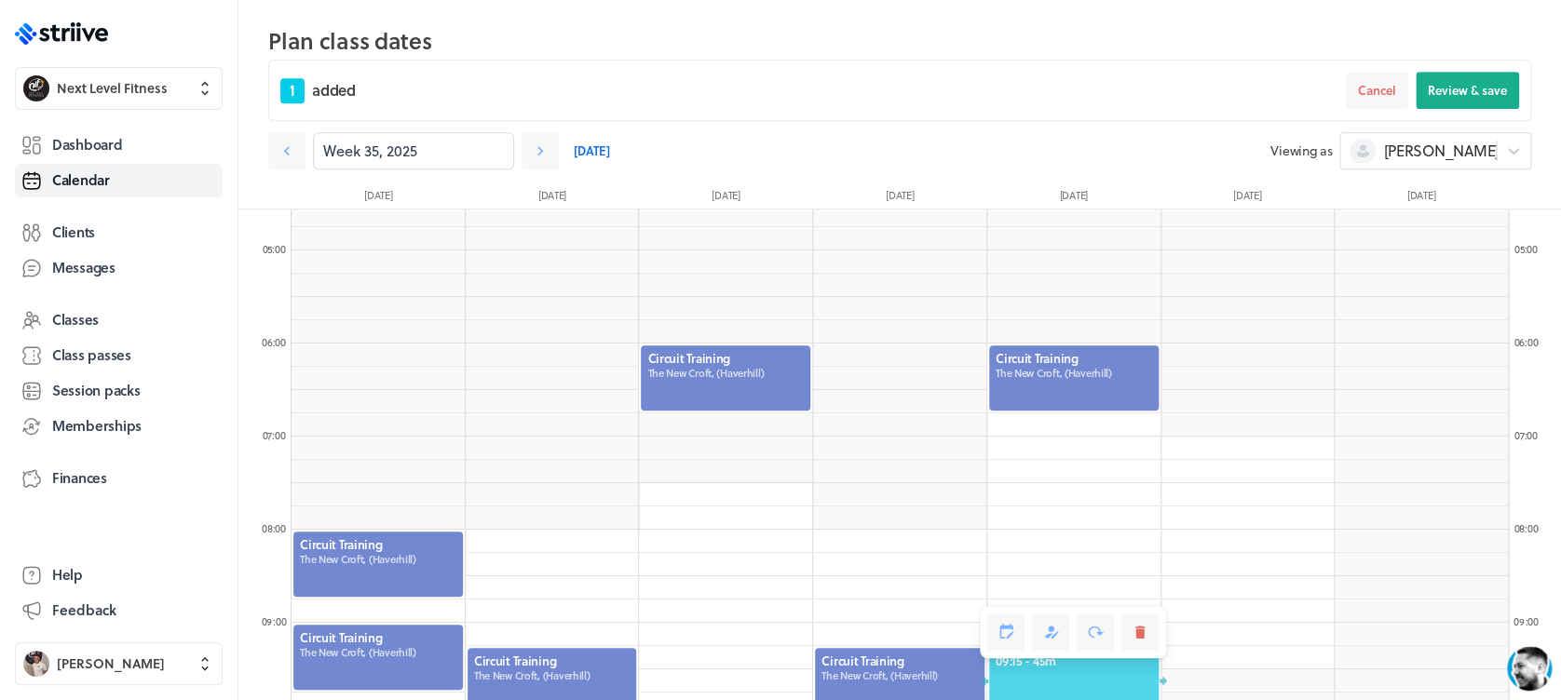
scroll to position [650, 0]
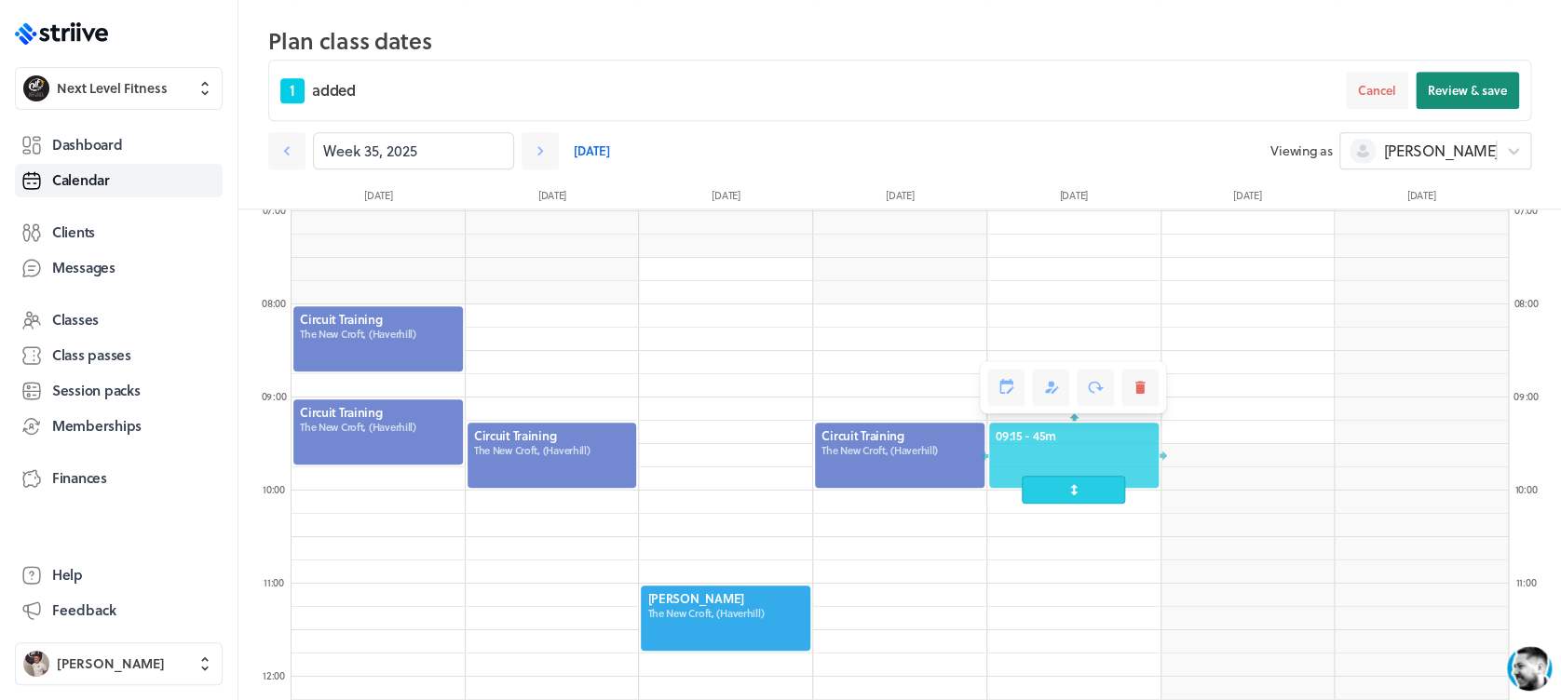
click at [1468, 78] on button "Review & save" at bounding box center [1467, 90] width 103 height 37
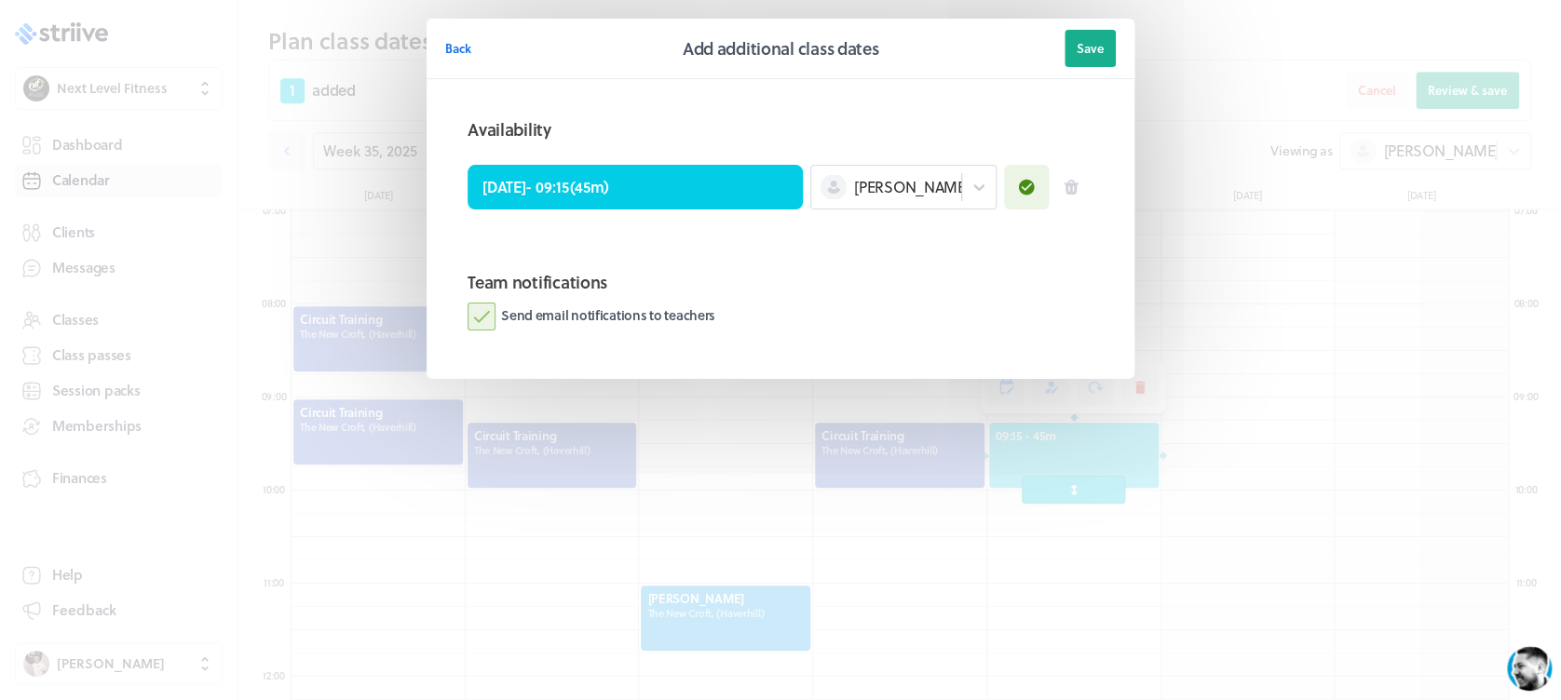
click at [477, 320] on label "Send email notifications to teachers" at bounding box center [592, 317] width 248 height 28
click at [0, 0] on input "Send email notifications to teachers" at bounding box center [0, 0] width 0 height 0
click at [1085, 49] on span "Save" at bounding box center [1090, 48] width 27 height 17
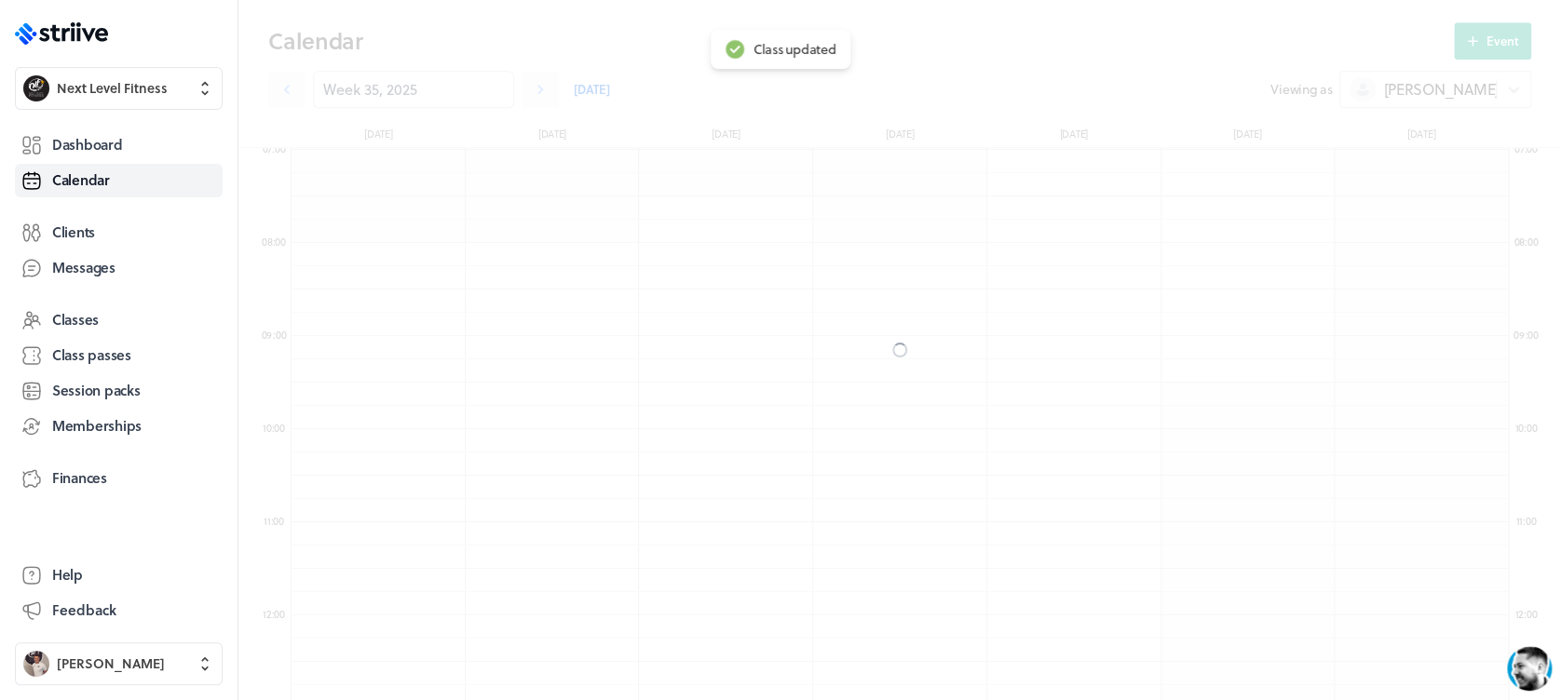
scroll to position [589, 0]
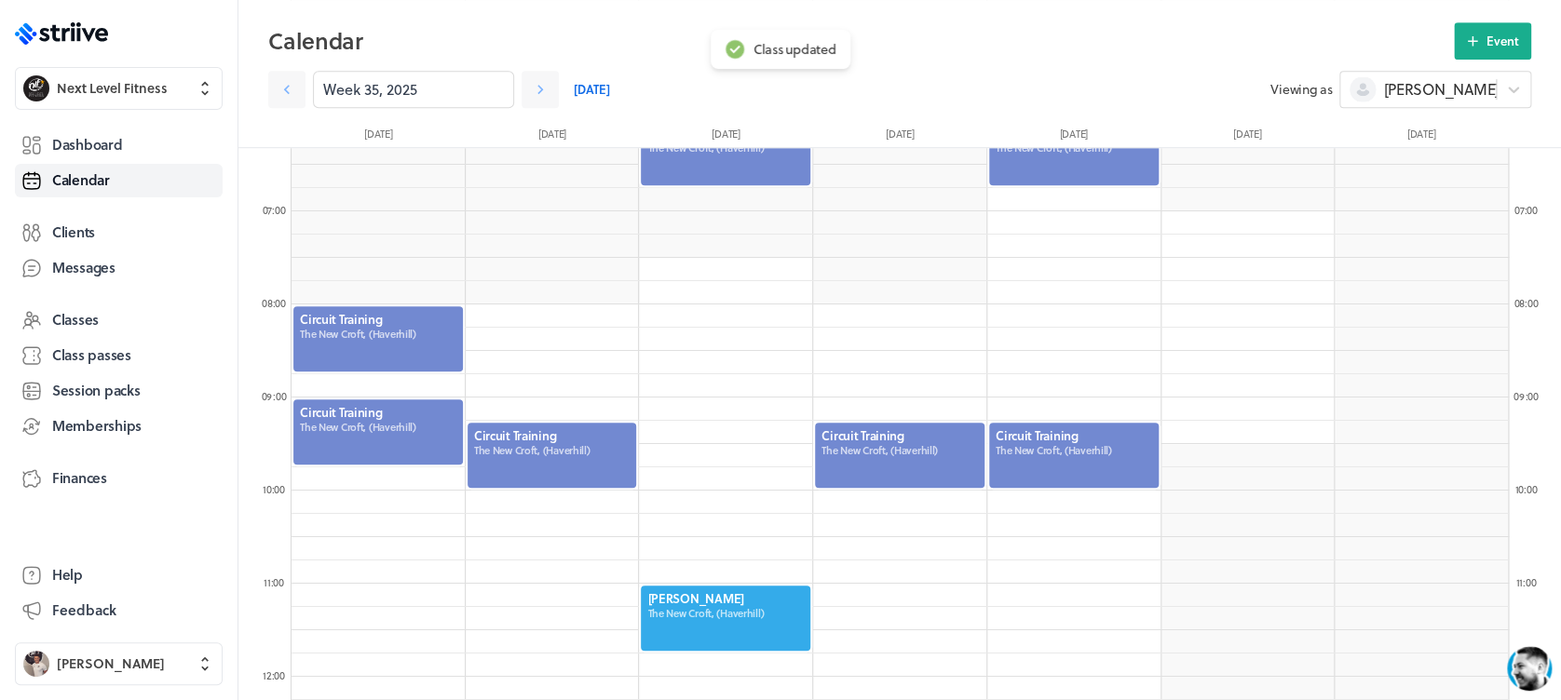
click at [1055, 452] on div at bounding box center [1073, 455] width 173 height 69
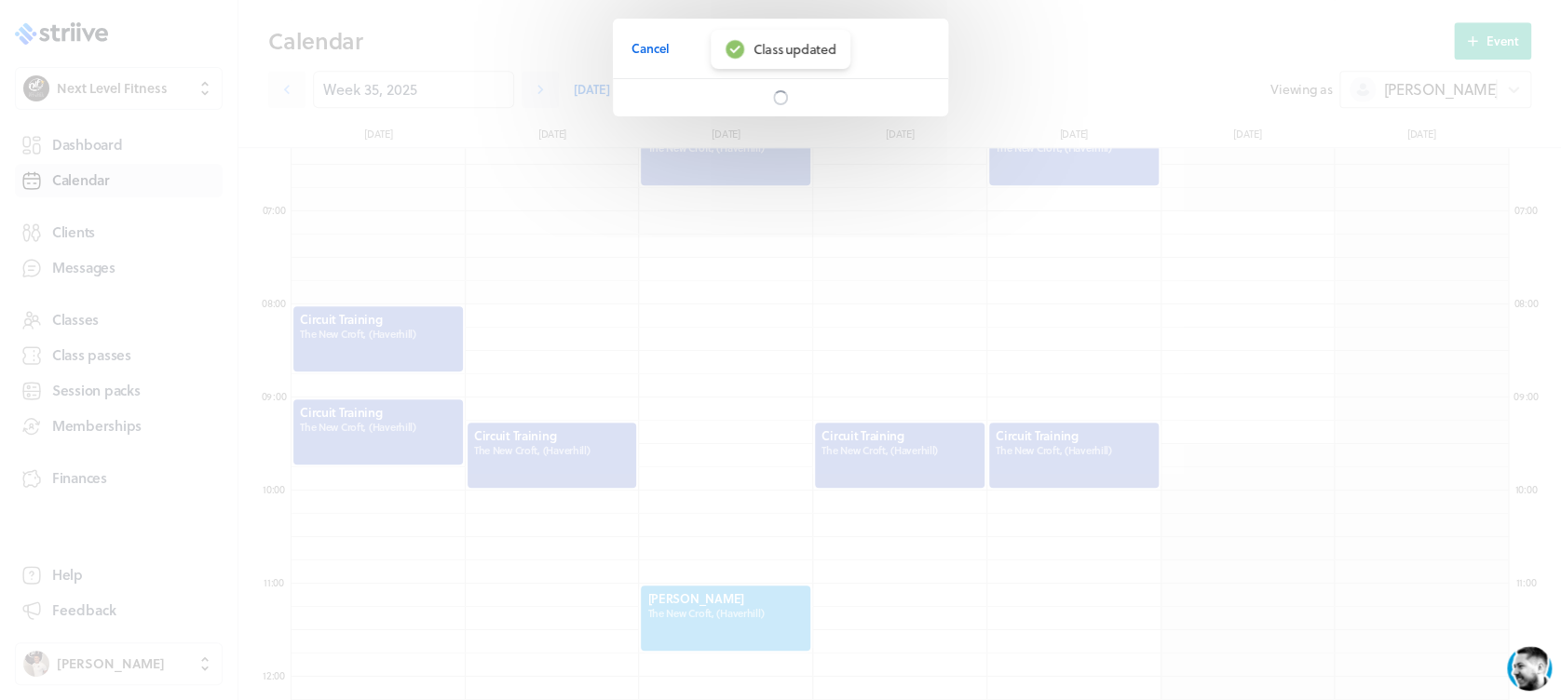
click at [1055, 452] on div "Cancel" at bounding box center [780, 350] width 1561 height 700
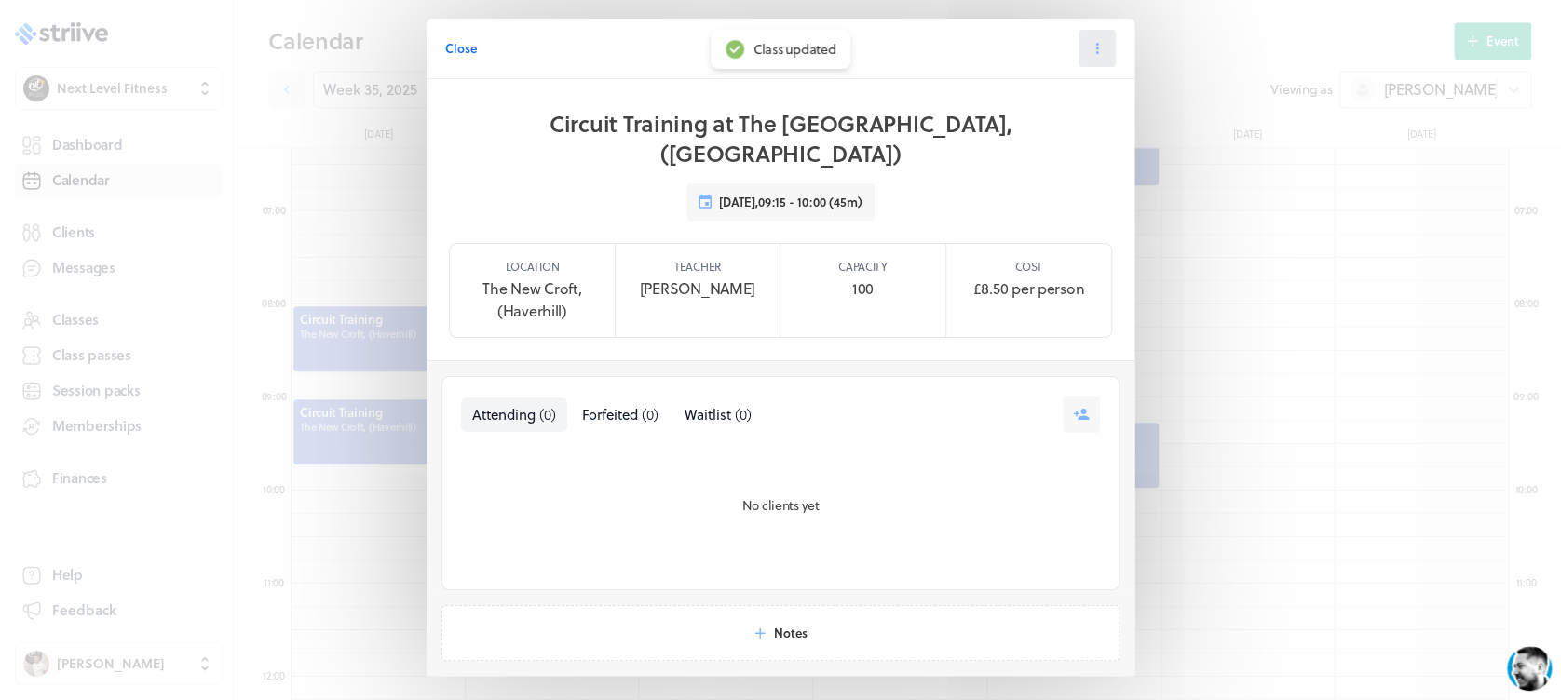
drag, startPoint x: 1096, startPoint y: 44, endPoint x: 1093, endPoint y: 53, distance: 9.7
click at [1096, 45] on button at bounding box center [1096, 48] width 37 height 37
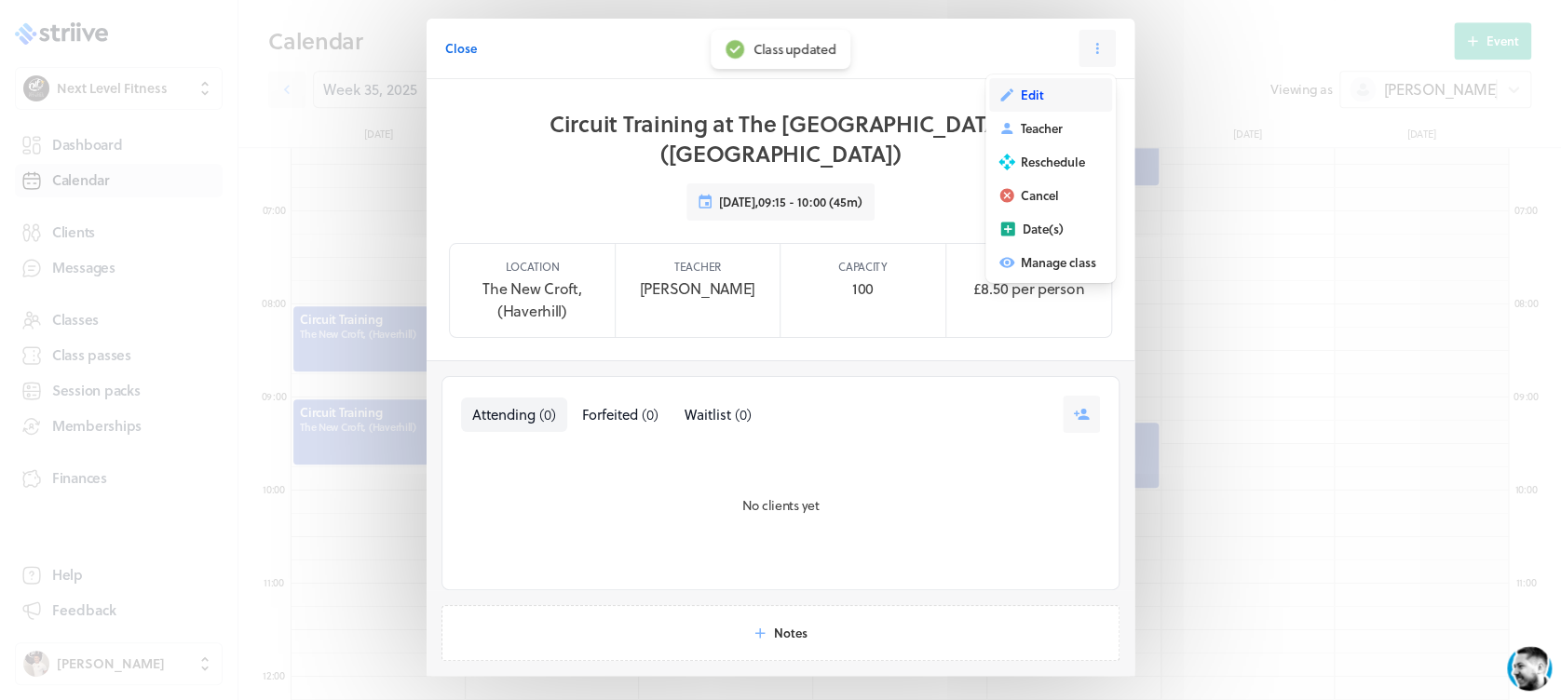
click at [1007, 100] on button "Edit" at bounding box center [1050, 95] width 123 height 34
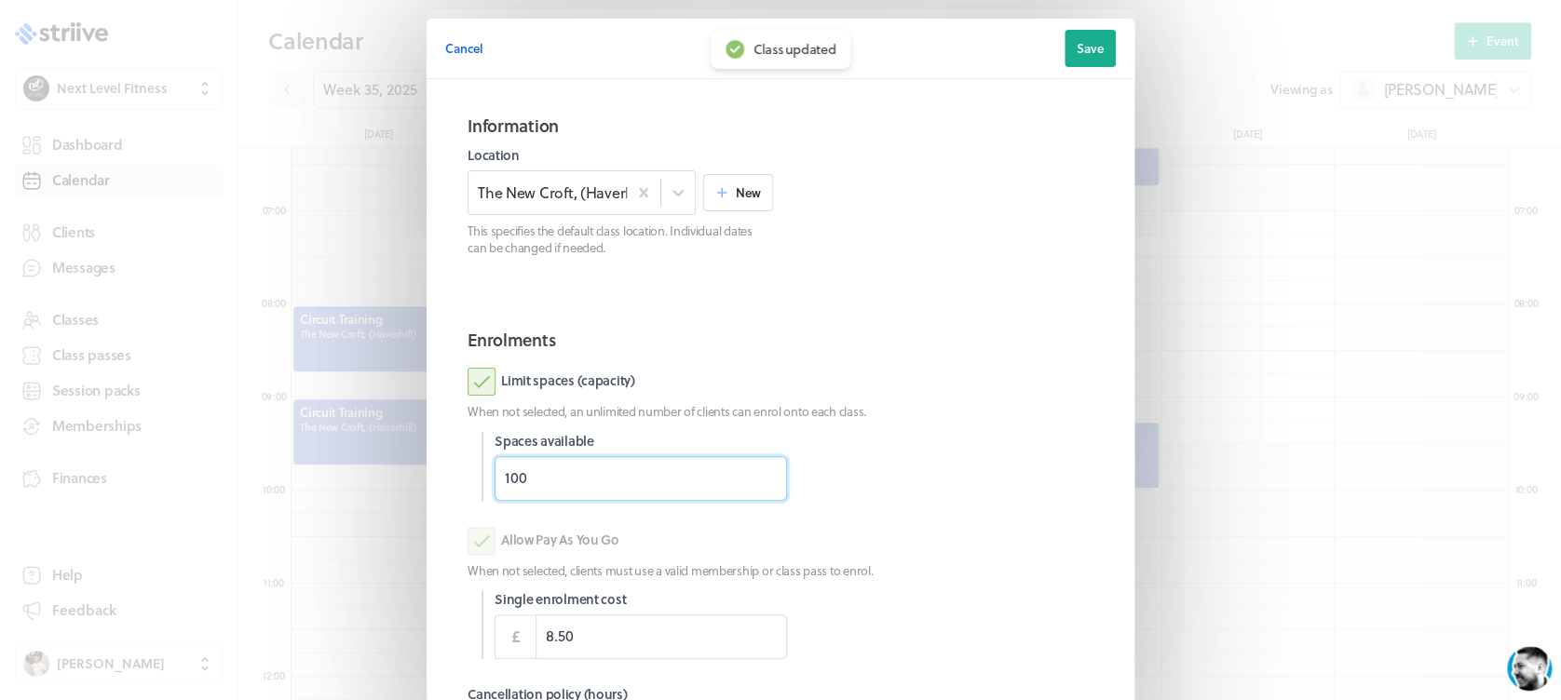
drag, startPoint x: 609, startPoint y: 479, endPoint x: 395, endPoint y: 495, distance: 214.8
click at [395, 495] on div "Cancel Edit class date Save Information Location The [GEOGRAPHIC_DATA], (Haverh…" at bounding box center [780, 481] width 1561 height 963
type input "18"
click at [966, 373] on div "Limit spaces (capacity)" at bounding box center [781, 382] width 626 height 28
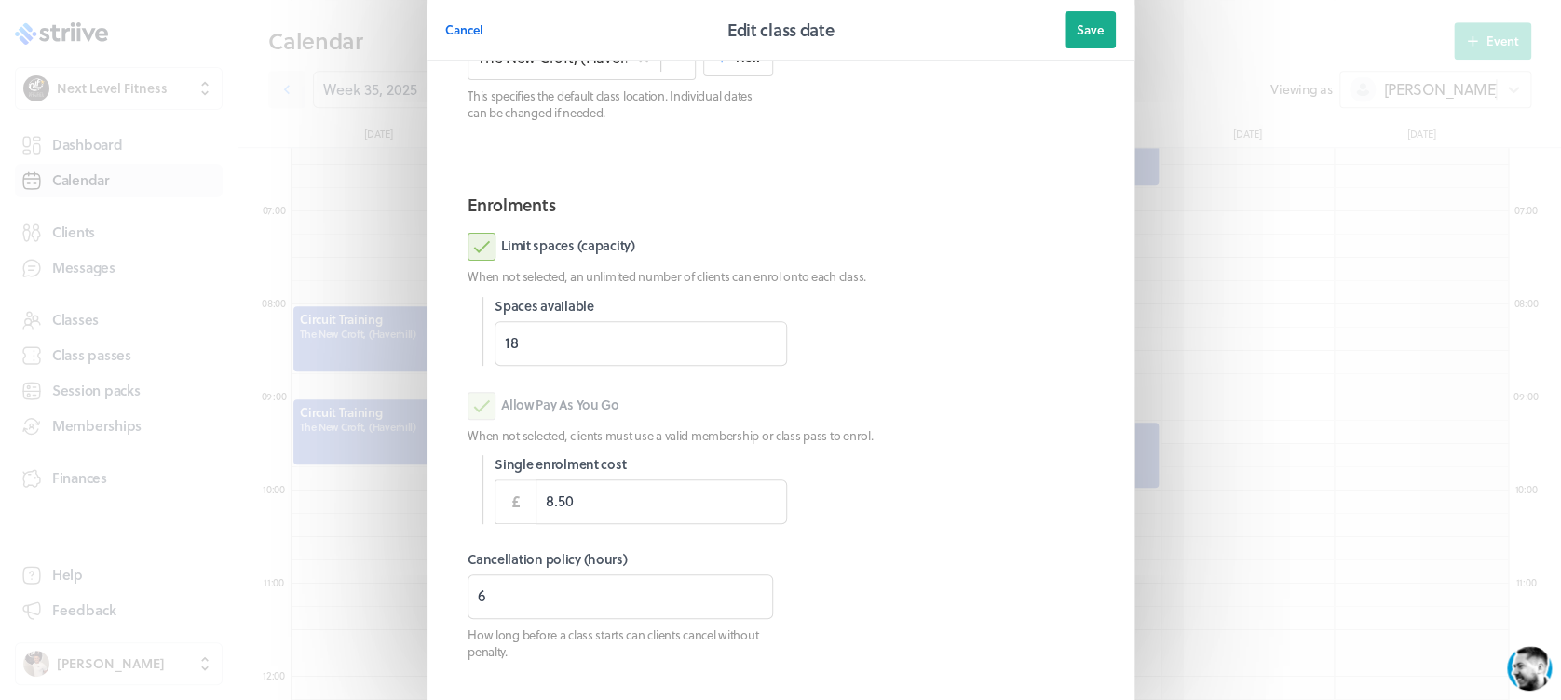
scroll to position [262, 0]
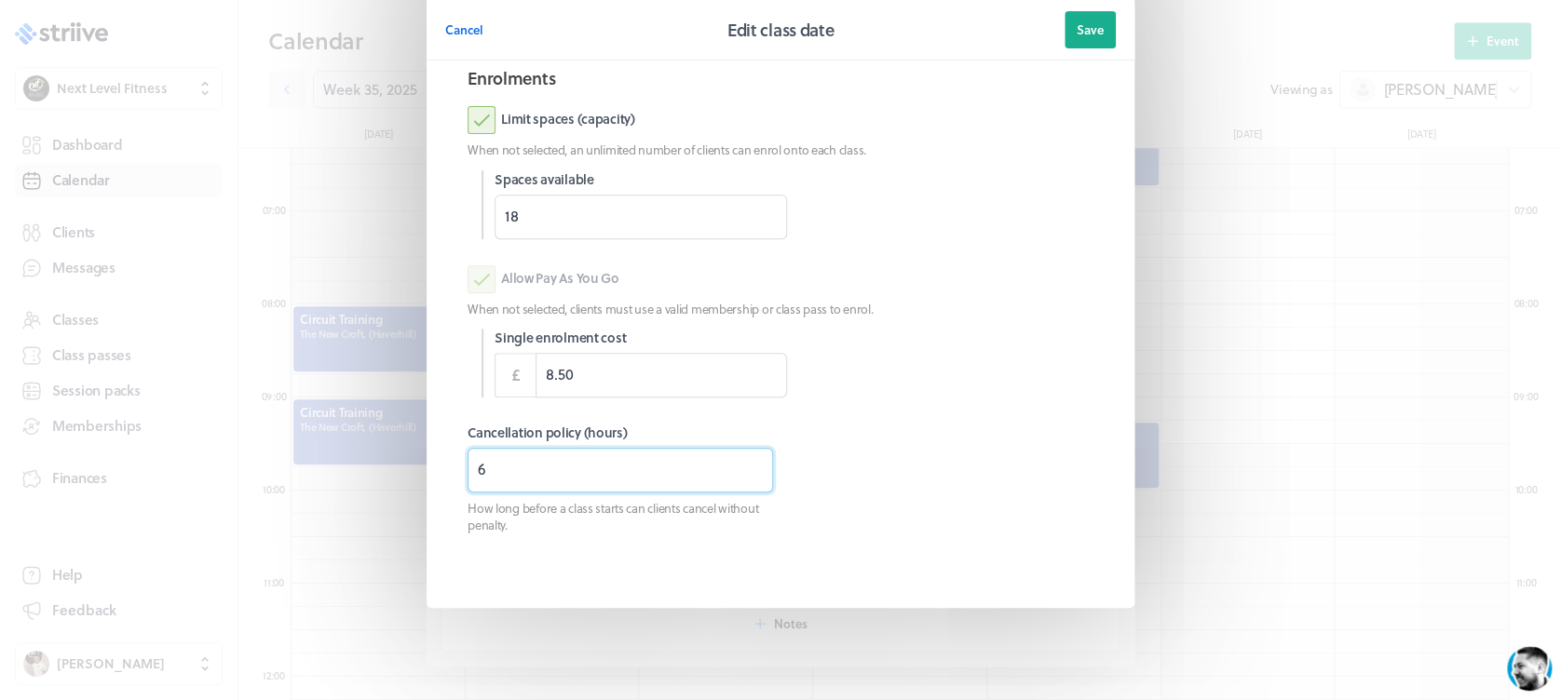
drag, startPoint x: 527, startPoint y: 469, endPoint x: 359, endPoint y: 472, distance: 168.6
click at [359, 472] on div "Cancel Edit class date Save Information Location The [GEOGRAPHIC_DATA], (Haverh…" at bounding box center [780, 219] width 1561 height 963
type input "3"
click at [1013, 283] on div "Allow Pay As You Go" at bounding box center [781, 279] width 626 height 28
click at [1087, 40] on button "Save" at bounding box center [1089, 29] width 51 height 37
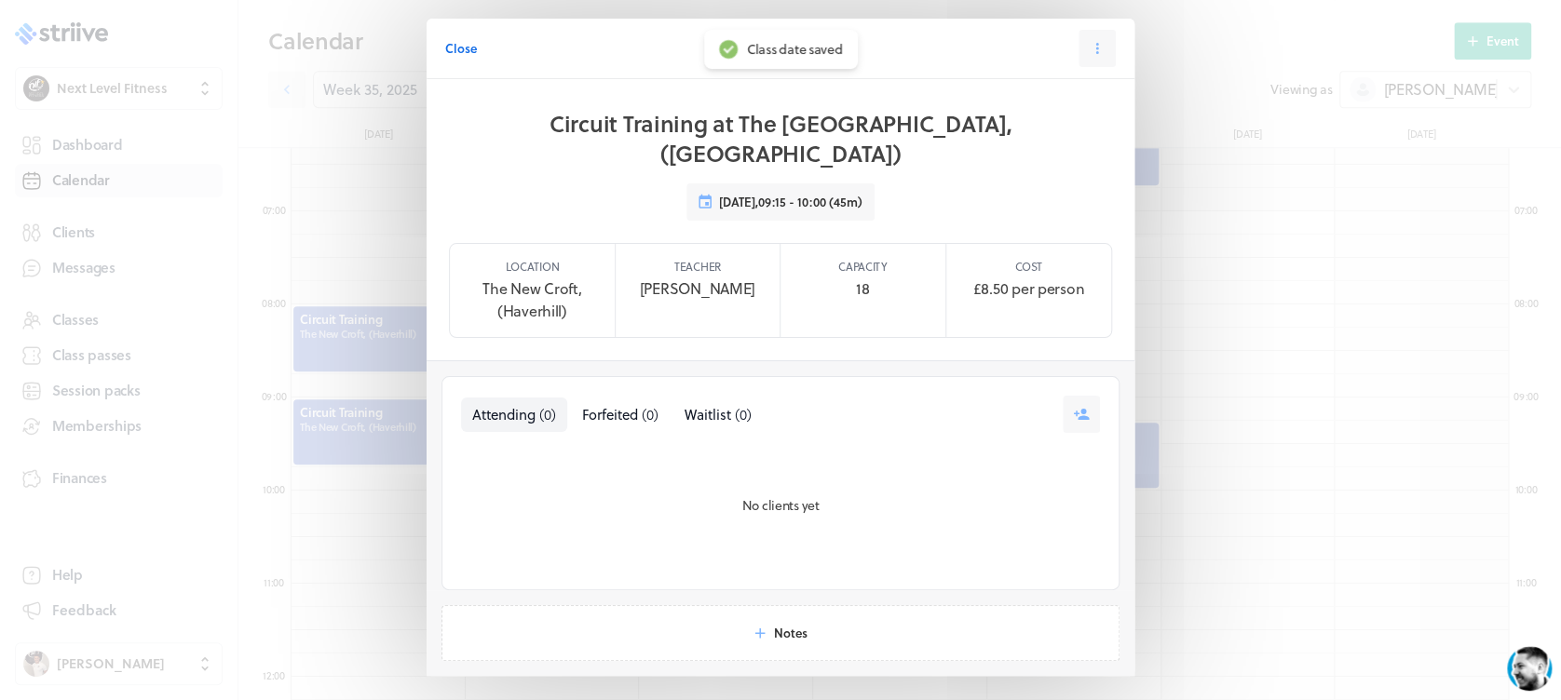
click at [459, 47] on span "Close" at bounding box center [461, 48] width 32 height 17
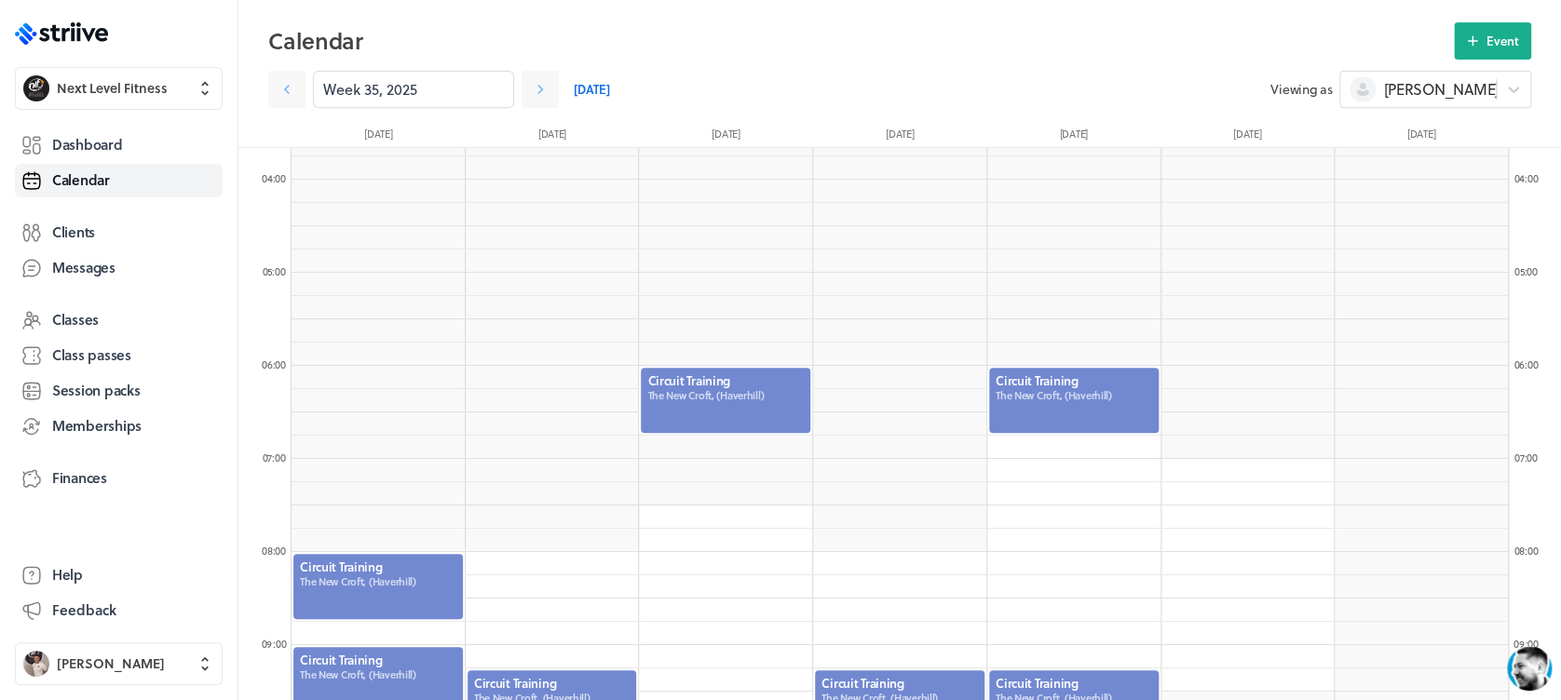
scroll to position [266, 0]
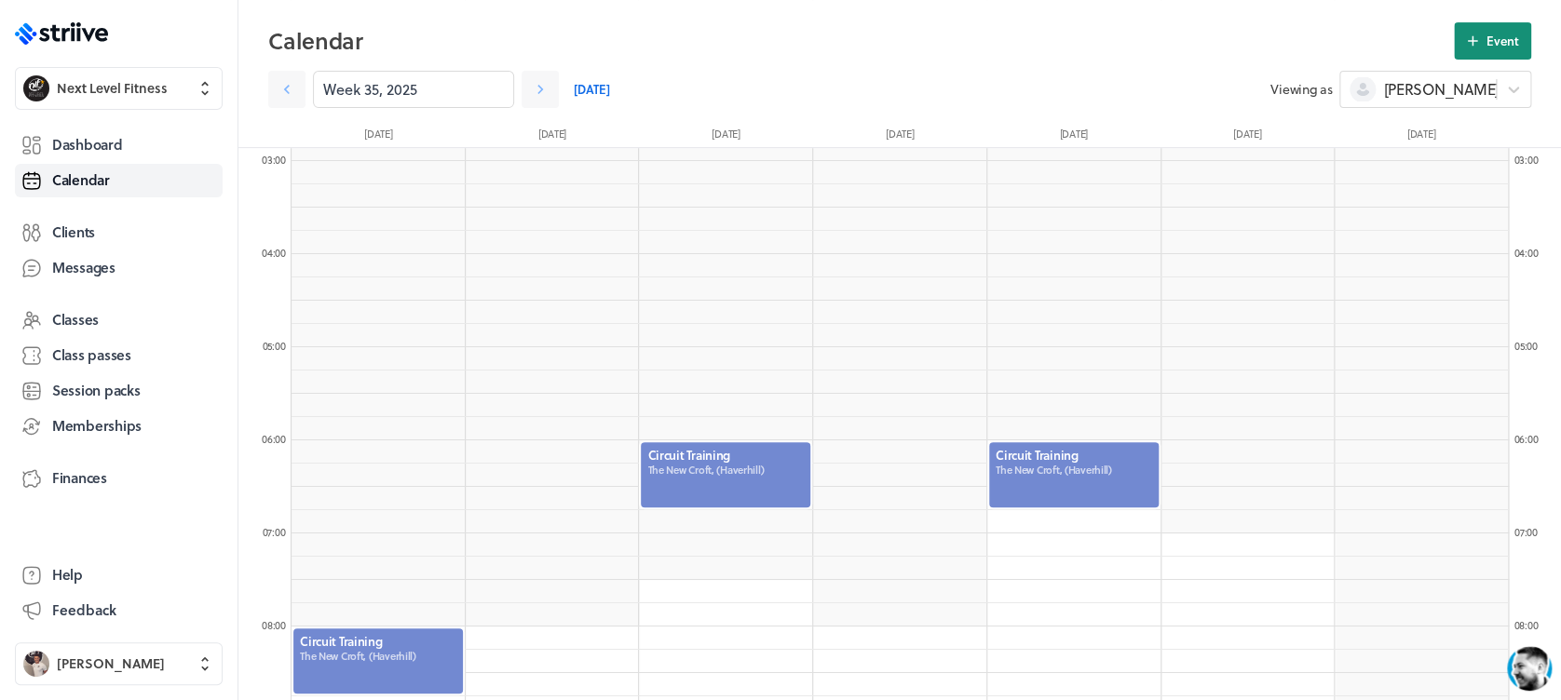
click at [1467, 34] on icon at bounding box center [1472, 41] width 17 height 17
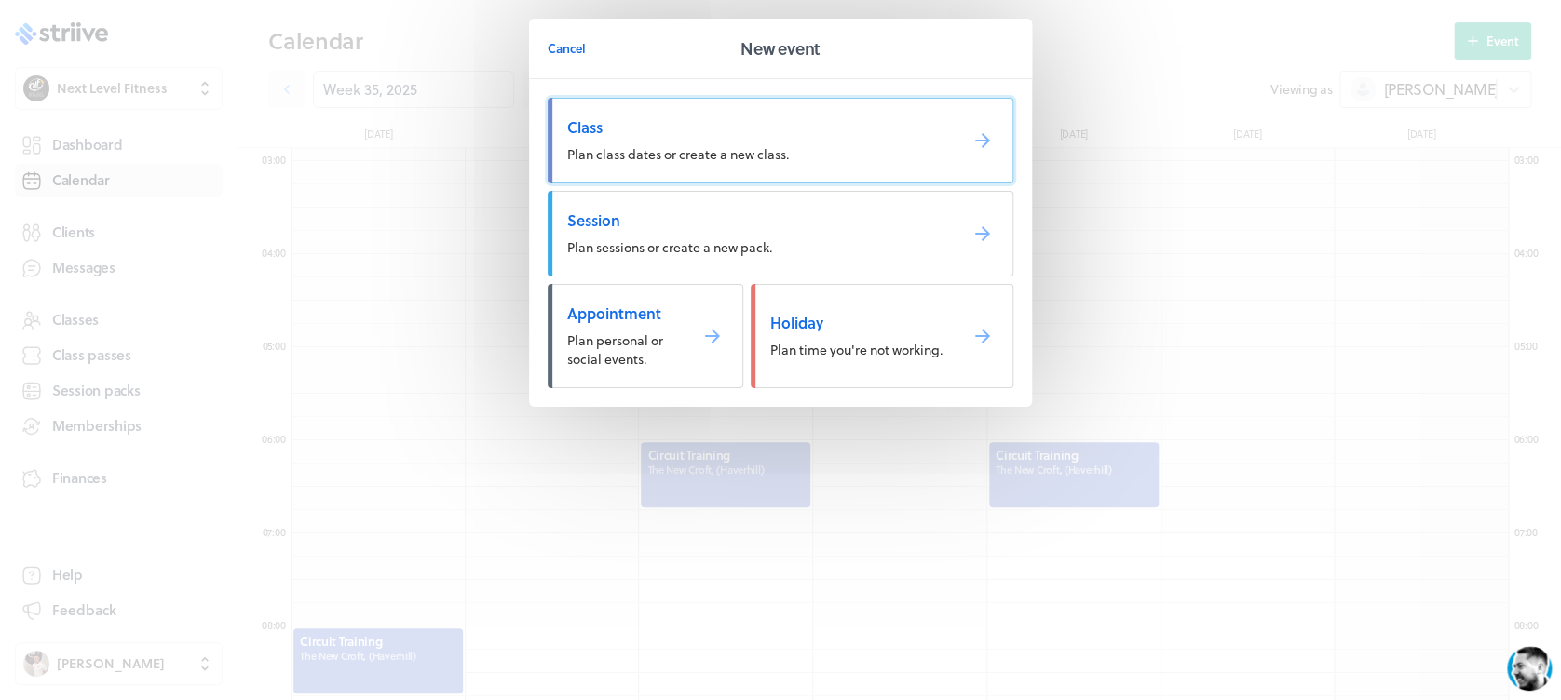
click at [806, 121] on span "Class" at bounding box center [754, 127] width 375 height 20
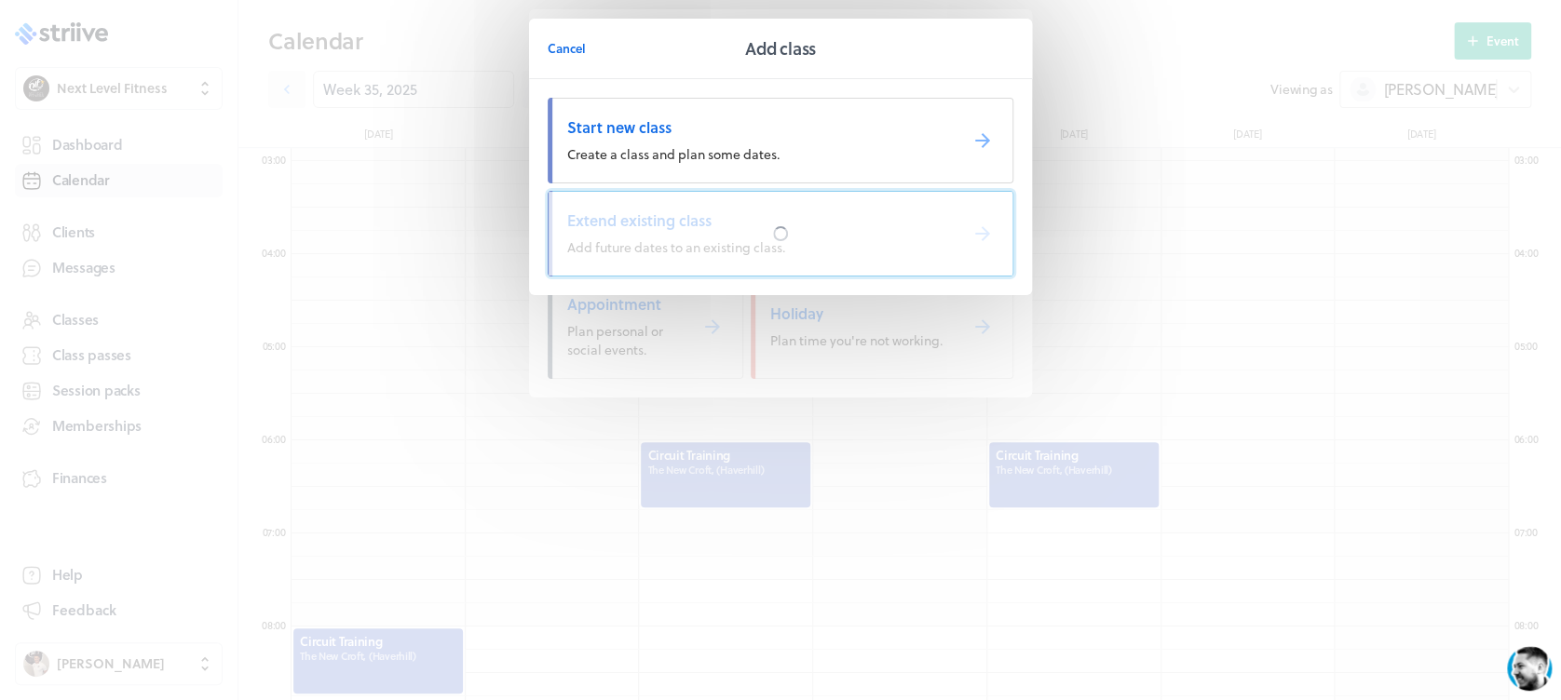
click at [694, 223] on span "Extend existing class" at bounding box center [754, 220] width 375 height 20
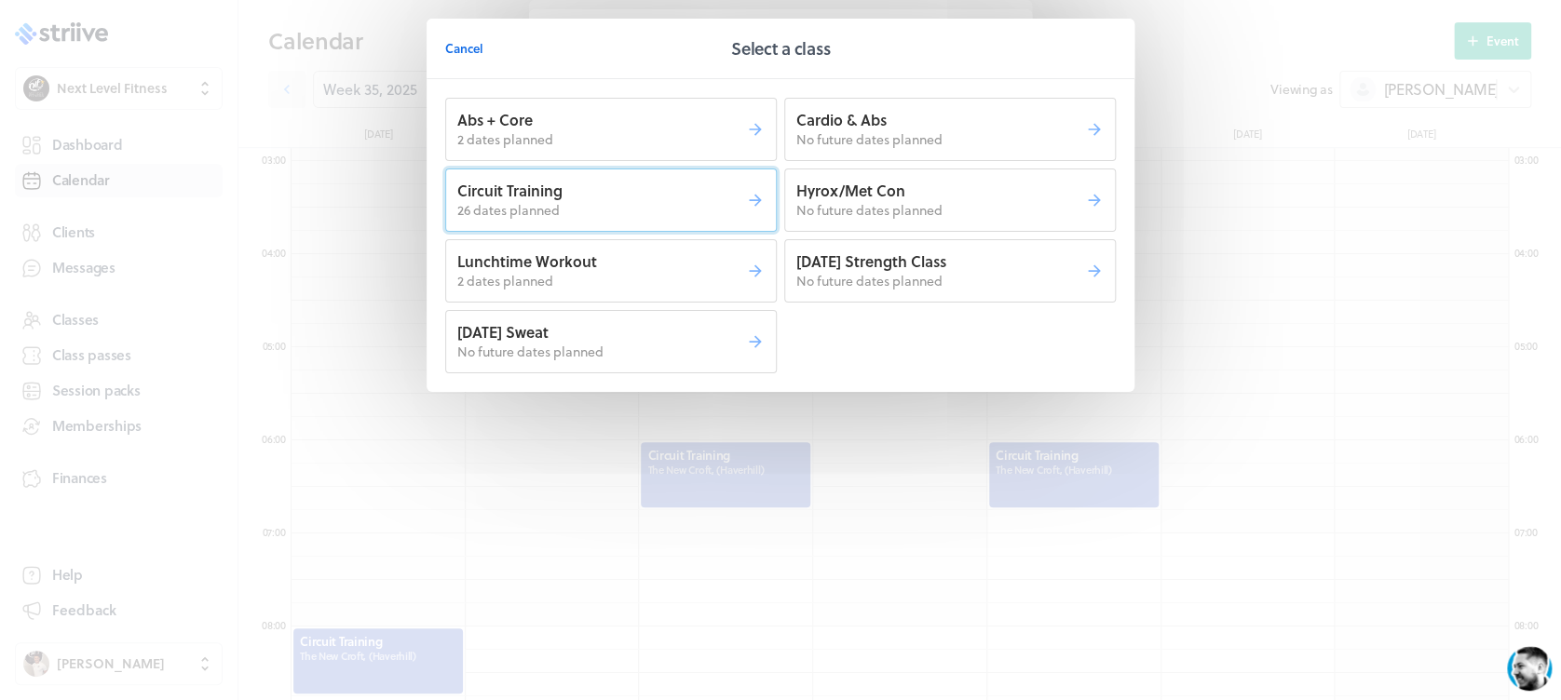
click at [694, 222] on button "Circuit Training 26 dates planned" at bounding box center [611, 200] width 332 height 63
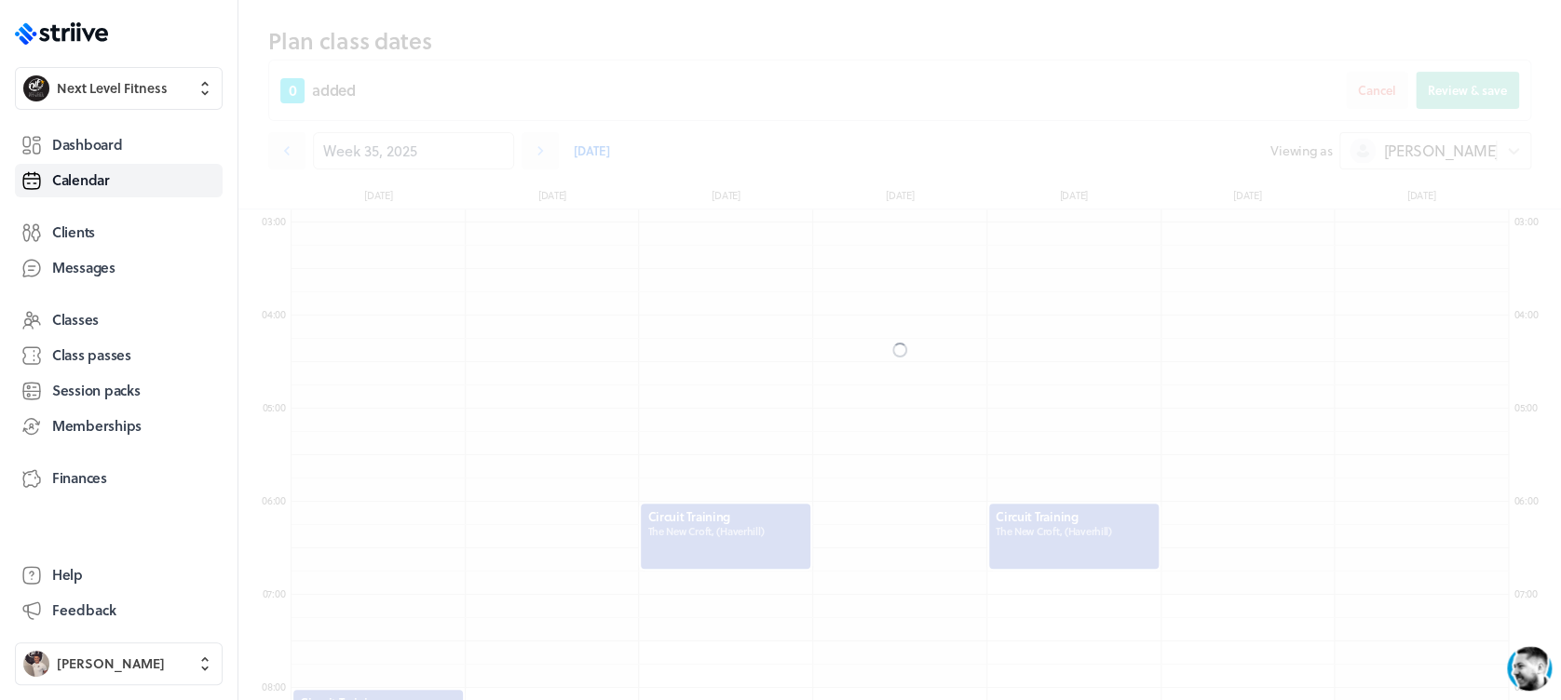
scroll to position [328, 0]
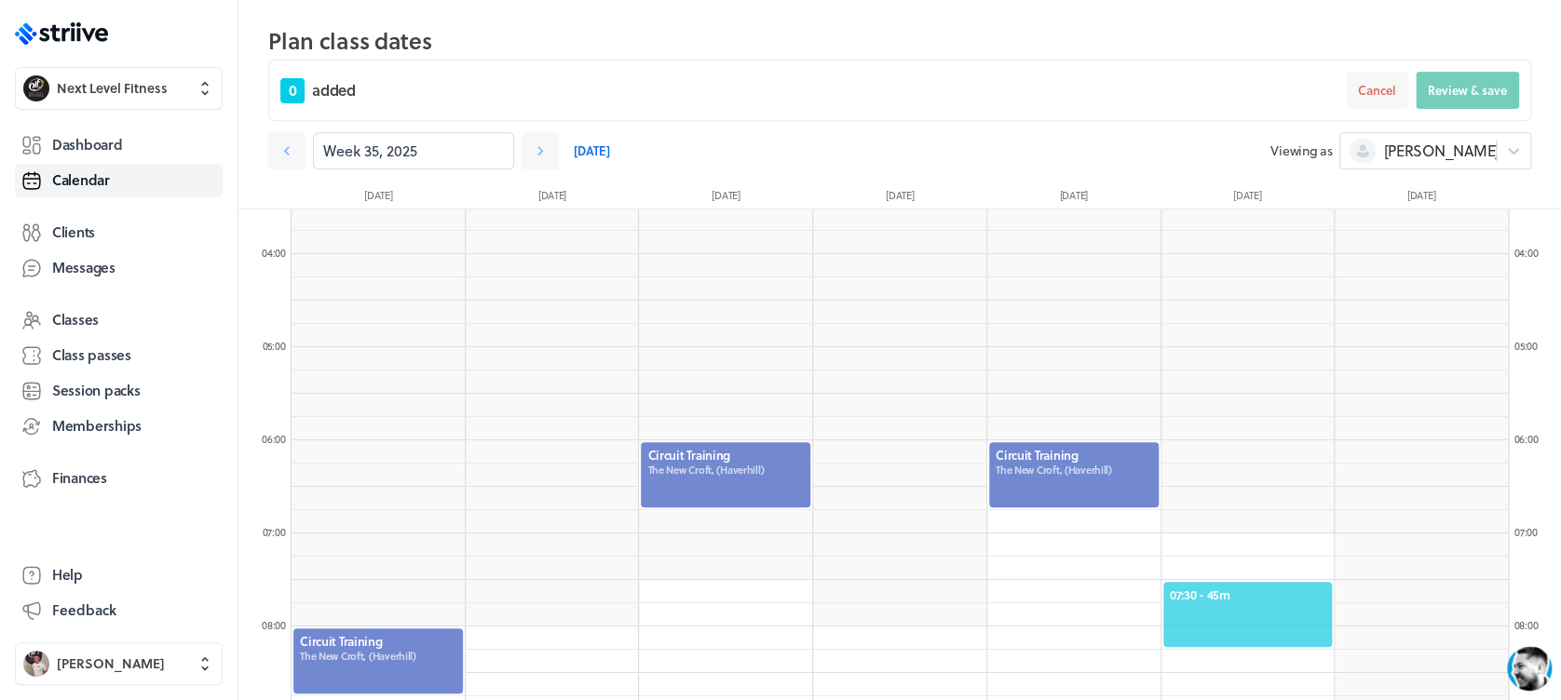
click at [1247, 587] on span "07:30 - 45m" at bounding box center [1248, 595] width 156 height 17
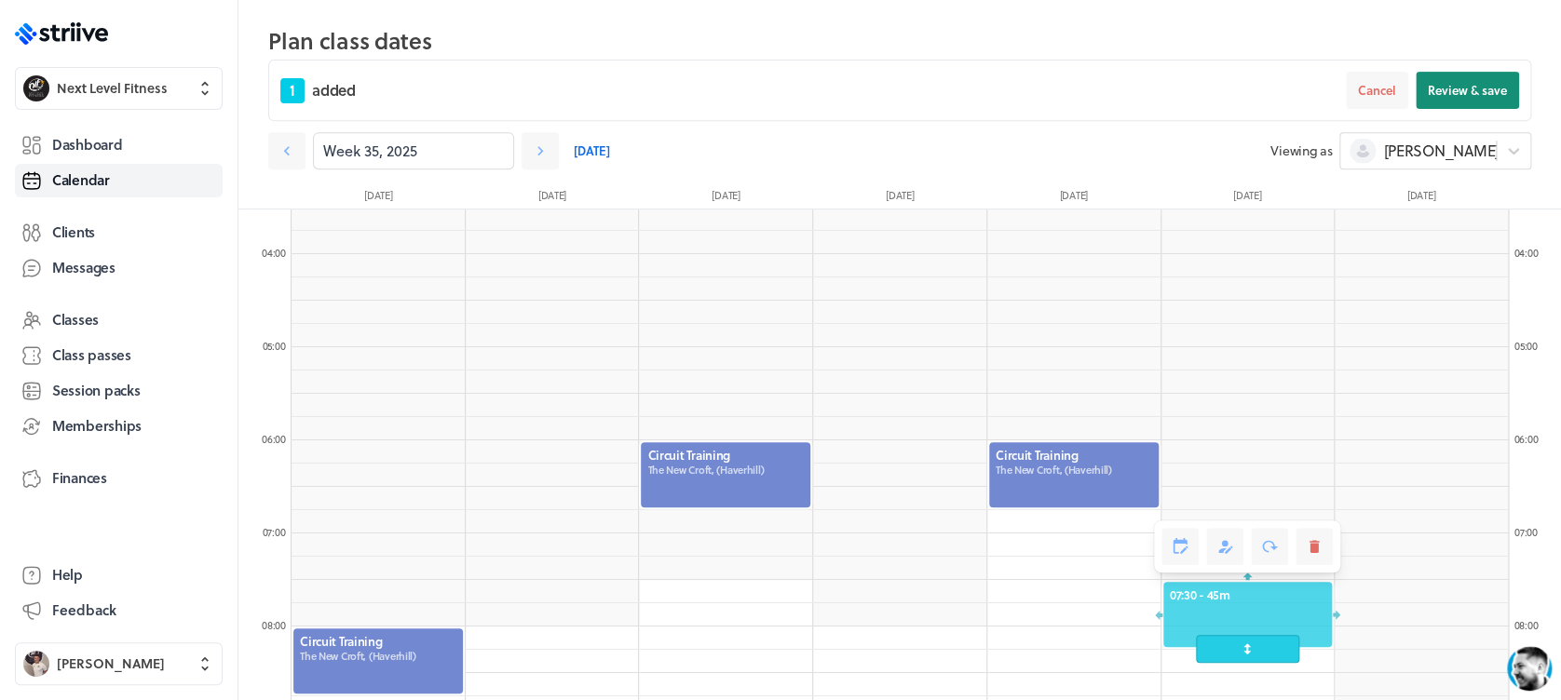
click at [1458, 89] on span "Review & save" at bounding box center [1467, 90] width 79 height 17
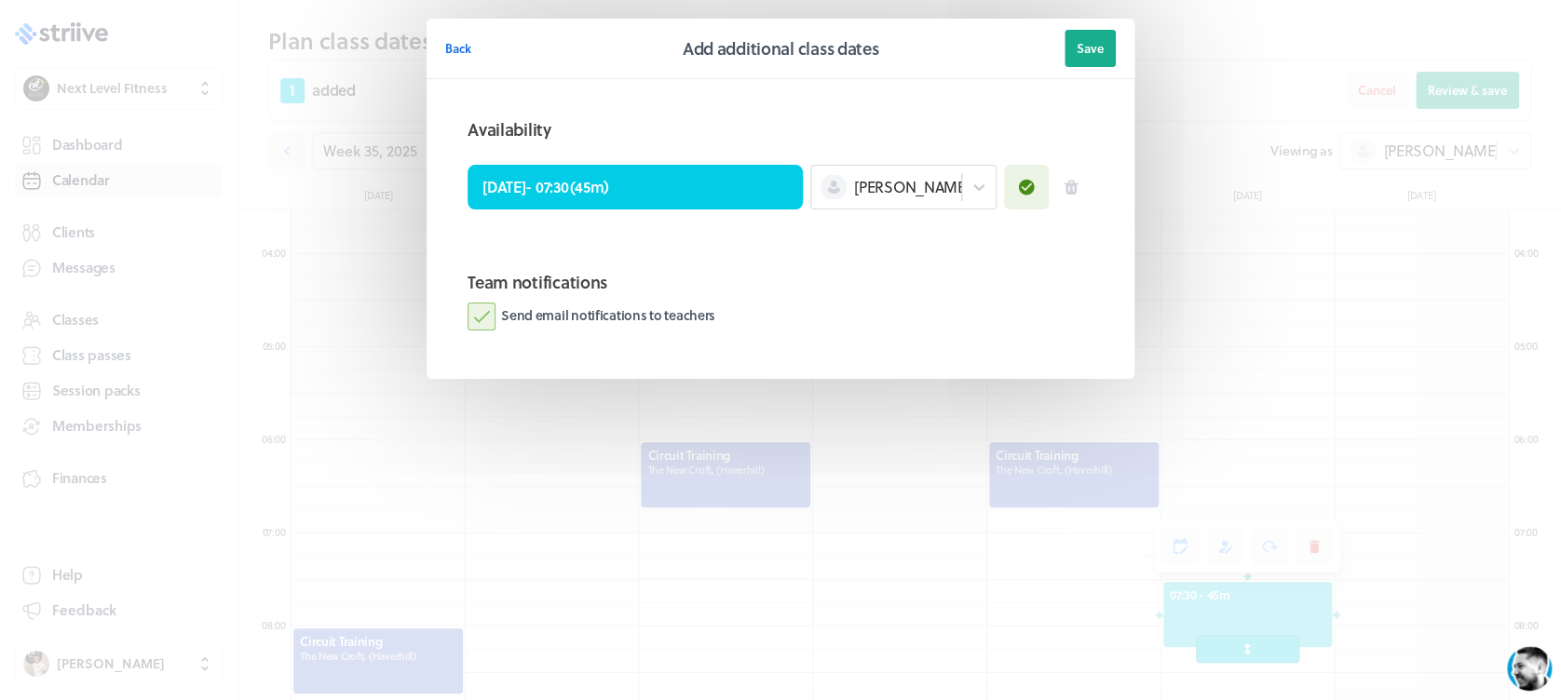
click at [484, 322] on label "Send email notifications to teachers" at bounding box center [592, 317] width 248 height 28
click at [0, 0] on input "Send email notifications to teachers" at bounding box center [0, 0] width 0 height 0
drag, startPoint x: 1099, startPoint y: 37, endPoint x: 1136, endPoint y: 81, distance: 57.5
click at [1099, 37] on button "Save" at bounding box center [1089, 48] width 51 height 37
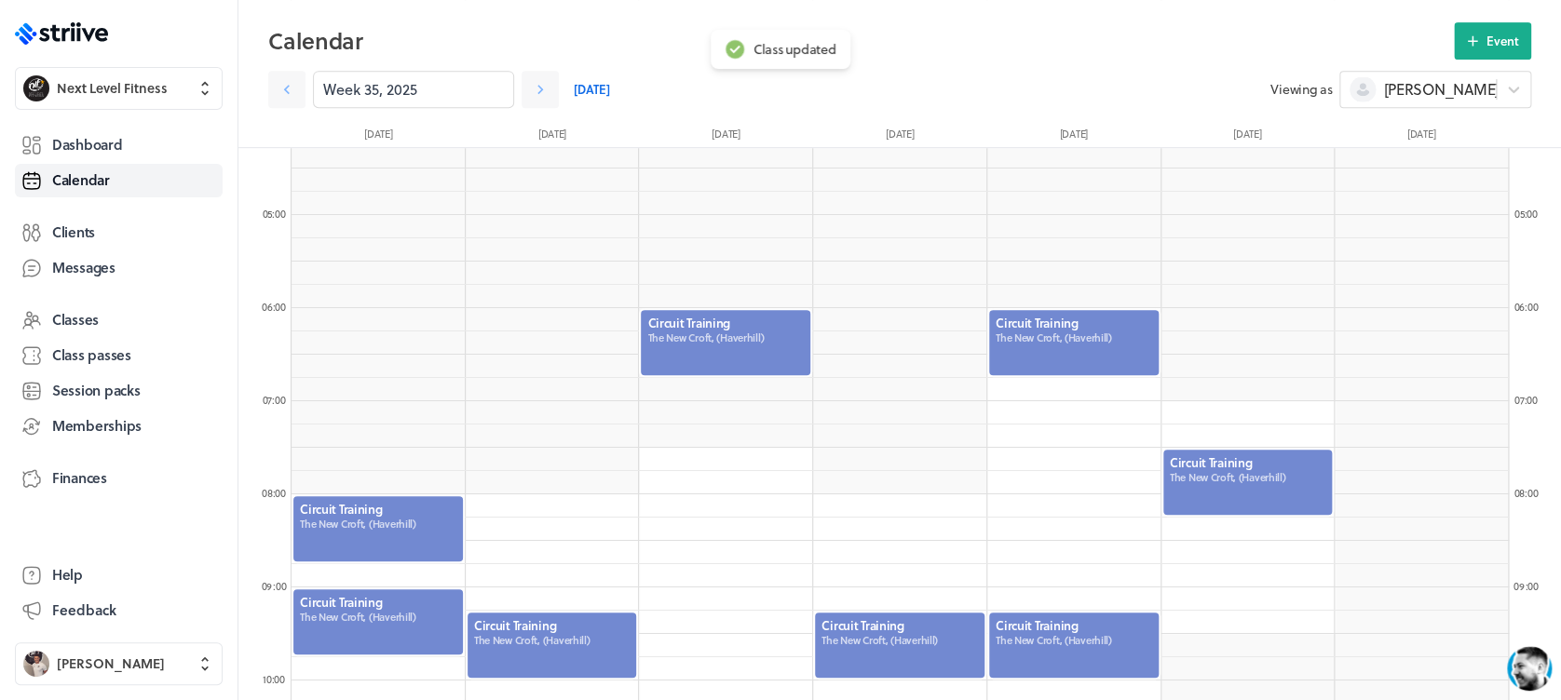
scroll to position [411, 0]
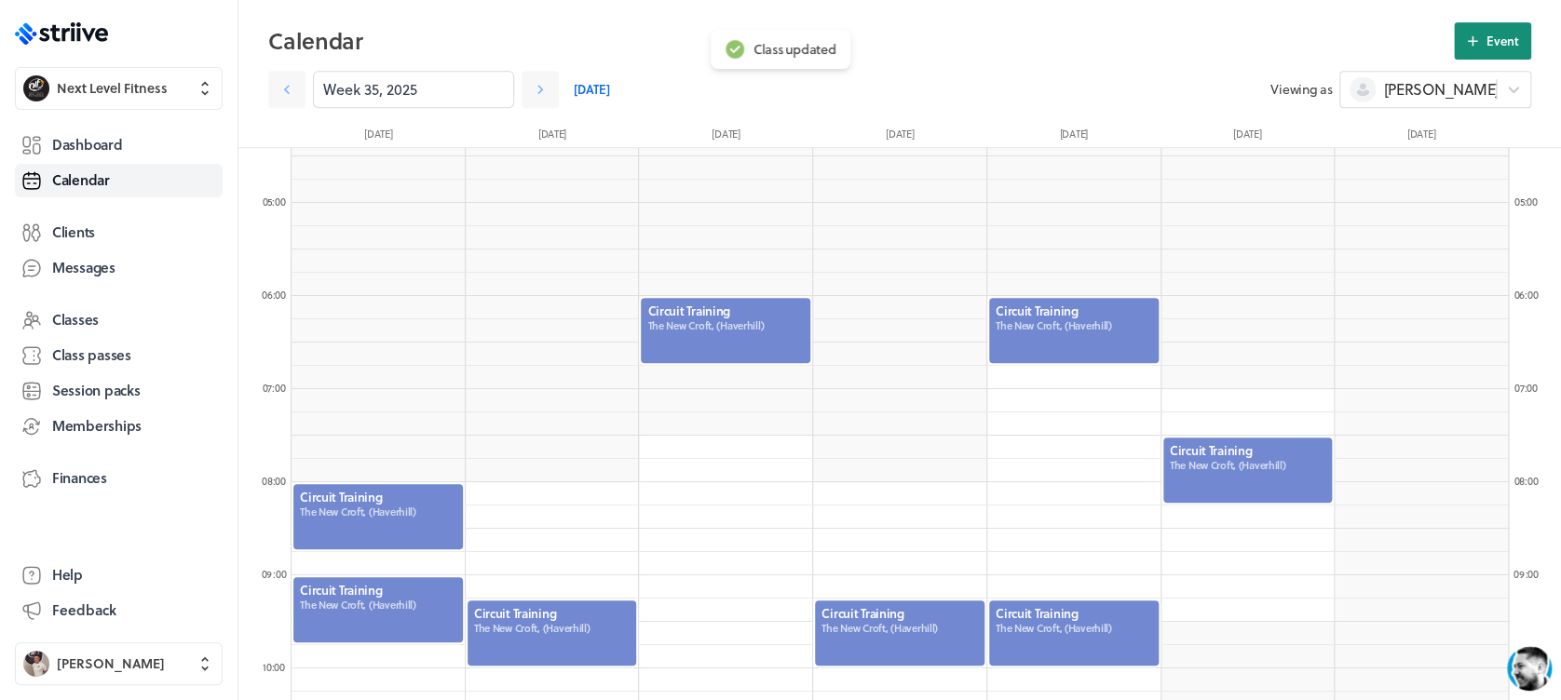
click at [1478, 50] on button "Event" at bounding box center [1492, 40] width 77 height 37
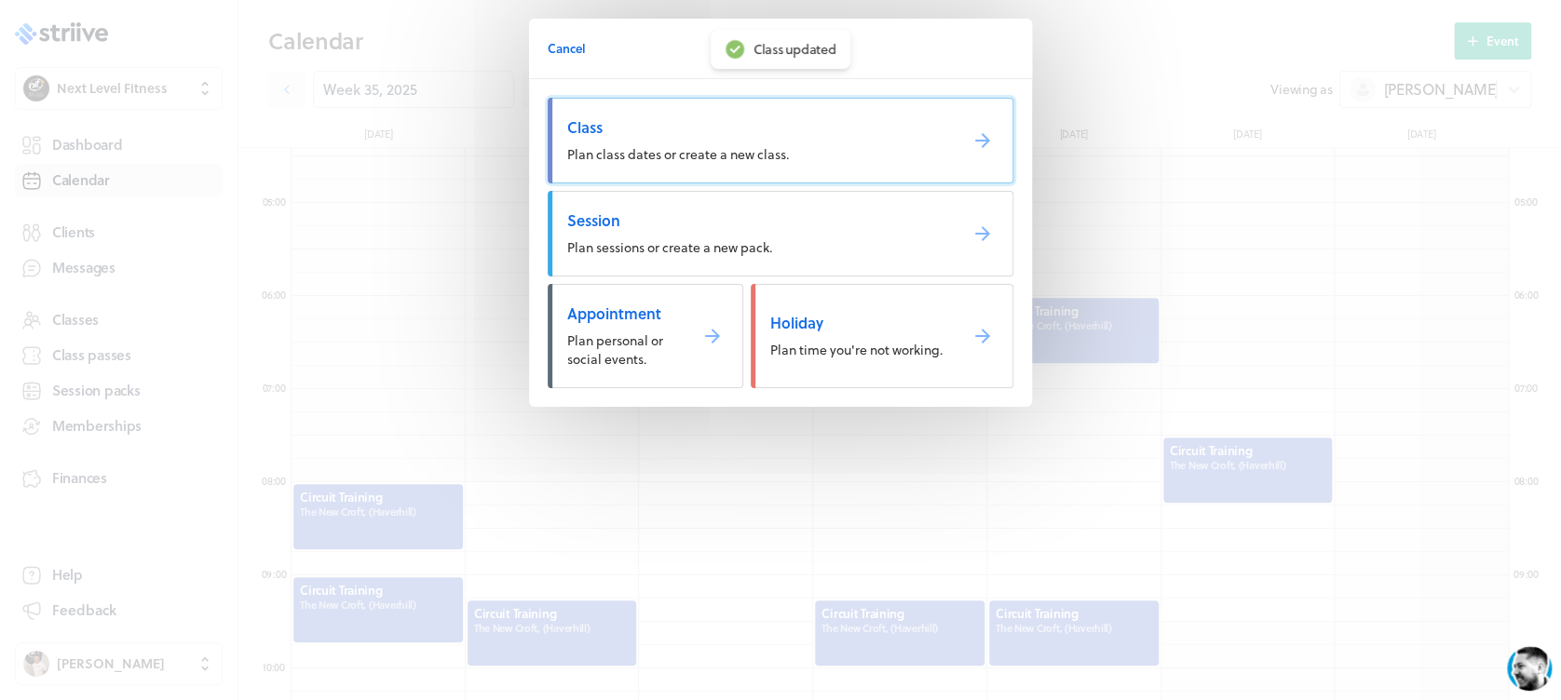
click at [832, 160] on link "Class Plan class dates or create a new class." at bounding box center [781, 141] width 466 height 86
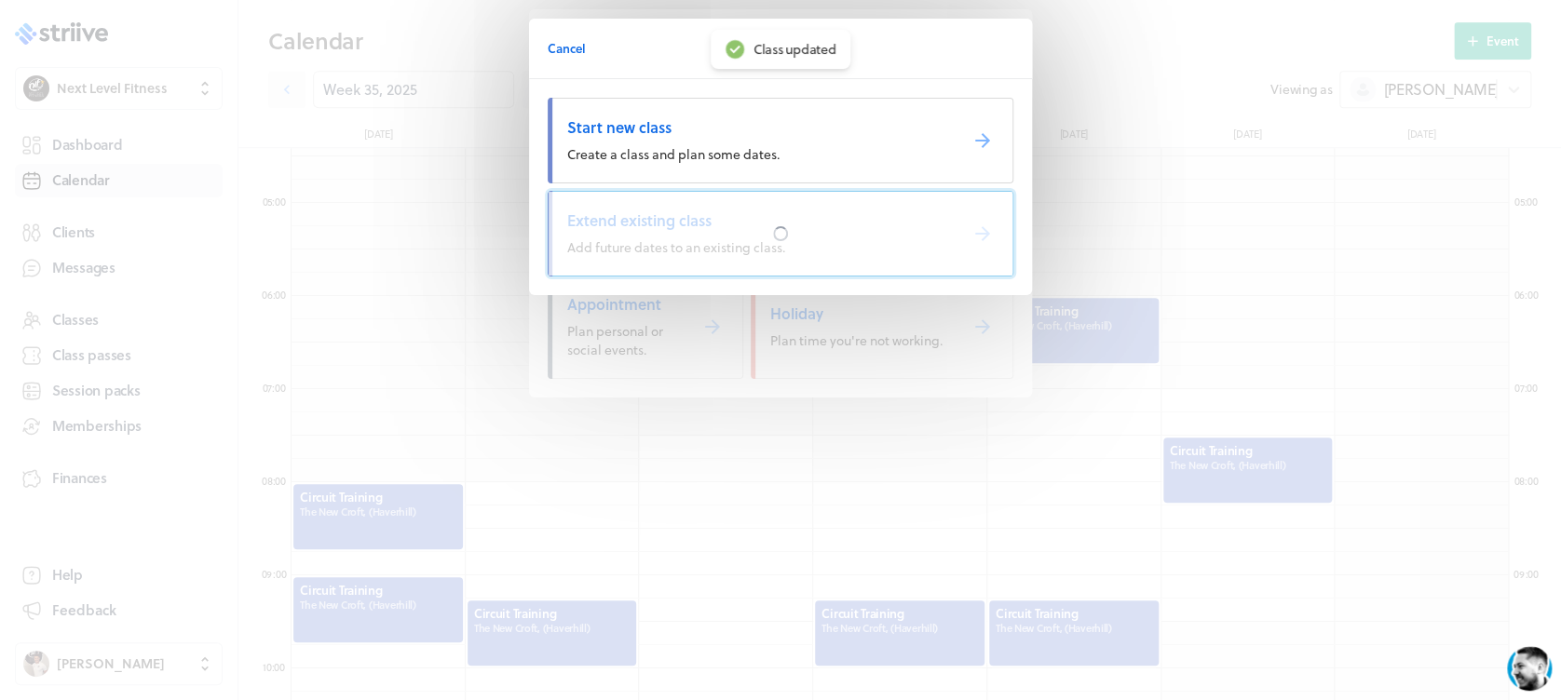
click at [733, 238] on div at bounding box center [781, 234] width 464 height 84
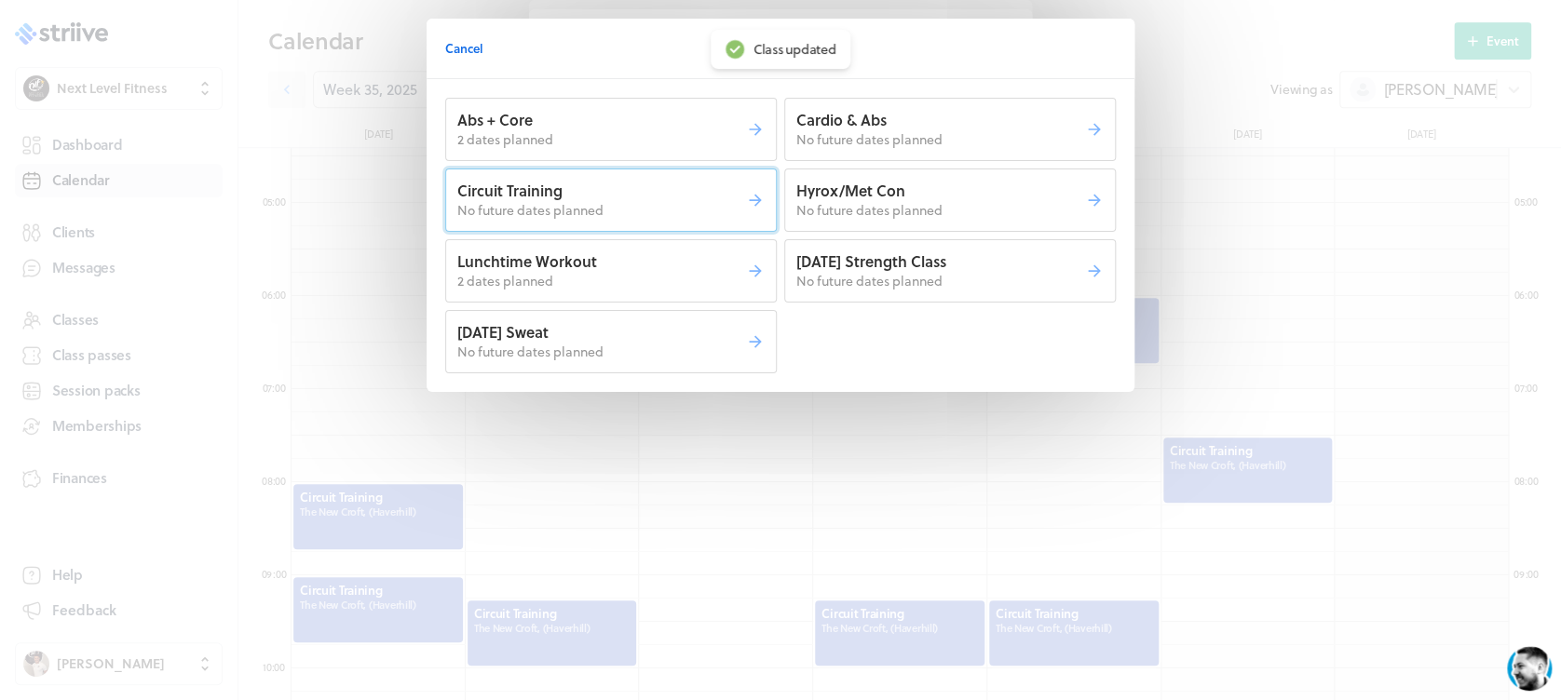
click at [664, 202] on p "No future dates planned" at bounding box center [601, 210] width 289 height 19
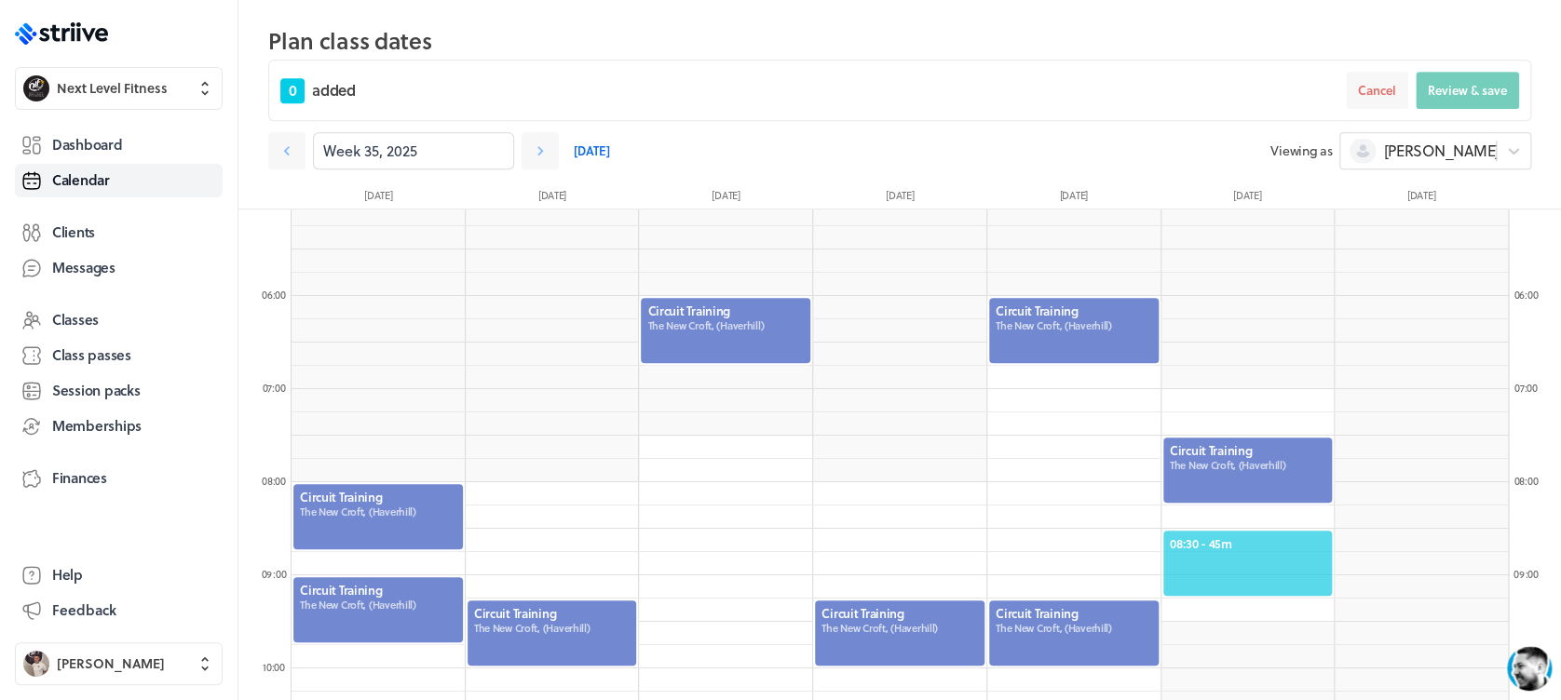
click at [1231, 542] on span "08:30 - 45m" at bounding box center [1248, 543] width 156 height 17
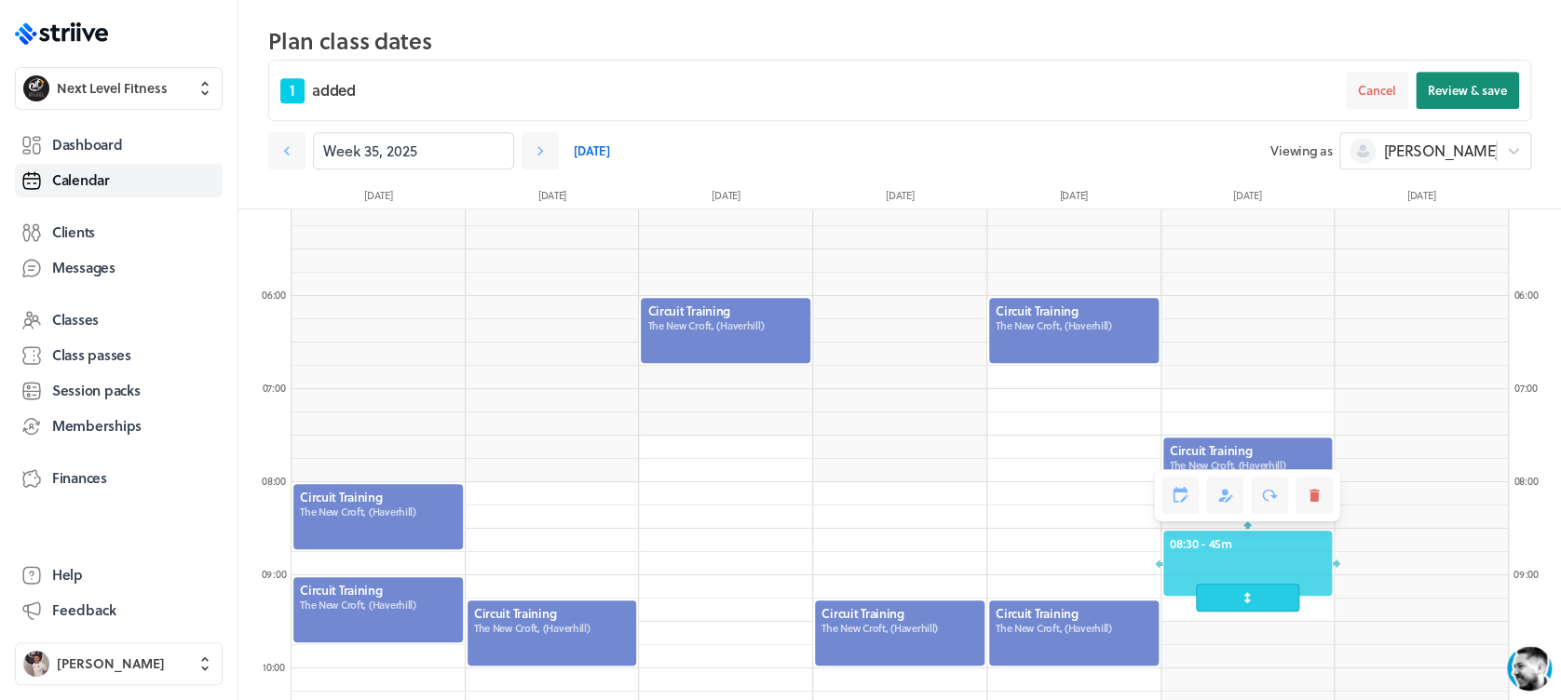
click at [1461, 88] on span "Review & save" at bounding box center [1467, 90] width 79 height 17
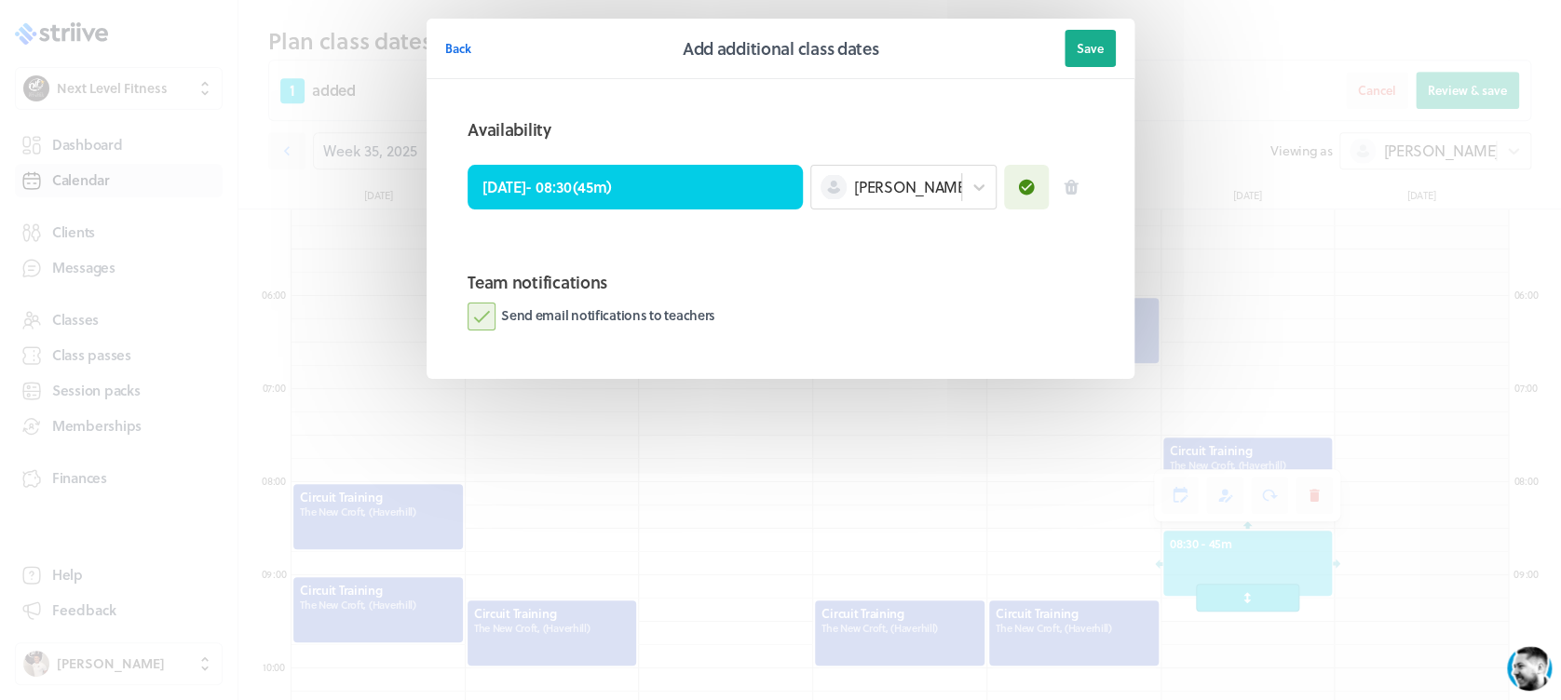
drag, startPoint x: 485, startPoint y: 315, endPoint x: 498, endPoint y: 315, distance: 13.0
click at [484, 315] on label "Send email notifications to teachers" at bounding box center [592, 317] width 248 height 28
click at [0, 0] on input "Send email notifications to teachers" at bounding box center [0, 0] width 0 height 0
click at [1081, 47] on span "Save" at bounding box center [1090, 48] width 27 height 17
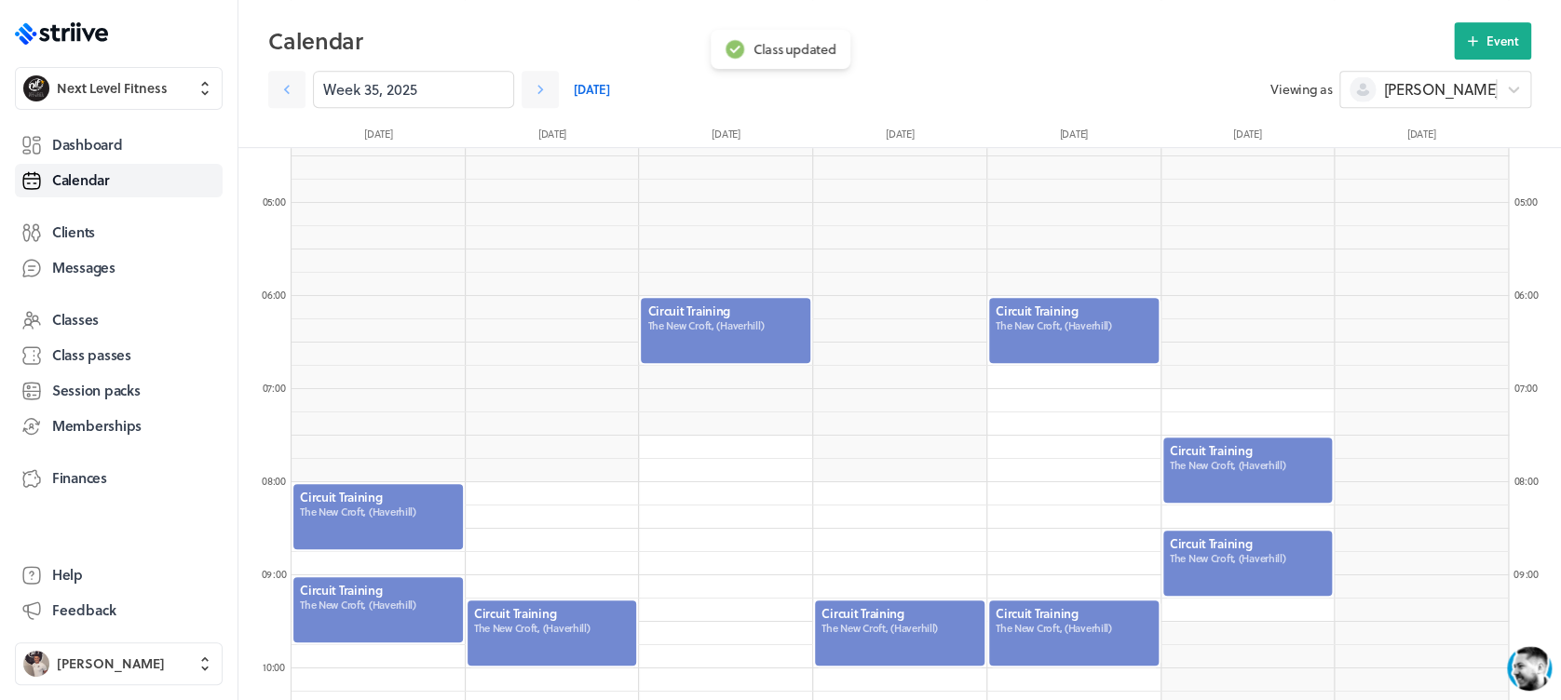
click at [1261, 465] on div at bounding box center [1247, 470] width 173 height 69
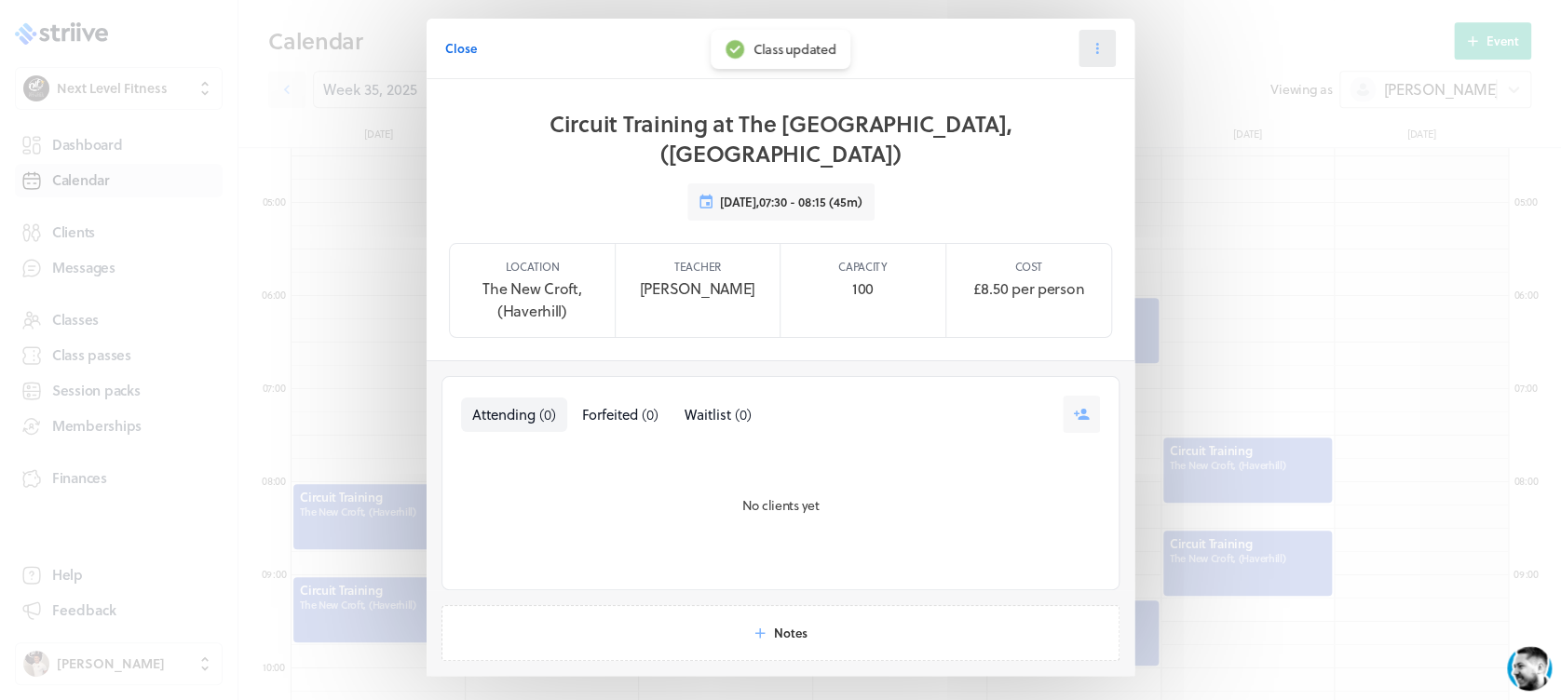
click at [1078, 61] on button at bounding box center [1096, 48] width 37 height 37
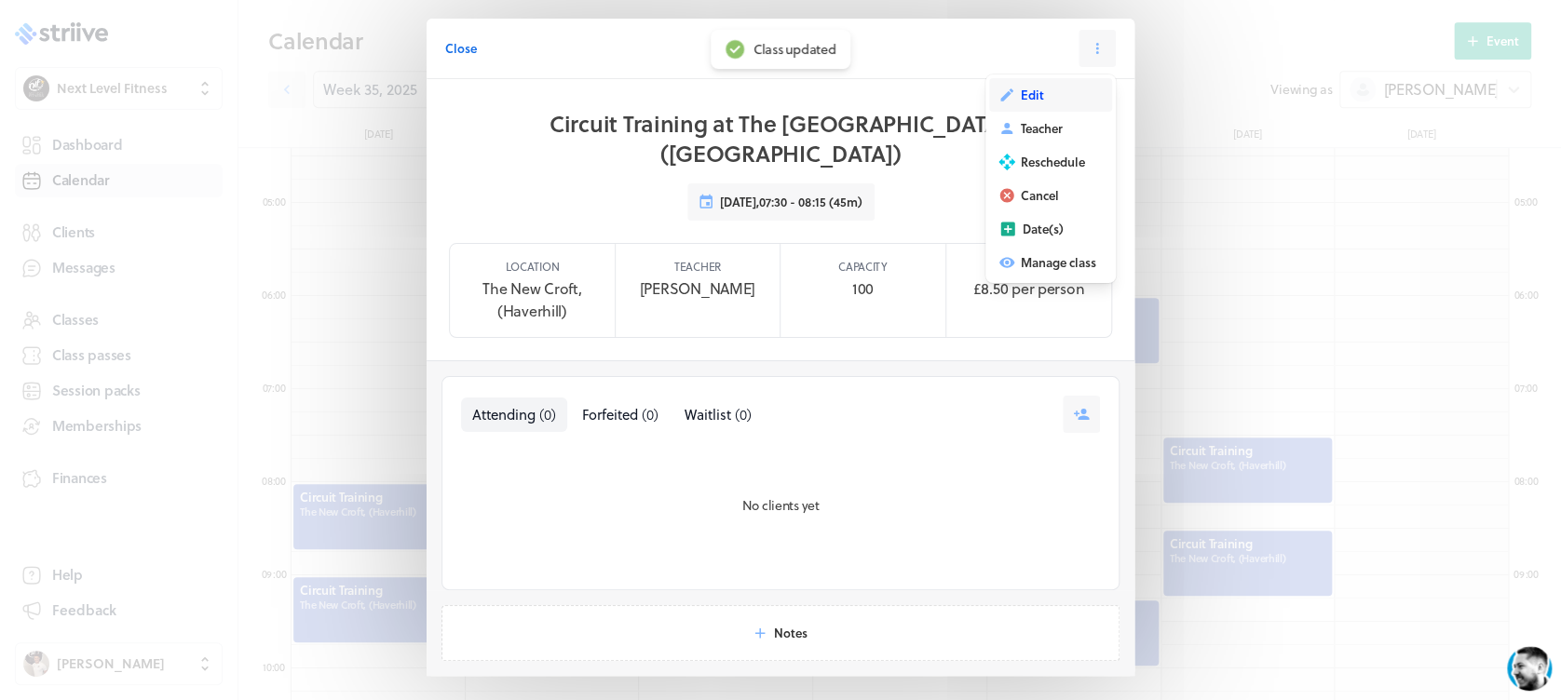
click at [1039, 102] on button "Edit" at bounding box center [1050, 95] width 123 height 34
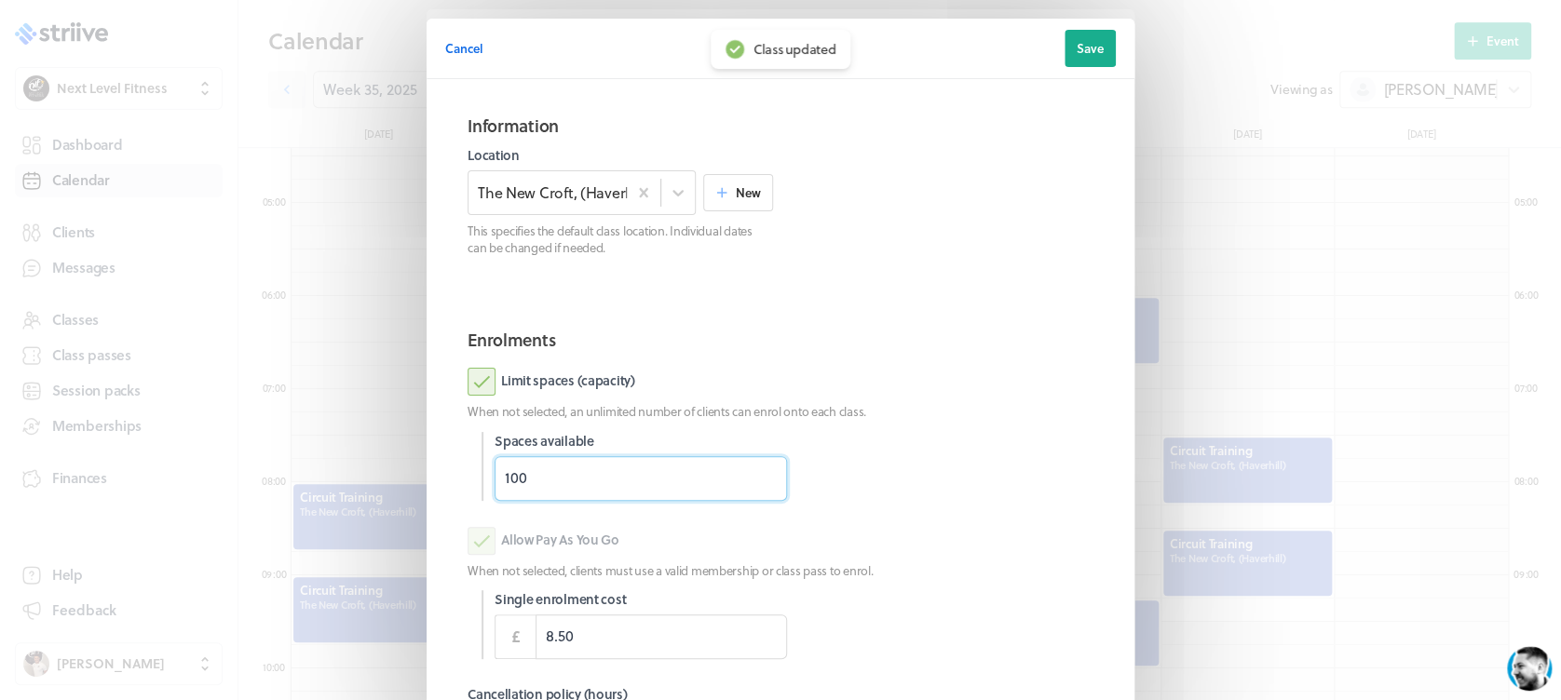
drag, startPoint x: 566, startPoint y: 496, endPoint x: 353, endPoint y: 534, distance: 216.5
click at [353, 534] on div "Cancel Edit class date Save Information Location The [GEOGRAPHIC_DATA], (Haverh…" at bounding box center [780, 481] width 1561 height 963
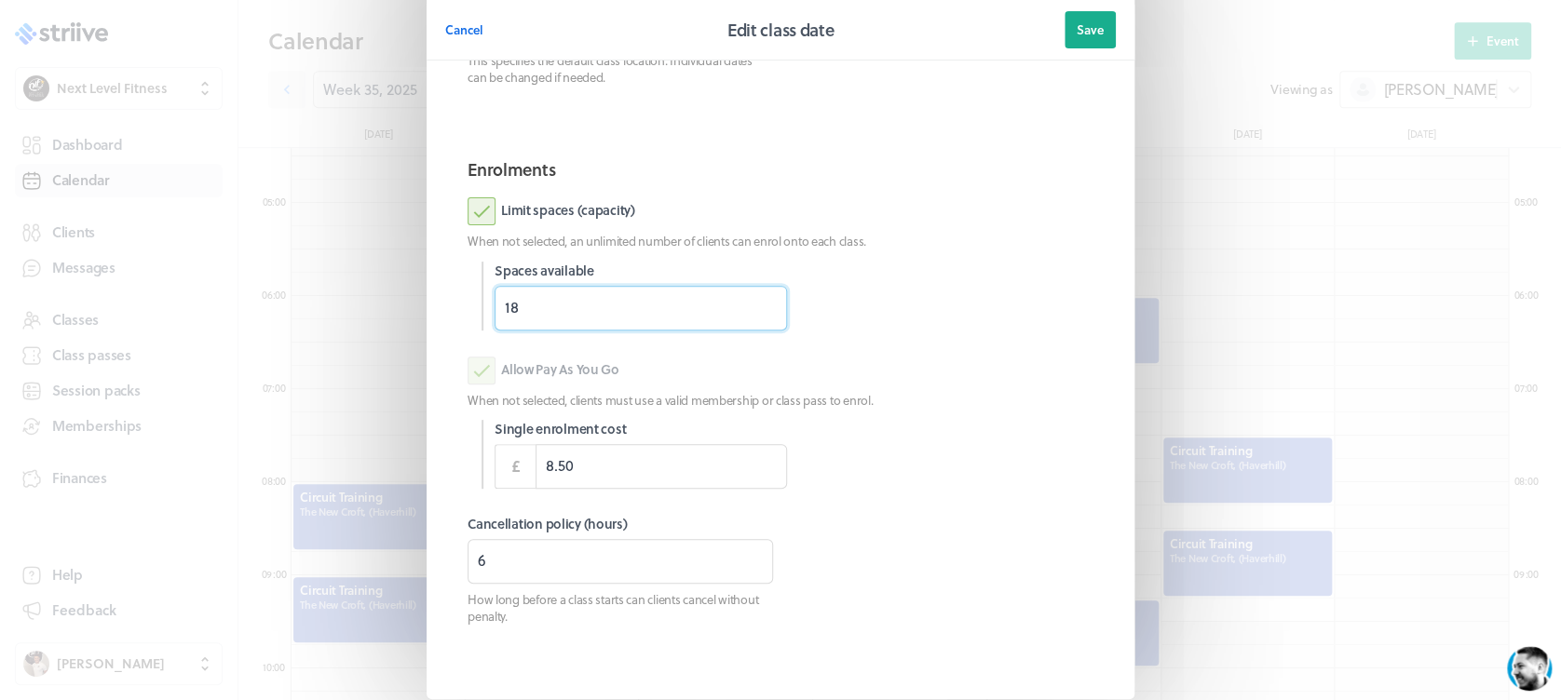
scroll to position [185, 0]
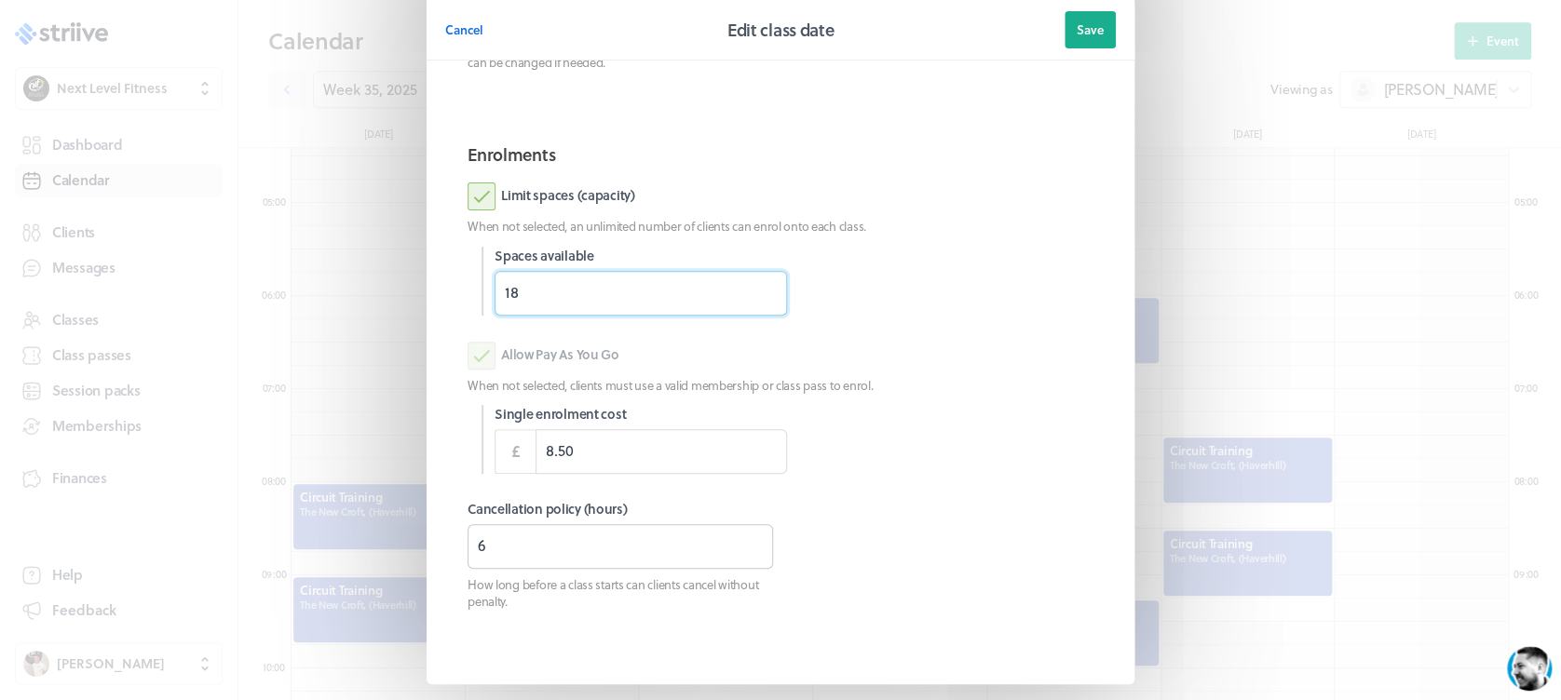
type input "18"
drag, startPoint x: 522, startPoint y: 557, endPoint x: 410, endPoint y: 559, distance: 111.8
click at [411, 559] on section "Cancel Edit class date Save Information Location The [GEOGRAPHIC_DATA], (Haverh…" at bounding box center [780, 296] width 745 height 963
type input "3"
drag, startPoint x: 1082, startPoint y: 16, endPoint x: 1069, endPoint y: 21, distance: 14.2
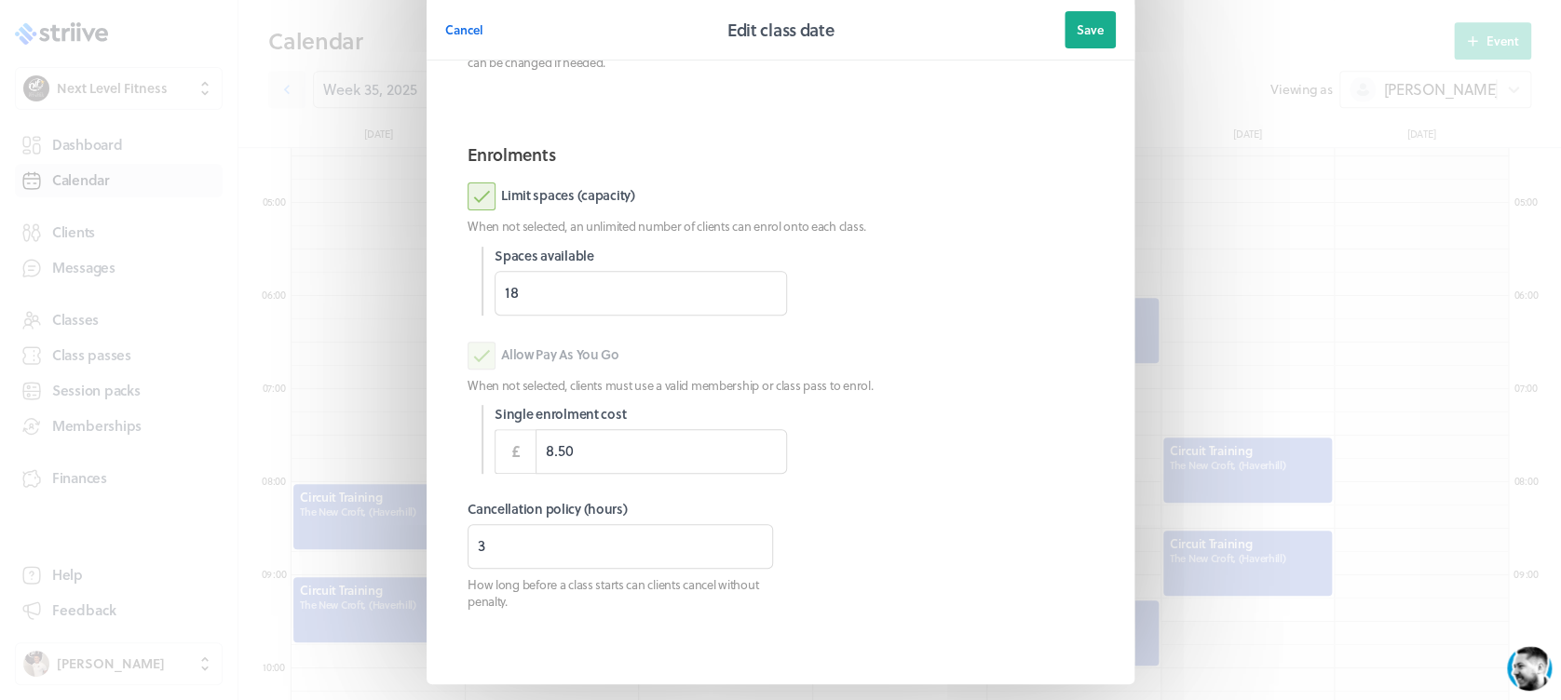
click at [1083, 17] on button "Save" at bounding box center [1089, 29] width 51 height 37
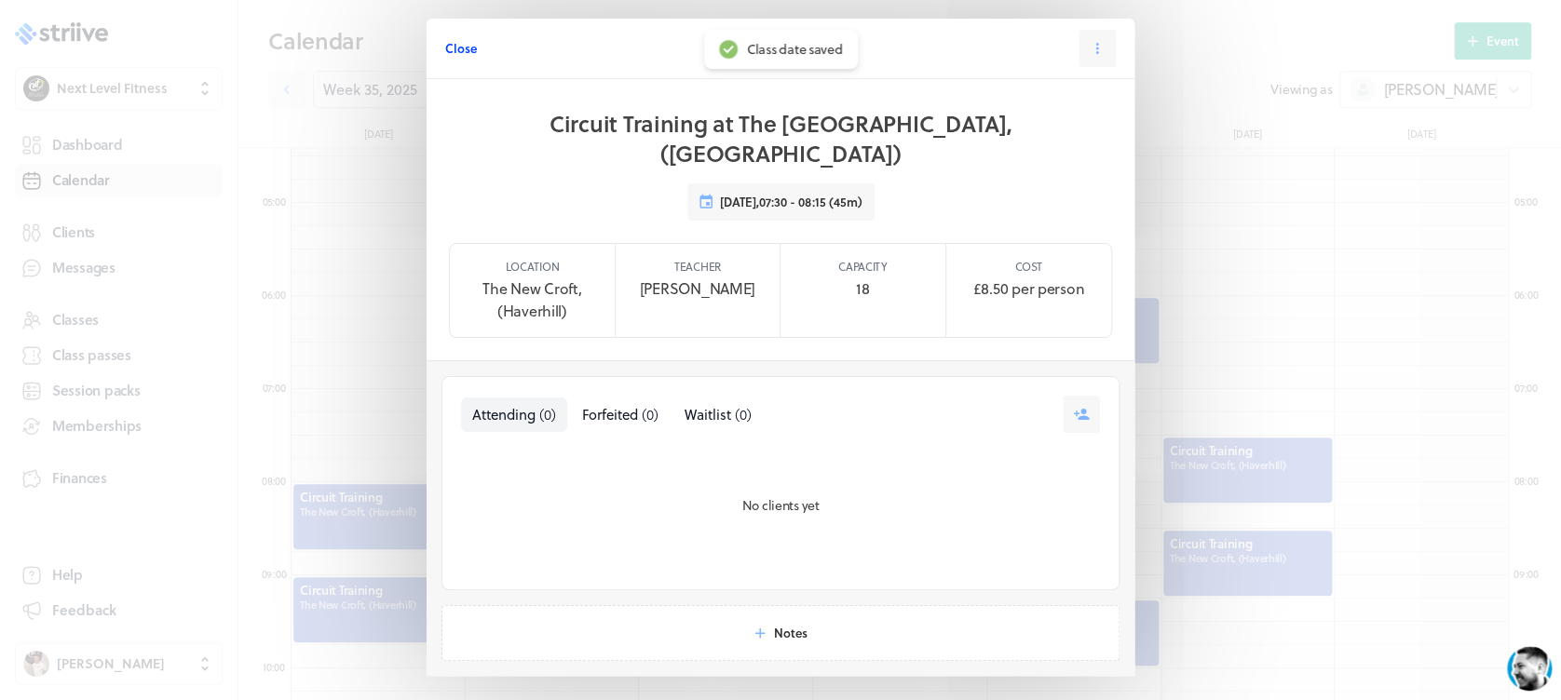
click at [454, 54] on span "Close" at bounding box center [461, 48] width 32 height 17
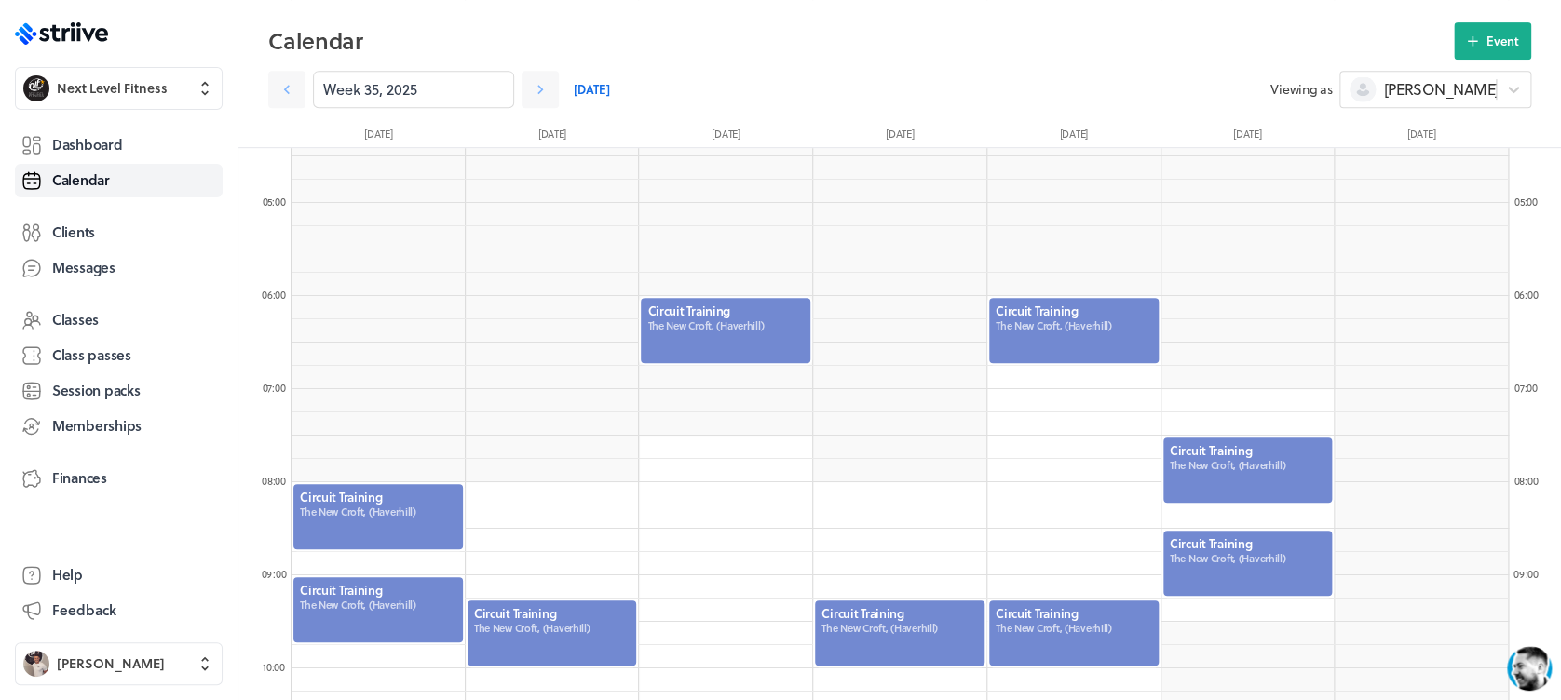
click at [1267, 566] on div at bounding box center [1247, 563] width 173 height 69
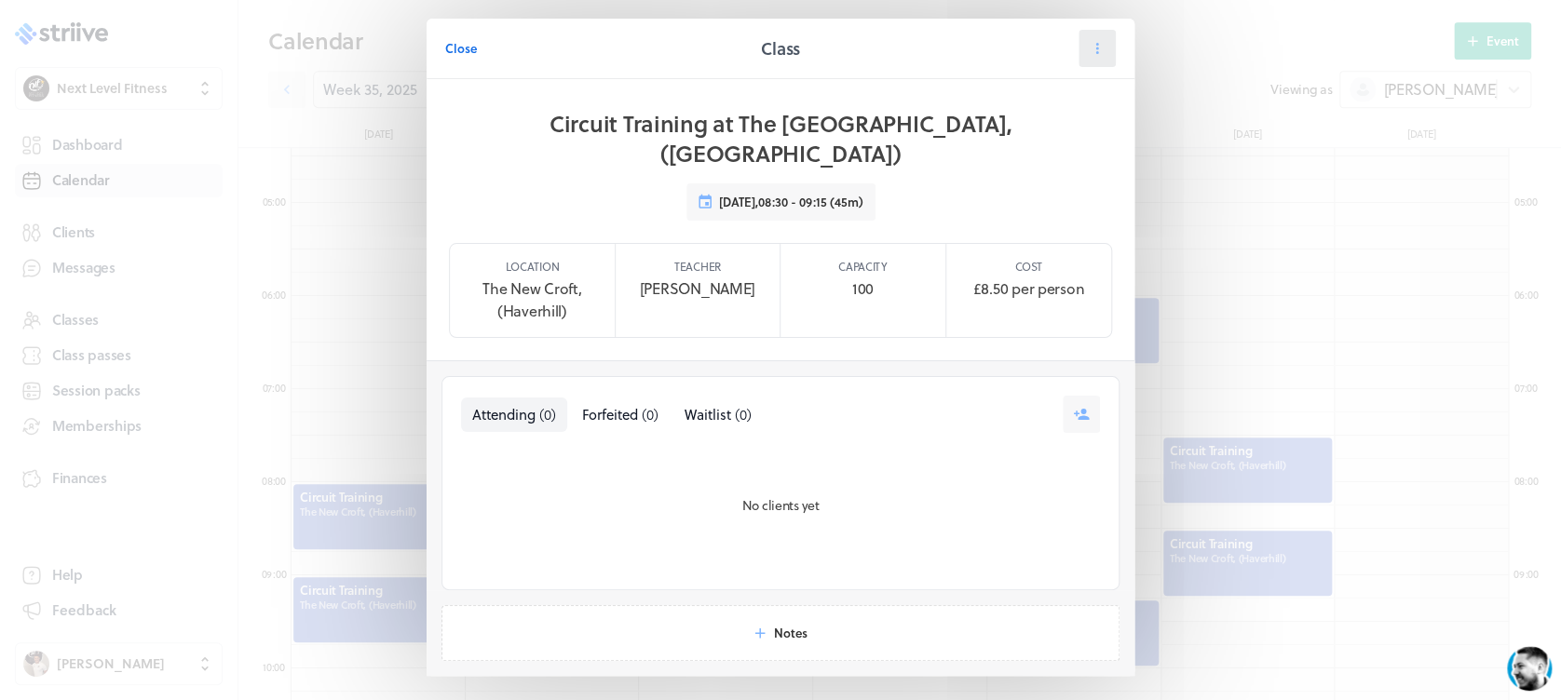
click at [1085, 59] on button at bounding box center [1096, 48] width 37 height 37
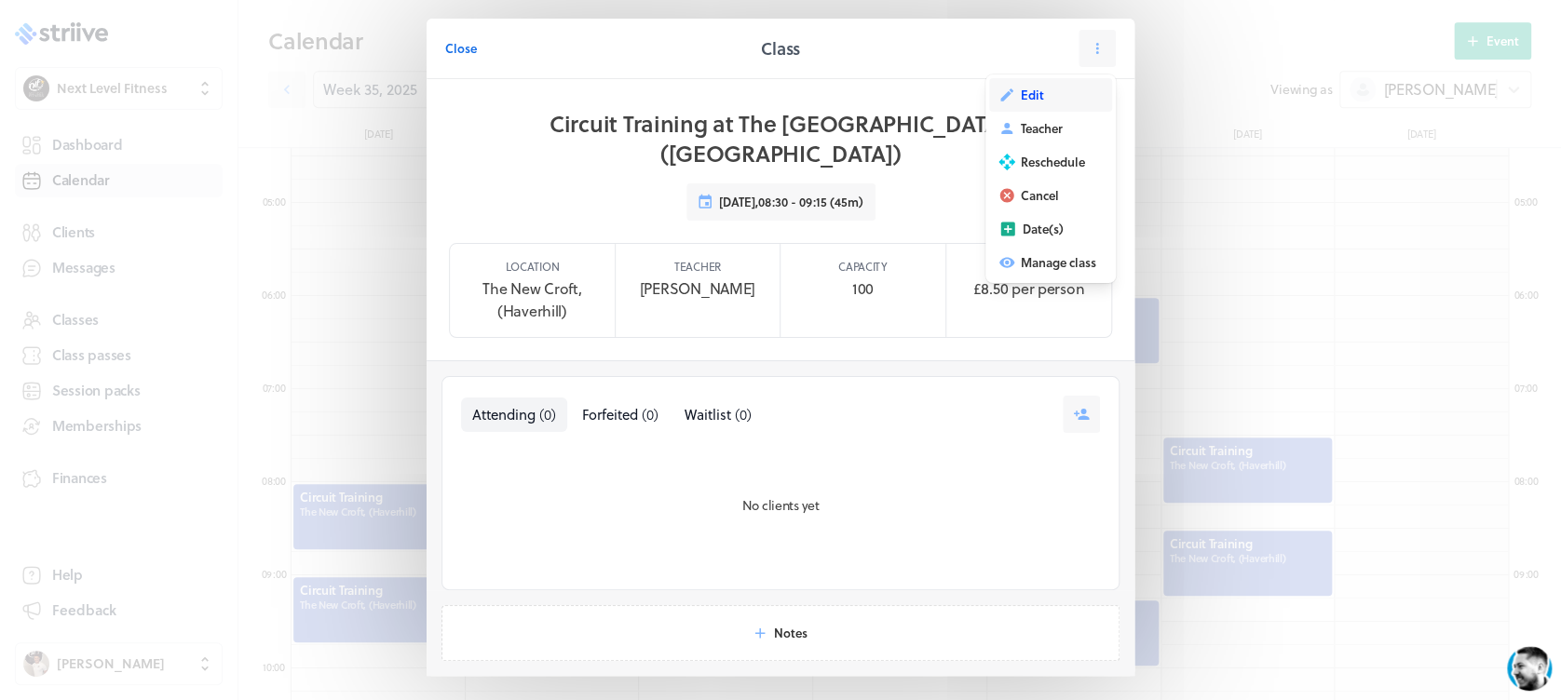
click at [1043, 84] on button "Edit" at bounding box center [1050, 95] width 123 height 34
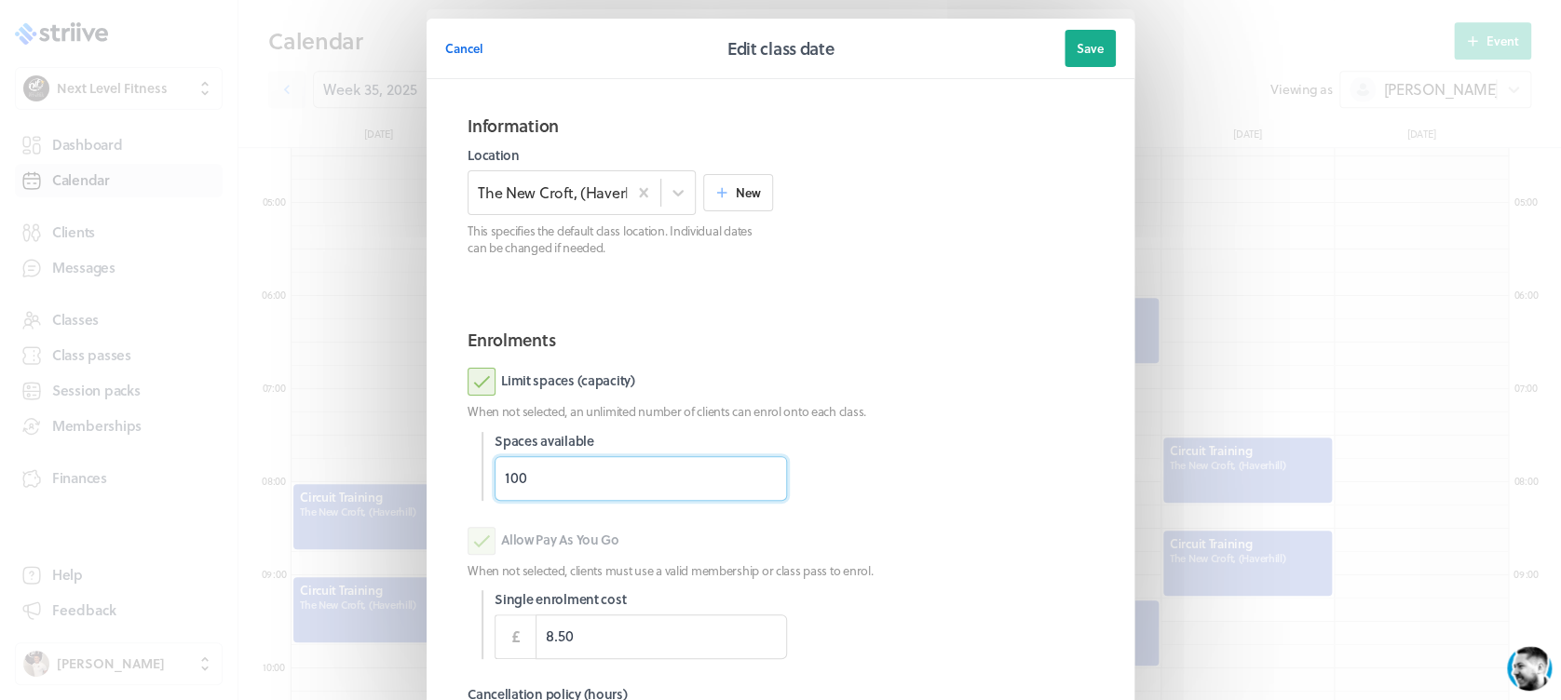
drag, startPoint x: 563, startPoint y: 472, endPoint x: 398, endPoint y: 504, distance: 168.8
click at [408, 504] on section "Cancel Edit class date Save Information Location The [GEOGRAPHIC_DATA], (Haverh…" at bounding box center [780, 481] width 745 height 963
type input "18"
click at [1022, 387] on div "Limit spaces (capacity)" at bounding box center [781, 382] width 626 height 28
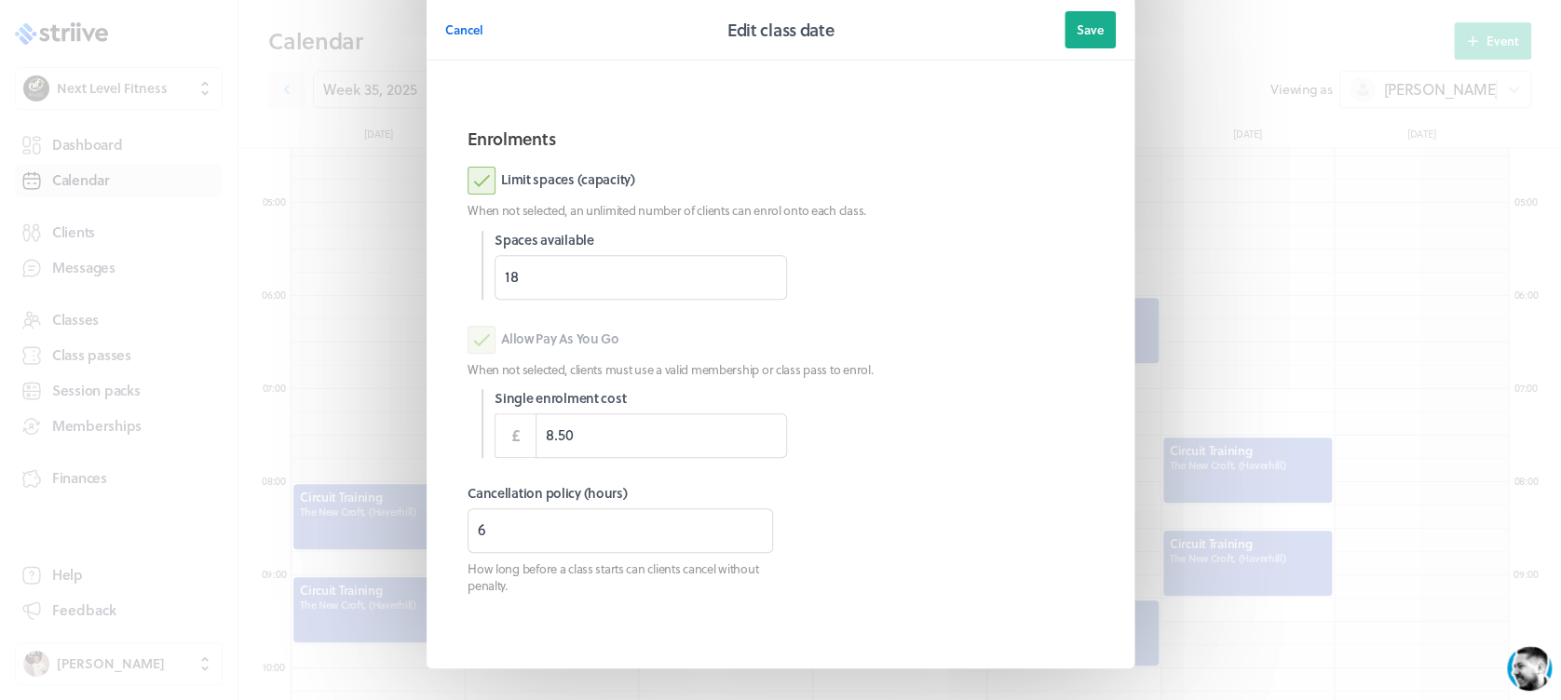
scroll to position [262, 0]
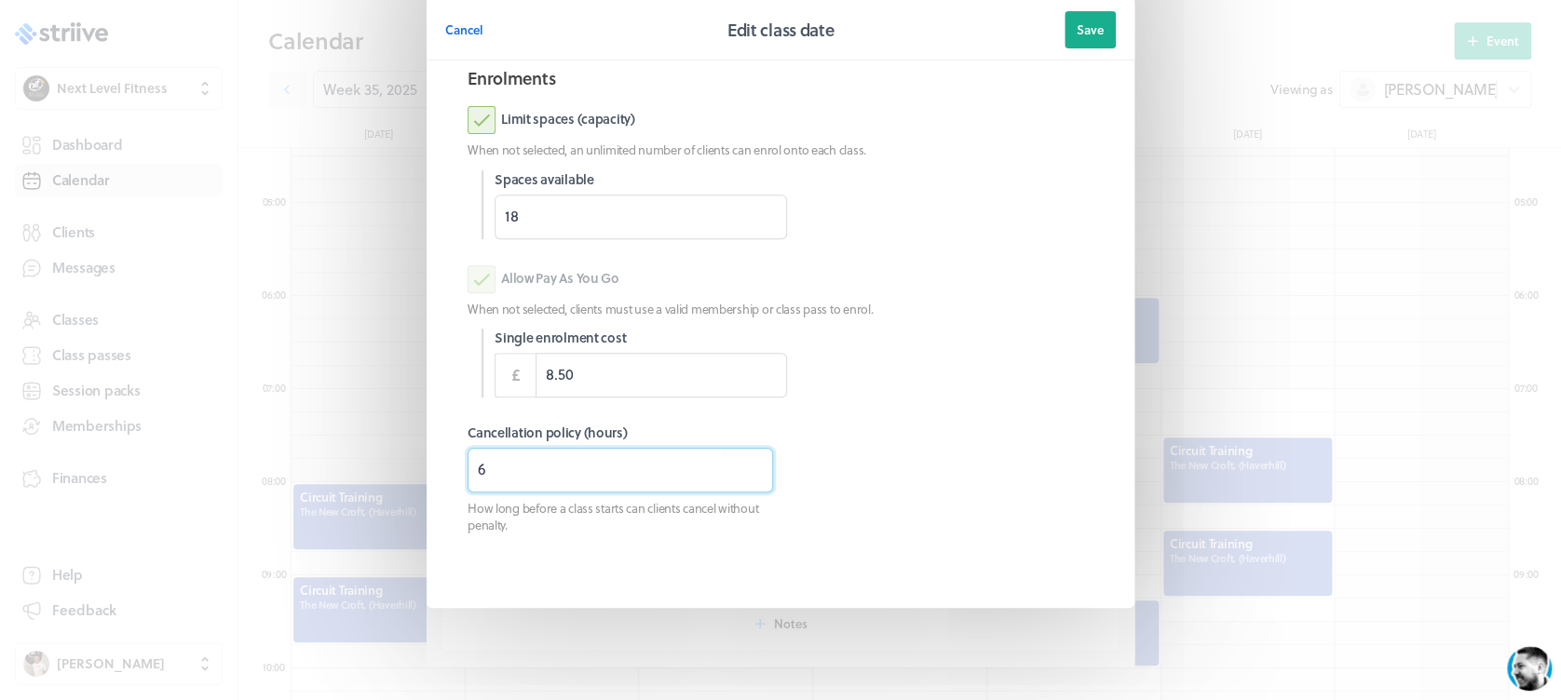
click at [516, 477] on input "6" at bounding box center [620, 470] width 305 height 45
type input "3"
type input "8"
click at [1052, 25] on header "Cancel Edit class date Save" at bounding box center [781, 30] width 708 height 61
click at [1083, 34] on span "Save" at bounding box center [1090, 29] width 27 height 17
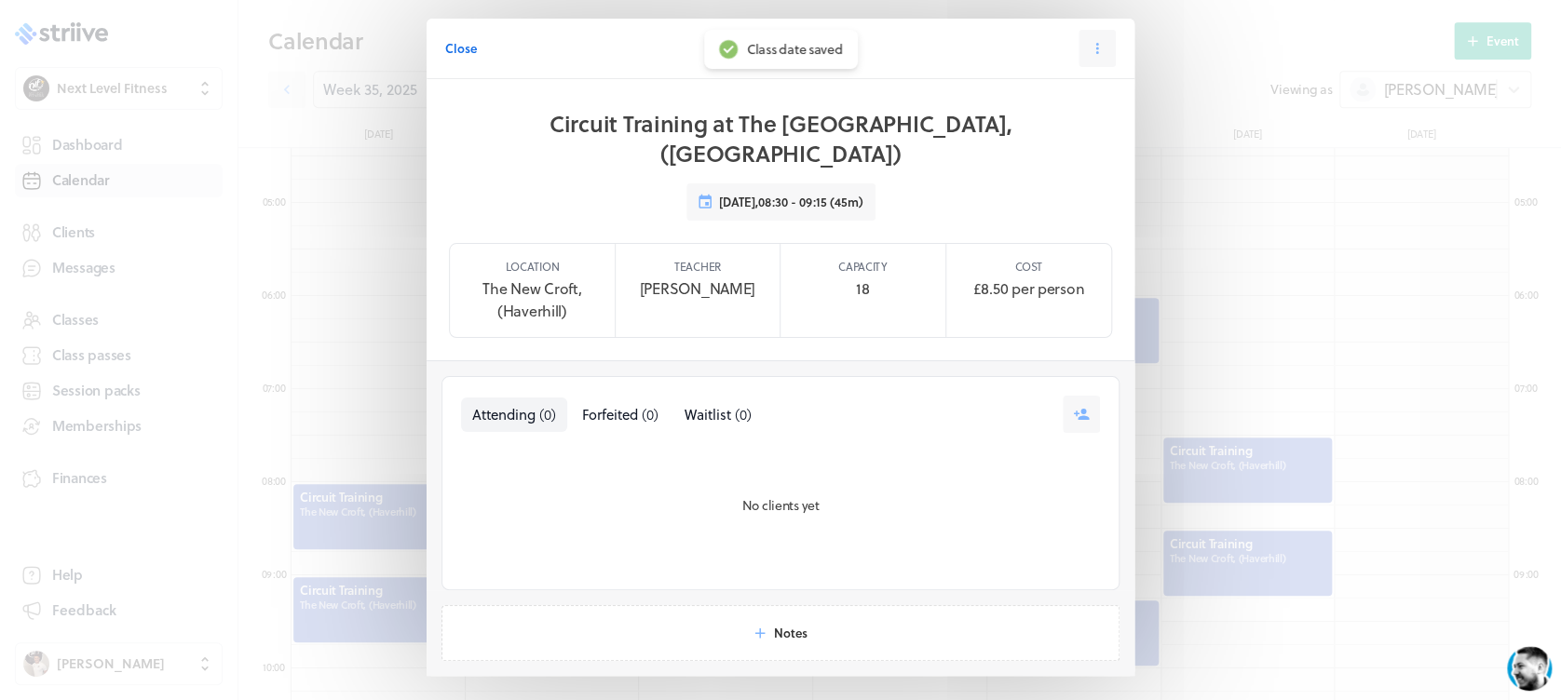
click at [458, 47] on span "Close" at bounding box center [461, 48] width 32 height 17
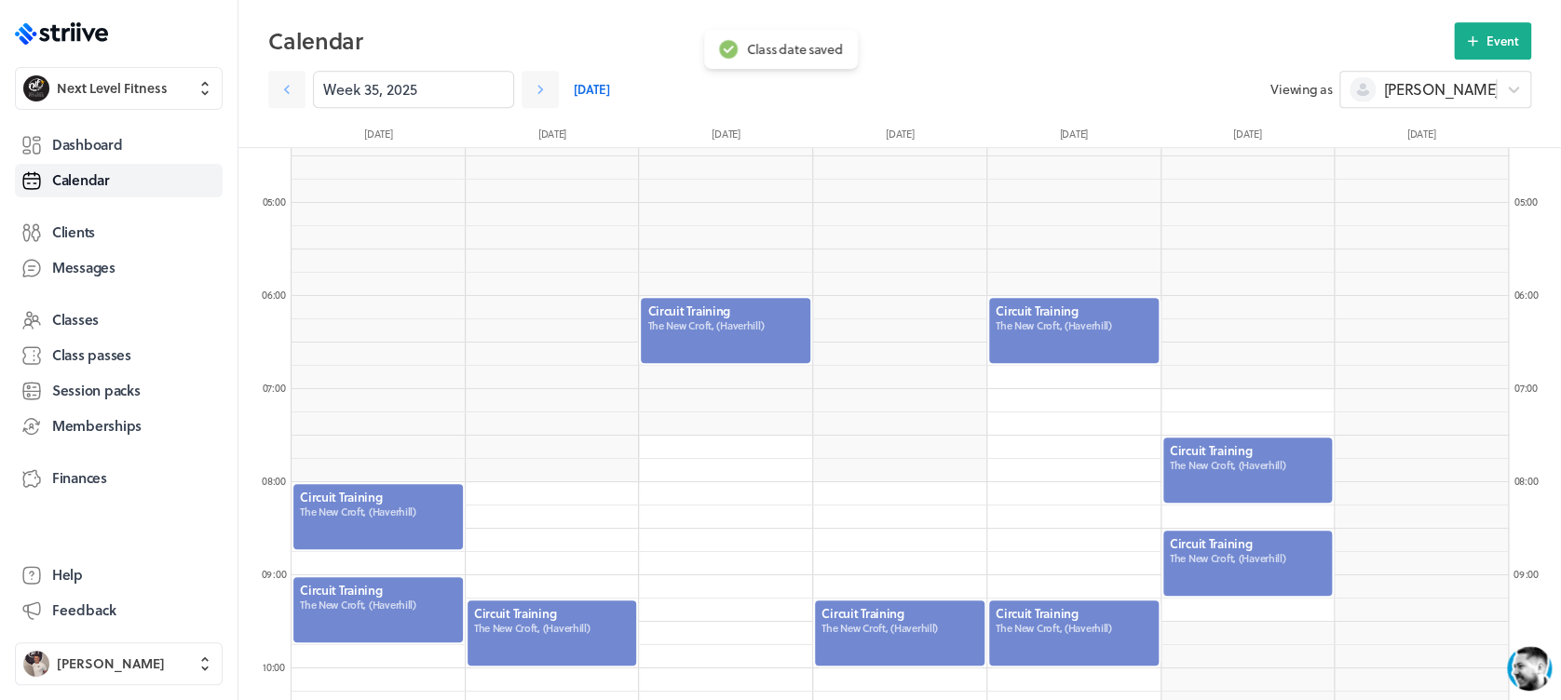
click at [1299, 445] on div at bounding box center [1247, 470] width 173 height 69
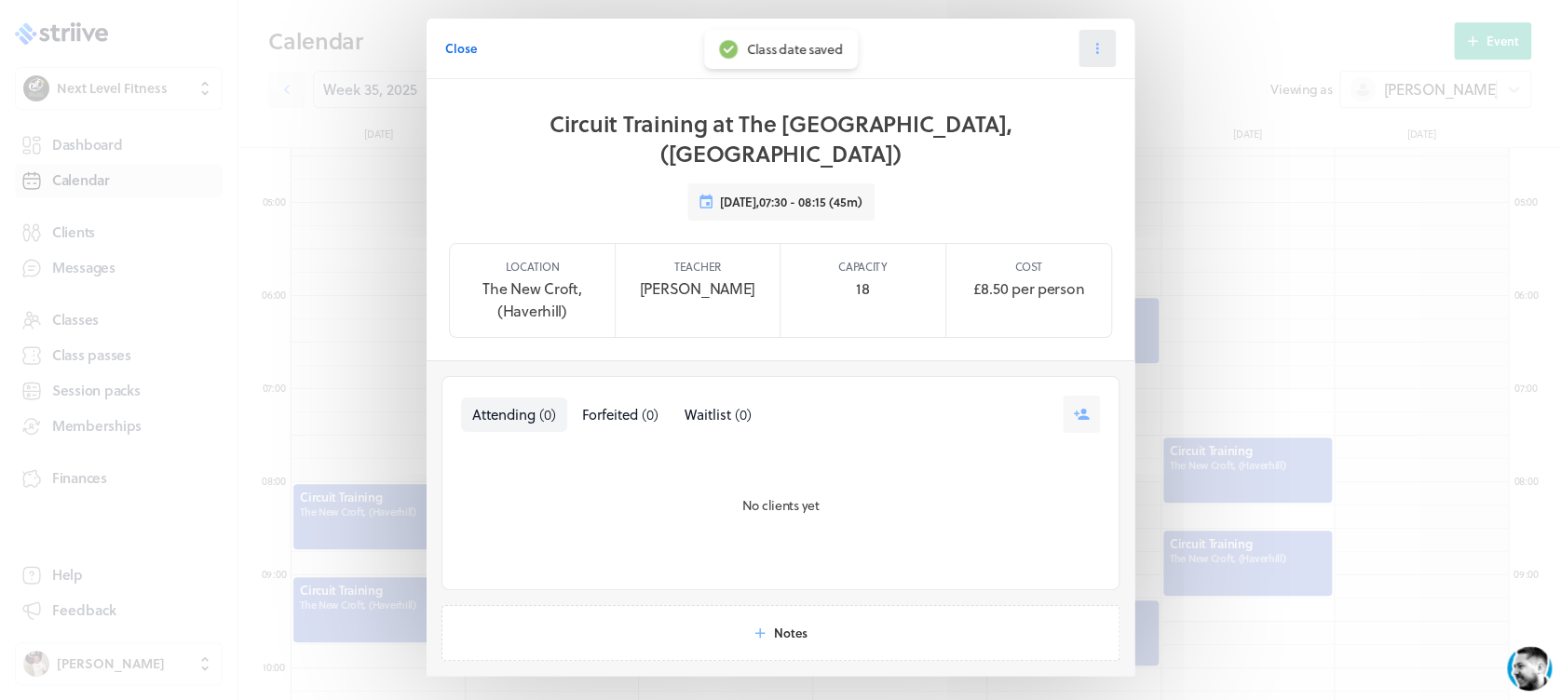
click at [1091, 52] on icon at bounding box center [1097, 48] width 17 height 17
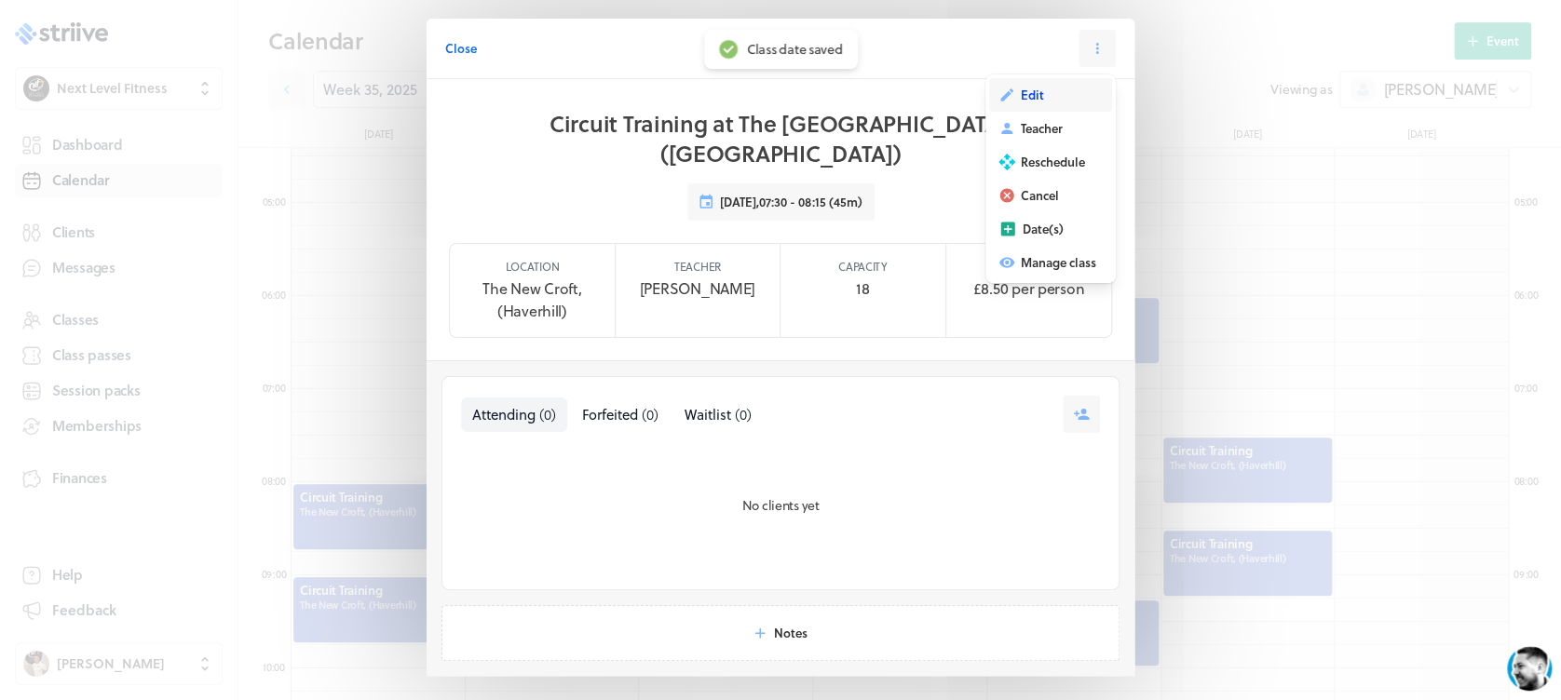
click at [1023, 96] on span "Edit" at bounding box center [1032, 95] width 23 height 17
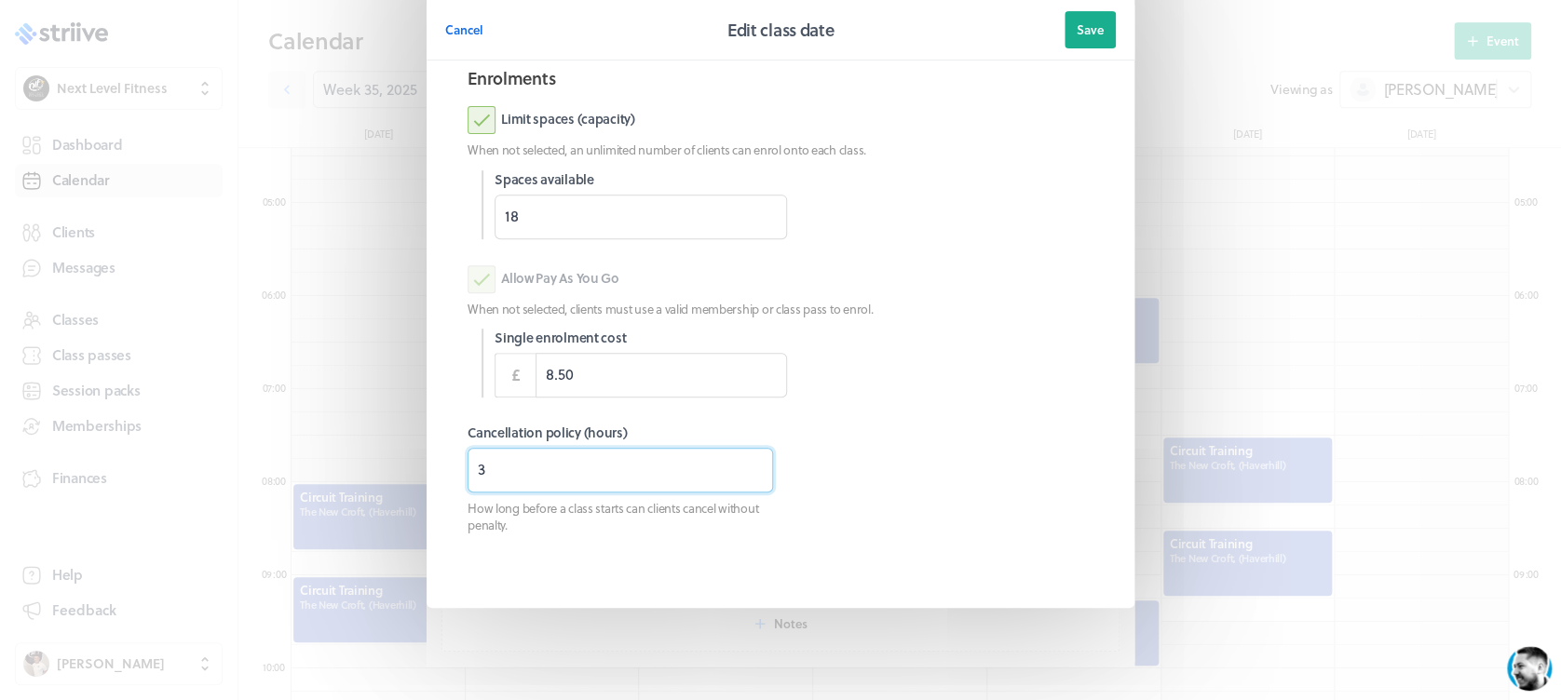
drag, startPoint x: 517, startPoint y: 456, endPoint x: 408, endPoint y: 475, distance: 110.5
click at [410, 475] on section "Cancel Edit class date Save Information Location The [GEOGRAPHIC_DATA], (Haverh…" at bounding box center [780, 219] width 745 height 963
type input "8"
click at [1065, 35] on button "Save" at bounding box center [1089, 29] width 51 height 37
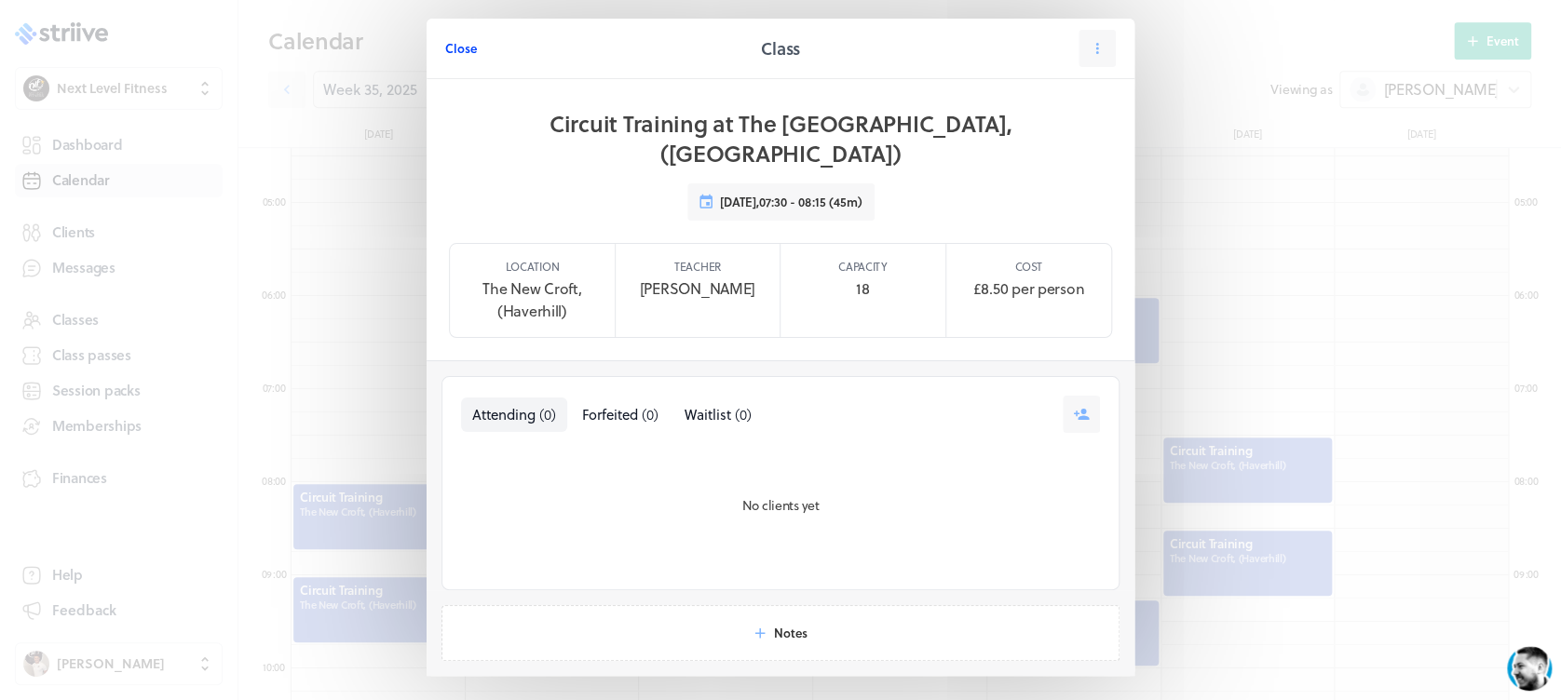
click at [450, 49] on span "Close" at bounding box center [461, 48] width 32 height 17
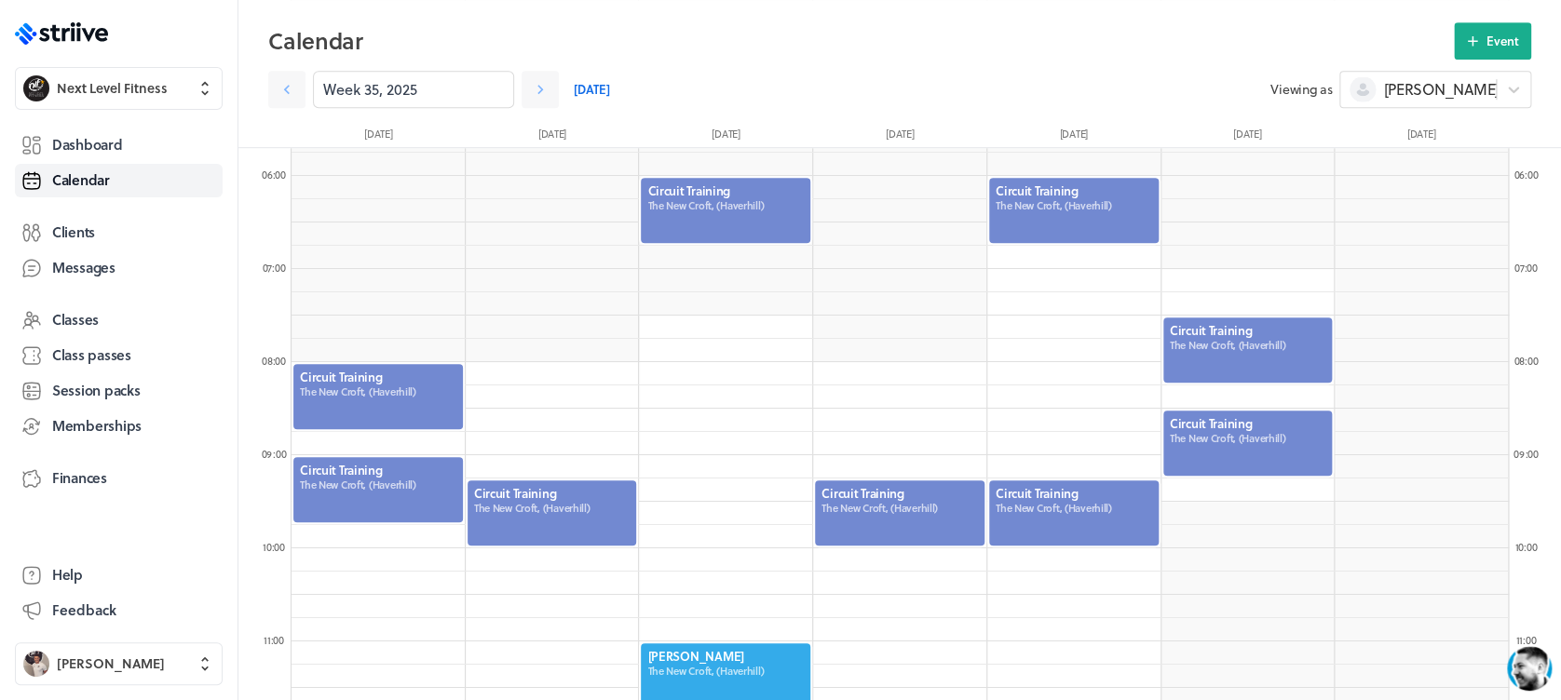
scroll to position [472, 0]
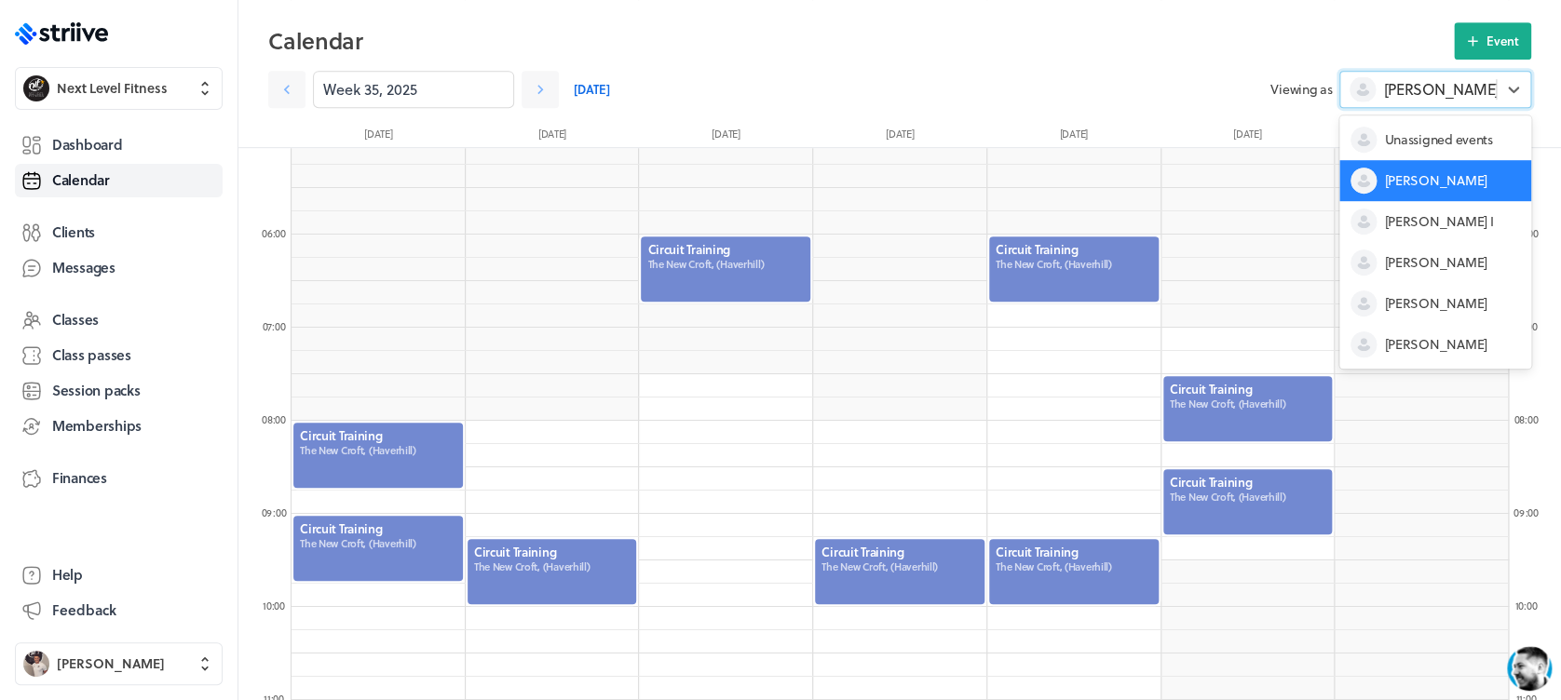
click at [1416, 96] on span "[PERSON_NAME]" at bounding box center [1440, 89] width 115 height 20
click at [1424, 251] on div "[PERSON_NAME]" at bounding box center [1435, 262] width 192 height 41
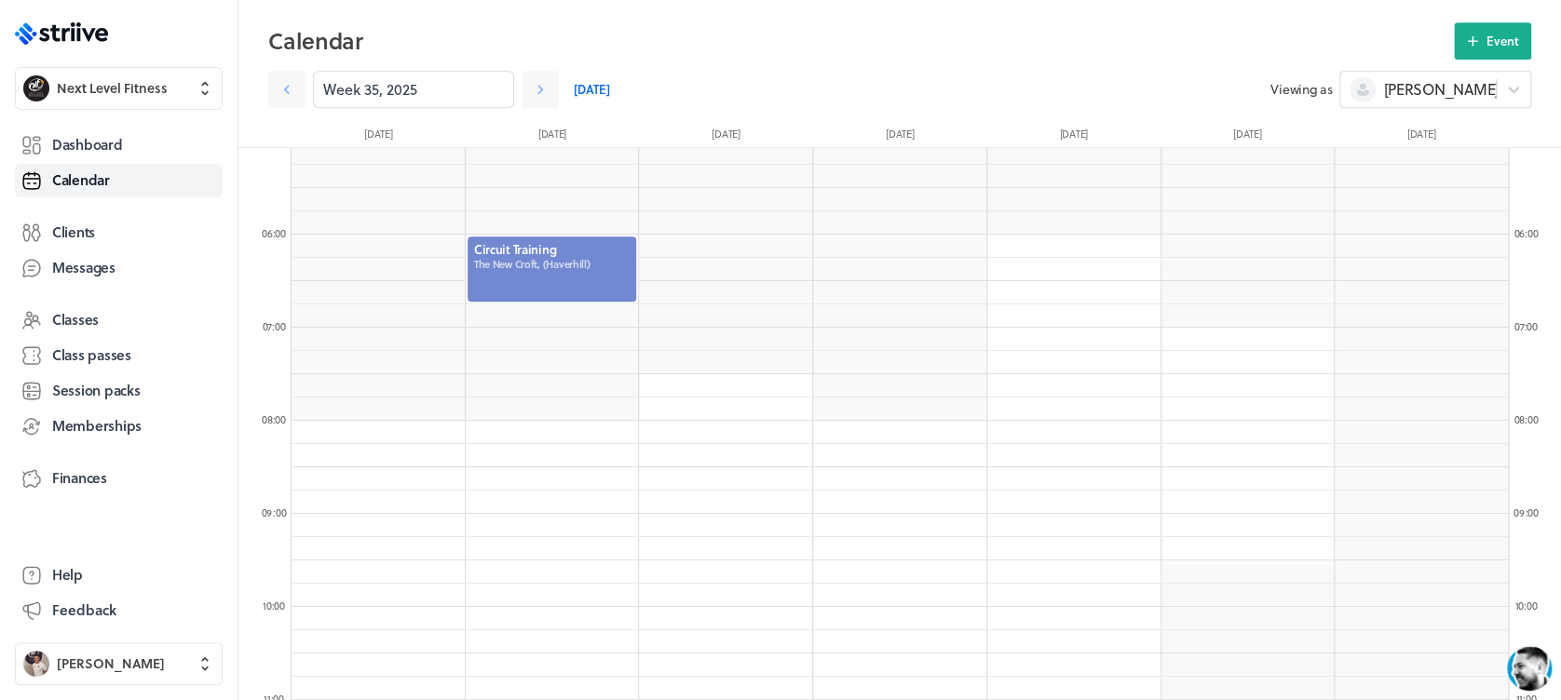
click at [575, 291] on div at bounding box center [552, 269] width 173 height 69
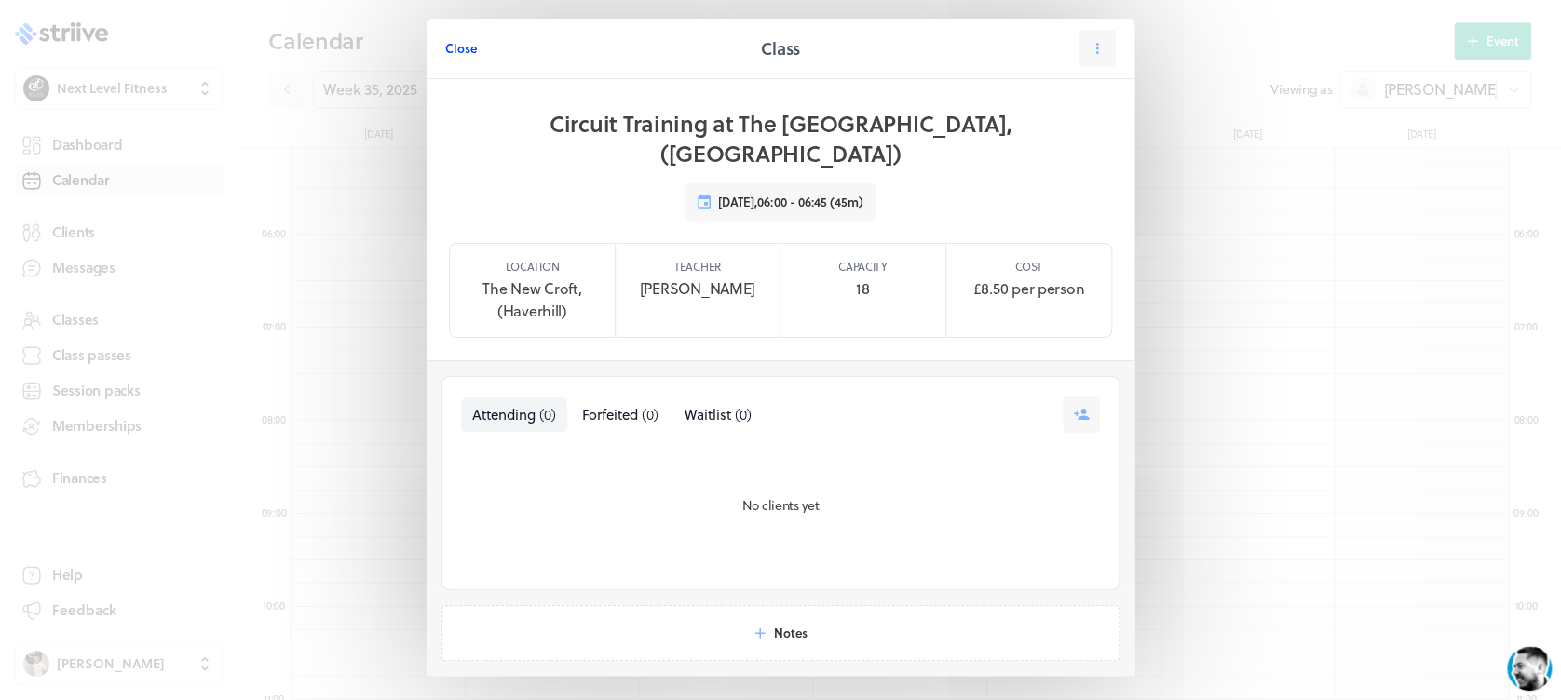
click at [449, 46] on span "Close" at bounding box center [461, 48] width 32 height 17
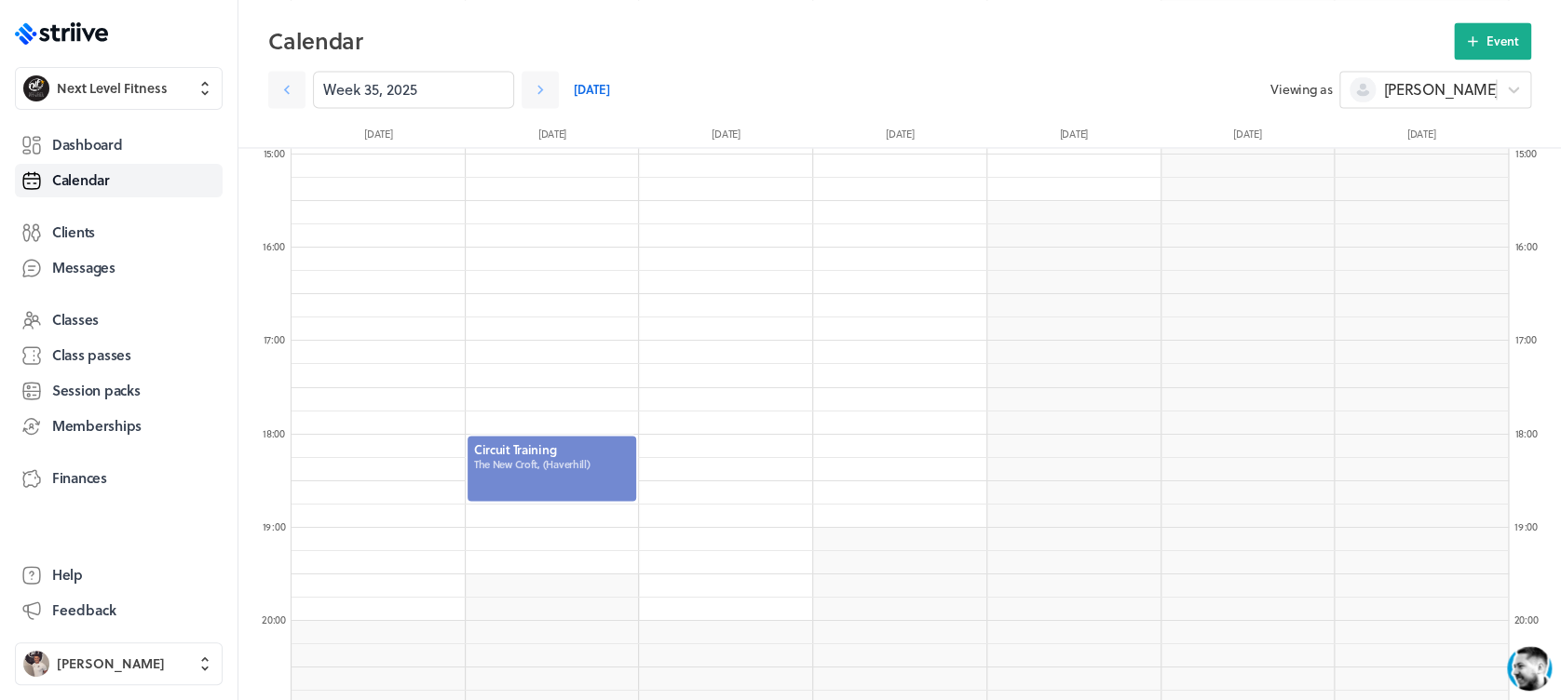
scroll to position [1609, 0]
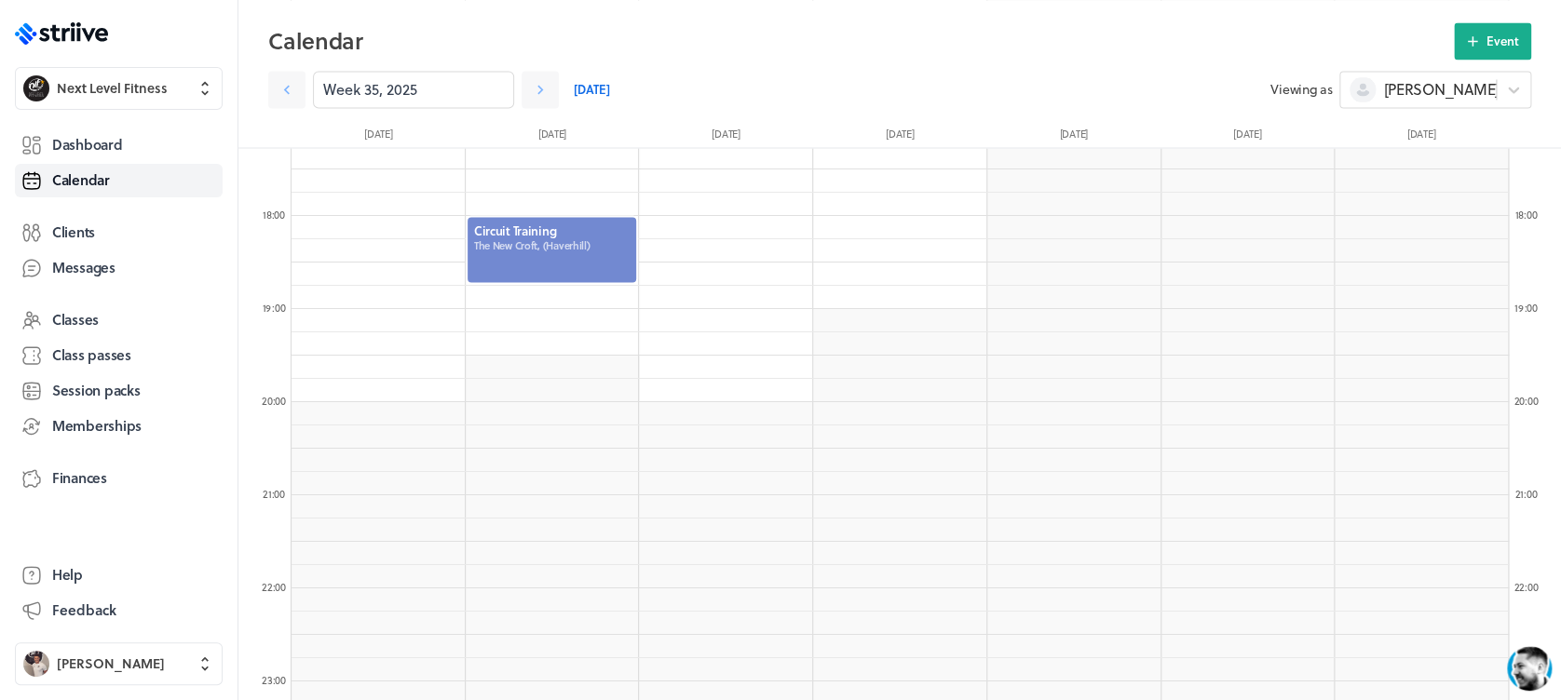
click at [553, 253] on div at bounding box center [552, 249] width 173 height 69
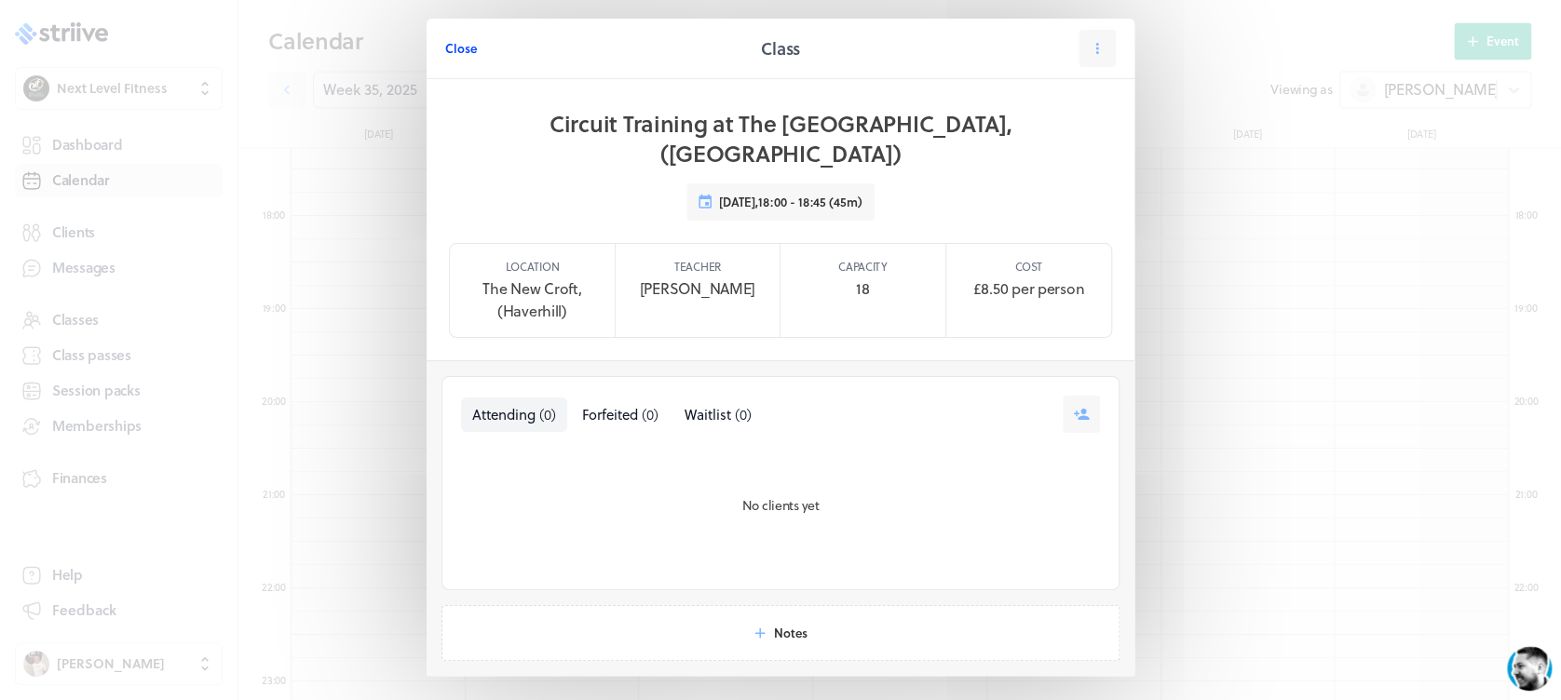
click at [457, 54] on span "Close" at bounding box center [461, 48] width 32 height 17
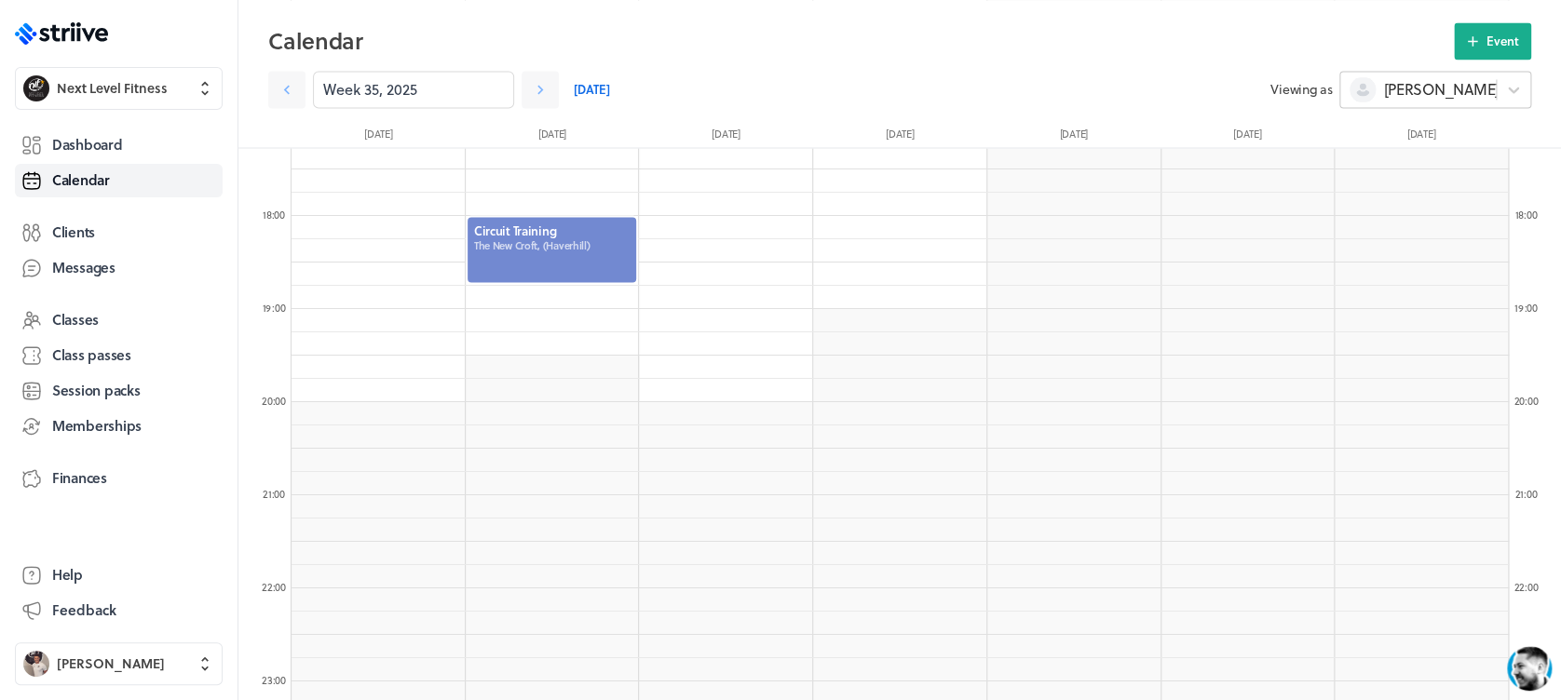
click at [1425, 103] on div "[PERSON_NAME]" at bounding box center [1435, 89] width 192 height 37
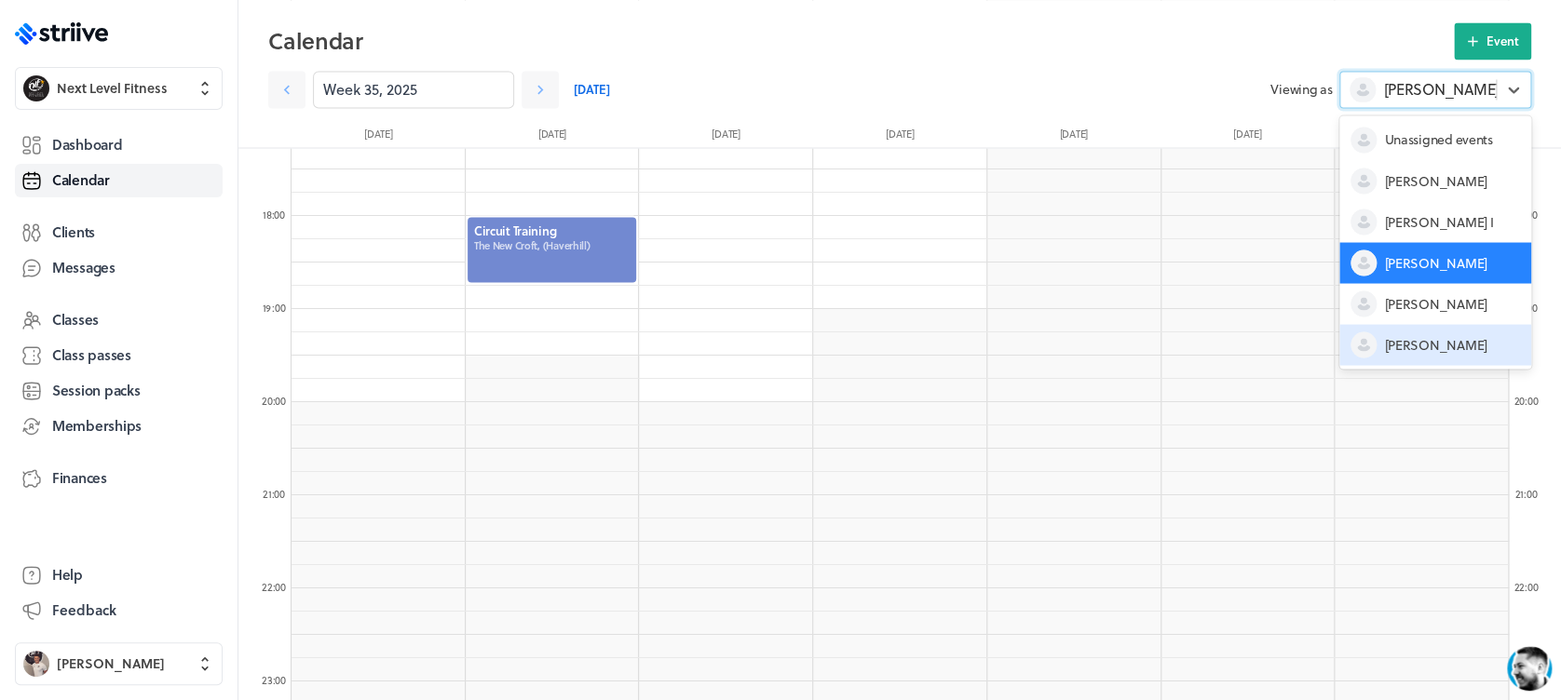
click at [1435, 350] on span "[PERSON_NAME]" at bounding box center [1435, 344] width 102 height 19
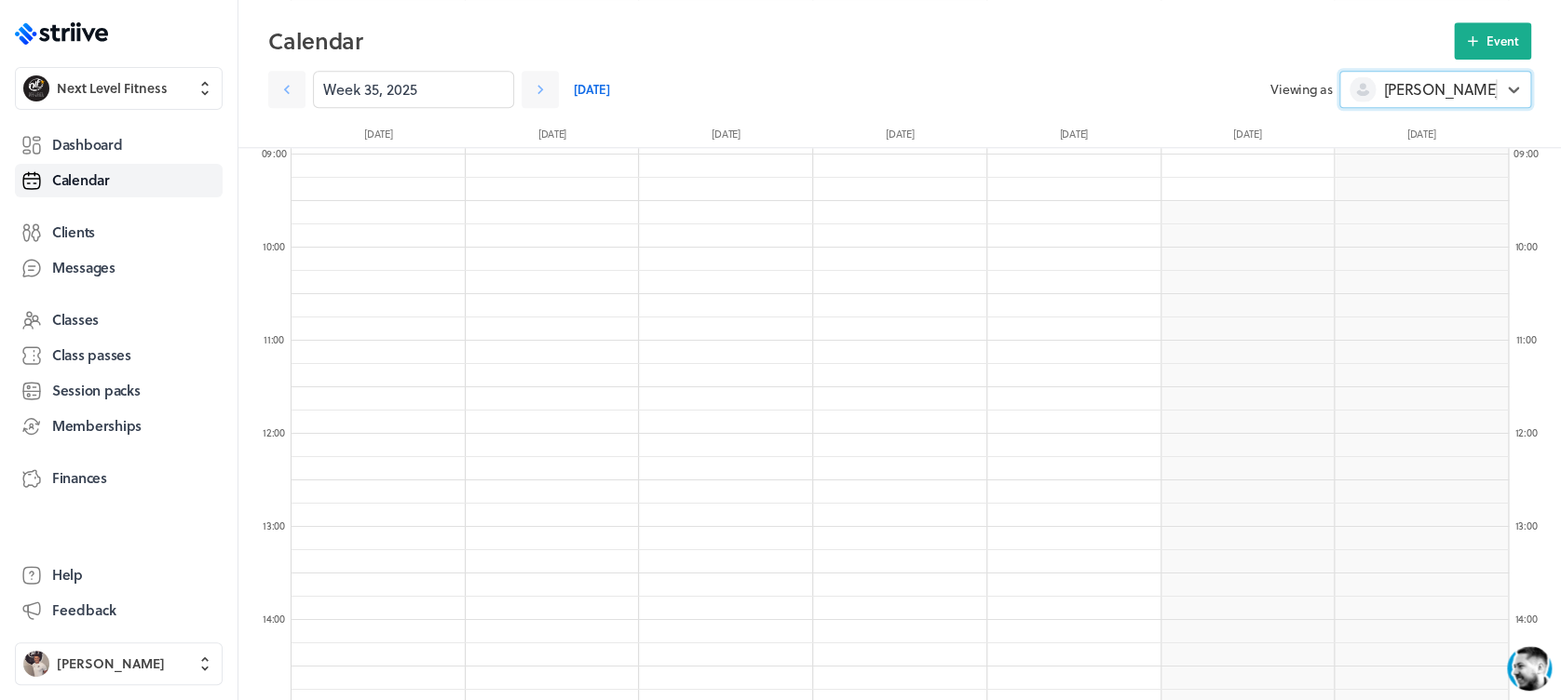
scroll to position [454, 0]
click at [866, 271] on div at bounding box center [899, 286] width 173 height 69
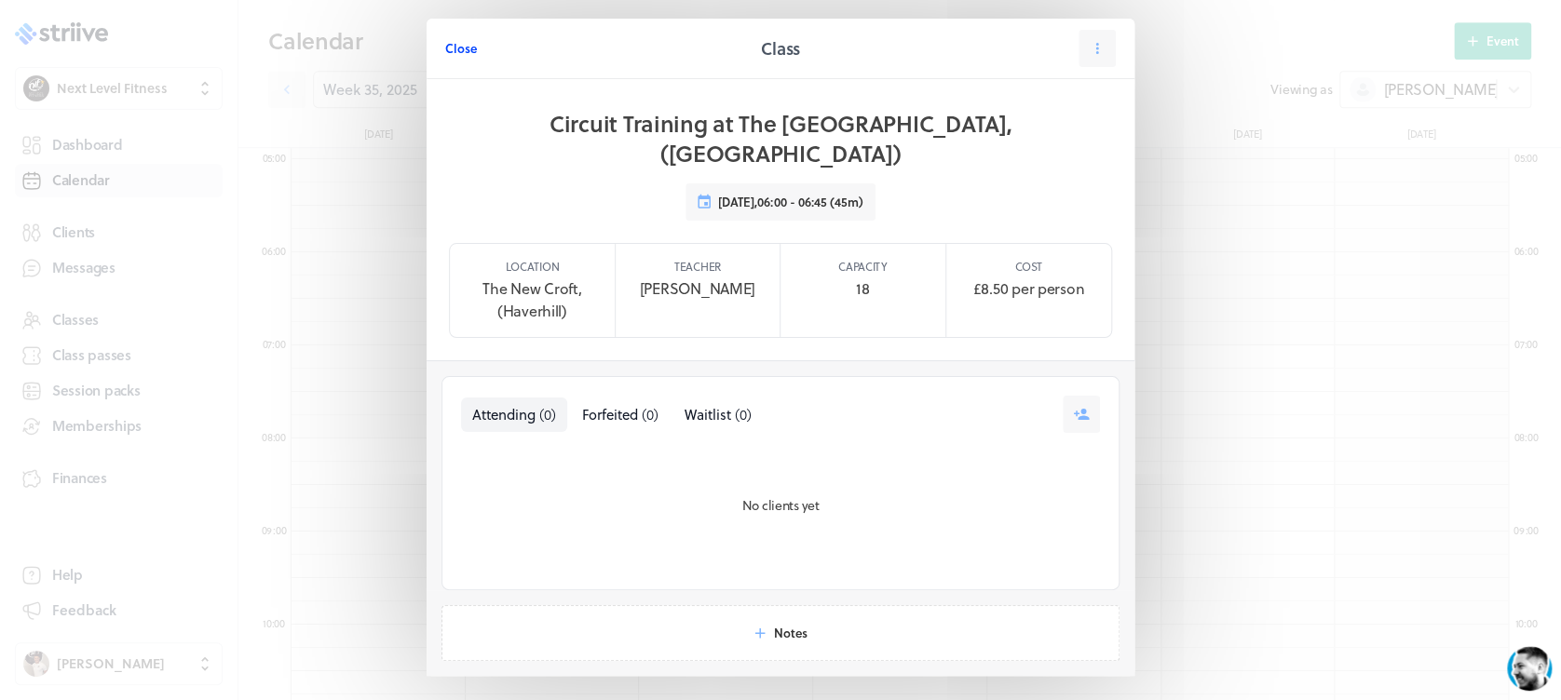
click at [454, 50] on span "Close" at bounding box center [461, 48] width 32 height 17
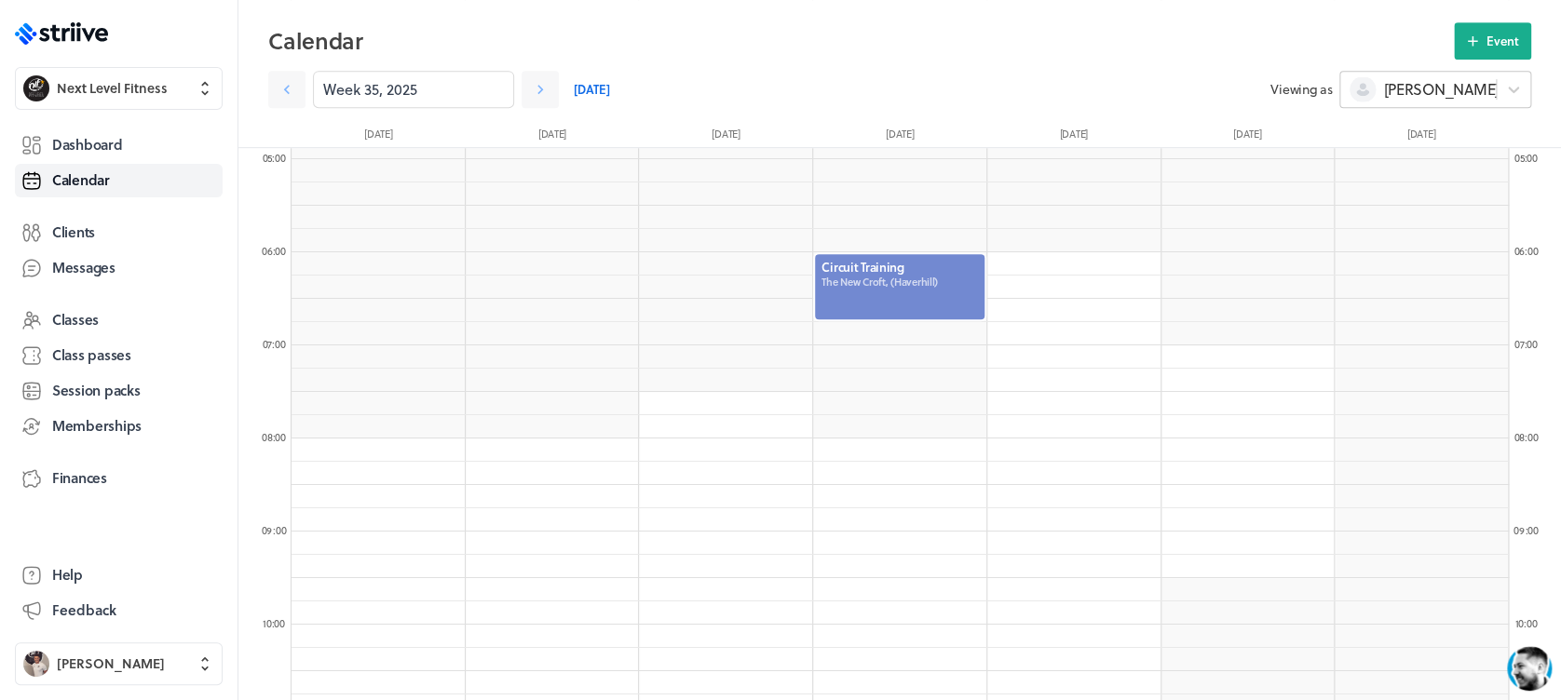
click at [1408, 88] on span "[PERSON_NAME]" at bounding box center [1440, 89] width 115 height 20
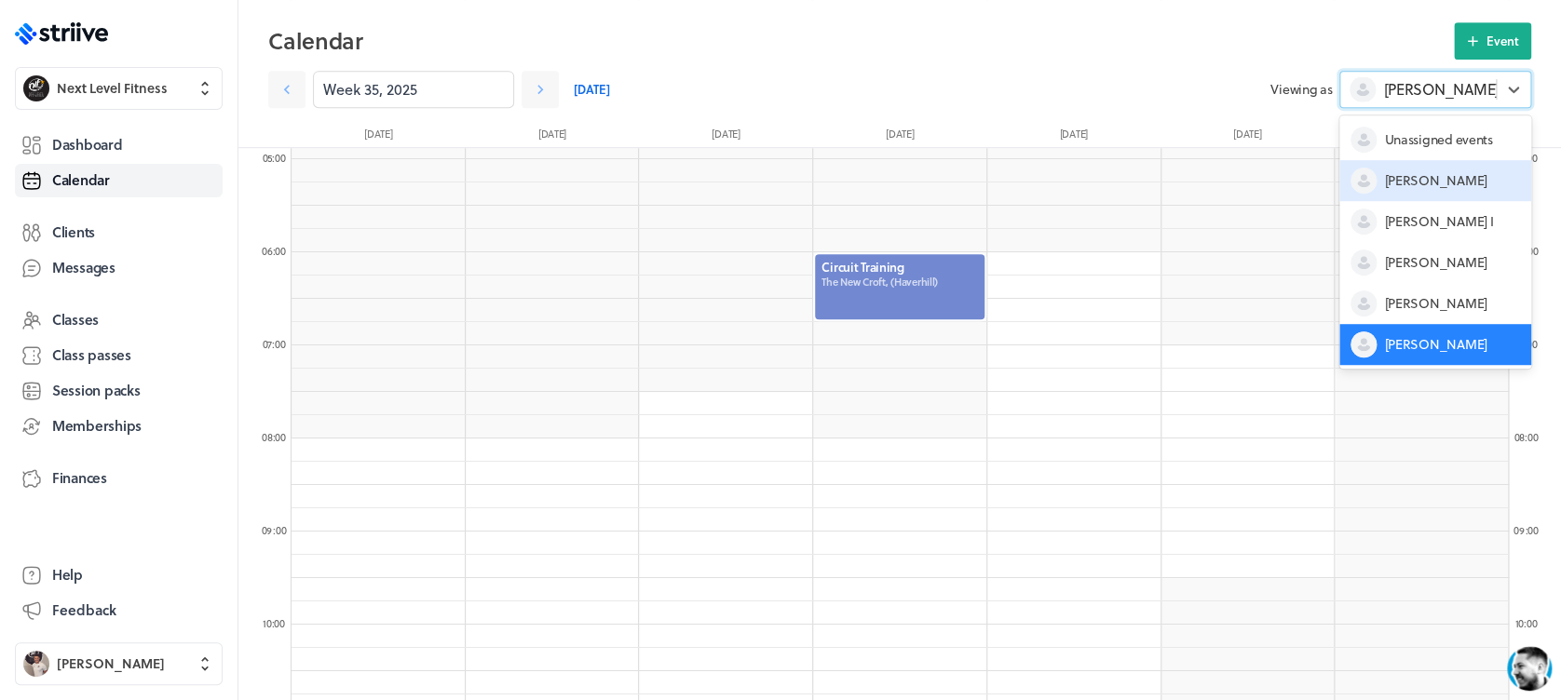
click at [1408, 182] on span "[PERSON_NAME]" at bounding box center [1435, 180] width 102 height 19
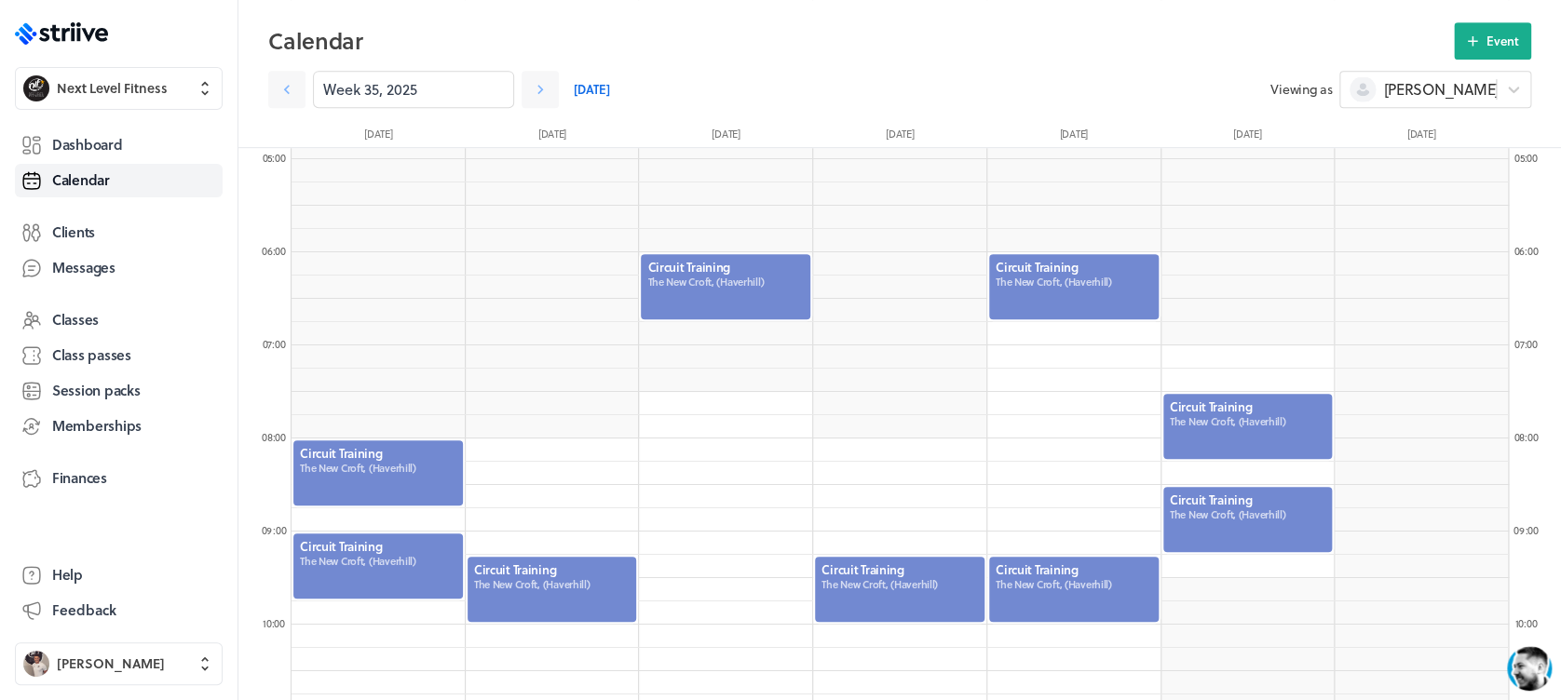
click at [700, 281] on div at bounding box center [725, 286] width 173 height 69
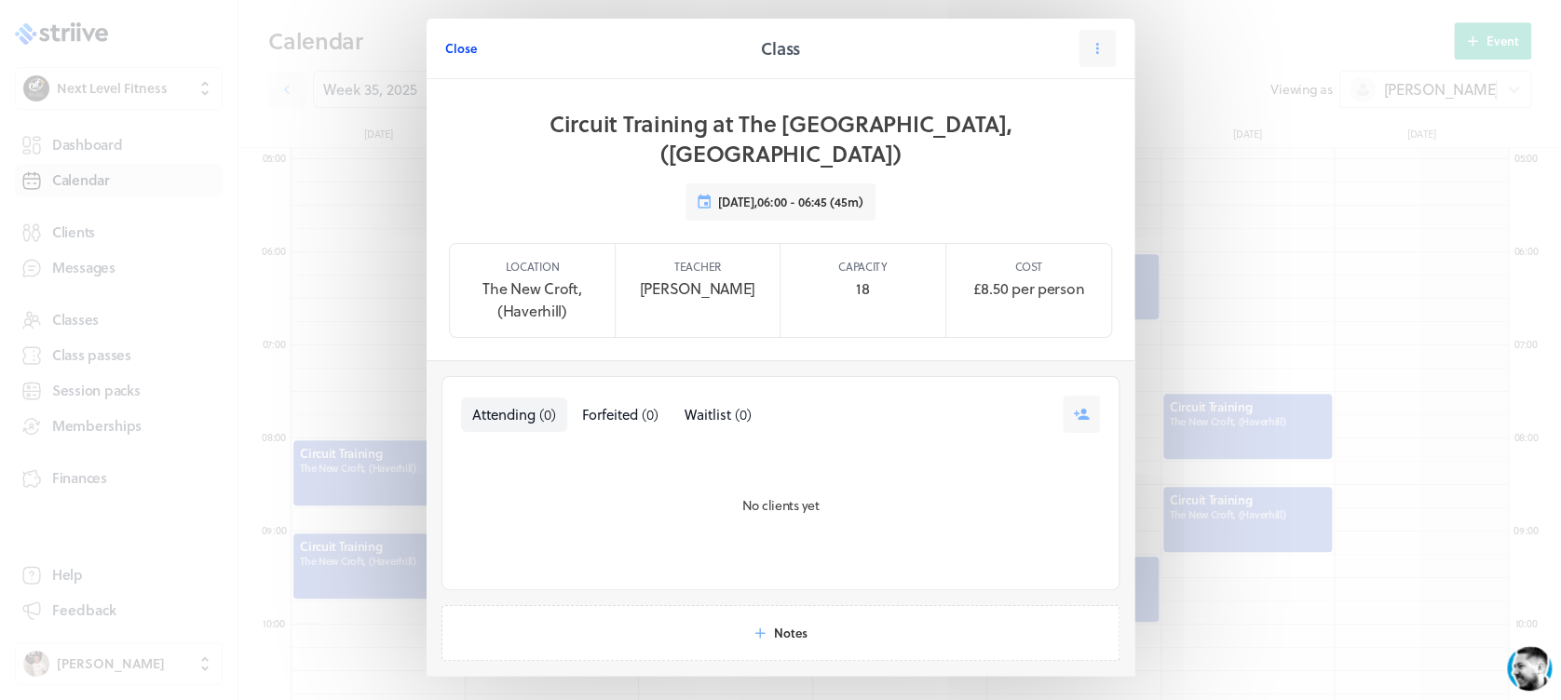
click at [463, 41] on span "Close" at bounding box center [461, 48] width 32 height 17
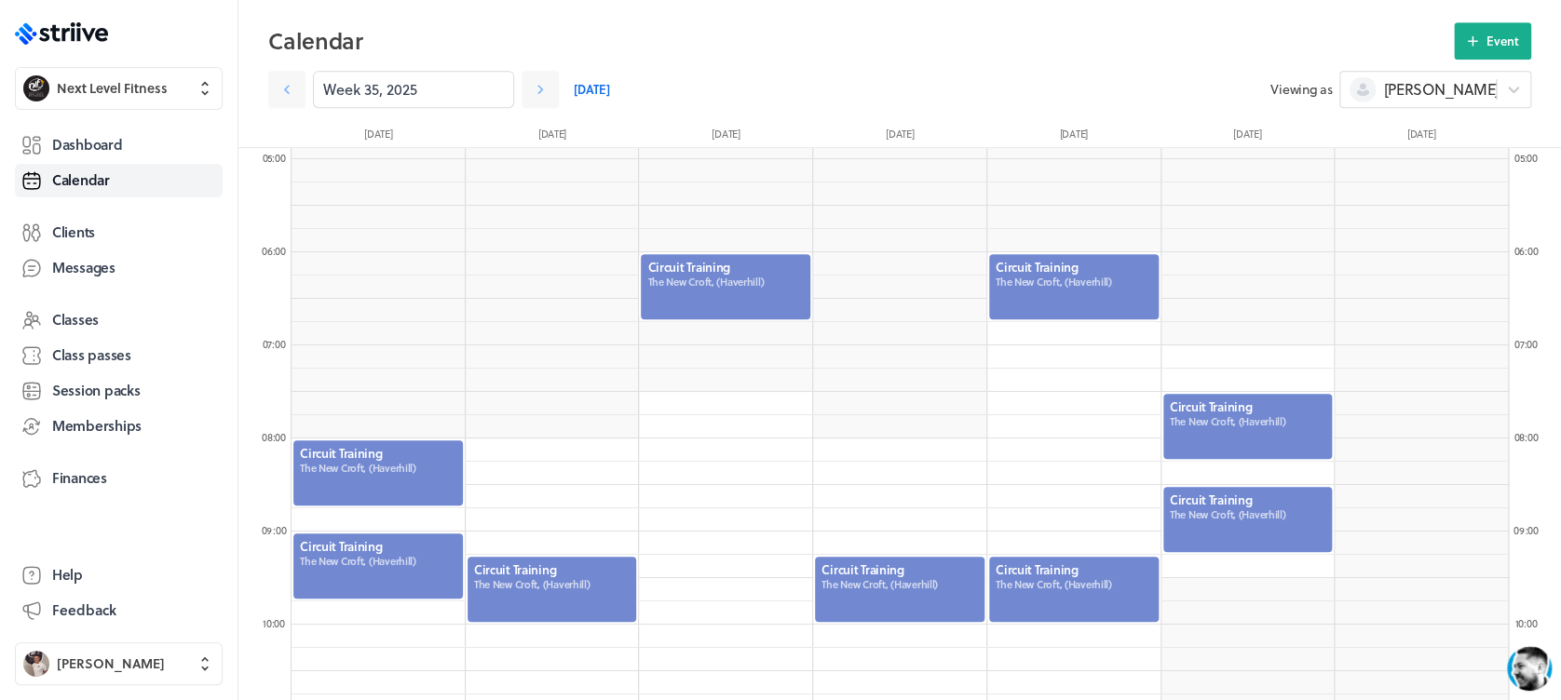
click at [1082, 303] on div at bounding box center [1073, 286] width 173 height 69
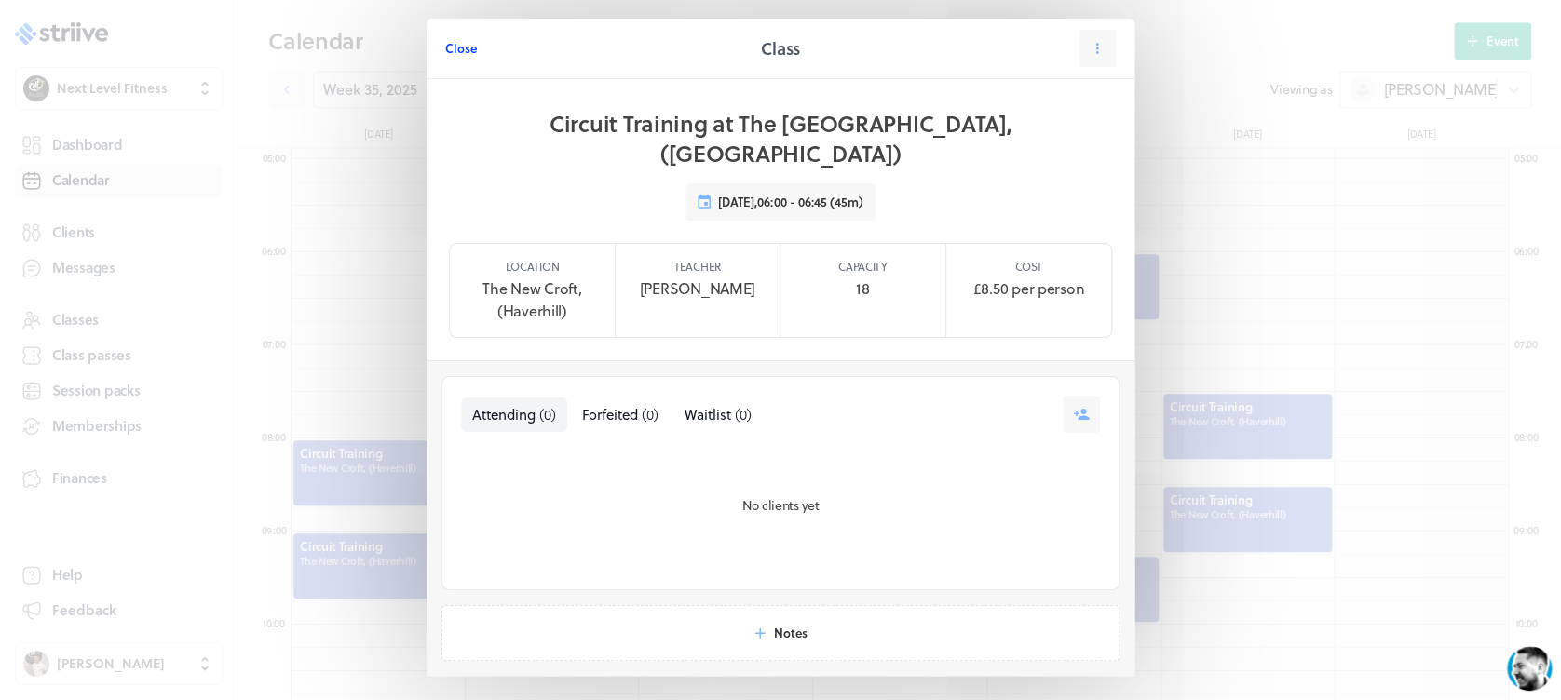
click at [447, 35] on button "Close" at bounding box center [461, 48] width 32 height 37
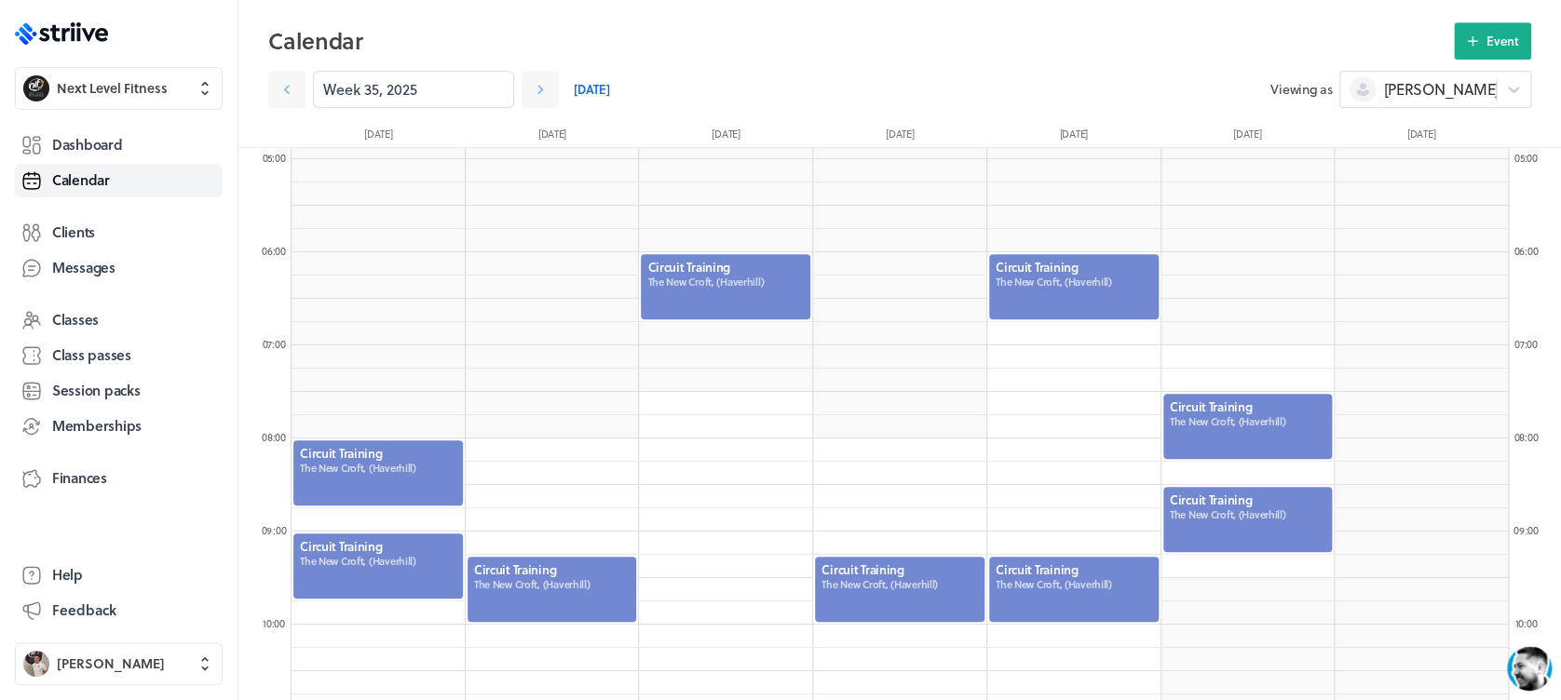
click at [373, 467] on div at bounding box center [377, 473] width 173 height 69
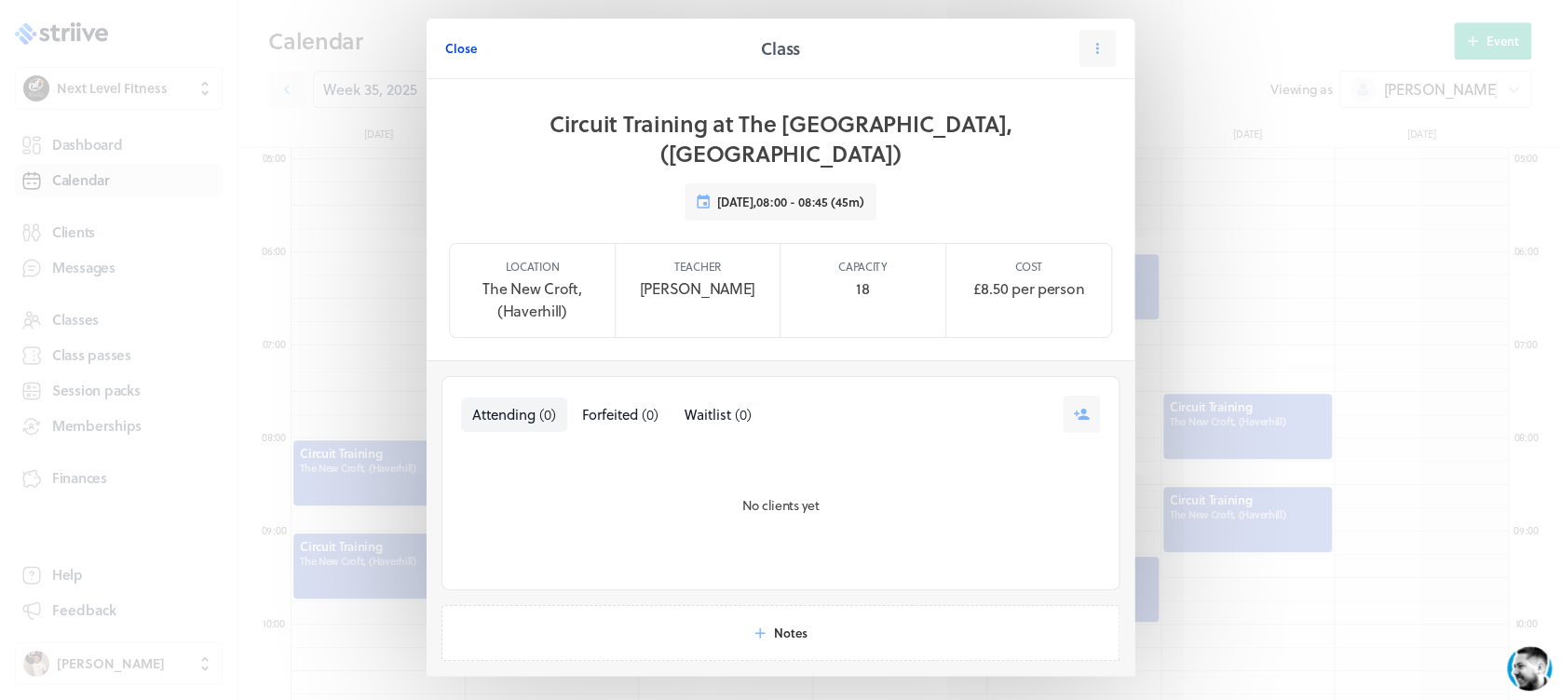
click at [447, 40] on span "Close" at bounding box center [461, 48] width 32 height 17
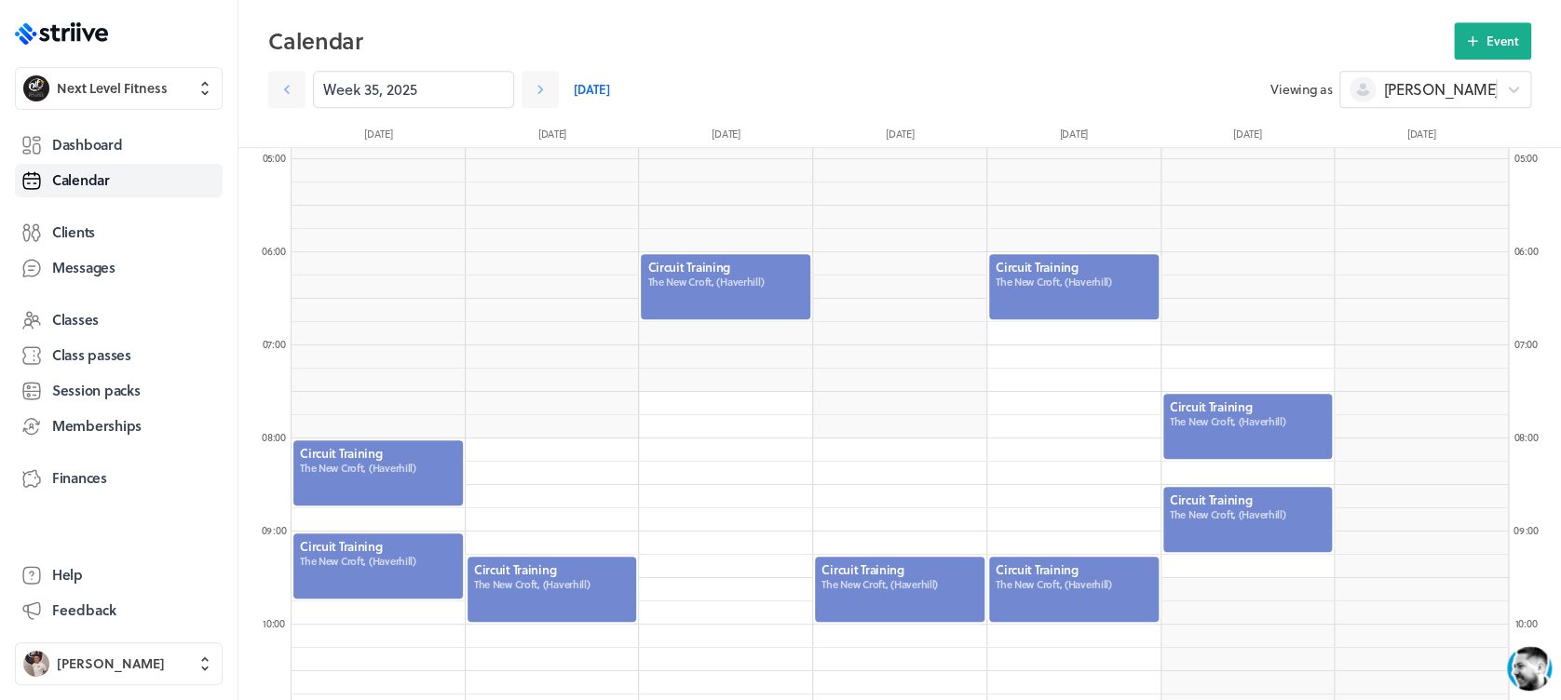
click at [428, 574] on div at bounding box center [377, 566] width 173 height 69
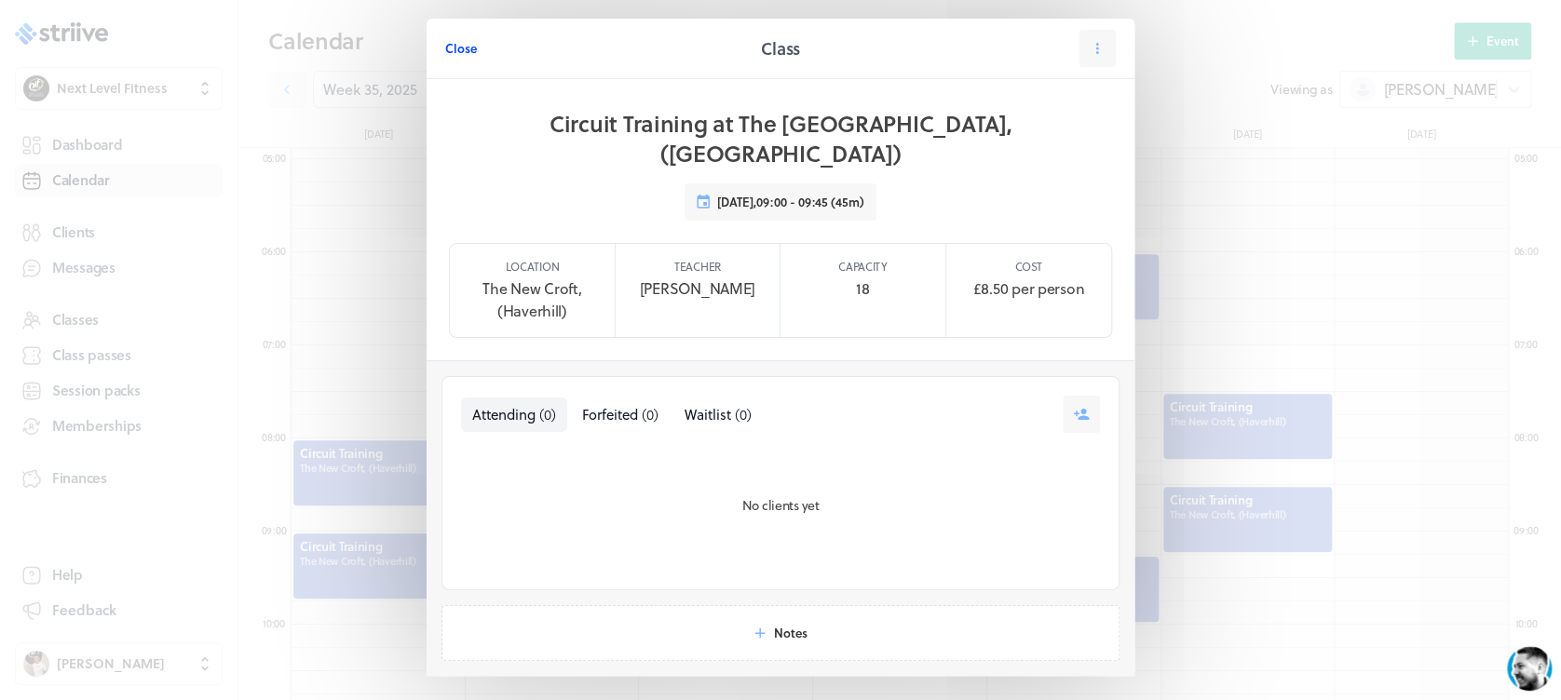
click at [448, 31] on button "Close" at bounding box center [461, 48] width 32 height 37
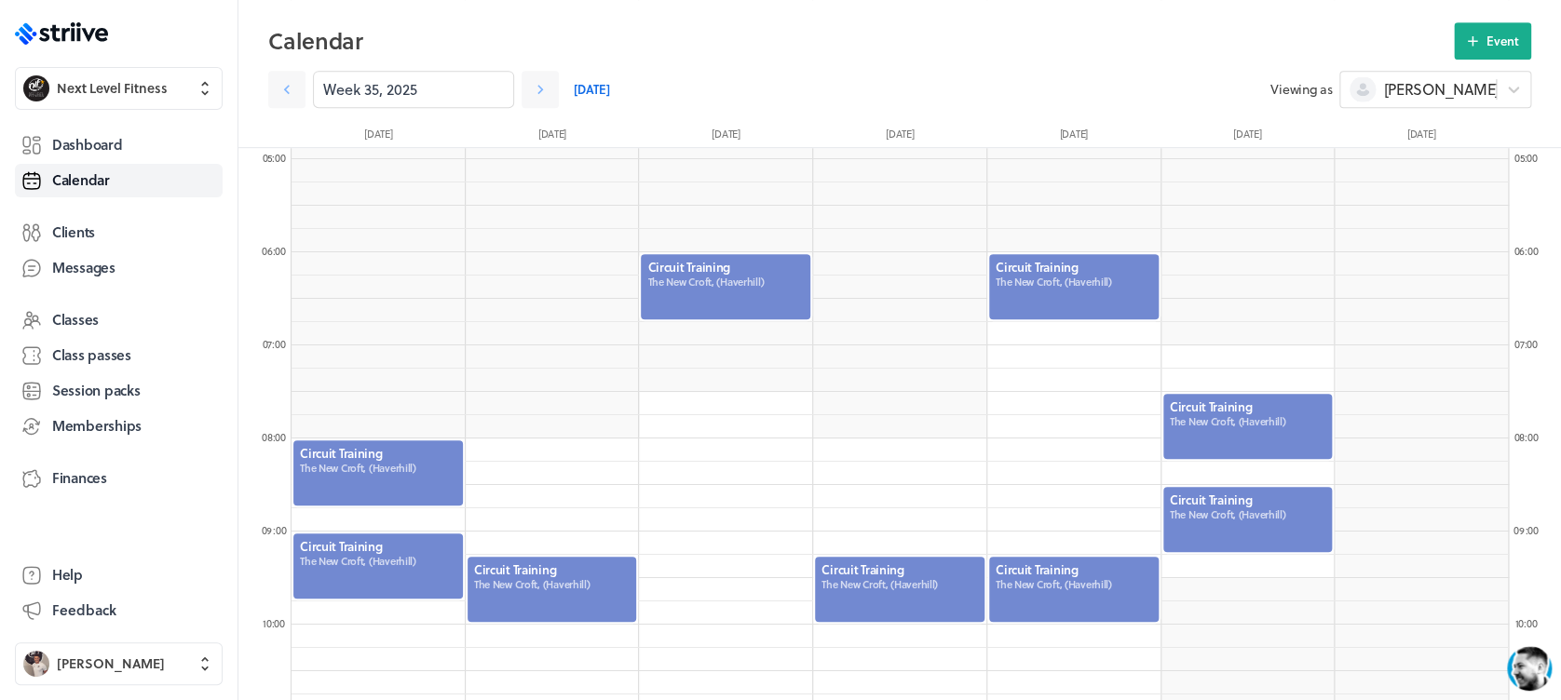
click at [1071, 580] on div at bounding box center [1073, 589] width 173 height 69
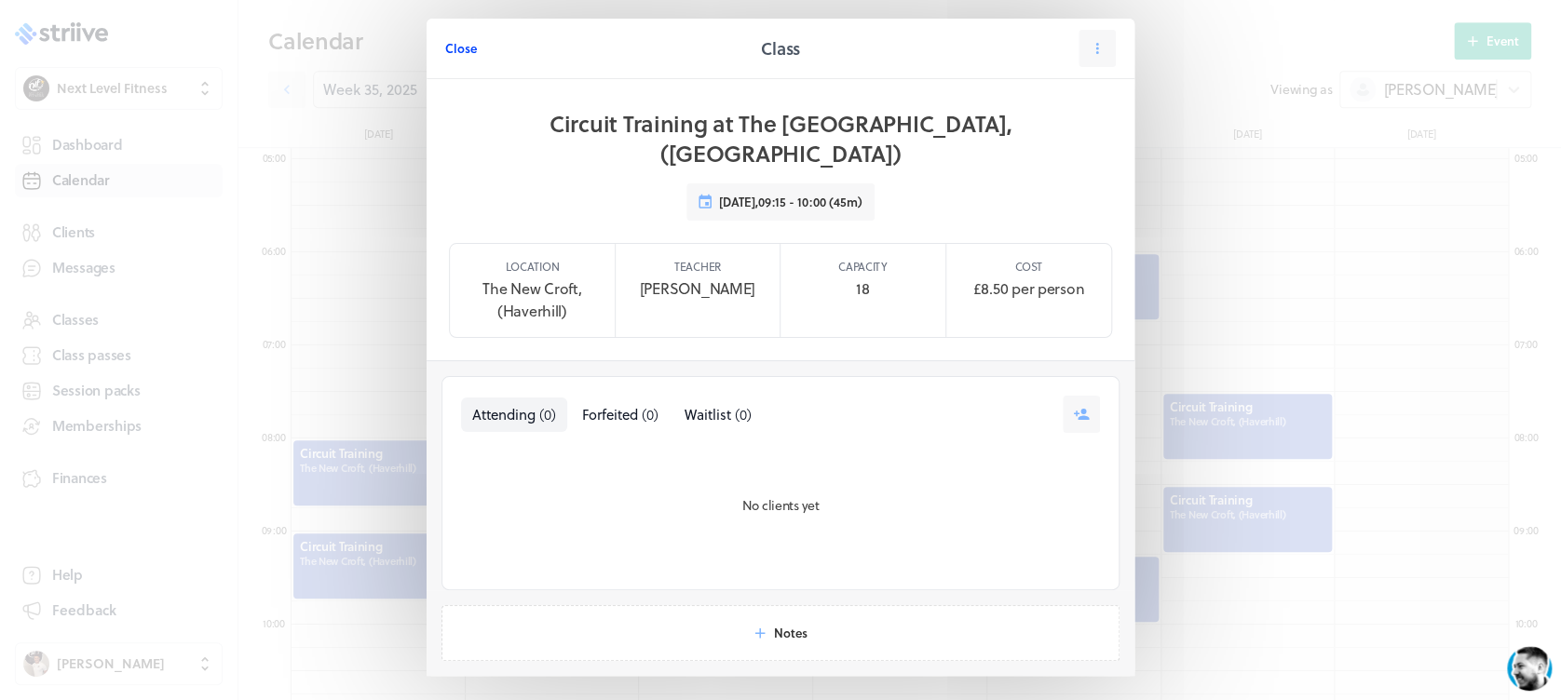
click at [453, 55] on span "Close" at bounding box center [461, 48] width 32 height 17
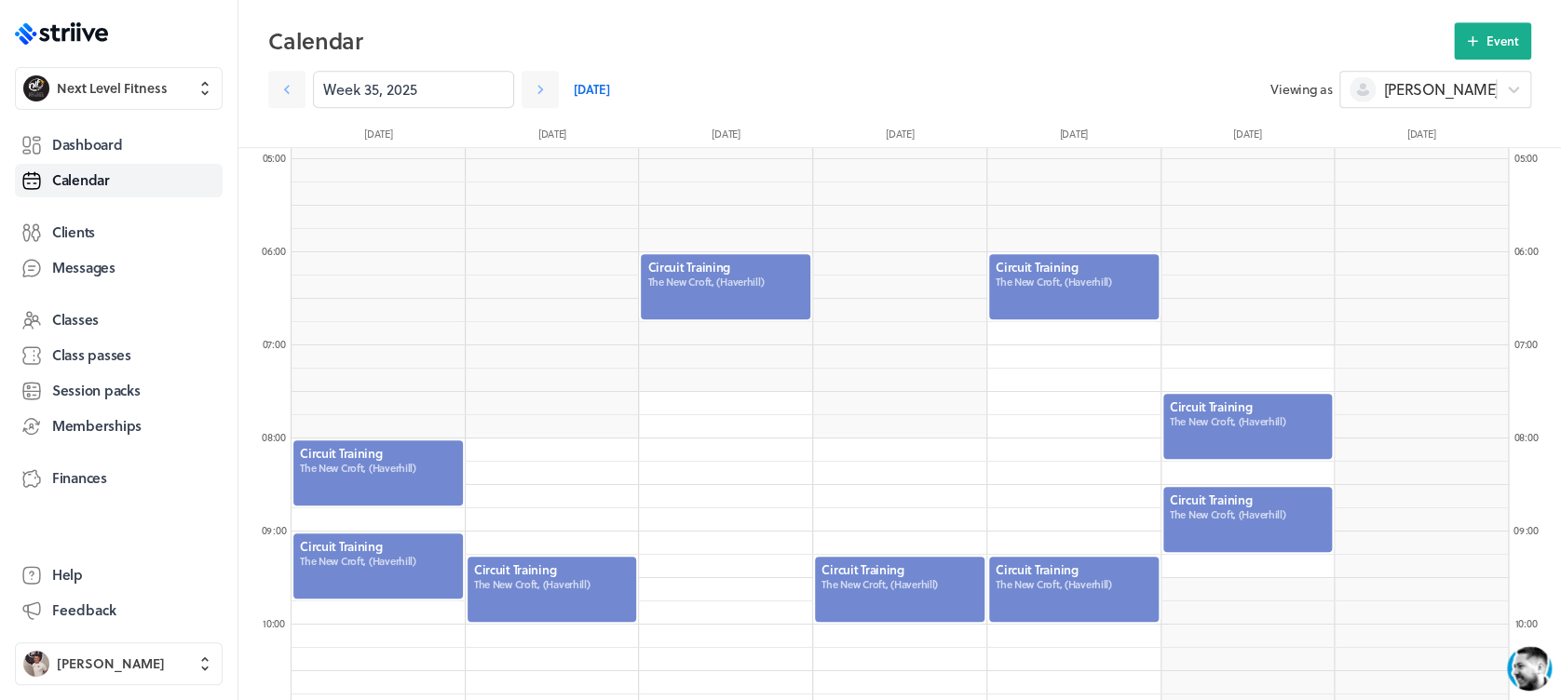
click at [901, 605] on div at bounding box center [899, 589] width 173 height 69
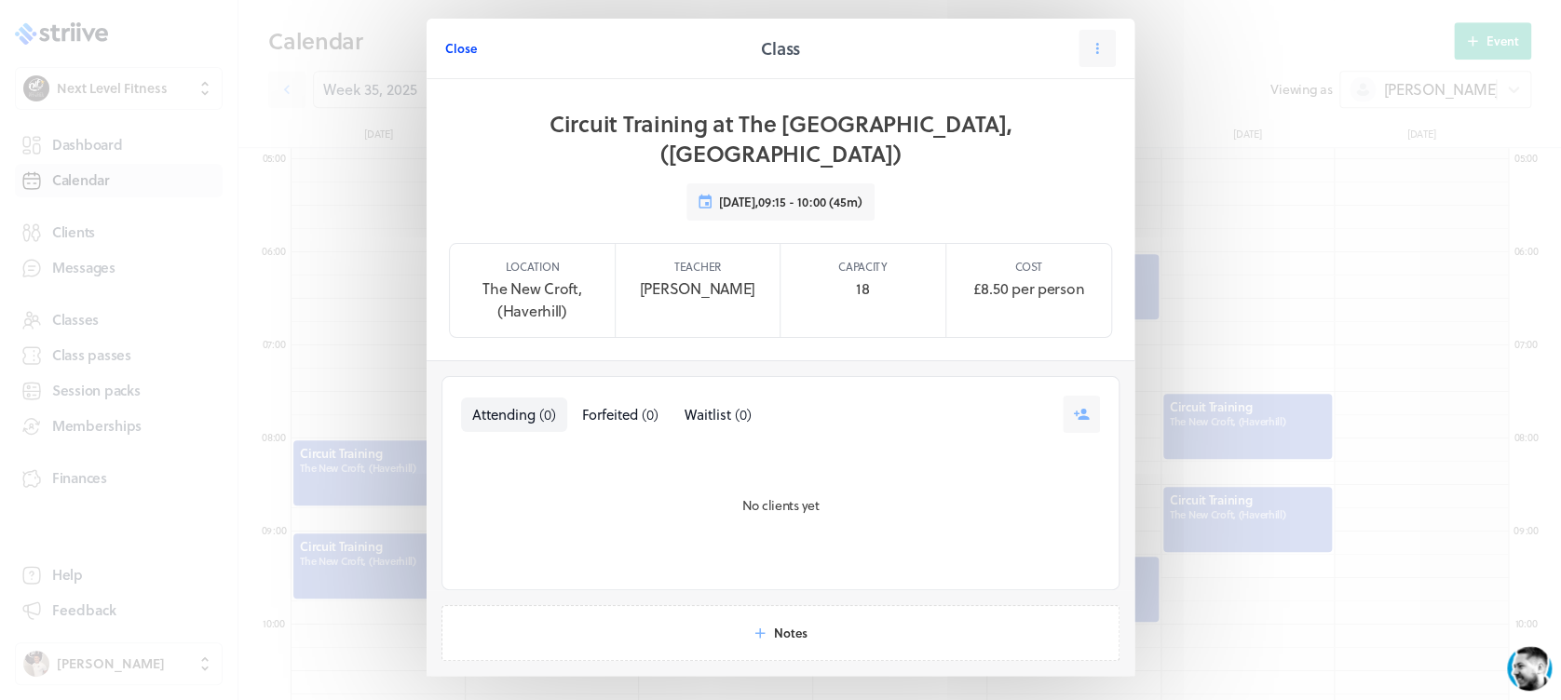
click at [451, 34] on button "Close" at bounding box center [461, 48] width 32 height 37
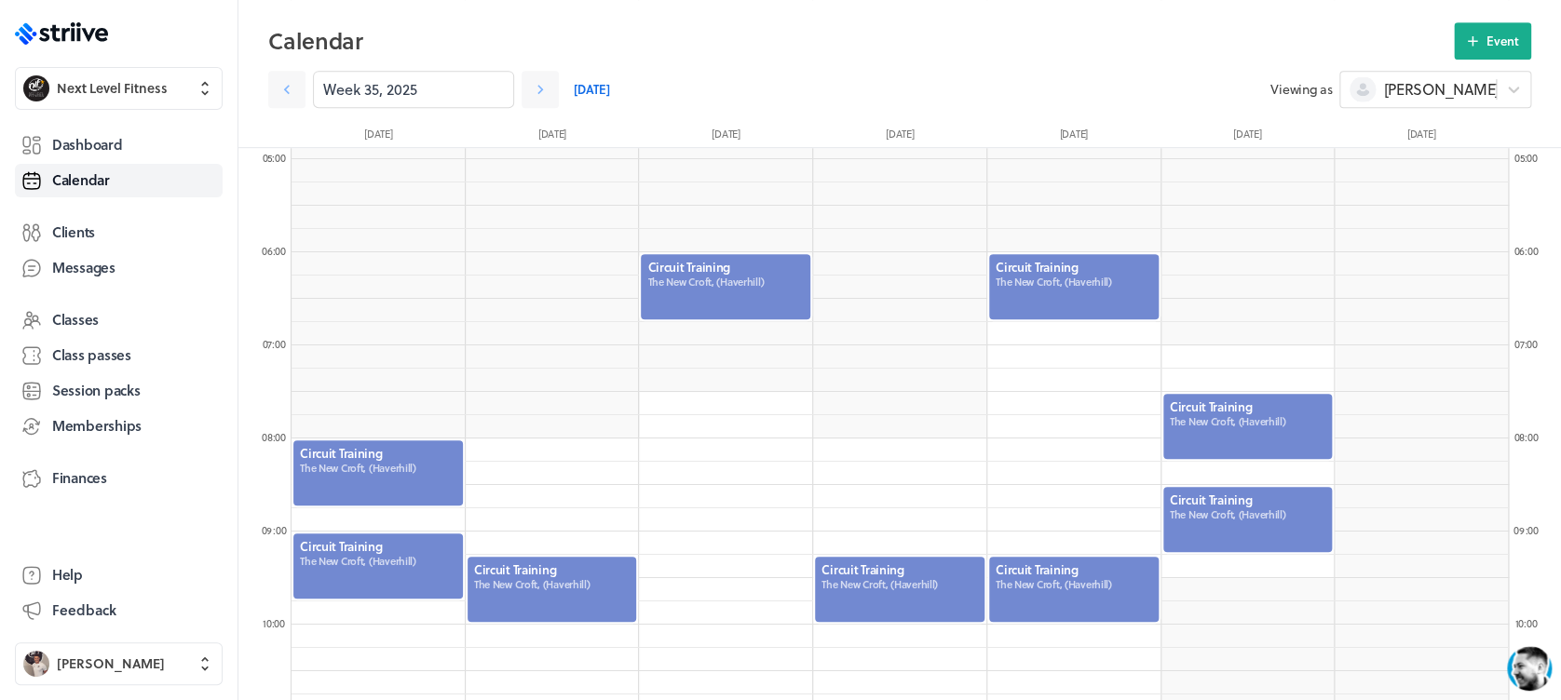
click at [589, 602] on div at bounding box center [552, 589] width 173 height 69
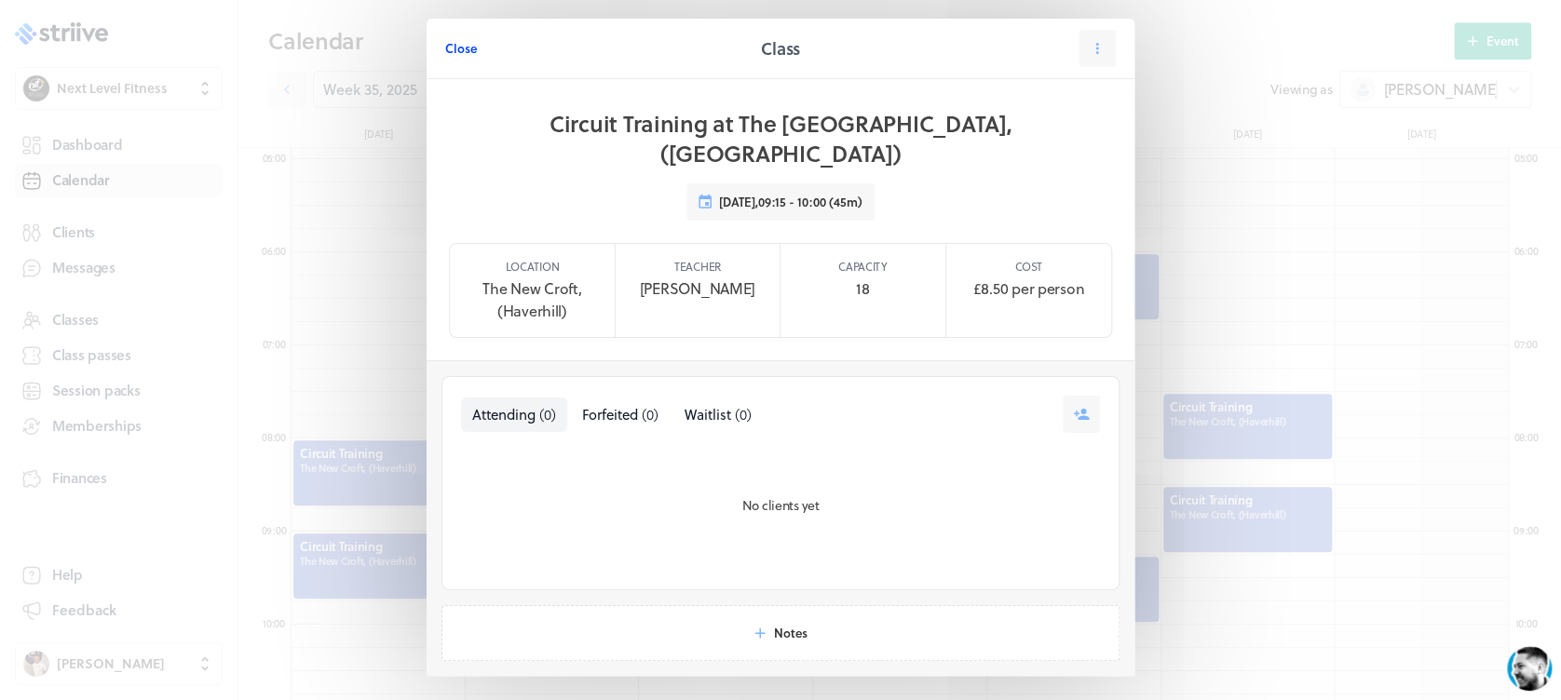
click at [451, 52] on span "Close" at bounding box center [461, 48] width 32 height 17
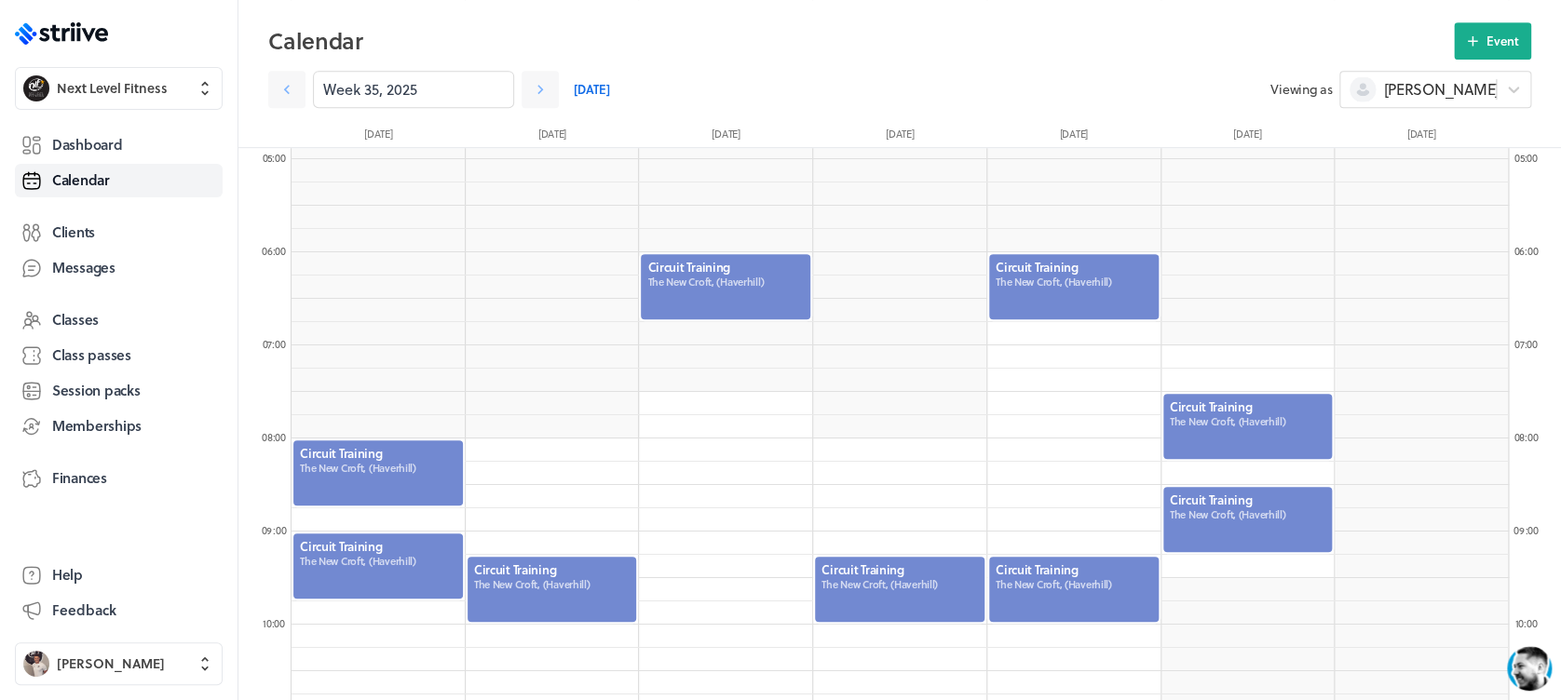
click at [1269, 430] on div at bounding box center [1247, 426] width 173 height 69
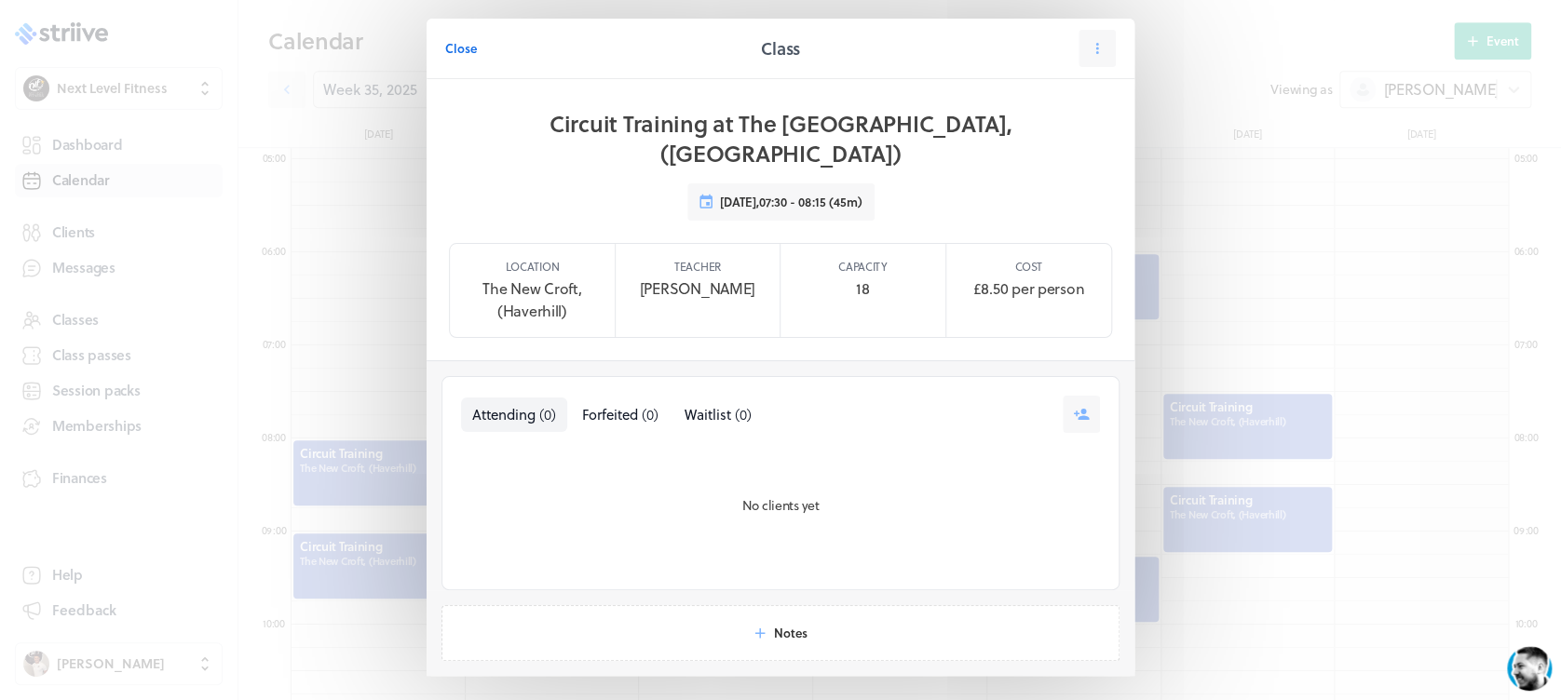
click at [457, 45] on span "Close" at bounding box center [461, 48] width 32 height 17
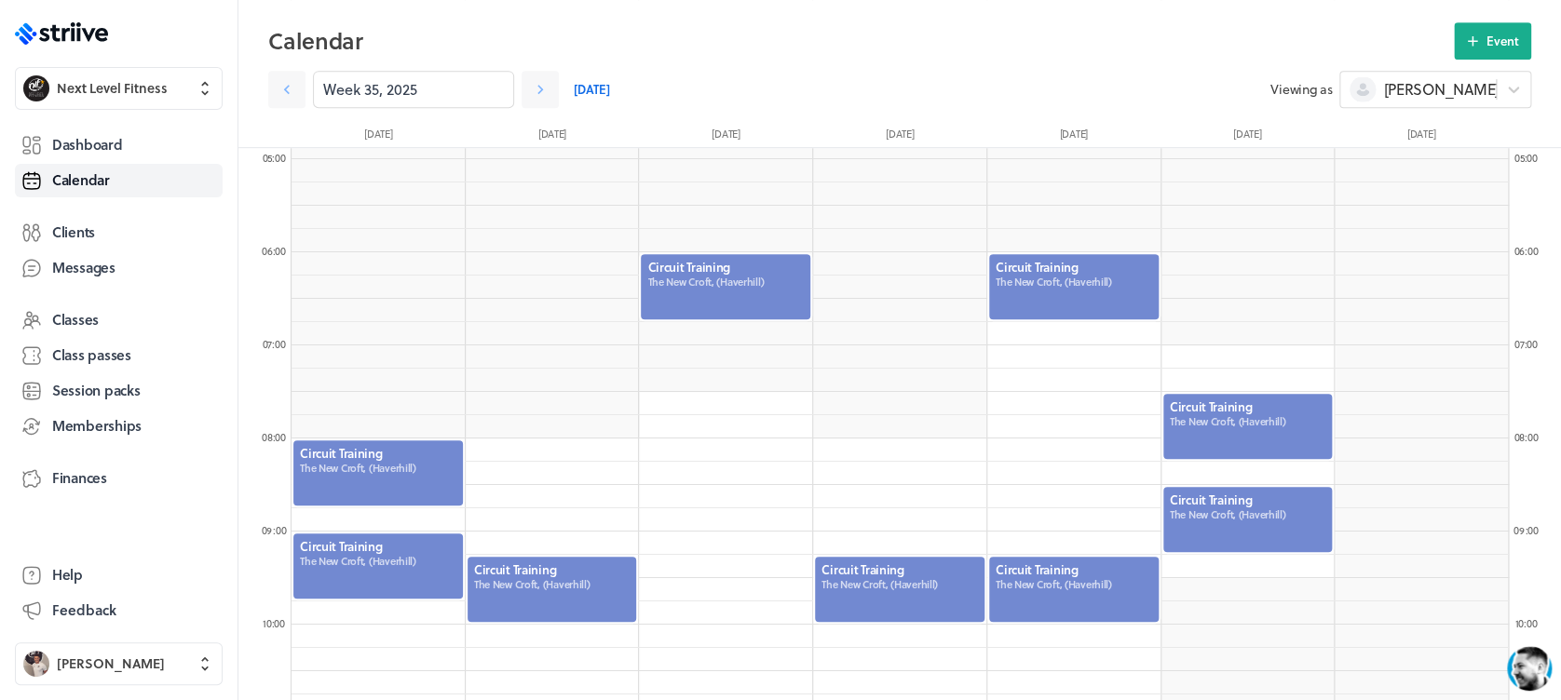
click at [1231, 516] on div at bounding box center [1247, 519] width 173 height 69
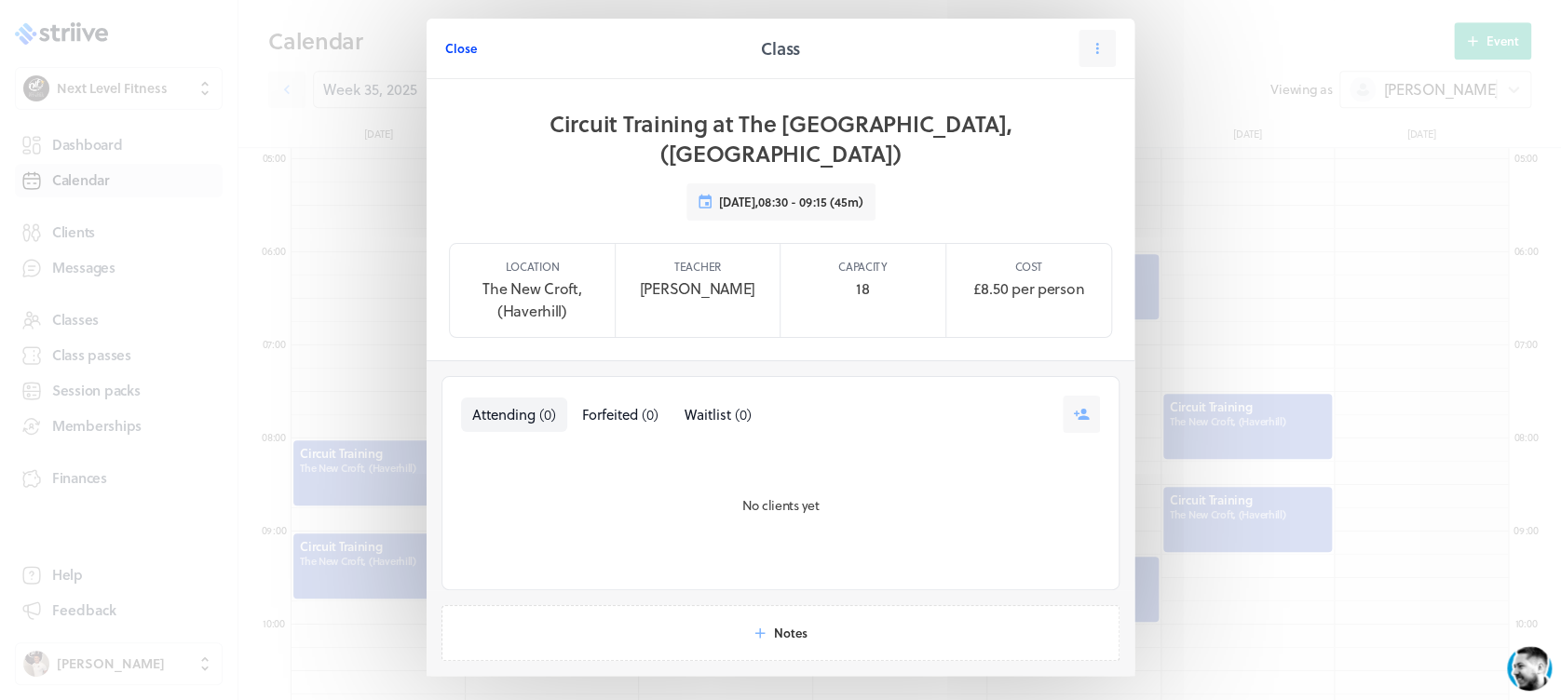
click at [453, 45] on span "Close" at bounding box center [461, 48] width 32 height 17
